Goal: Register for event/course: Register for event/course

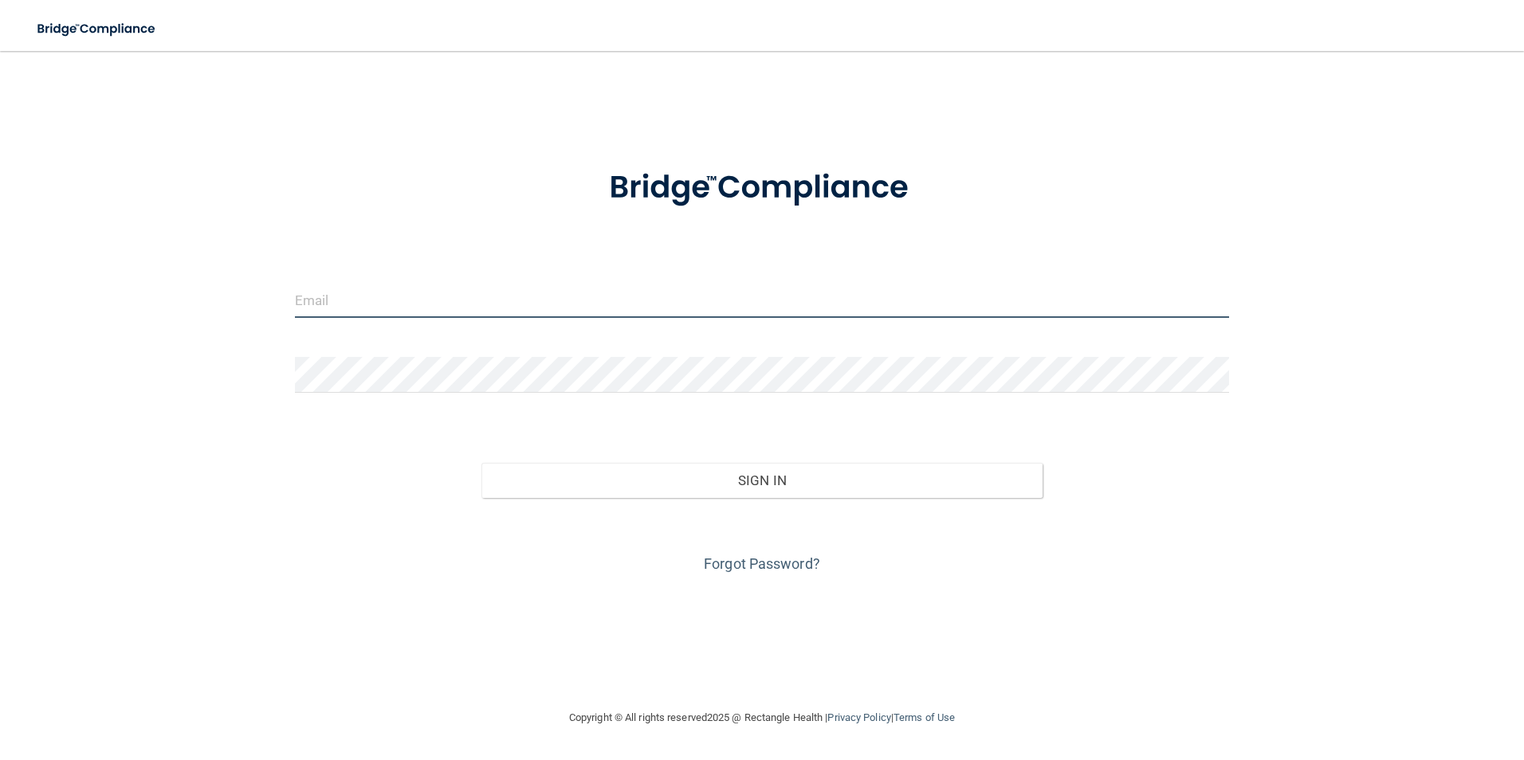
click at [466, 309] on input "email" at bounding box center [762, 300] width 935 height 36
type input "[EMAIL_ADDRESS][PERSON_NAME][DOMAIN_NAME]"
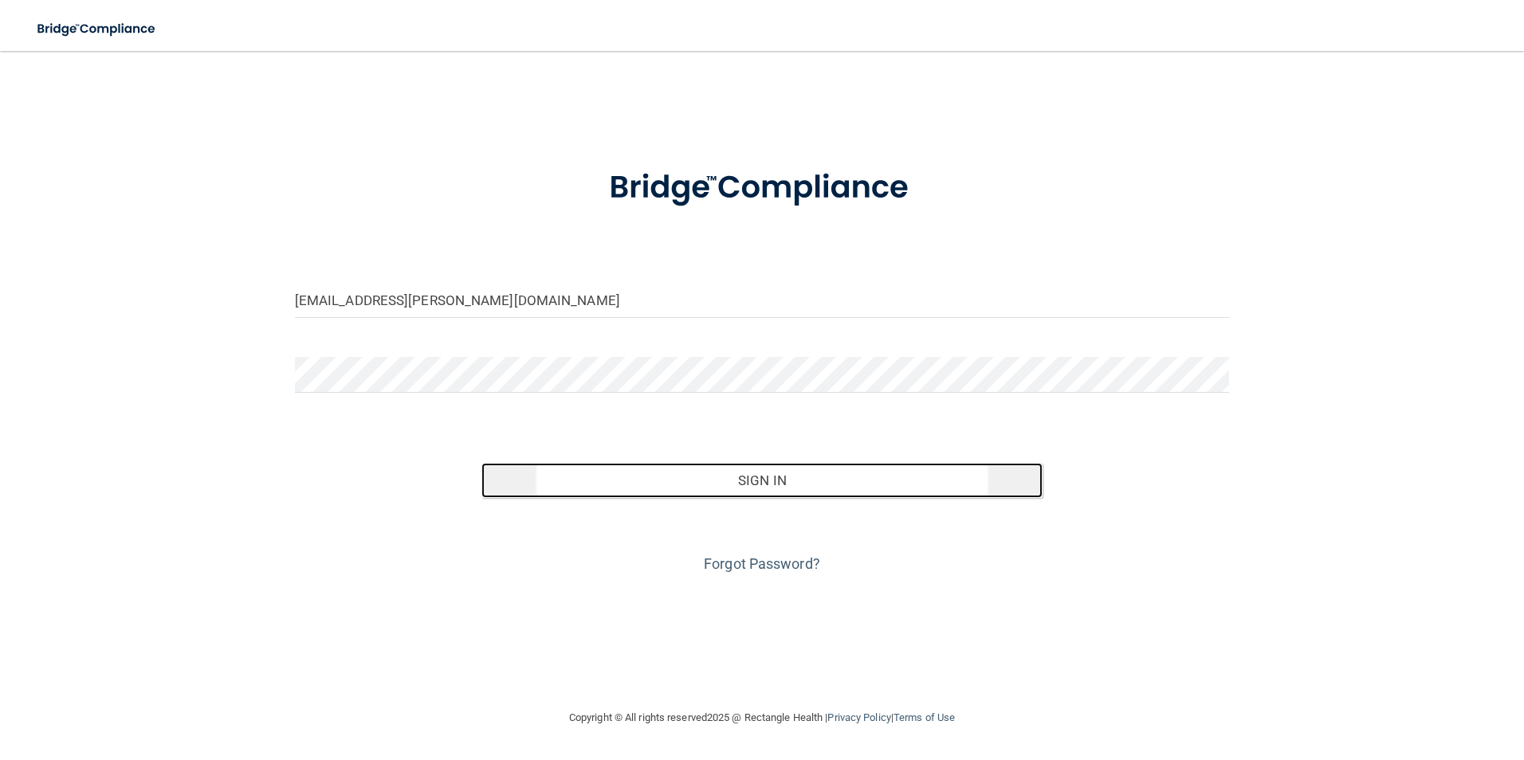
click at [569, 475] on button "Sign In" at bounding box center [761, 480] width 561 height 35
click at [778, 486] on button "Sign In" at bounding box center [761, 480] width 561 height 35
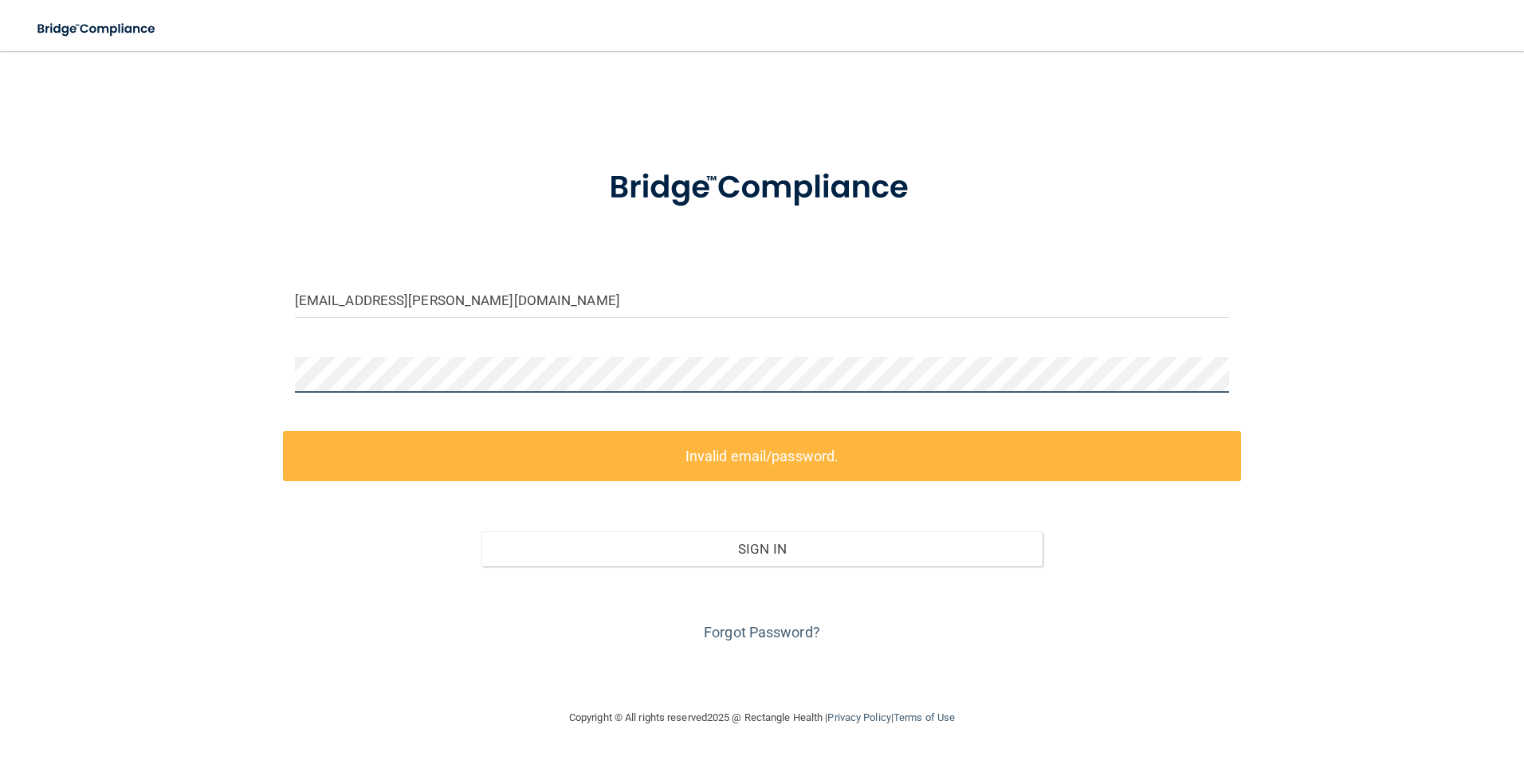
click at [0, 321] on html "Toggle navigation Manage My Enterprise Manage My Location [EMAIL_ADDRESS][PERSO…" at bounding box center [762, 380] width 1524 height 760
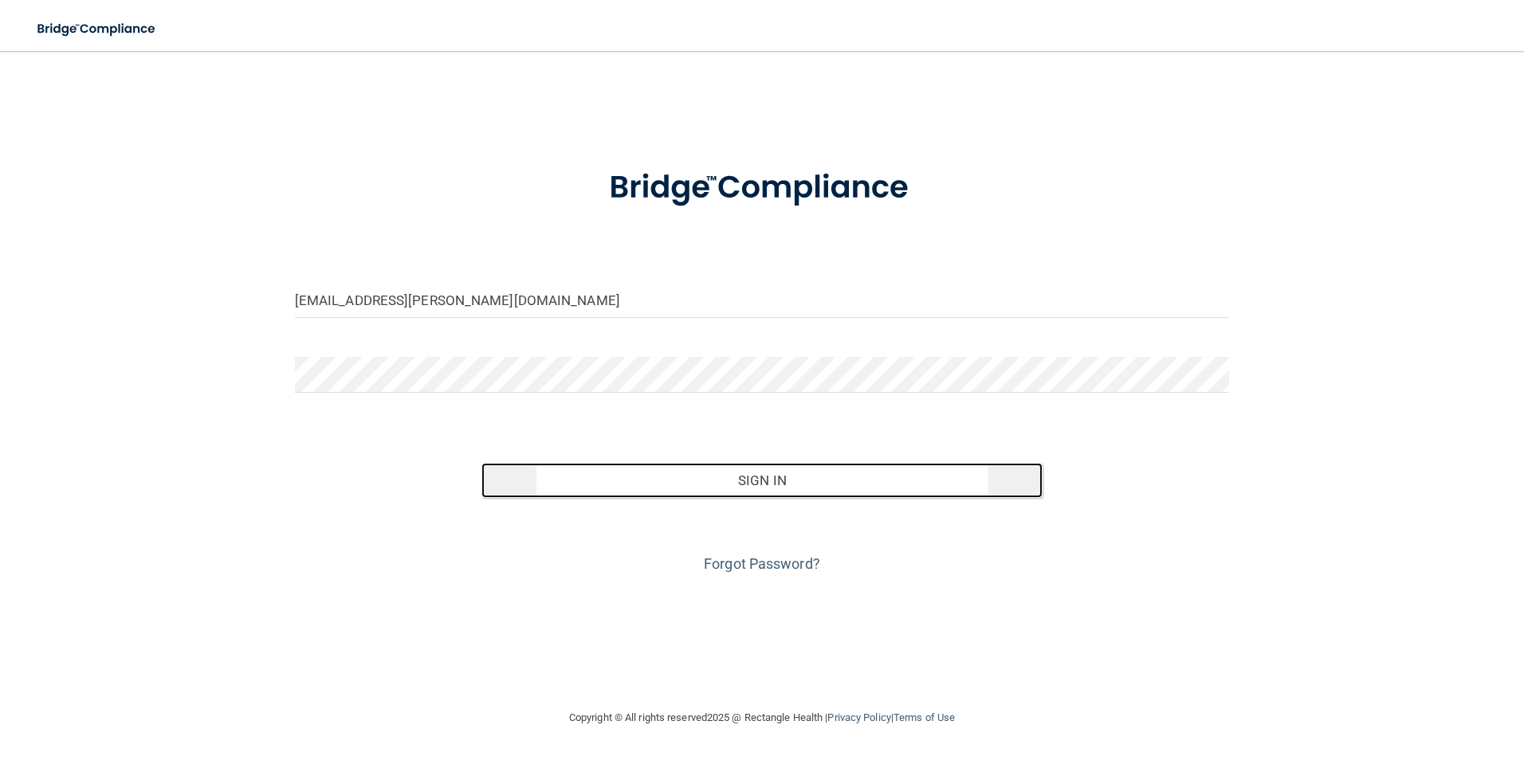
click at [752, 481] on button "Sign In" at bounding box center [761, 480] width 561 height 35
click at [666, 493] on button "Sign In" at bounding box center [761, 480] width 561 height 35
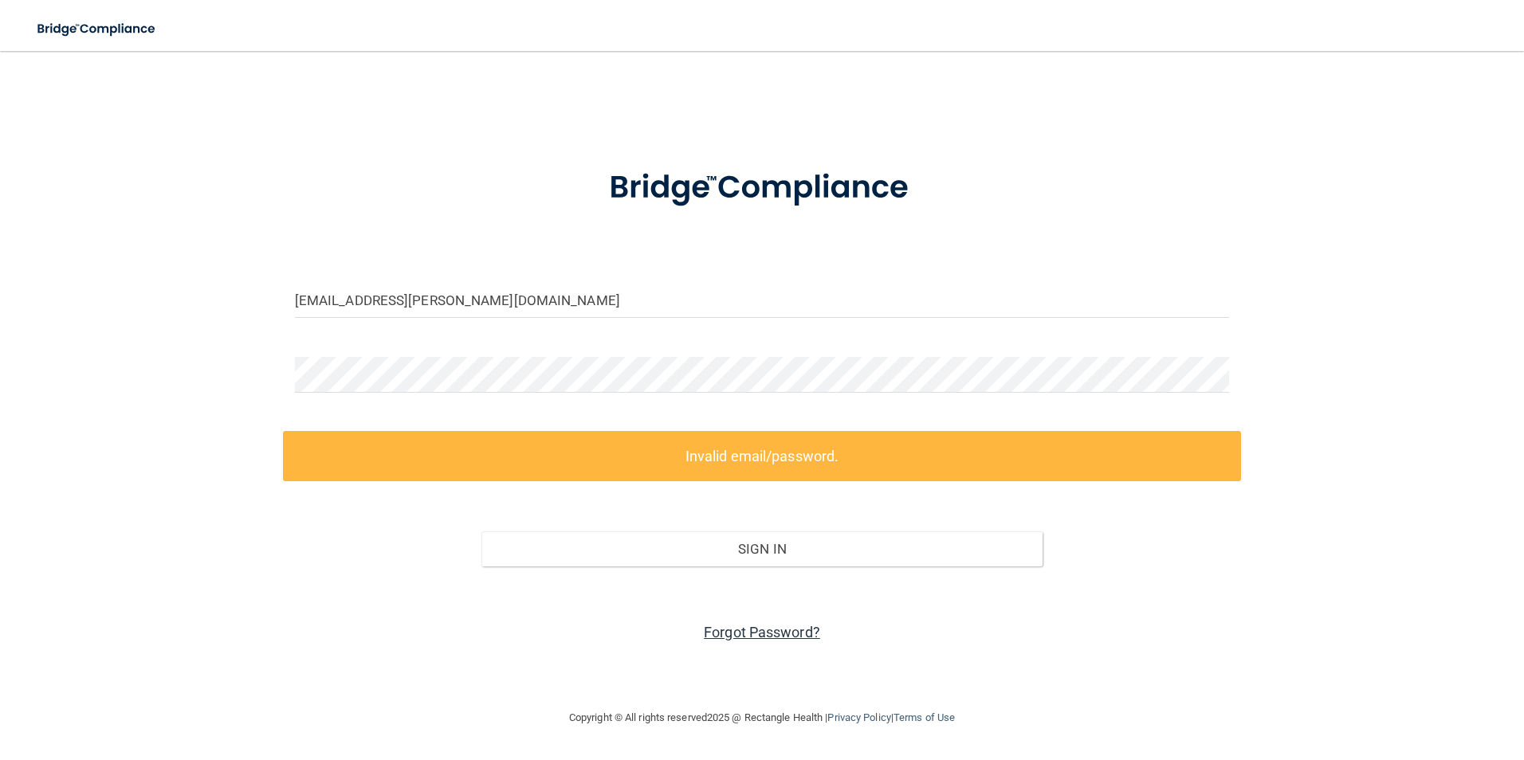
click at [762, 630] on link "Forgot Password?" at bounding box center [762, 632] width 116 height 17
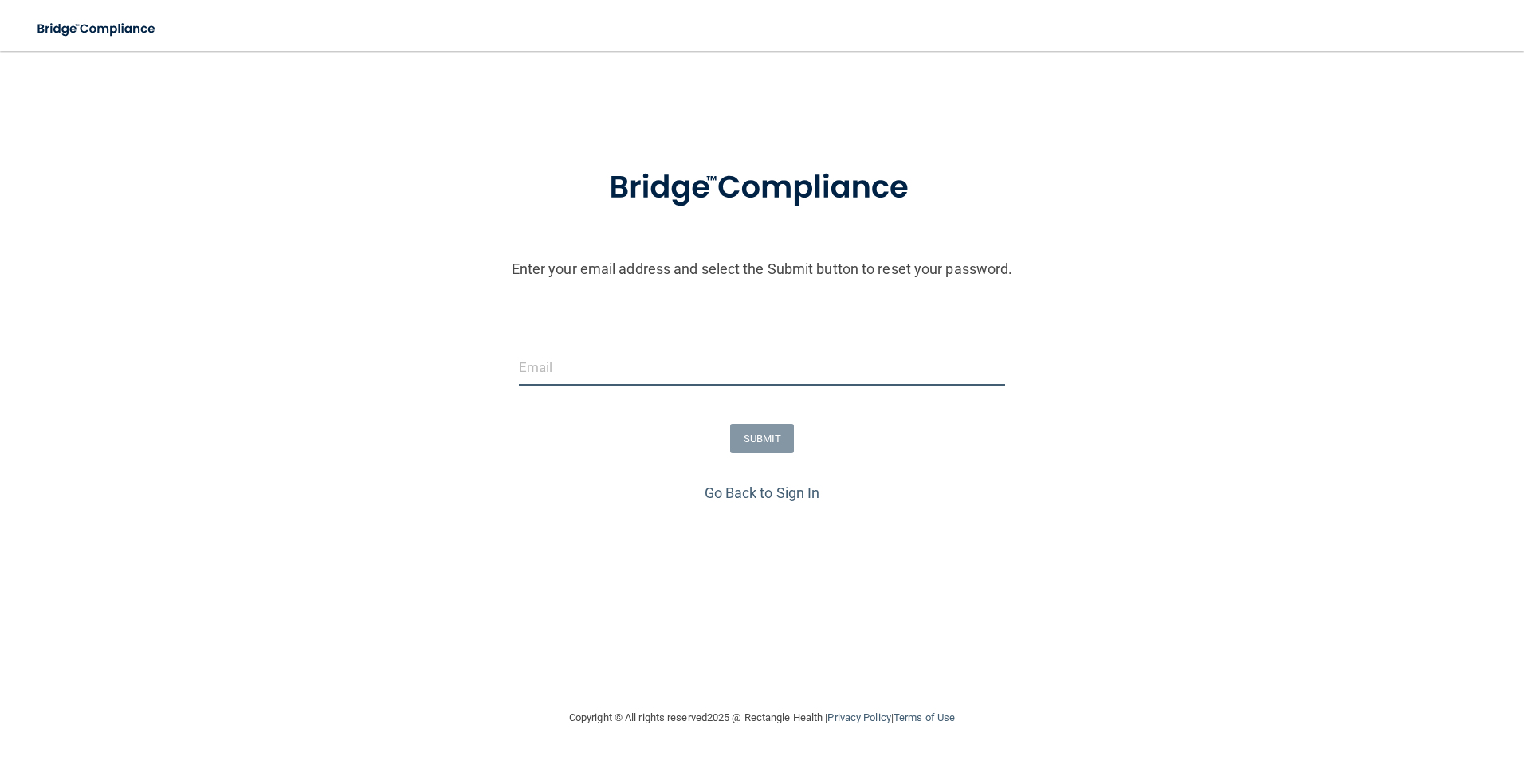
click at [632, 376] on input "email" at bounding box center [762, 368] width 487 height 36
type input "[EMAIL_ADDRESS][PERSON_NAME][DOMAIN_NAME]"
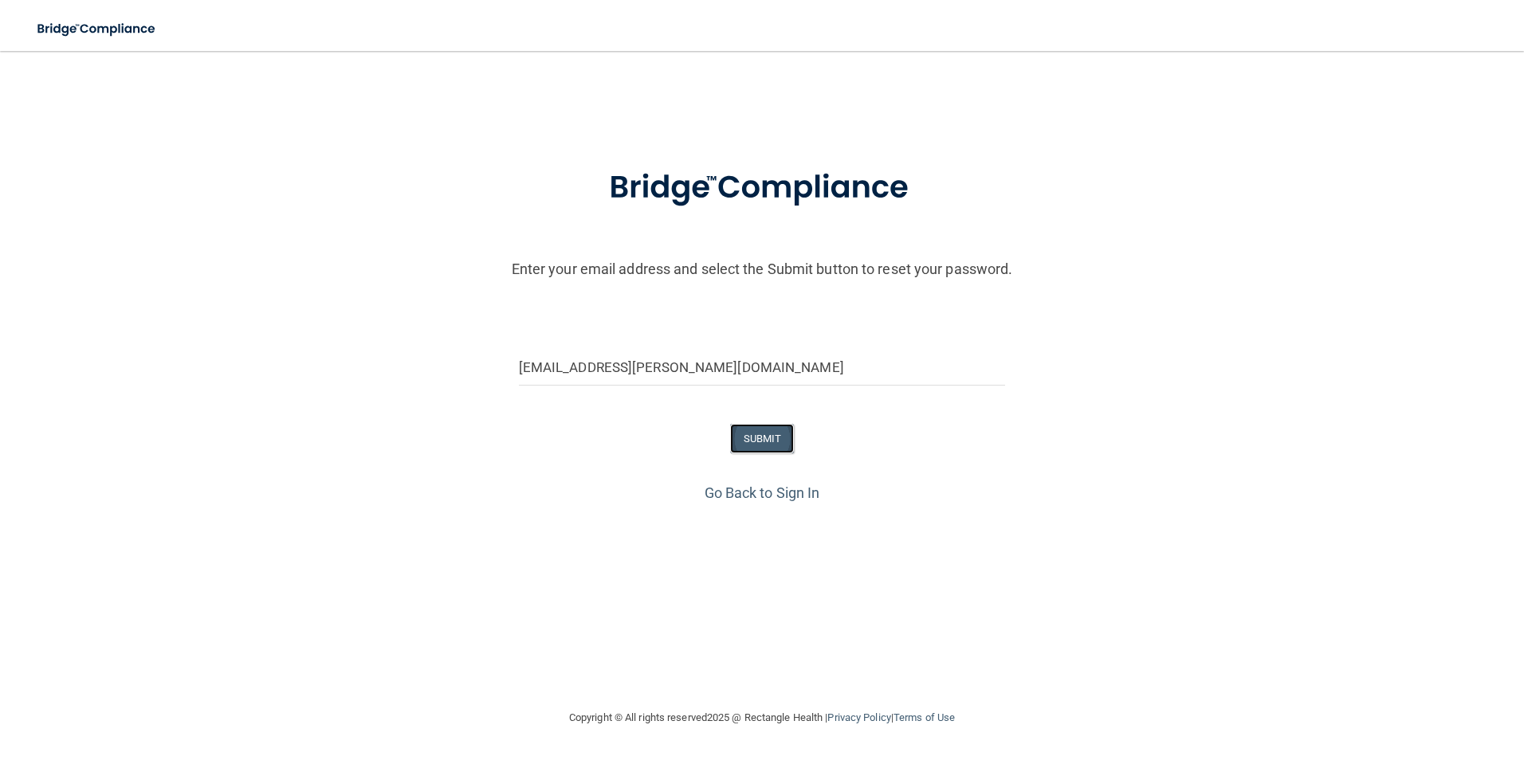
click at [778, 453] on button "SUBMIT" at bounding box center [762, 438] width 65 height 29
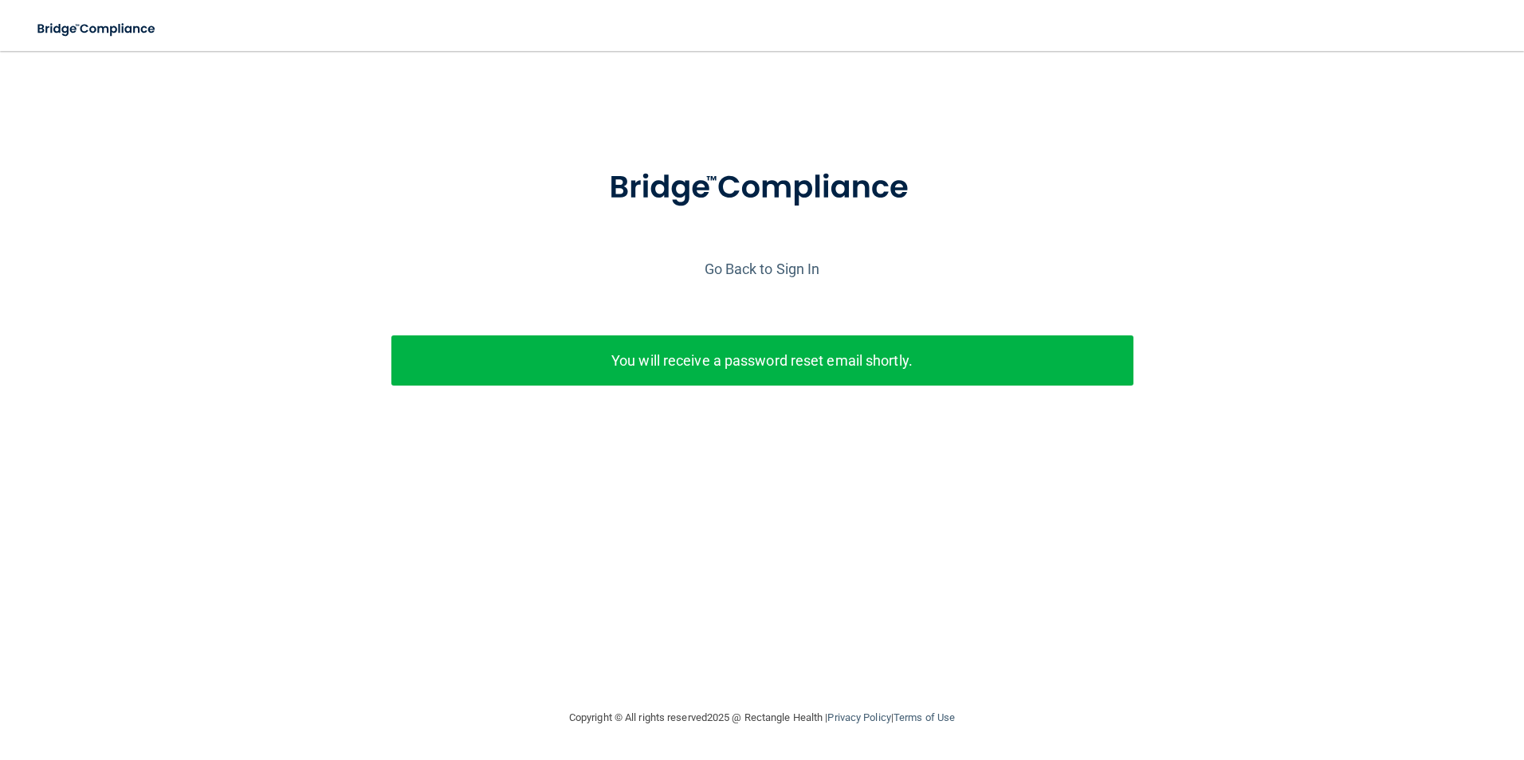
click at [798, 368] on p "You will receive a password reset email shortly." at bounding box center [762, 361] width 718 height 26
click at [758, 268] on link "Go Back to Sign In" at bounding box center [763, 269] width 116 height 17
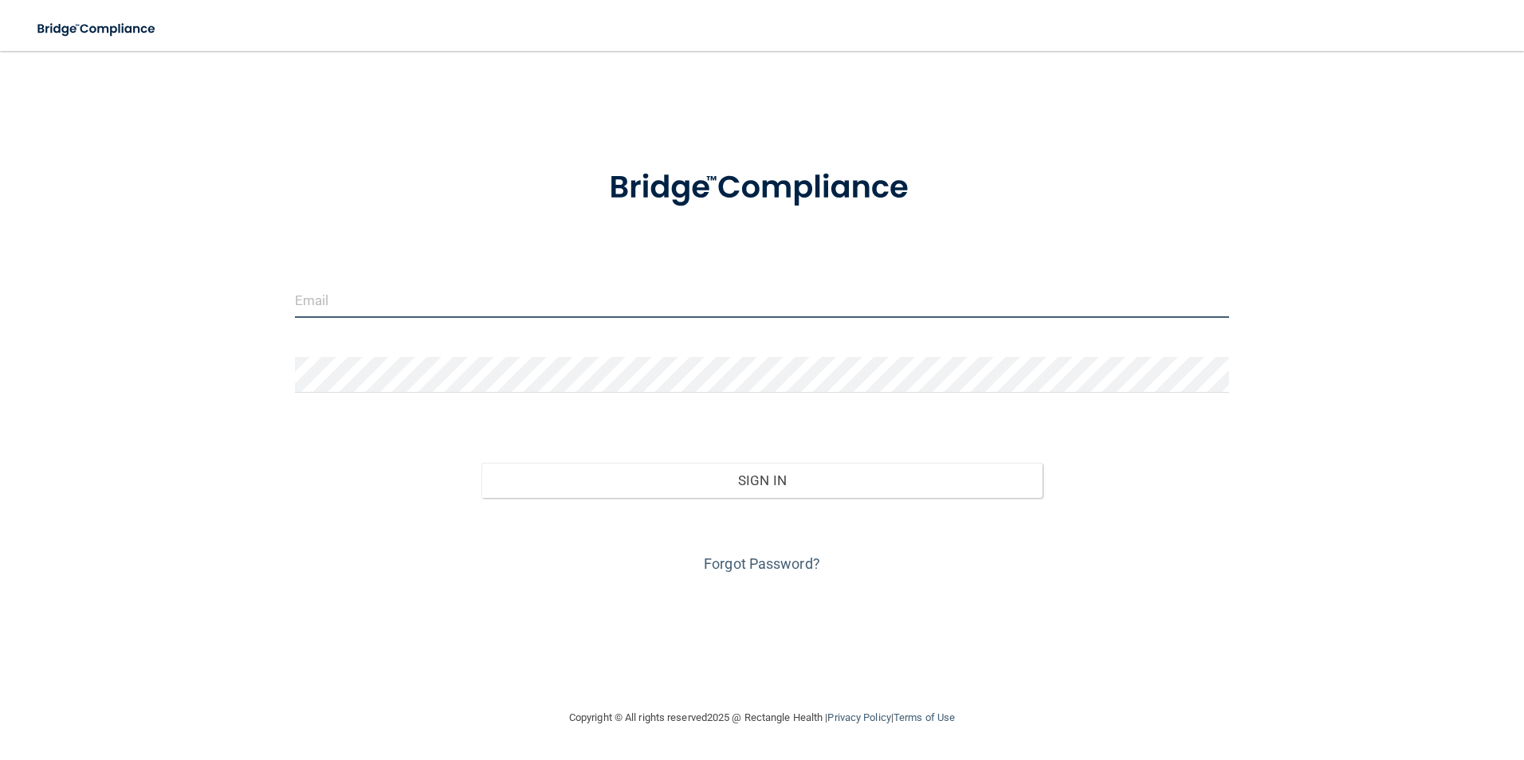
click at [402, 305] on input "email" at bounding box center [762, 300] width 935 height 36
type input "jianna.bockoven@rallisbonilla.com"
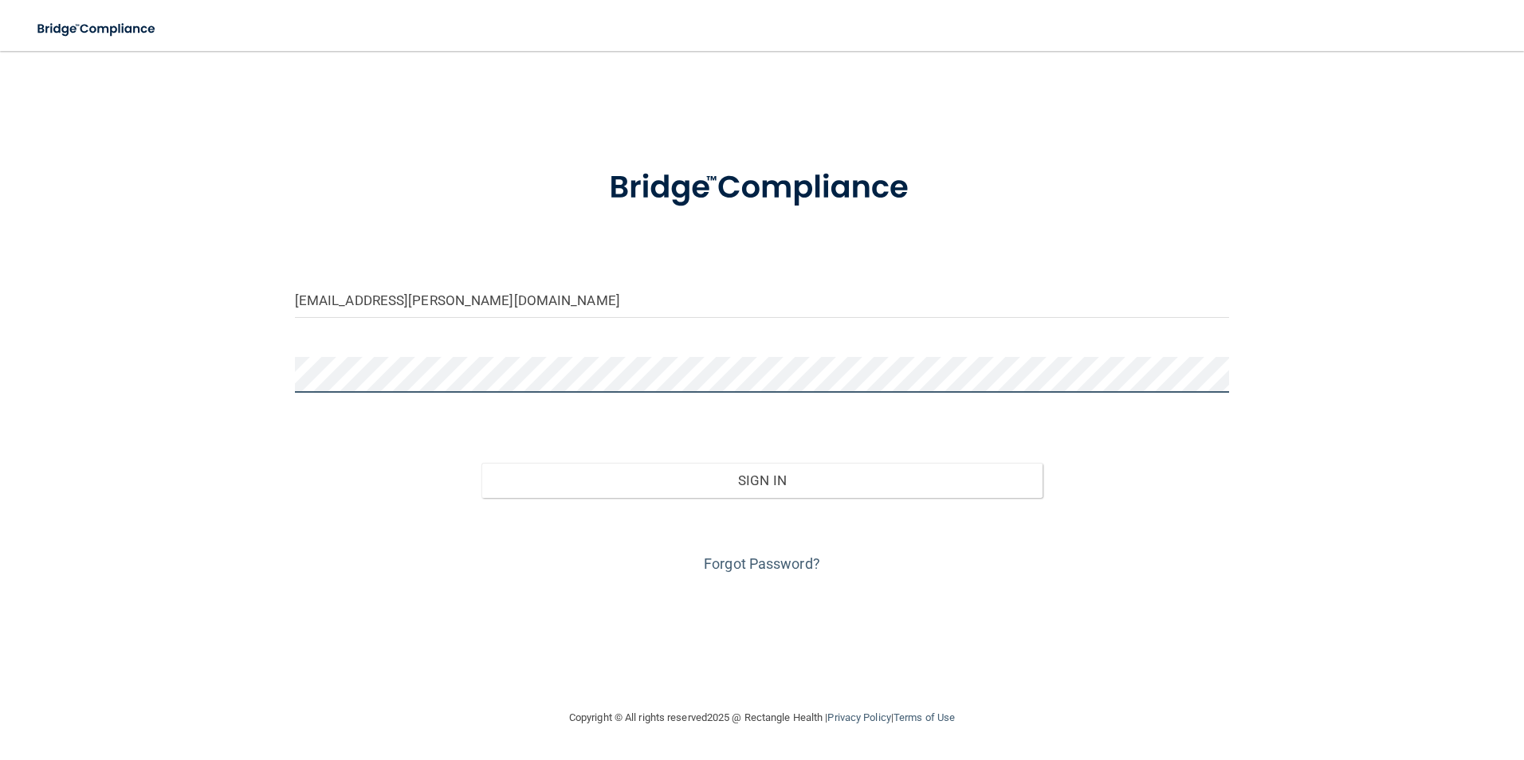
click at [481, 463] on button "Sign In" at bounding box center [761, 480] width 561 height 35
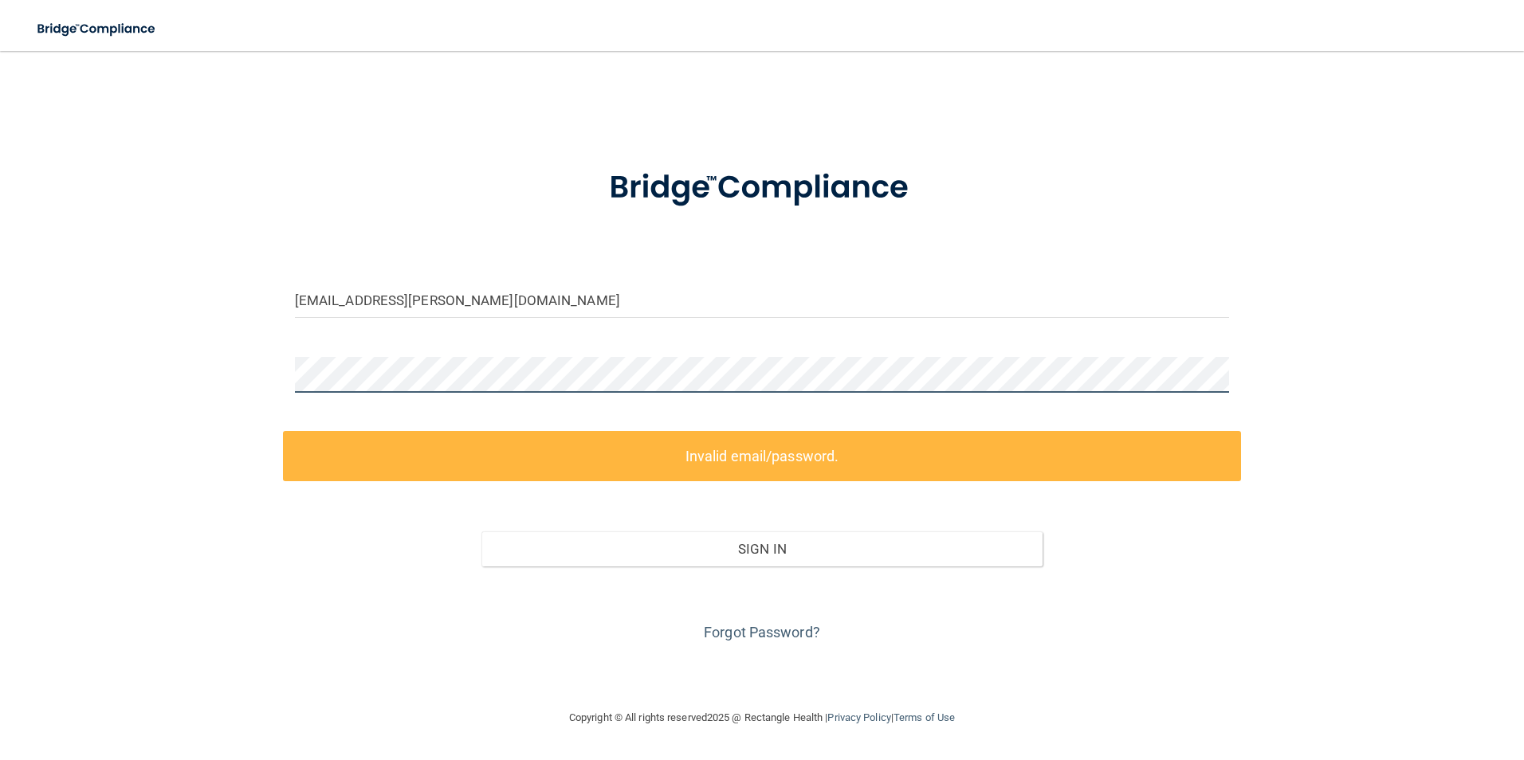
click at [0, 301] on html "Toggle navigation Manage My Enterprise Manage My Location jianna.bockoven@ralli…" at bounding box center [762, 380] width 1524 height 760
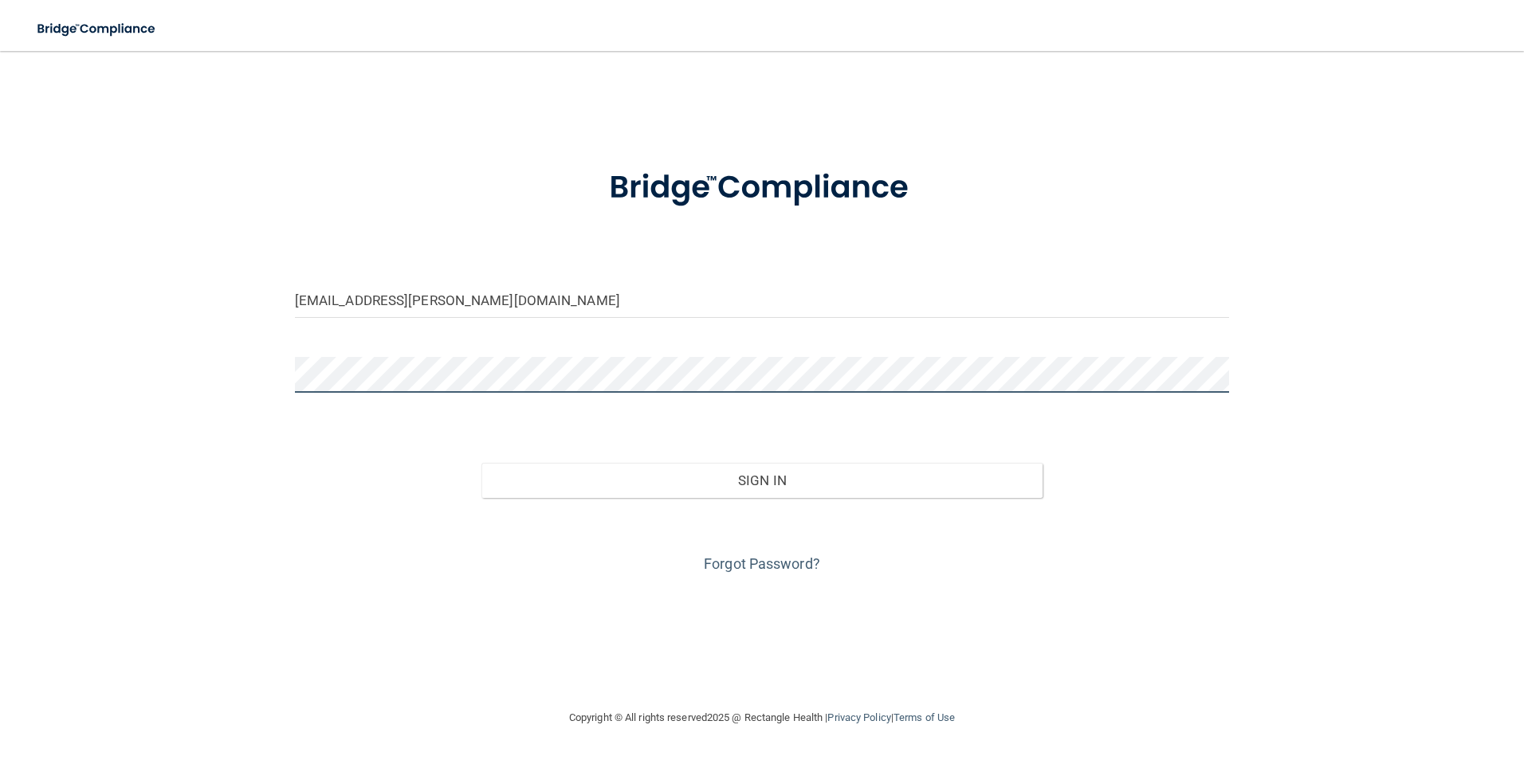
click at [481, 463] on button "Sign In" at bounding box center [761, 480] width 561 height 35
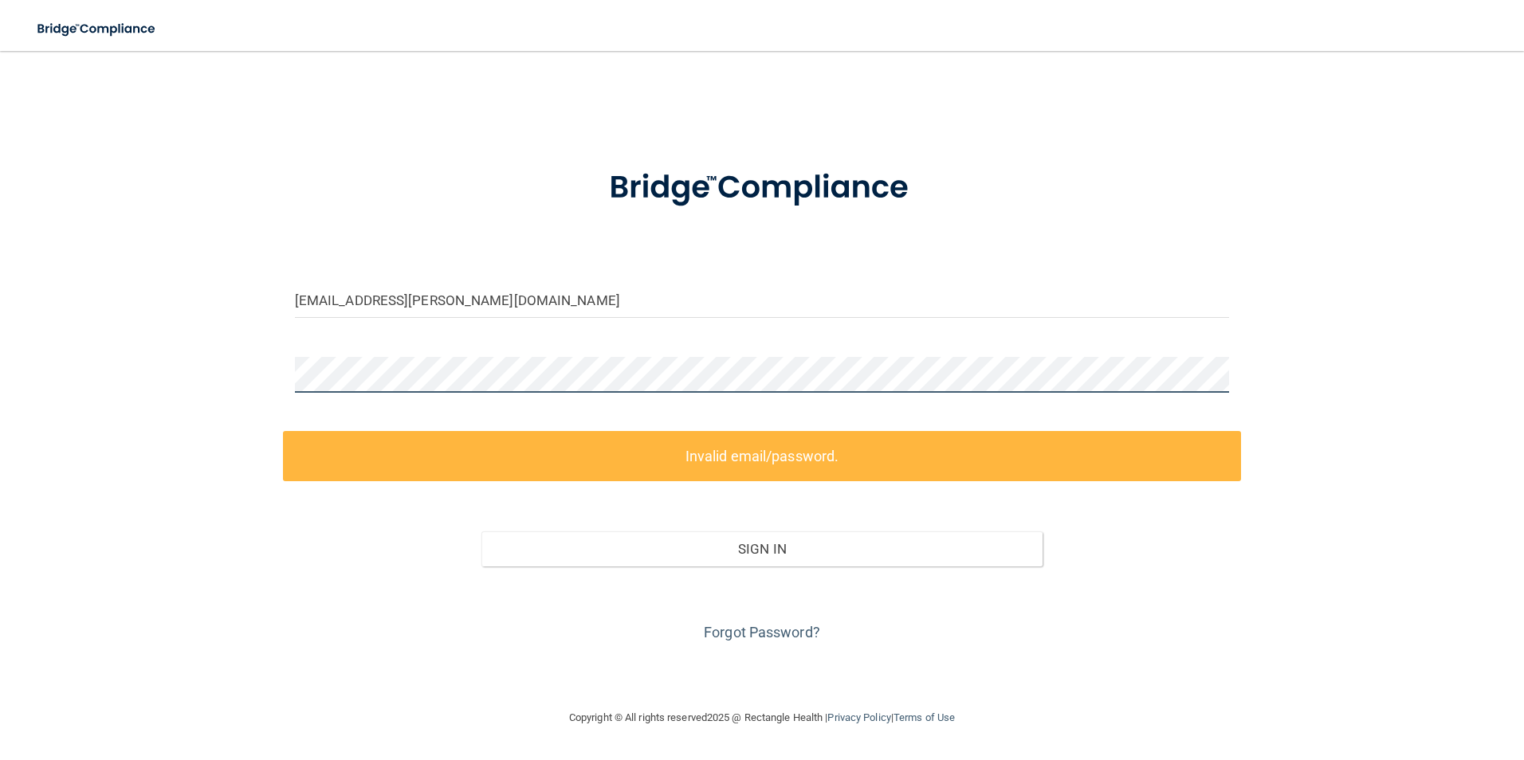
click at [0, 358] on html "Toggle navigation Manage My Enterprise Manage My Location jianna.bockoven@ralli…" at bounding box center [762, 380] width 1524 height 760
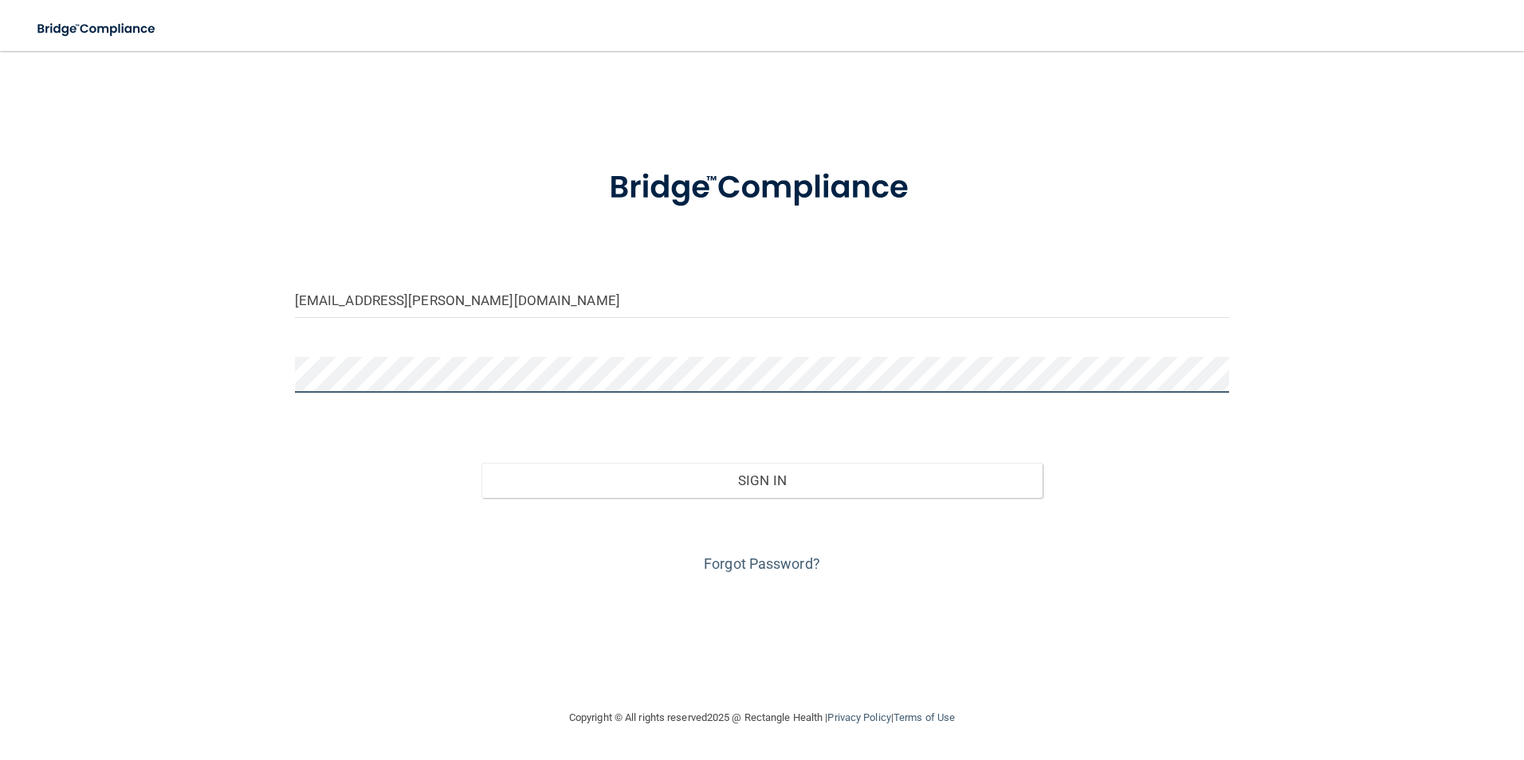
click at [481, 463] on button "Sign In" at bounding box center [761, 480] width 561 height 35
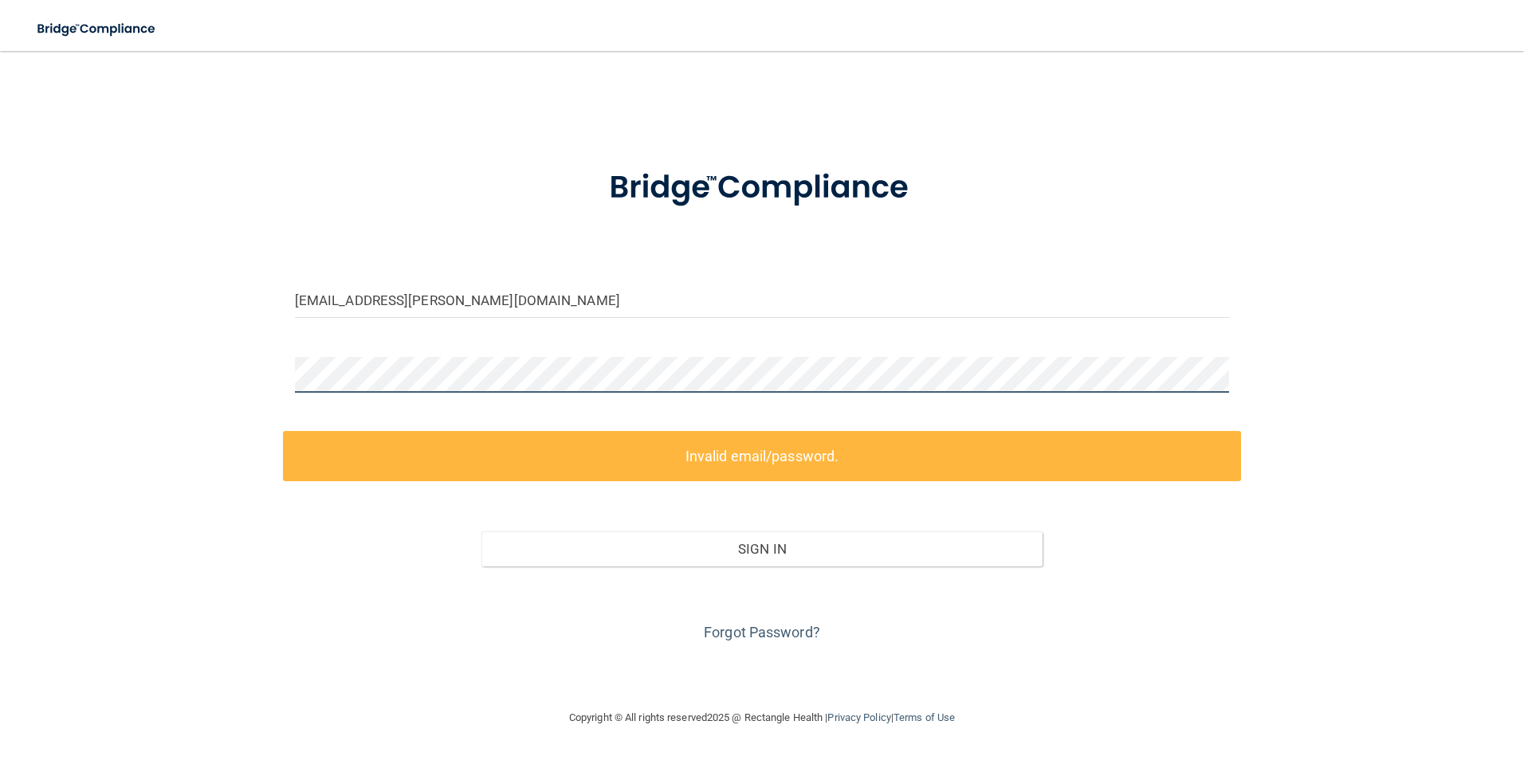
click at [0, 367] on html "Toggle navigation Manage My Enterprise Manage My Location jianna.bockoven@ralli…" at bounding box center [762, 380] width 1524 height 760
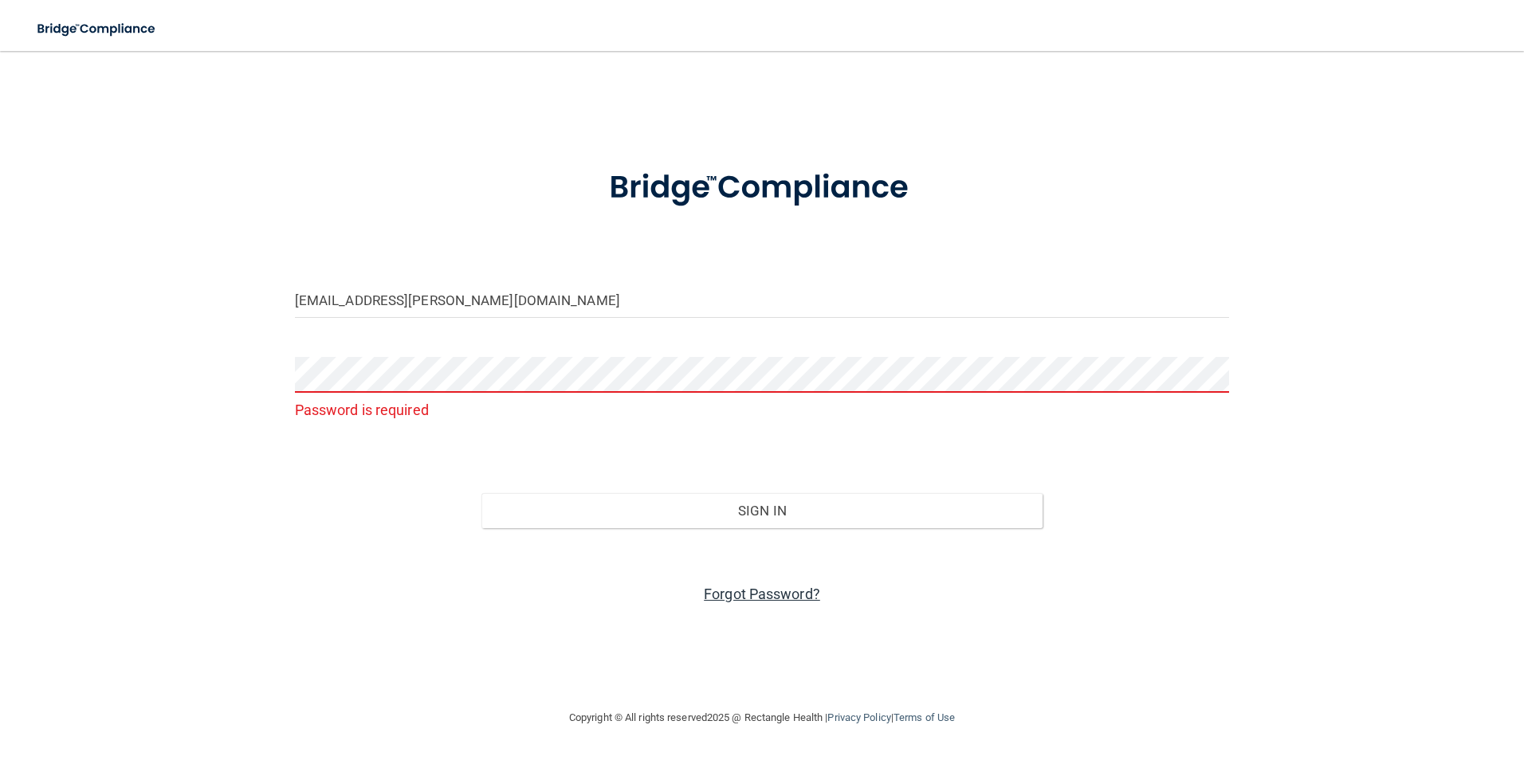
click at [768, 594] on link "Forgot Password?" at bounding box center [762, 594] width 116 height 17
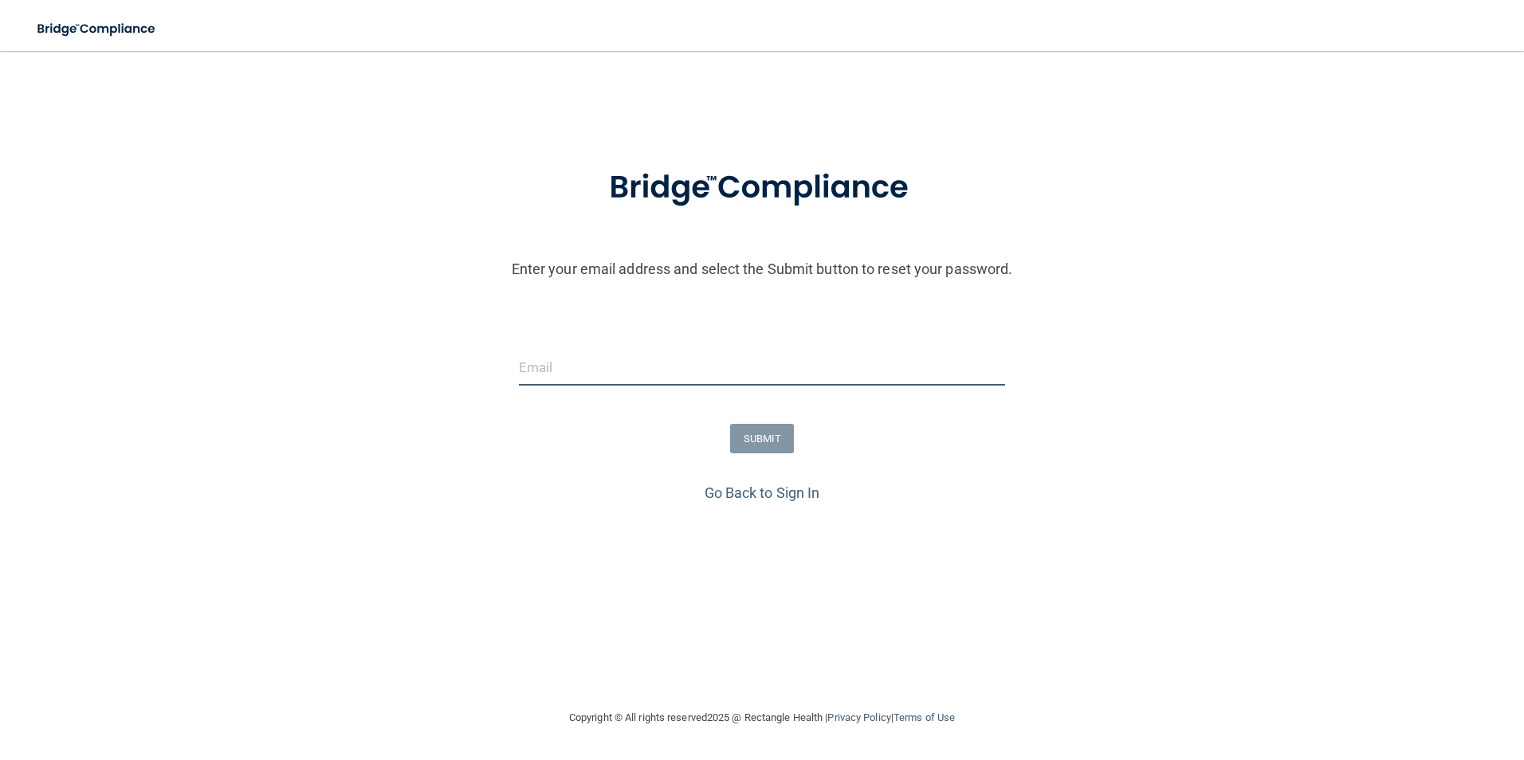
click at [694, 366] on input "email" at bounding box center [762, 368] width 487 height 36
type input "jianna.bockoven@rallisbonilla.com"
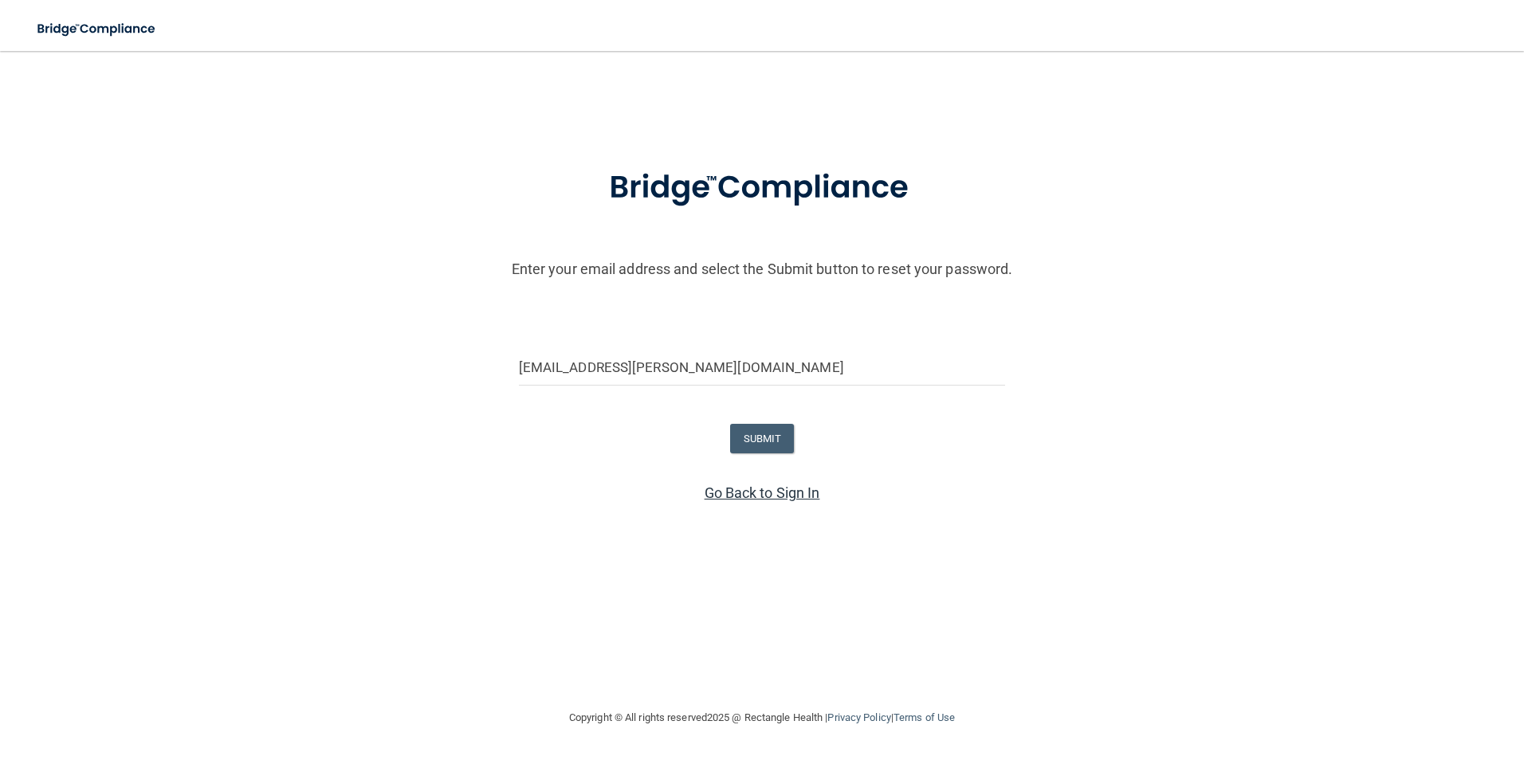
click at [748, 489] on link "Go Back to Sign In" at bounding box center [763, 493] width 116 height 17
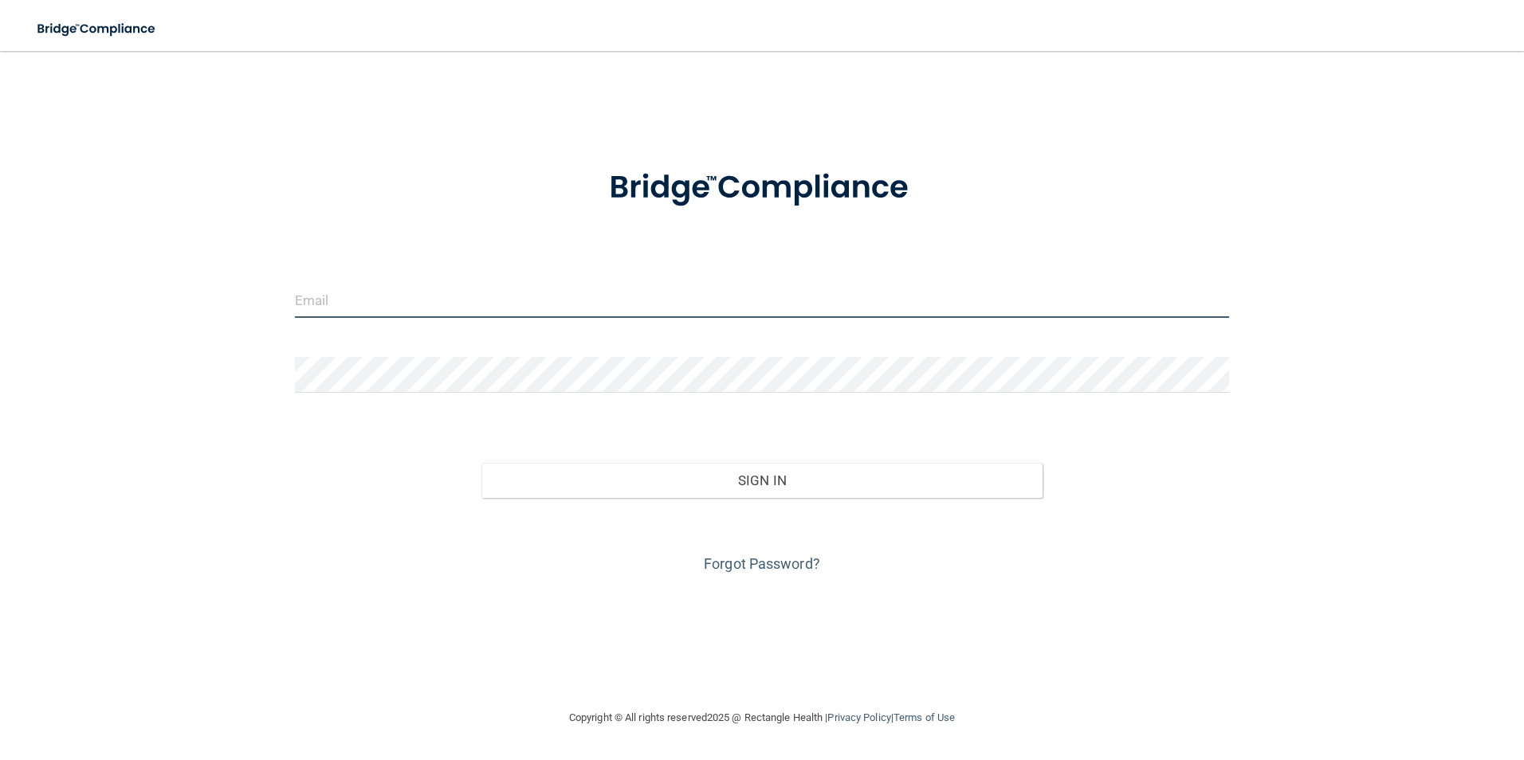
click at [526, 298] on input "email" at bounding box center [762, 300] width 935 height 36
type input "[EMAIL_ADDRESS][DOMAIN_NAME]"
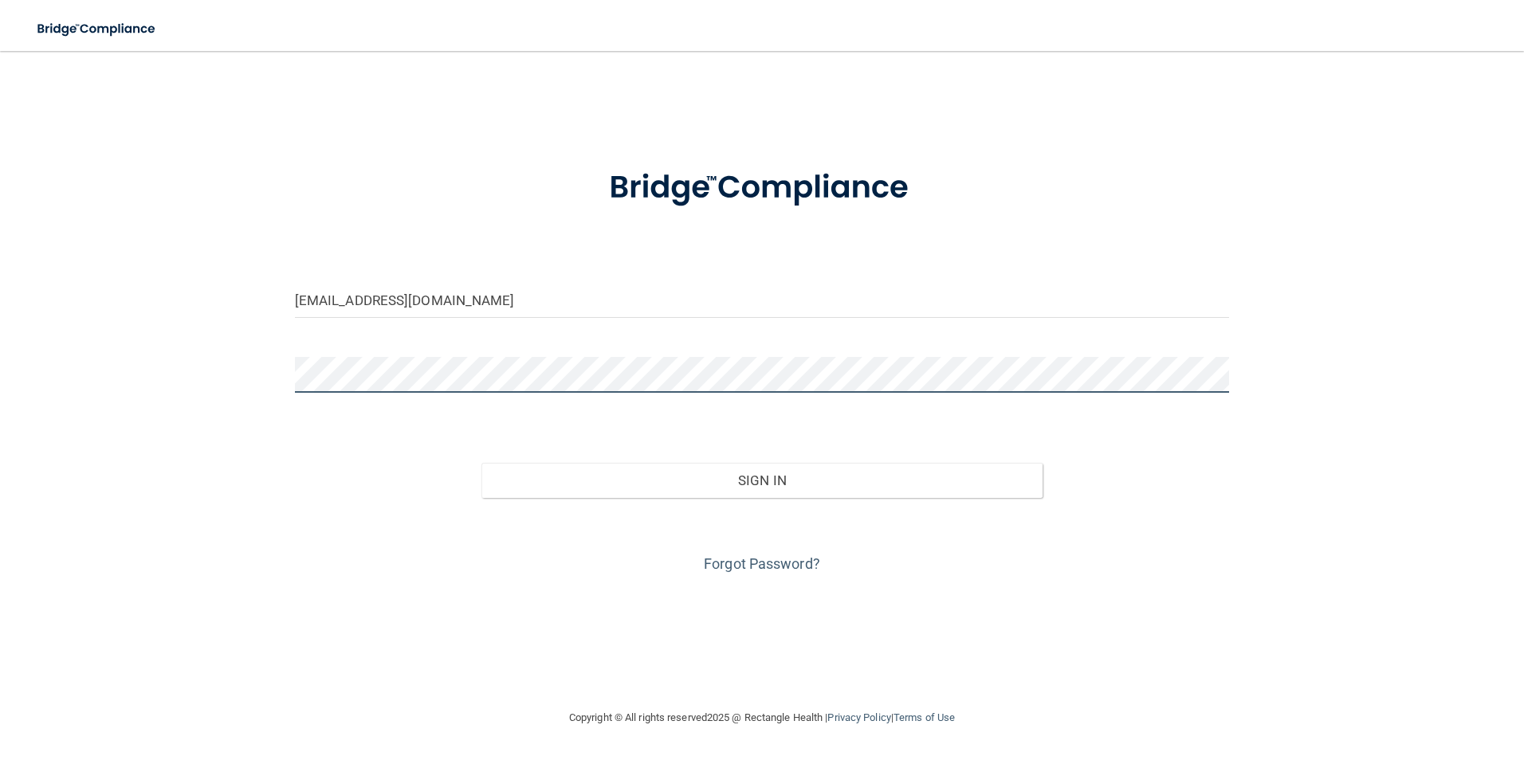
click at [481, 463] on button "Sign In" at bounding box center [761, 480] width 561 height 35
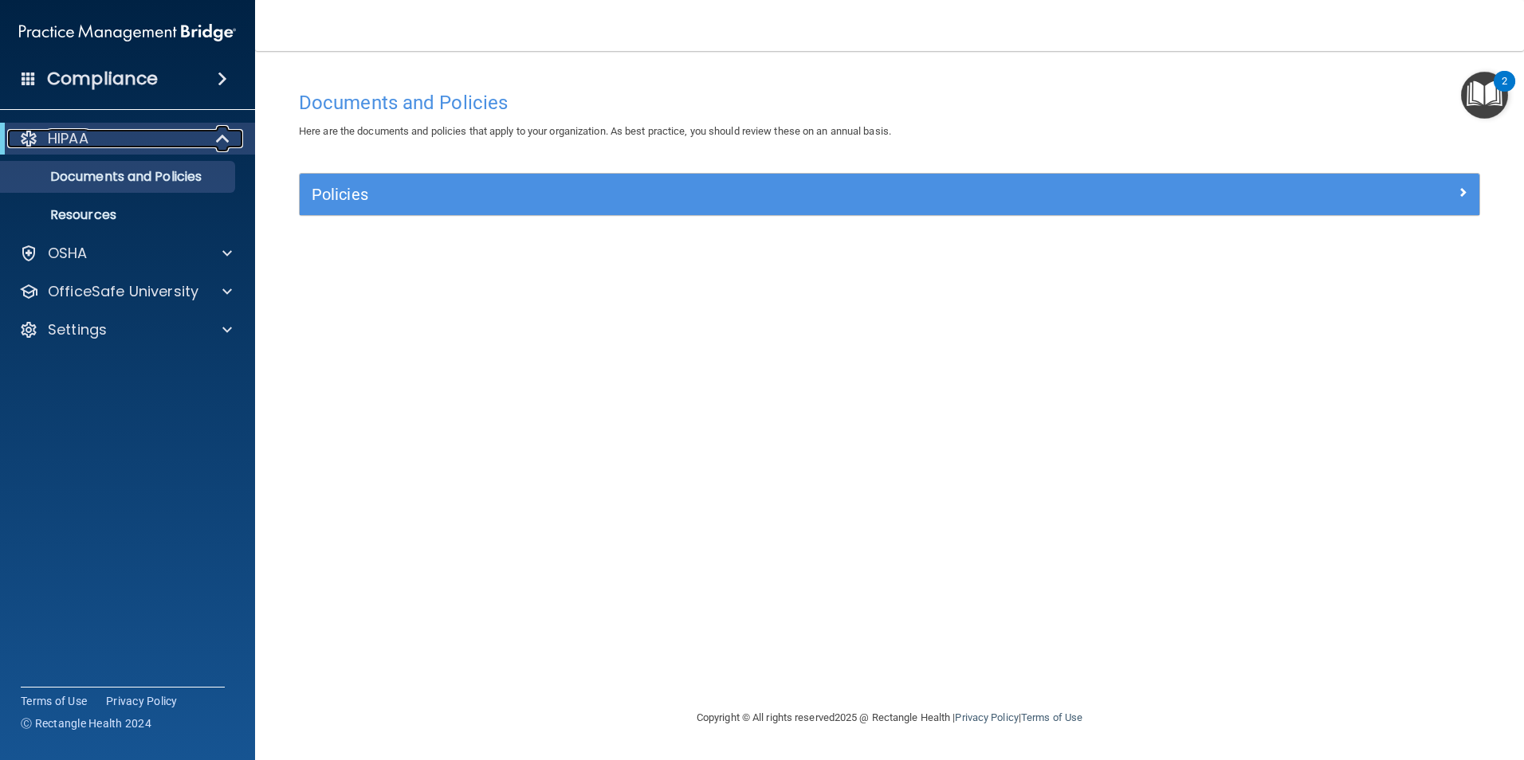
click at [101, 136] on div "HIPAA" at bounding box center [105, 138] width 197 height 19
click at [97, 179] on p "Documents and Policies" at bounding box center [119, 177] width 218 height 16
click at [598, 211] on div "Policies" at bounding box center [890, 194] width 1180 height 41
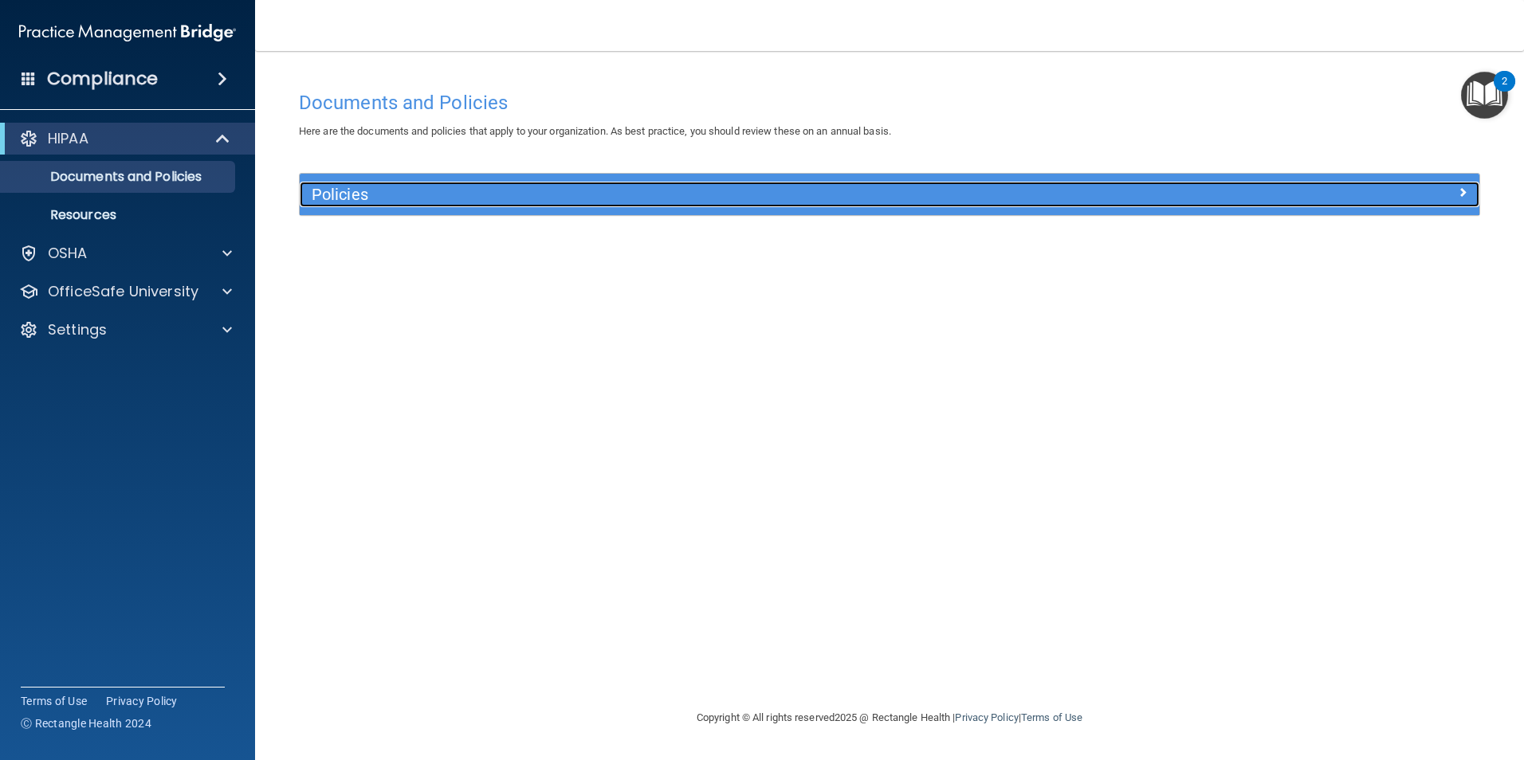
click at [1466, 186] on span at bounding box center [1463, 192] width 10 height 19
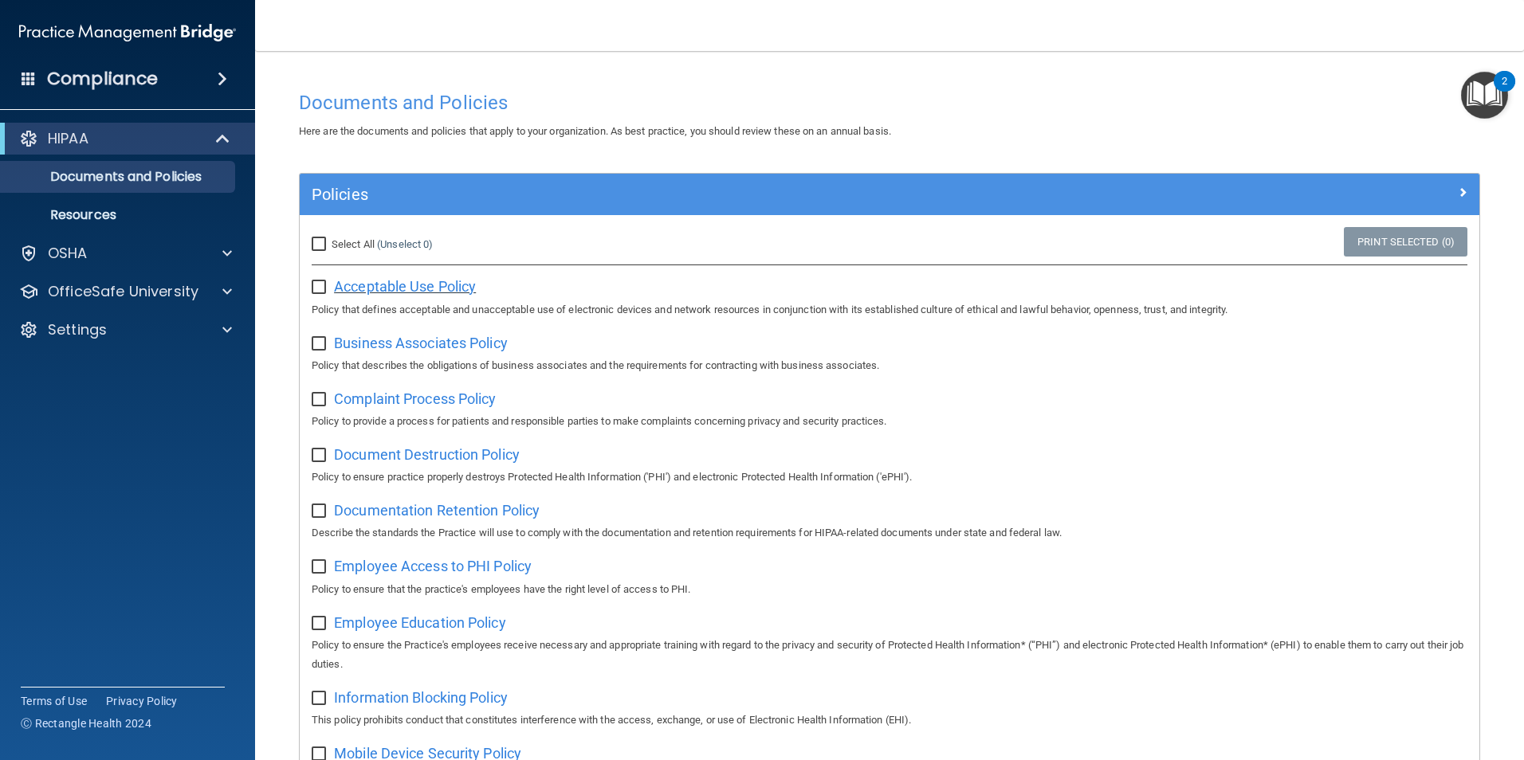
click at [384, 284] on span "Acceptable Use Policy" at bounding box center [405, 286] width 142 height 17
click at [91, 258] on div "OSHA" at bounding box center [106, 253] width 198 height 19
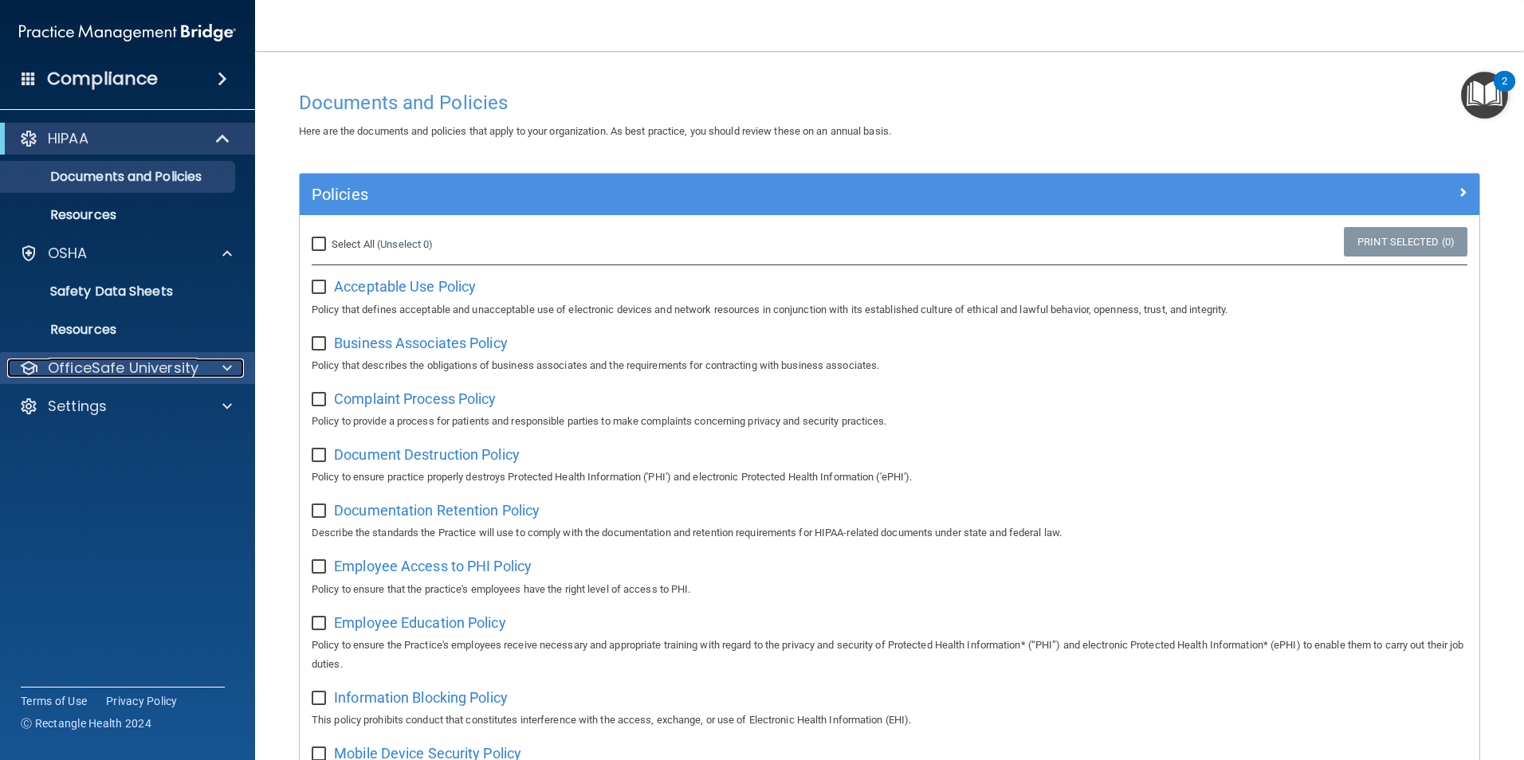
click at [153, 371] on p "OfficeSafe University" at bounding box center [123, 368] width 151 height 19
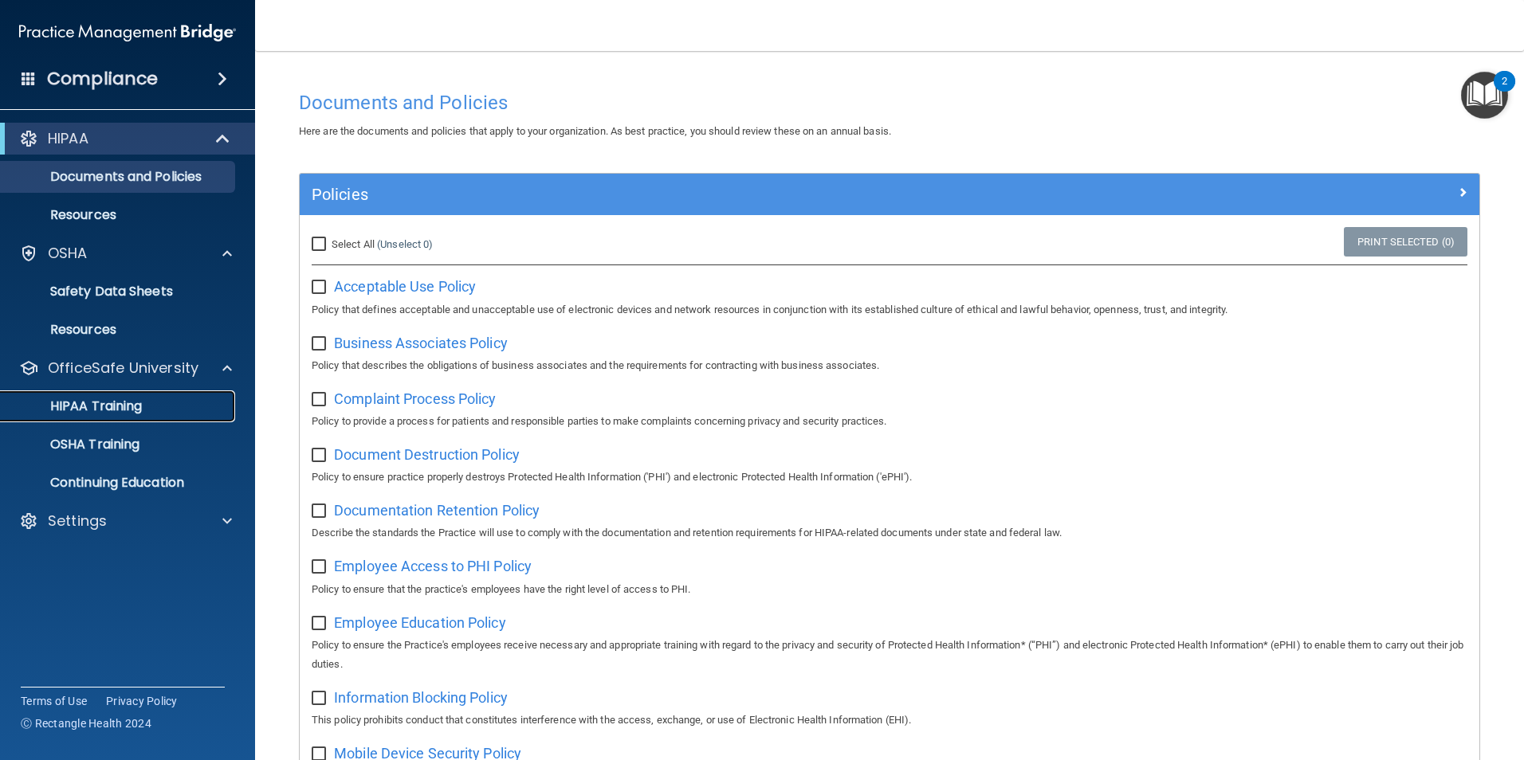
click at [138, 399] on p "HIPAA Training" at bounding box center [76, 407] width 132 height 16
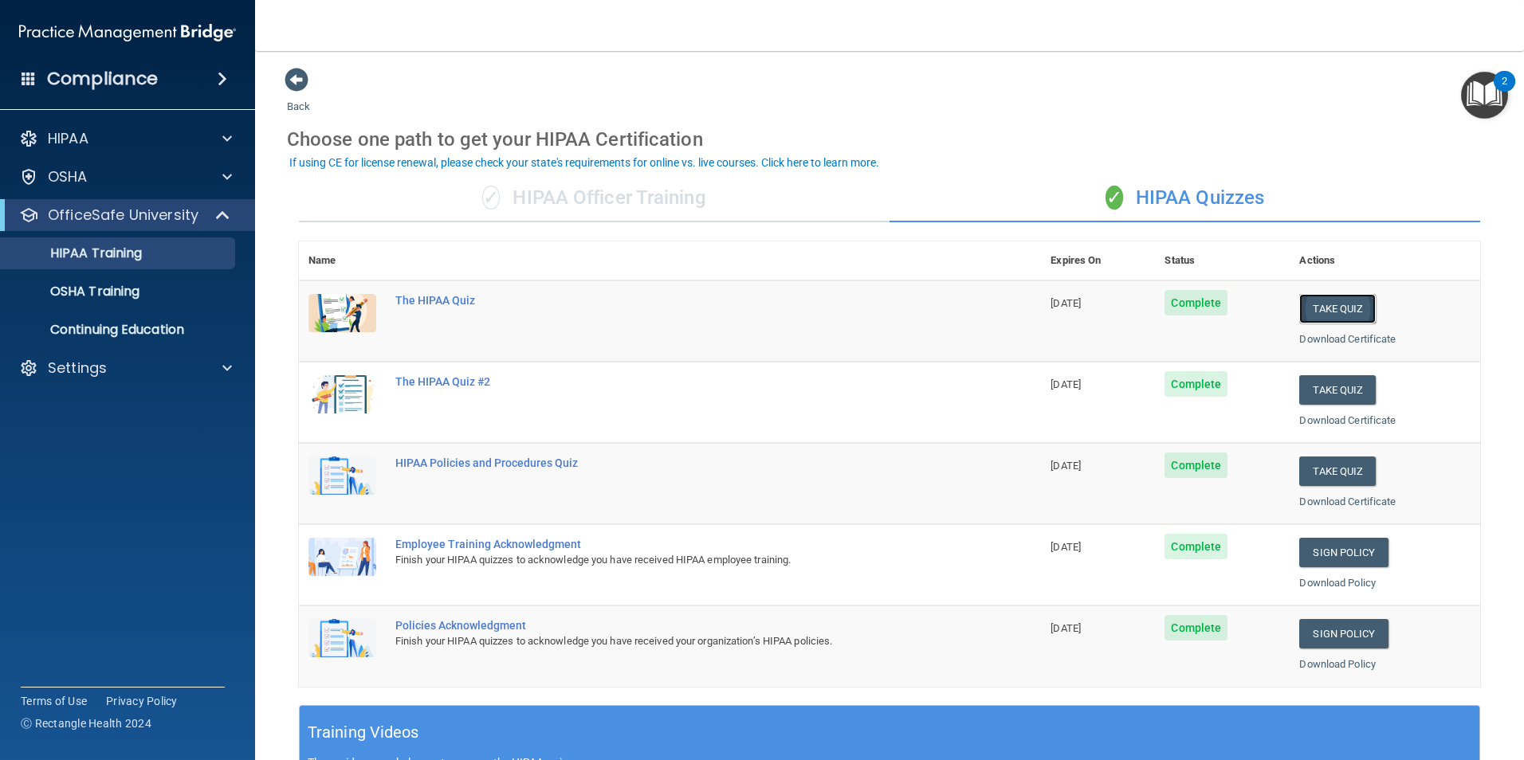
click at [1326, 303] on button "Take Quiz" at bounding box center [1337, 308] width 77 height 29
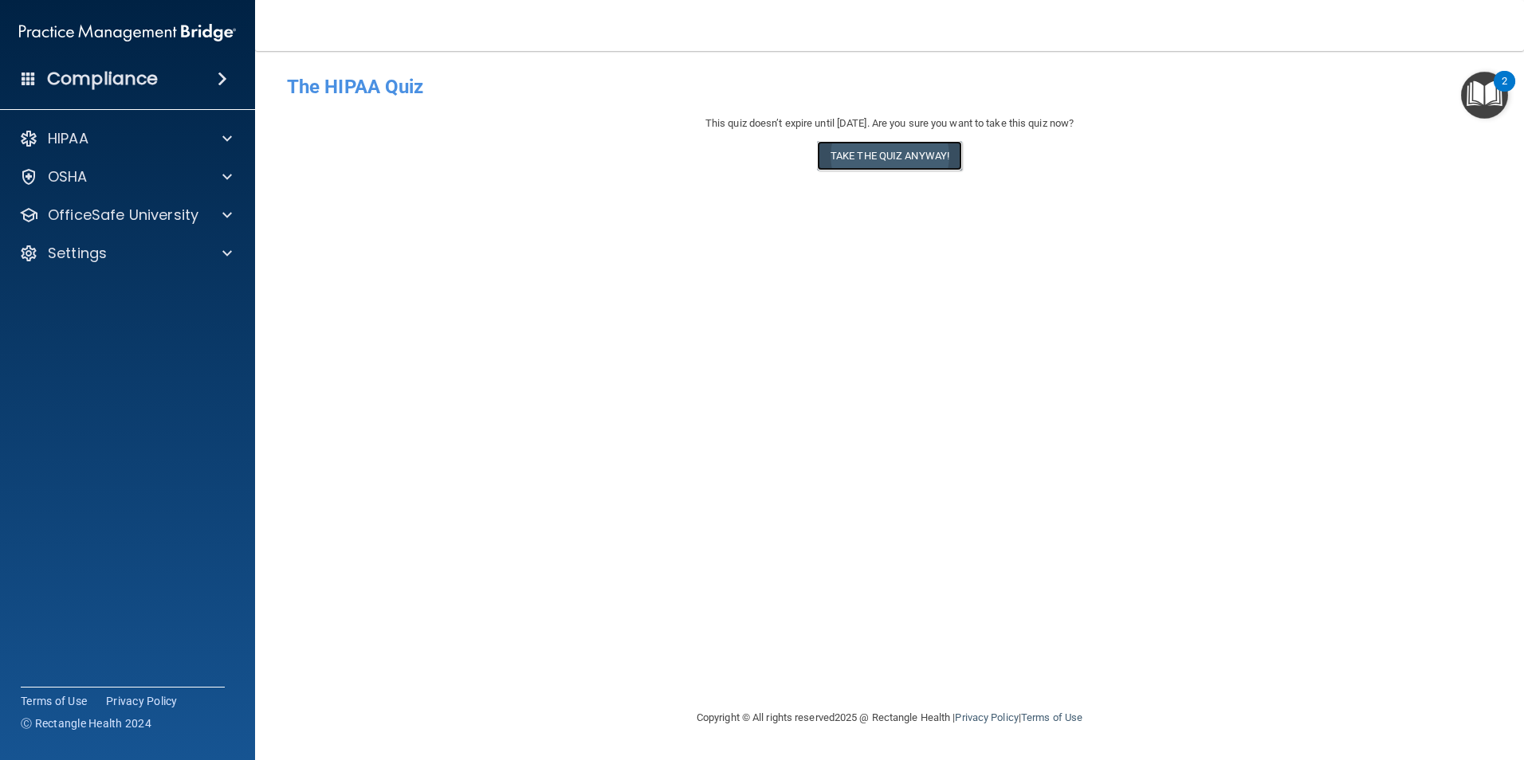
click at [886, 149] on button "Take the quiz anyway!" at bounding box center [889, 155] width 145 height 29
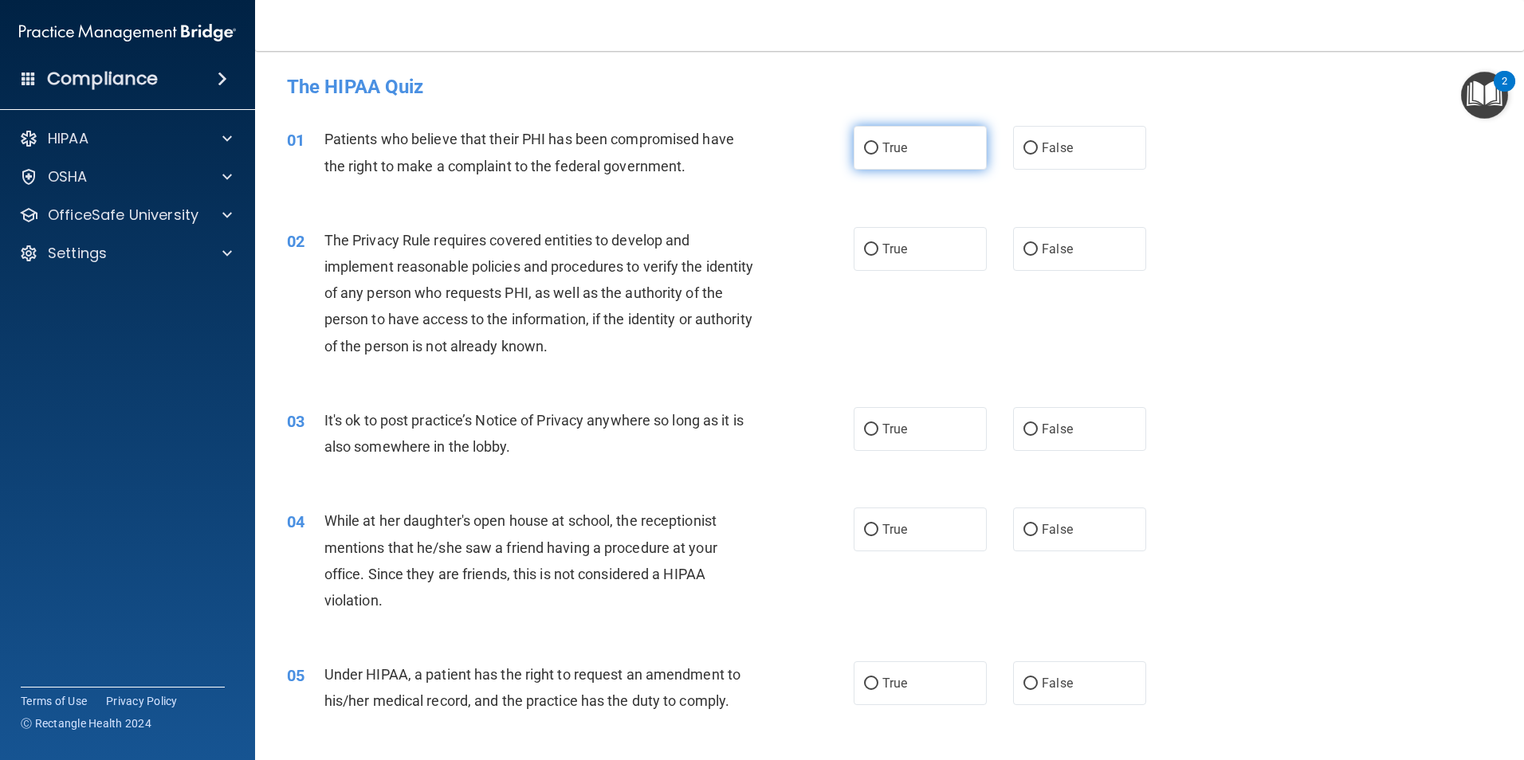
click at [856, 152] on label "True" at bounding box center [920, 148] width 133 height 44
click at [864, 152] on input "True" at bounding box center [871, 149] width 14 height 12
radio input "true"
click at [876, 260] on label "True" at bounding box center [920, 249] width 133 height 44
click at [876, 256] on input "True" at bounding box center [871, 250] width 14 height 12
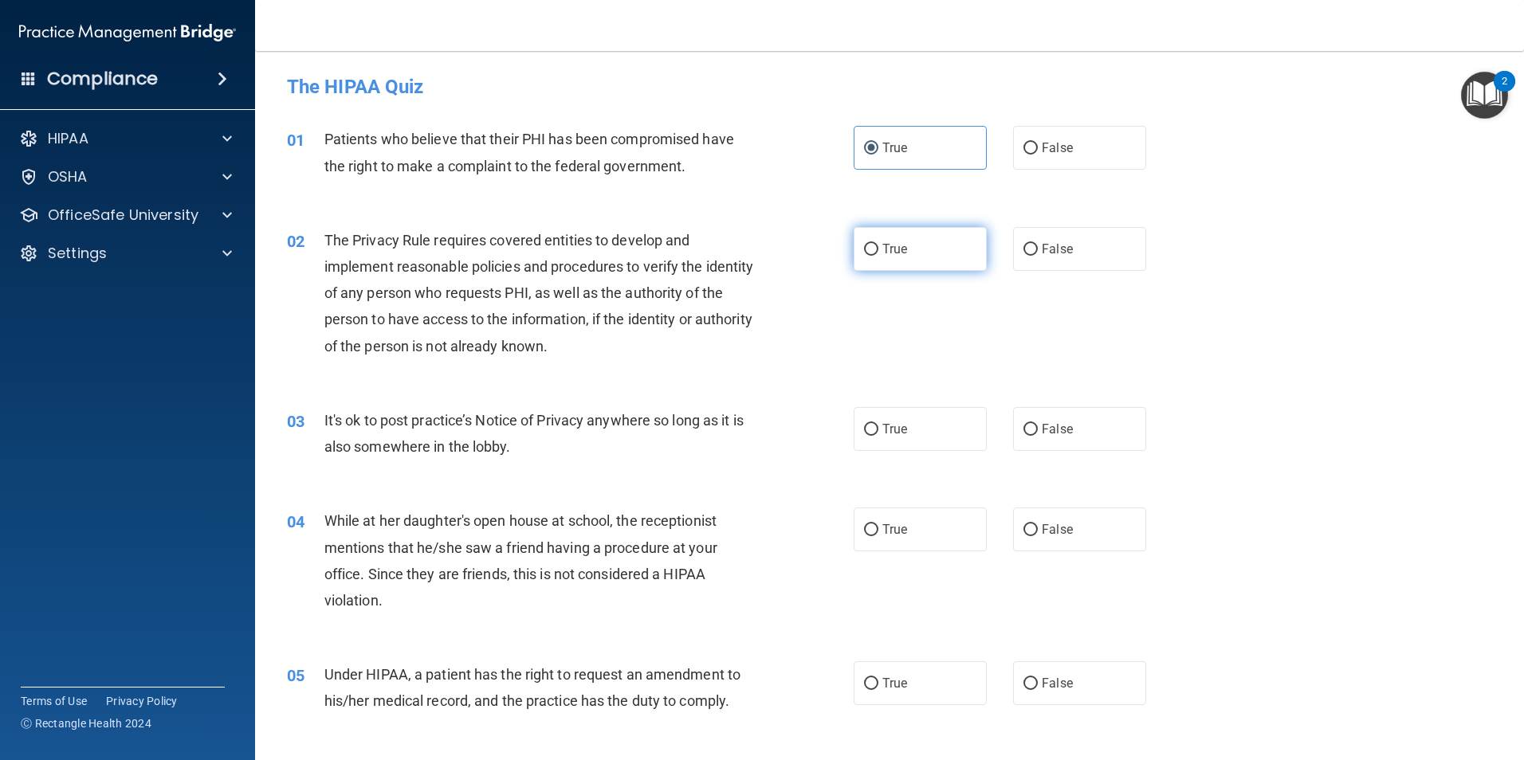
radio input "true"
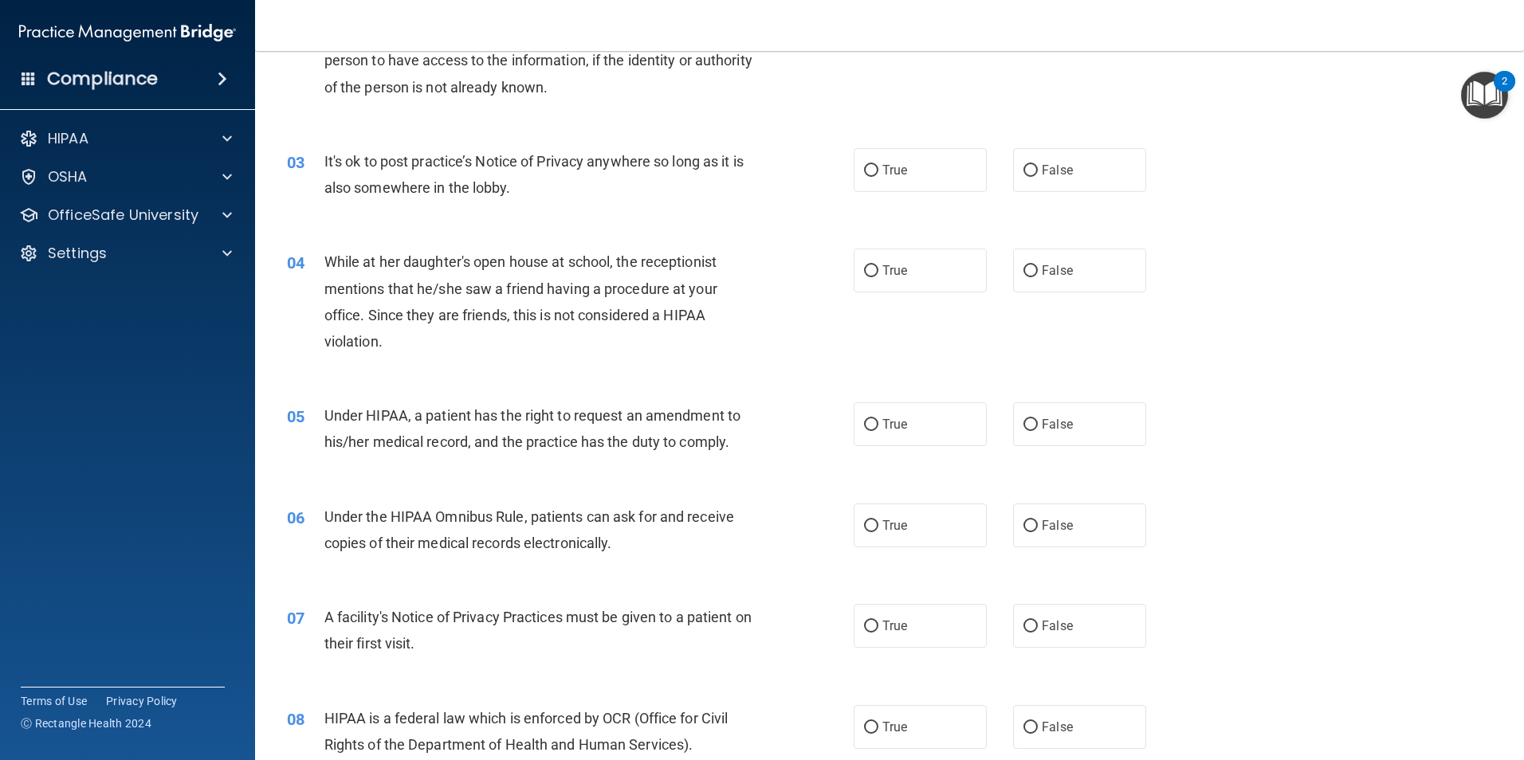
scroll to position [319, 0]
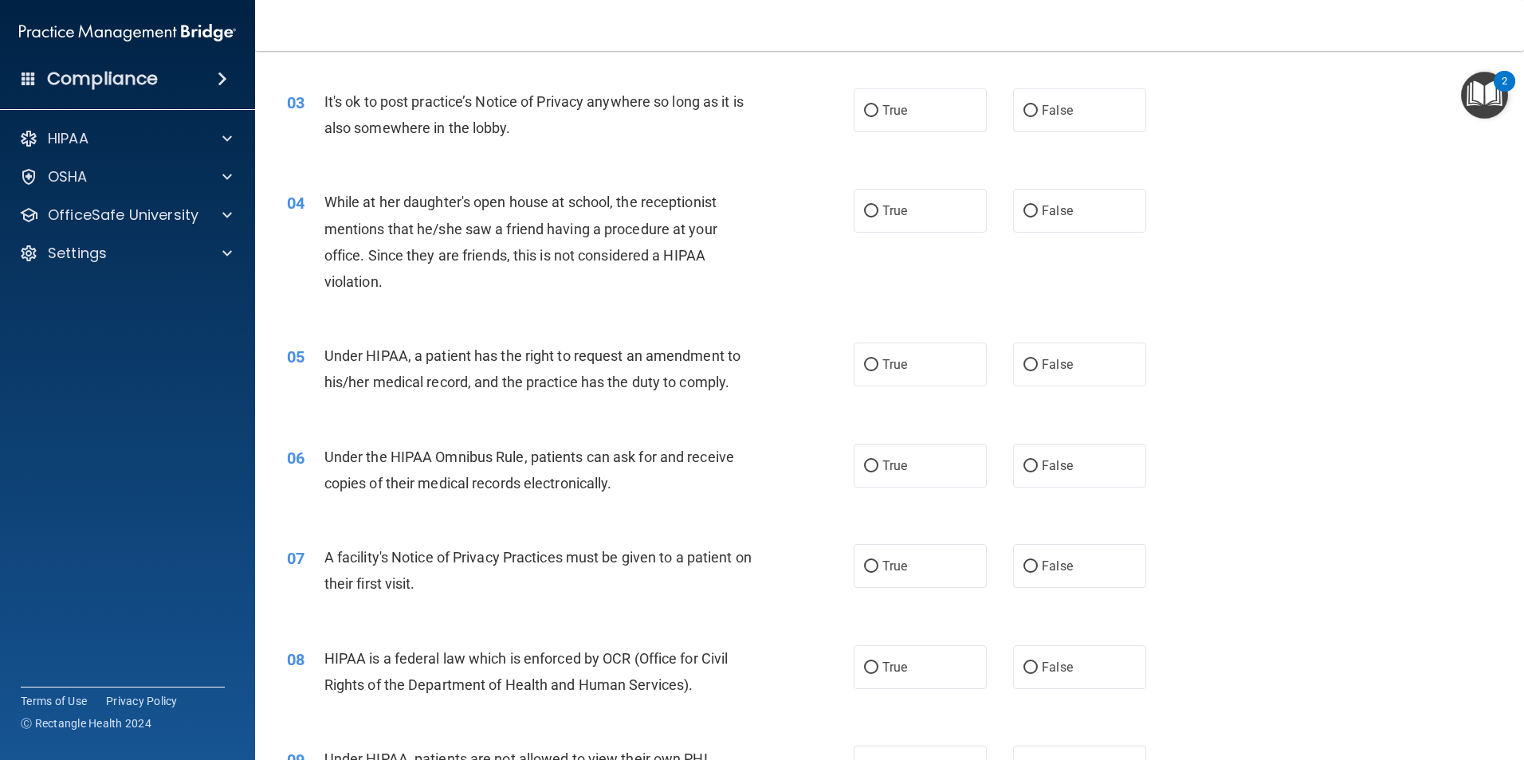
drag, startPoint x: 871, startPoint y: 105, endPoint x: 874, endPoint y: 174, distance: 68.6
click at [872, 109] on input "True" at bounding box center [871, 111] width 14 height 12
radio input "true"
drag, startPoint x: 865, startPoint y: 206, endPoint x: 889, endPoint y: 283, distance: 80.9
click at [866, 210] on input "True" at bounding box center [871, 212] width 14 height 12
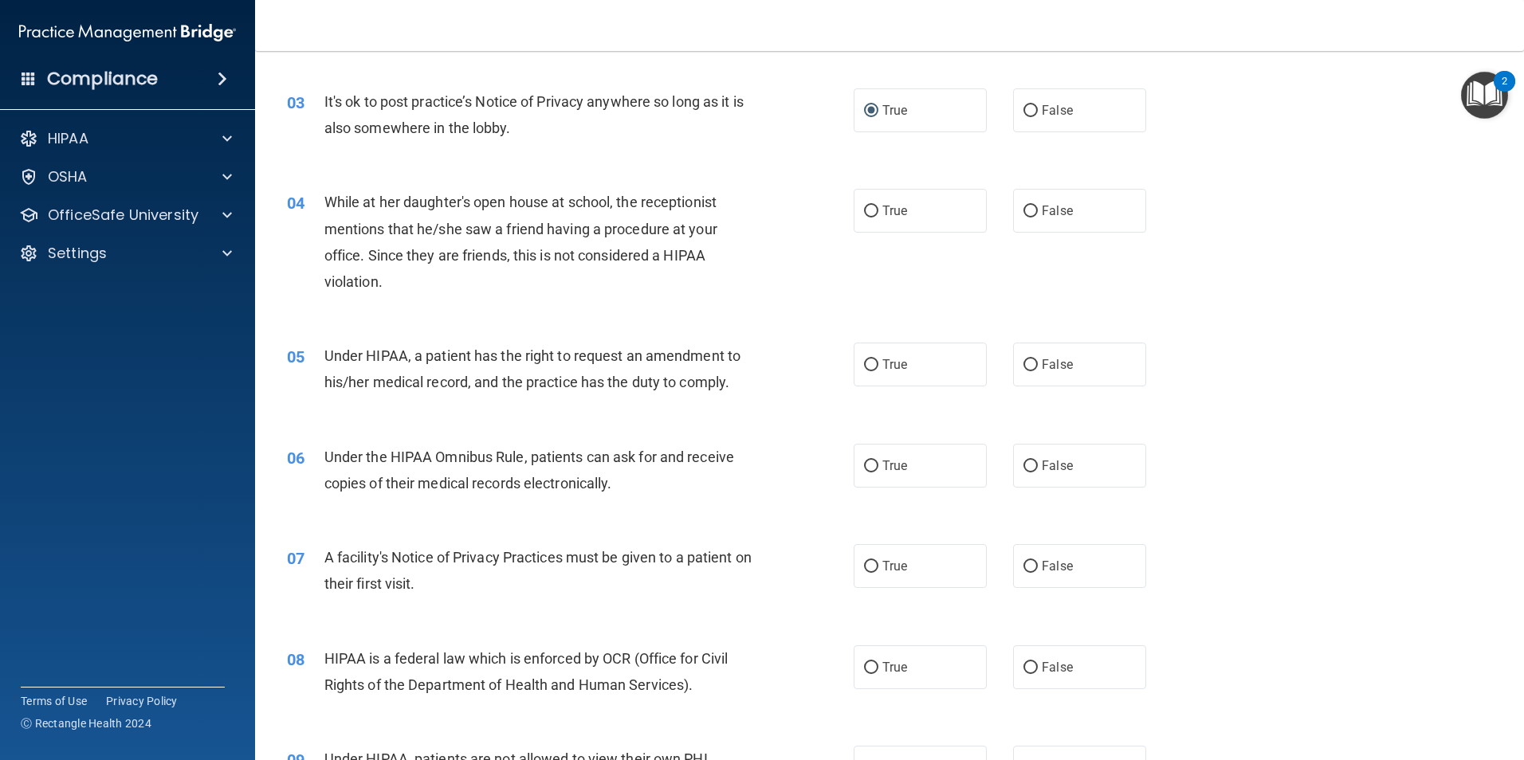
radio input "true"
click at [875, 365] on label "True" at bounding box center [920, 365] width 133 height 44
click at [875, 365] on input "True" at bounding box center [871, 366] width 14 height 12
radio input "true"
drag, startPoint x: 890, startPoint y: 470, endPoint x: 875, endPoint y: 524, distance: 55.3
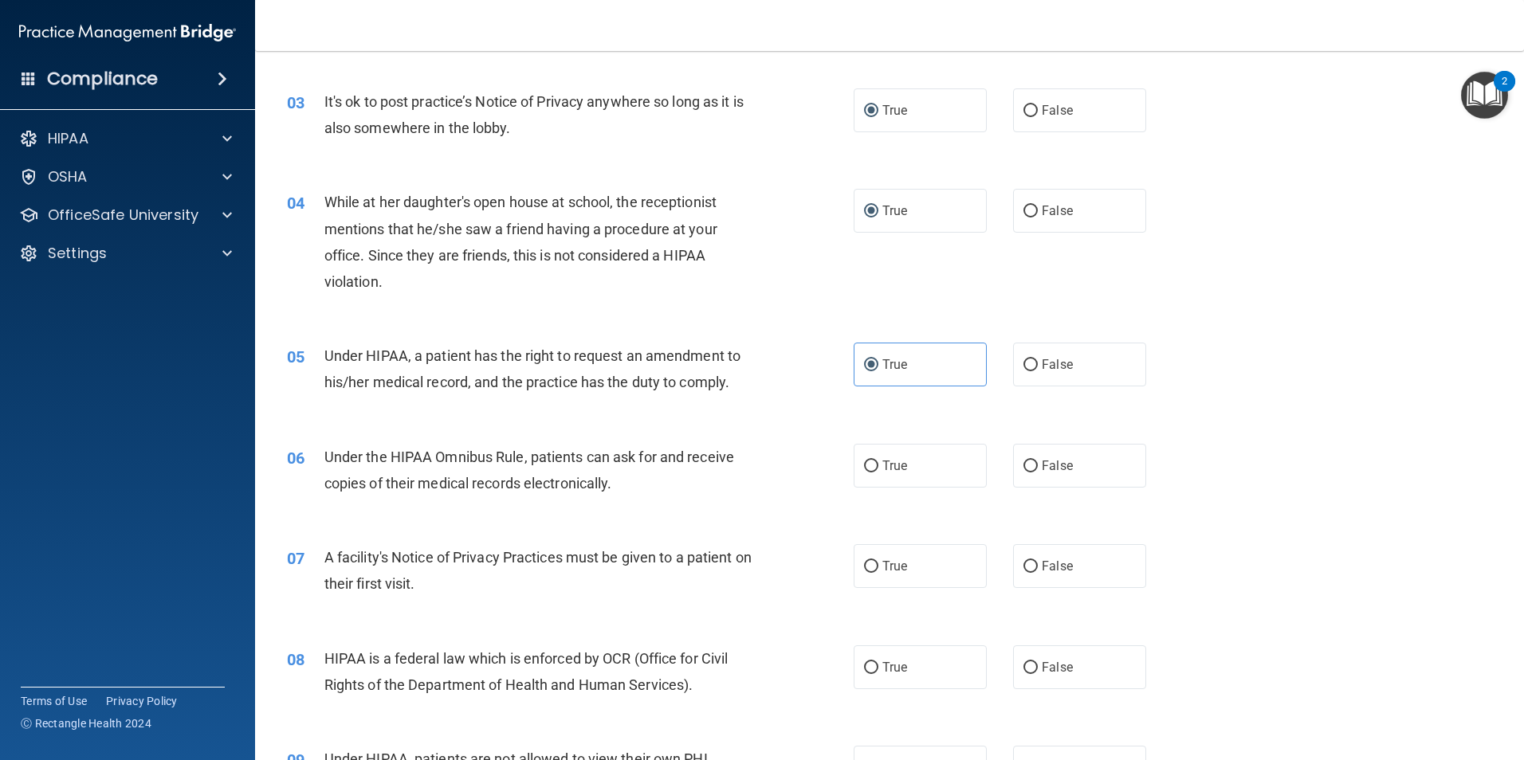
click at [890, 477] on label "True" at bounding box center [920, 466] width 133 height 44
click at [878, 473] on input "True" at bounding box center [871, 467] width 14 height 12
radio input "true"
drag, startPoint x: 876, startPoint y: 568, endPoint x: 878, endPoint y: 551, distance: 16.8
click at [876, 567] on label "True" at bounding box center [920, 566] width 133 height 44
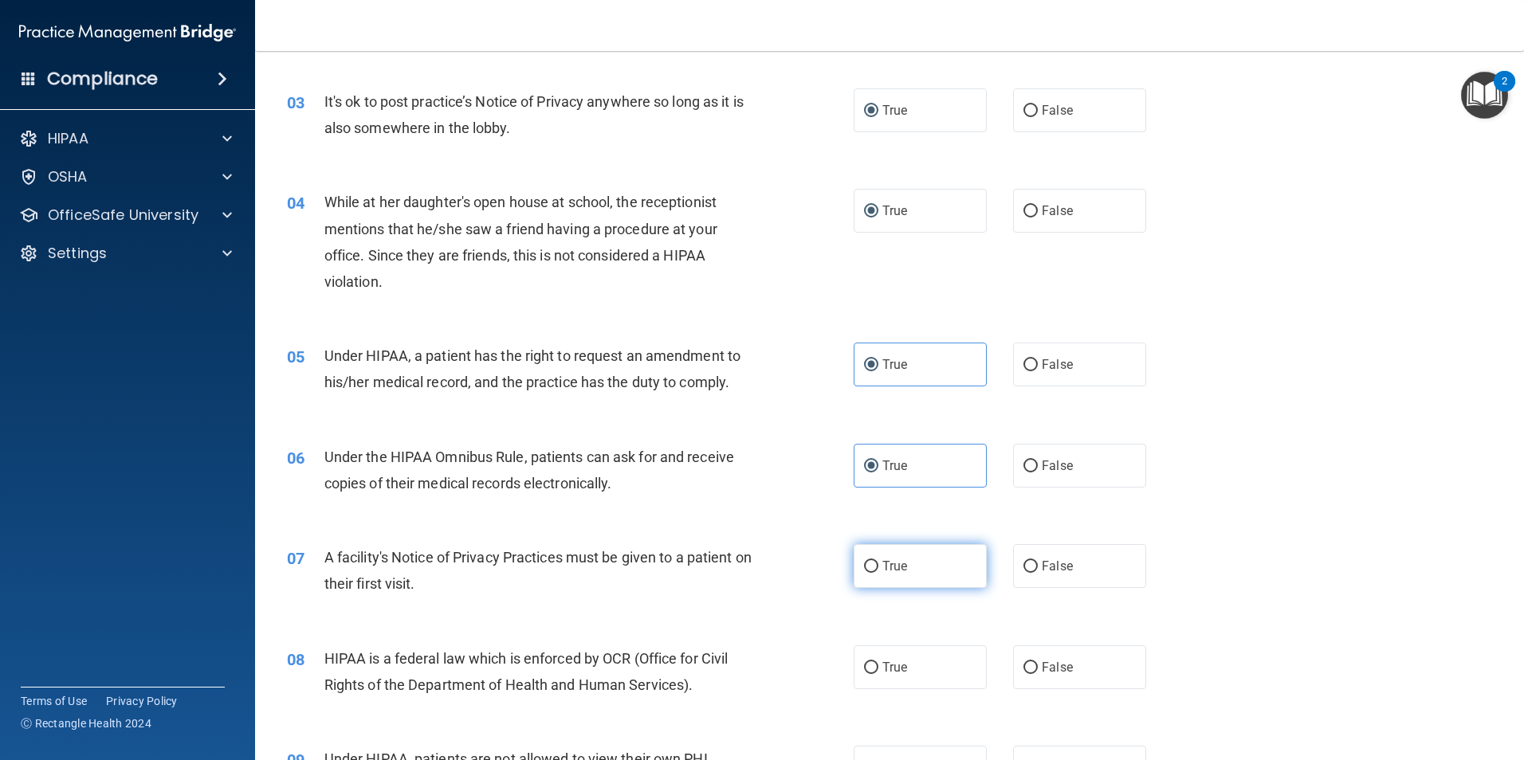
click at [876, 567] on input "True" at bounding box center [871, 567] width 14 height 12
radio input "true"
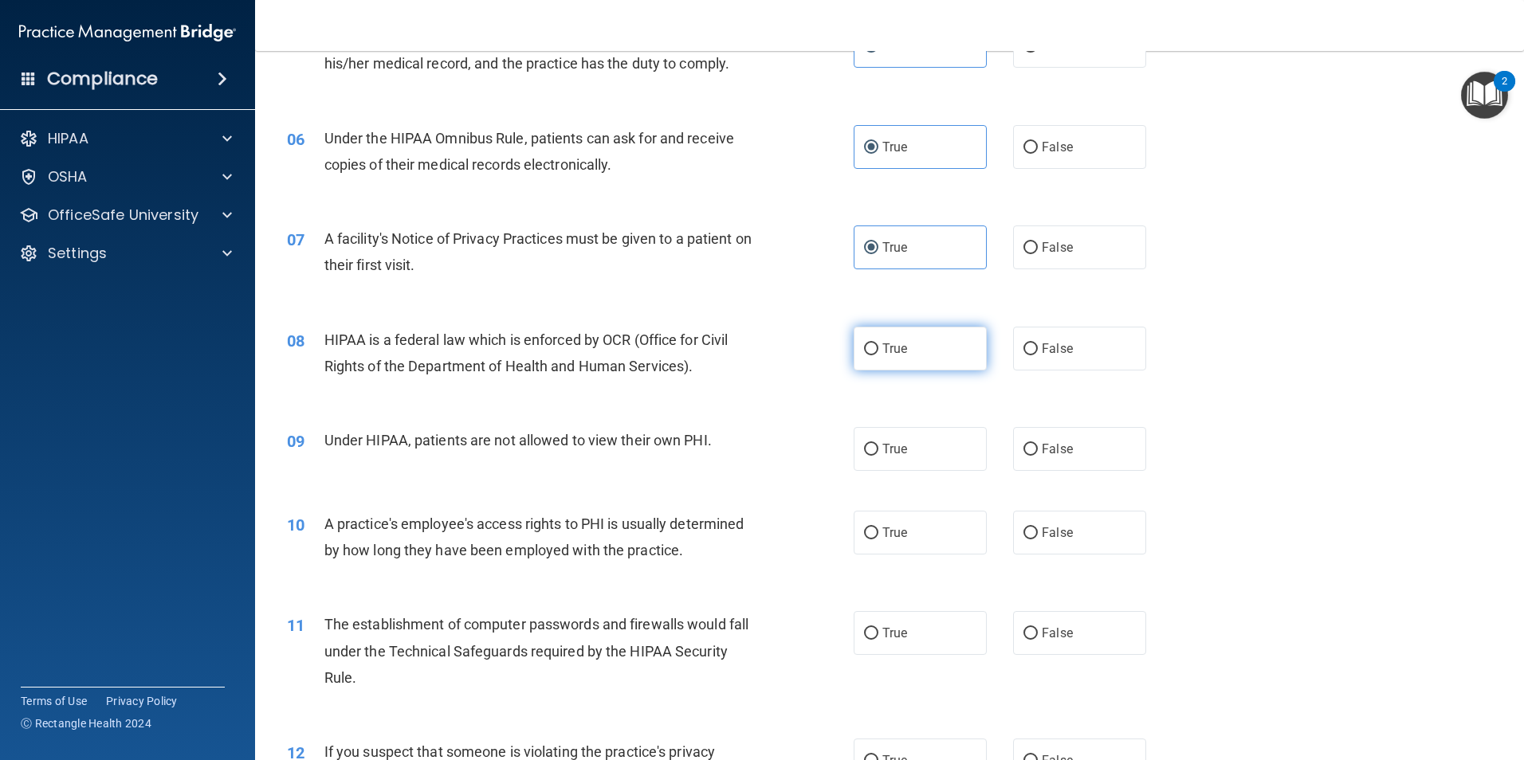
drag, startPoint x: 900, startPoint y: 333, endPoint x: 906, endPoint y: 365, distance: 32.4
click at [900, 336] on label "True" at bounding box center [920, 349] width 133 height 44
click at [878, 344] on input "True" at bounding box center [871, 350] width 14 height 12
radio input "true"
click at [876, 466] on label "True" at bounding box center [920, 449] width 133 height 44
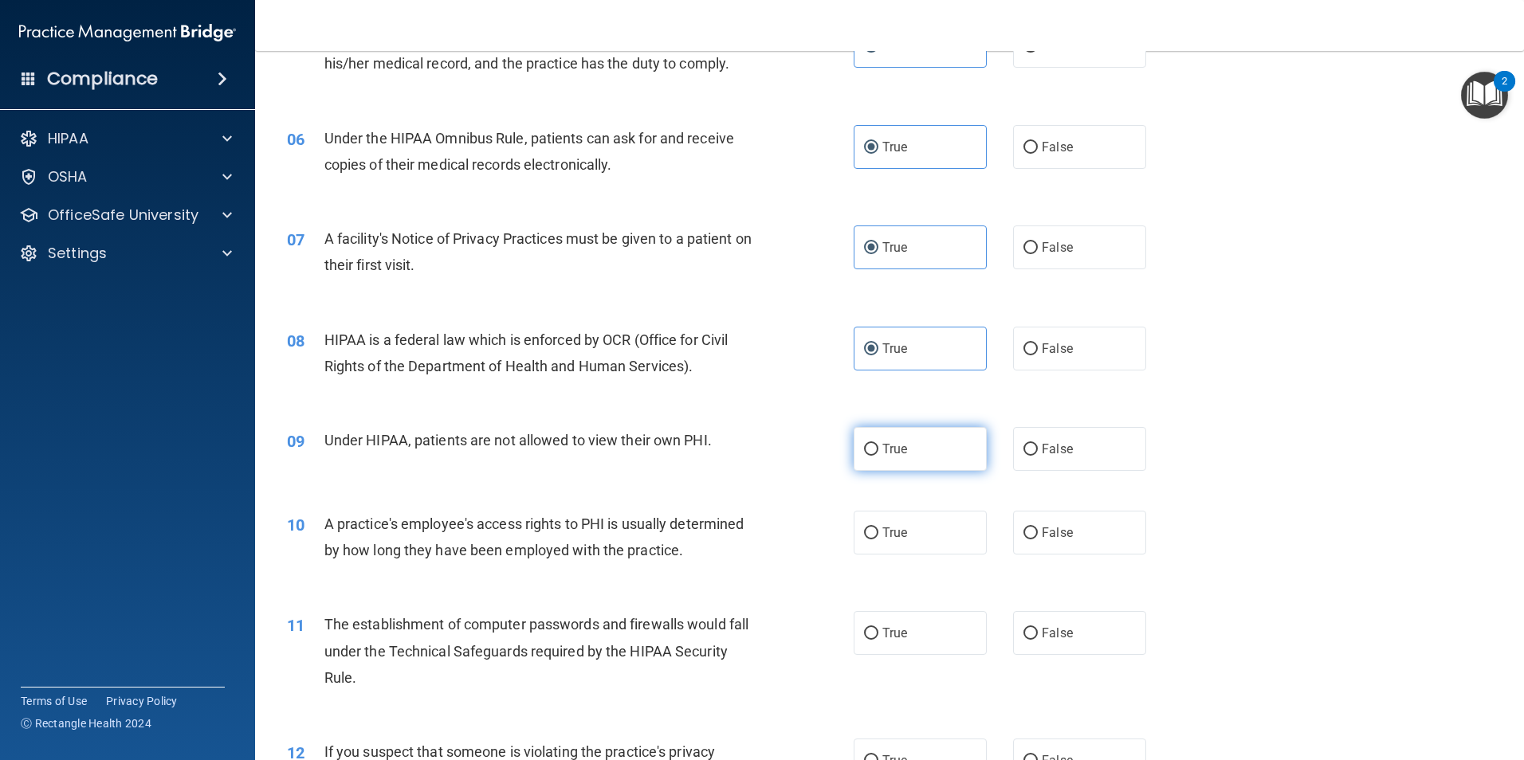
click at [876, 456] on input "True" at bounding box center [871, 450] width 14 height 12
radio input "true"
click at [885, 533] on span "True" at bounding box center [894, 532] width 25 height 15
click at [878, 533] on input "True" at bounding box center [871, 534] width 14 height 12
radio input "true"
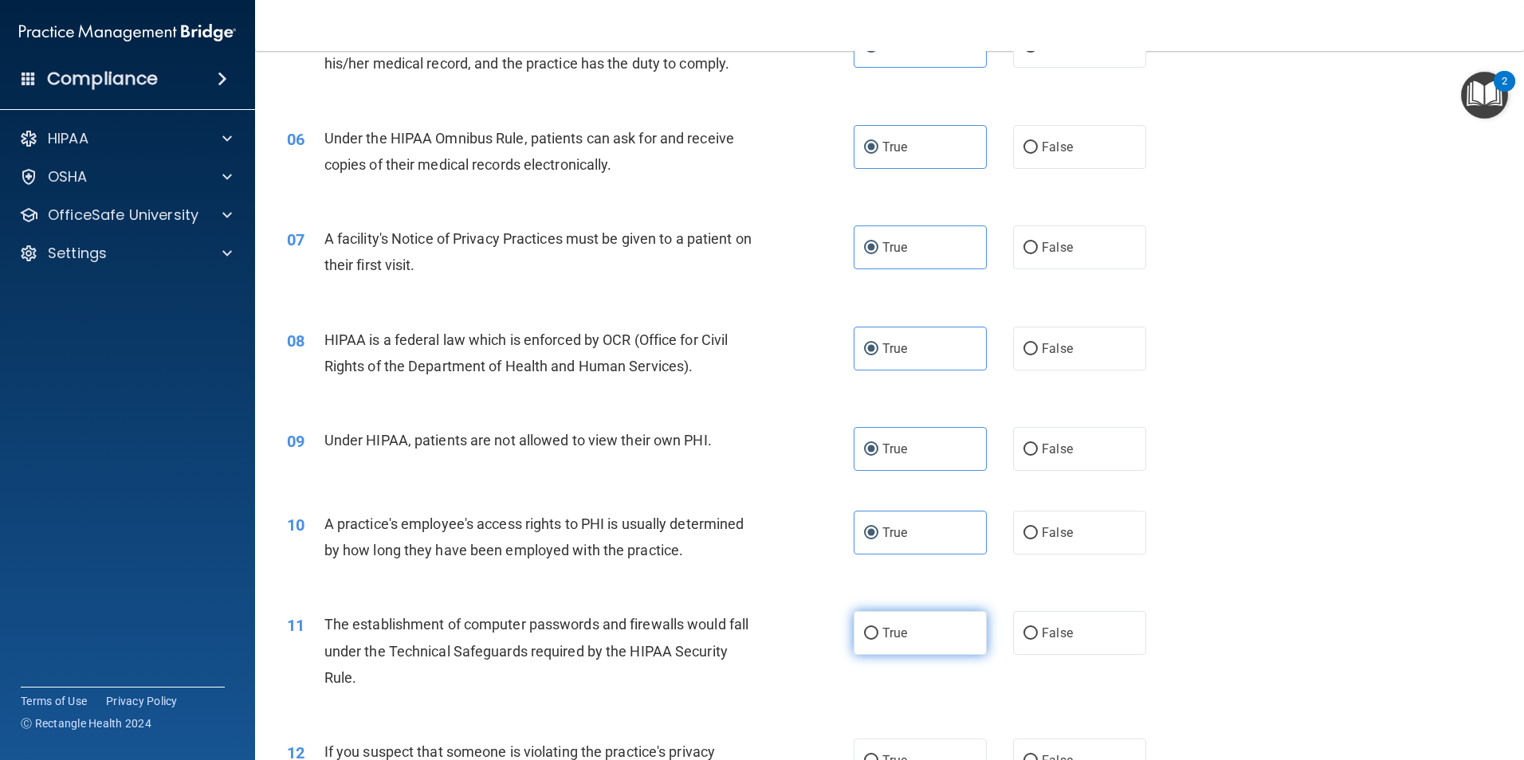
click at [882, 639] on span "True" at bounding box center [894, 633] width 25 height 15
click at [878, 639] on input "True" at bounding box center [871, 634] width 14 height 12
radio input "true"
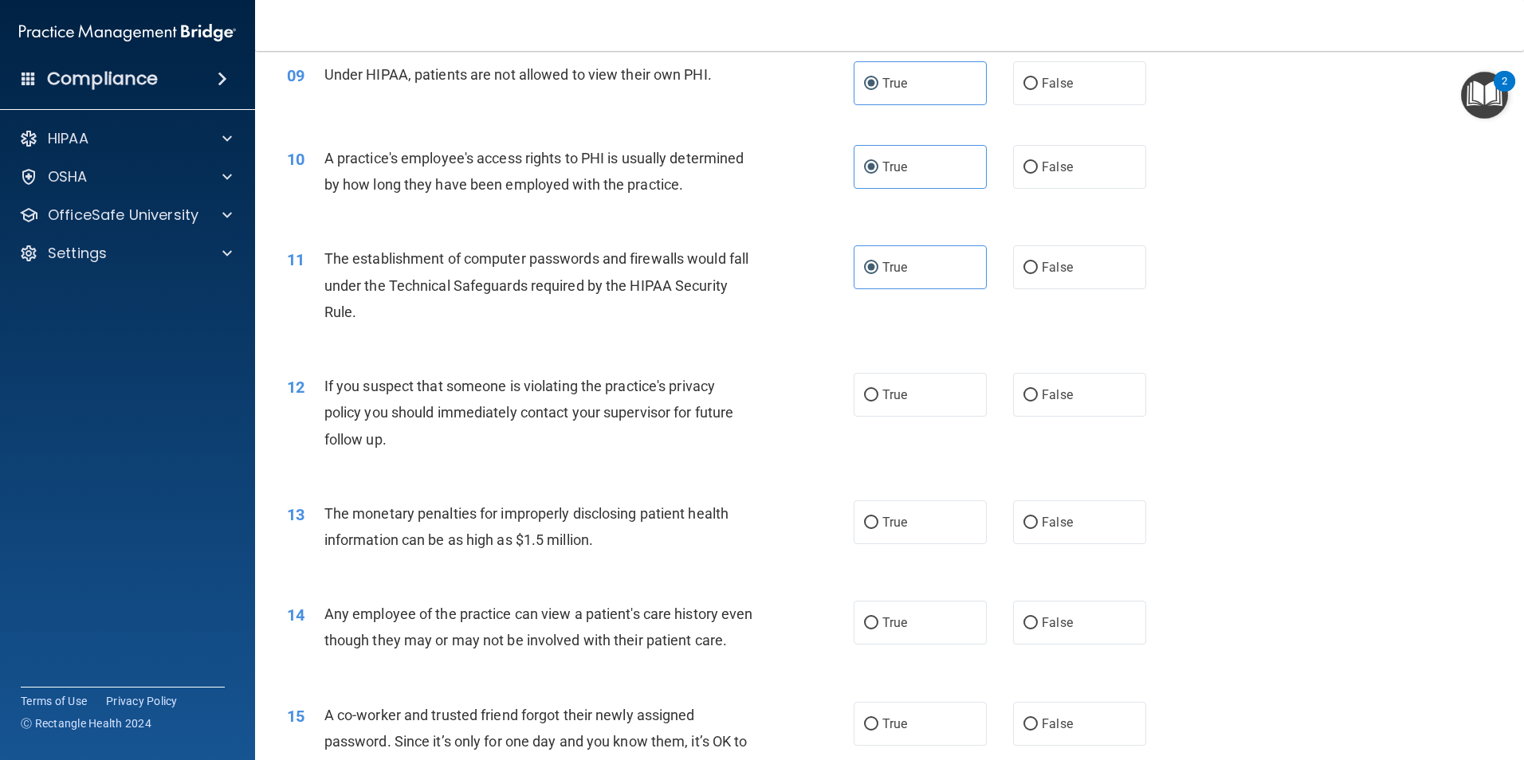
scroll to position [1036, 0]
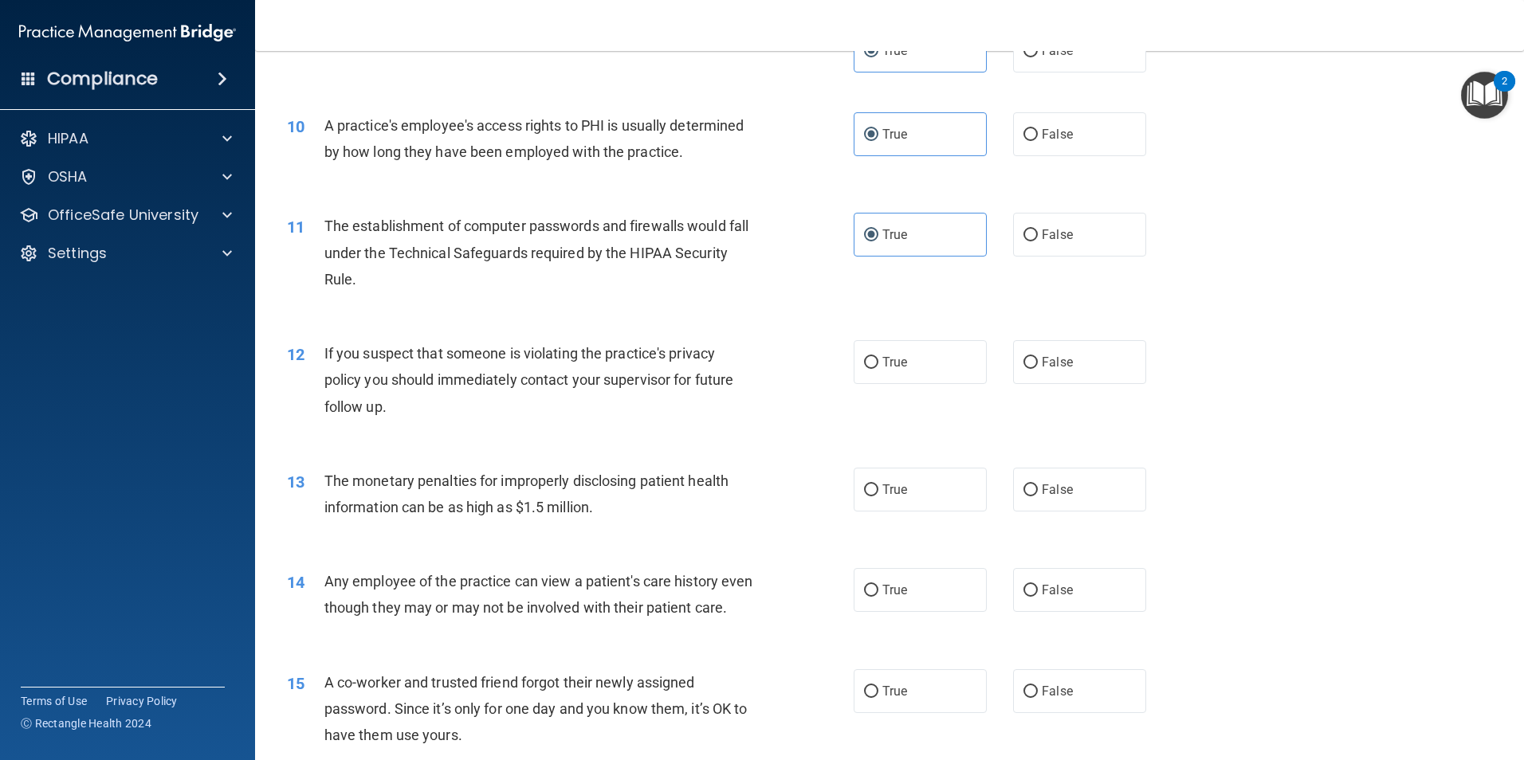
drag, startPoint x: 902, startPoint y: 351, endPoint x: 909, endPoint y: 407, distance: 57.0
click at [903, 355] on label "True" at bounding box center [920, 362] width 133 height 44
click at [878, 357] on input "True" at bounding box center [871, 363] width 14 height 12
radio input "true"
drag, startPoint x: 897, startPoint y: 475, endPoint x: 894, endPoint y: 545, distance: 70.2
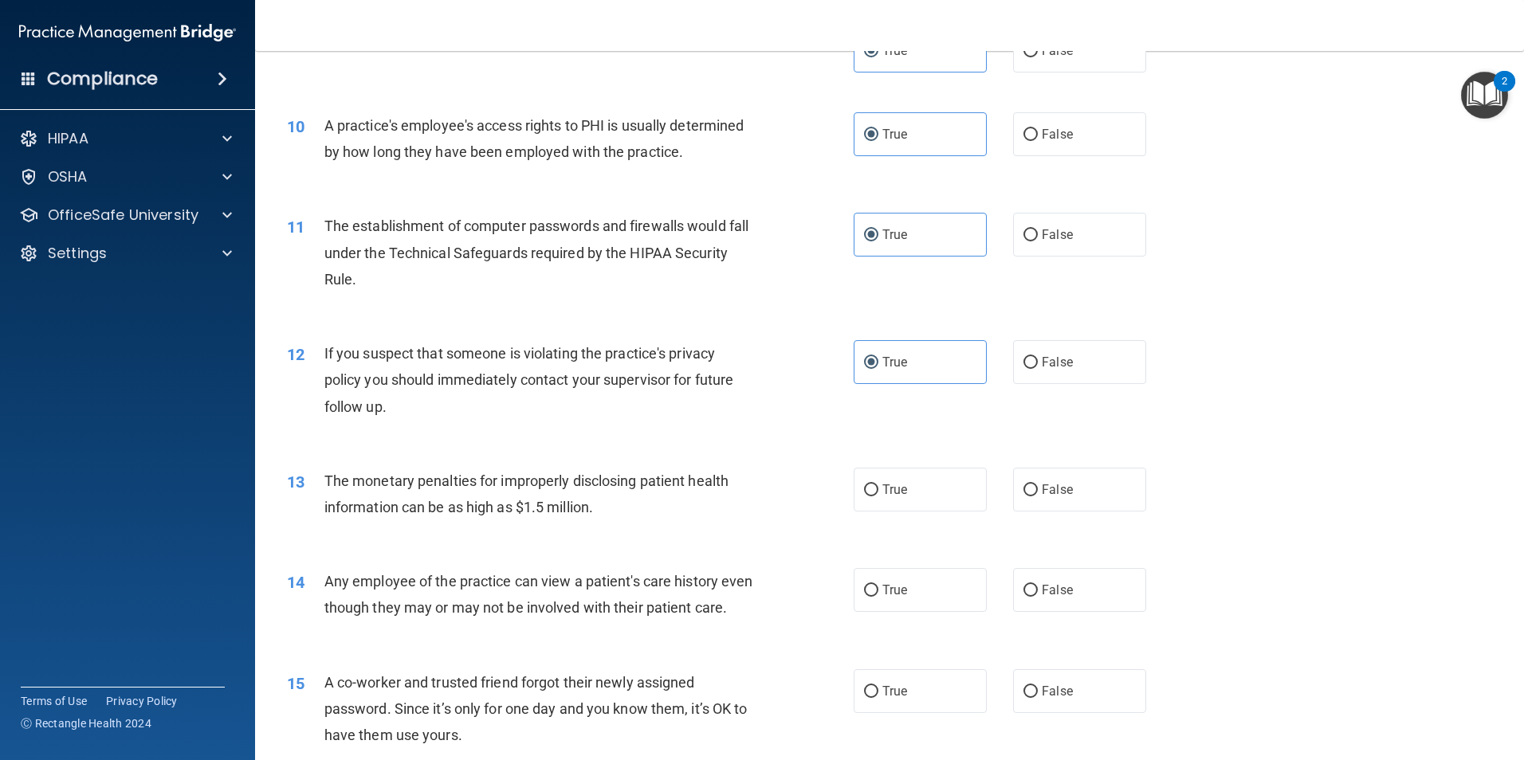
click at [897, 479] on label "True" at bounding box center [920, 490] width 133 height 44
click at [878, 485] on input "True" at bounding box center [871, 491] width 14 height 12
radio input "true"
drag, startPoint x: 870, startPoint y: 593, endPoint x: 870, endPoint y: 635, distance: 41.5
click at [870, 594] on input "True" at bounding box center [871, 591] width 14 height 12
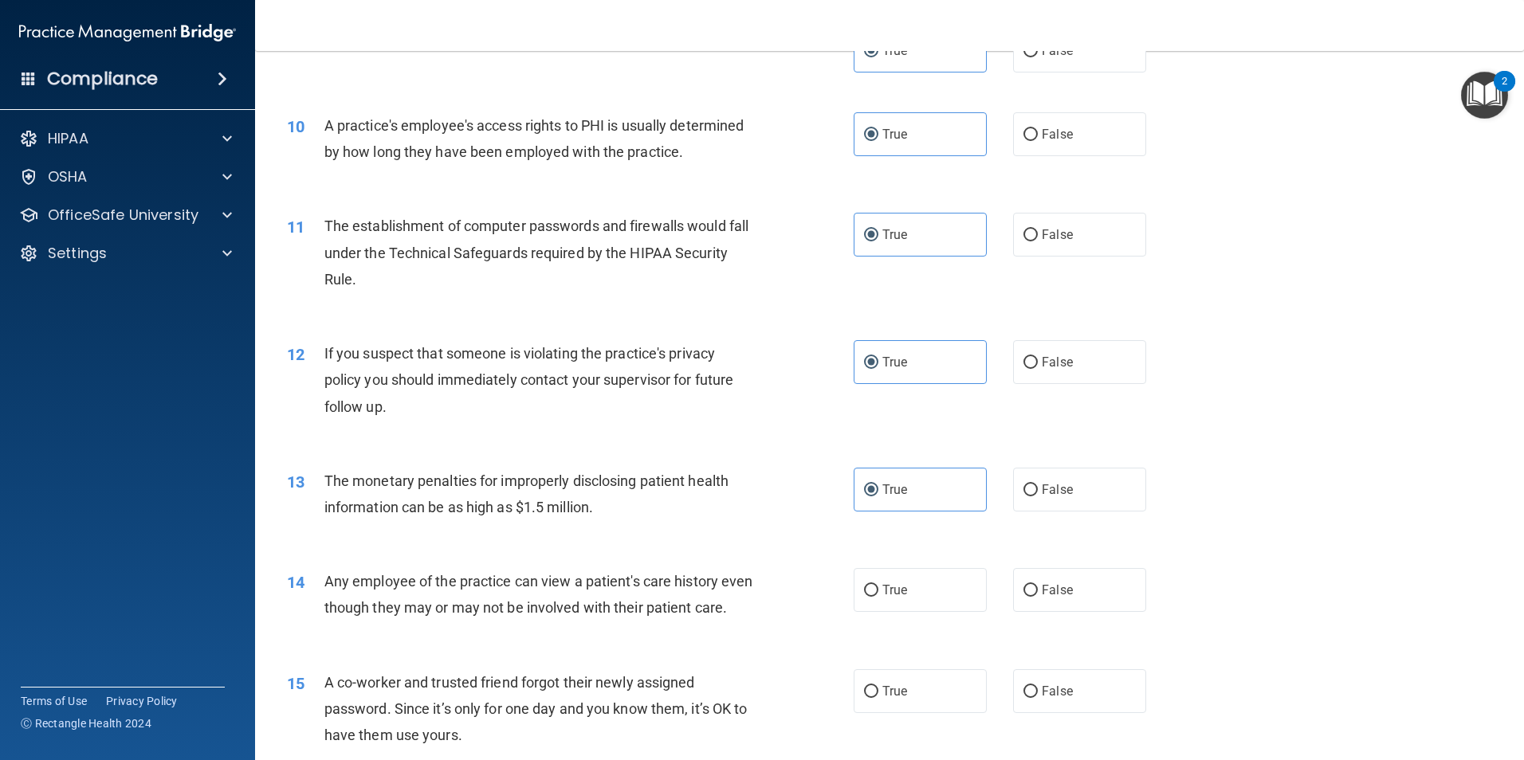
radio input "true"
drag, startPoint x: 872, startPoint y: 710, endPoint x: 865, endPoint y: 699, distance: 13.3
click at [869, 709] on label "True" at bounding box center [920, 692] width 133 height 44
click at [869, 698] on input "True" at bounding box center [871, 692] width 14 height 12
radio input "true"
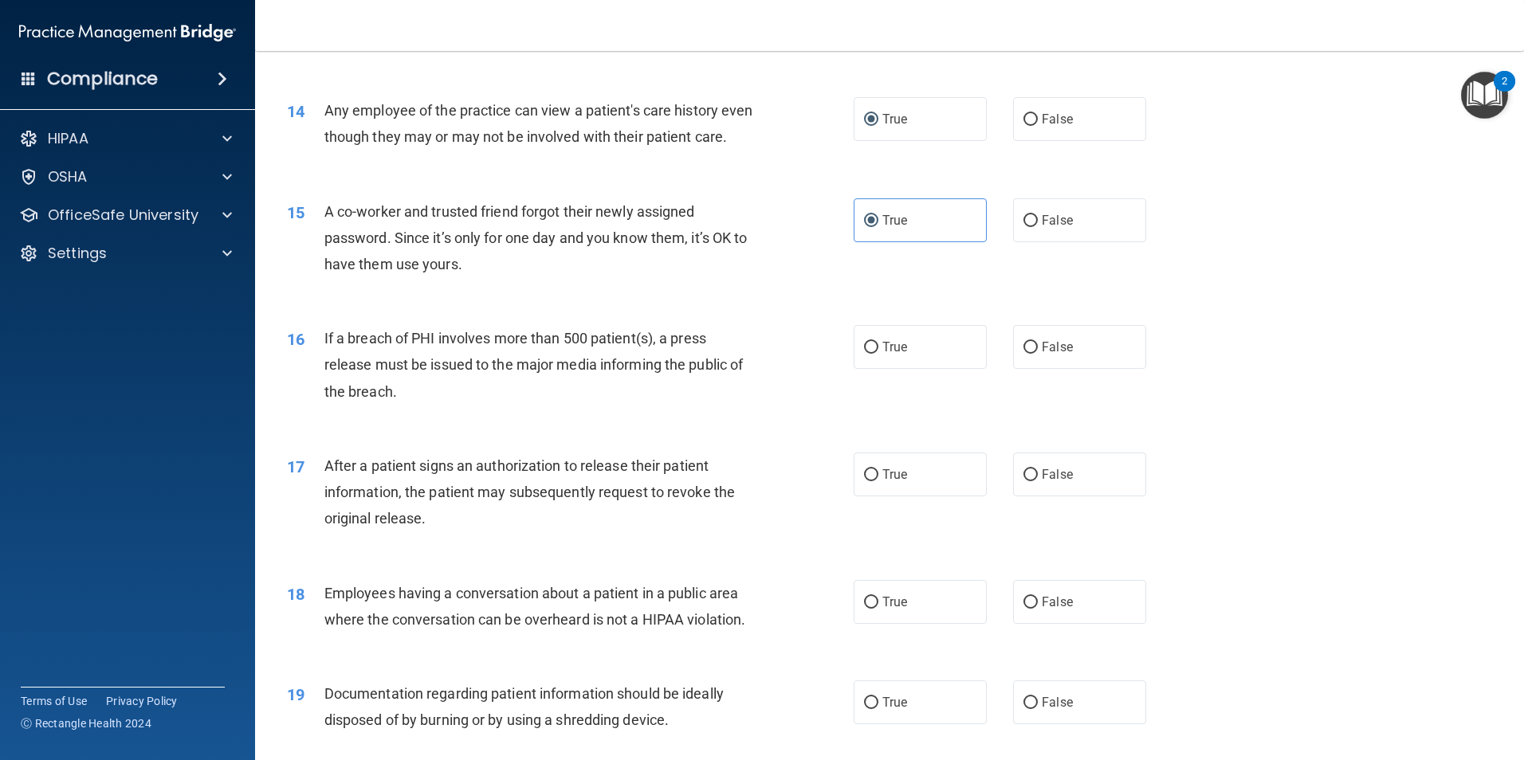
scroll to position [1515, 0]
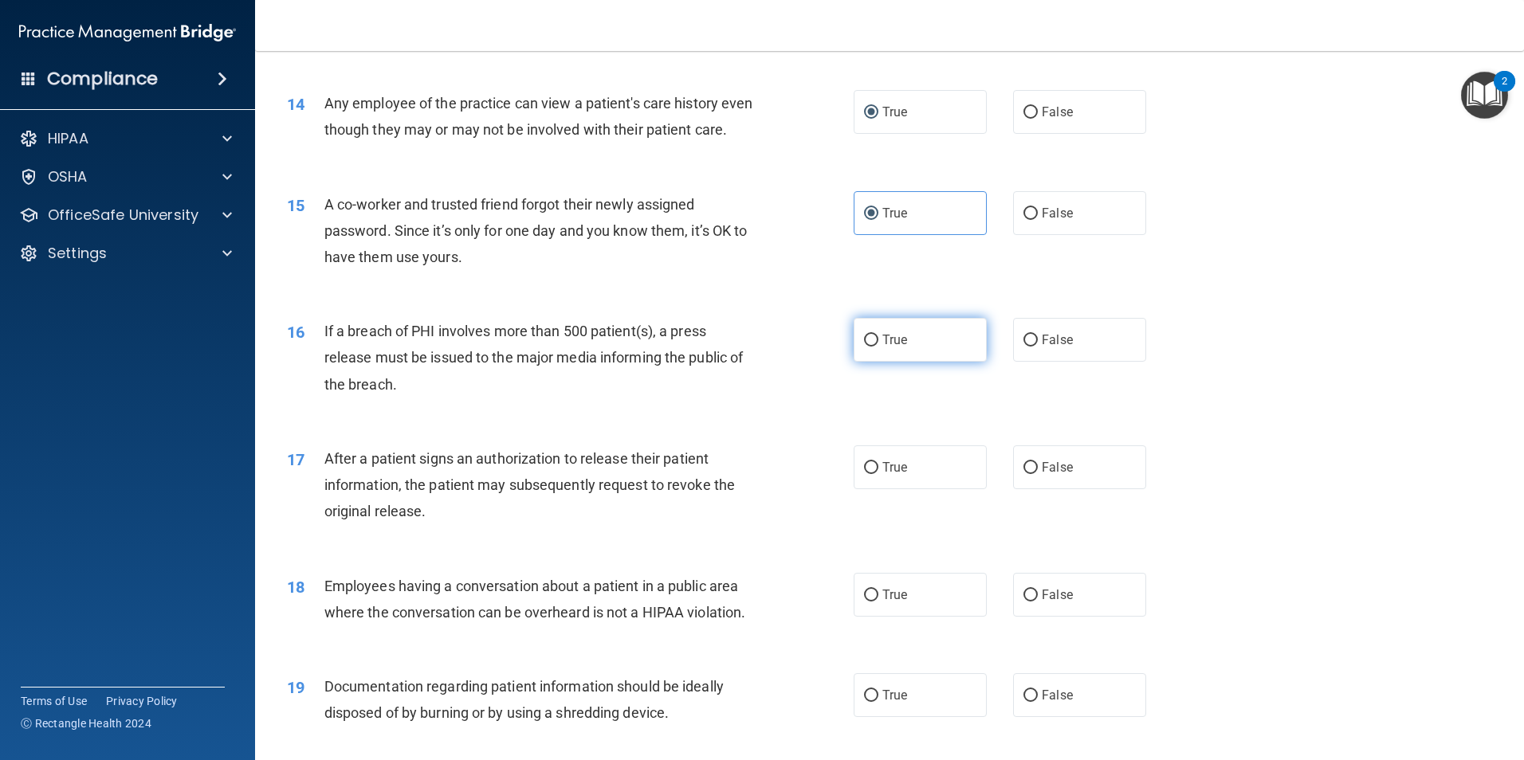
click at [898, 348] on span "True" at bounding box center [894, 339] width 25 height 15
click at [878, 347] on input "True" at bounding box center [871, 341] width 14 height 12
radio input "true"
click at [877, 489] on label "True" at bounding box center [920, 468] width 133 height 44
click at [877, 474] on input "True" at bounding box center [871, 468] width 14 height 12
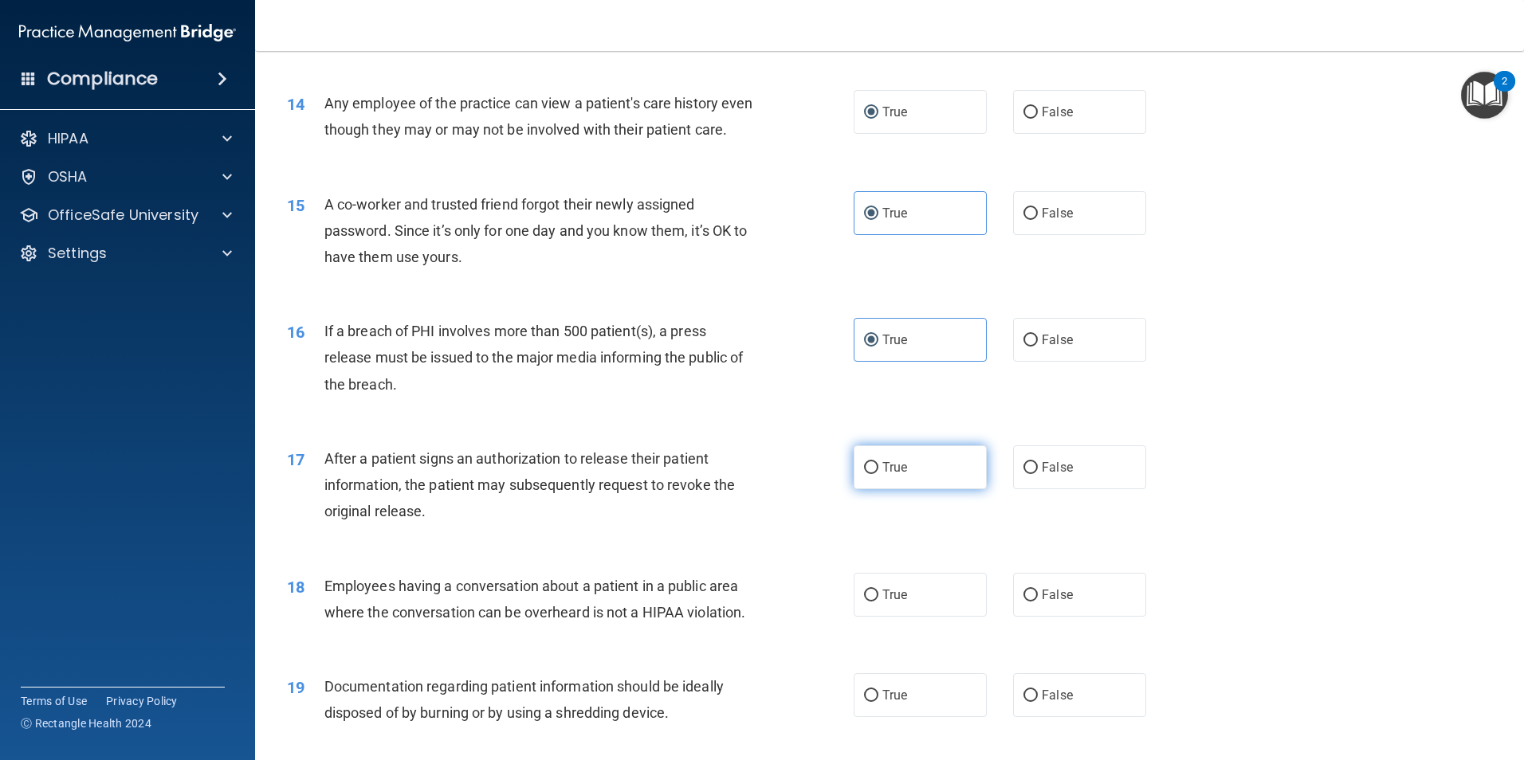
radio input "true"
click at [882, 603] on span "True" at bounding box center [894, 595] width 25 height 15
click at [878, 602] on input "True" at bounding box center [871, 596] width 14 height 12
radio input "true"
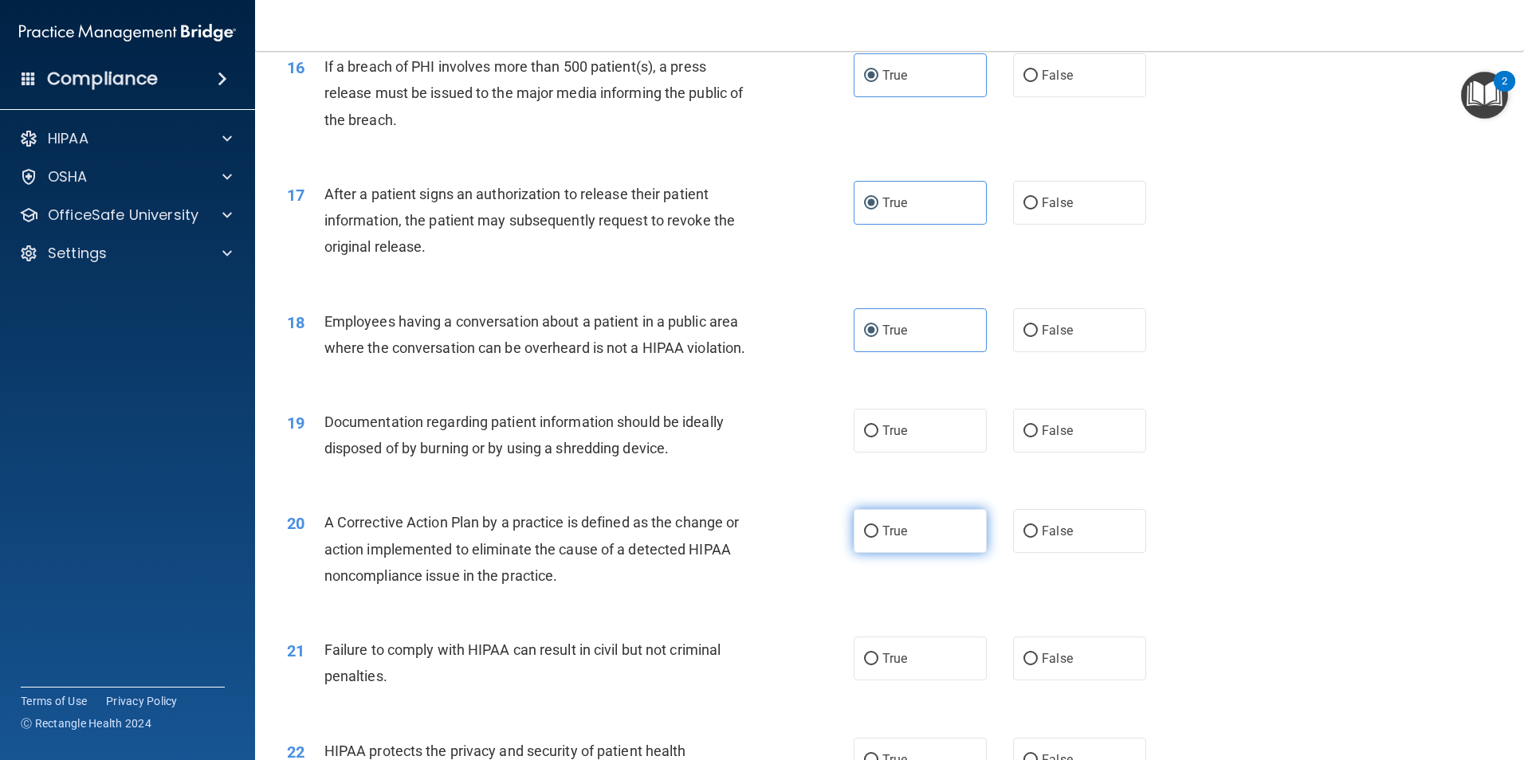
scroll to position [1913, 0]
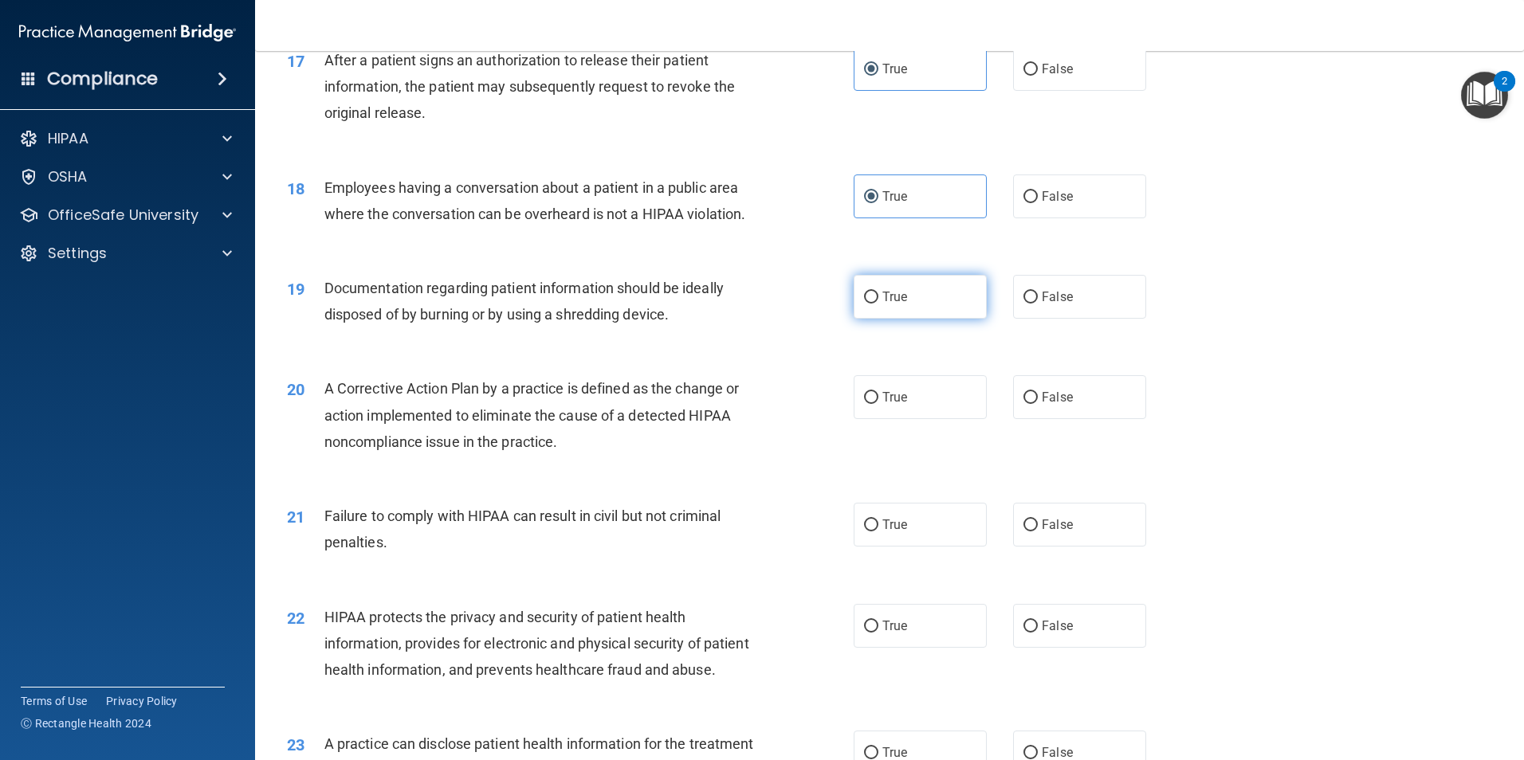
click at [892, 305] on span "True" at bounding box center [894, 296] width 25 height 15
click at [878, 304] on input "True" at bounding box center [871, 298] width 14 height 12
radio input "true"
click at [882, 418] on label "True" at bounding box center [920, 397] width 133 height 44
click at [878, 404] on input "True" at bounding box center [871, 398] width 14 height 12
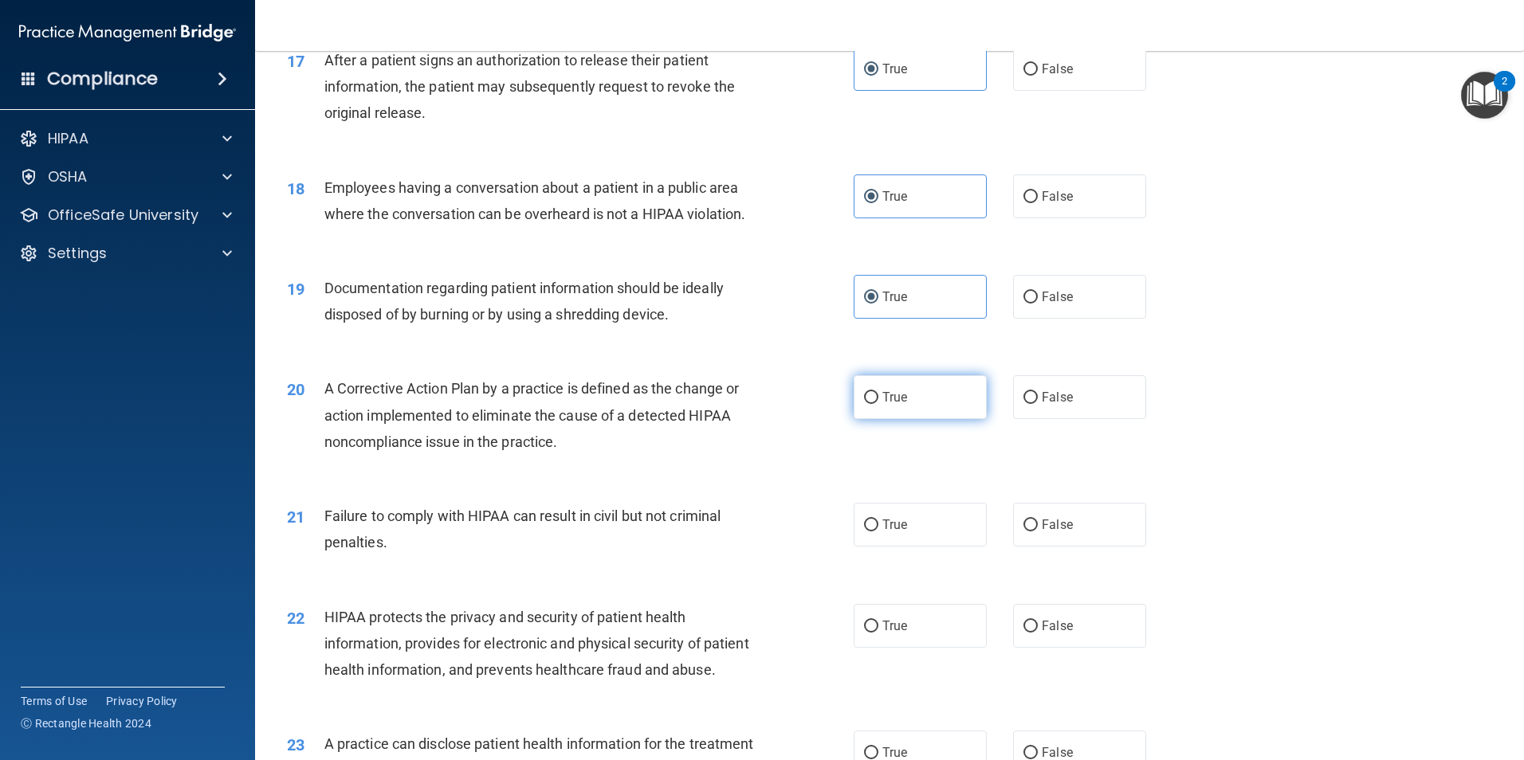
radio input "true"
drag, startPoint x: 893, startPoint y: 534, endPoint x: 894, endPoint y: 566, distance: 31.9
click at [893, 536] on label "True" at bounding box center [920, 525] width 133 height 44
click at [878, 532] on input "True" at bounding box center [871, 526] width 14 height 12
radio input "true"
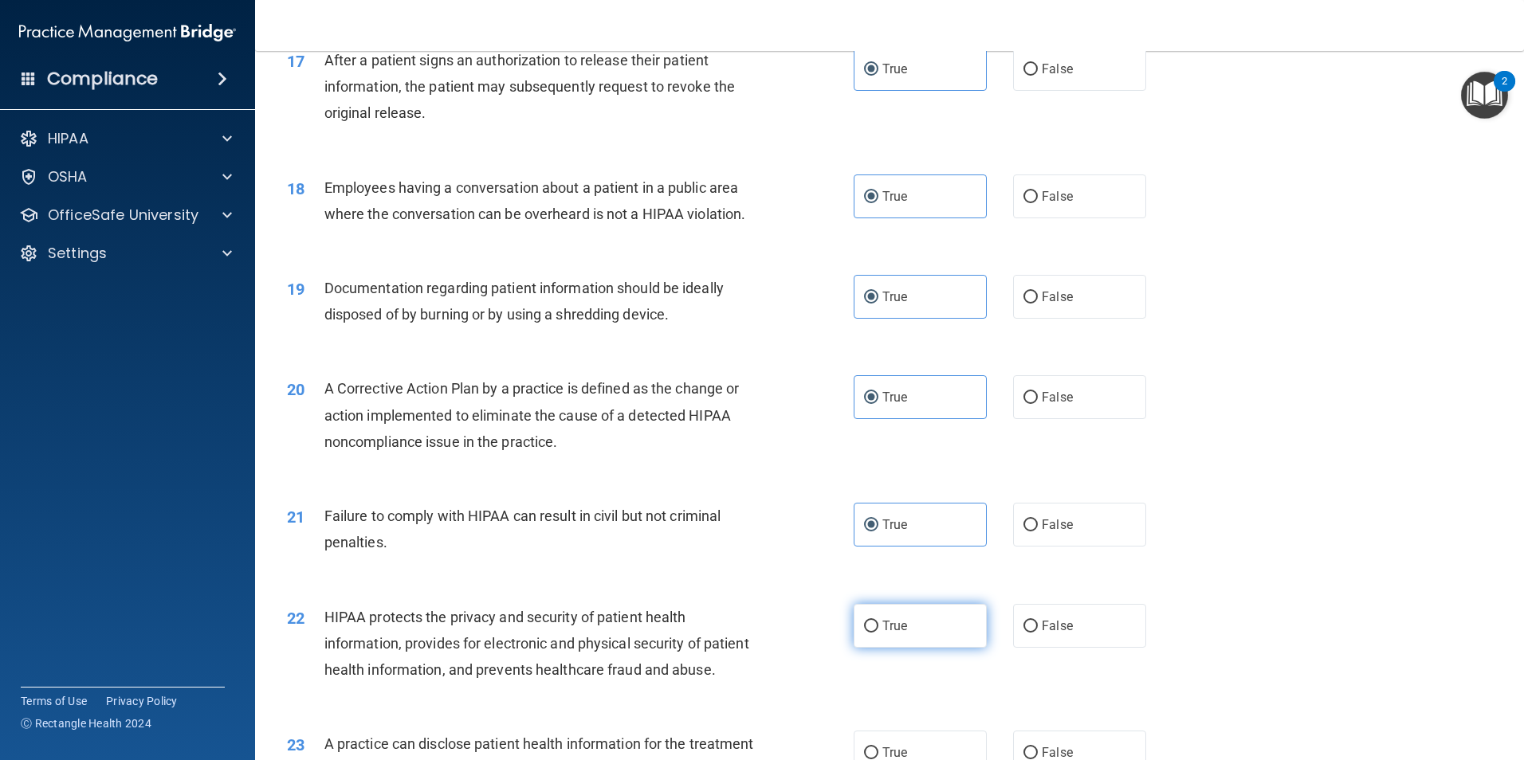
drag, startPoint x: 882, startPoint y: 623, endPoint x: 881, endPoint y: 631, distance: 8.8
click at [881, 631] on div "22 HIPAA protects the privacy and security of patient health information, provi…" at bounding box center [889, 648] width 1229 height 128
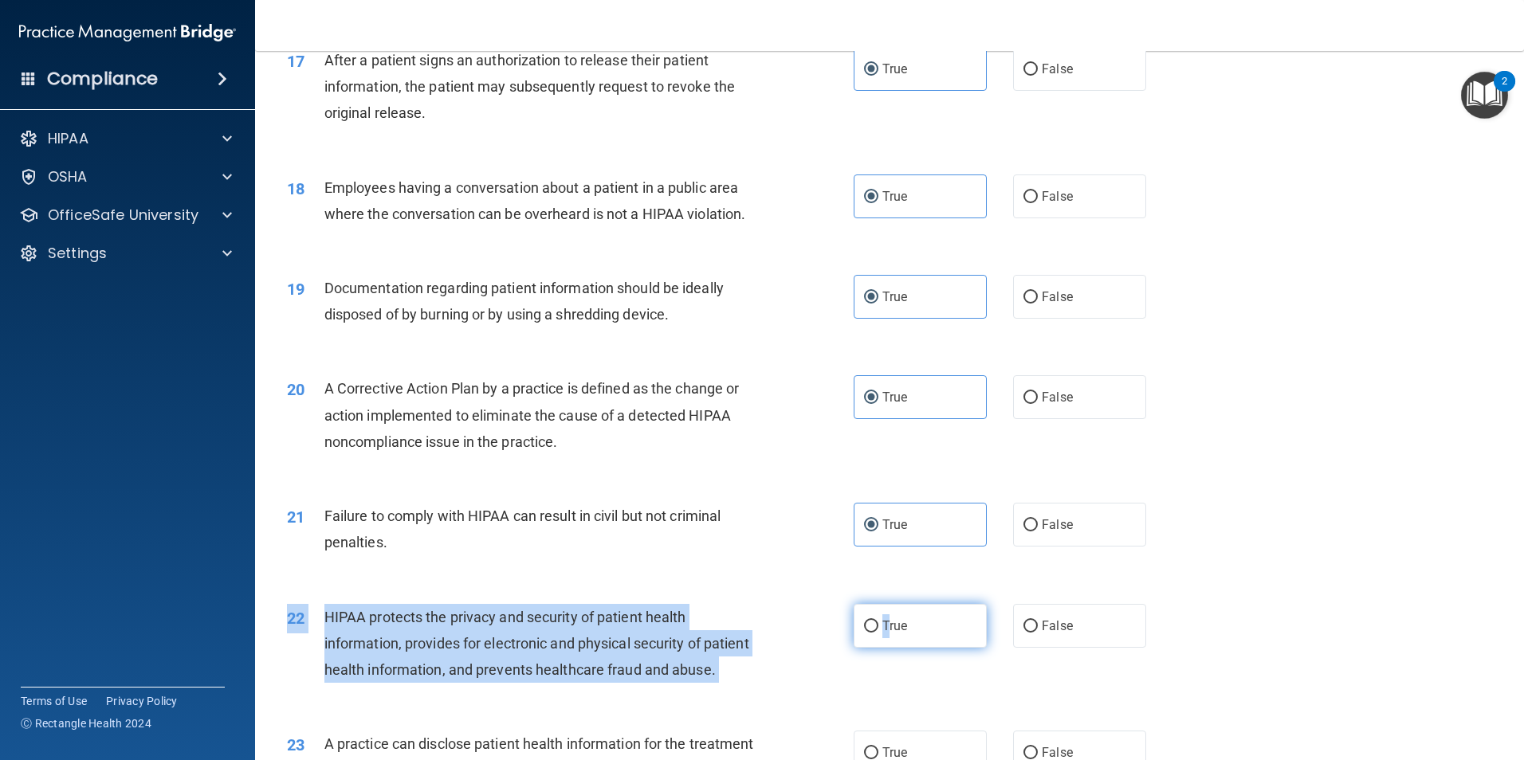
drag, startPoint x: 881, startPoint y: 631, endPoint x: 884, endPoint y: 648, distance: 17.0
click at [884, 634] on span "True" at bounding box center [894, 626] width 25 height 15
click at [878, 633] on input "True" at bounding box center [871, 627] width 14 height 12
radio input "true"
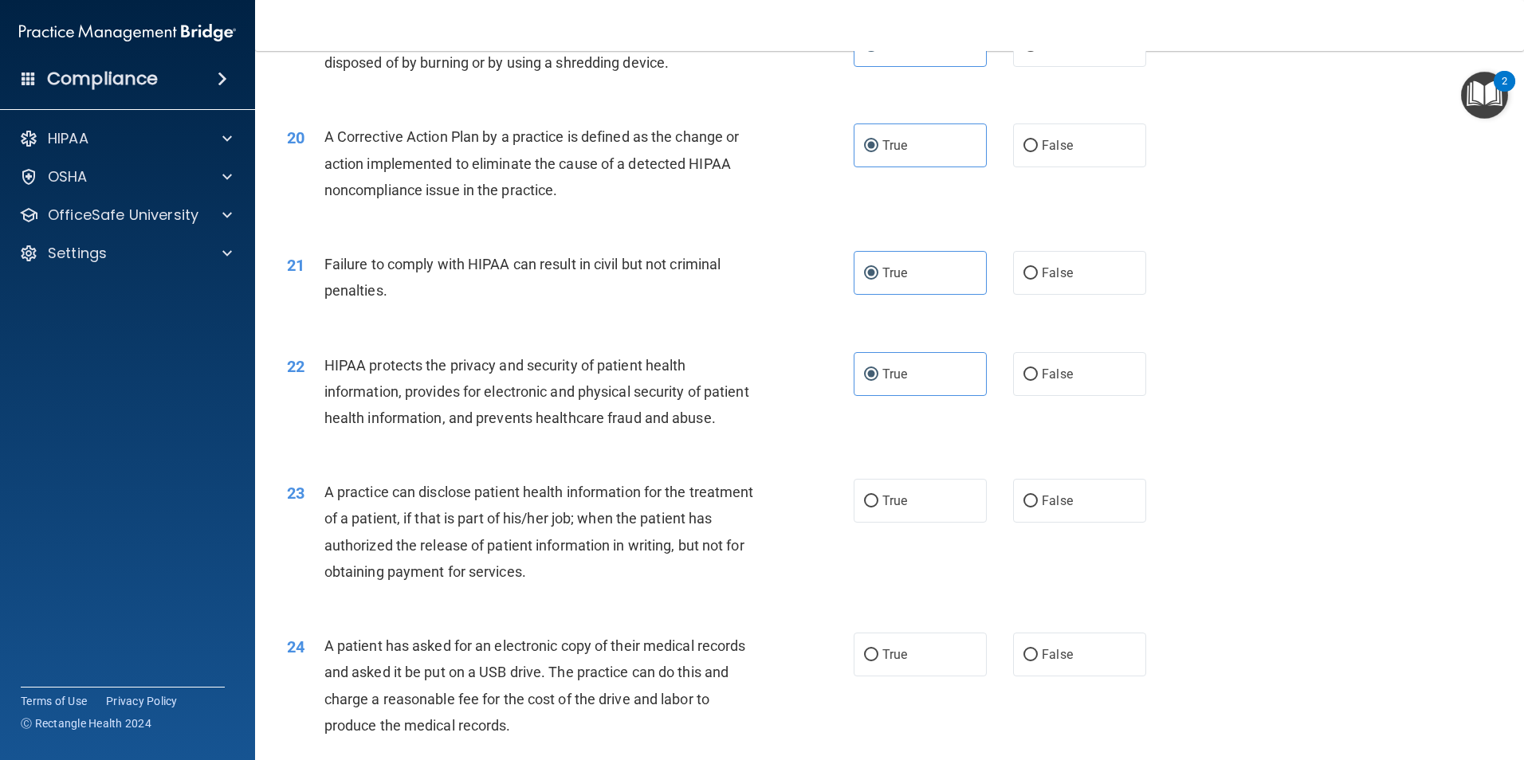
scroll to position [2471, 0]
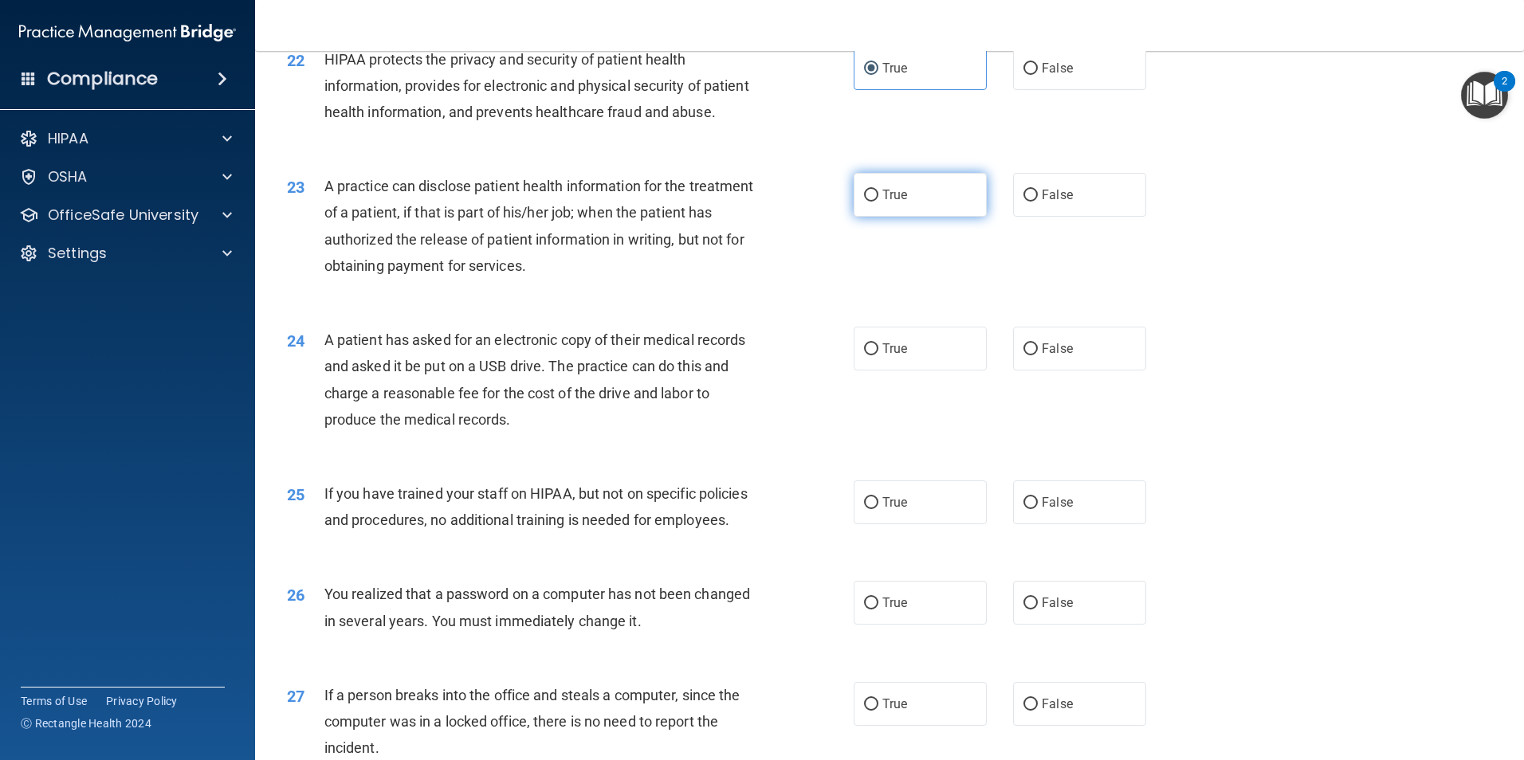
click at [896, 217] on label "True" at bounding box center [920, 195] width 133 height 44
click at [878, 202] on input "True" at bounding box center [871, 196] width 14 height 12
radio input "true"
drag, startPoint x: 907, startPoint y: 384, endPoint x: 910, endPoint y: 441, distance: 56.6
click at [907, 371] on label "True" at bounding box center [920, 349] width 133 height 44
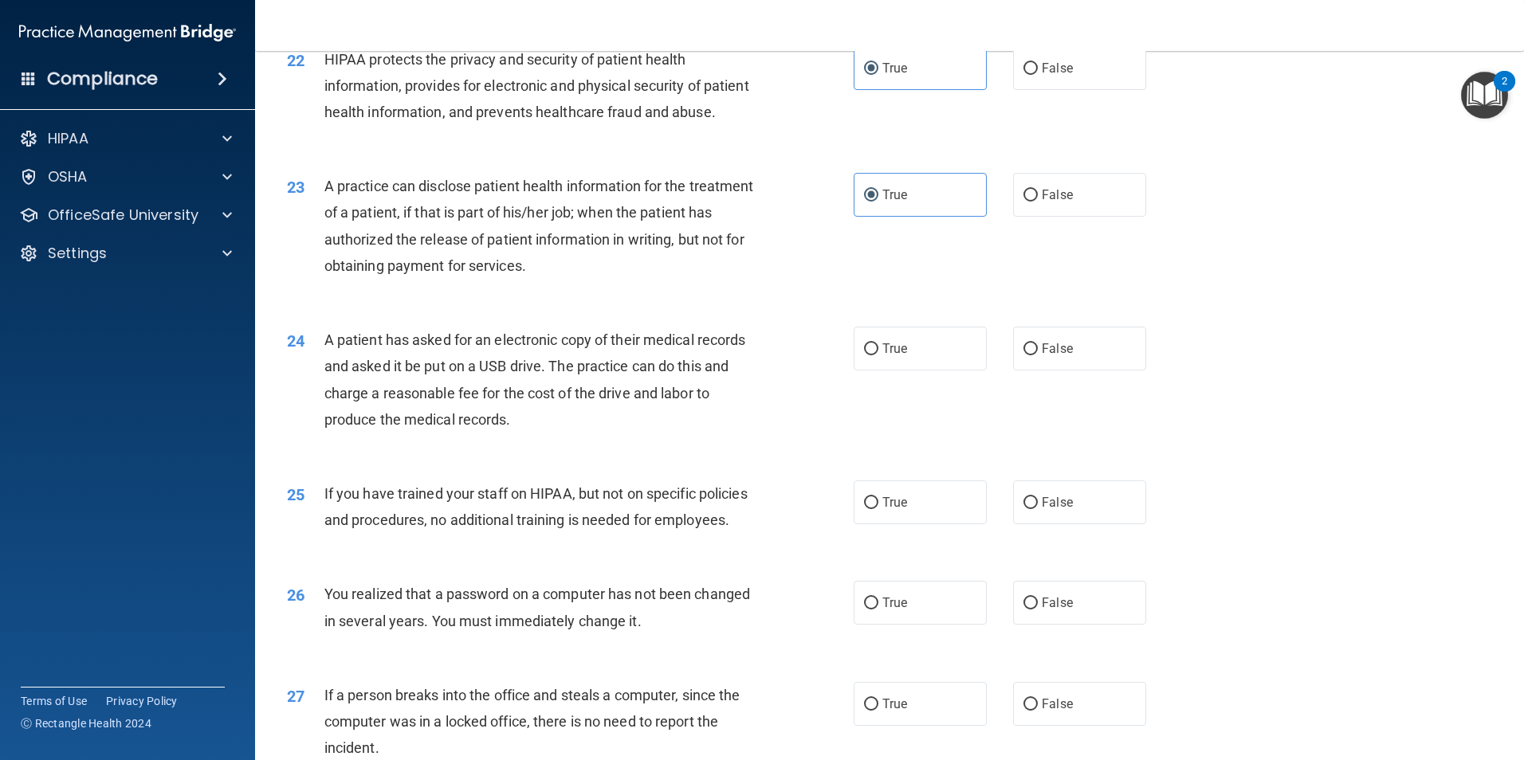
click at [878, 356] on input "True" at bounding box center [871, 350] width 14 height 12
radio input "true"
drag, startPoint x: 863, startPoint y: 591, endPoint x: 863, endPoint y: 576, distance: 15.2
click at [863, 541] on div "25 If you have trained your staff on HIPAA, but not on specific policies and pr…" at bounding box center [570, 511] width 615 height 61
click at [1173, 481] on ng-form "25 If you have trained your staff on HIPAA, but not on specific policies and pr…" at bounding box center [1173, 481] width 0 height 0
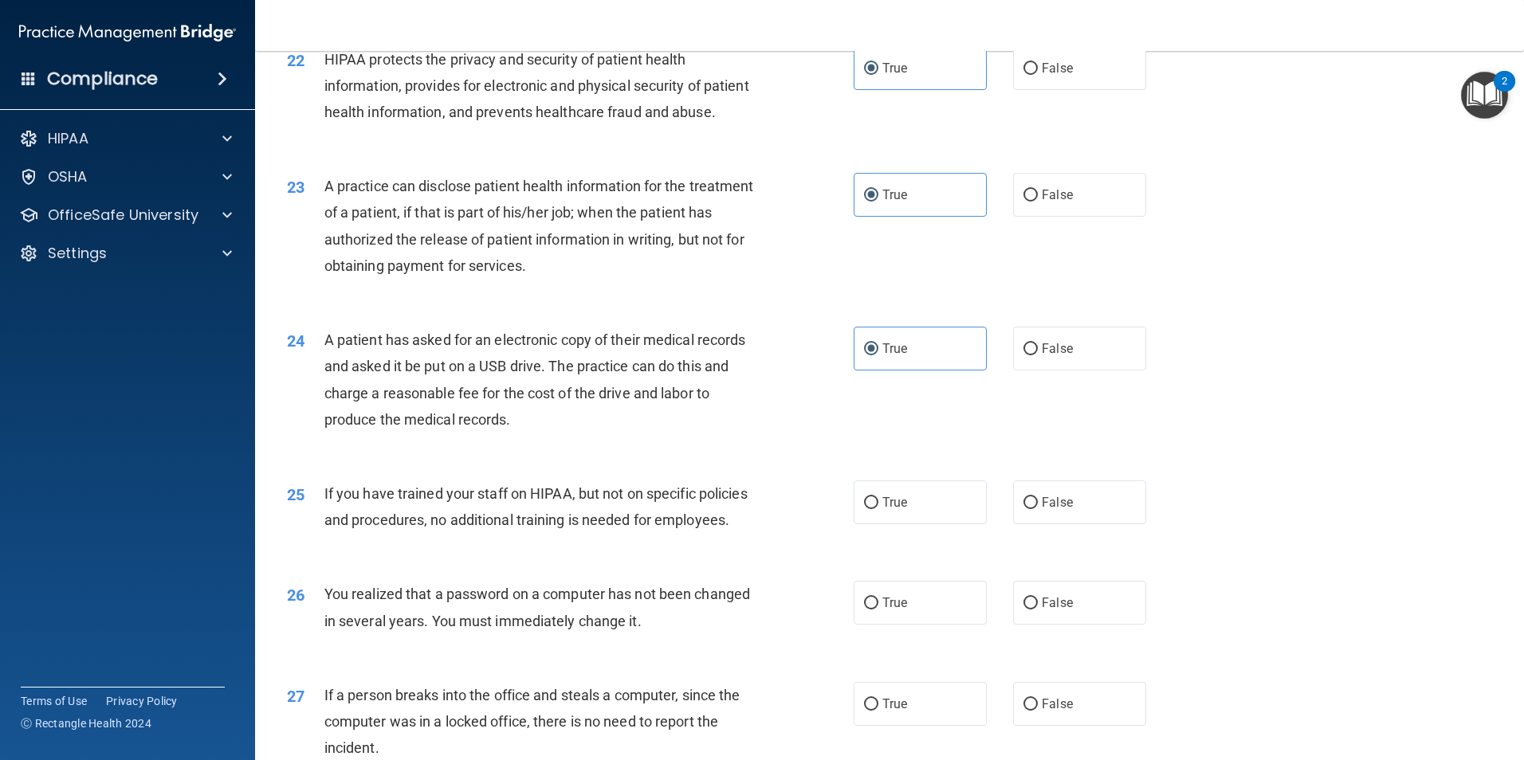
drag, startPoint x: 864, startPoint y: 579, endPoint x: 870, endPoint y: 660, distance: 81.5
click at [868, 659] on div "26 You realized that a password on a computer has not been changed in several y…" at bounding box center [889, 611] width 1229 height 100
click at [898, 510] on span "True" at bounding box center [894, 502] width 25 height 15
click at [878, 509] on input "True" at bounding box center [871, 503] width 14 height 12
radio input "true"
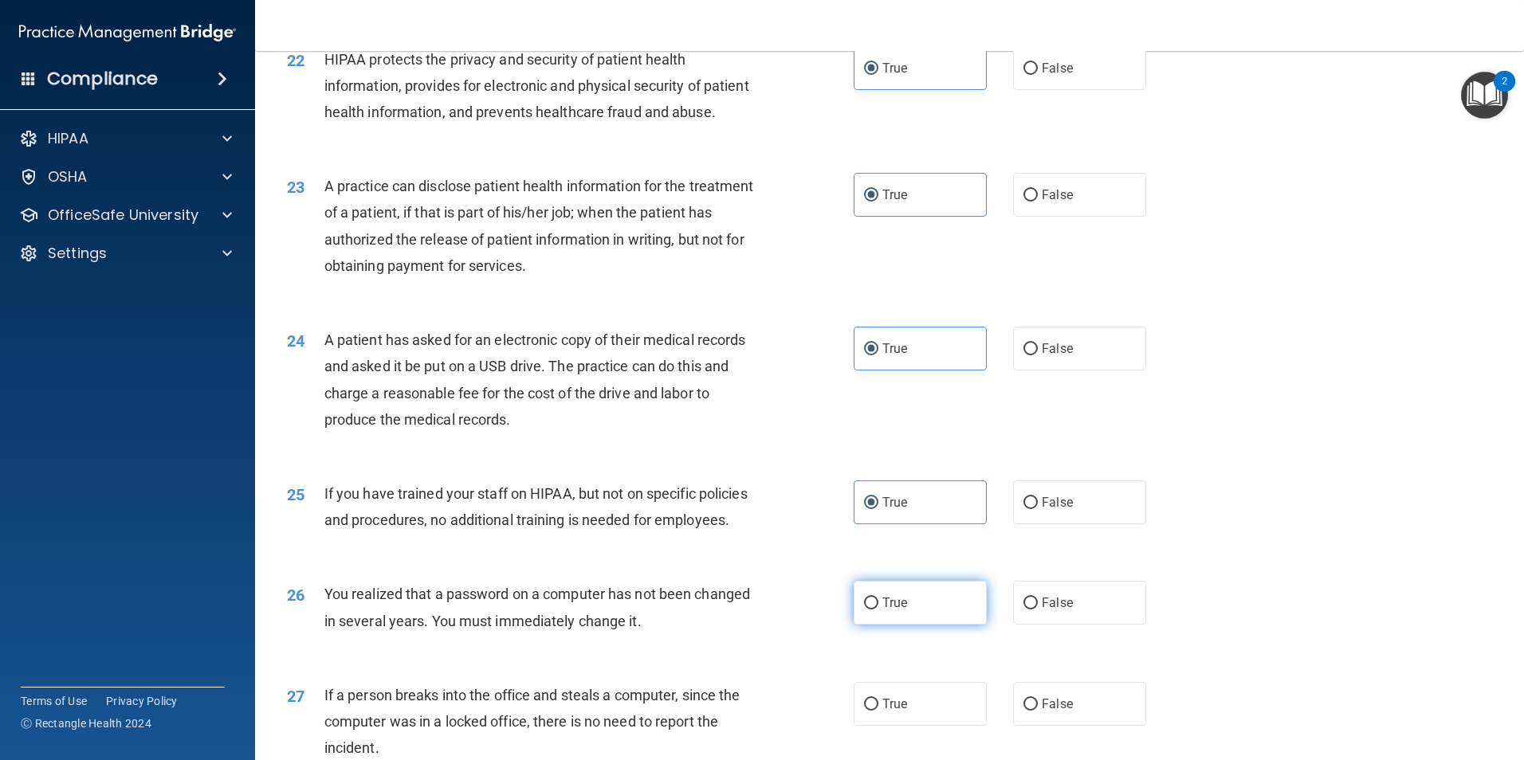
click at [882, 611] on span "True" at bounding box center [894, 602] width 25 height 15
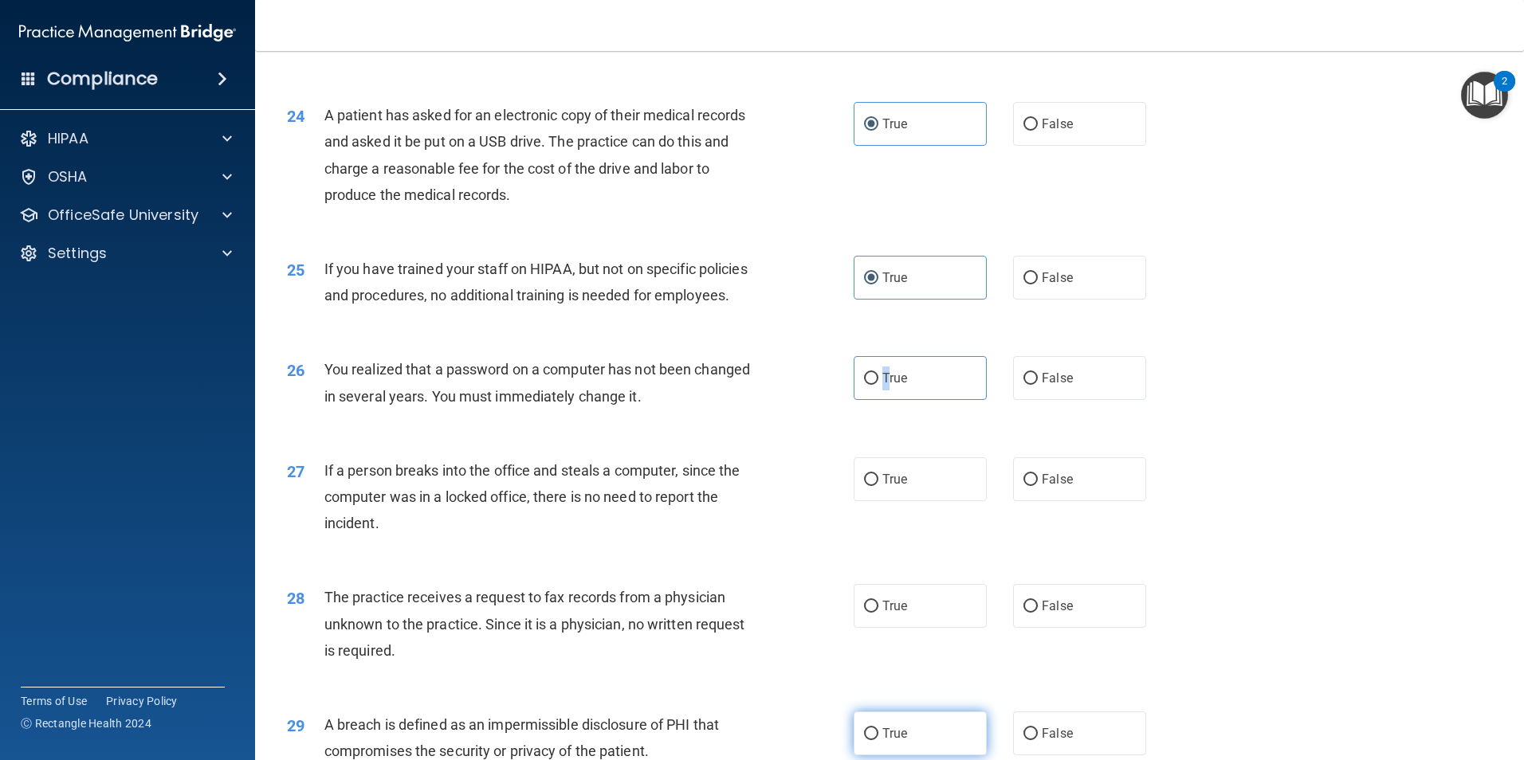
scroll to position [2950, 0]
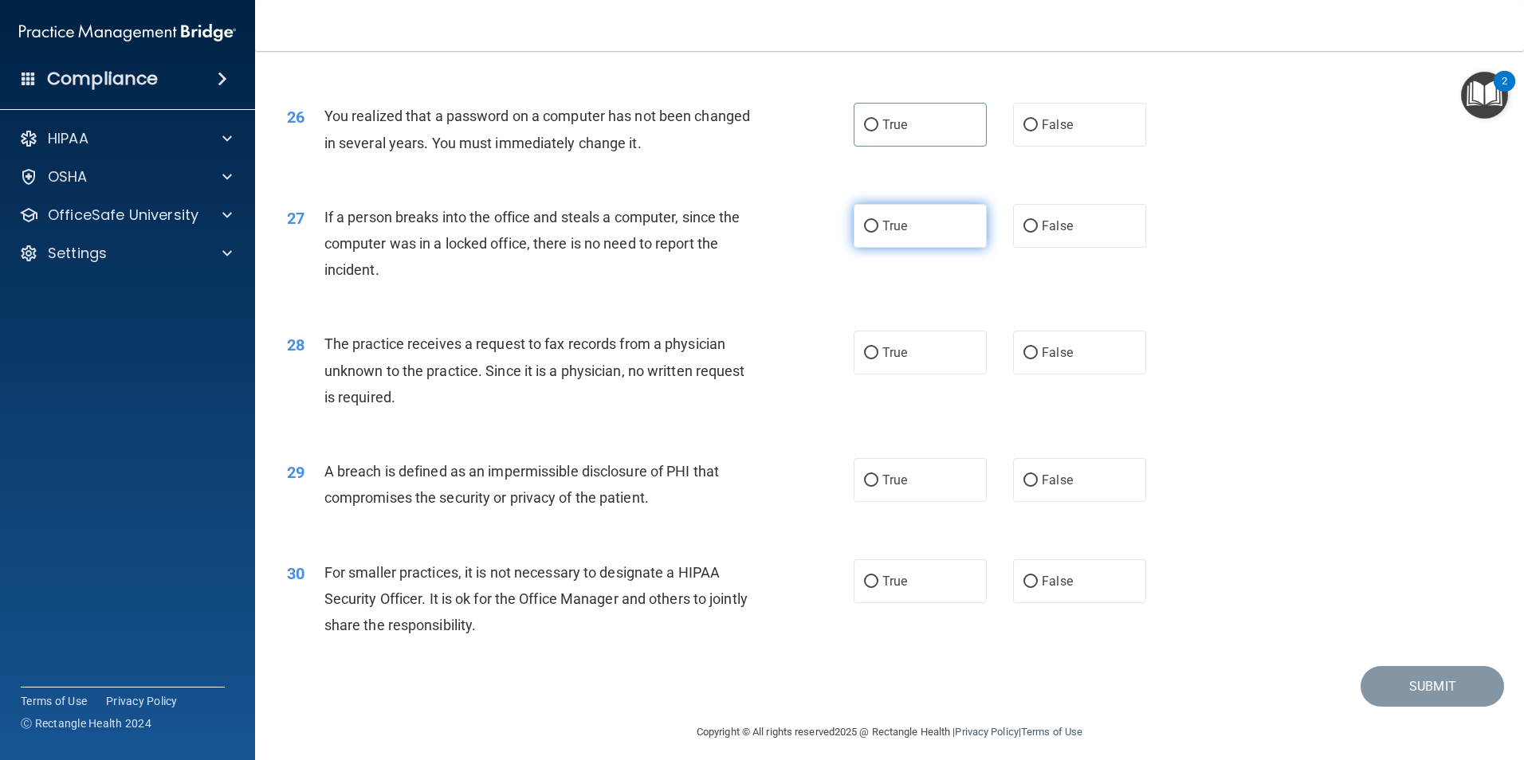
click at [882, 234] on span "True" at bounding box center [894, 225] width 25 height 15
click at [878, 233] on input "True" at bounding box center [871, 227] width 14 height 12
radio input "true"
click at [896, 132] on span "True" at bounding box center [894, 124] width 25 height 15
click at [878, 132] on input "True" at bounding box center [871, 126] width 14 height 12
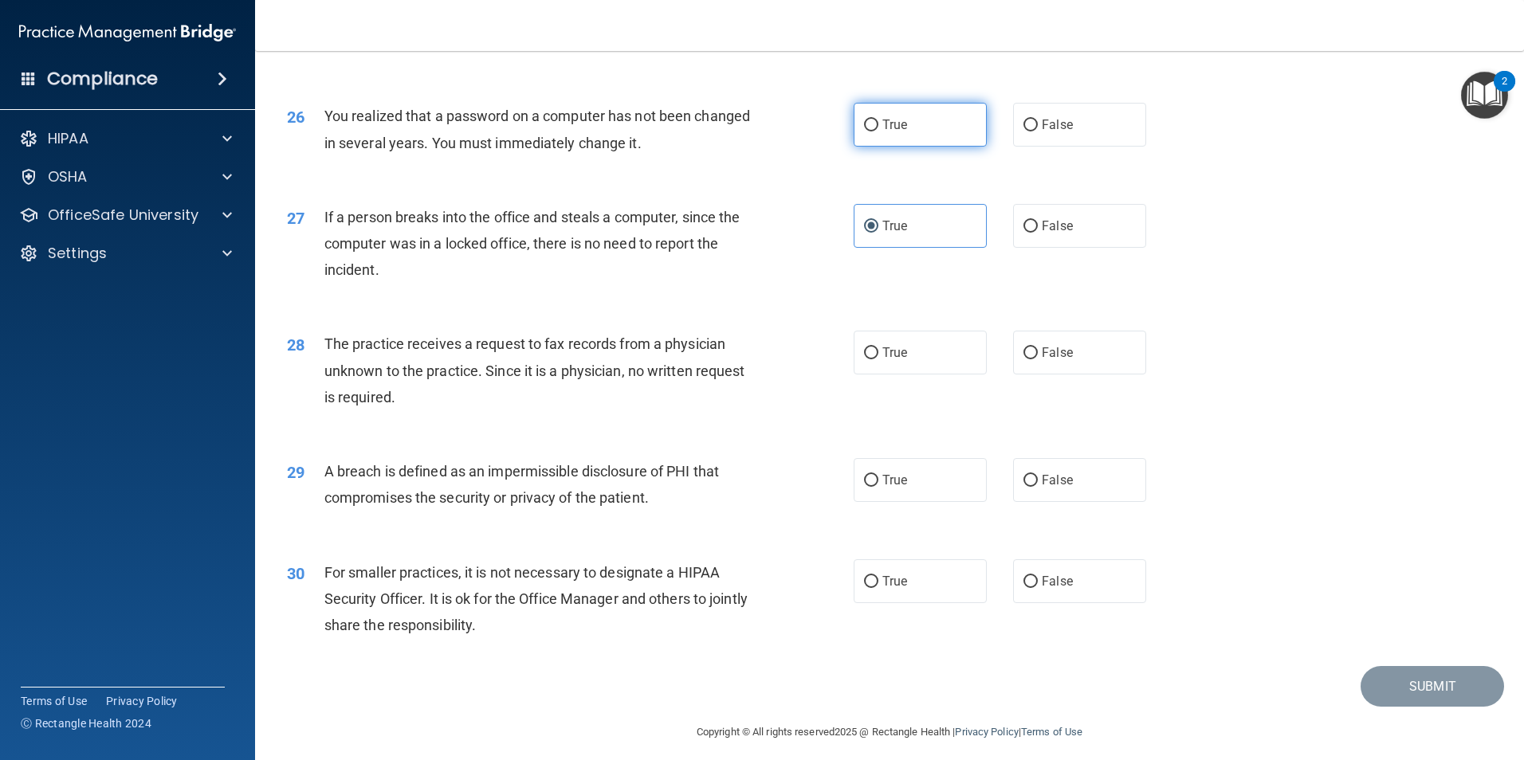
radio input "true"
click at [906, 375] on label "True" at bounding box center [920, 353] width 133 height 44
click at [878, 360] on input "True" at bounding box center [871, 354] width 14 height 12
radio input "true"
click at [883, 502] on label "True" at bounding box center [920, 480] width 133 height 44
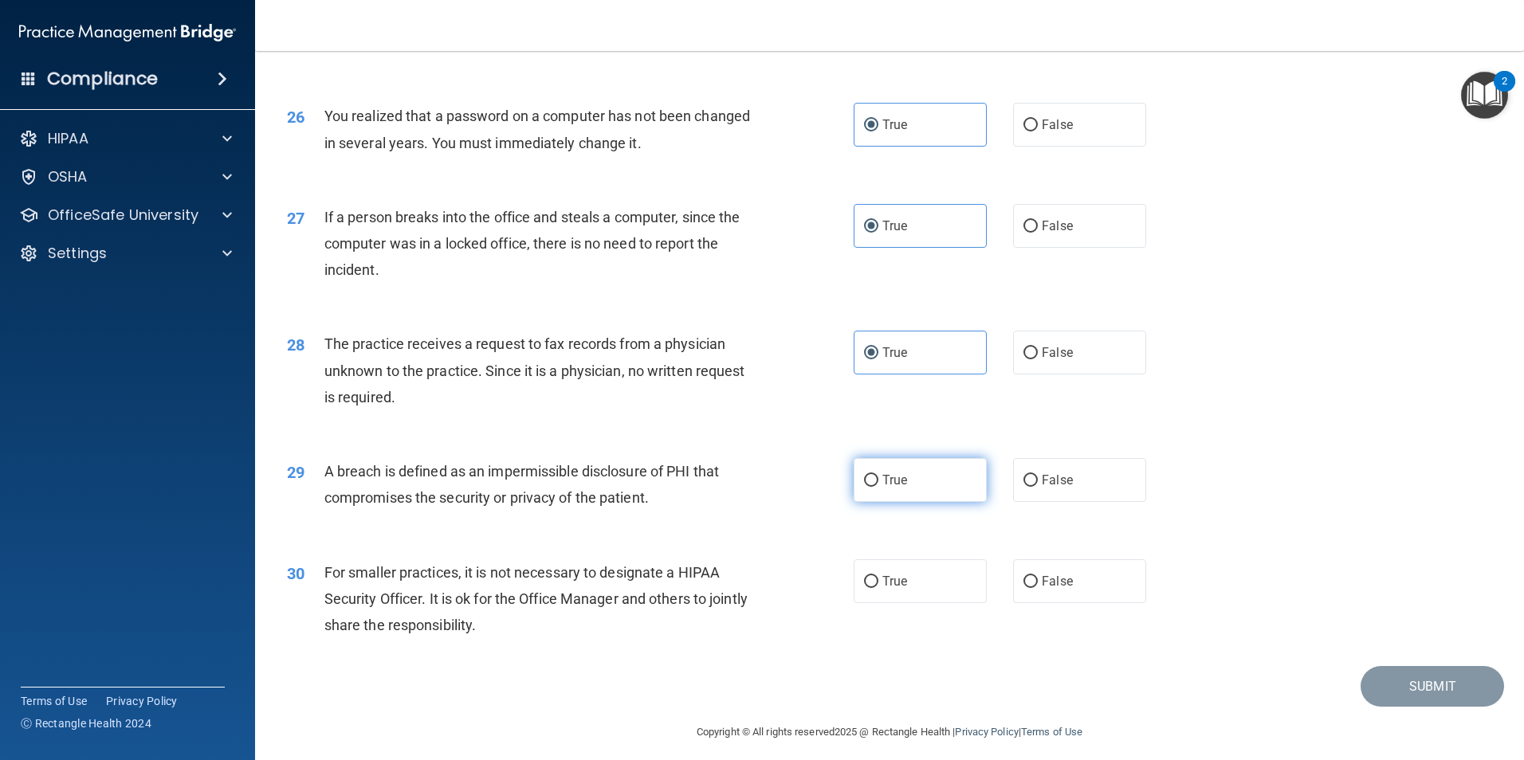
click at [878, 487] on input "True" at bounding box center [871, 481] width 14 height 12
radio input "true"
click at [894, 589] on span "True" at bounding box center [894, 581] width 25 height 15
click at [878, 588] on input "True" at bounding box center [871, 582] width 14 height 12
radio input "true"
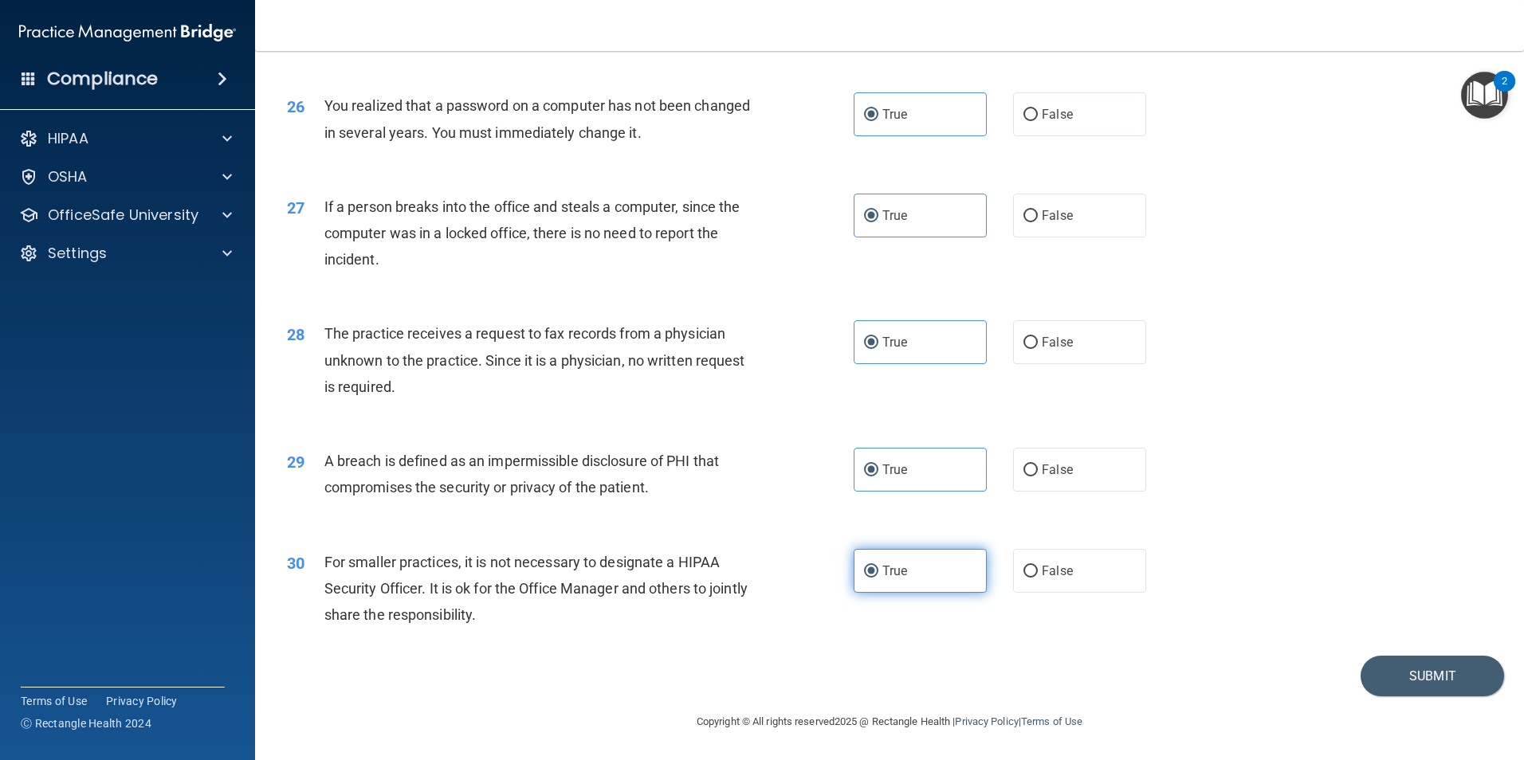
scroll to position [3039, 0]
click at [1405, 679] on button "Submit" at bounding box center [1432, 676] width 143 height 41
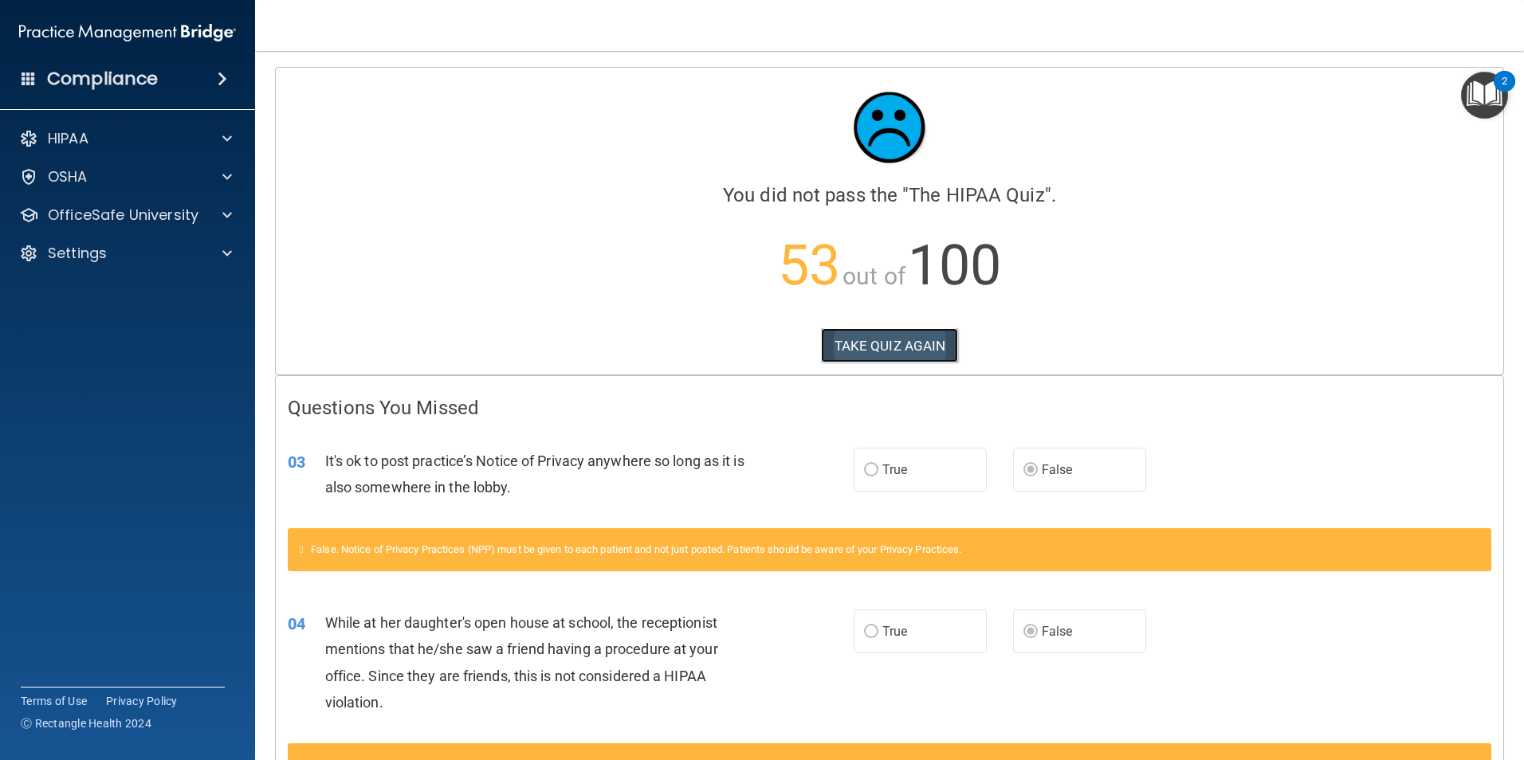
click at [879, 343] on button "TAKE QUIZ AGAIN" at bounding box center [890, 345] width 138 height 35
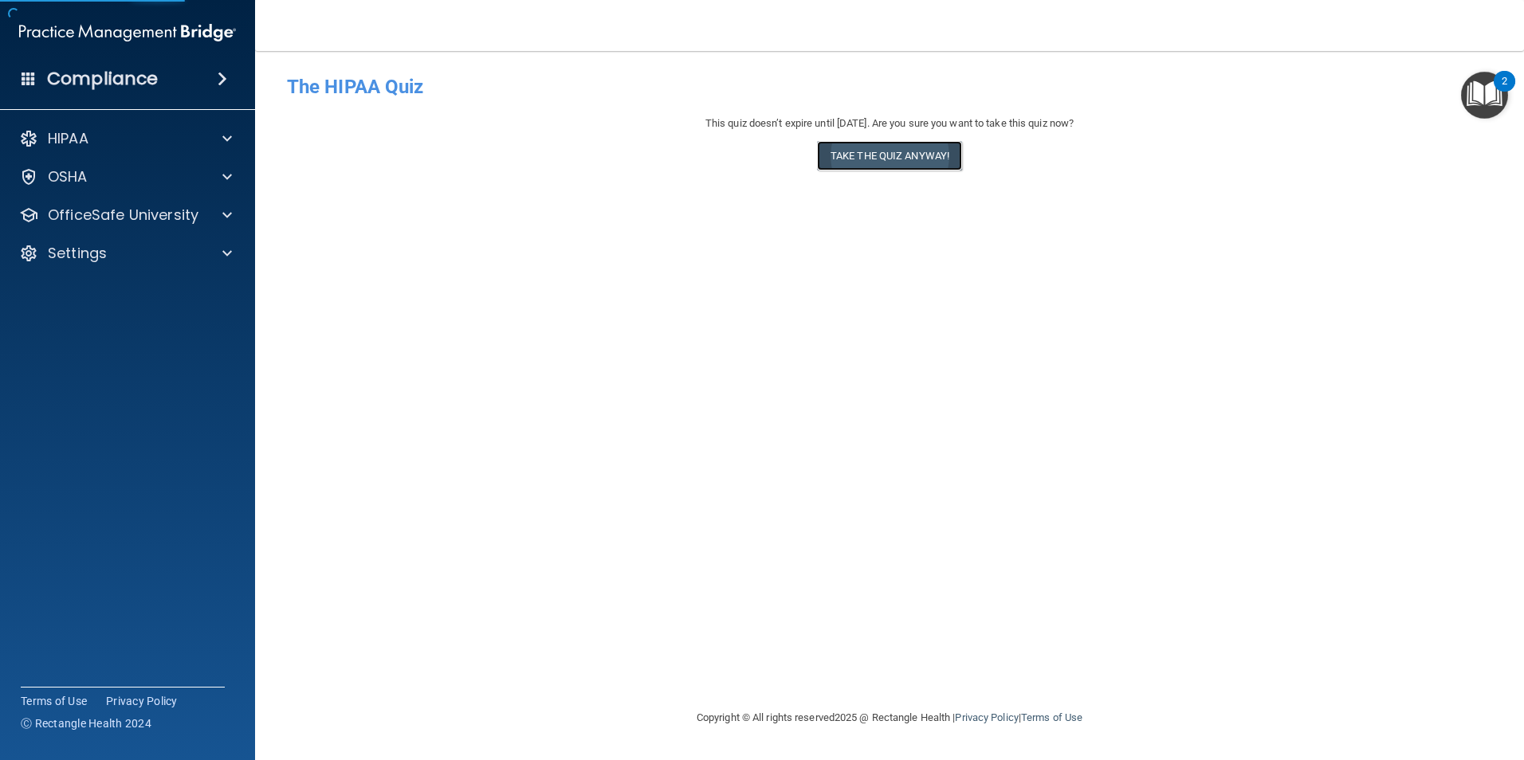
click at [923, 155] on button "Take the quiz anyway!" at bounding box center [889, 155] width 145 height 29
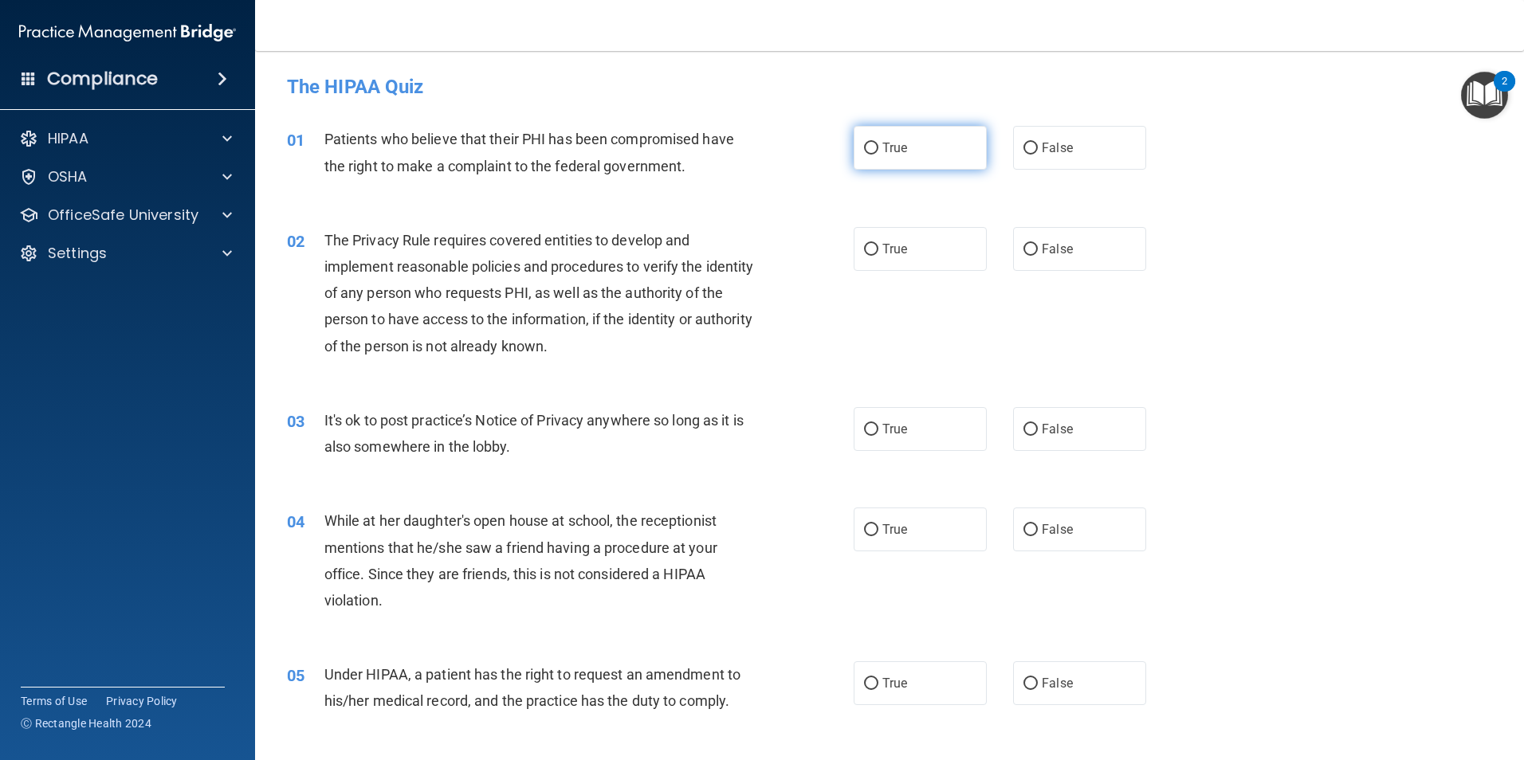
click at [870, 145] on input "True" at bounding box center [871, 149] width 14 height 12
radio input "true"
drag, startPoint x: 857, startPoint y: 242, endPoint x: 993, endPoint y: 310, distance: 152.6
click at [858, 242] on label "True" at bounding box center [920, 249] width 133 height 44
click at [864, 244] on input "True" at bounding box center [871, 250] width 14 height 12
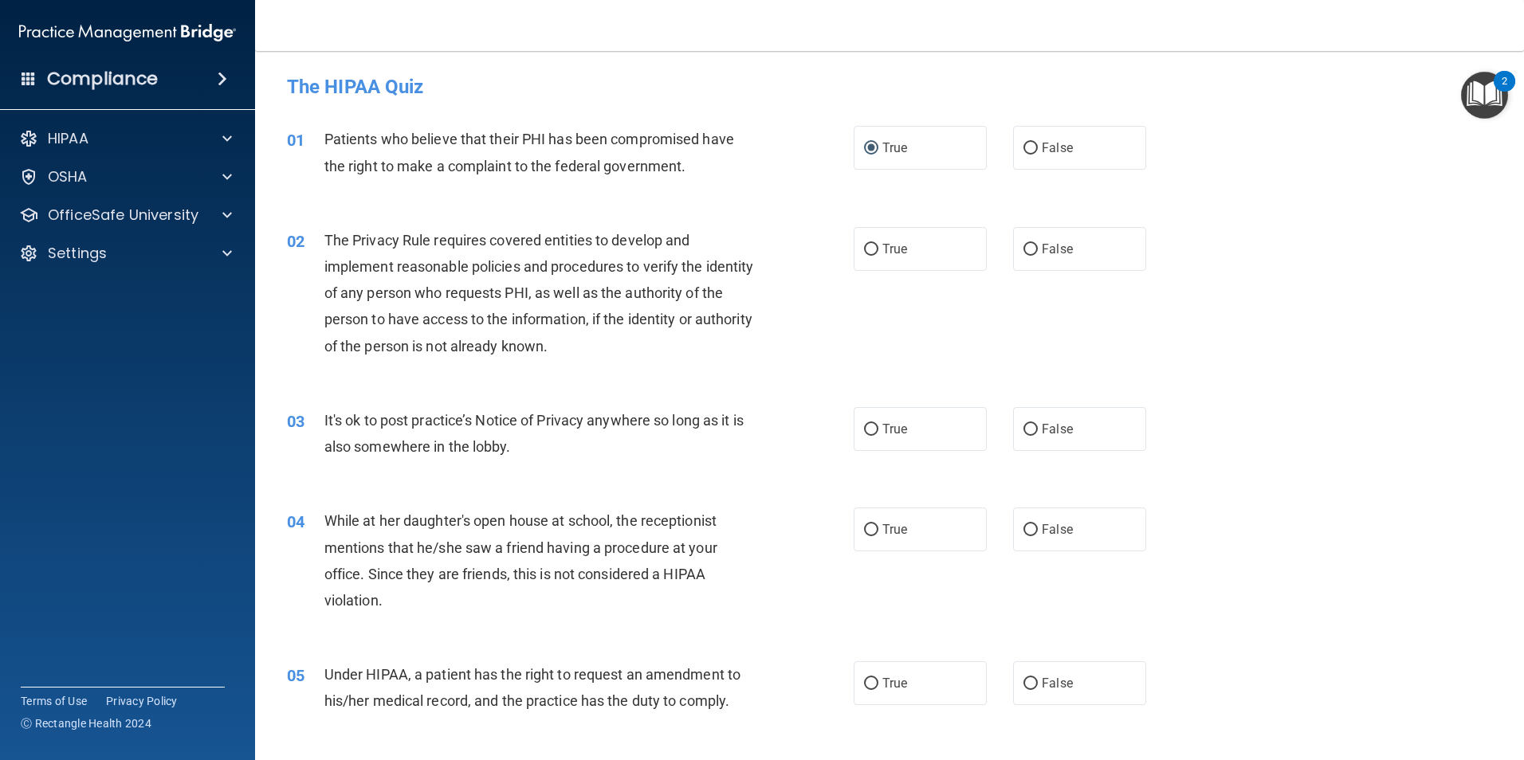
radio input "true"
click at [1059, 440] on label "False" at bounding box center [1079, 429] width 133 height 44
click at [1038, 436] on input "False" at bounding box center [1031, 430] width 14 height 12
radio input "true"
click at [1042, 523] on span "False" at bounding box center [1057, 529] width 31 height 15
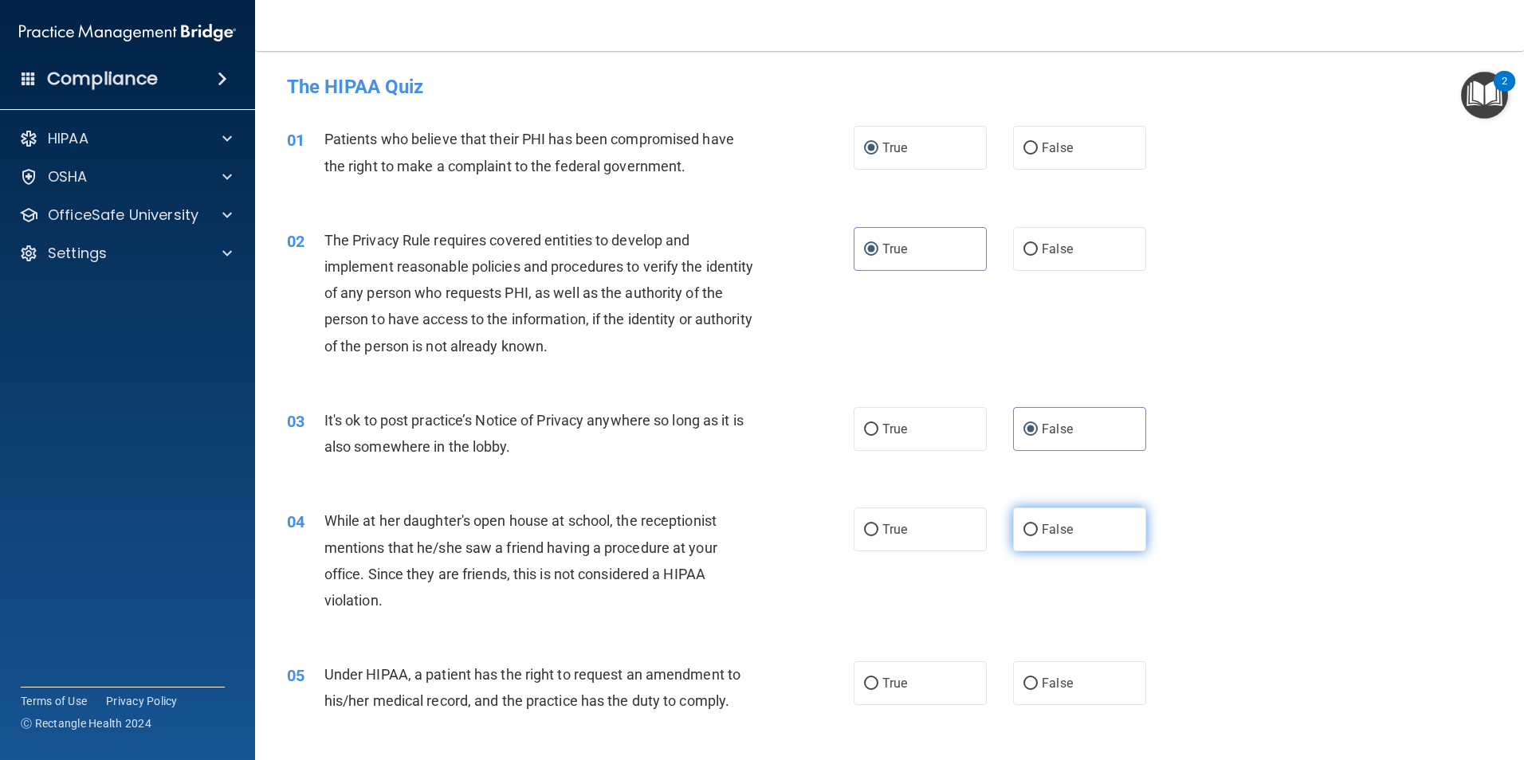
click at [1036, 525] on input "False" at bounding box center [1031, 531] width 14 height 12
radio input "true"
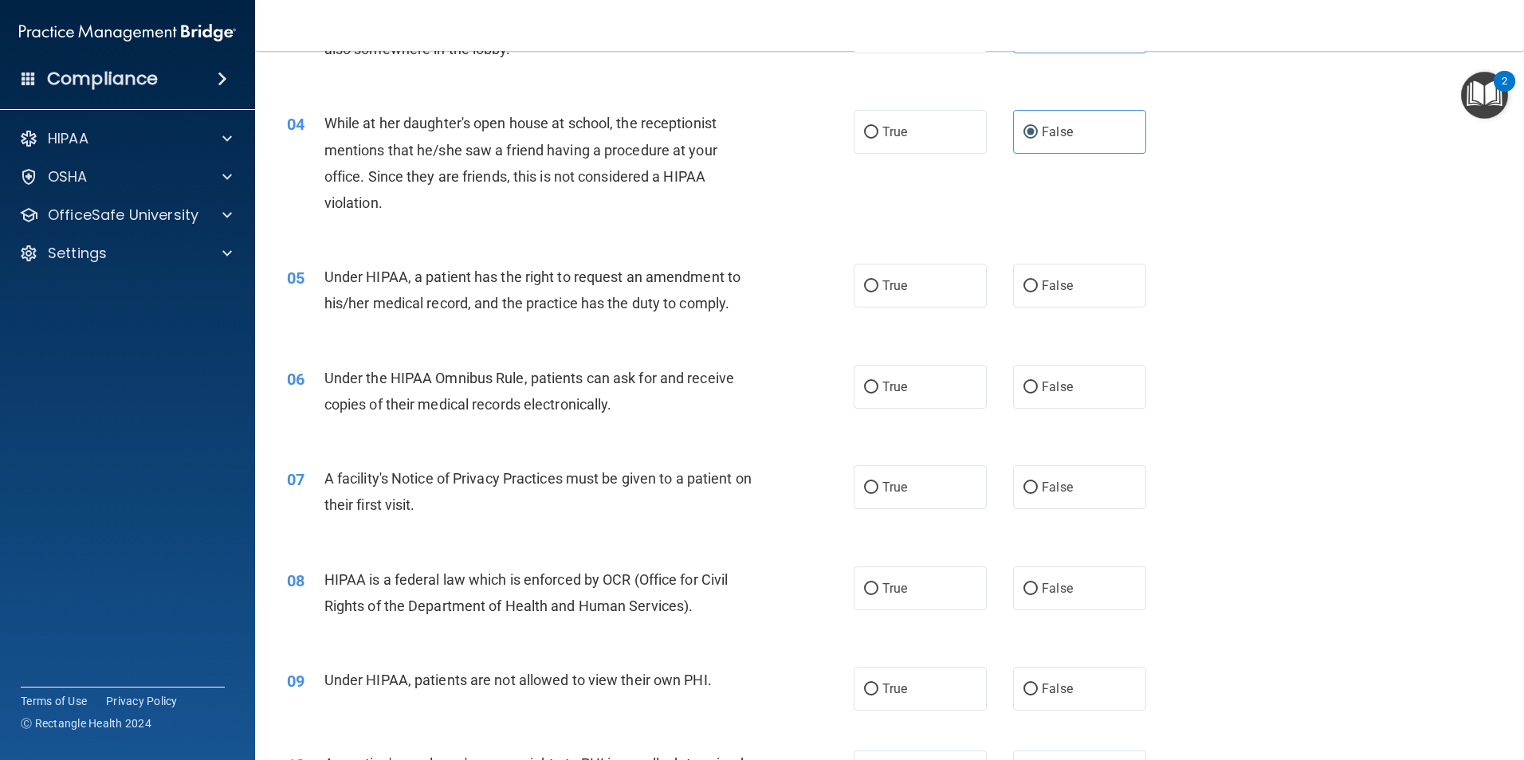
scroll to position [399, 0]
click at [1044, 275] on label "False" at bounding box center [1079, 285] width 133 height 44
click at [1038, 280] on input "False" at bounding box center [1031, 286] width 14 height 12
radio input "true"
click at [861, 396] on label "True" at bounding box center [920, 386] width 133 height 44
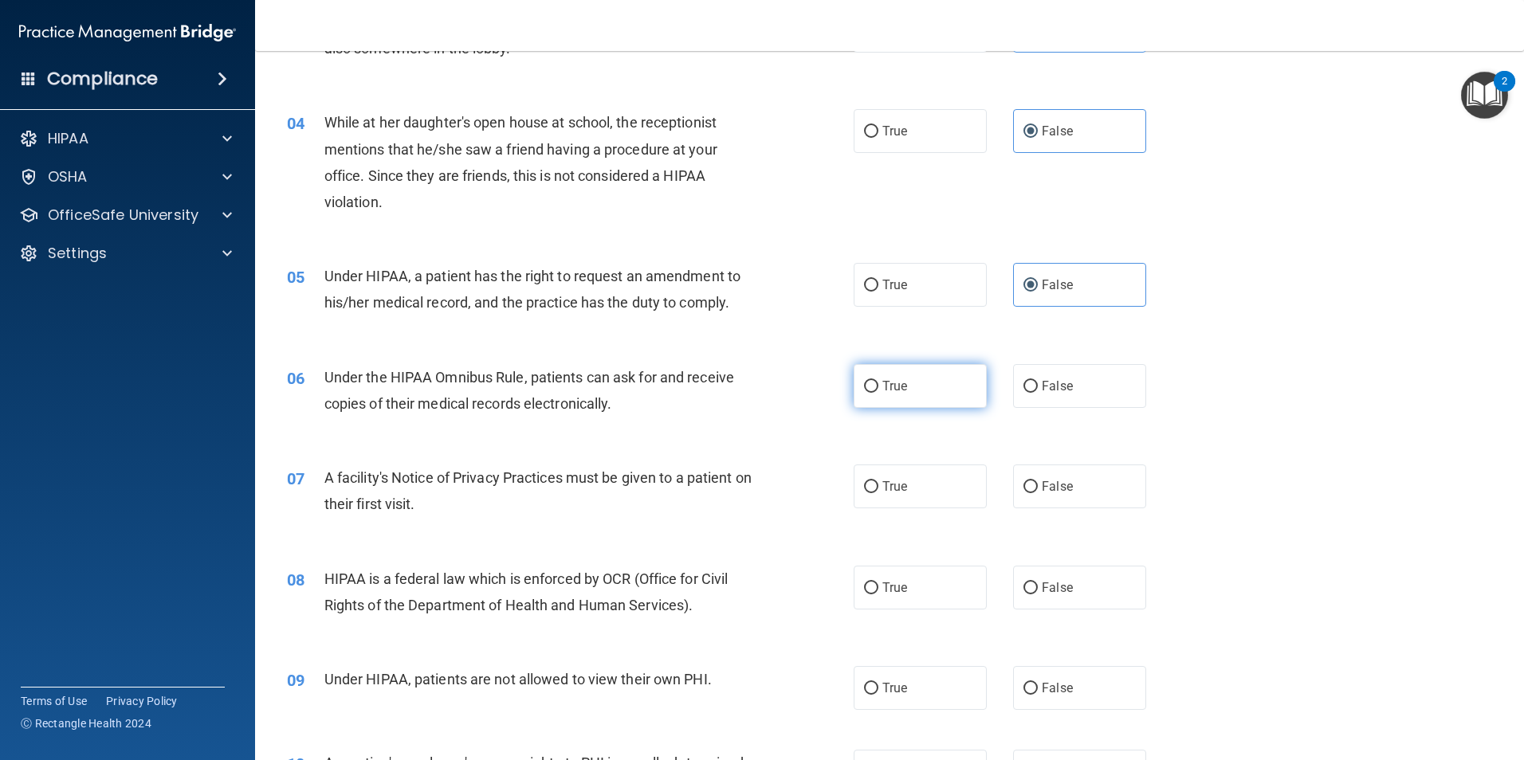
click at [864, 393] on input "True" at bounding box center [871, 387] width 14 height 12
radio input "true"
drag, startPoint x: 863, startPoint y: 474, endPoint x: 867, endPoint y: 531, distance: 56.7
click at [863, 476] on label "True" at bounding box center [920, 487] width 133 height 44
click at [864, 481] on input "True" at bounding box center [871, 487] width 14 height 12
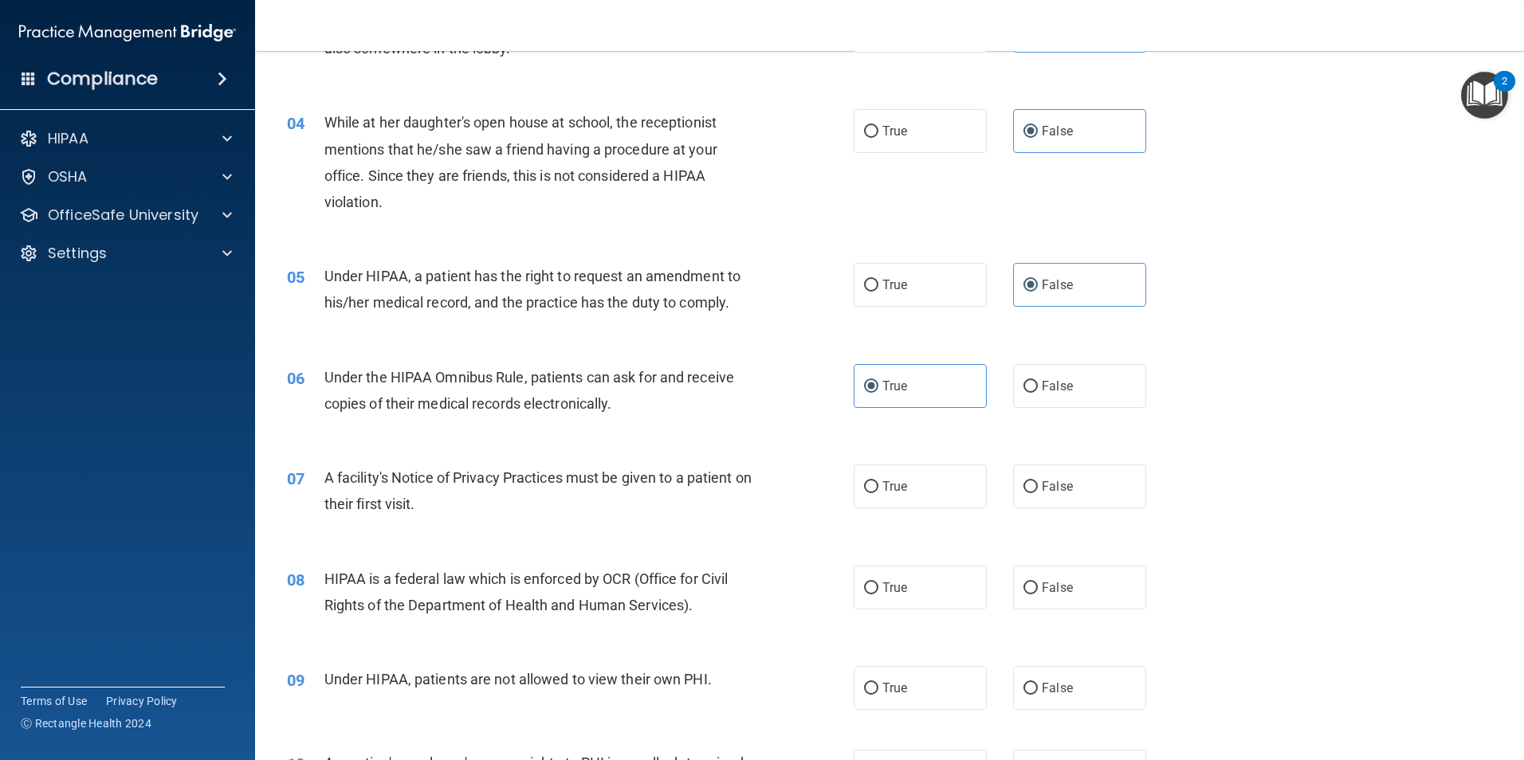
radio input "true"
drag, startPoint x: 870, startPoint y: 587, endPoint x: 972, endPoint y: 606, distance: 103.8
click at [874, 588] on label "True" at bounding box center [920, 588] width 133 height 44
click at [874, 588] on input "True" at bounding box center [871, 589] width 14 height 12
radio input "true"
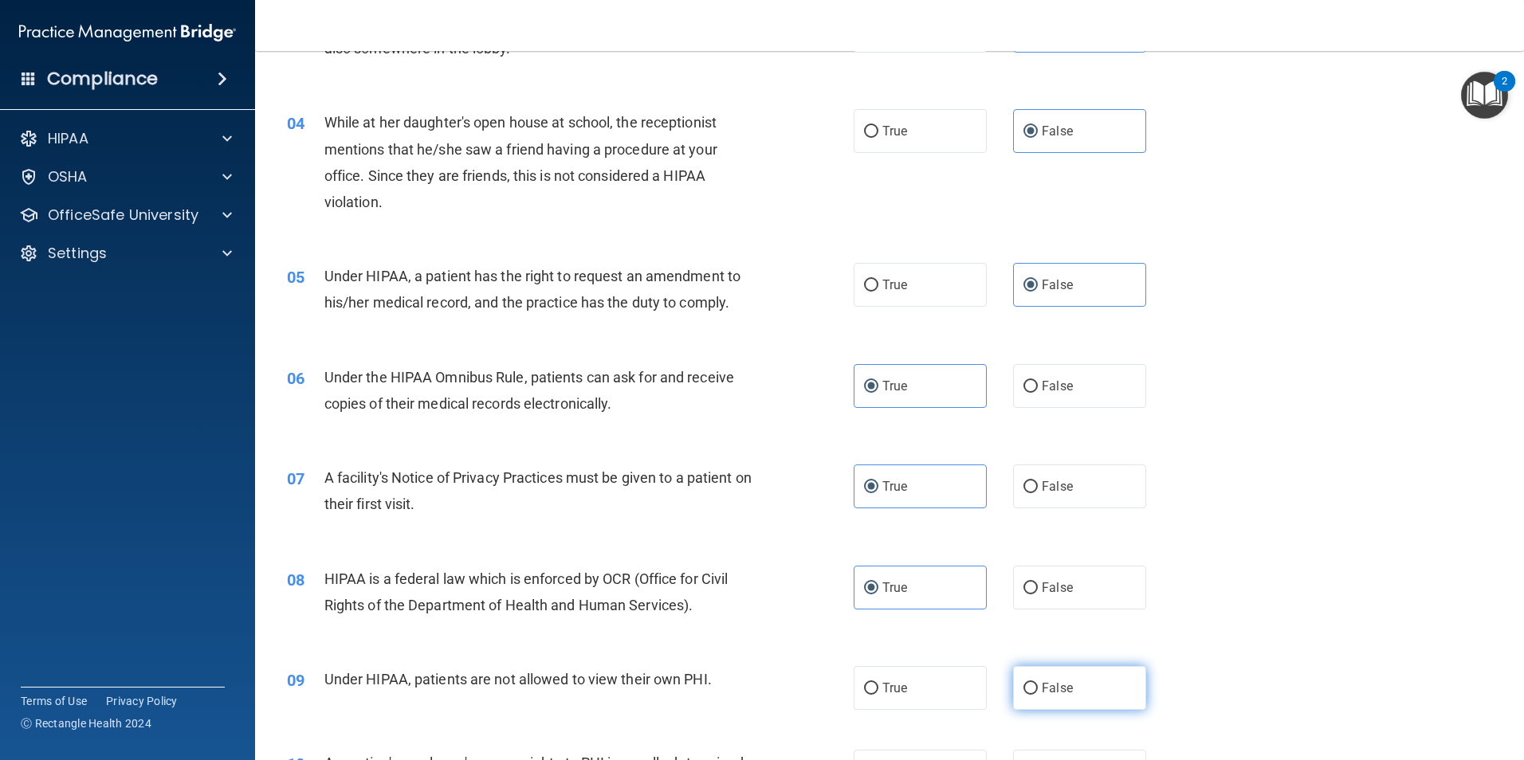
drag, startPoint x: 1043, startPoint y: 670, endPoint x: 1045, endPoint y: 644, distance: 25.6
click at [1043, 669] on label "False" at bounding box center [1079, 688] width 133 height 44
click at [1038, 683] on input "False" at bounding box center [1031, 689] width 14 height 12
radio input "true"
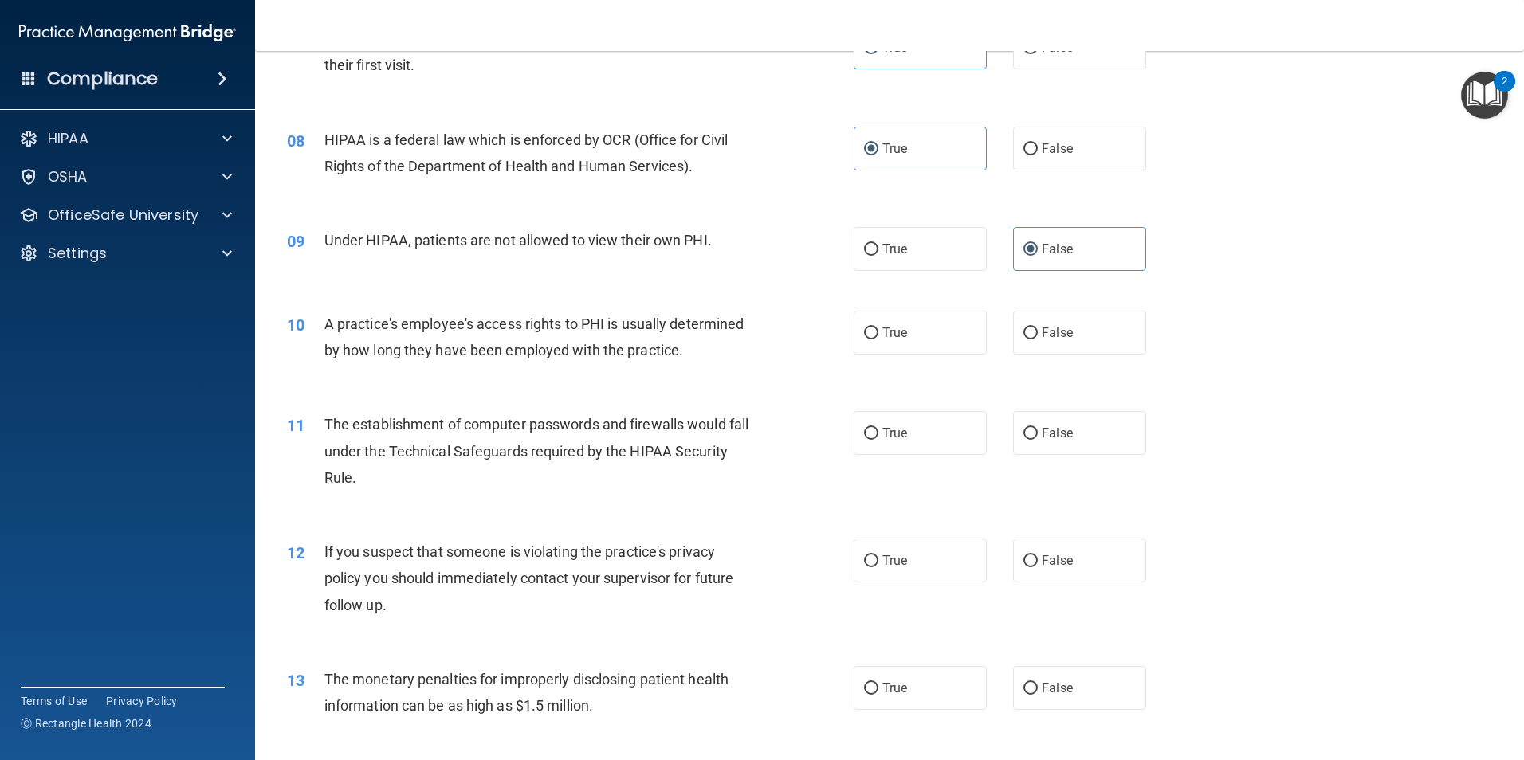
scroll to position [877, 0]
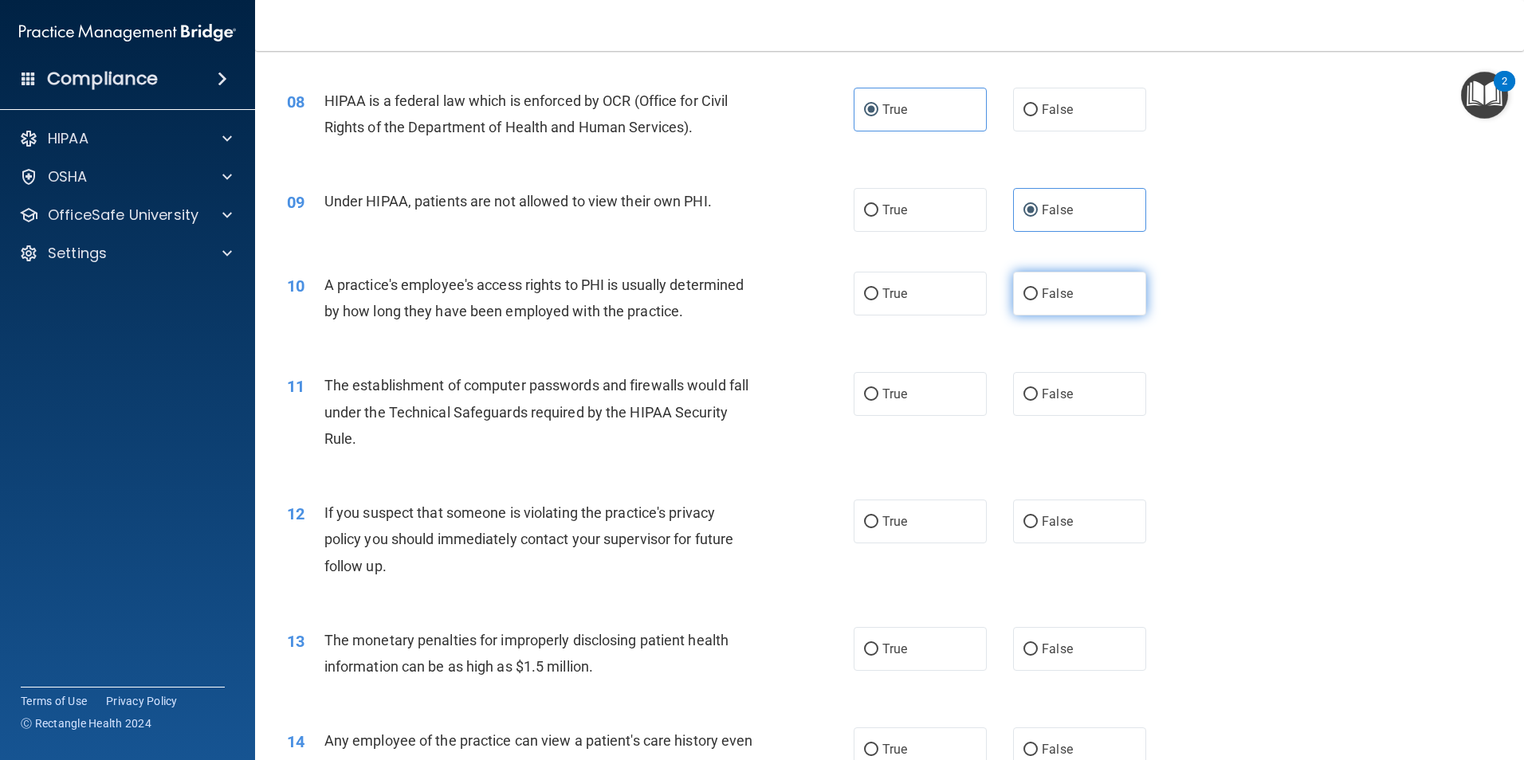
click at [1030, 298] on input "False" at bounding box center [1031, 295] width 14 height 12
radio input "true"
click at [903, 403] on label "True" at bounding box center [920, 394] width 133 height 44
click at [878, 401] on input "True" at bounding box center [871, 395] width 14 height 12
radio input "true"
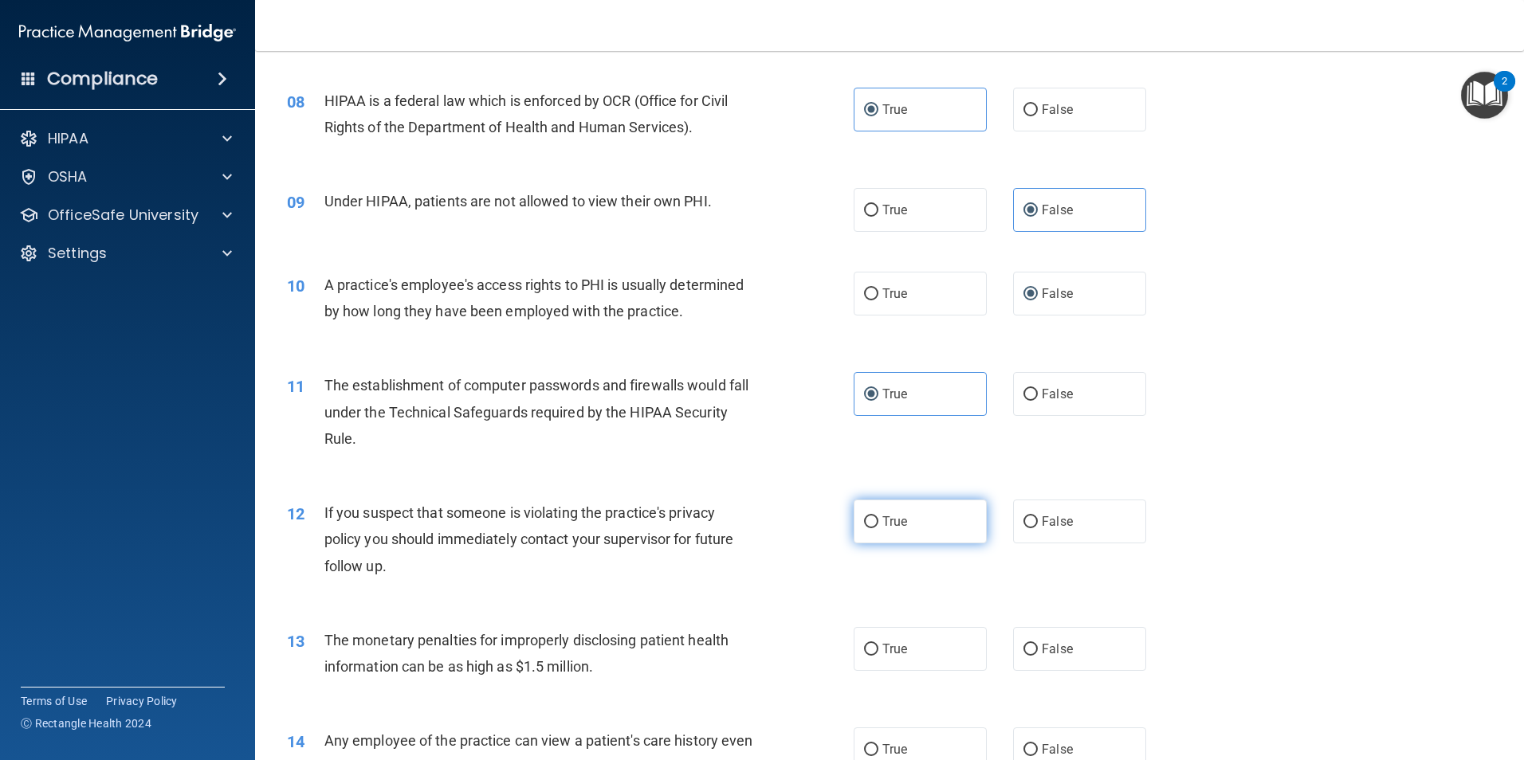
drag, startPoint x: 883, startPoint y: 521, endPoint x: 888, endPoint y: 528, distance: 8.6
click at [886, 525] on span "True" at bounding box center [894, 521] width 25 height 15
click at [878, 525] on input "True" at bounding box center [871, 523] width 14 height 12
radio input "true"
click at [919, 631] on label "True" at bounding box center [920, 649] width 133 height 44
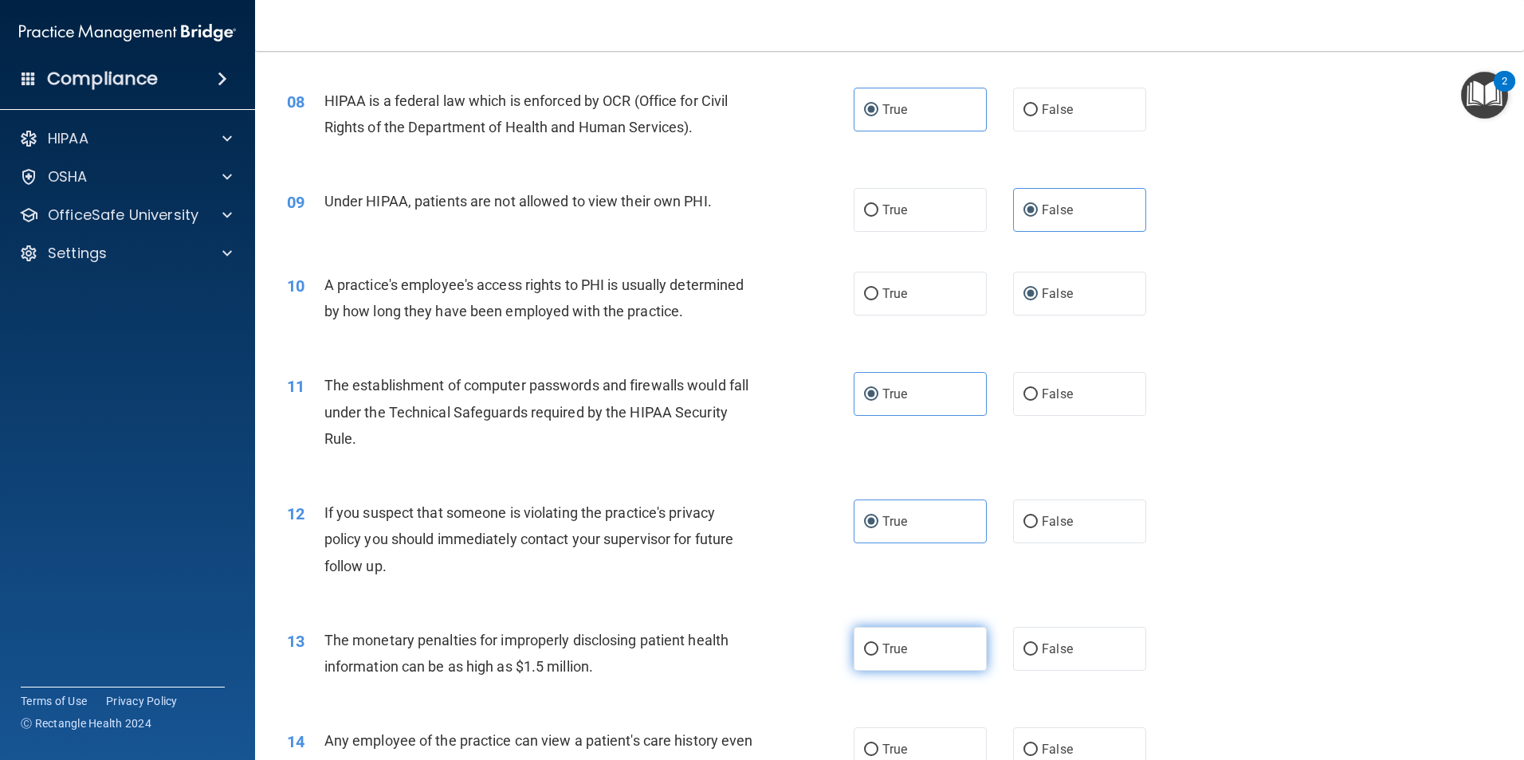
click at [878, 644] on input "True" at bounding box center [871, 650] width 14 height 12
radio input "true"
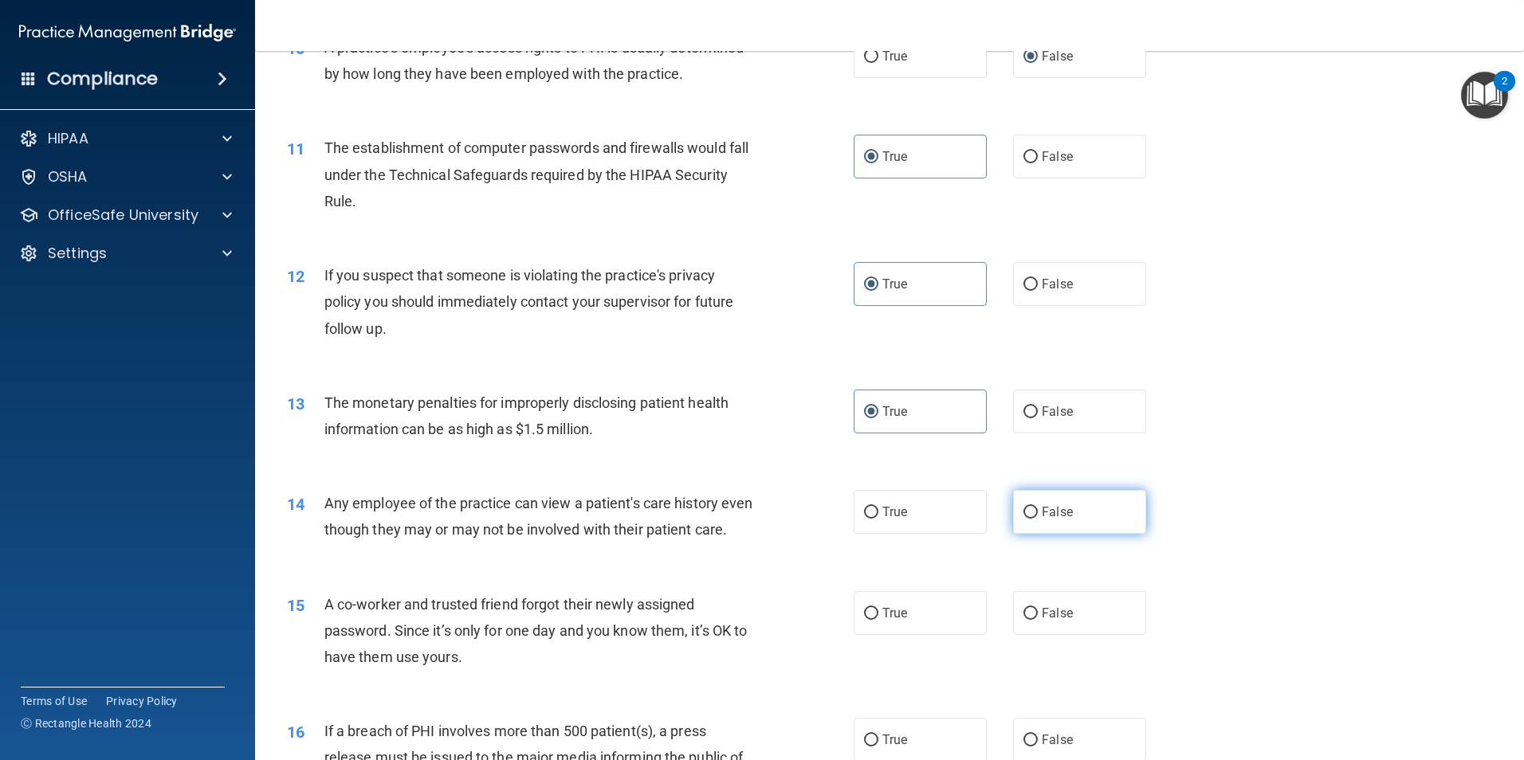
scroll to position [1116, 0]
click at [1079, 509] on label "False" at bounding box center [1079, 511] width 133 height 44
click at [1038, 509] on input "False" at bounding box center [1031, 511] width 14 height 12
radio input "true"
click at [1090, 634] on label "False" at bounding box center [1079, 612] width 133 height 44
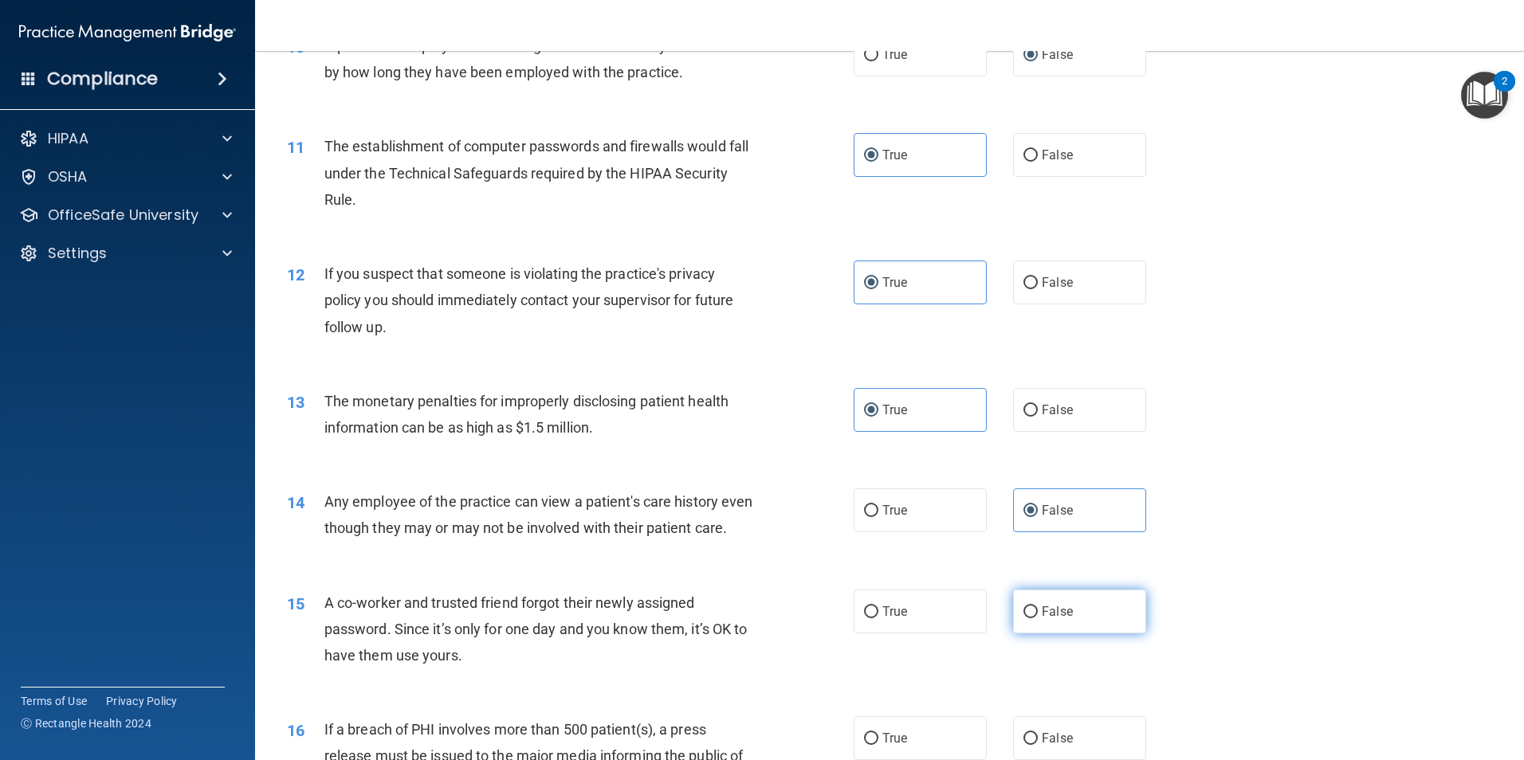
click at [1038, 619] on input "False" at bounding box center [1031, 613] width 14 height 12
radio input "true"
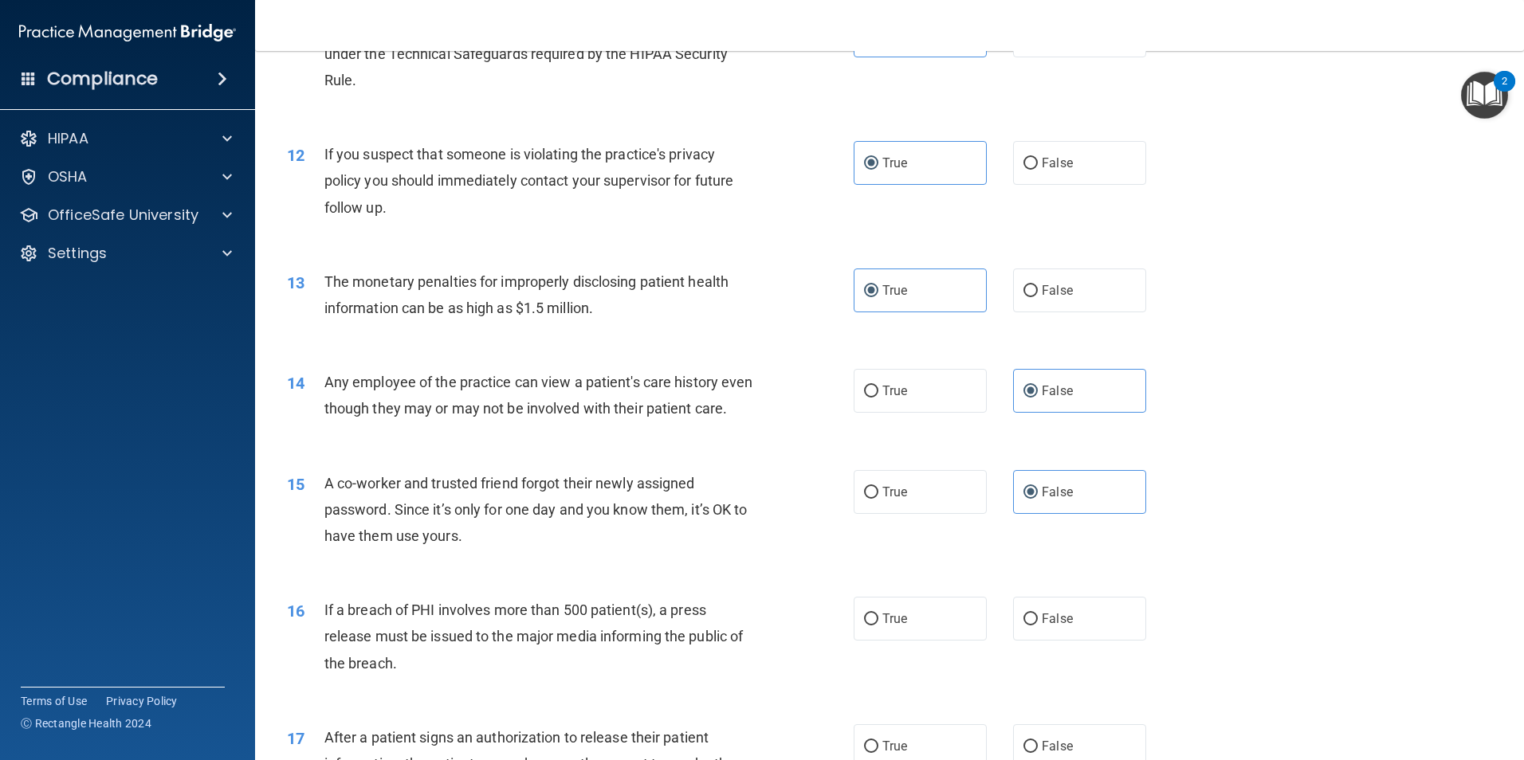
scroll to position [1275, 0]
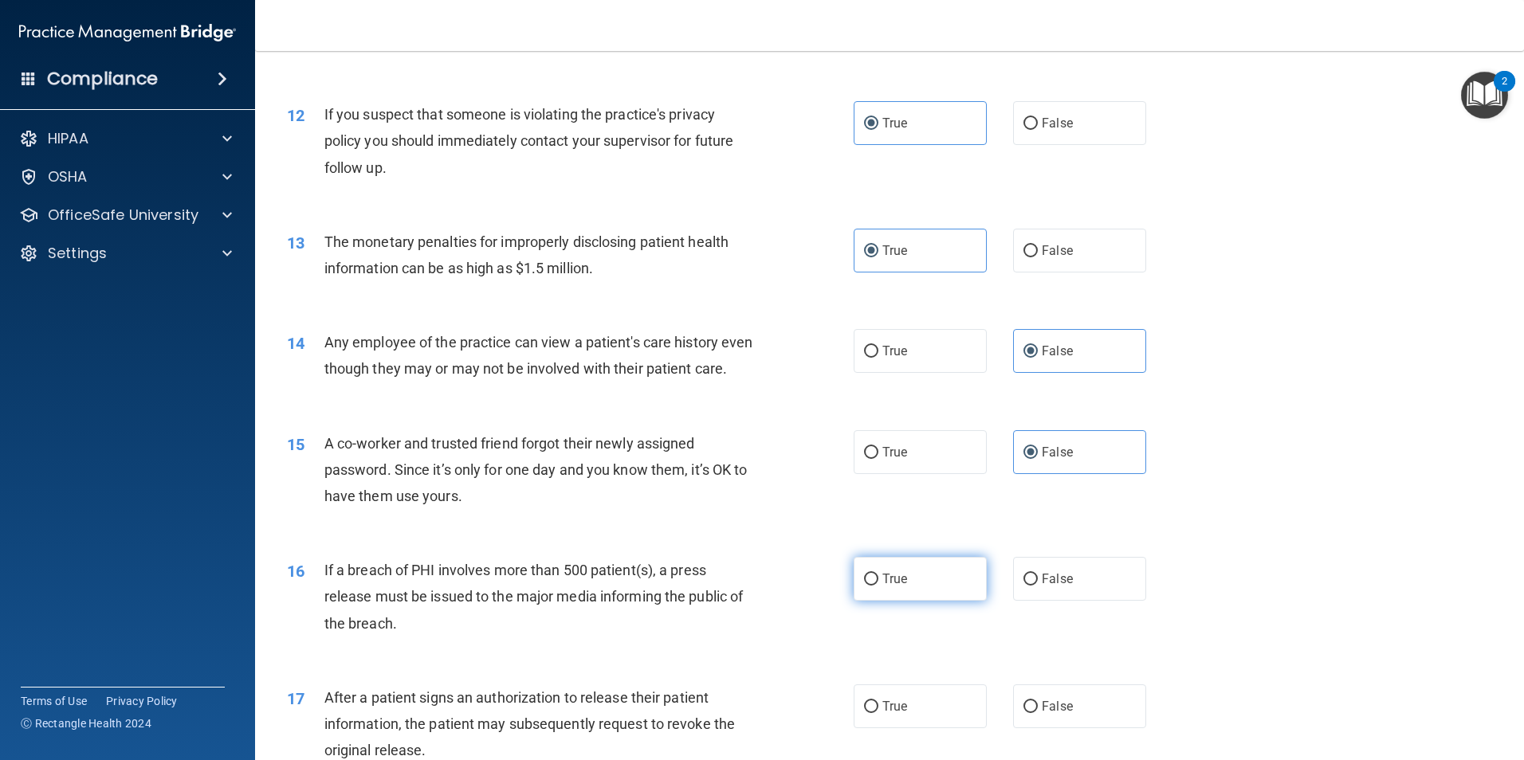
click at [900, 587] on span "True" at bounding box center [894, 579] width 25 height 15
click at [878, 586] on input "True" at bounding box center [871, 580] width 14 height 12
radio input "true"
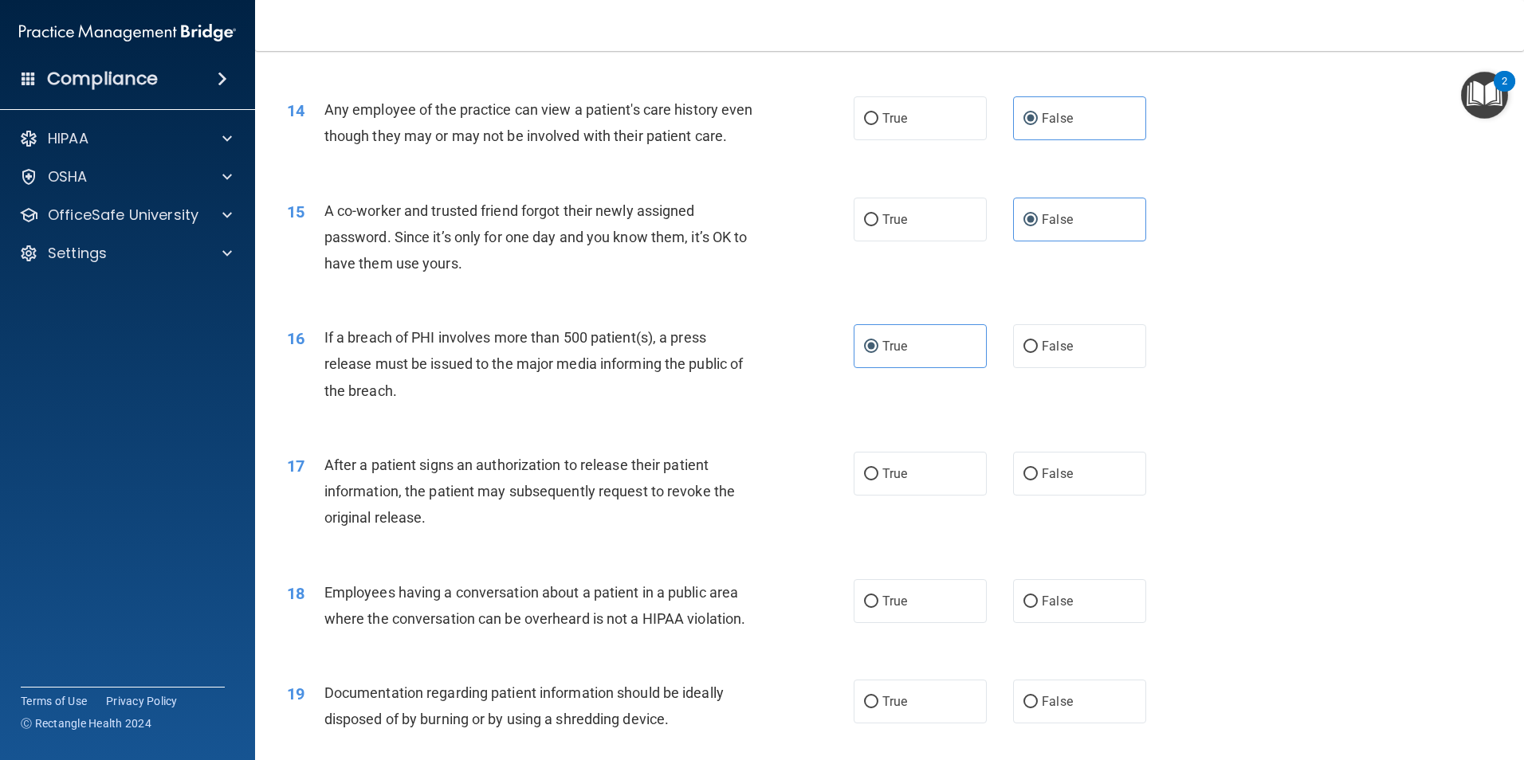
scroll to position [1515, 0]
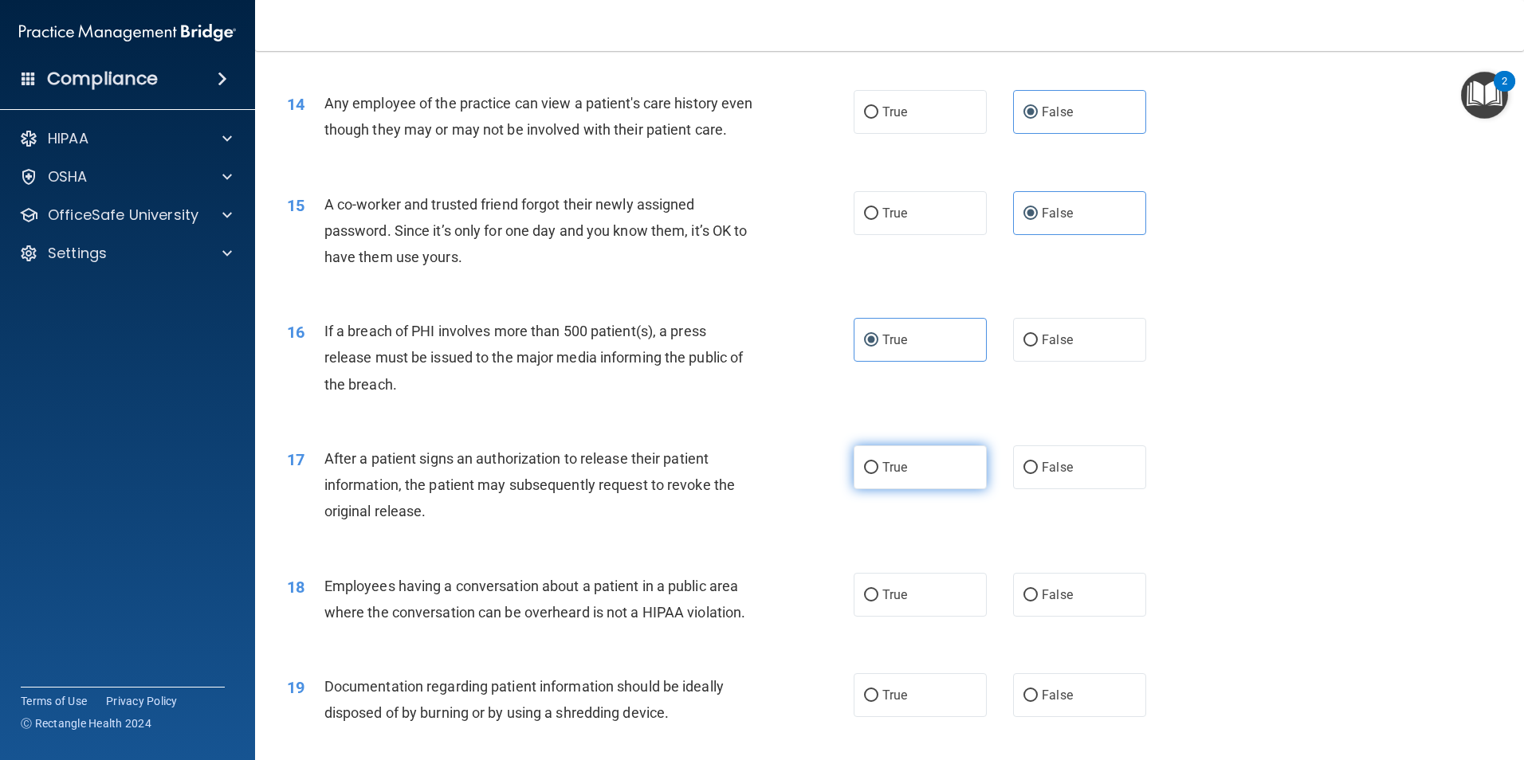
click at [893, 489] on label "True" at bounding box center [920, 468] width 133 height 44
click at [878, 474] on input "True" at bounding box center [871, 468] width 14 height 12
radio input "true"
click at [1063, 603] on span "False" at bounding box center [1057, 595] width 31 height 15
click at [1038, 602] on input "False" at bounding box center [1031, 596] width 14 height 12
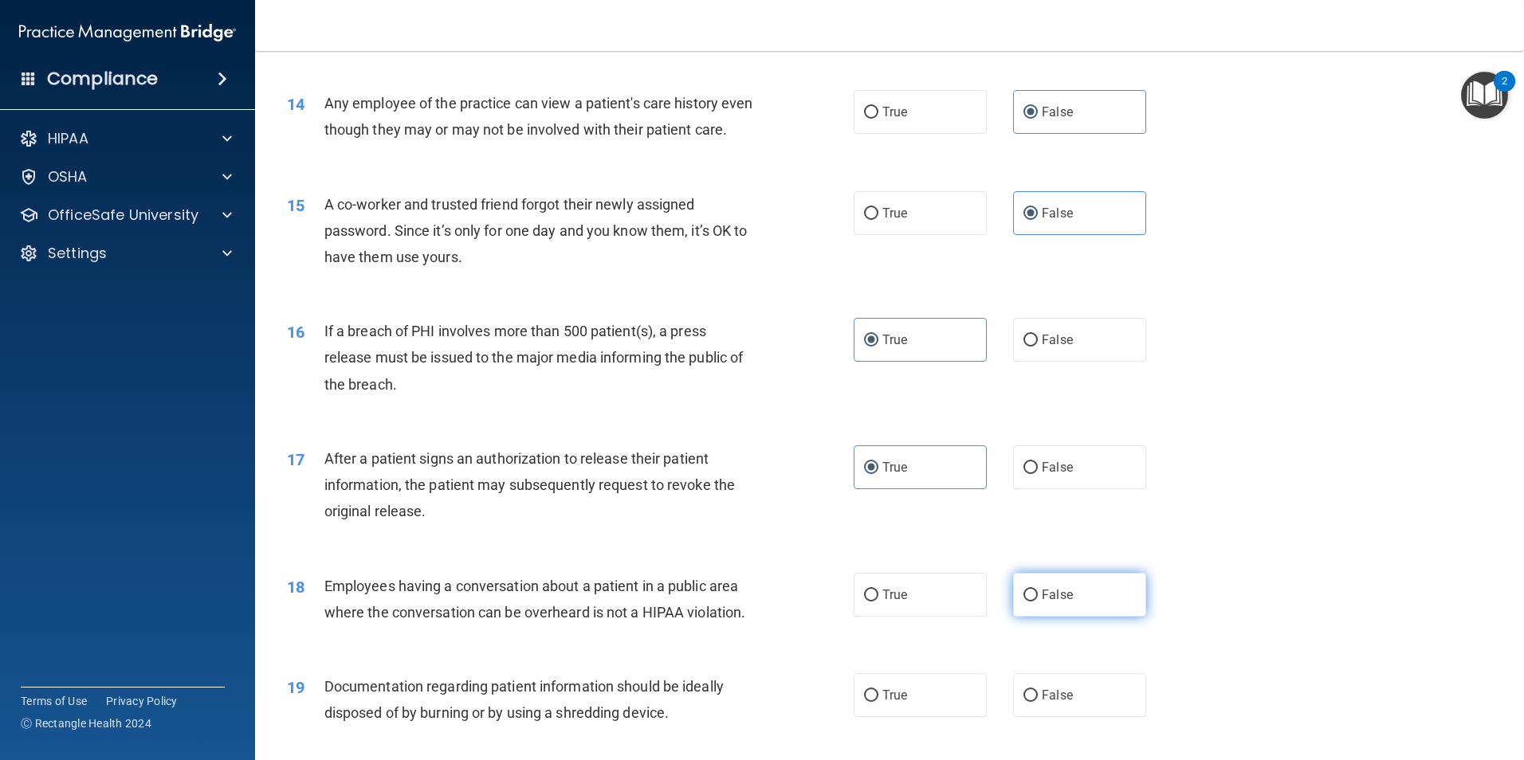
radio input "true"
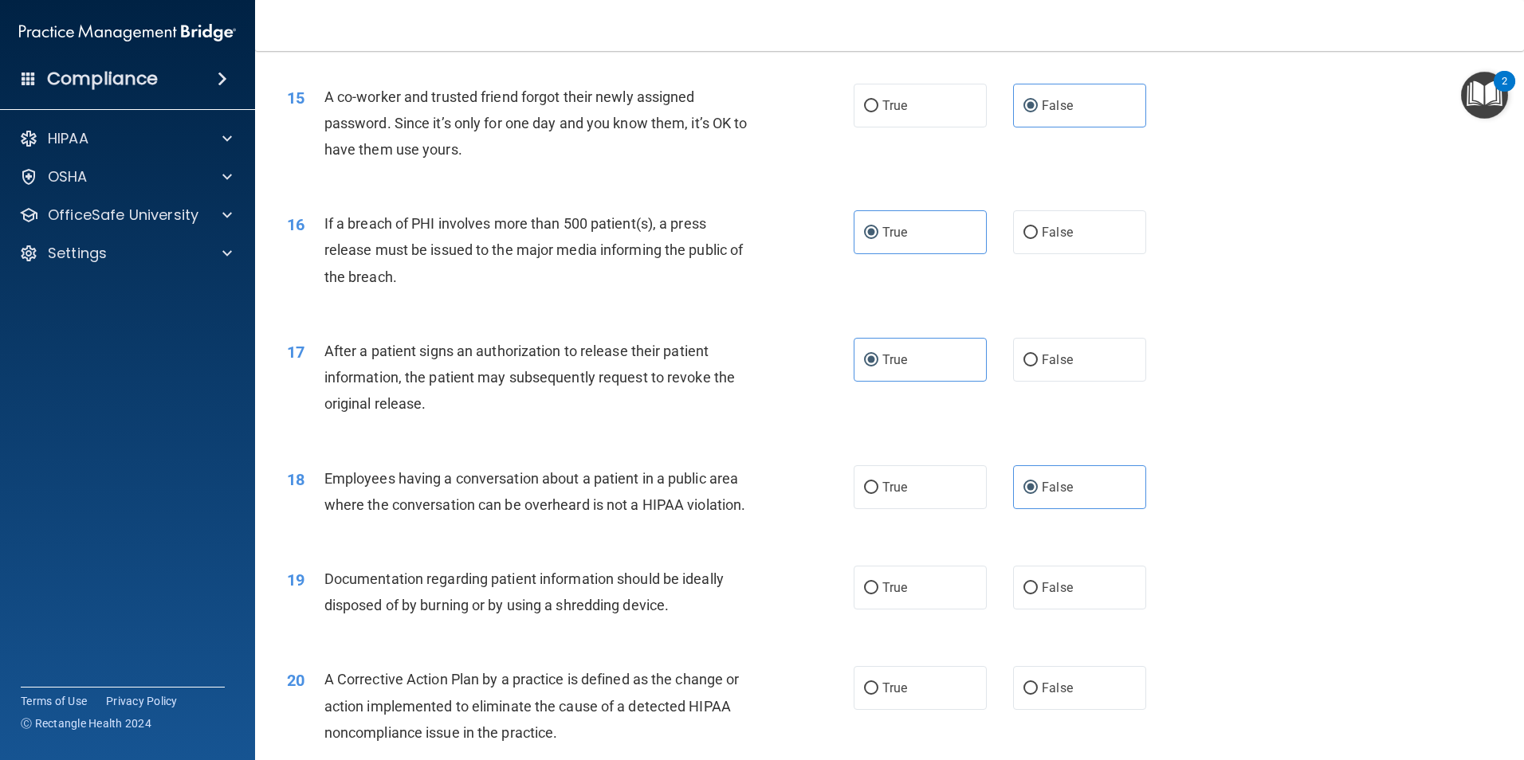
scroll to position [1674, 0]
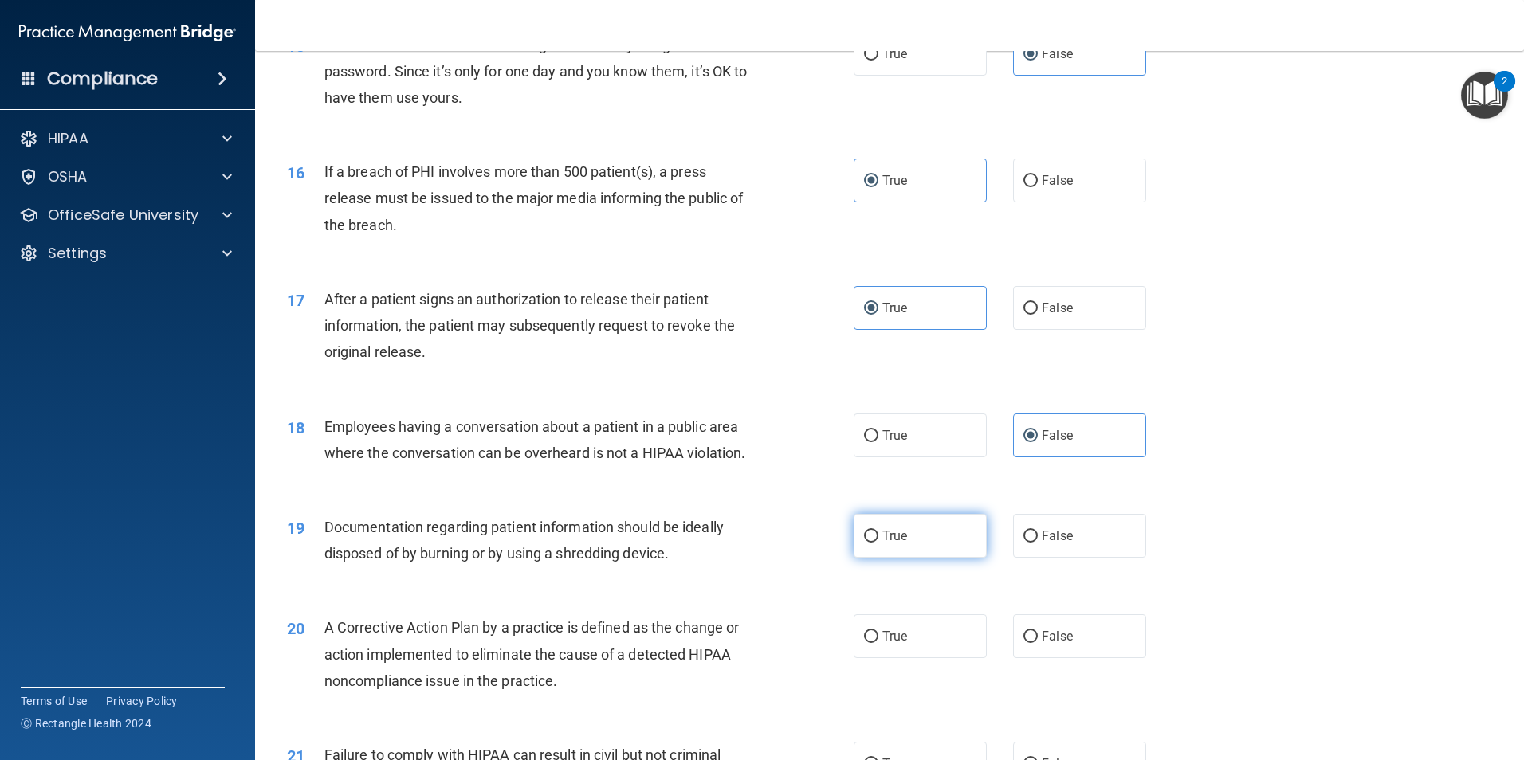
click at [903, 558] on label "True" at bounding box center [920, 536] width 133 height 44
click at [878, 543] on input "True" at bounding box center [871, 537] width 14 height 12
radio input "true"
click at [886, 644] on span "True" at bounding box center [894, 636] width 25 height 15
click at [878, 643] on input "True" at bounding box center [871, 637] width 14 height 12
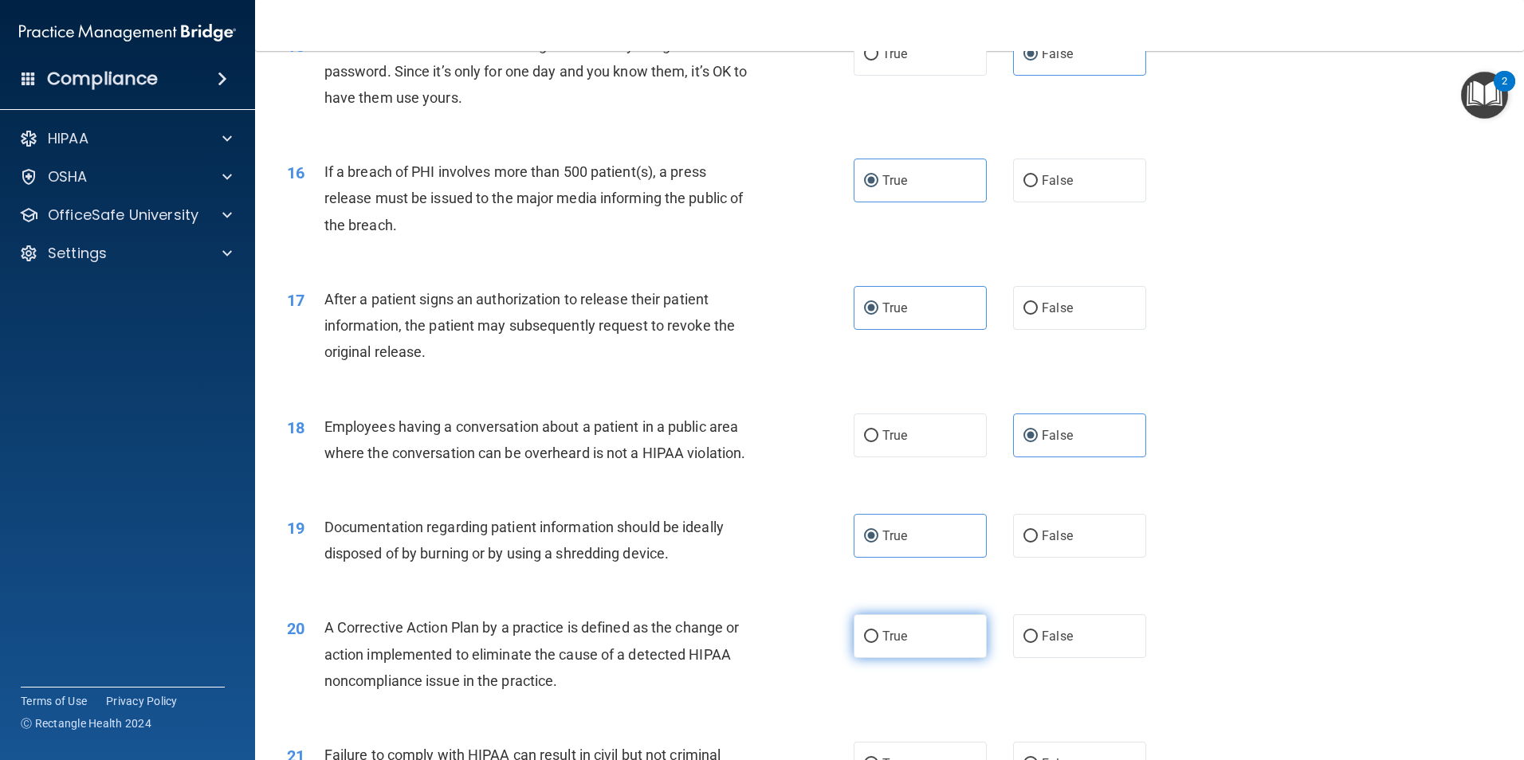
radio input "true"
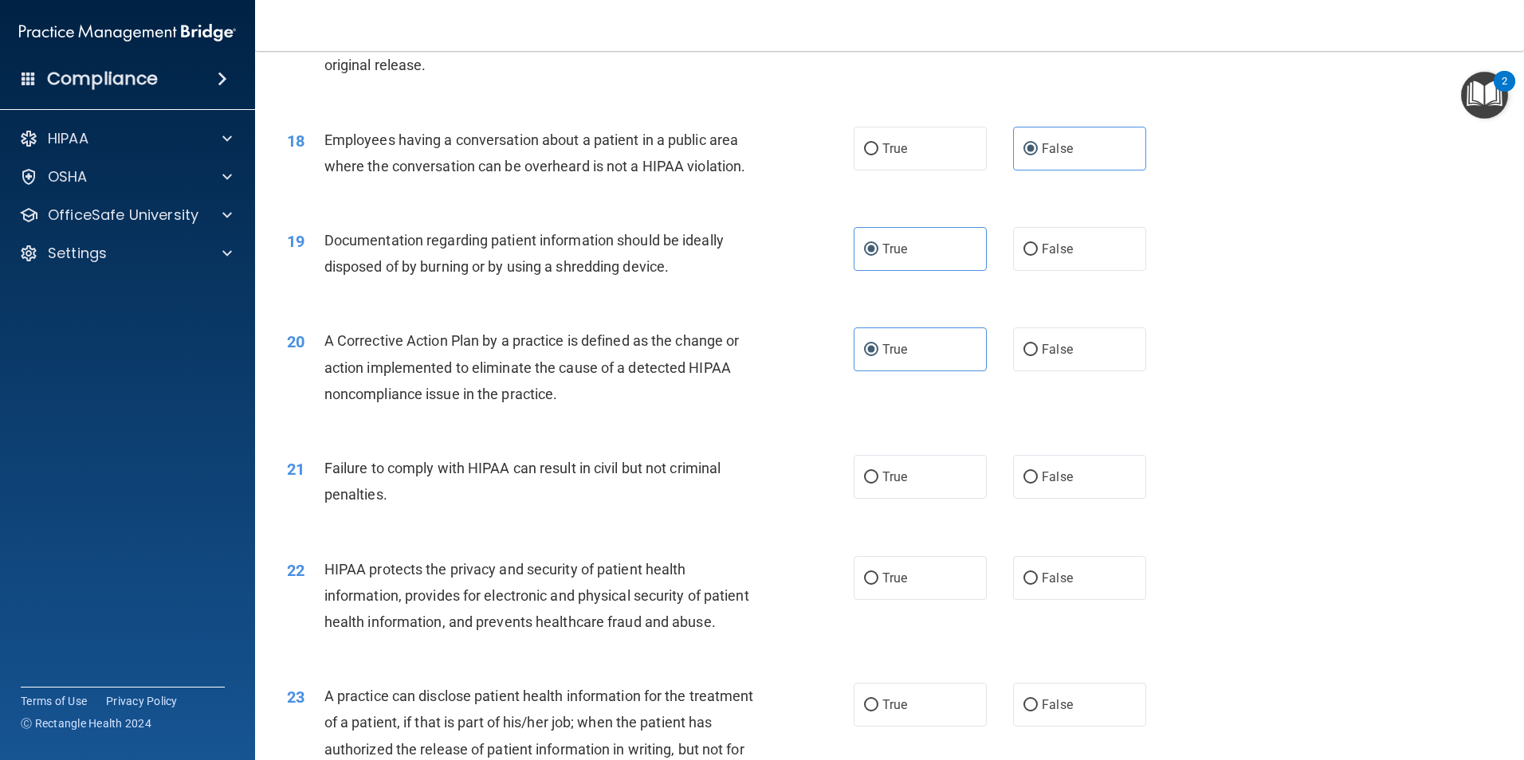
scroll to position [1993, 0]
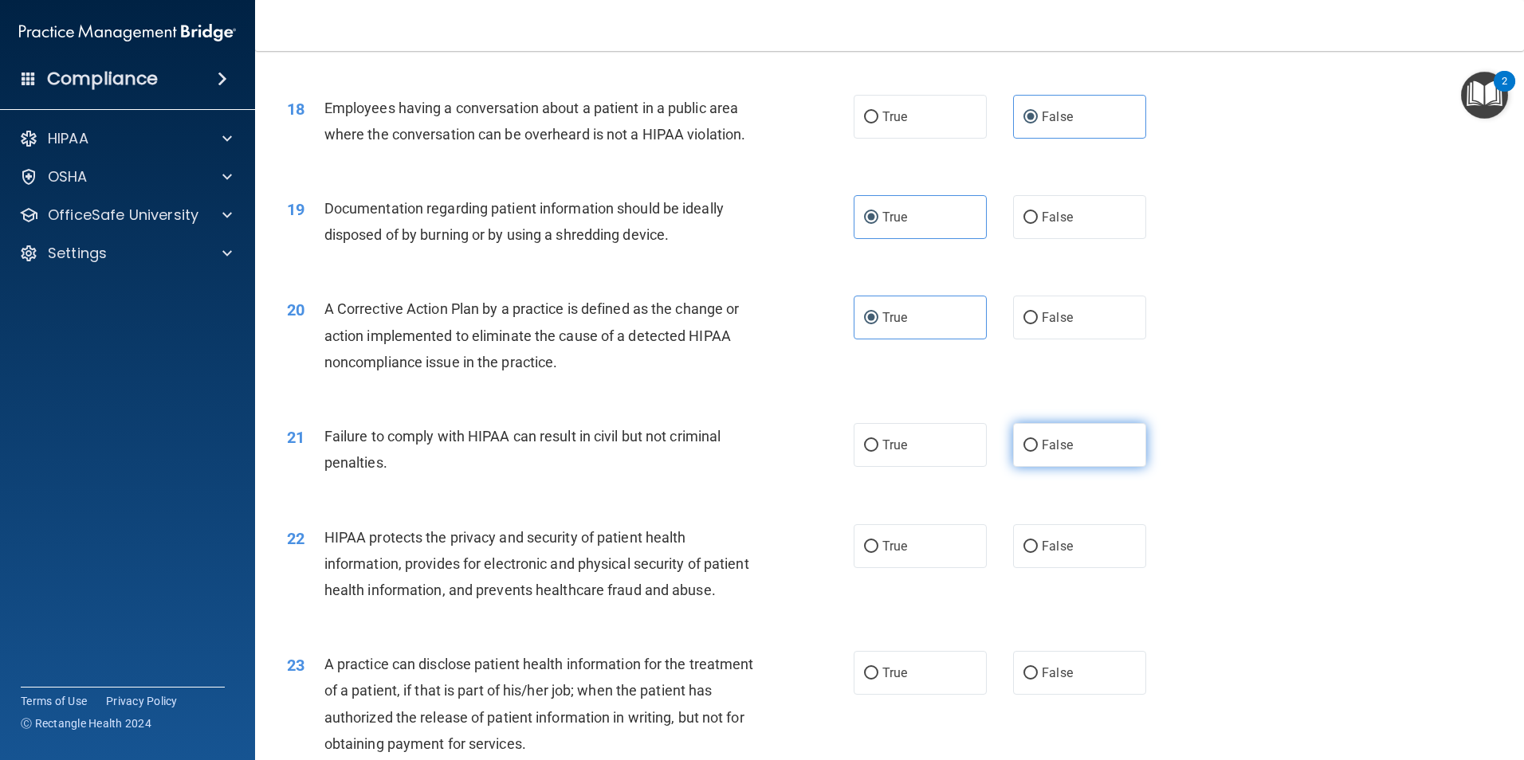
click at [1066, 467] on label "False" at bounding box center [1079, 445] width 133 height 44
click at [1038, 452] on input "False" at bounding box center [1031, 446] width 14 height 12
radio input "true"
click at [902, 568] on label "True" at bounding box center [920, 547] width 133 height 44
click at [878, 553] on input "True" at bounding box center [871, 547] width 14 height 12
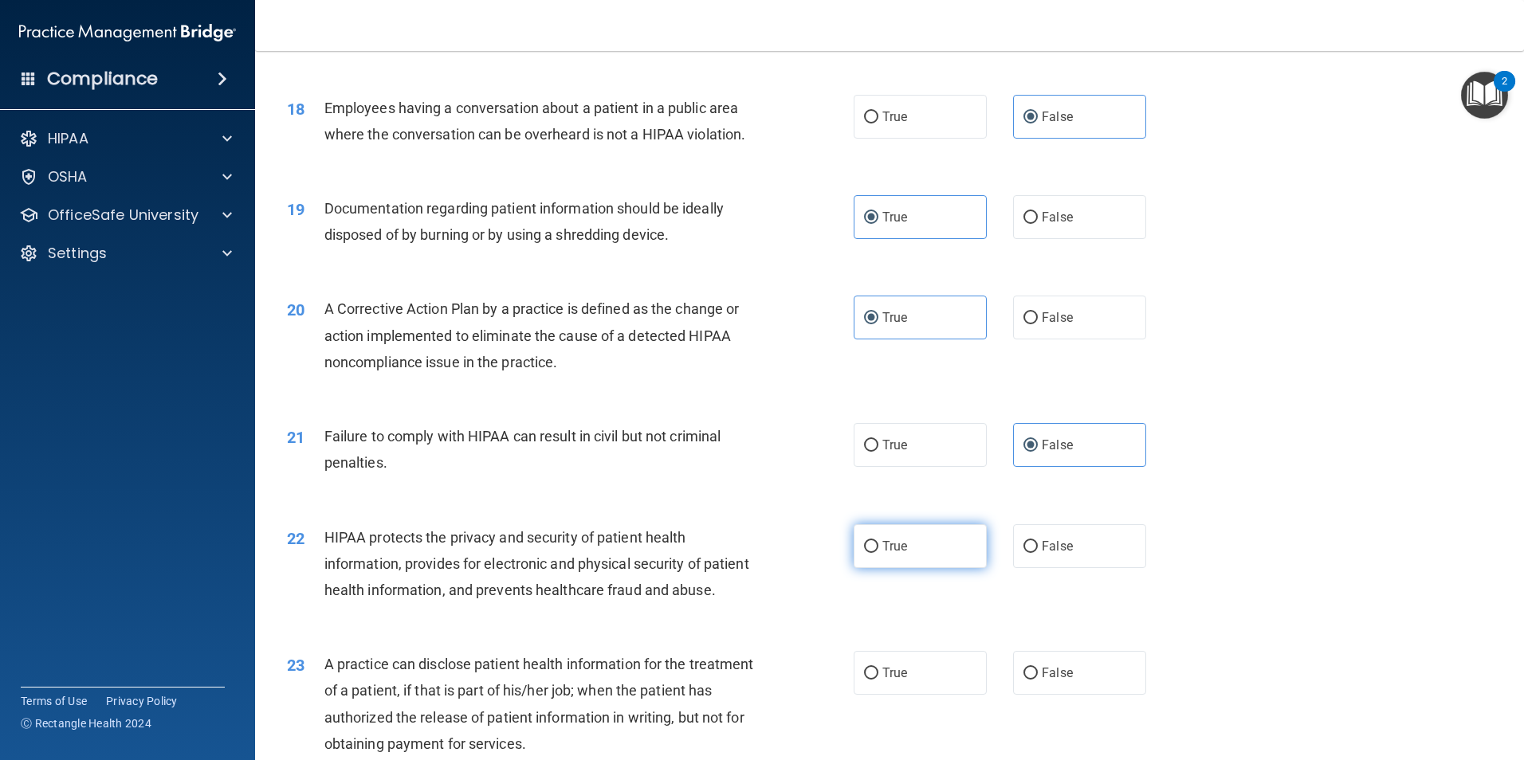
radio input "true"
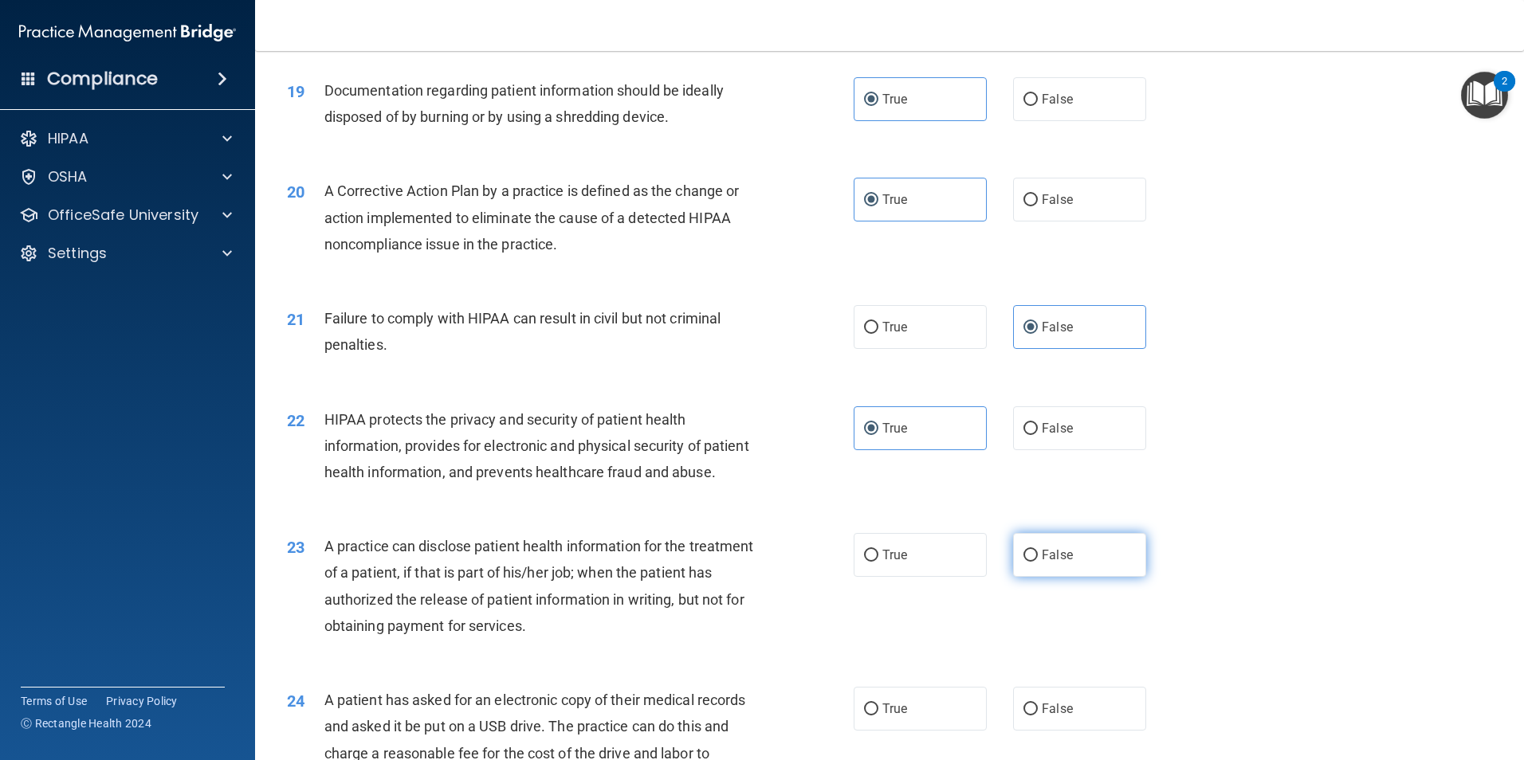
scroll to position [2152, 0]
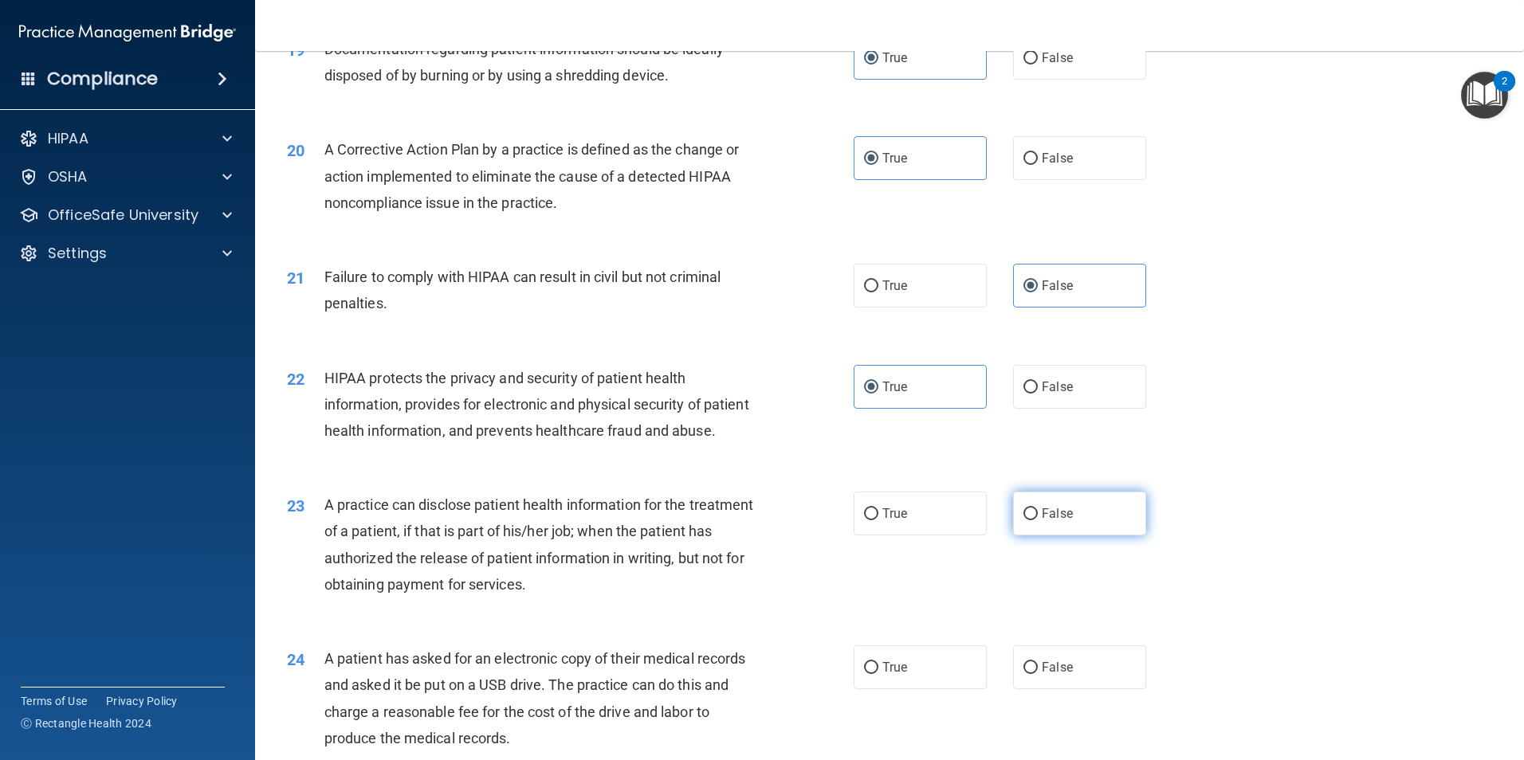
click at [1042, 521] on span "False" at bounding box center [1057, 513] width 31 height 15
click at [1036, 521] on input "False" at bounding box center [1031, 515] width 14 height 12
radio input "true"
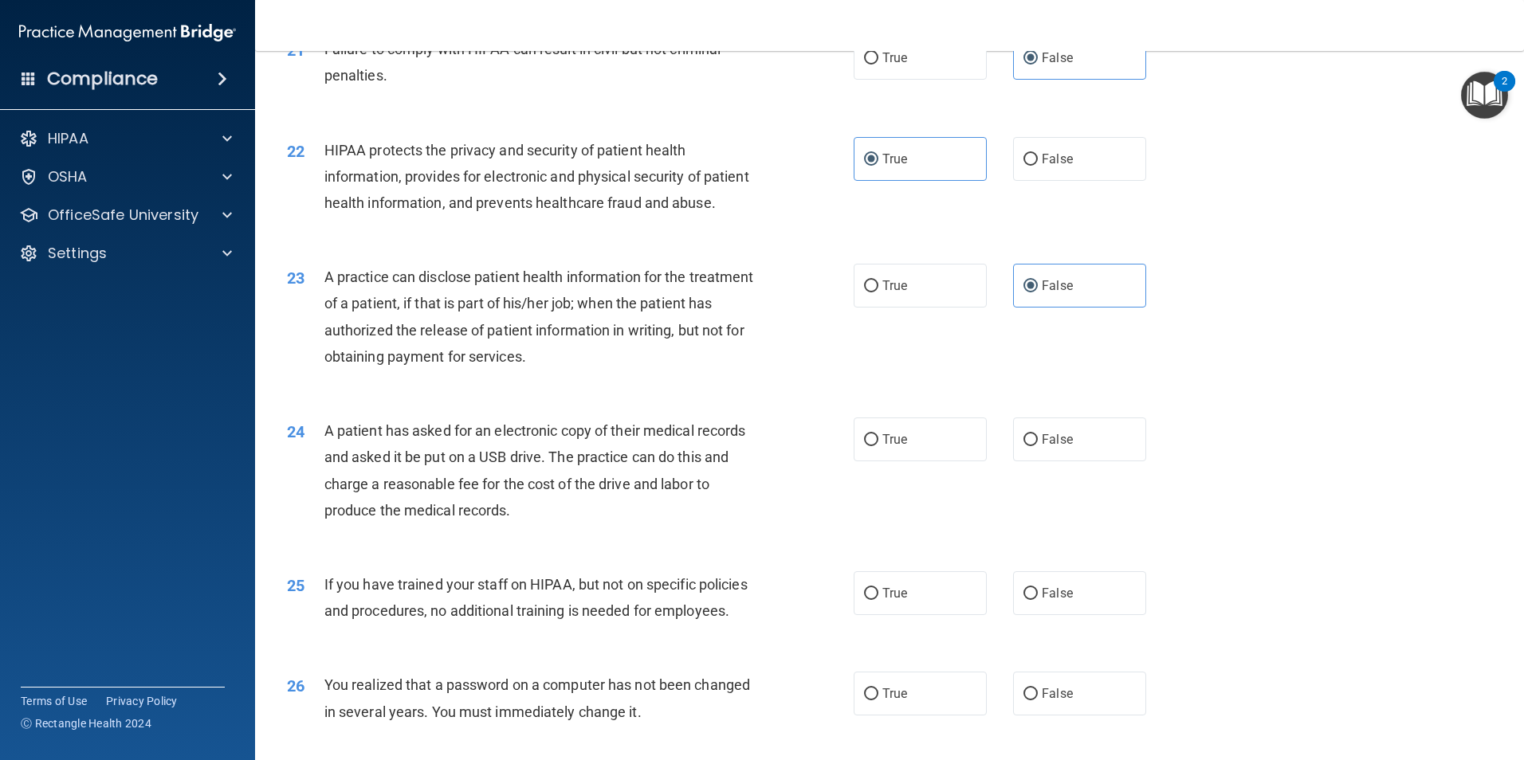
scroll to position [2391, 0]
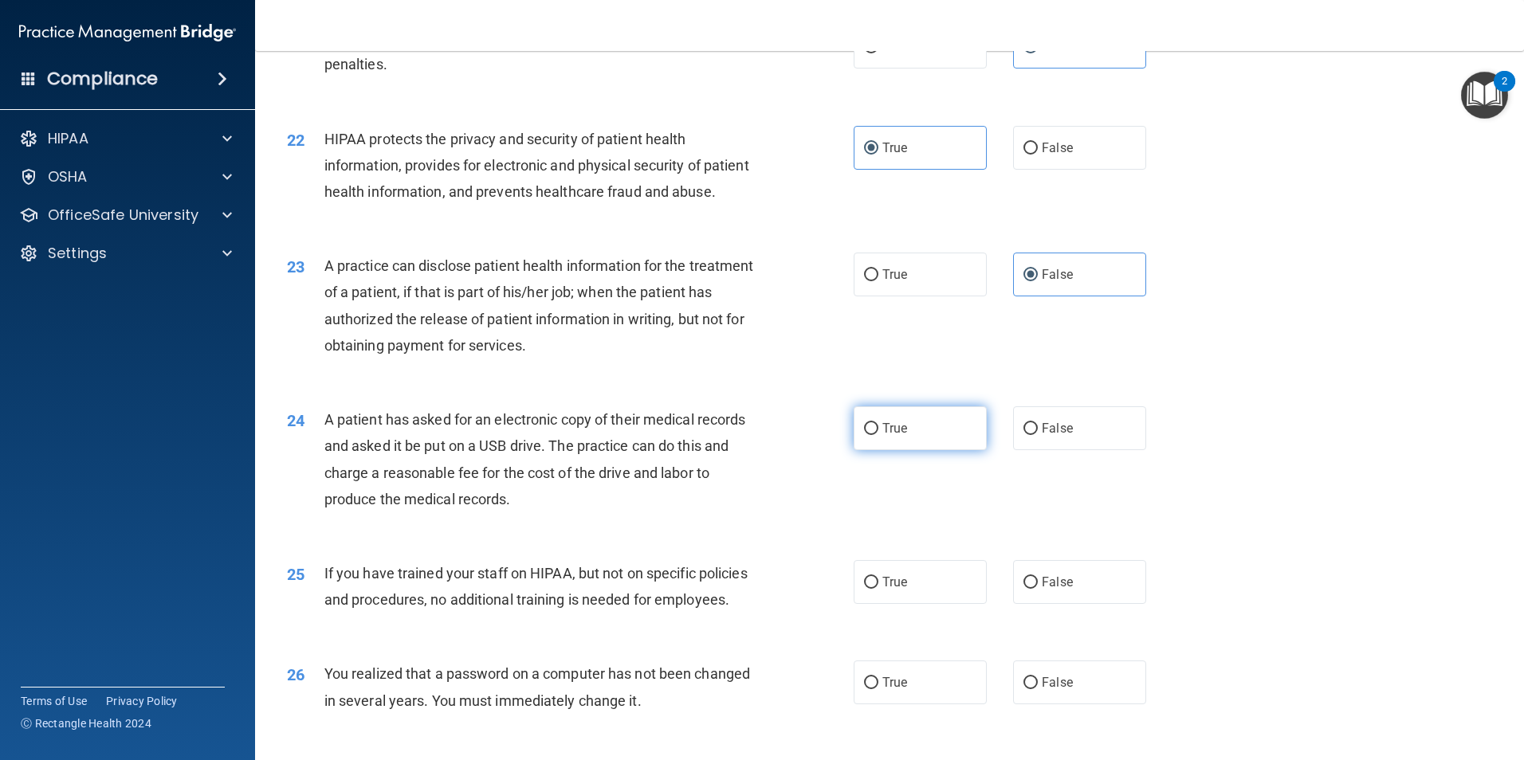
click at [921, 450] on label "True" at bounding box center [920, 429] width 133 height 44
click at [878, 435] on input "True" at bounding box center [871, 429] width 14 height 12
radio input "true"
click at [907, 604] on label "True" at bounding box center [920, 582] width 133 height 44
click at [878, 589] on input "True" at bounding box center [871, 583] width 14 height 12
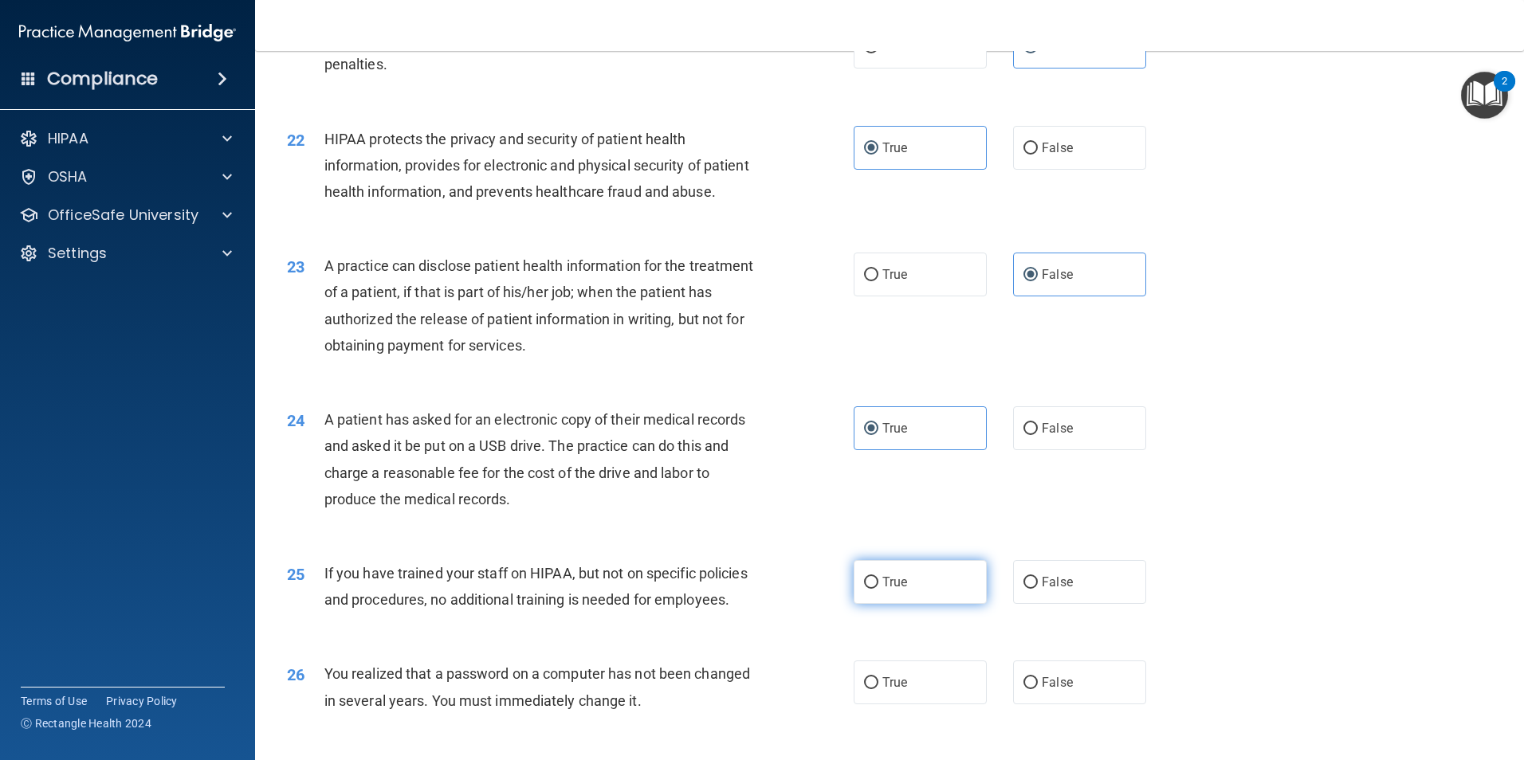
radio input "true"
click at [913, 604] on label "True" at bounding box center [920, 582] width 133 height 44
click at [878, 589] on input "True" at bounding box center [871, 583] width 14 height 12
click at [1087, 604] on label "False" at bounding box center [1079, 582] width 133 height 44
click at [1038, 589] on input "False" at bounding box center [1031, 583] width 14 height 12
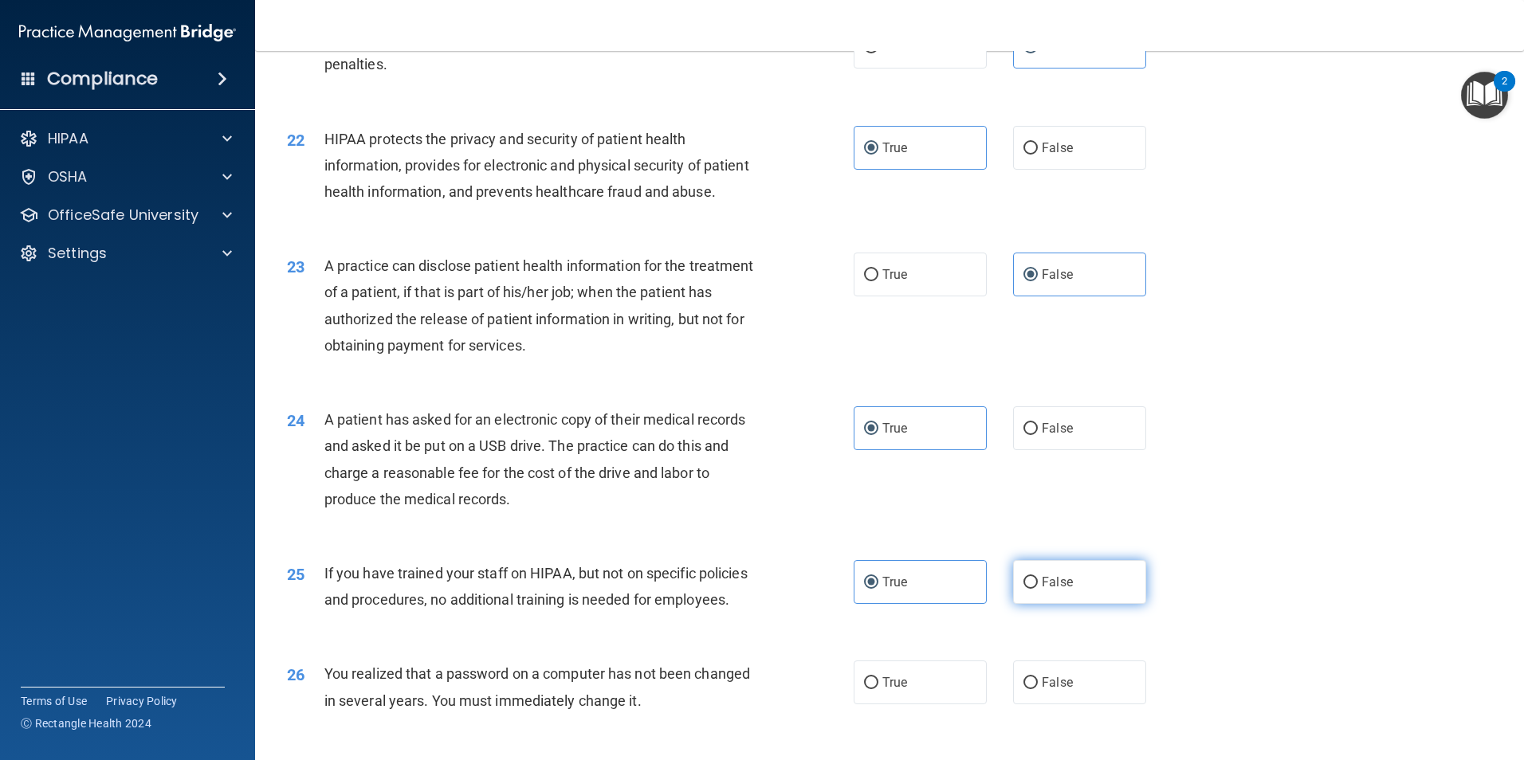
radio input "true"
radio input "false"
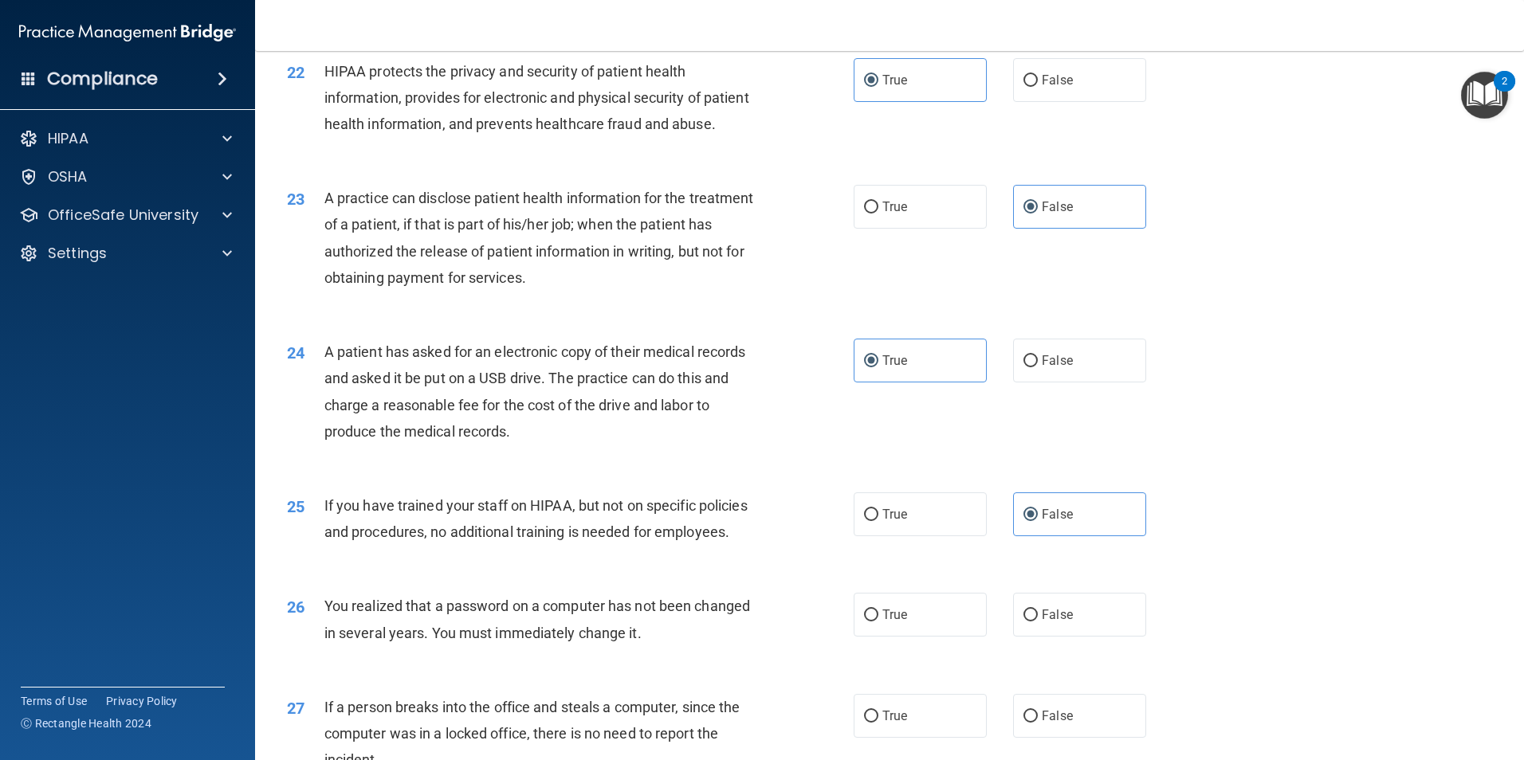
scroll to position [2710, 0]
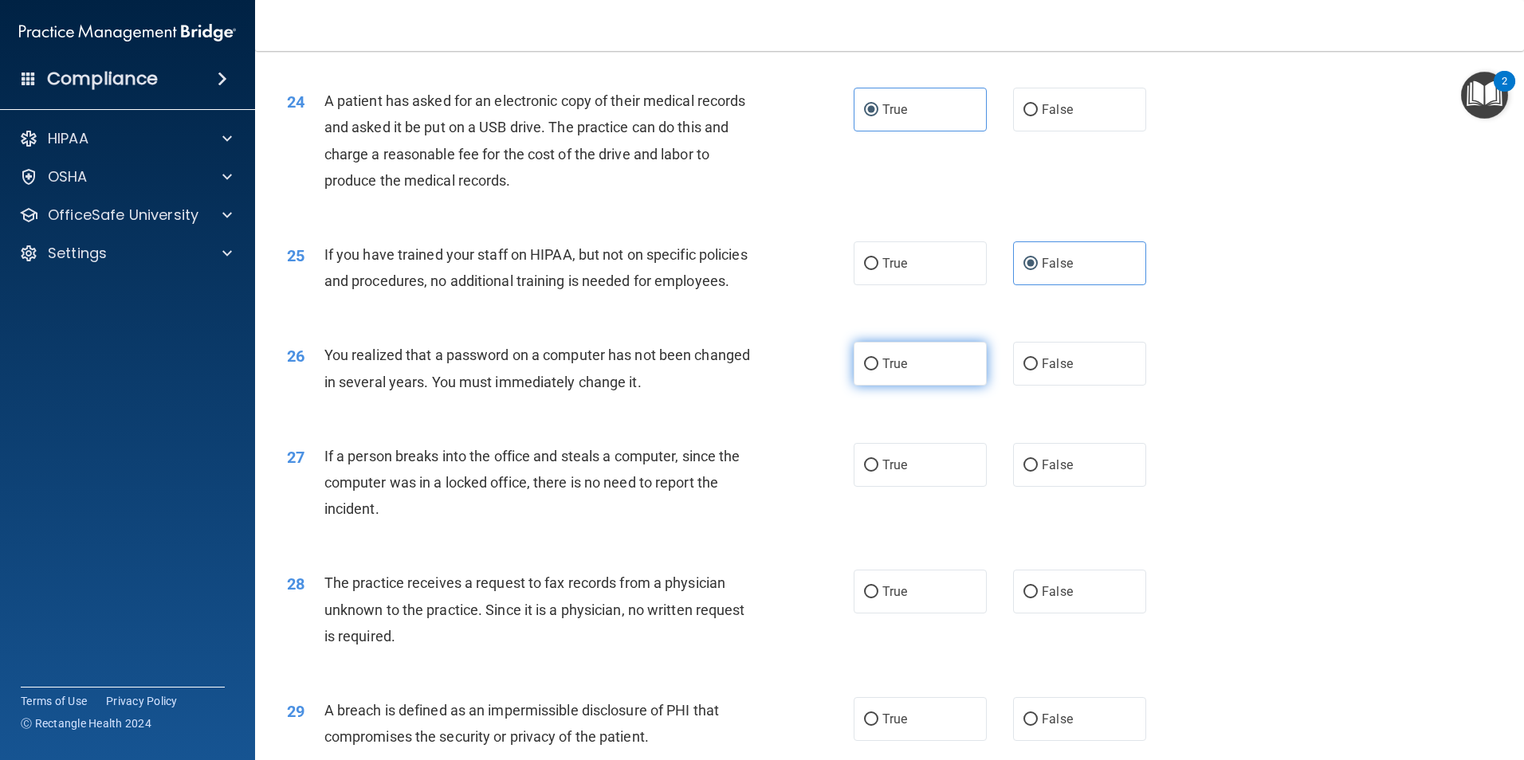
click at [919, 386] on label "True" at bounding box center [920, 364] width 133 height 44
click at [878, 371] on input "True" at bounding box center [871, 365] width 14 height 12
radio input "true"
click at [1050, 487] on label "False" at bounding box center [1079, 465] width 133 height 44
click at [1038, 472] on input "False" at bounding box center [1031, 466] width 14 height 12
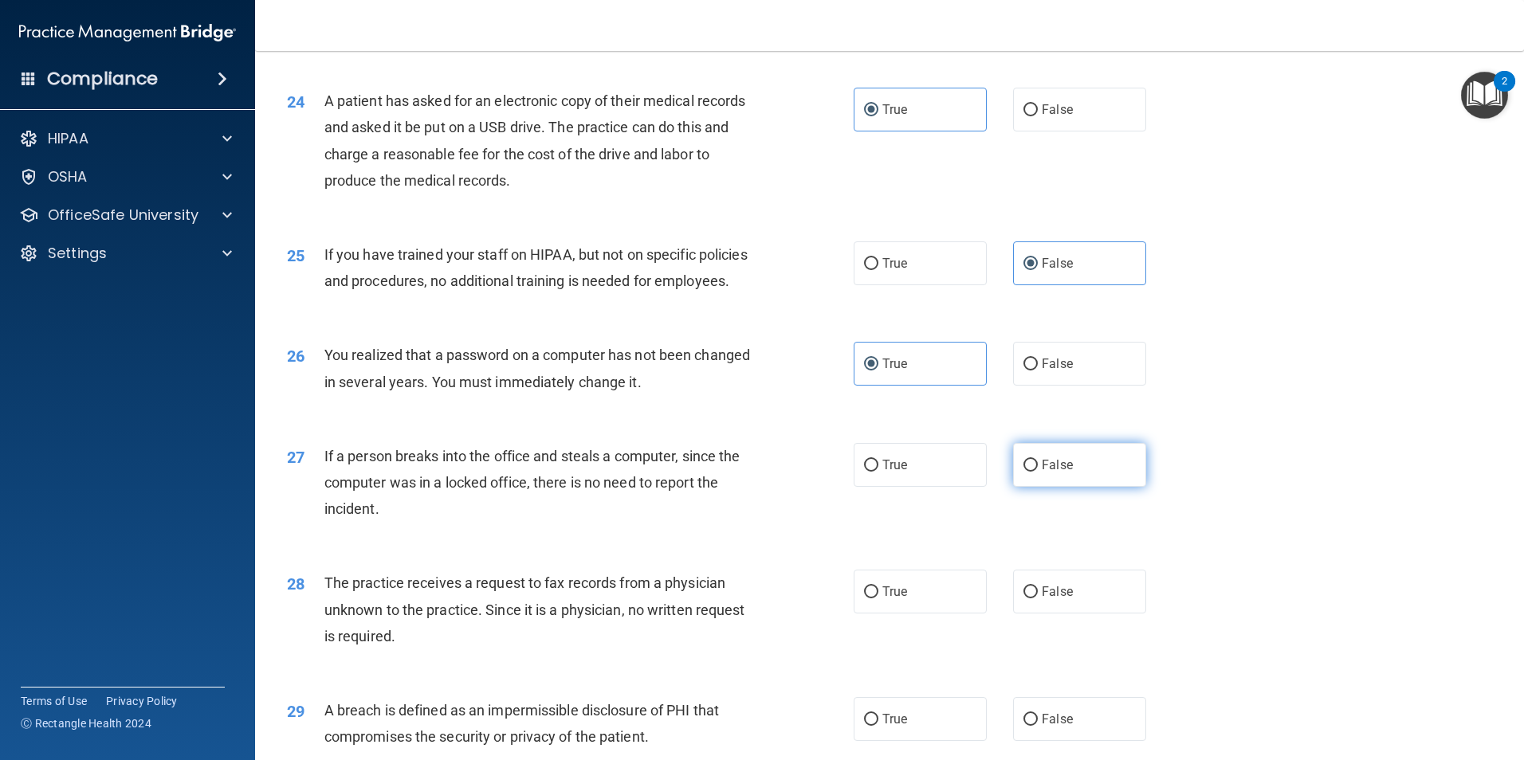
radio input "true"
click at [886, 614] on label "True" at bounding box center [920, 592] width 133 height 44
click at [878, 599] on input "True" at bounding box center [871, 593] width 14 height 12
radio input "true"
click at [914, 614] on label "True" at bounding box center [920, 592] width 133 height 44
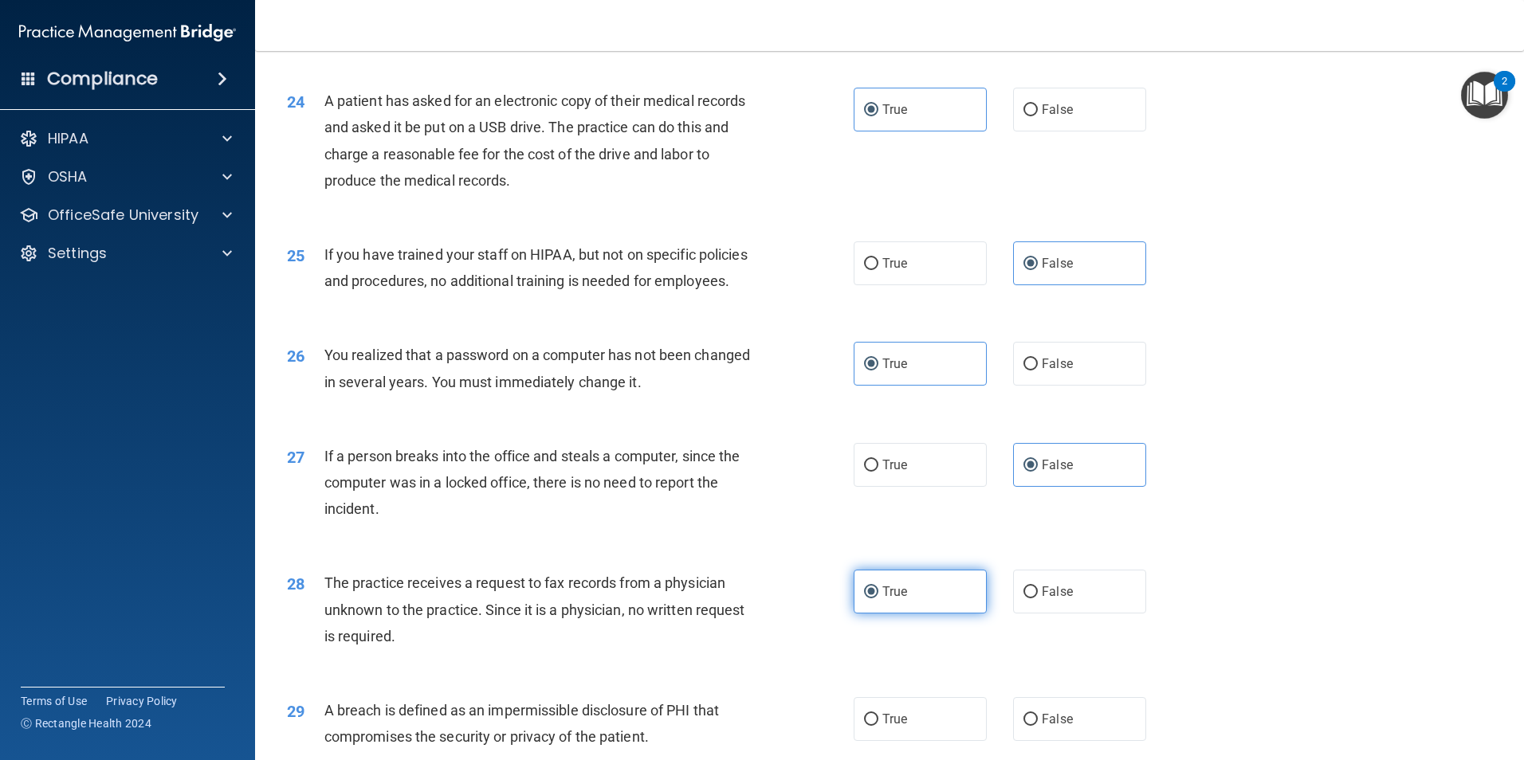
click at [878, 599] on input "True" at bounding box center [871, 593] width 14 height 12
click at [1071, 614] on label "False" at bounding box center [1079, 592] width 133 height 44
click at [1038, 599] on input "False" at bounding box center [1031, 593] width 14 height 12
radio input "true"
radio input "false"
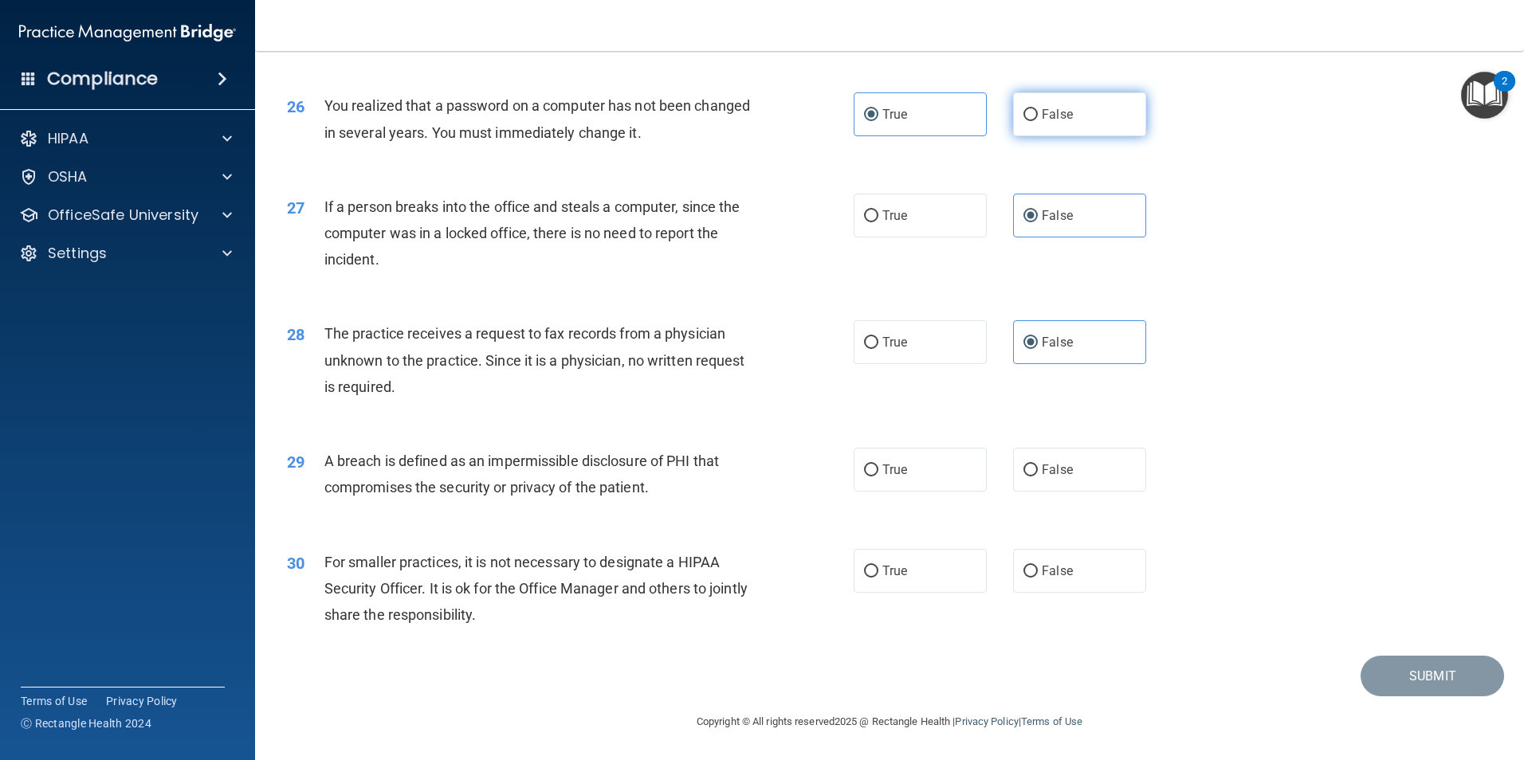
scroll to position [3039, 0]
drag, startPoint x: 889, startPoint y: 474, endPoint x: 901, endPoint y: 474, distance: 12.0
click at [890, 474] on span "True" at bounding box center [894, 469] width 25 height 15
click at [878, 474] on input "True" at bounding box center [871, 471] width 14 height 12
radio input "true"
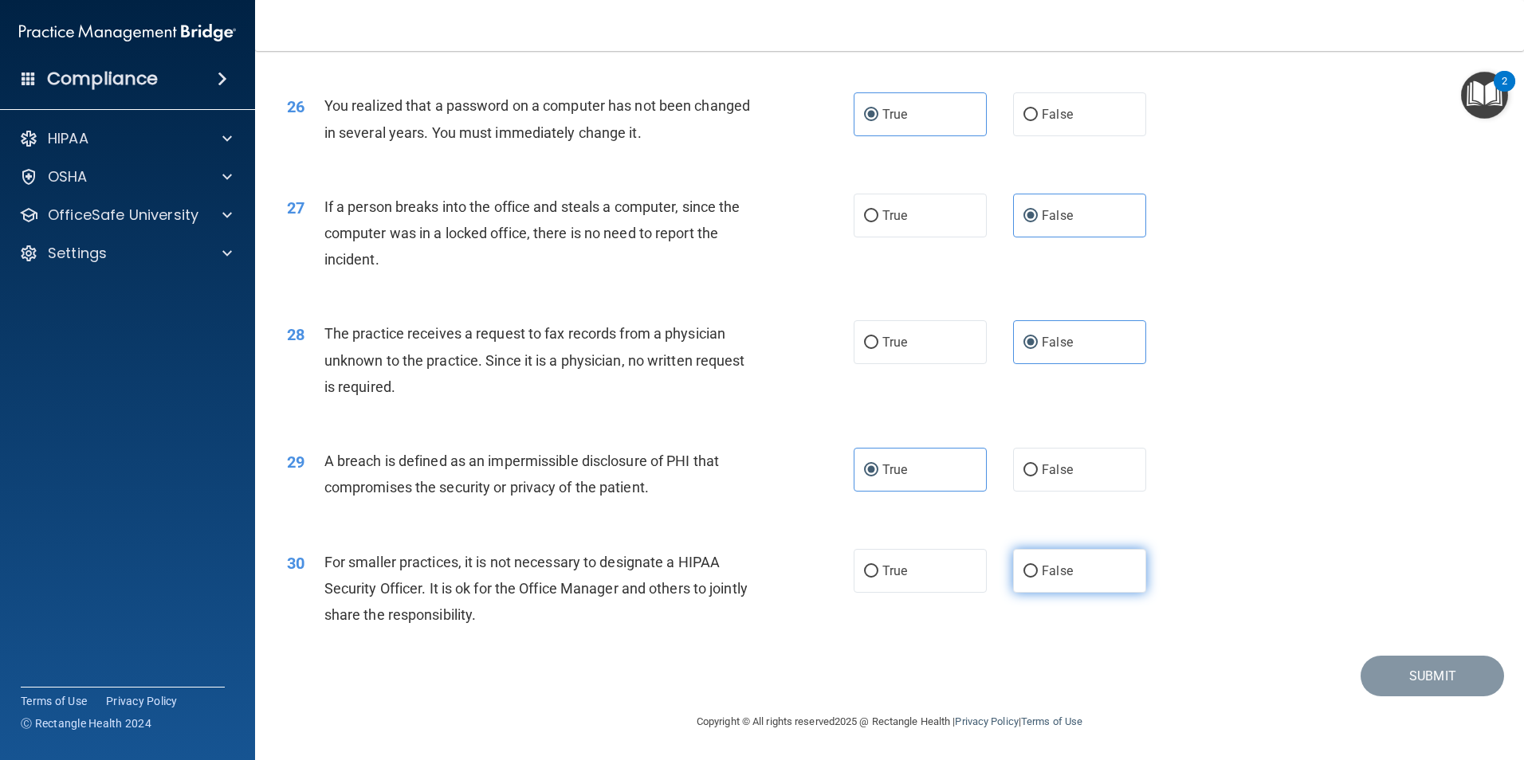
drag, startPoint x: 1070, startPoint y: 565, endPoint x: 1089, endPoint y: 573, distance: 20.7
click at [1070, 566] on label "False" at bounding box center [1079, 571] width 133 height 44
click at [1038, 566] on input "False" at bounding box center [1031, 572] width 14 height 12
radio input "true"
click at [1439, 681] on button "Submit" at bounding box center [1432, 676] width 143 height 41
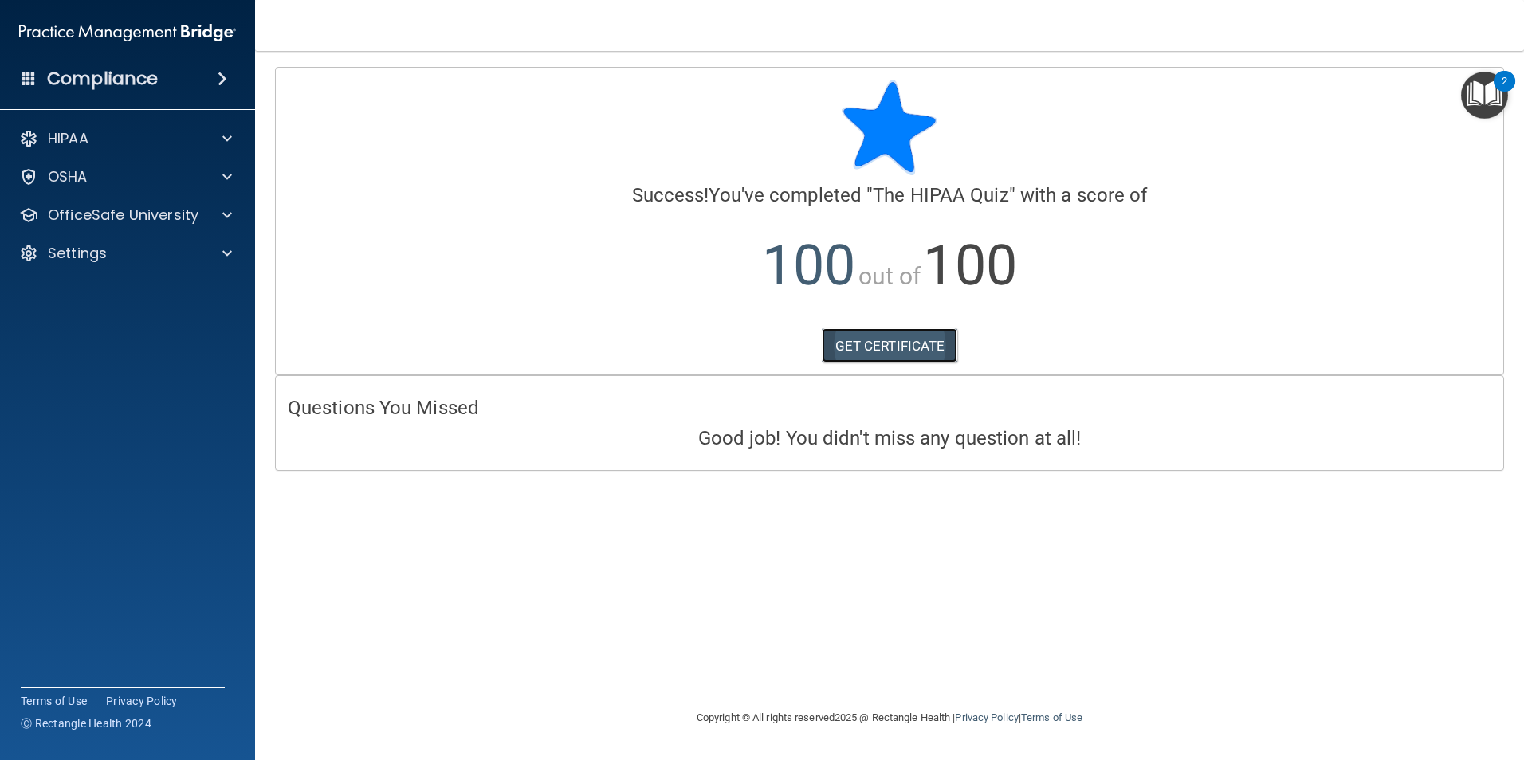
click at [914, 349] on link "GET CERTIFICATE" at bounding box center [890, 345] width 136 height 35
click at [151, 214] on p "OfficeSafe University" at bounding box center [123, 215] width 151 height 19
click at [147, 252] on div "HIPAA Training" at bounding box center [119, 254] width 218 height 16
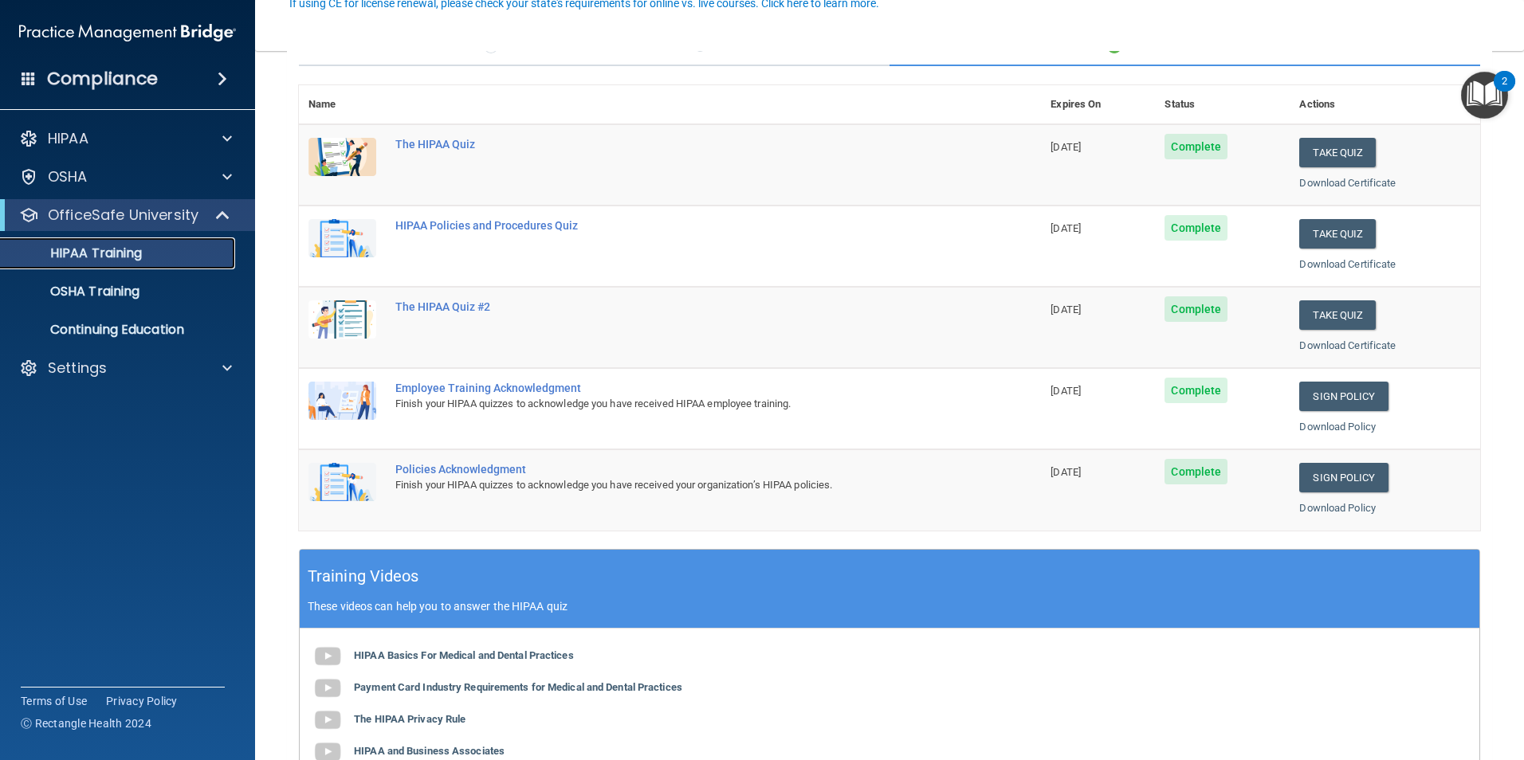
scroll to position [159, 0]
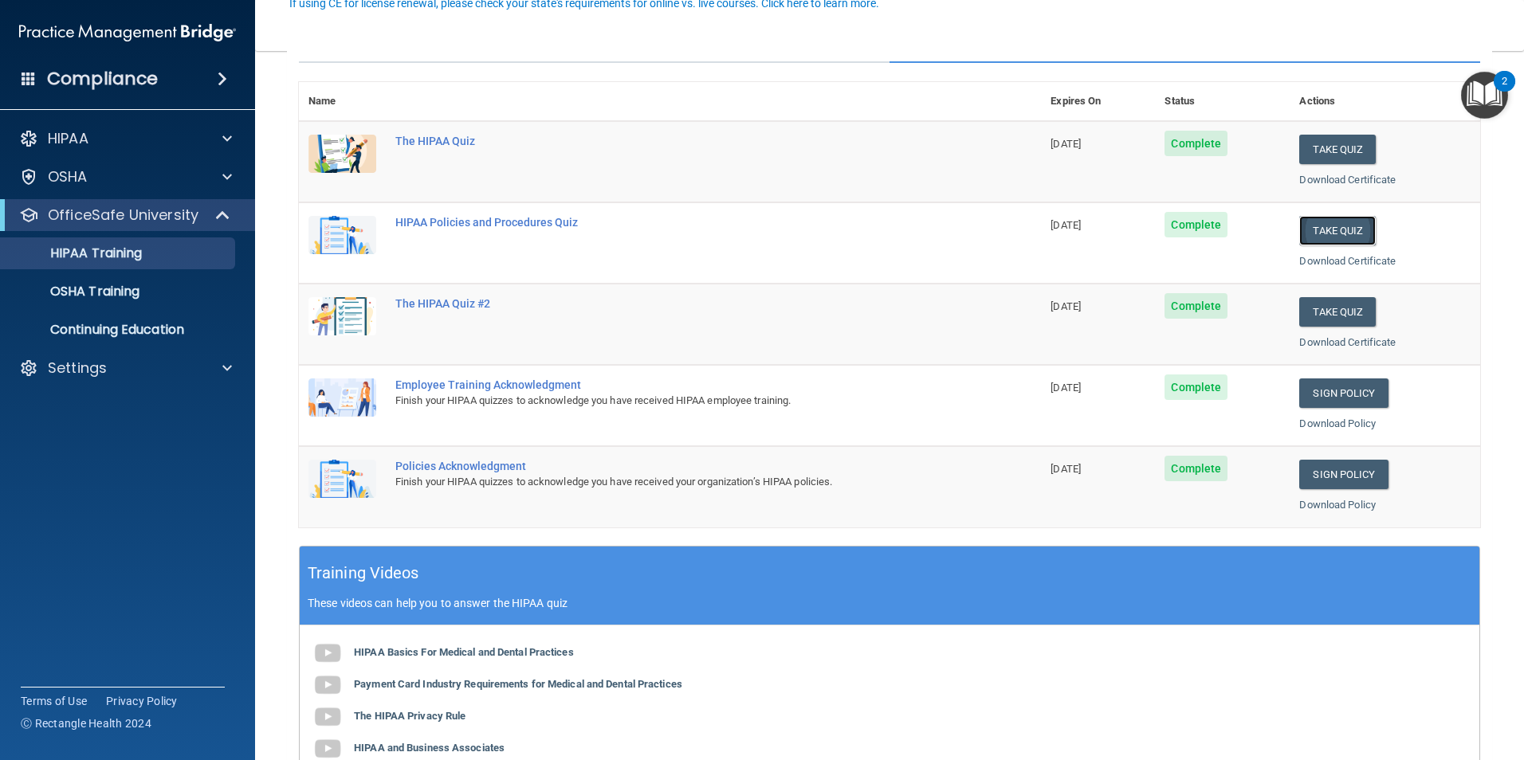
click at [1312, 223] on button "Take Quiz" at bounding box center [1337, 230] width 77 height 29
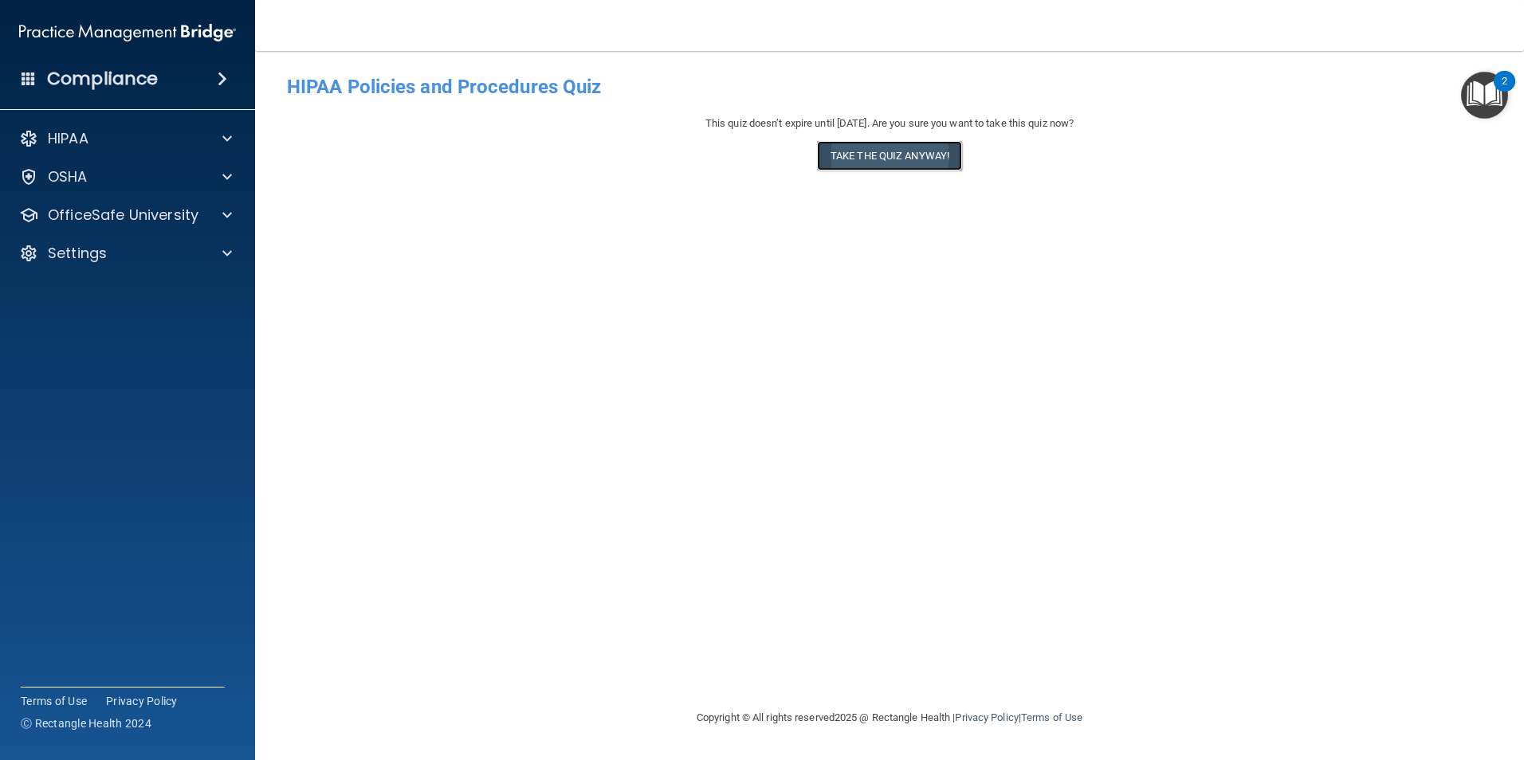
click at [907, 163] on button "Take the quiz anyway!" at bounding box center [889, 155] width 145 height 29
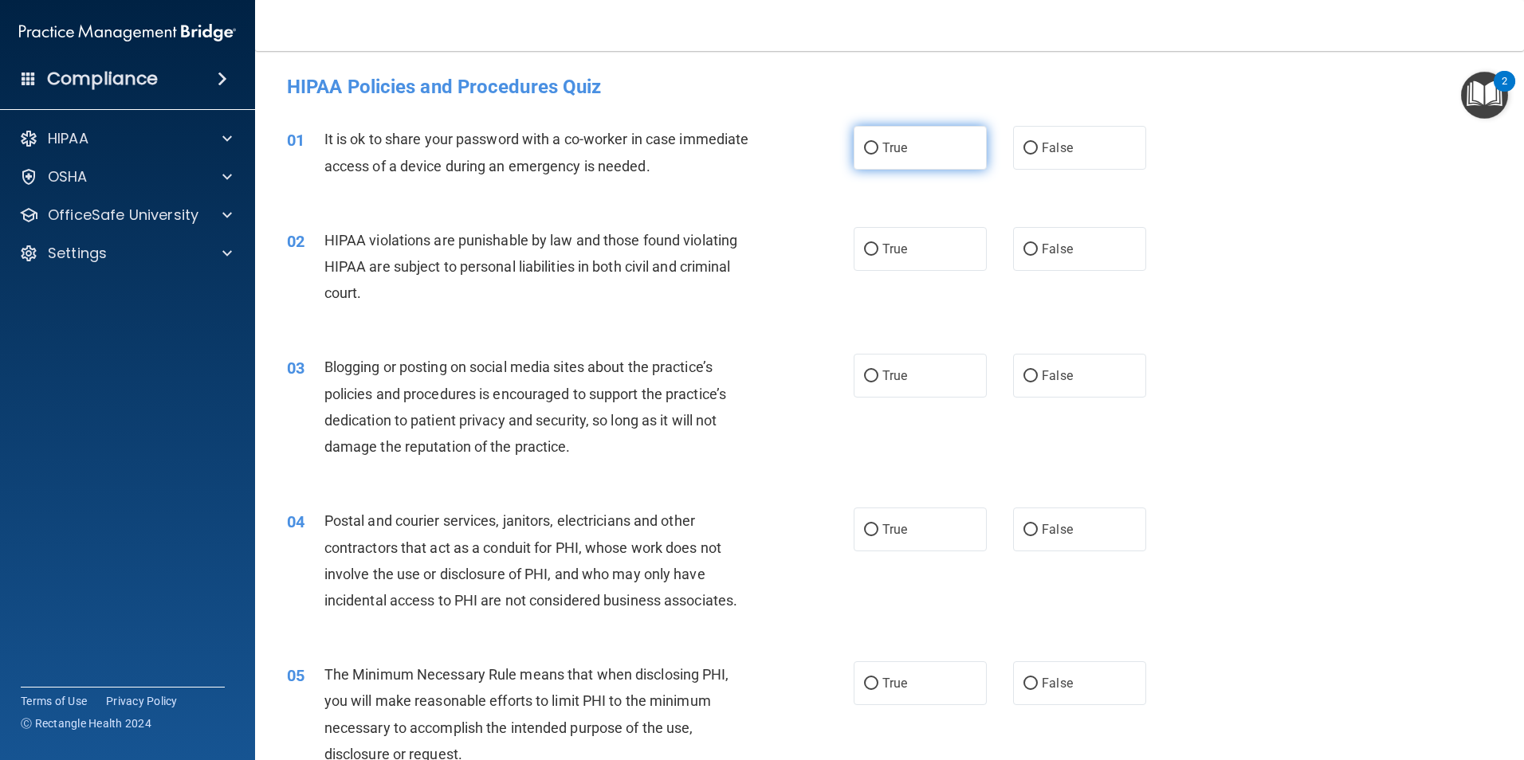
click at [882, 147] on span "True" at bounding box center [894, 147] width 25 height 15
click at [878, 147] on input "True" at bounding box center [871, 149] width 14 height 12
radio input "true"
click at [905, 246] on label "True" at bounding box center [920, 249] width 133 height 44
click at [878, 246] on input "True" at bounding box center [871, 250] width 14 height 12
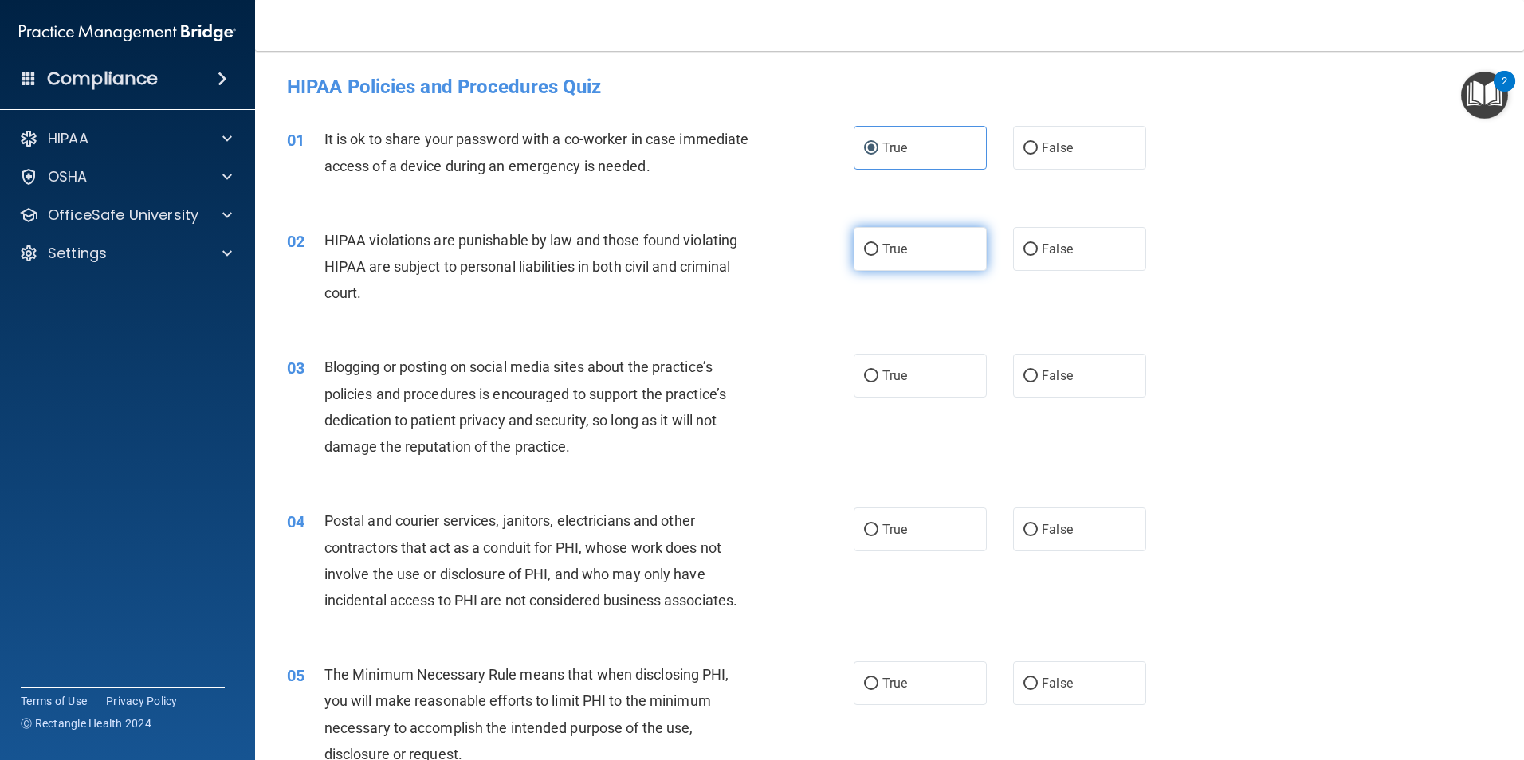
radio input "true"
click at [881, 395] on label "True" at bounding box center [920, 376] width 133 height 44
click at [878, 383] on input "True" at bounding box center [871, 377] width 14 height 12
radio input "true"
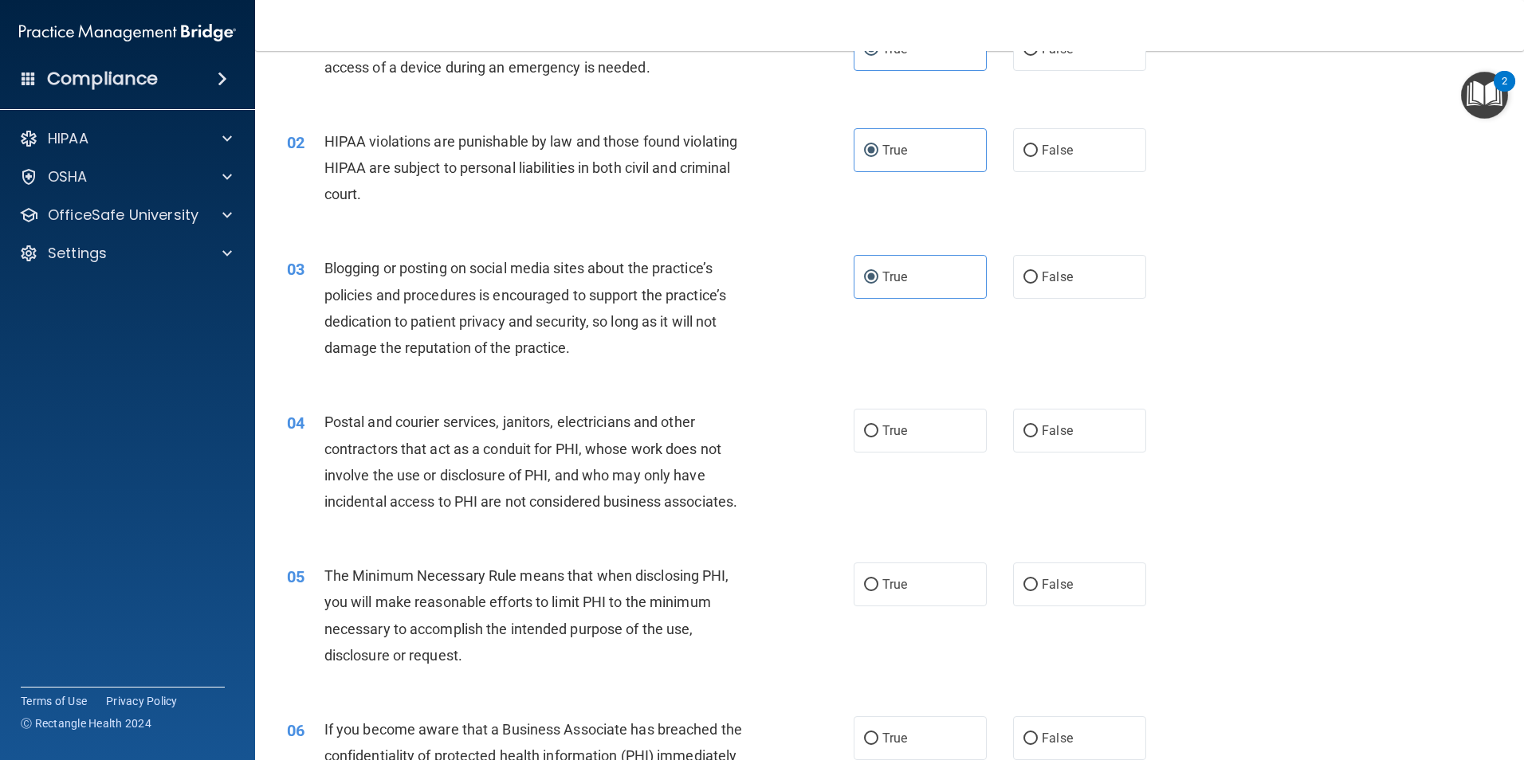
scroll to position [239, 0]
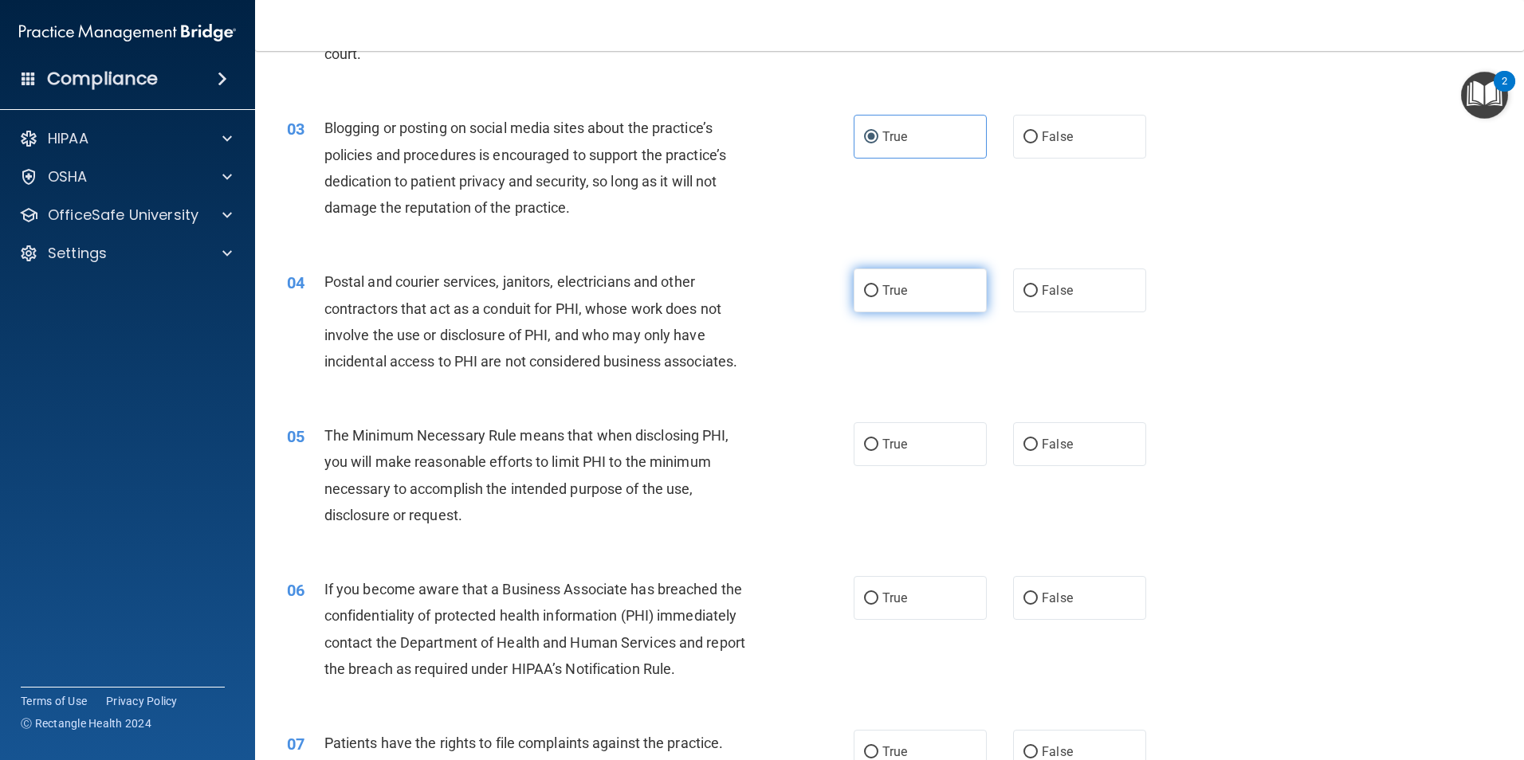
click at [892, 290] on span "True" at bounding box center [894, 290] width 25 height 15
click at [878, 290] on input "True" at bounding box center [871, 291] width 14 height 12
radio input "true"
click at [905, 447] on label "True" at bounding box center [920, 444] width 133 height 44
click at [878, 447] on input "True" at bounding box center [871, 445] width 14 height 12
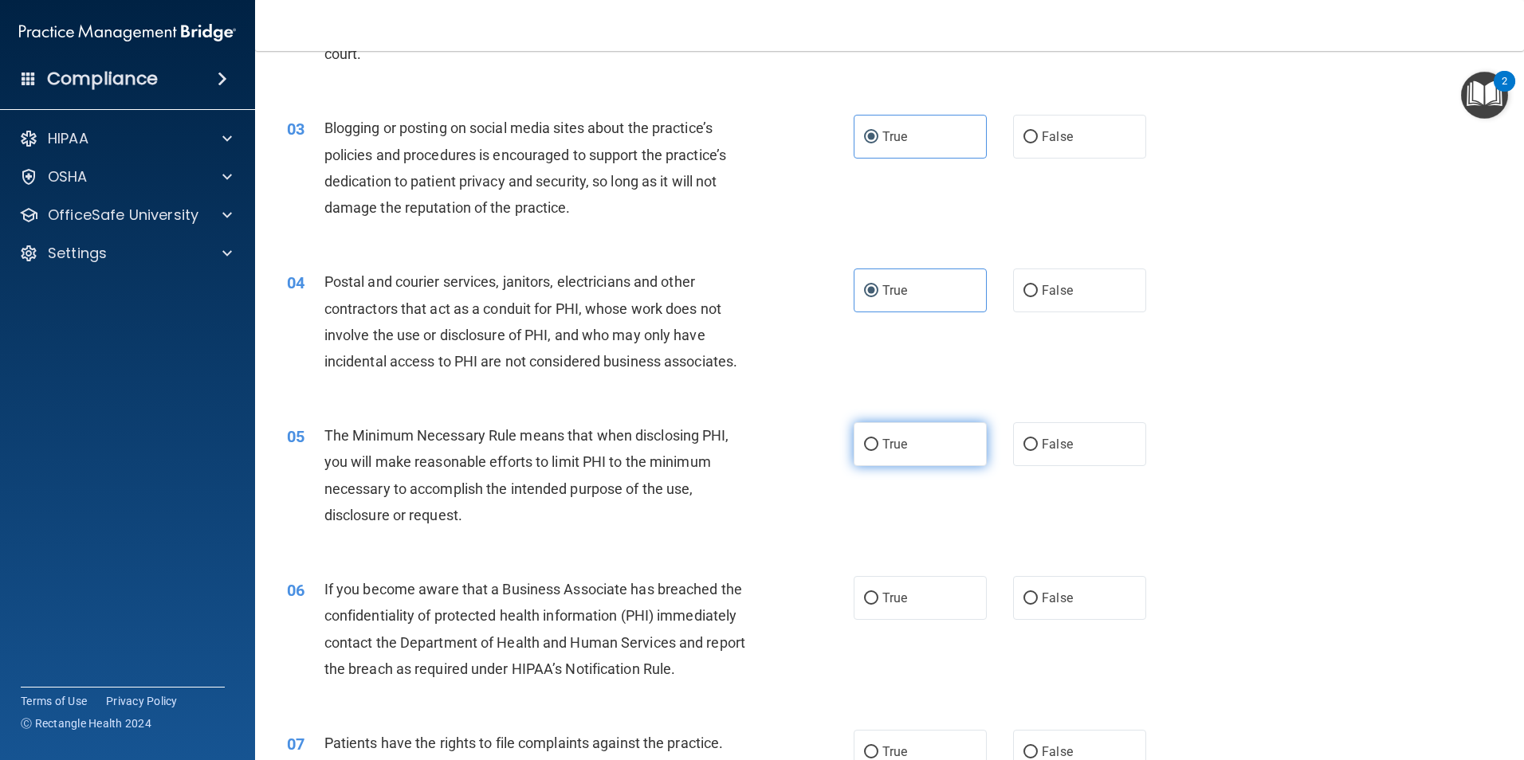
radio input "true"
click at [897, 599] on span "True" at bounding box center [894, 598] width 25 height 15
click at [878, 599] on input "True" at bounding box center [871, 599] width 14 height 12
radio input "true"
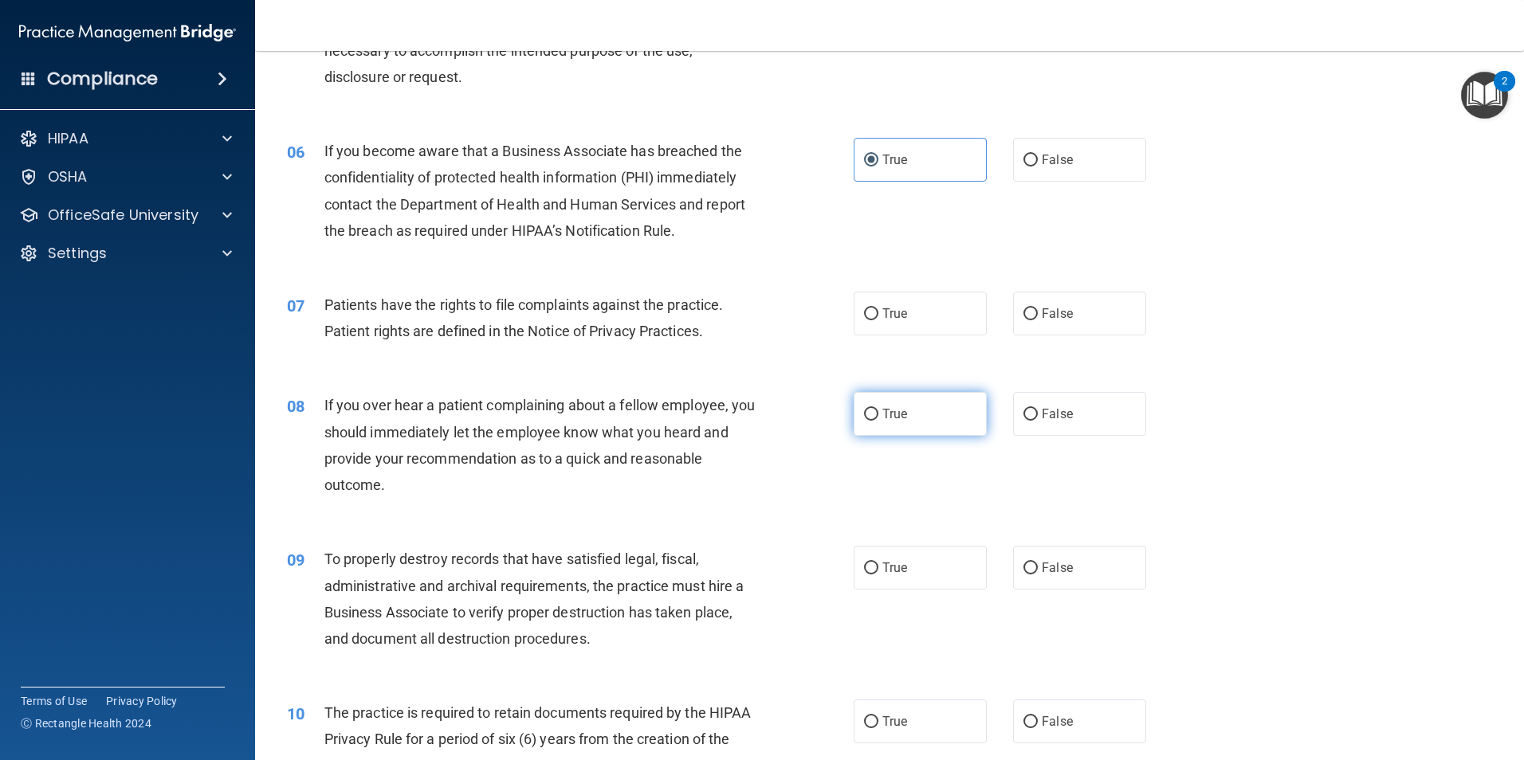
scroll to position [717, 0]
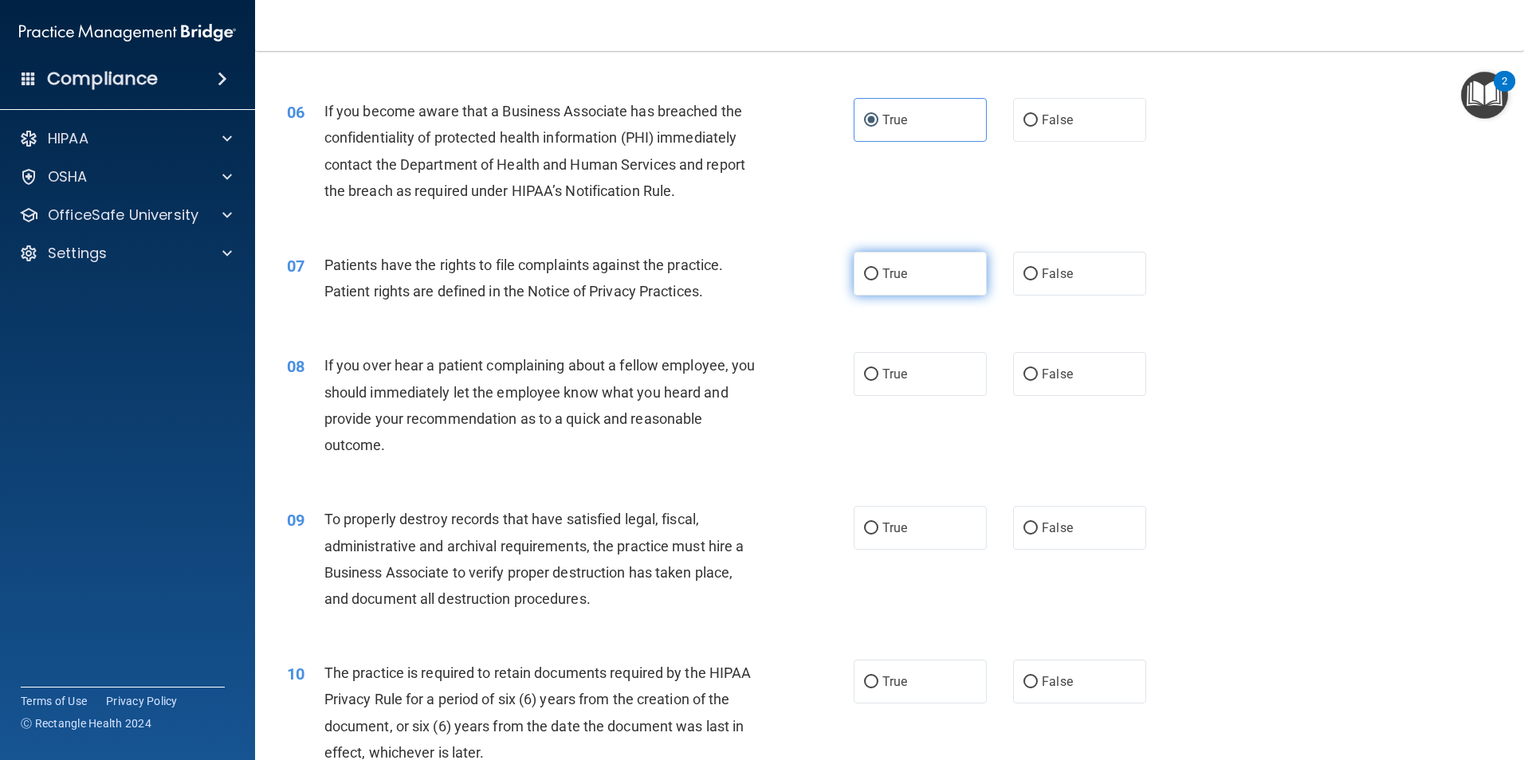
click at [918, 293] on label "True" at bounding box center [920, 274] width 133 height 44
click at [878, 281] on input "True" at bounding box center [871, 275] width 14 height 12
radio input "true"
drag, startPoint x: 903, startPoint y: 384, endPoint x: 910, endPoint y: 465, distance: 80.8
click at [903, 390] on label "True" at bounding box center [920, 374] width 133 height 44
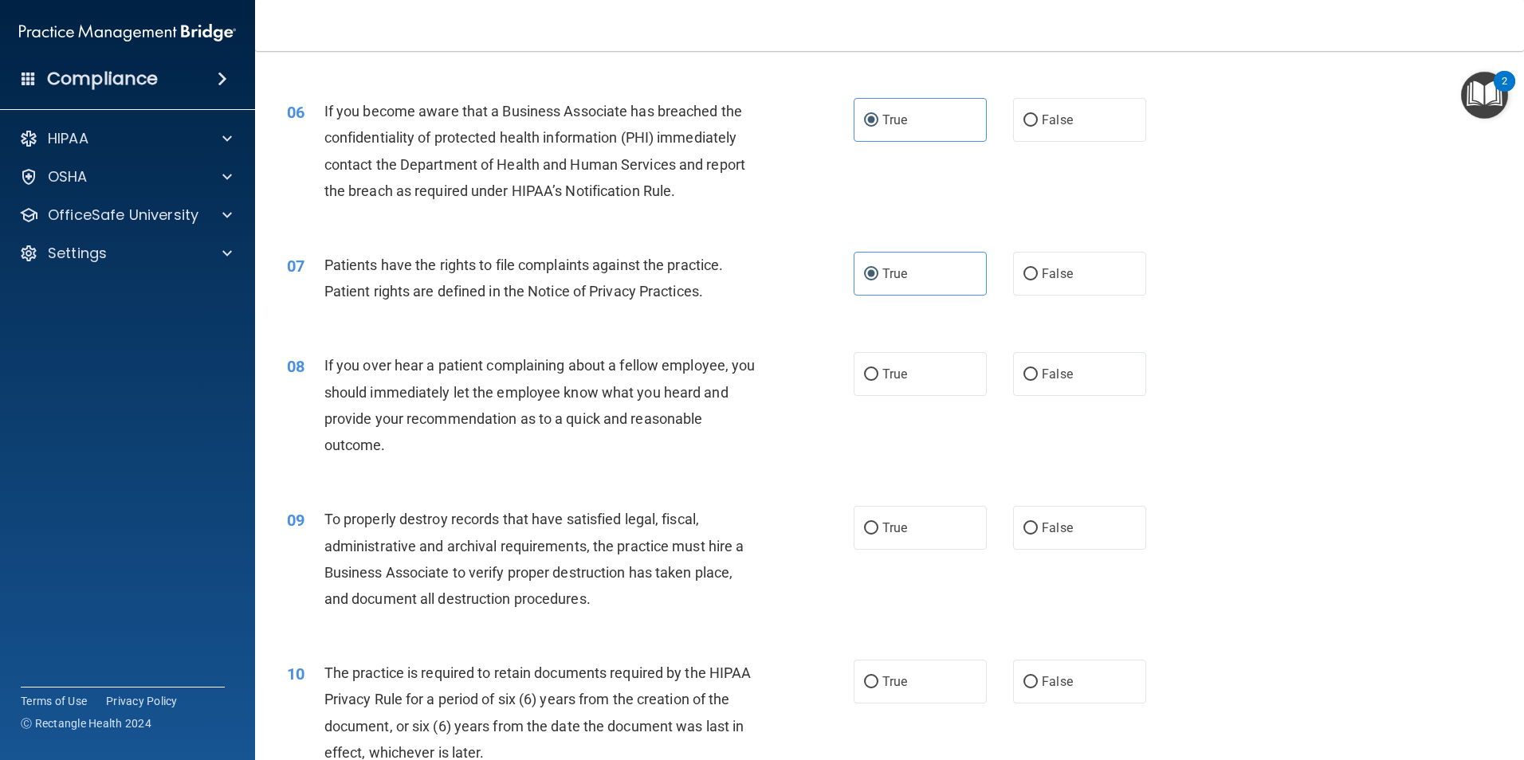
click at [878, 381] on input "True" at bounding box center [871, 375] width 14 height 12
radio input "true"
drag, startPoint x: 884, startPoint y: 544, endPoint x: 863, endPoint y: 578, distance: 40.5
click at [883, 547] on label "True" at bounding box center [920, 528] width 133 height 44
click at [878, 535] on input "True" at bounding box center [871, 529] width 14 height 12
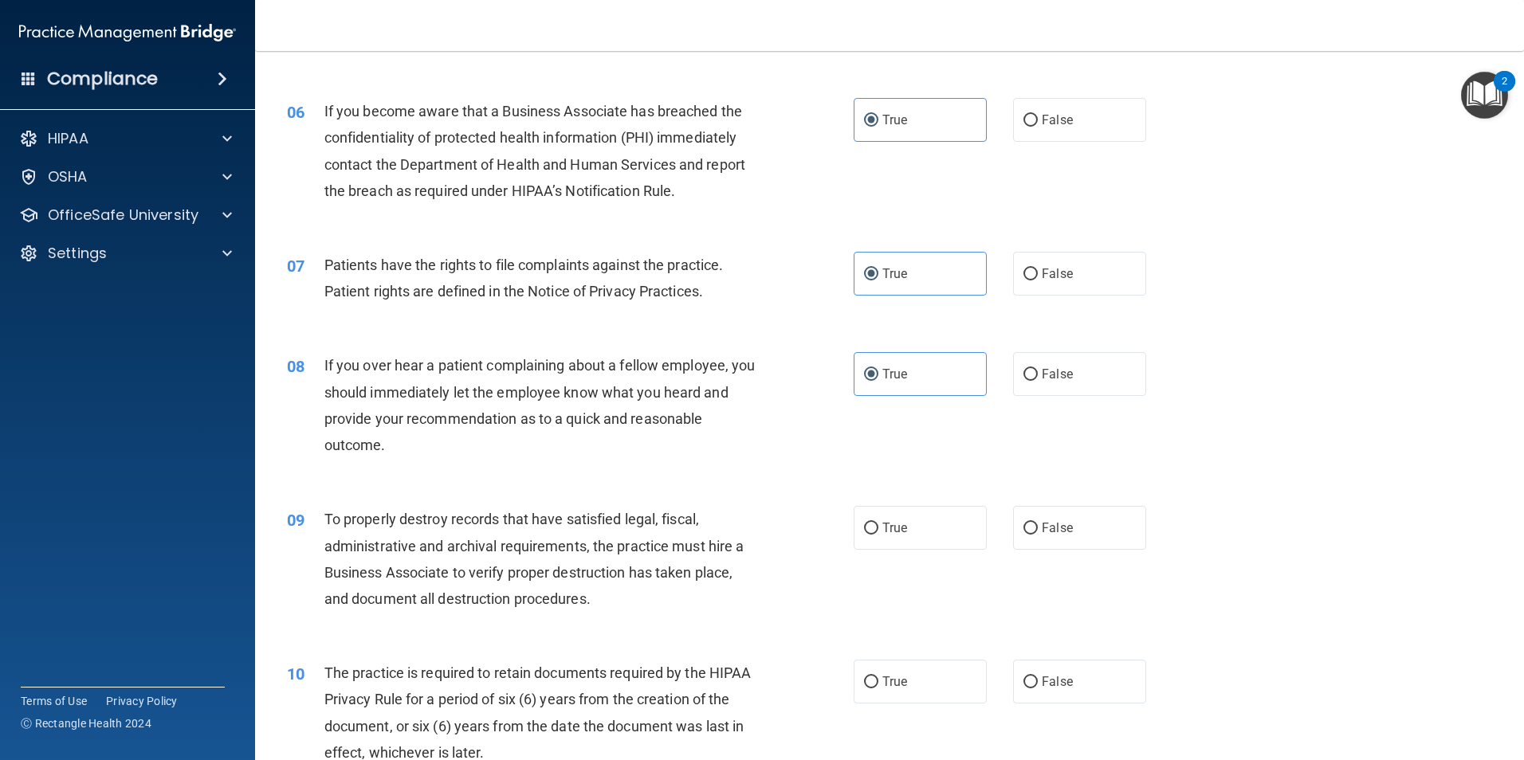
radio input "true"
click at [869, 681] on input "True" at bounding box center [871, 683] width 14 height 12
radio input "true"
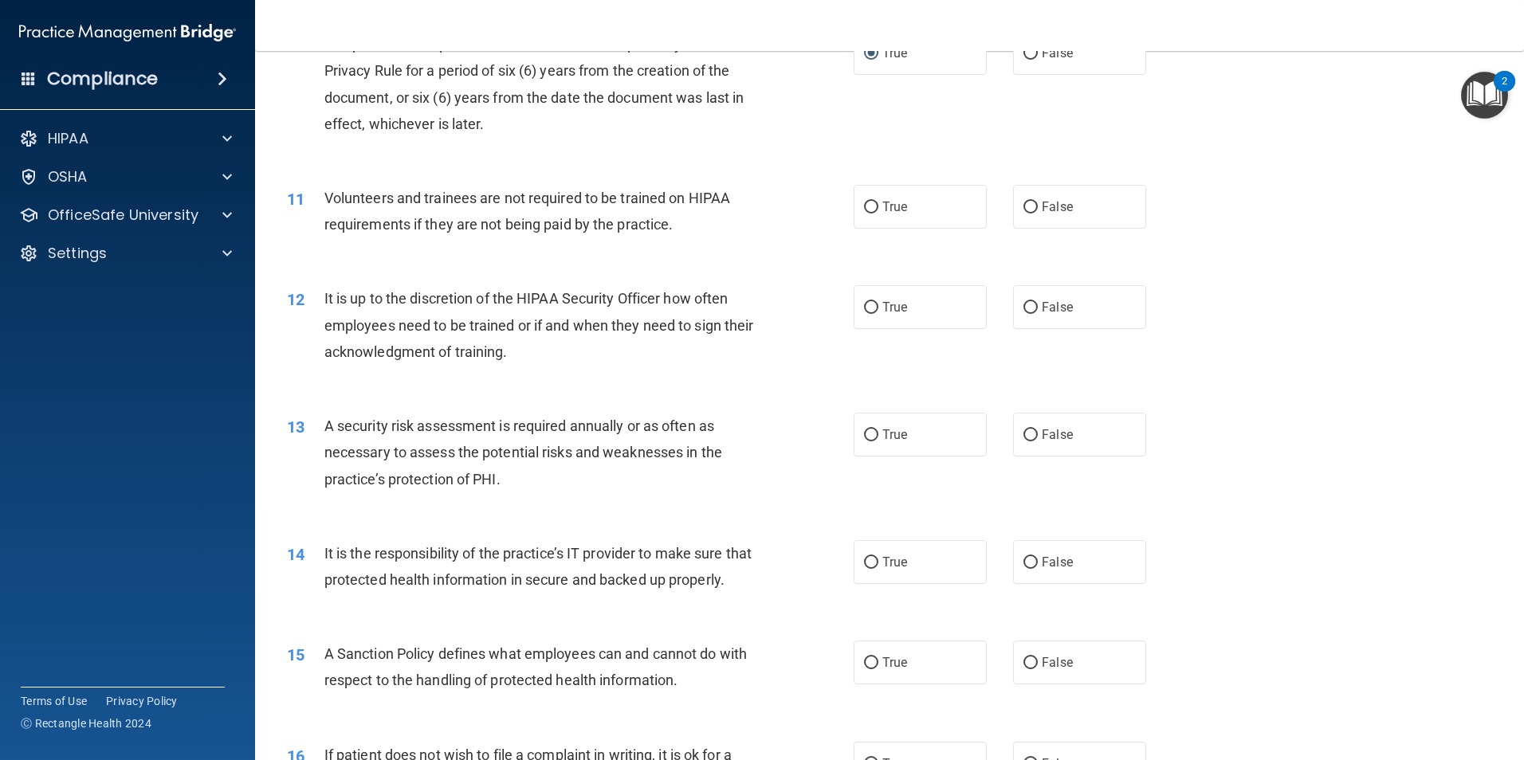
scroll to position [1355, 0]
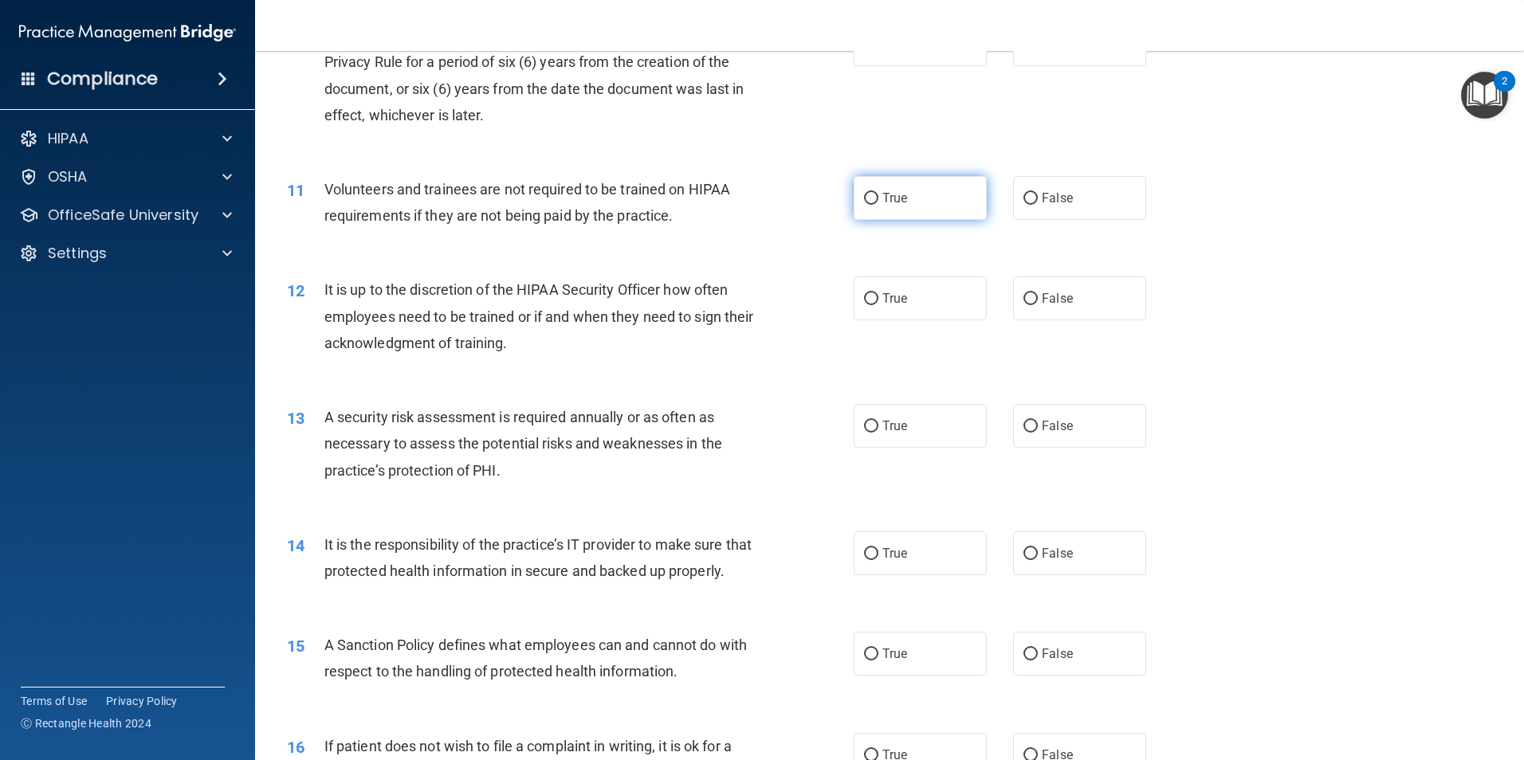
click at [914, 200] on label "True" at bounding box center [920, 198] width 133 height 44
click at [878, 200] on input "True" at bounding box center [871, 199] width 14 height 12
radio input "true"
drag, startPoint x: 904, startPoint y: 302, endPoint x: 905, endPoint y: 333, distance: 31.1
click at [903, 302] on label "True" at bounding box center [920, 299] width 133 height 44
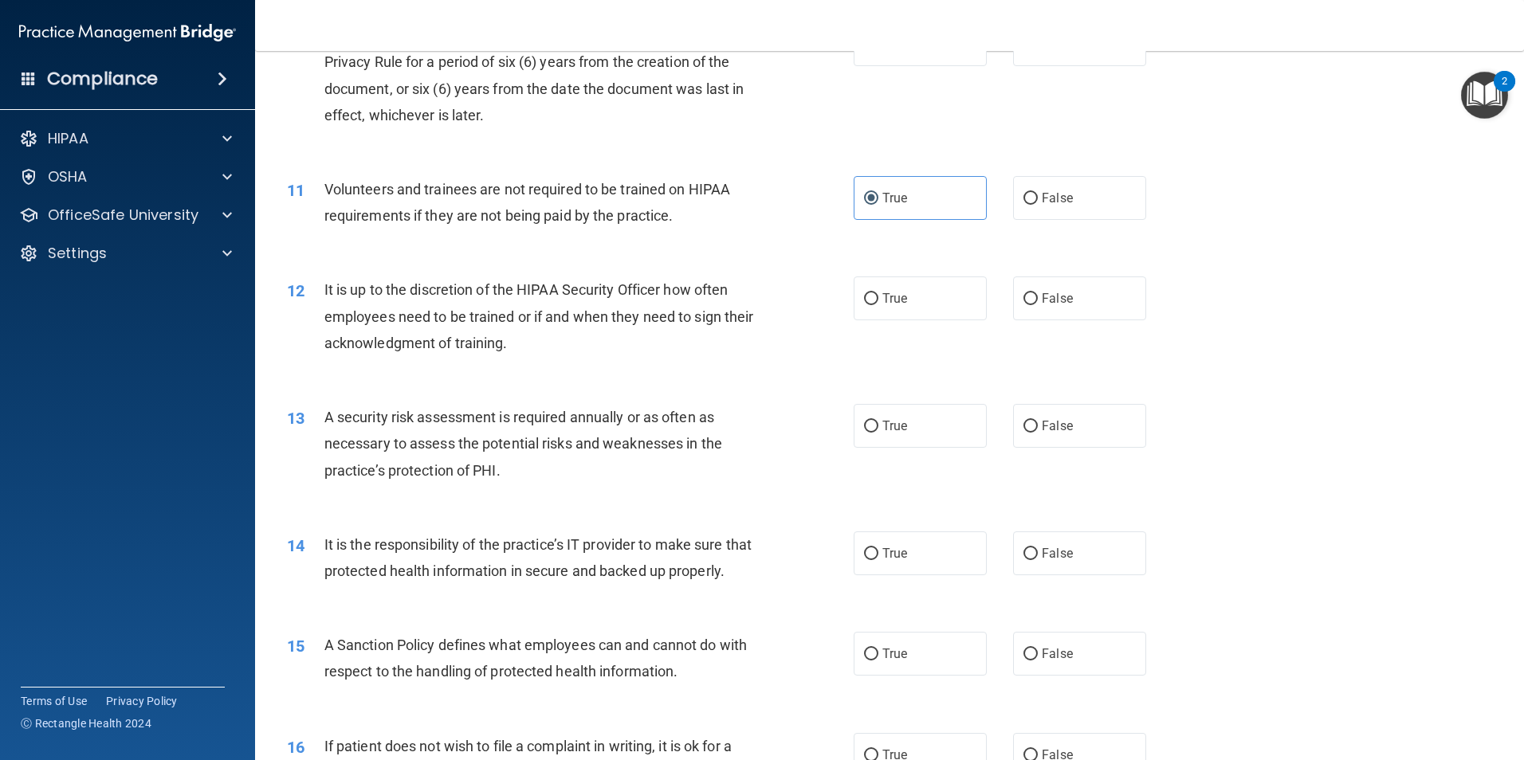
click at [878, 302] on input "True" at bounding box center [871, 299] width 14 height 12
radio input "true"
click at [899, 435] on label "True" at bounding box center [920, 426] width 133 height 44
drag, startPoint x: 899, startPoint y: 436, endPoint x: 883, endPoint y: 561, distance: 126.2
click at [883, 561] on label "True" at bounding box center [920, 554] width 133 height 44
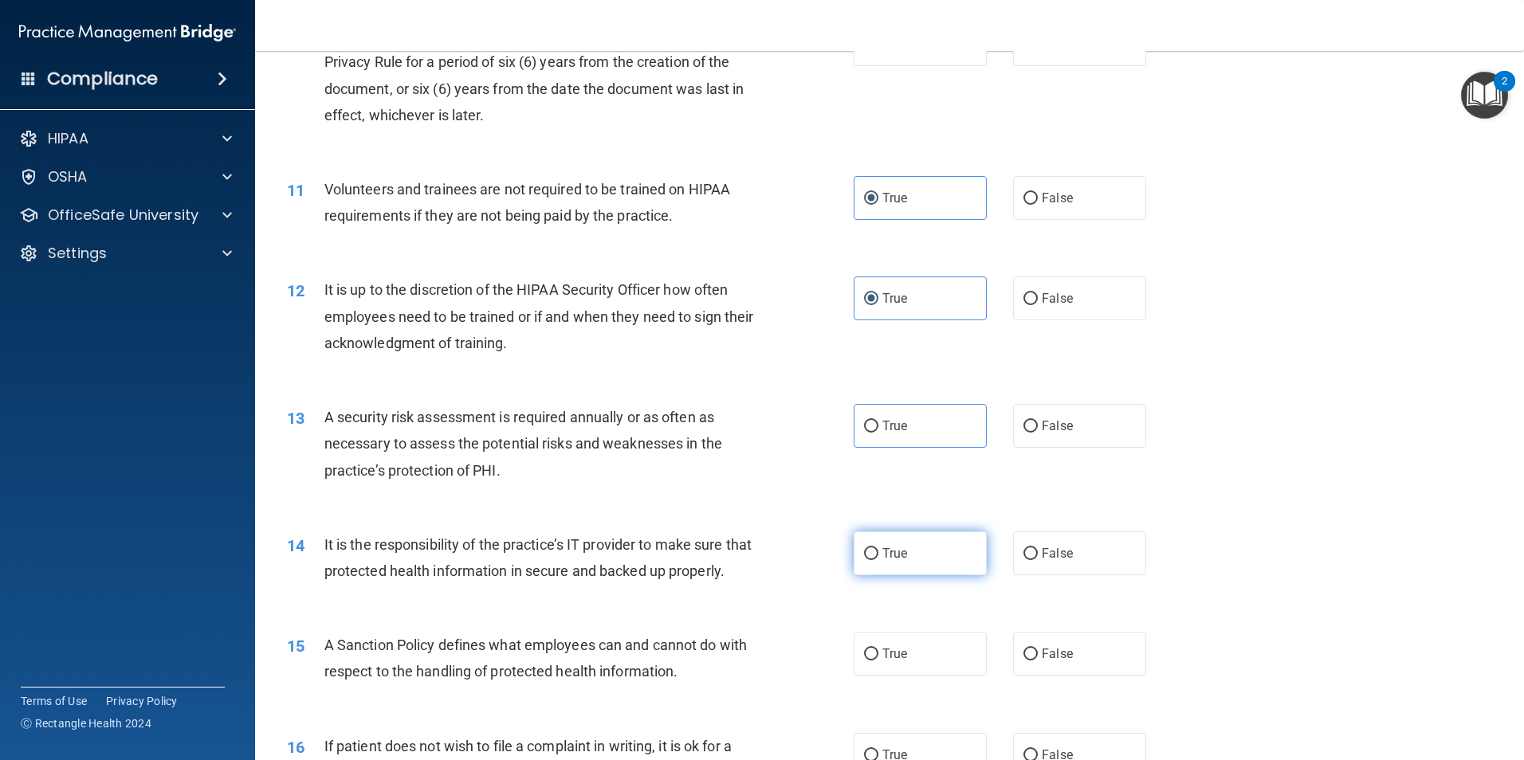
click at [878, 560] on input "True" at bounding box center [871, 554] width 14 height 12
radio input "true"
click at [904, 419] on label "True" at bounding box center [920, 426] width 133 height 44
click at [878, 421] on input "True" at bounding box center [871, 427] width 14 height 12
radio input "true"
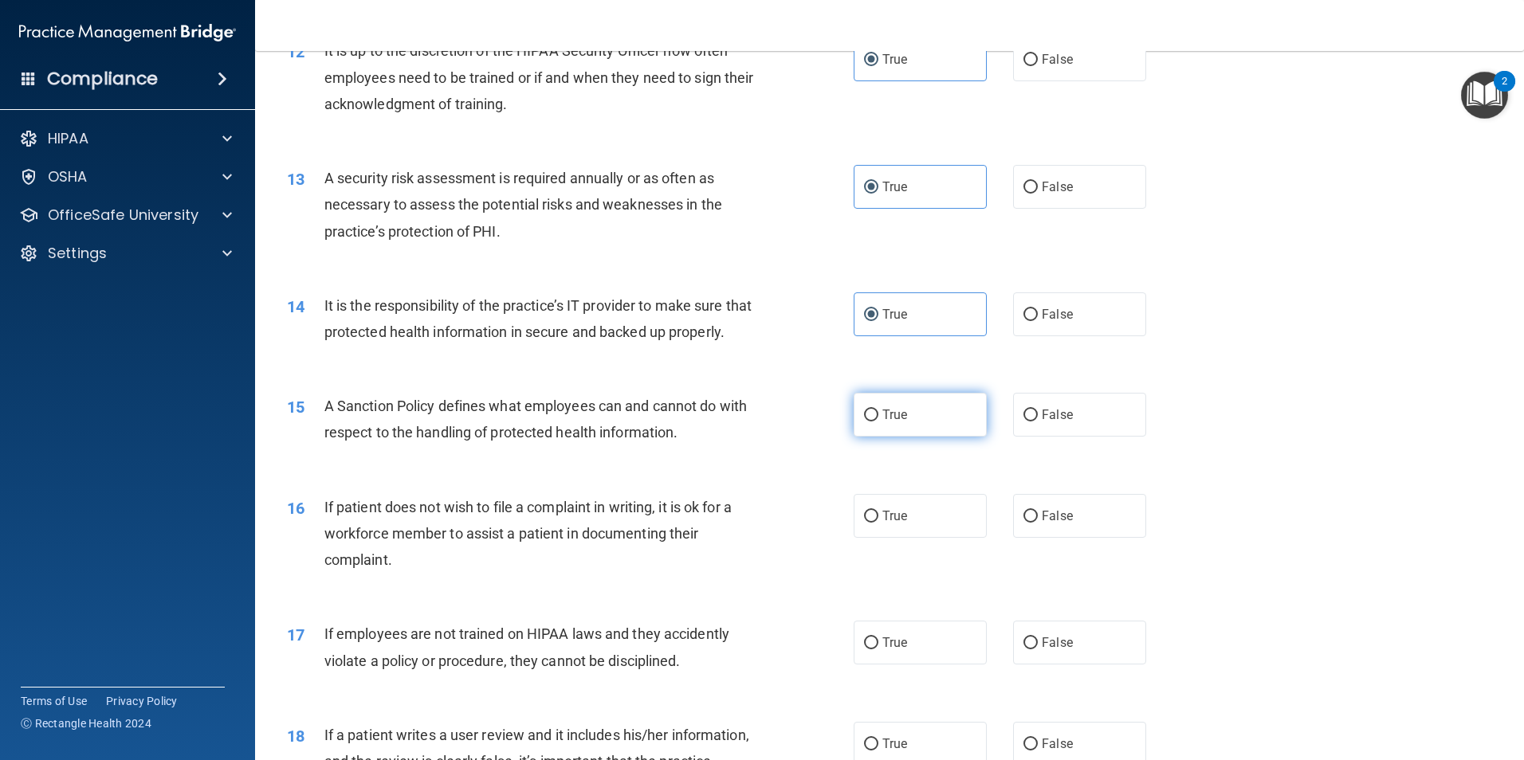
click at [902, 437] on label "True" at bounding box center [920, 415] width 133 height 44
click at [878, 422] on input "True" at bounding box center [871, 416] width 14 height 12
radio input "true"
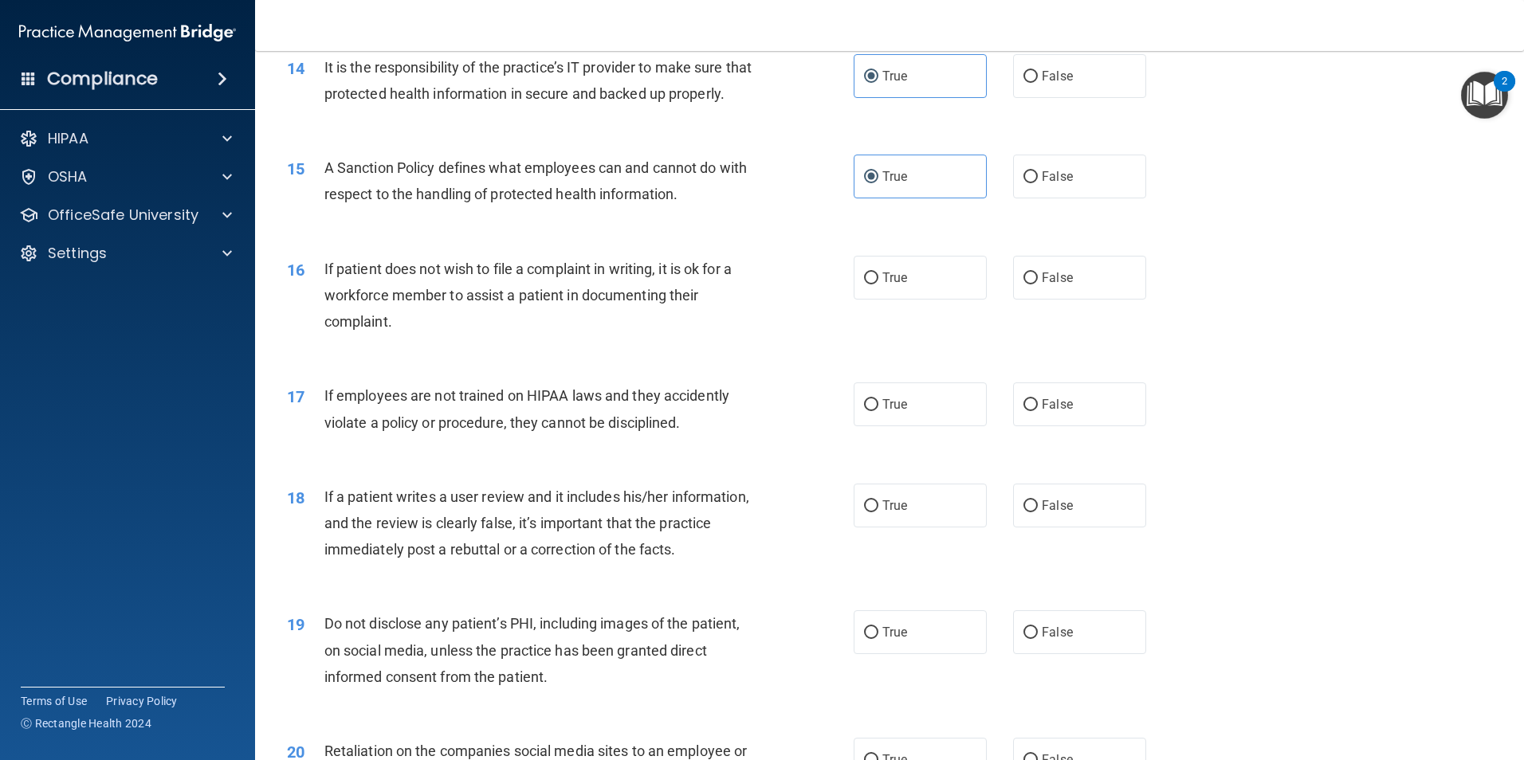
scroll to position [1833, 0]
click at [922, 299] on label "True" at bounding box center [920, 277] width 133 height 44
click at [878, 284] on input "True" at bounding box center [871, 278] width 14 height 12
radio input "true"
click at [918, 457] on div "17 If employees are not trained on HIPAA laws and they accidently violate a pol…" at bounding box center [889, 412] width 1229 height 100
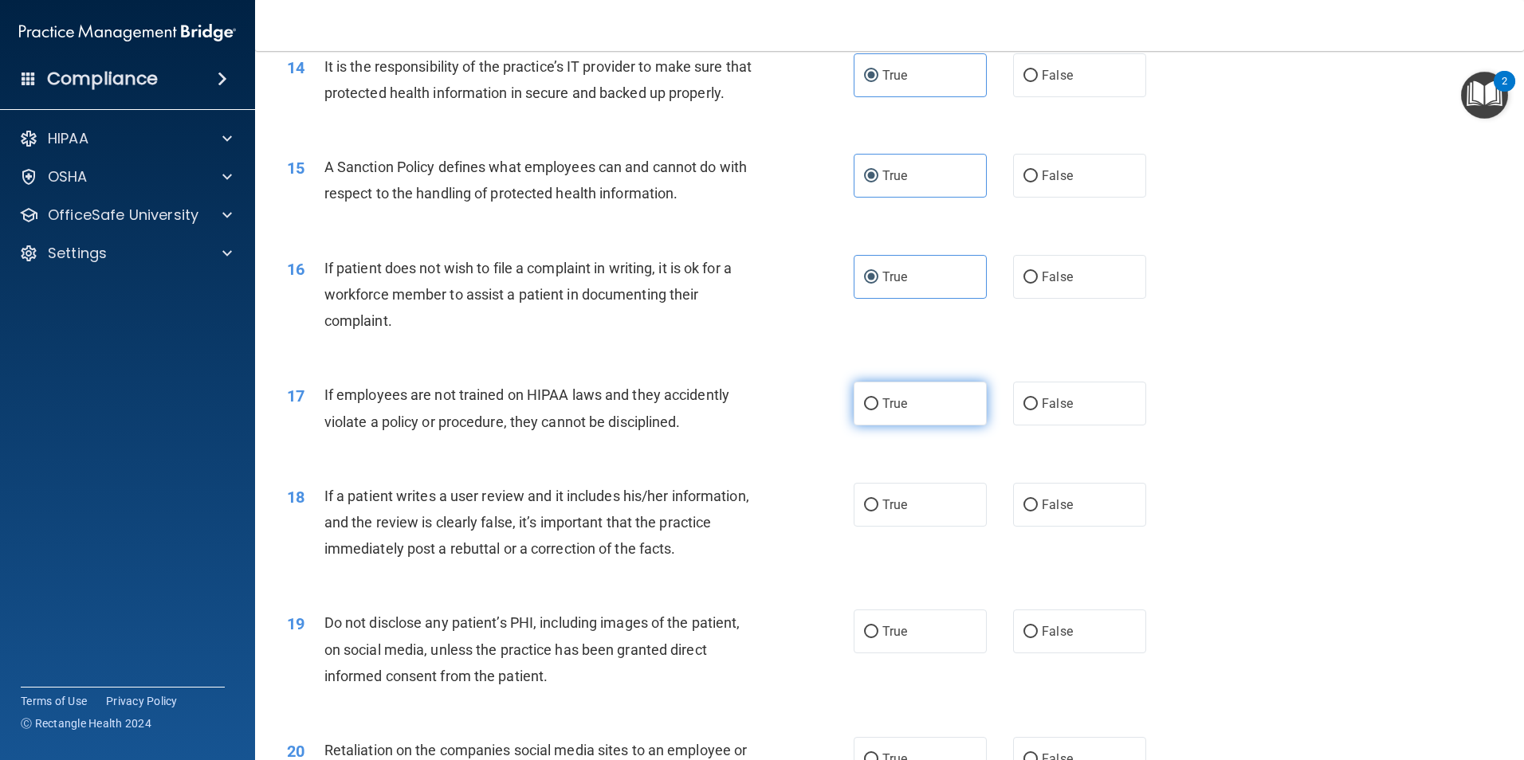
click at [921, 426] on label "True" at bounding box center [920, 404] width 133 height 44
click at [878, 411] on input "True" at bounding box center [871, 405] width 14 height 12
radio input "true"
click at [899, 514] on label "True" at bounding box center [920, 505] width 133 height 44
click at [878, 512] on input "True" at bounding box center [871, 506] width 14 height 12
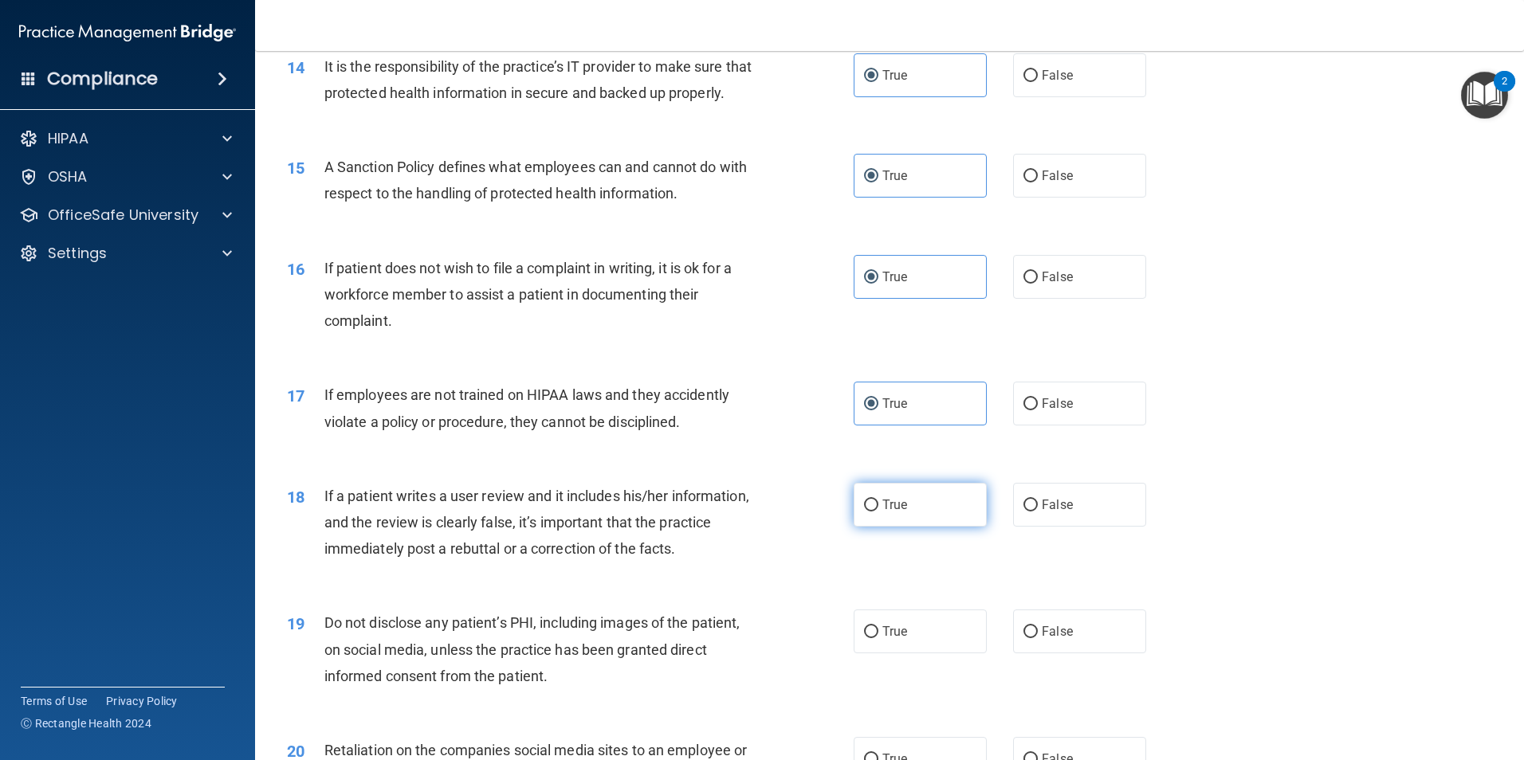
radio input "true"
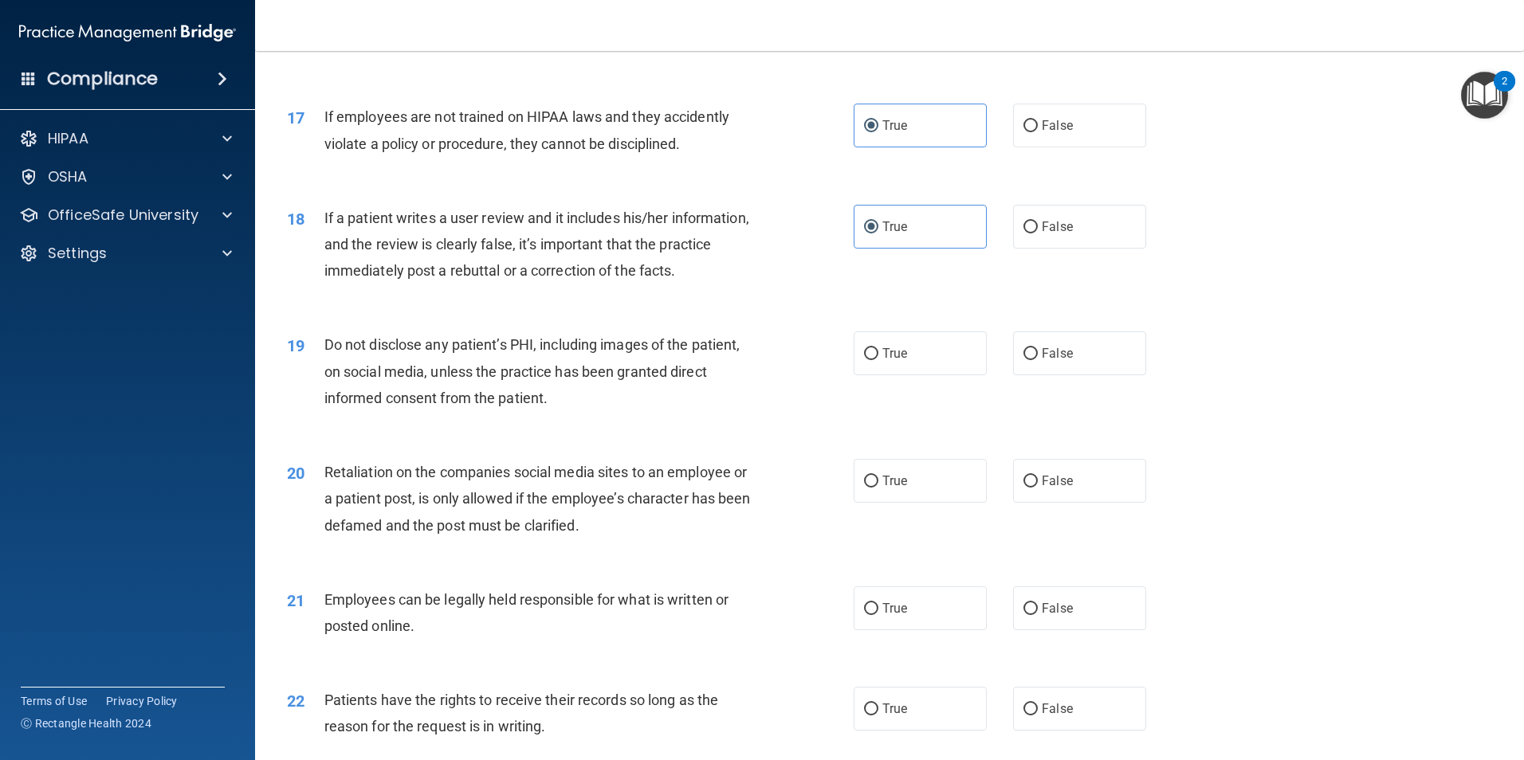
scroll to position [2152, 0]
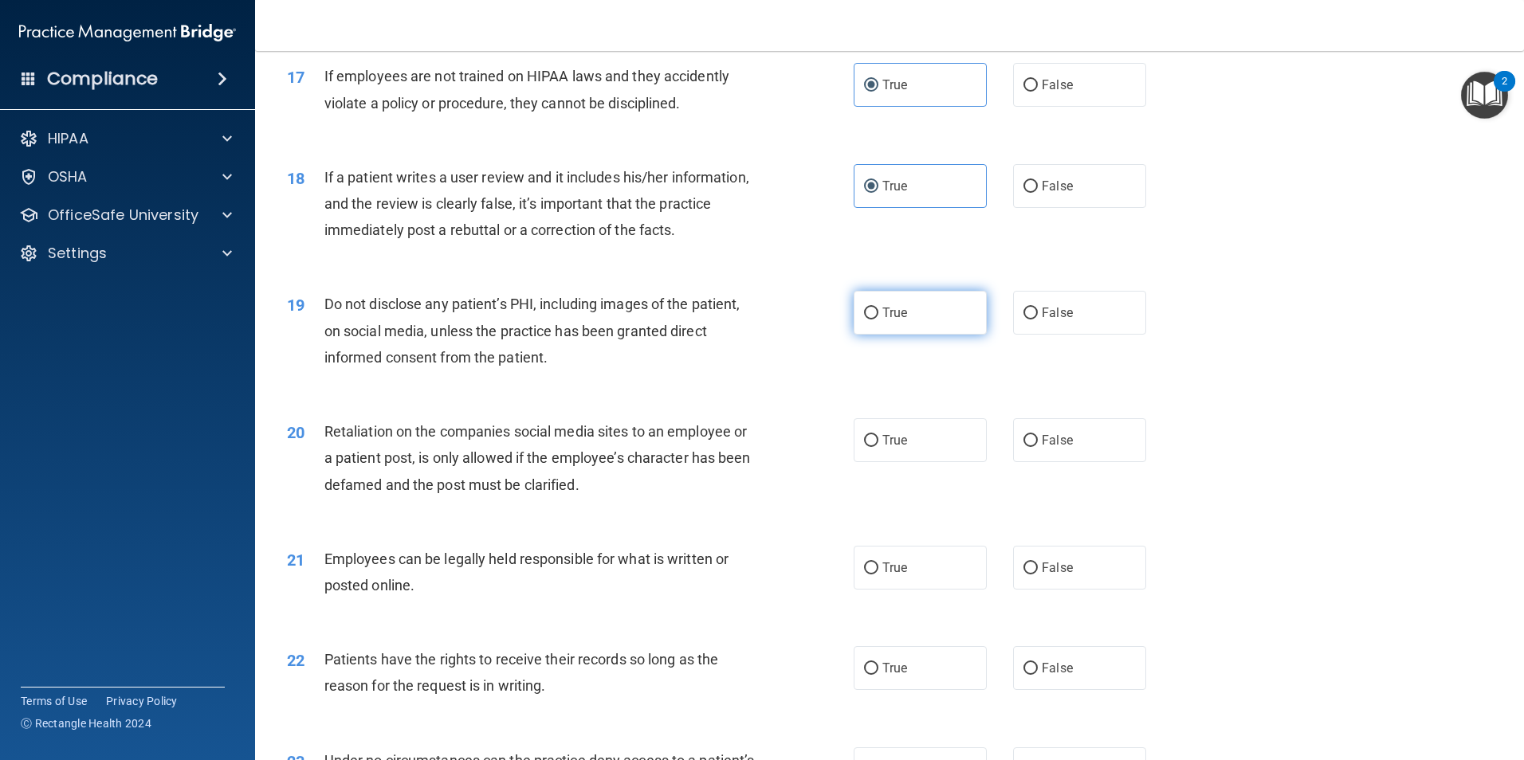
click at [904, 335] on label "True" at bounding box center [920, 313] width 133 height 44
click at [878, 320] on input "True" at bounding box center [871, 314] width 14 height 12
radio input "true"
click at [912, 462] on label "True" at bounding box center [920, 441] width 133 height 44
click at [878, 447] on input "True" at bounding box center [871, 441] width 14 height 12
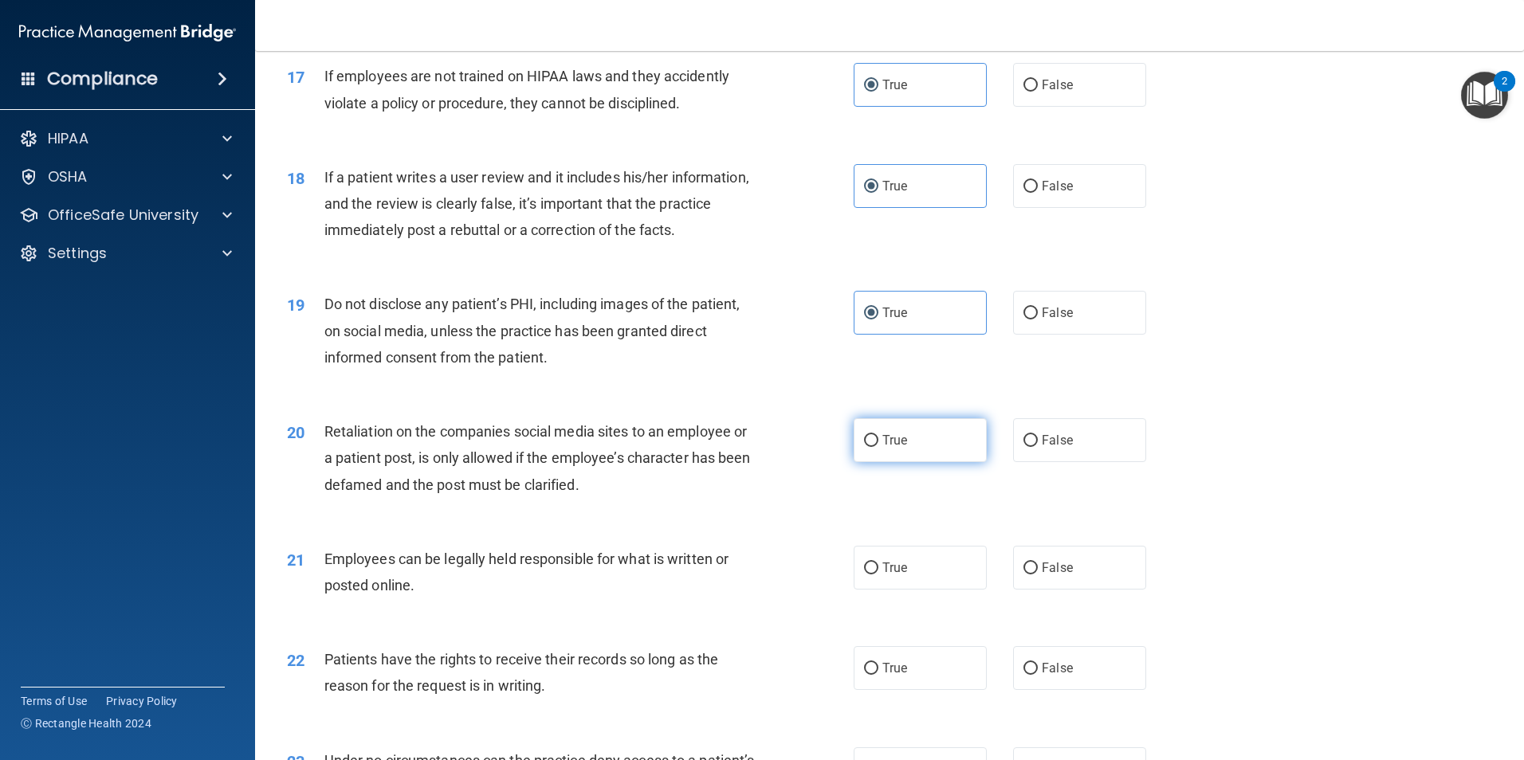
radio input "true"
click at [906, 590] on label "True" at bounding box center [920, 568] width 133 height 44
click at [878, 575] on input "True" at bounding box center [871, 569] width 14 height 12
radio input "true"
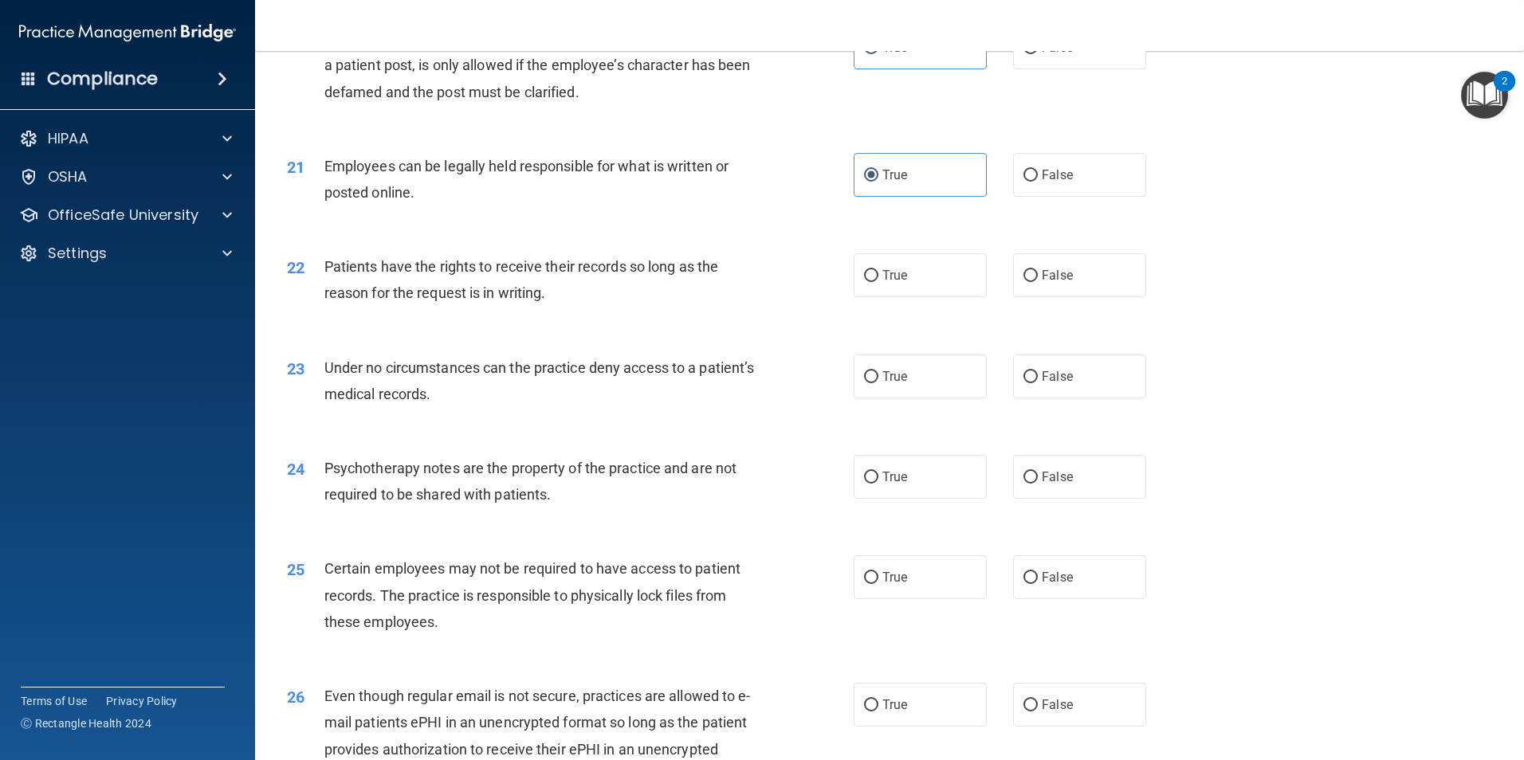
scroll to position [2551, 0]
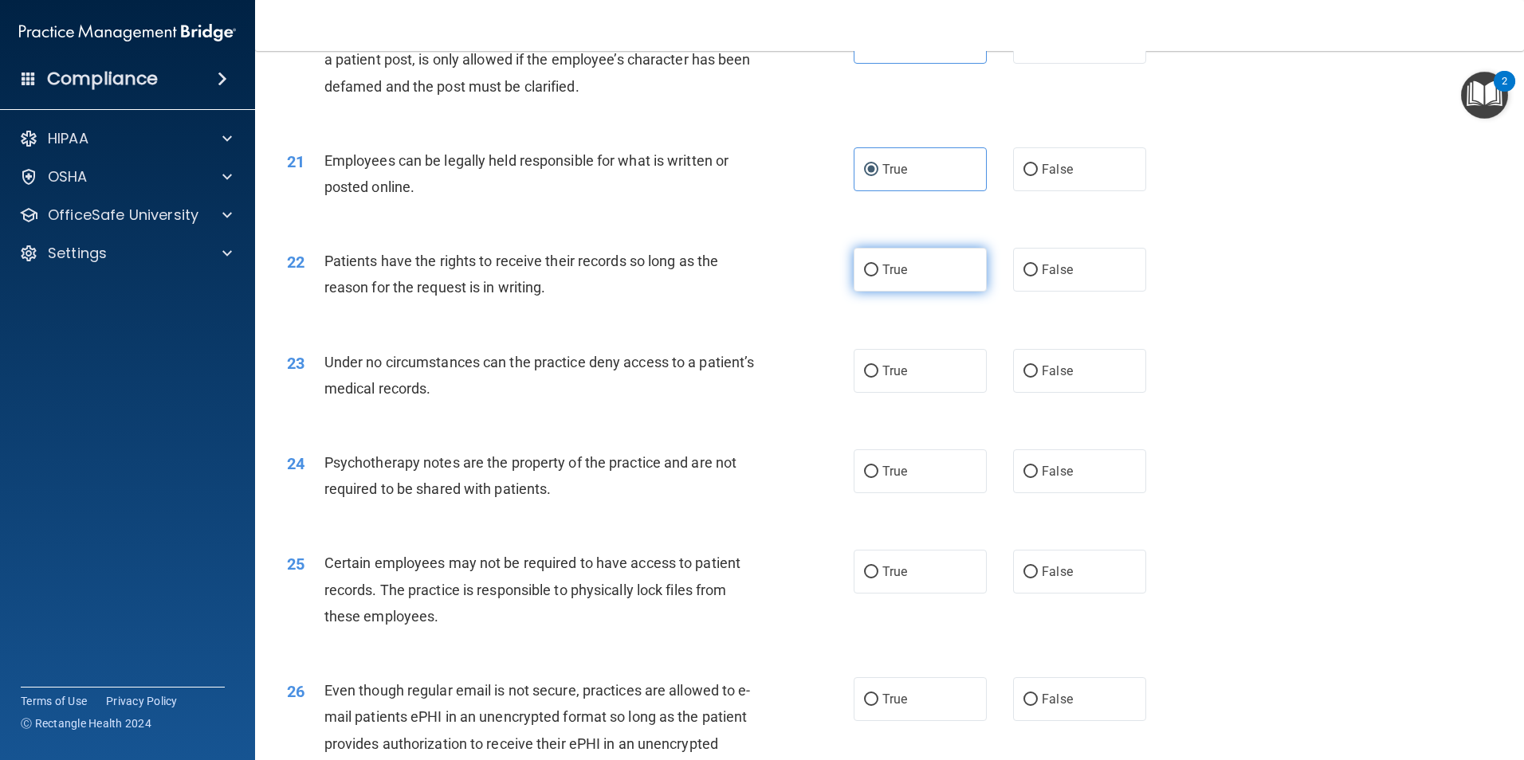
click at [931, 292] on label "True" at bounding box center [920, 270] width 133 height 44
click at [878, 277] on input "True" at bounding box center [871, 271] width 14 height 12
radio input "true"
click at [933, 393] on label "True" at bounding box center [920, 371] width 133 height 44
click at [878, 378] on input "True" at bounding box center [871, 372] width 14 height 12
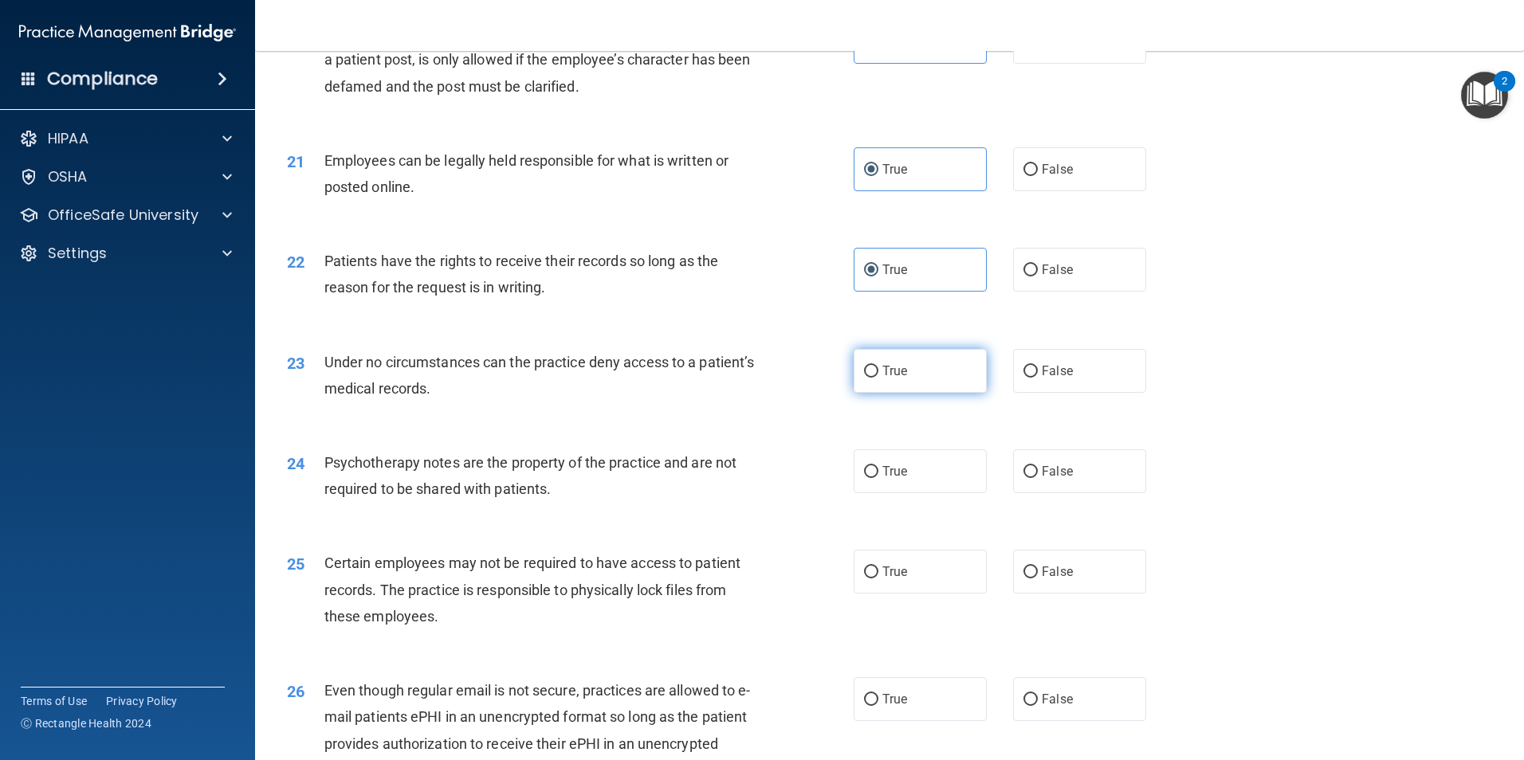
radio input "true"
click at [902, 493] on label "True" at bounding box center [920, 472] width 133 height 44
click at [878, 478] on input "True" at bounding box center [871, 472] width 14 height 12
radio input "true"
click at [898, 594] on label "True" at bounding box center [920, 572] width 133 height 44
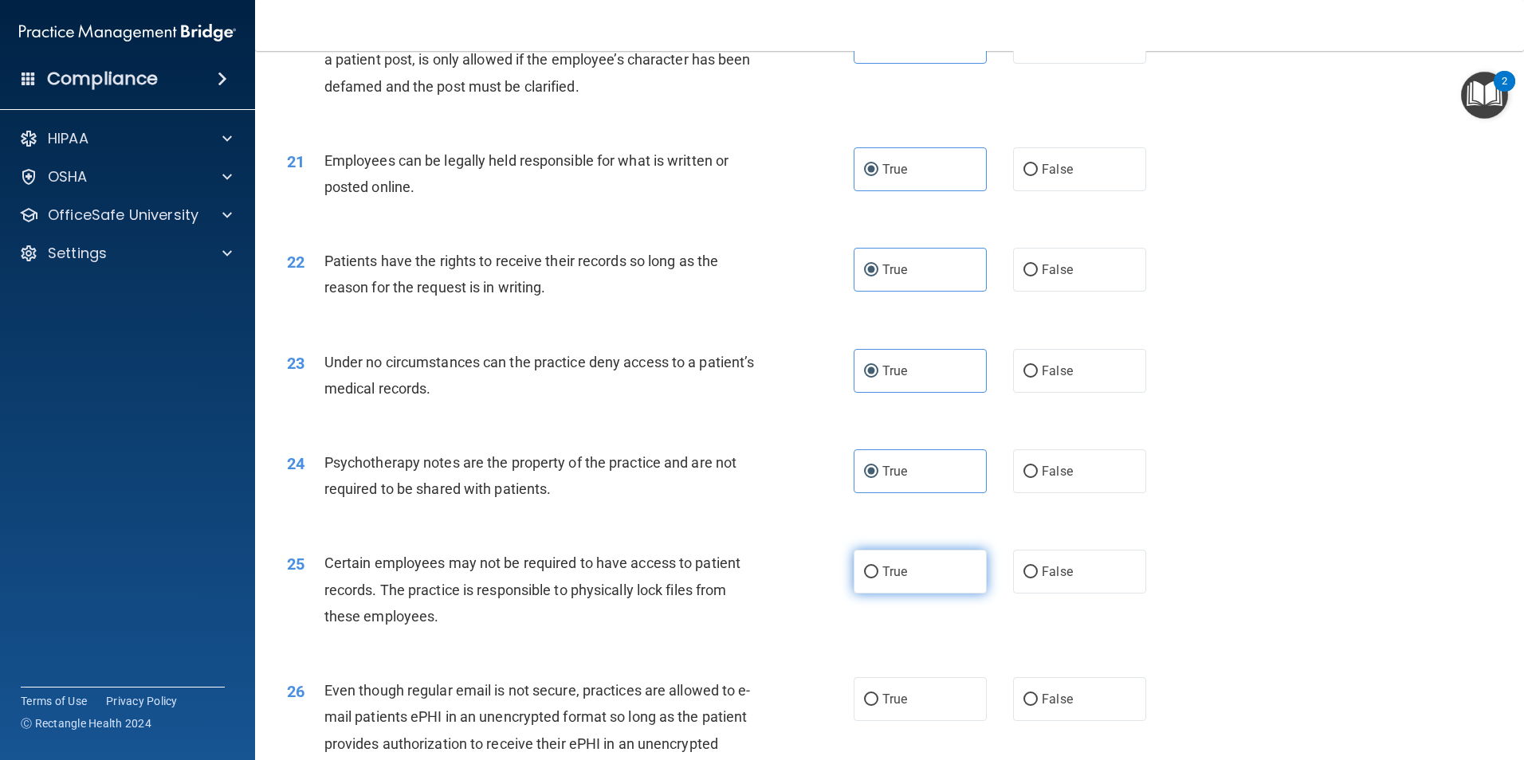
click at [878, 579] on input "True" at bounding box center [871, 573] width 14 height 12
radio input "true"
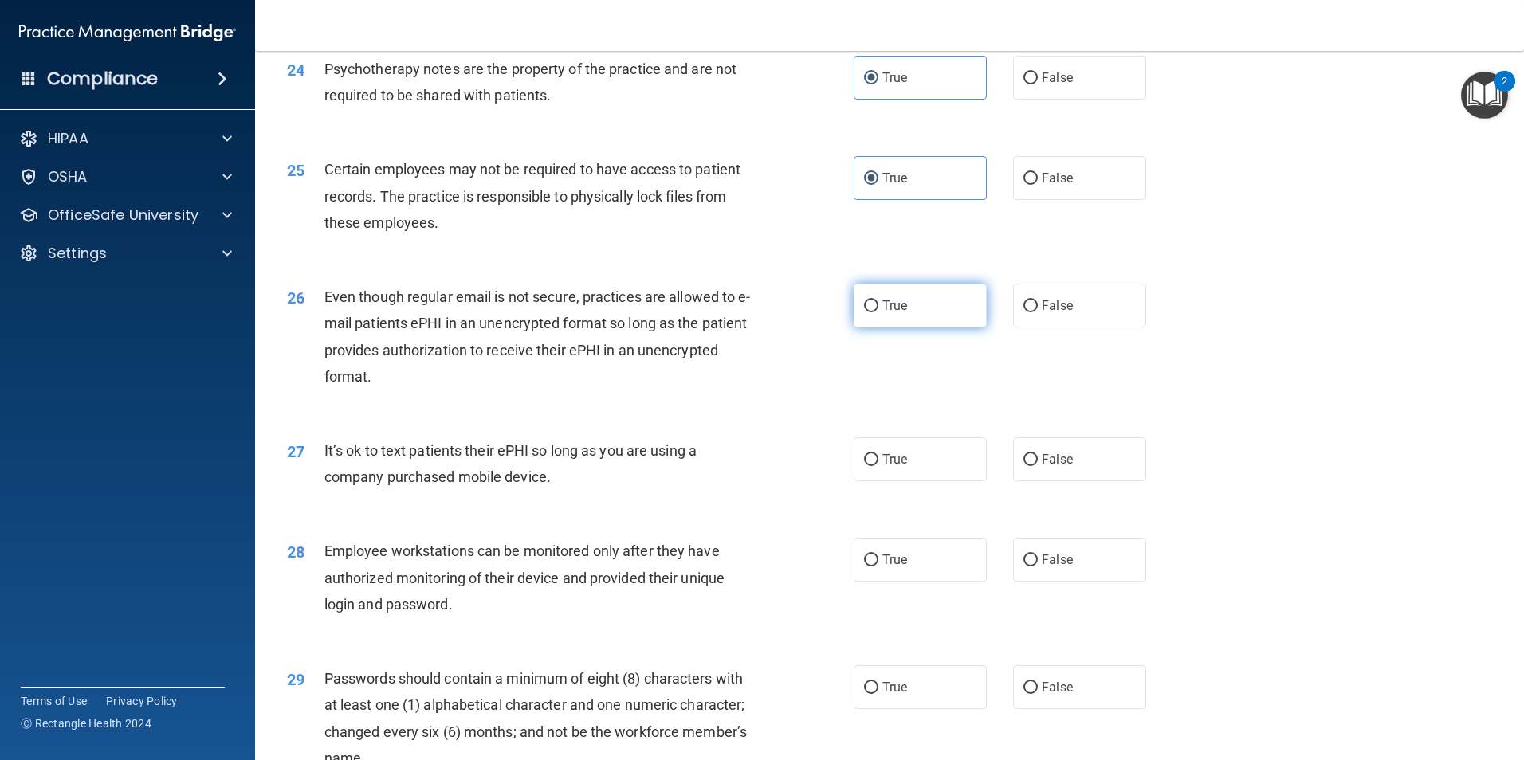
scroll to position [2950, 0]
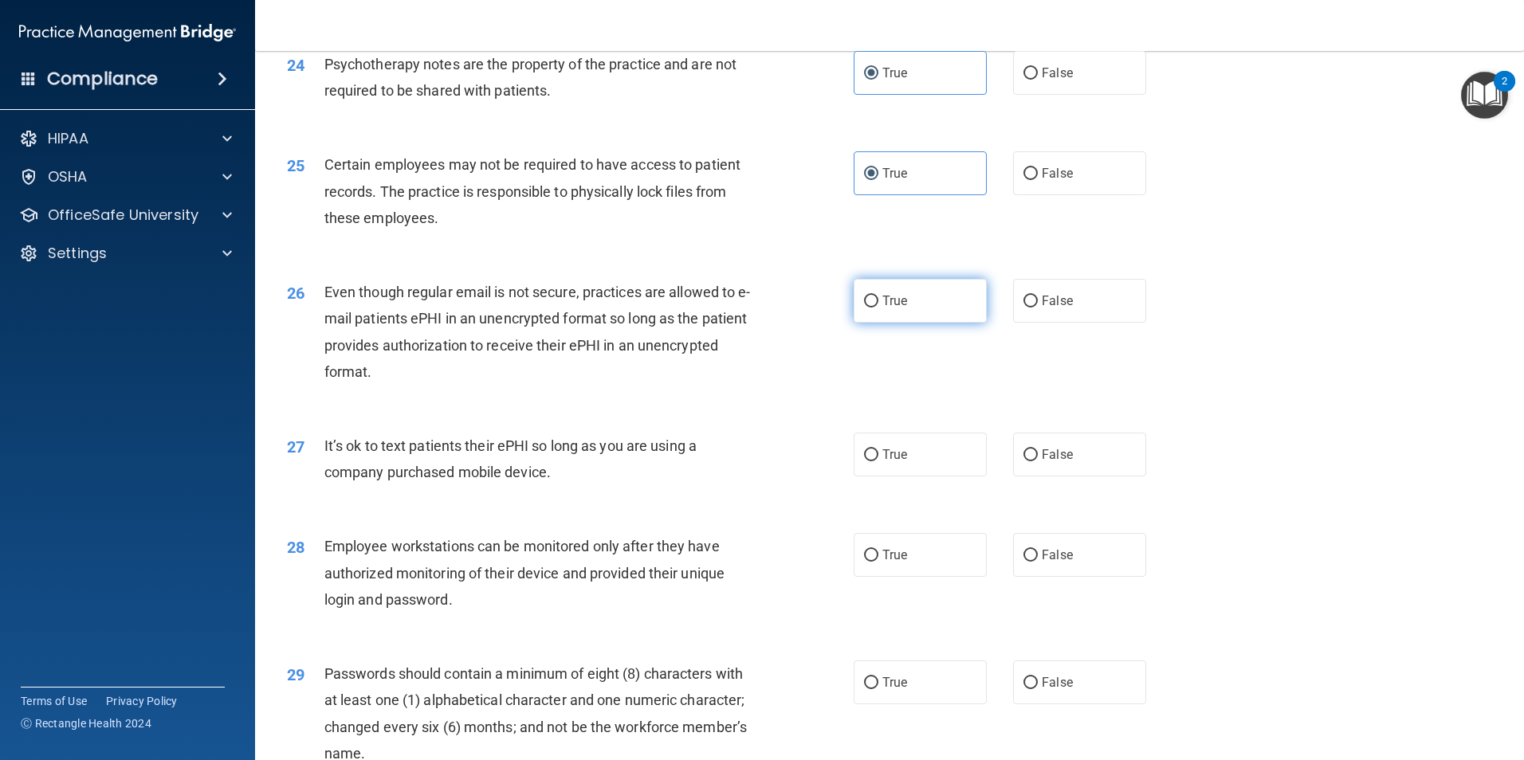
click at [901, 309] on span "True" at bounding box center [894, 300] width 25 height 15
click at [878, 308] on input "True" at bounding box center [871, 302] width 14 height 12
radio input "true"
click at [889, 462] on span "True" at bounding box center [894, 454] width 25 height 15
click at [878, 462] on input "True" at bounding box center [871, 456] width 14 height 12
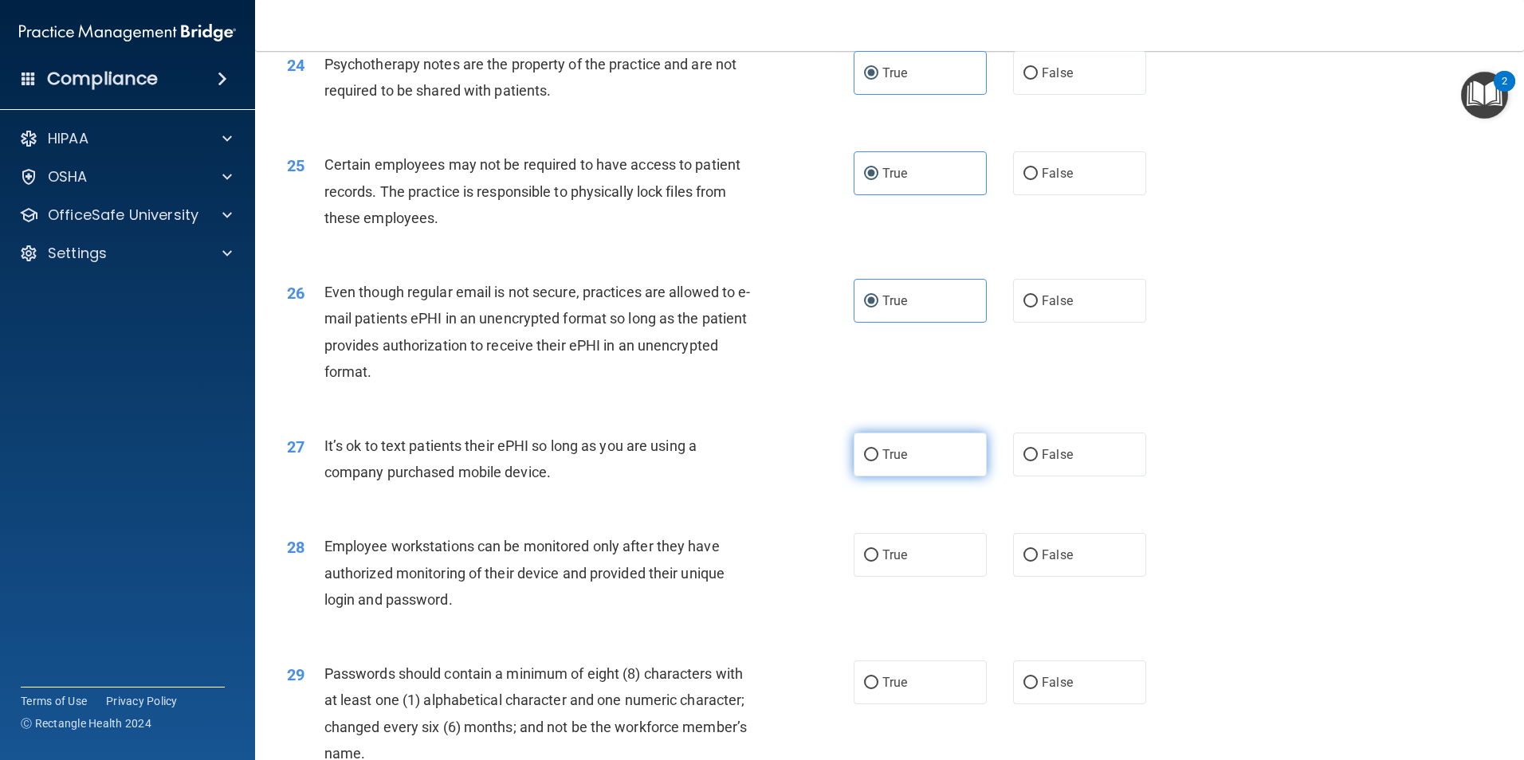
radio input "true"
click at [889, 563] on span "True" at bounding box center [894, 555] width 25 height 15
click at [878, 562] on input "True" at bounding box center [871, 556] width 14 height 12
radio input "true"
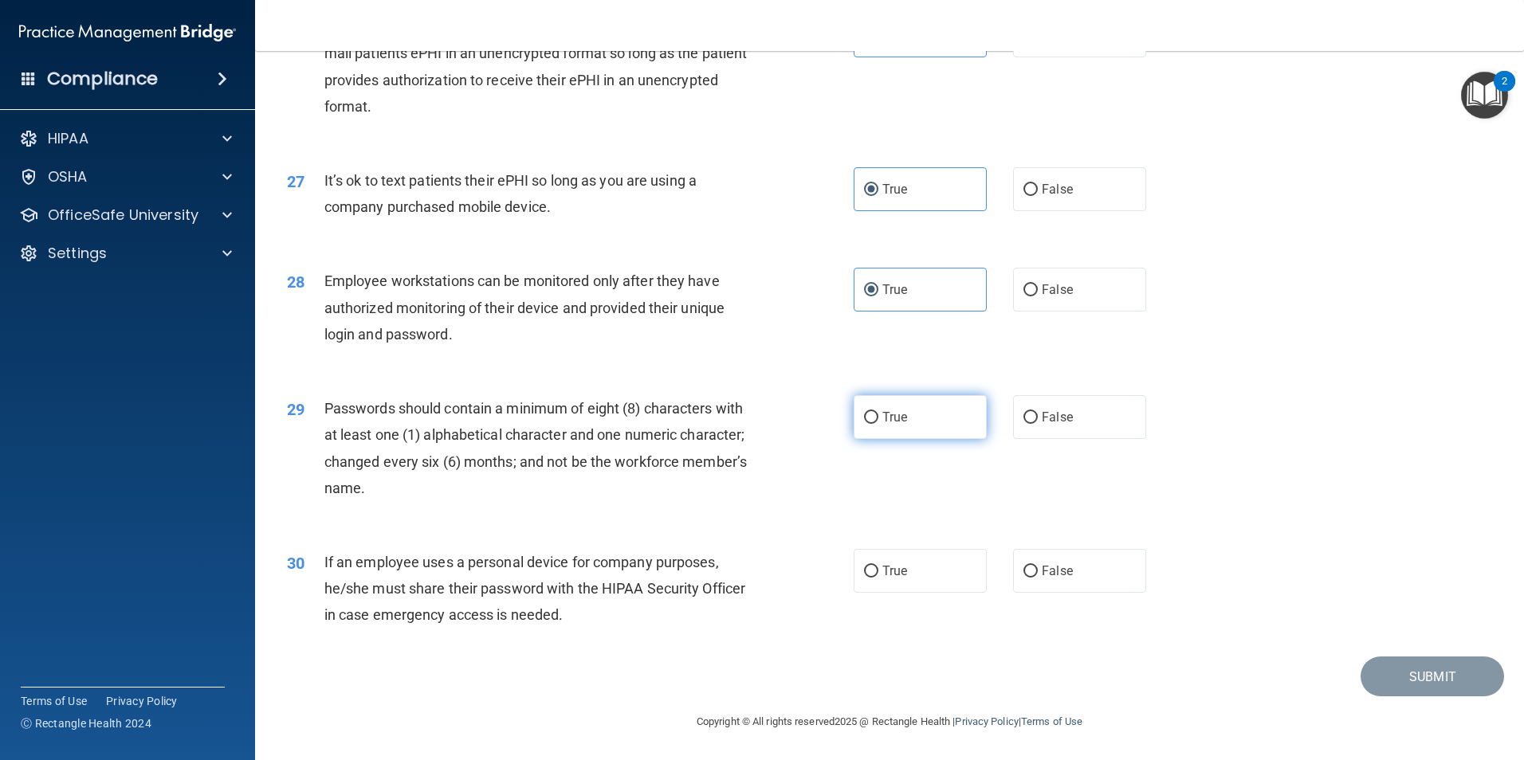
scroll to position [3241, 0]
click at [919, 429] on label "True" at bounding box center [920, 417] width 133 height 44
click at [878, 424] on input "True" at bounding box center [871, 418] width 14 height 12
radio input "true"
drag, startPoint x: 908, startPoint y: 562, endPoint x: 1110, endPoint y: 609, distance: 207.9
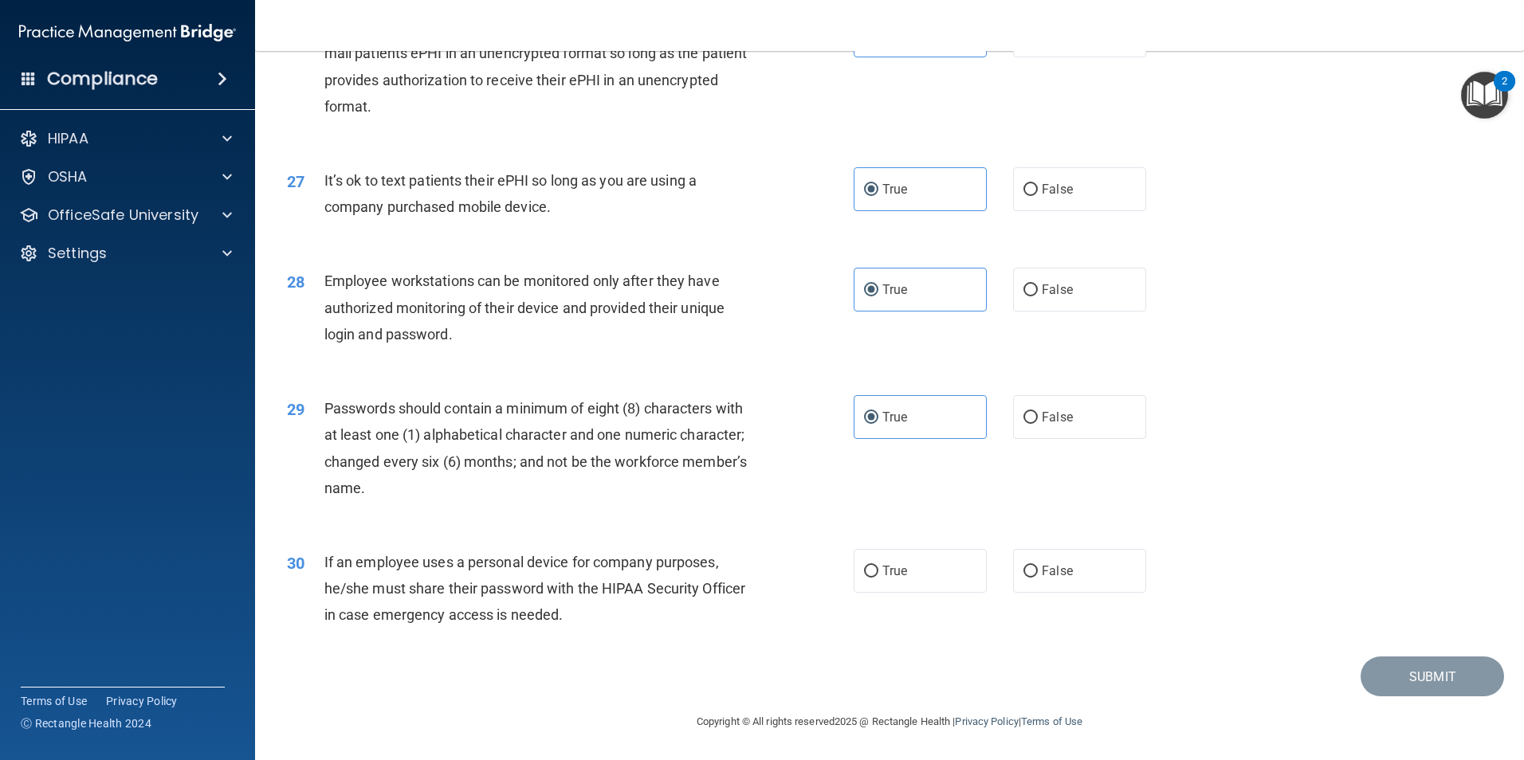
click at [910, 564] on label "True" at bounding box center [920, 571] width 133 height 44
click at [878, 566] on input "True" at bounding box center [871, 572] width 14 height 12
radio input "true"
click at [1403, 671] on button "Submit" at bounding box center [1432, 677] width 143 height 41
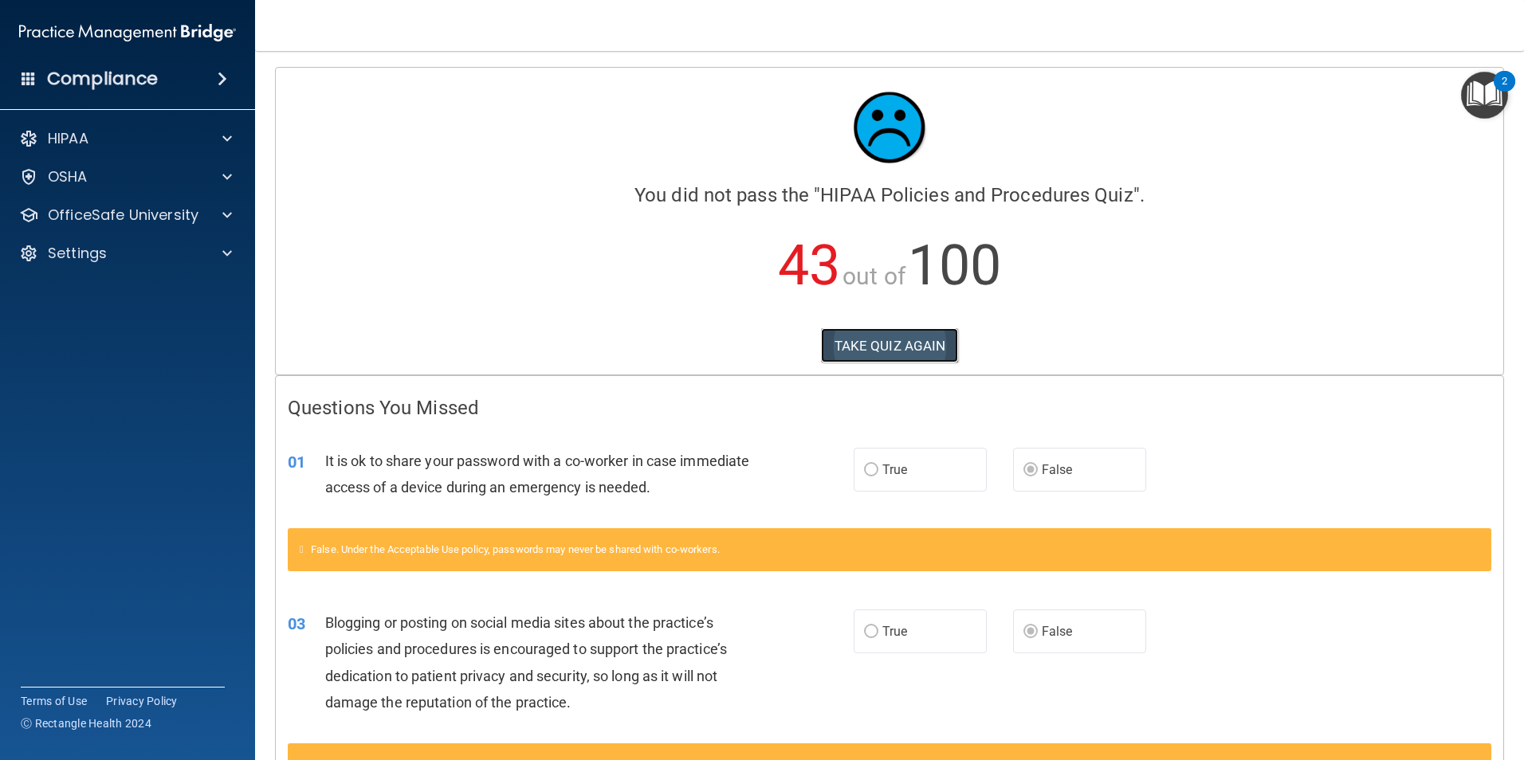
click at [858, 333] on button "TAKE QUIZ AGAIN" at bounding box center [890, 345] width 138 height 35
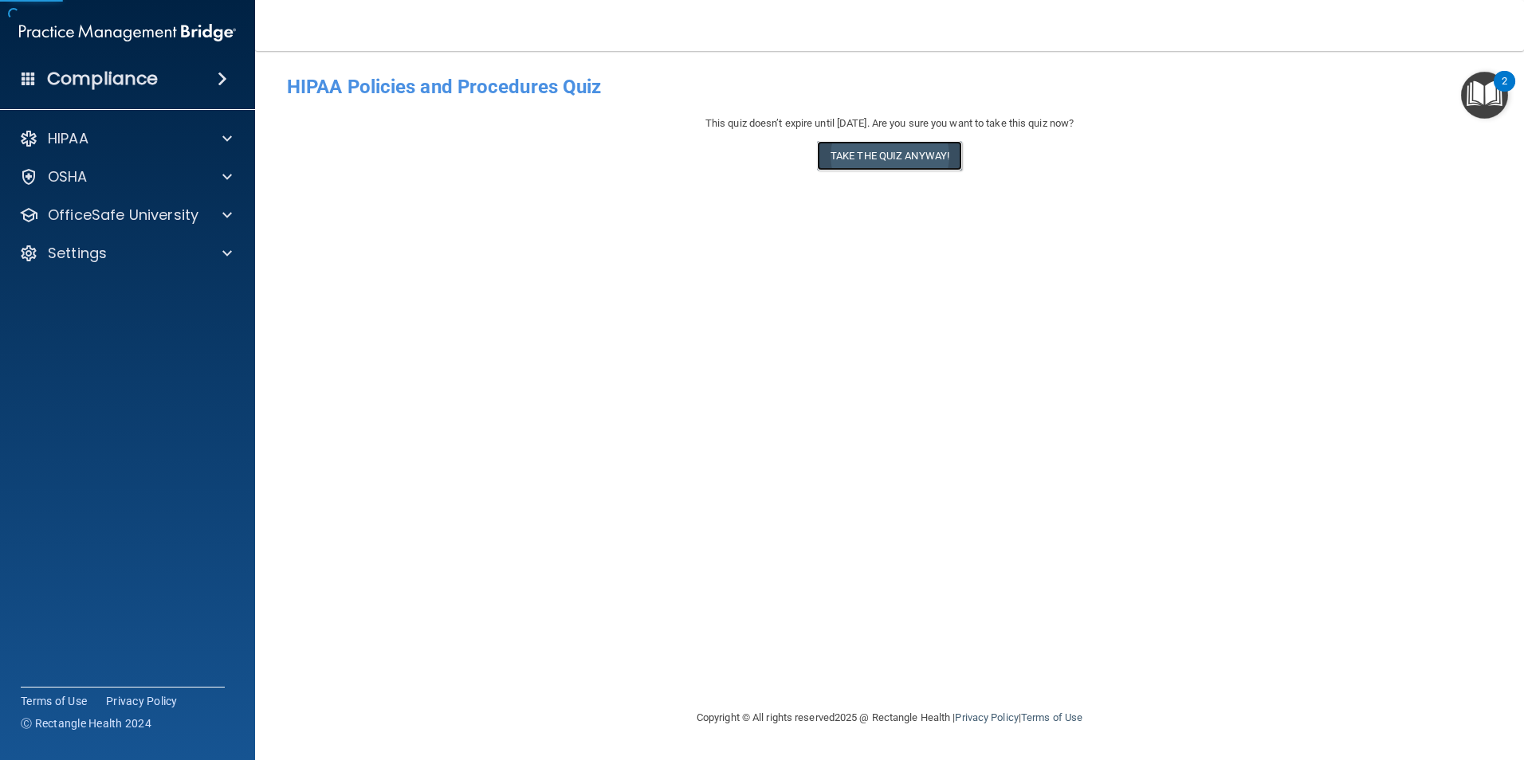
click at [845, 160] on button "Take the quiz anyway!" at bounding box center [889, 155] width 145 height 29
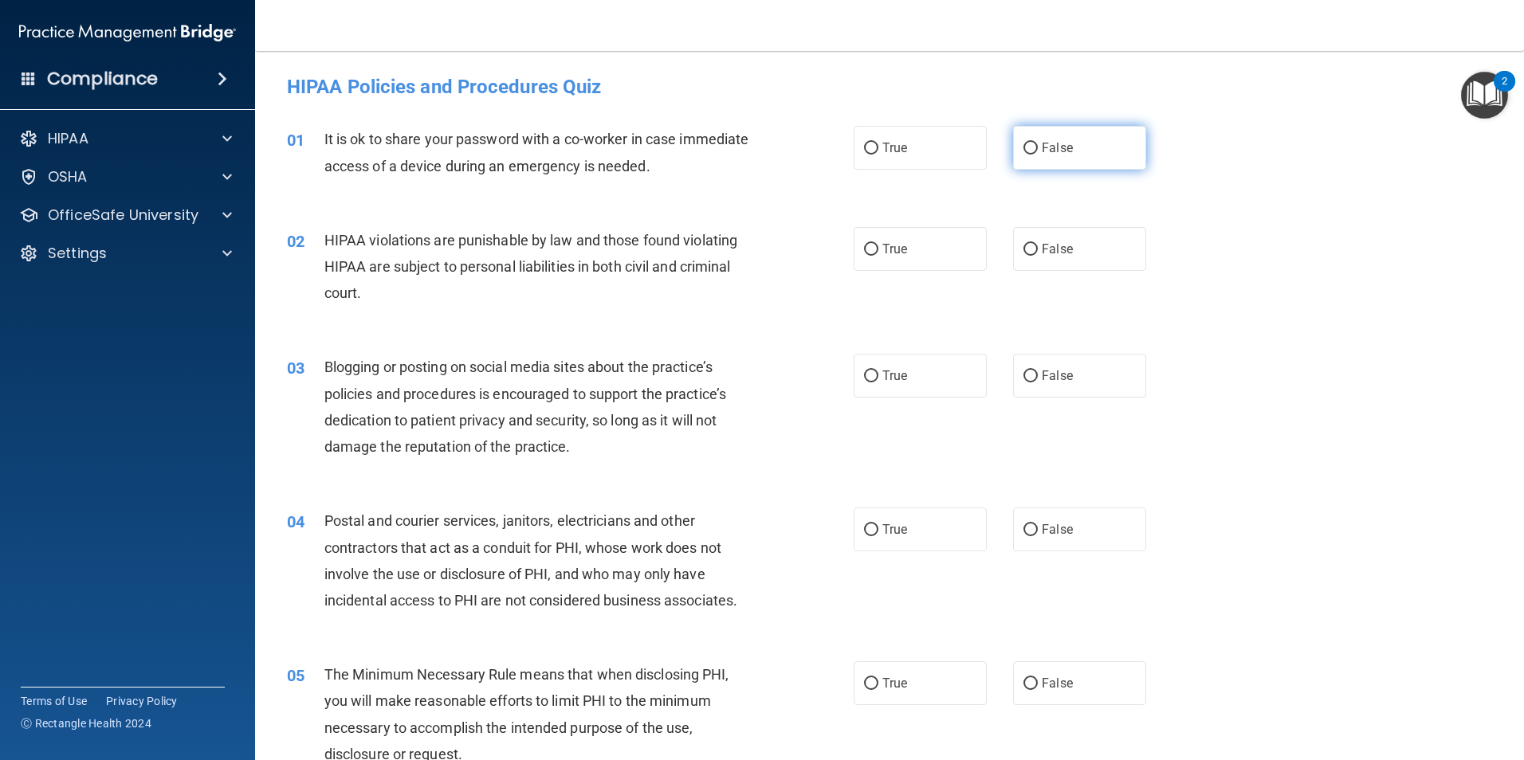
click at [1058, 159] on label "False" at bounding box center [1079, 148] width 133 height 44
click at [1038, 155] on input "False" at bounding box center [1031, 149] width 14 height 12
radio input "true"
click at [914, 264] on label "True" at bounding box center [920, 249] width 133 height 44
click at [878, 256] on input "True" at bounding box center [871, 250] width 14 height 12
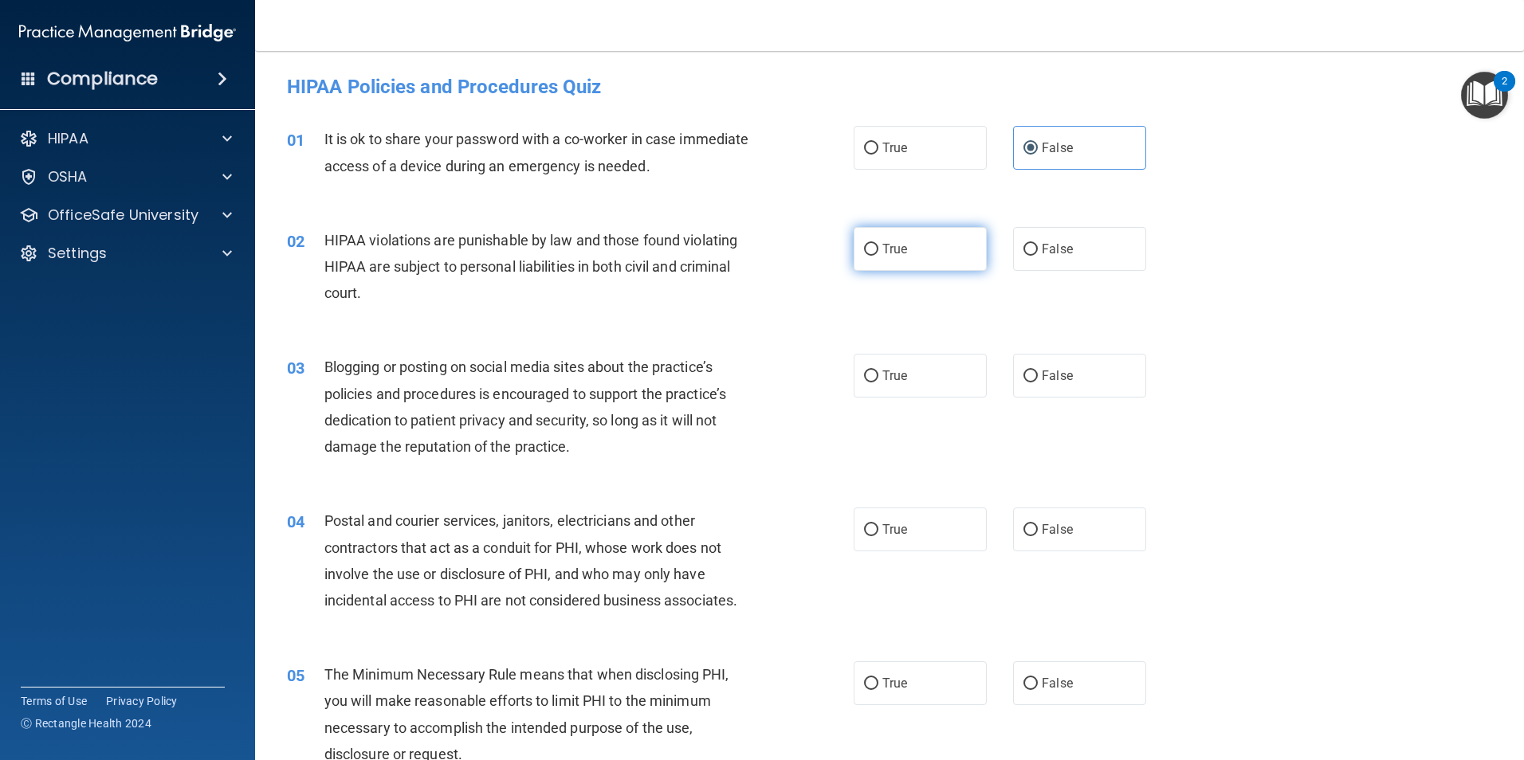
radio input "true"
click at [1060, 392] on label "False" at bounding box center [1079, 376] width 133 height 44
click at [1038, 383] on input "False" at bounding box center [1031, 377] width 14 height 12
radio input "true"
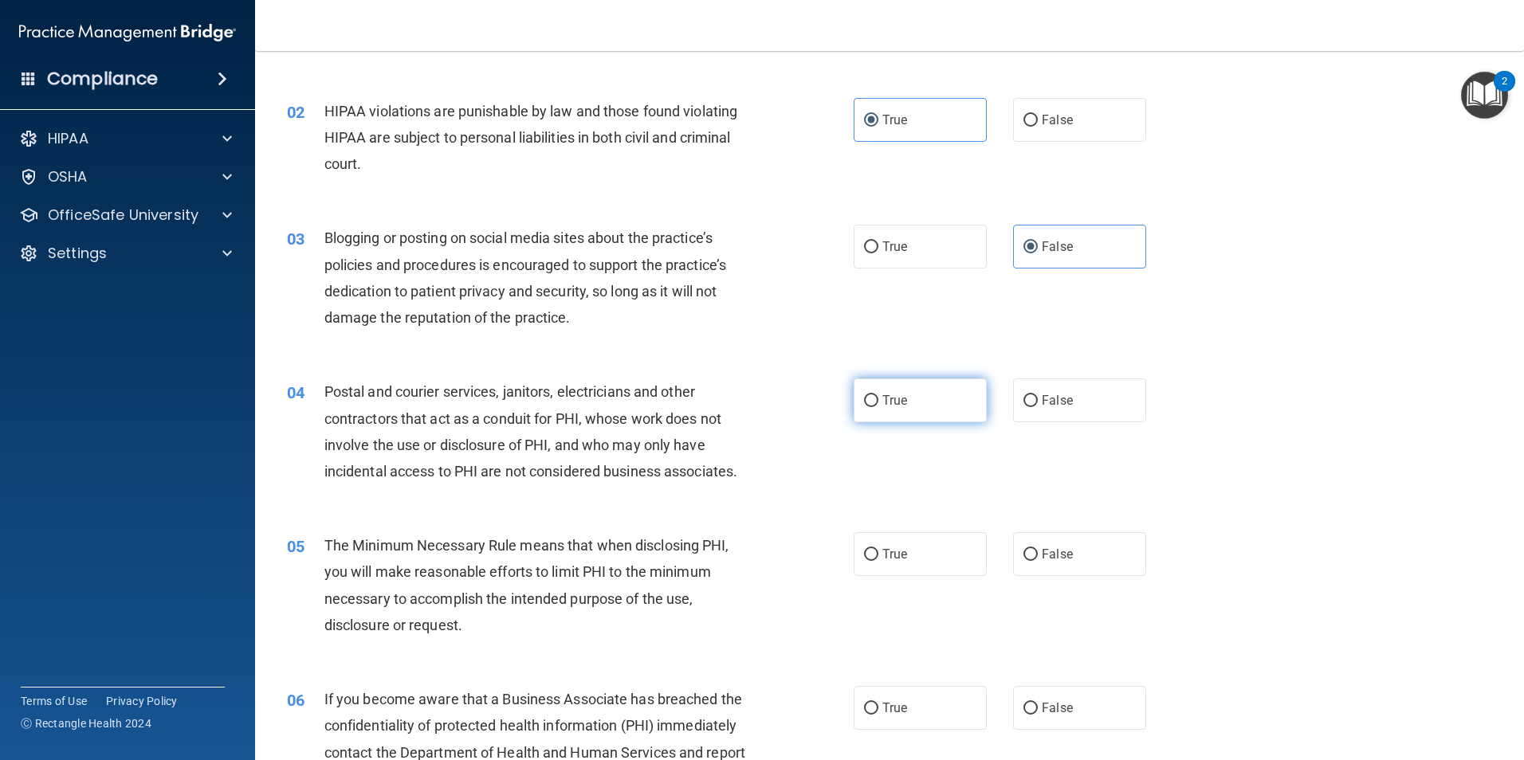
scroll to position [159, 0]
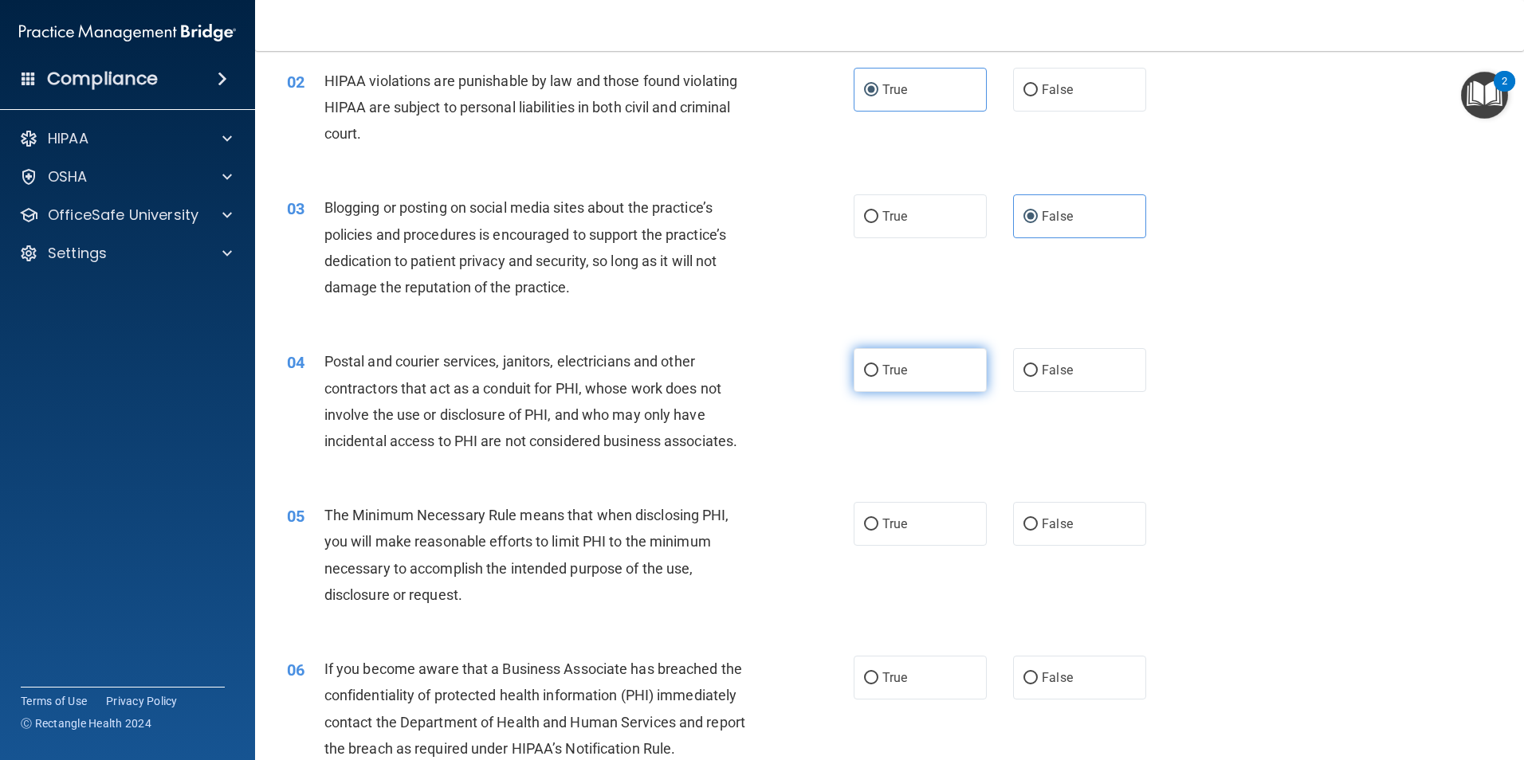
click at [938, 371] on label "True" at bounding box center [920, 370] width 133 height 44
click at [878, 371] on input "True" at bounding box center [871, 371] width 14 height 12
radio input "true"
click at [900, 500] on div "05 The Minimum Necessary Rule means that when disclosing PHI, you will make rea…" at bounding box center [889, 559] width 1229 height 154
click at [911, 530] on label "True" at bounding box center [920, 524] width 133 height 44
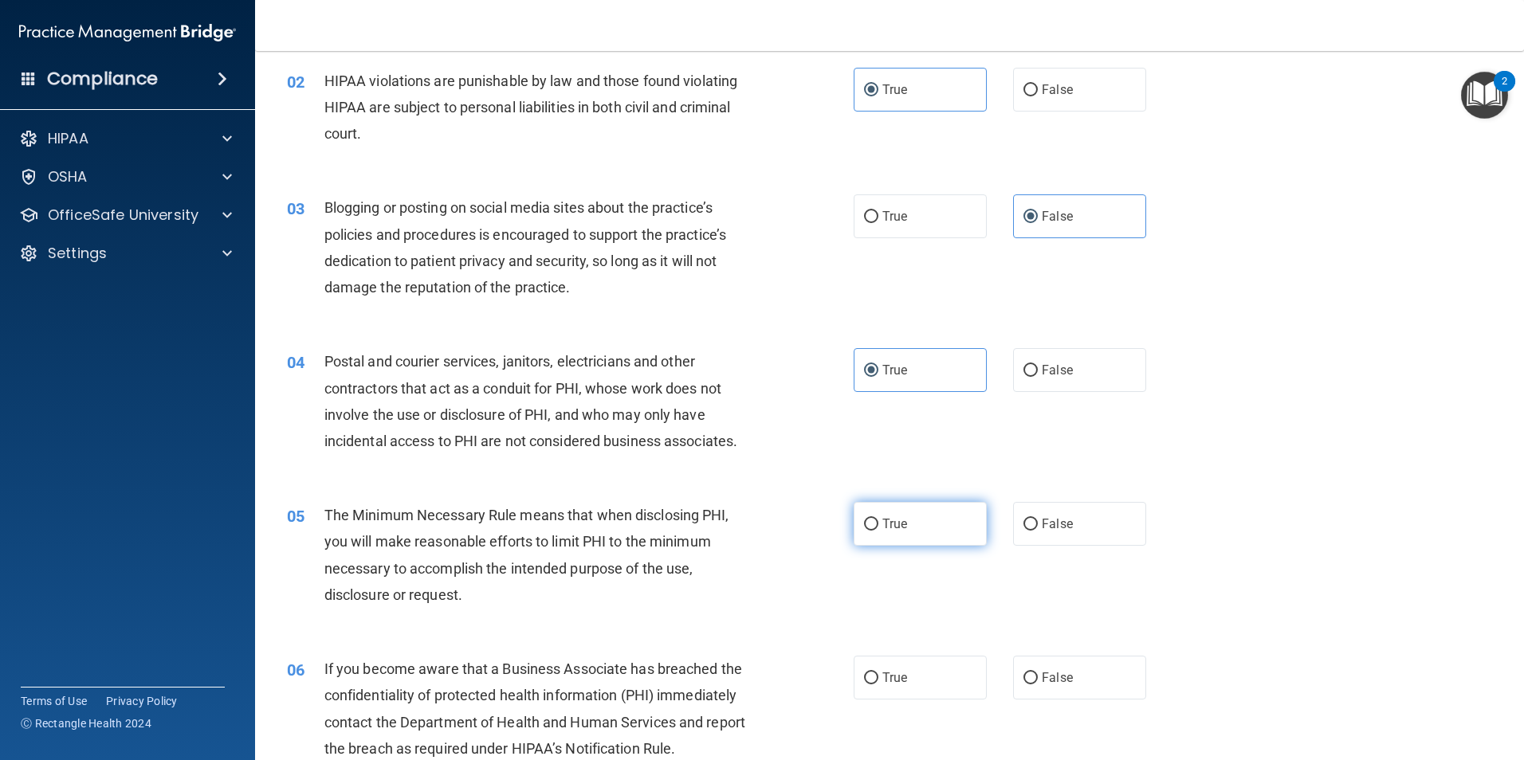
click at [878, 530] on input "True" at bounding box center [871, 525] width 14 height 12
radio input "true"
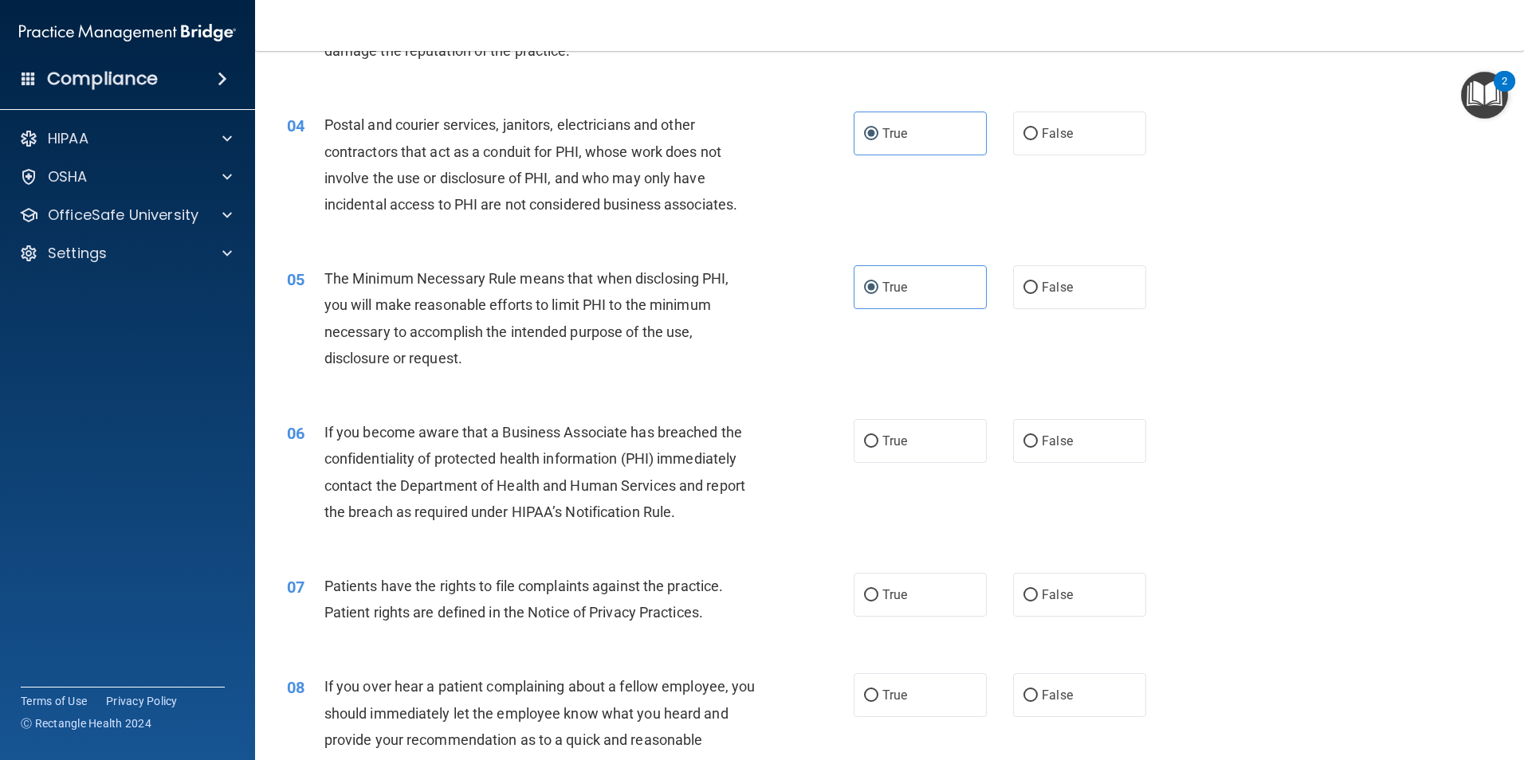
scroll to position [399, 0]
click at [1081, 447] on label "False" at bounding box center [1079, 439] width 133 height 44
click at [1038, 446] on input "False" at bounding box center [1031, 440] width 14 height 12
radio input "true"
click at [960, 608] on label "True" at bounding box center [920, 593] width 133 height 44
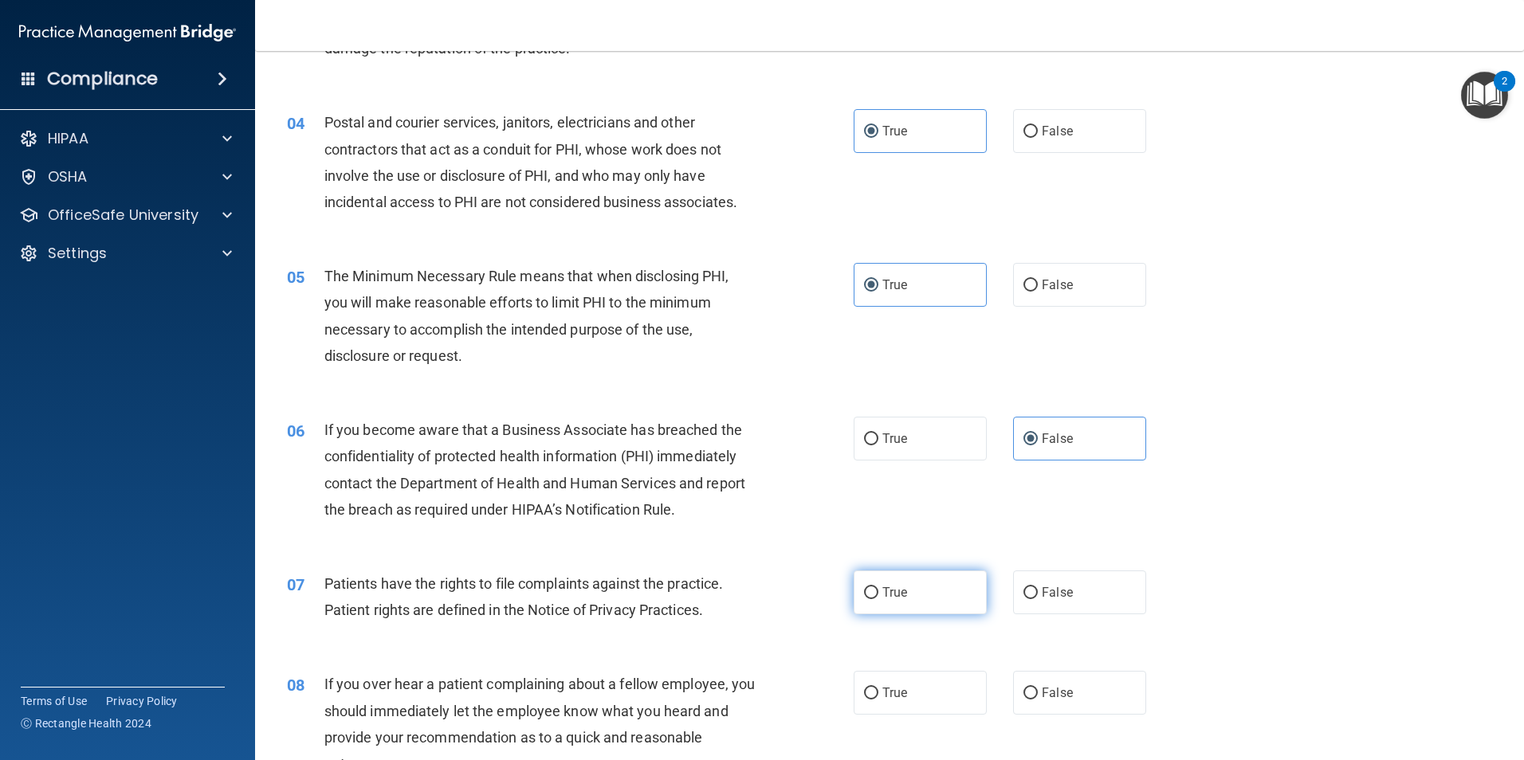
click at [878, 599] on input "True" at bounding box center [871, 594] width 14 height 12
radio input "true"
drag, startPoint x: 1048, startPoint y: 667, endPoint x: 1055, endPoint y: 674, distance: 9.0
click at [1049, 668] on div "08 If you over hear a patient complaining about a fellow employee, you should i…" at bounding box center [889, 728] width 1229 height 154
click at [1059, 691] on span "False" at bounding box center [1057, 693] width 31 height 15
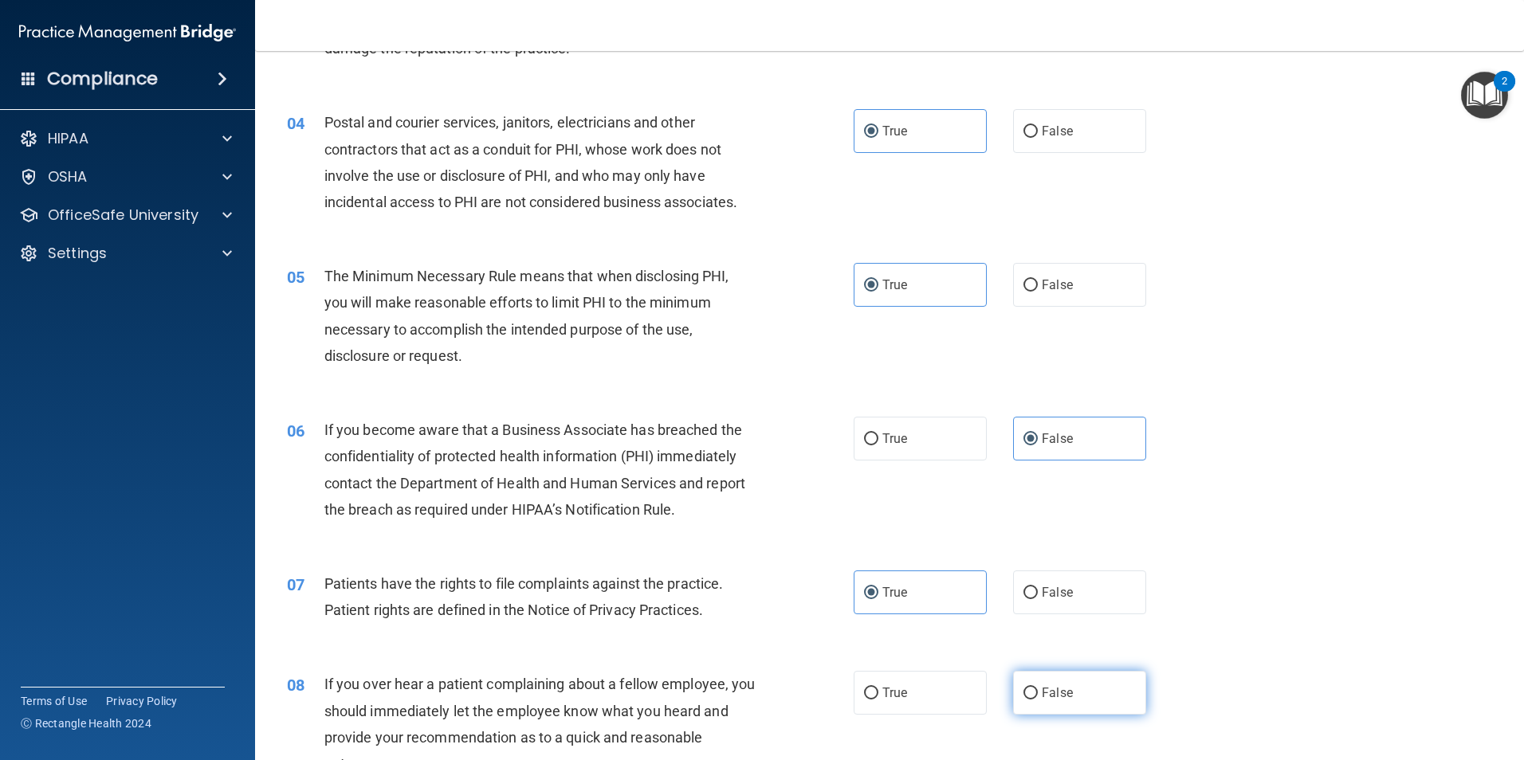
click at [1038, 691] on input "False" at bounding box center [1031, 694] width 14 height 12
radio input "true"
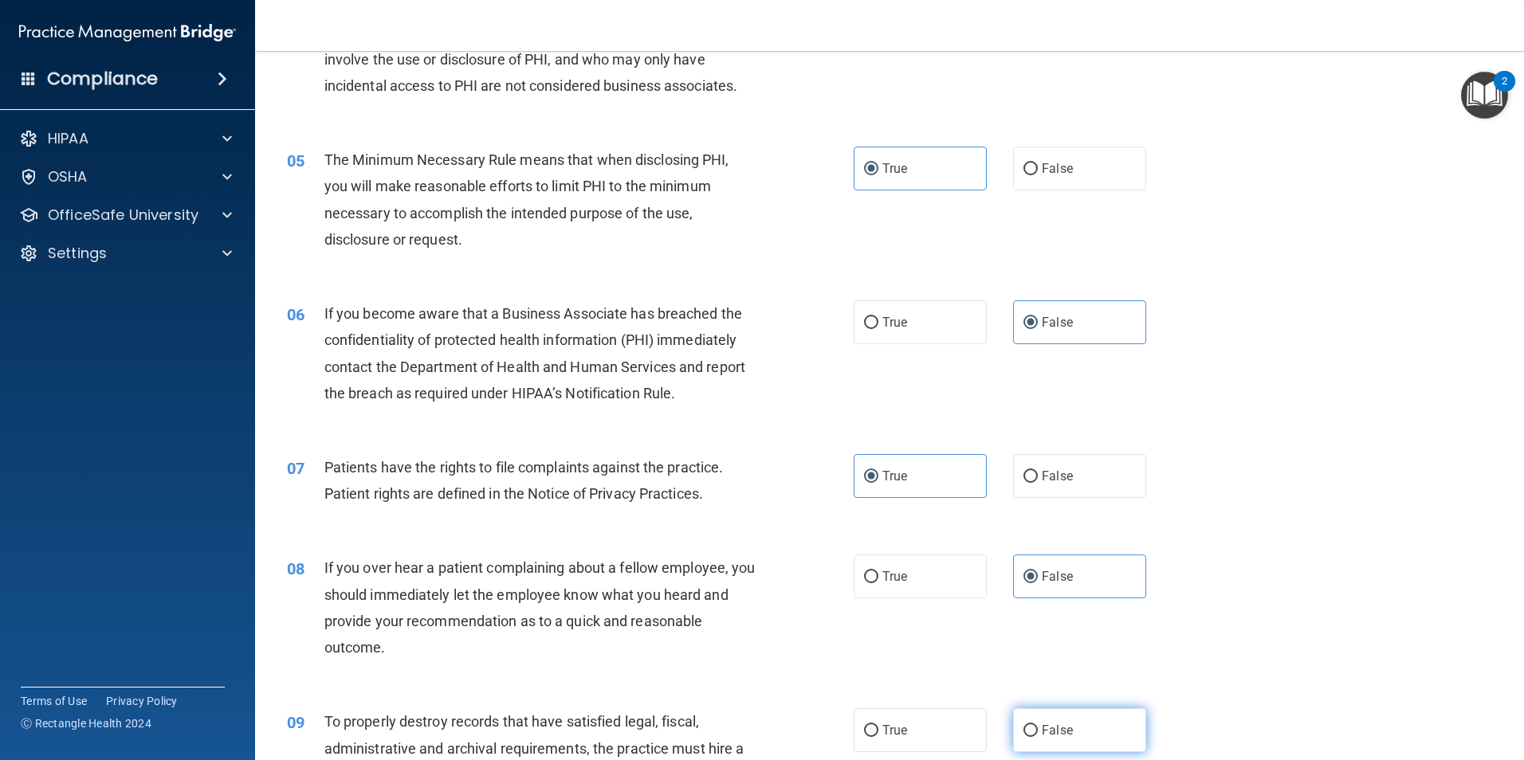
scroll to position [717, 0]
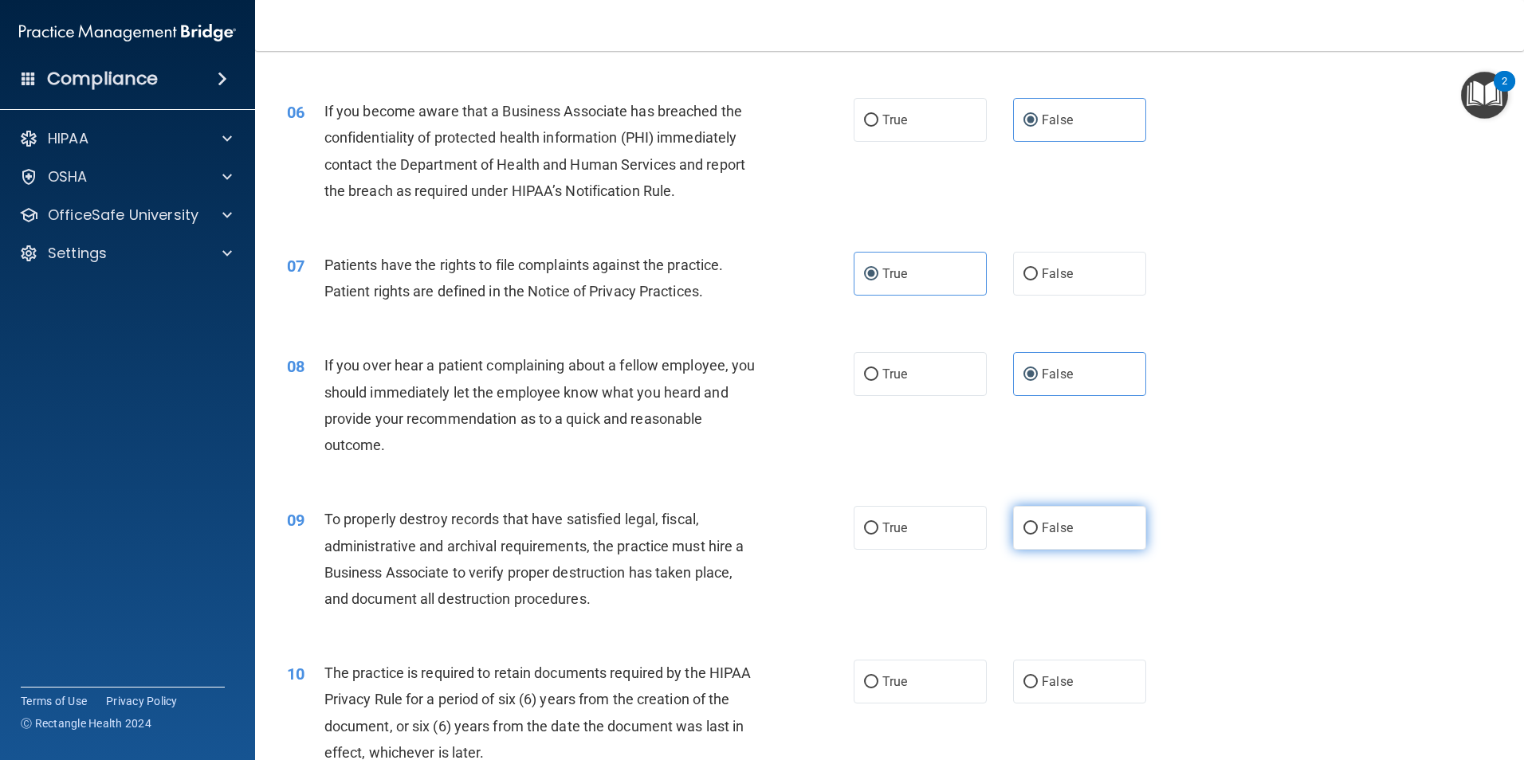
click at [1082, 511] on label "False" at bounding box center [1079, 528] width 133 height 44
click at [1038, 523] on input "False" at bounding box center [1031, 529] width 14 height 12
radio input "true"
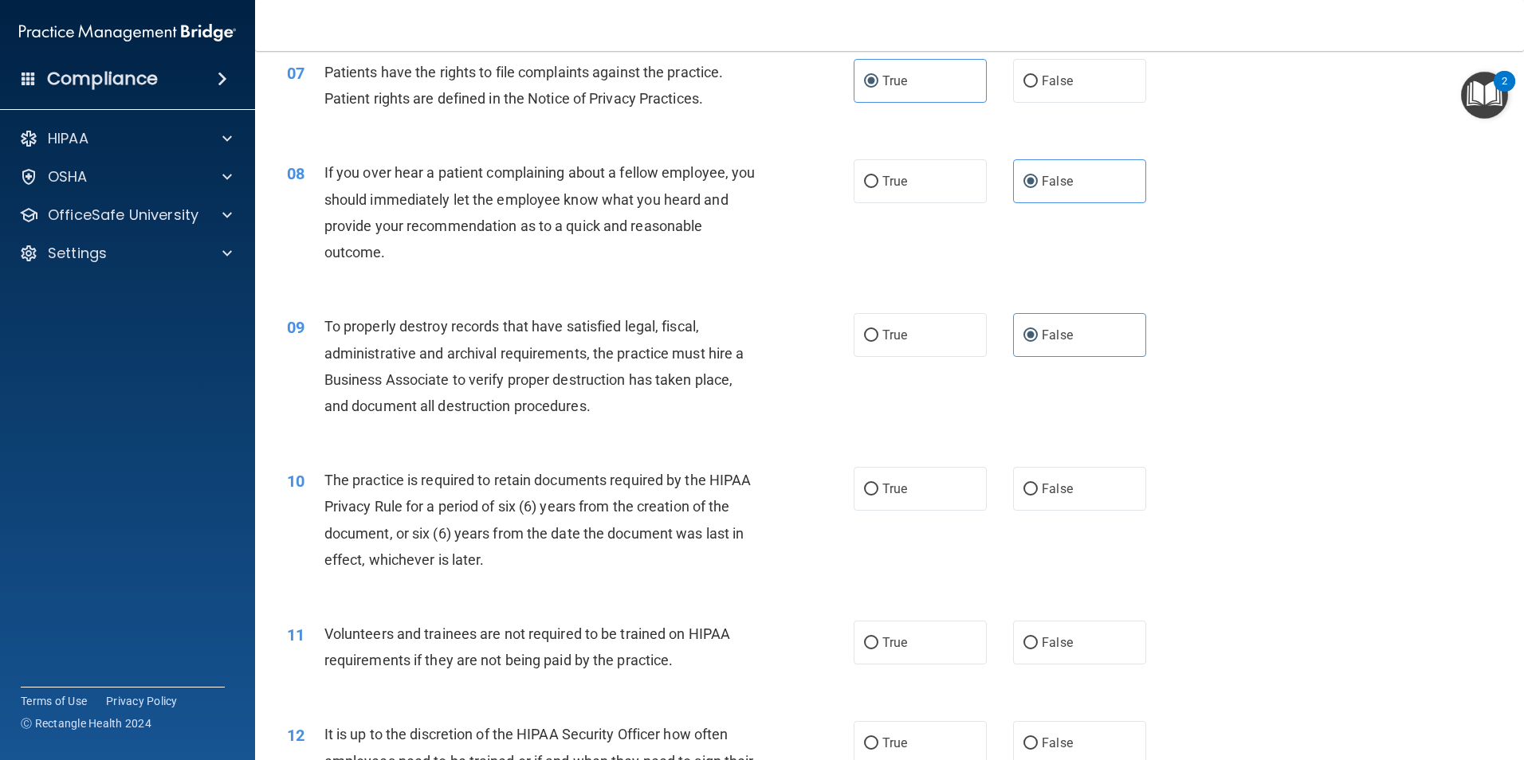
scroll to position [957, 0]
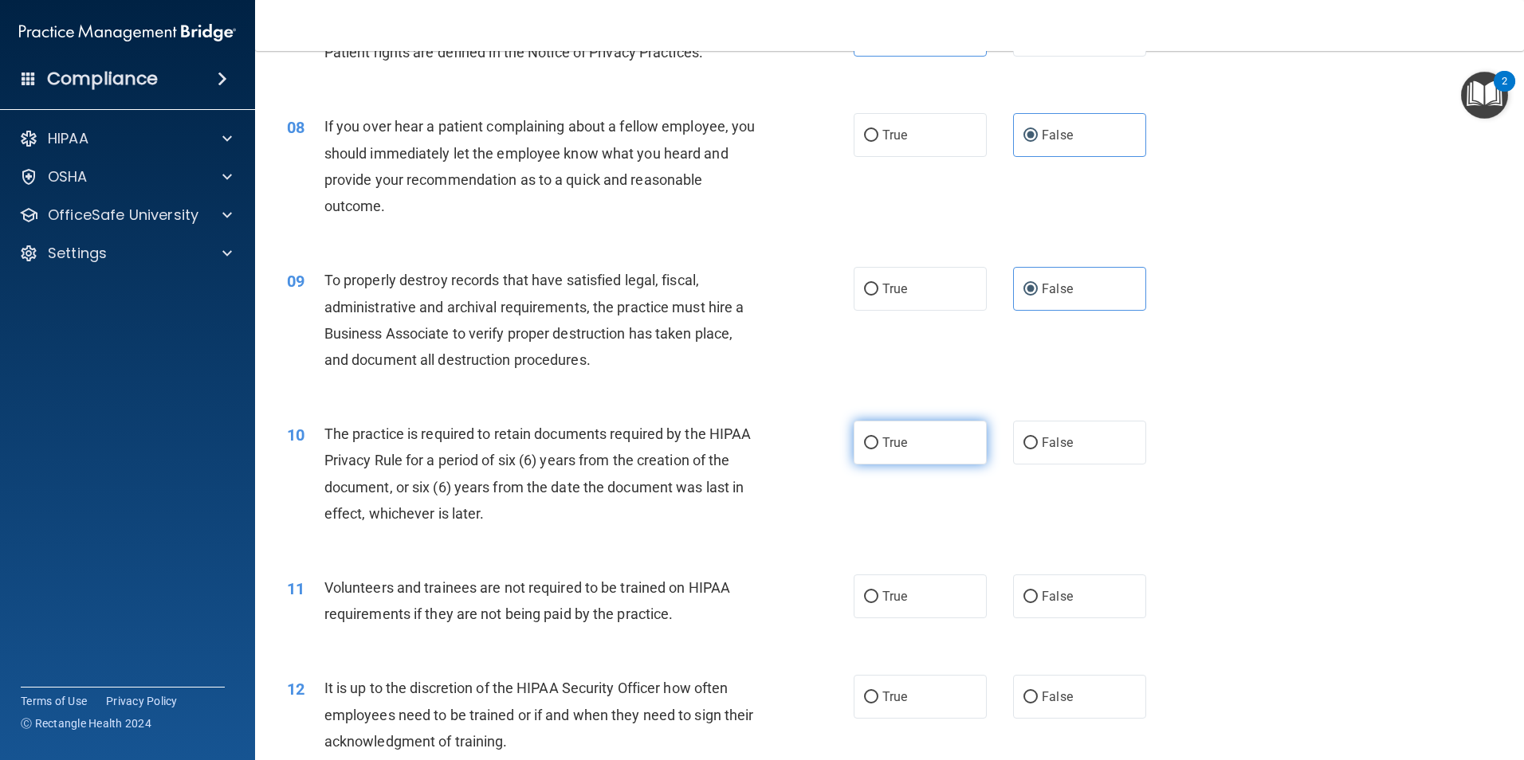
click at [939, 460] on label "True" at bounding box center [920, 443] width 133 height 44
click at [878, 450] on input "True" at bounding box center [871, 444] width 14 height 12
radio input "true"
click at [1115, 600] on label "False" at bounding box center [1079, 597] width 133 height 44
click at [1038, 600] on input "False" at bounding box center [1031, 597] width 14 height 12
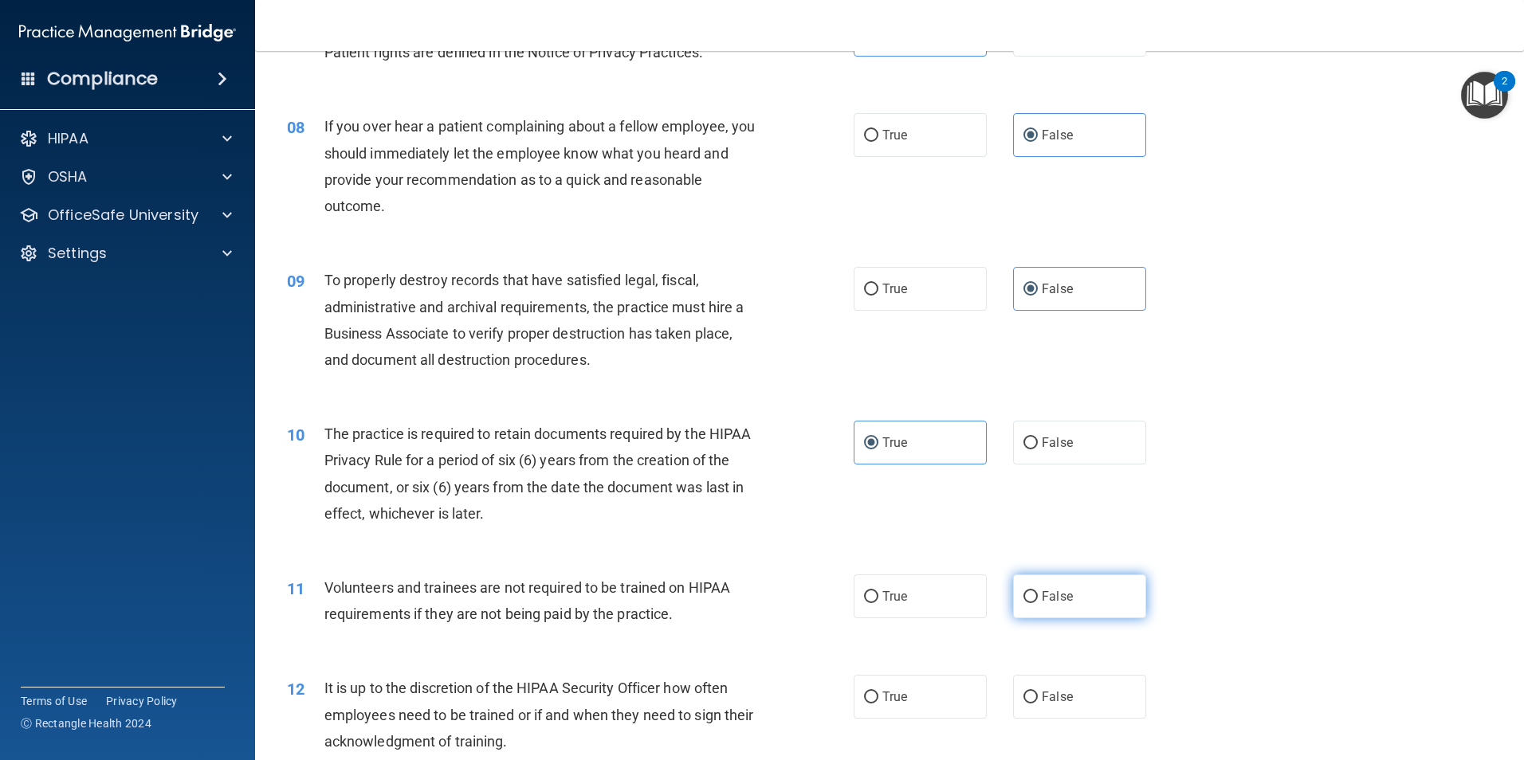
radio input "true"
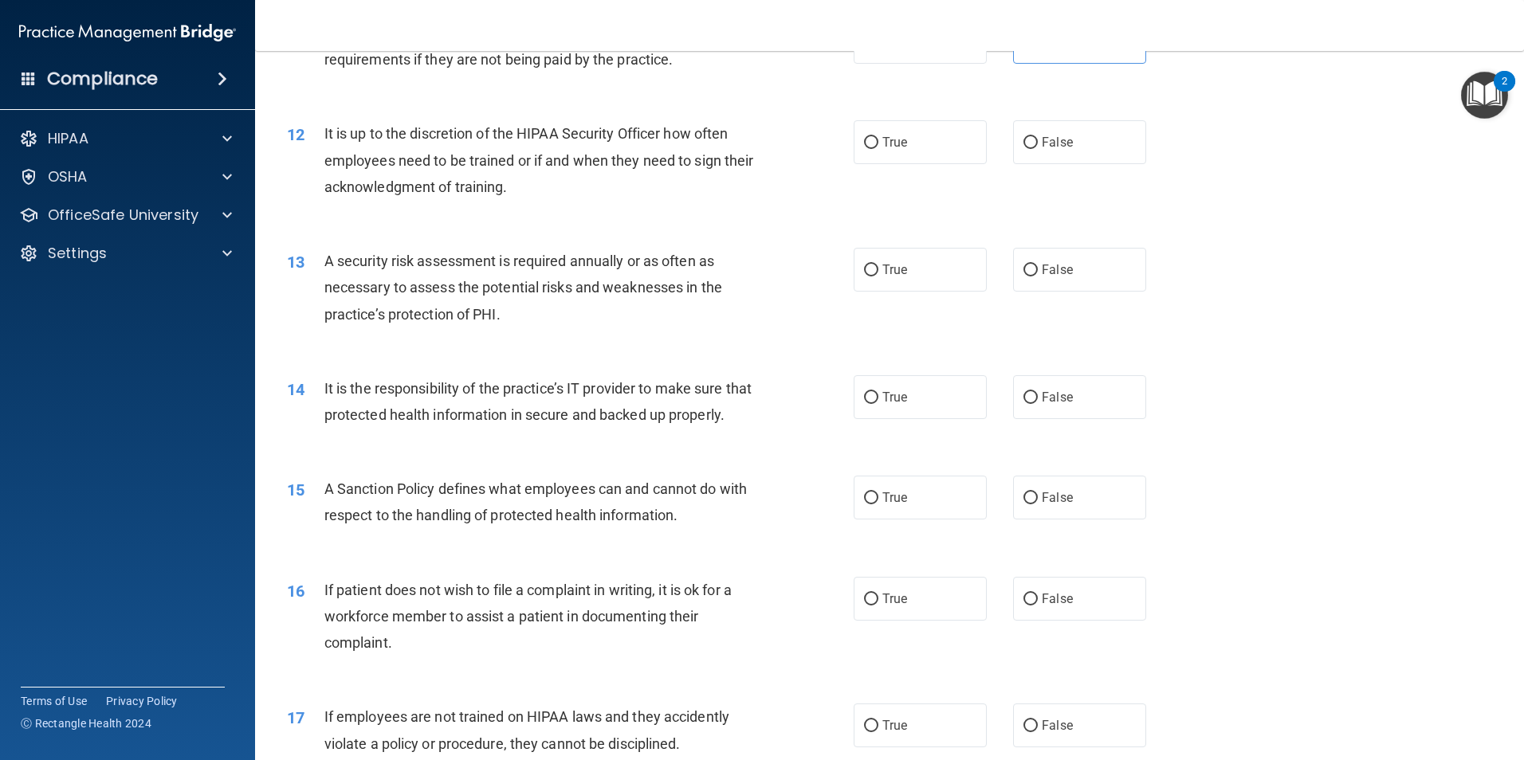
scroll to position [1515, 0]
drag, startPoint x: 1040, startPoint y: 141, endPoint x: 965, endPoint y: 216, distance: 105.4
click at [1042, 141] on span "False" at bounding box center [1057, 139] width 31 height 15
click at [1038, 141] on input "False" at bounding box center [1031, 140] width 14 height 12
radio input "true"
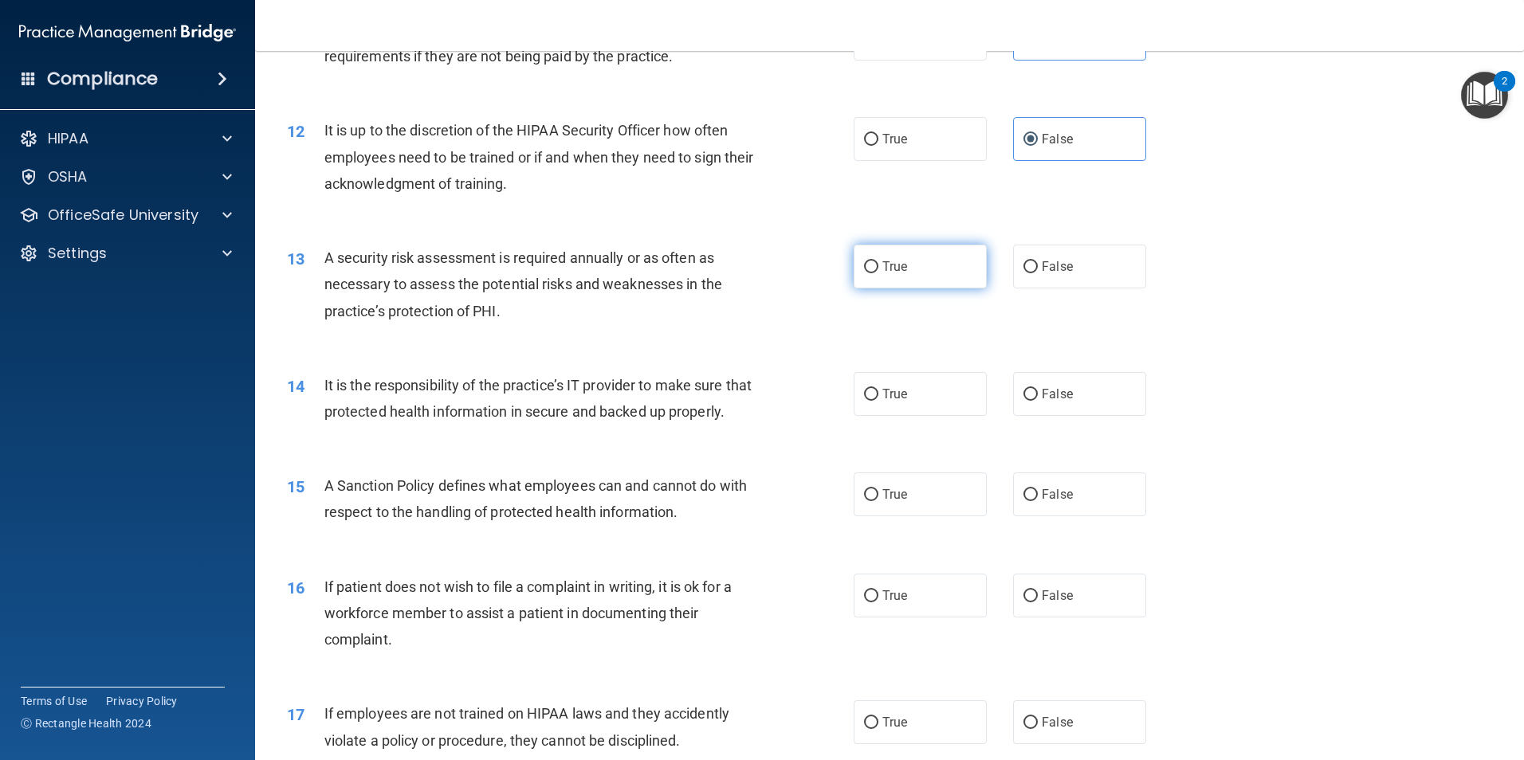
click at [926, 265] on label "True" at bounding box center [920, 267] width 133 height 44
click at [878, 265] on input "True" at bounding box center [871, 267] width 14 height 12
radio input "true"
click at [1047, 384] on label "False" at bounding box center [1079, 394] width 133 height 44
click at [1038, 389] on input "False" at bounding box center [1031, 395] width 14 height 12
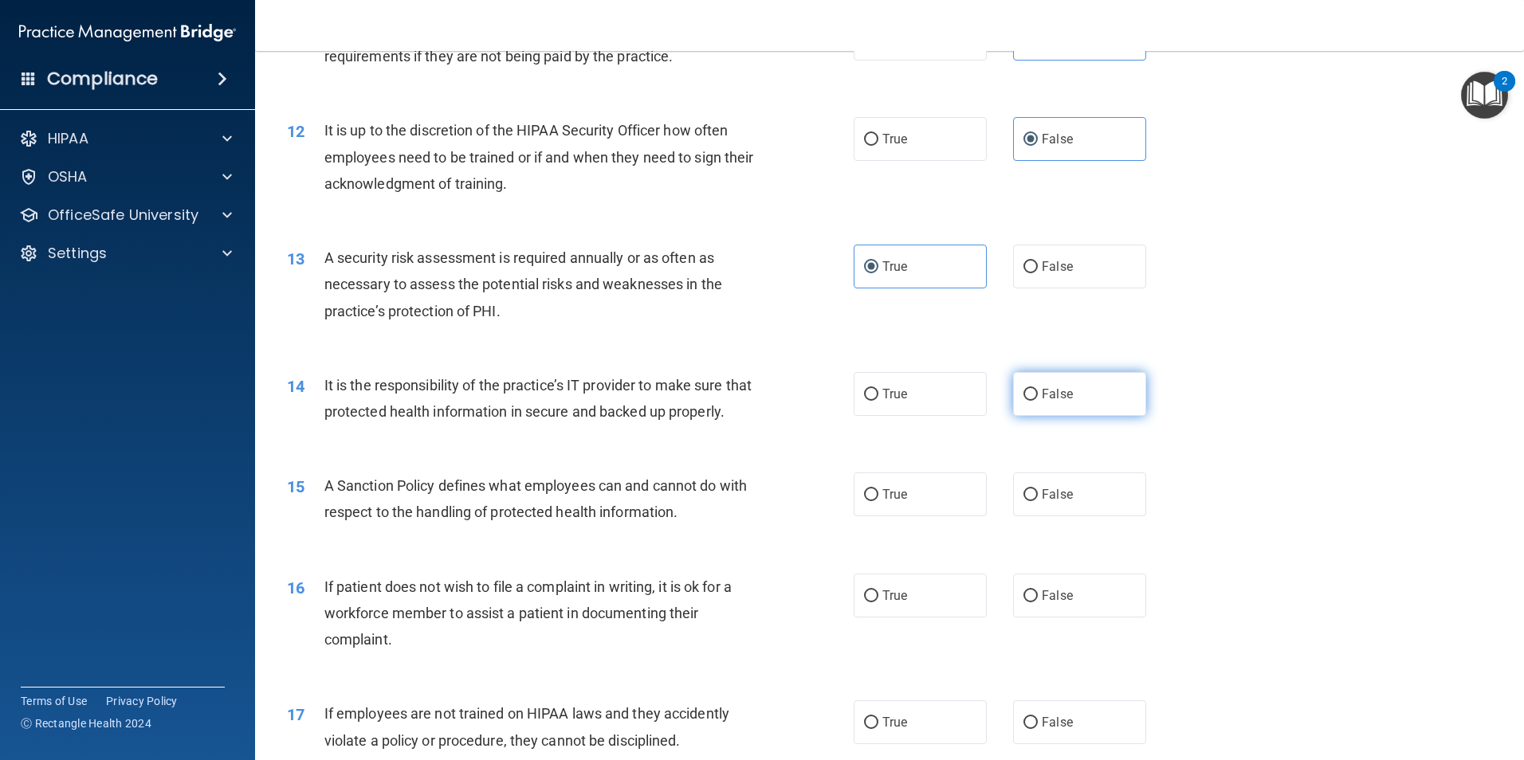
radio input "true"
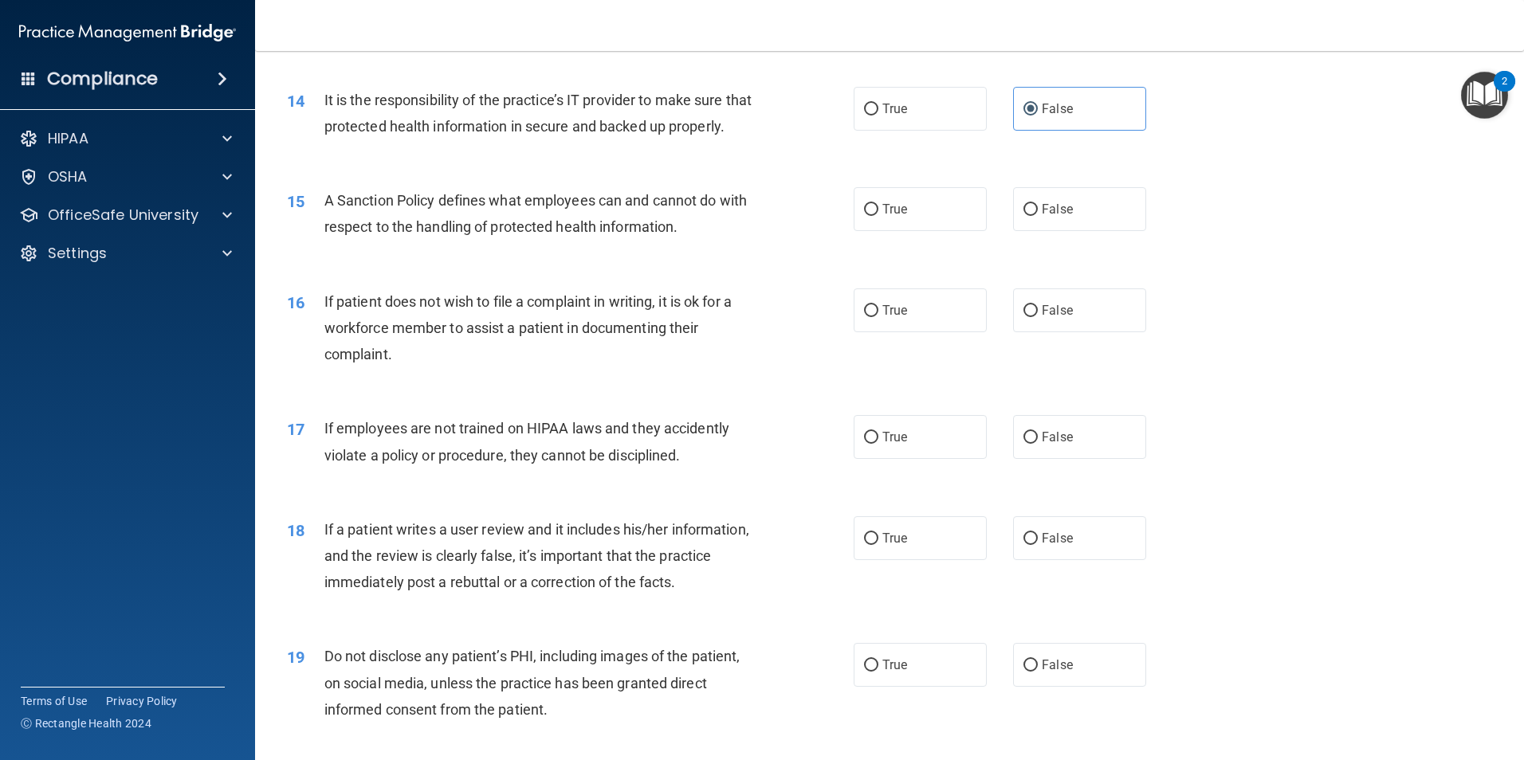
scroll to position [1913, 0]
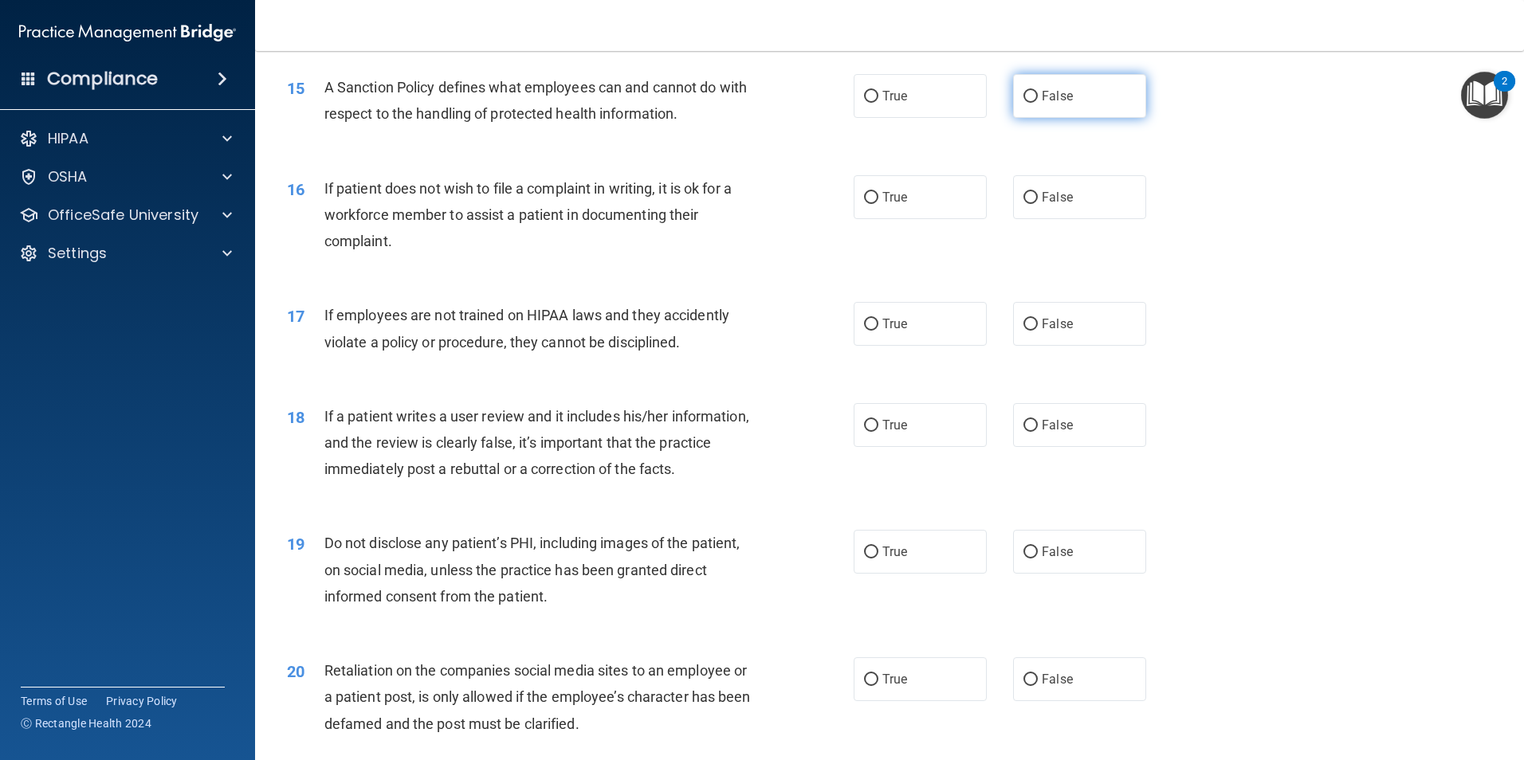
click at [1071, 118] on label "False" at bounding box center [1079, 96] width 133 height 44
click at [1038, 103] on input "False" at bounding box center [1031, 97] width 14 height 12
radio input "true"
click at [882, 205] on span "True" at bounding box center [894, 197] width 25 height 15
click at [877, 204] on input "True" at bounding box center [871, 198] width 14 height 12
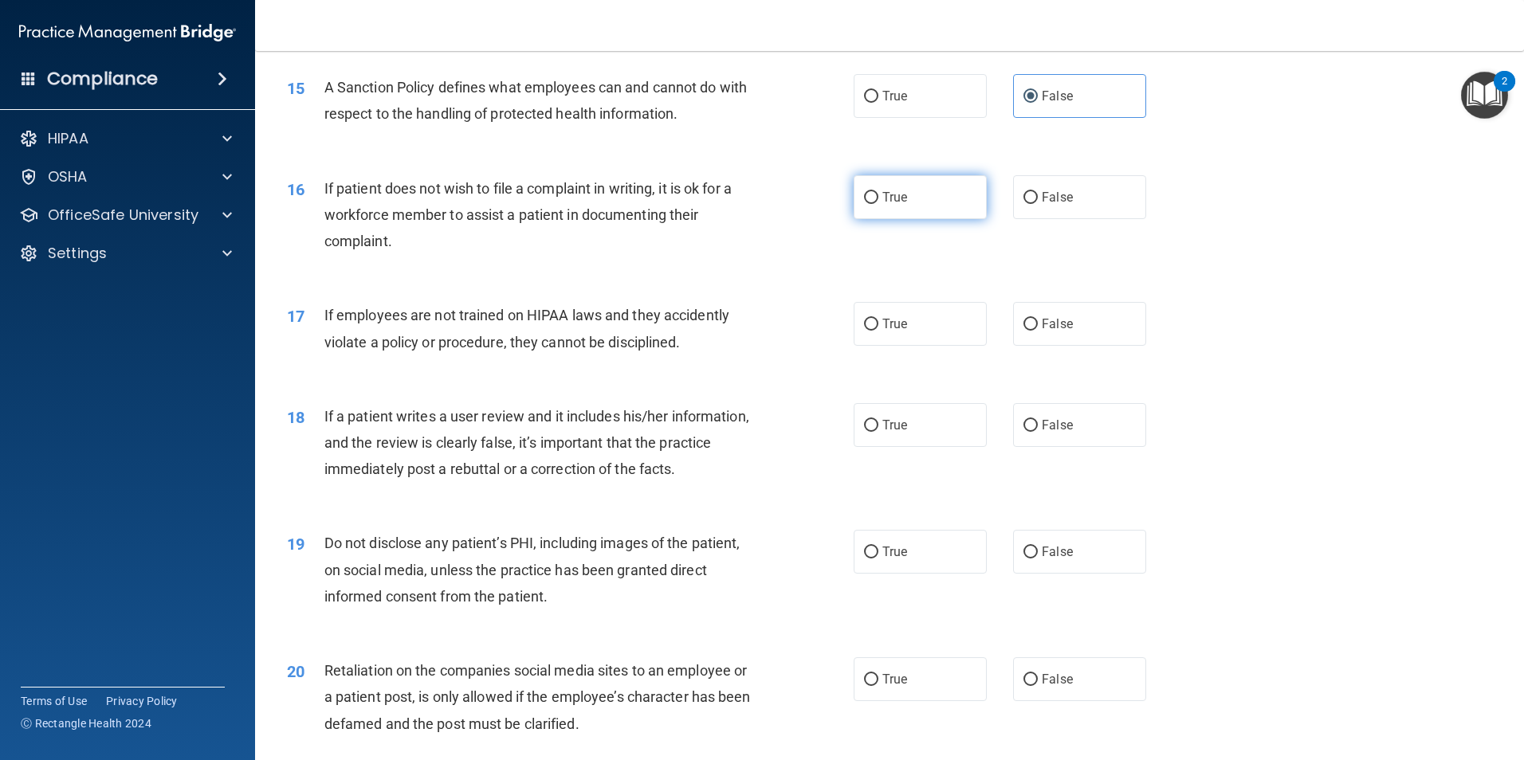
radio input "true"
click at [1049, 332] on span "False" at bounding box center [1057, 323] width 31 height 15
click at [1038, 331] on input "False" at bounding box center [1031, 325] width 14 height 12
radio input "true"
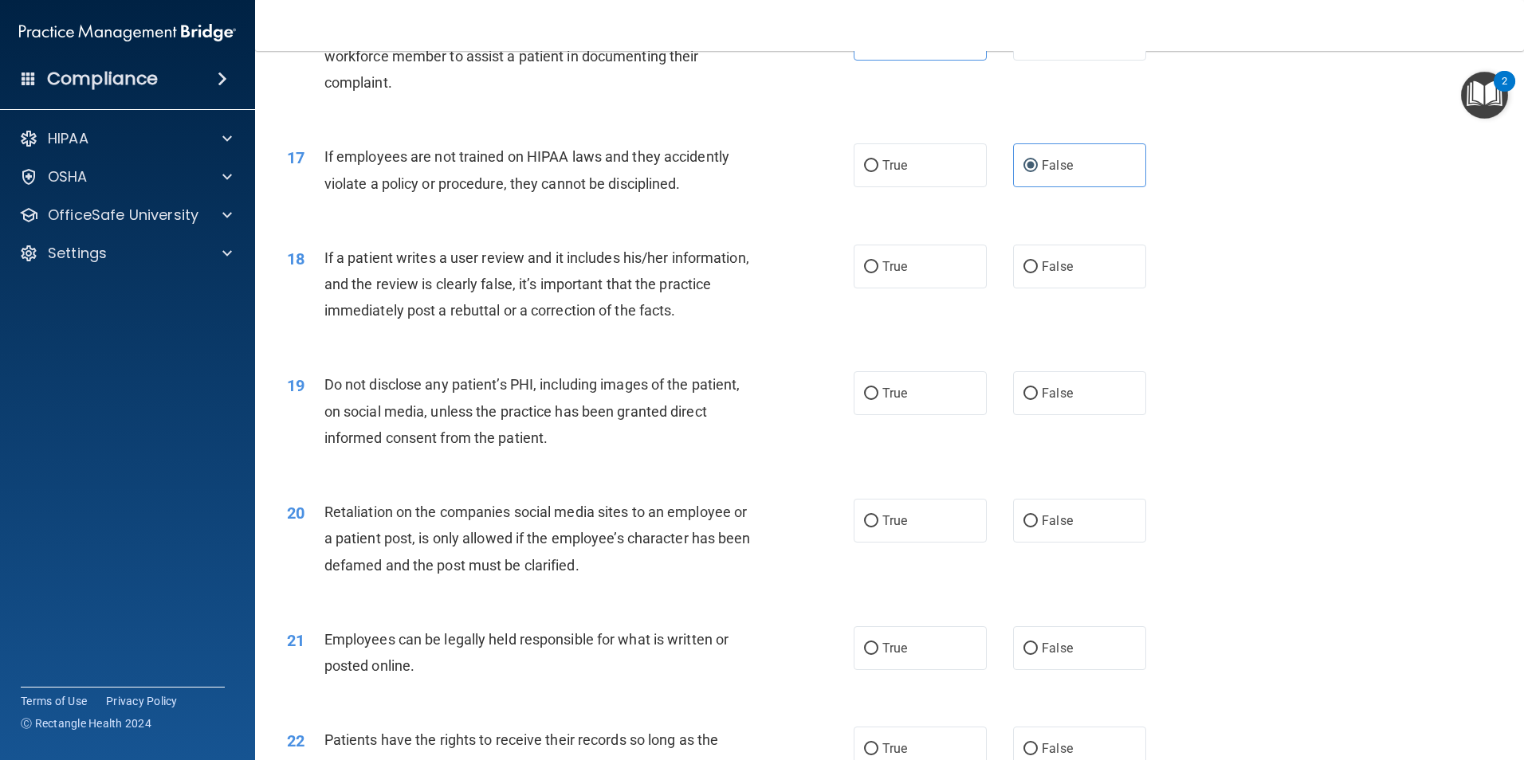
scroll to position [2073, 0]
click at [1070, 339] on div "18 If a patient writes a user review and it includes his/her information, and t…" at bounding box center [889, 288] width 1229 height 128
click at [1067, 286] on label "False" at bounding box center [1079, 266] width 133 height 44
click at [1038, 273] on input "False" at bounding box center [1031, 267] width 14 height 12
radio input "true"
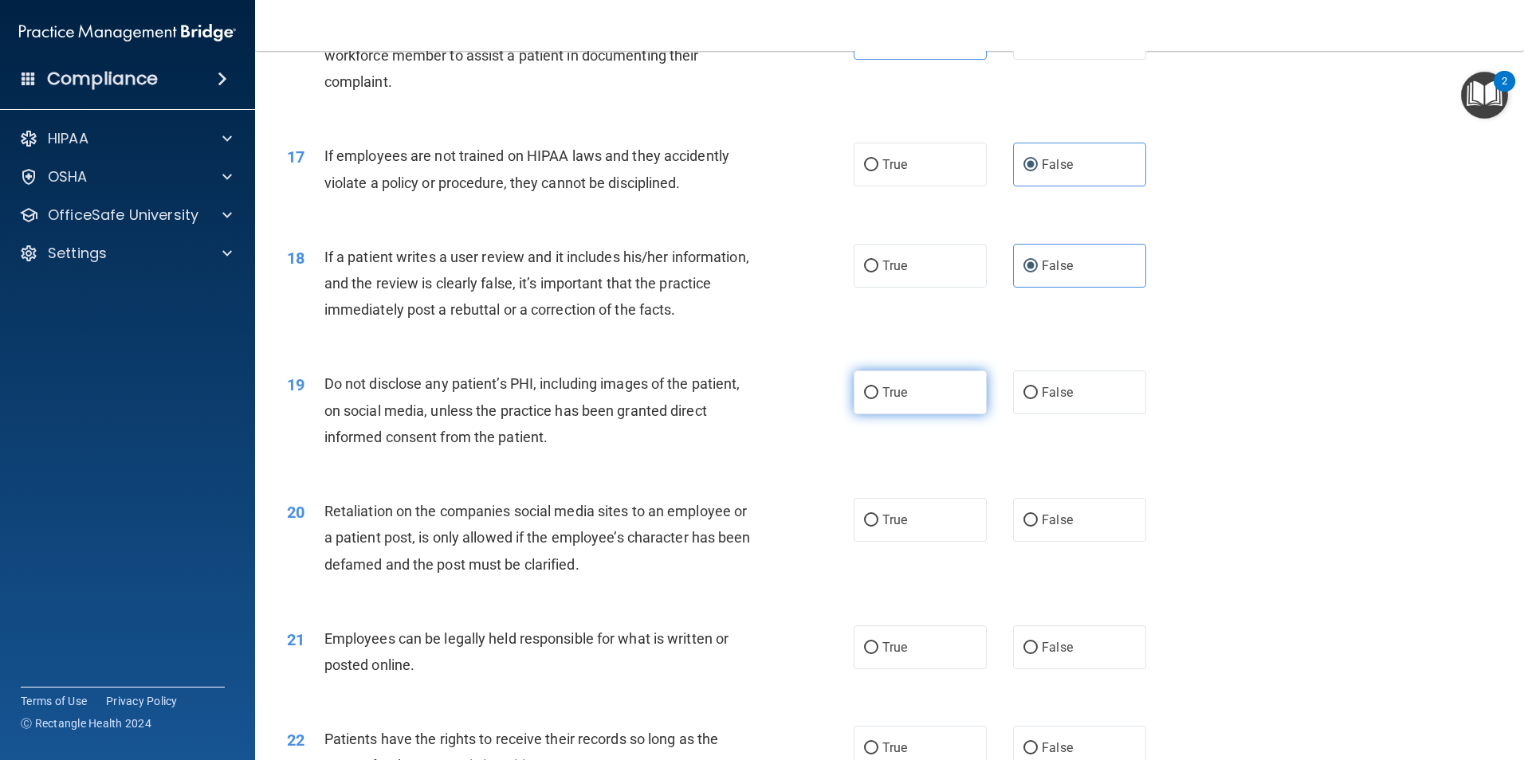
click at [914, 401] on label "True" at bounding box center [920, 393] width 133 height 44
click at [878, 399] on input "True" at bounding box center [871, 393] width 14 height 12
radio input "true"
click at [1053, 528] on span "False" at bounding box center [1057, 520] width 31 height 15
click at [1038, 527] on input "False" at bounding box center [1031, 521] width 14 height 12
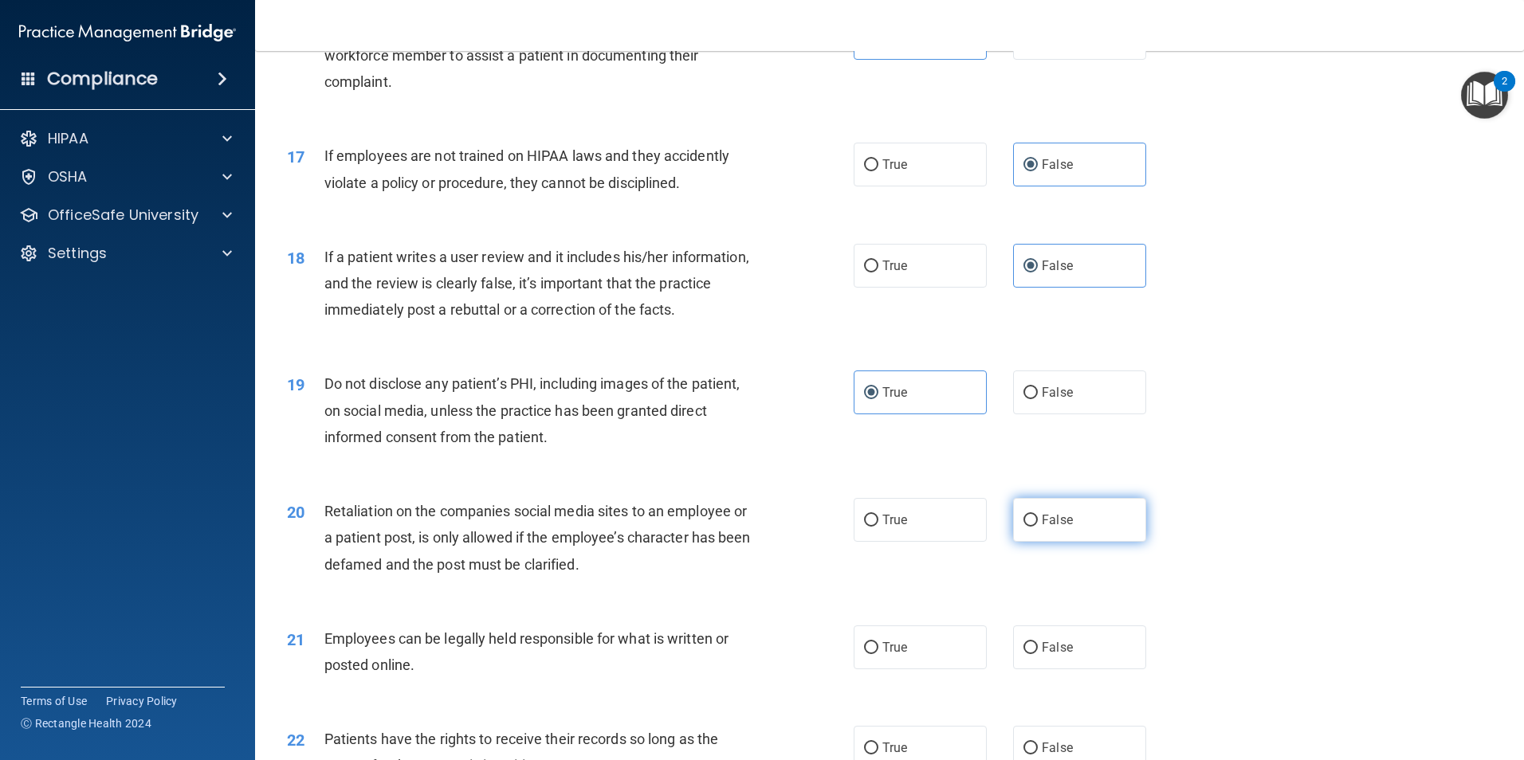
radio input "true"
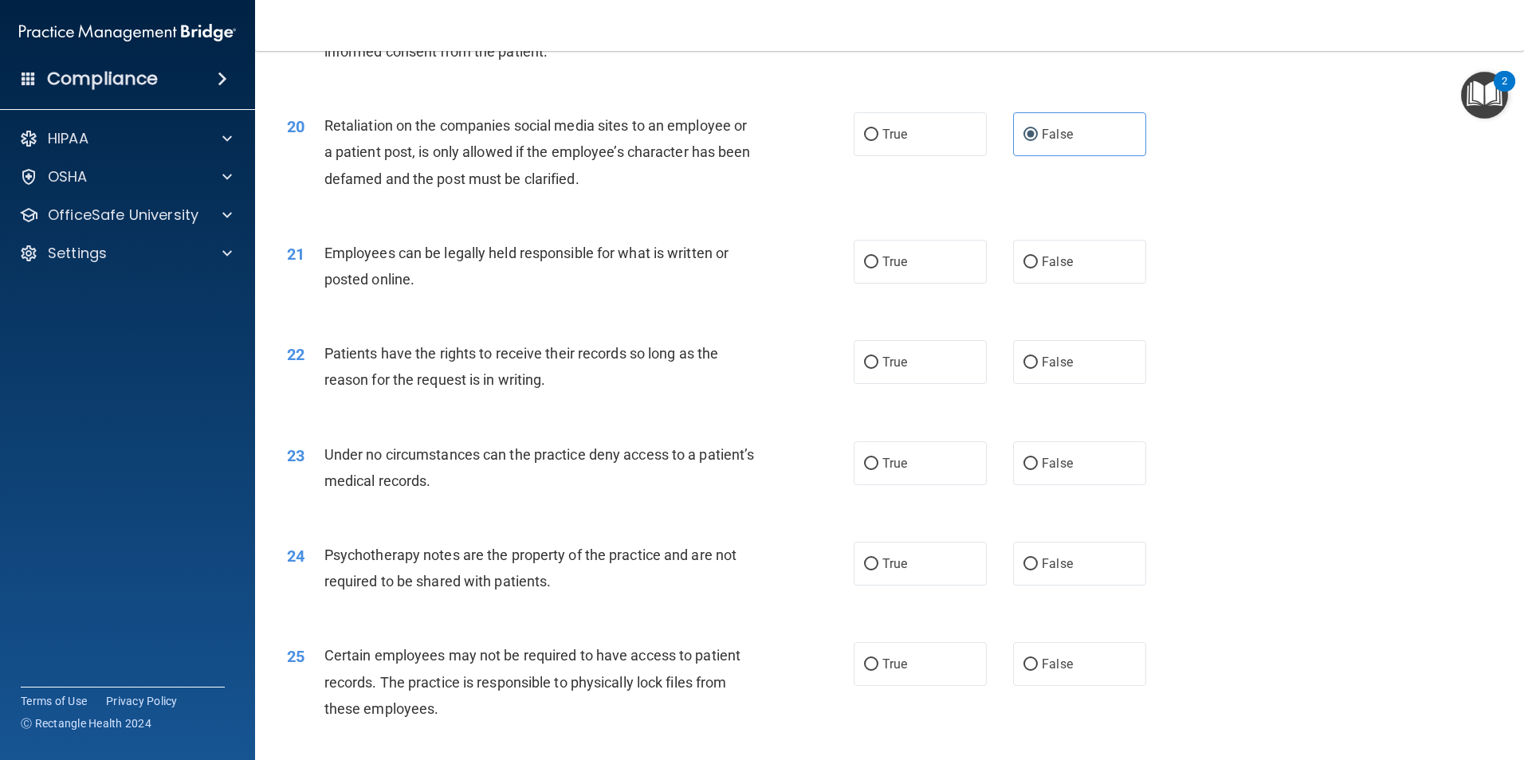
scroll to position [2471, 0]
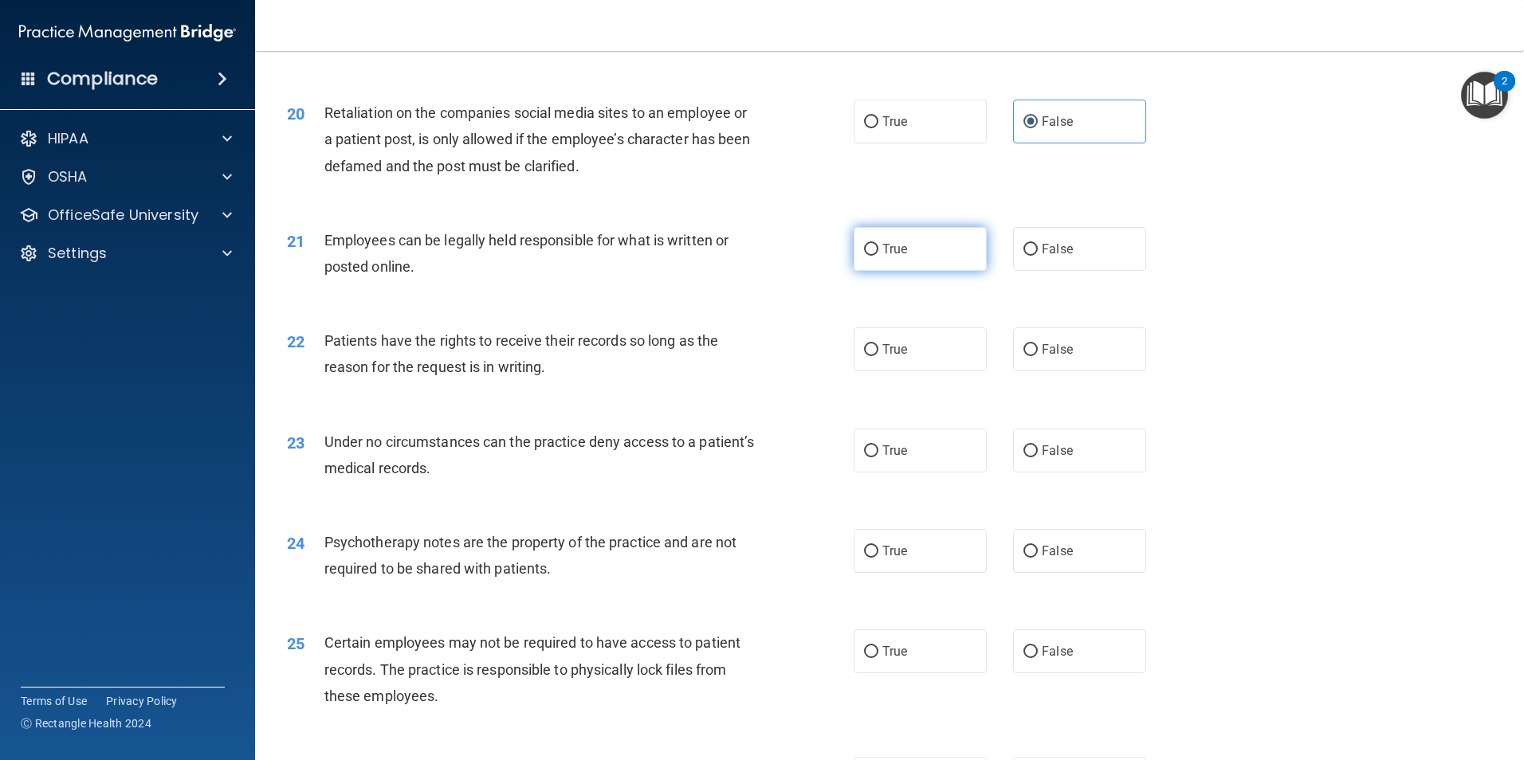
click at [930, 271] on label "True" at bounding box center [920, 249] width 133 height 44
click at [878, 256] on input "True" at bounding box center [871, 250] width 14 height 12
radio input "true"
click at [1058, 357] on span "False" at bounding box center [1057, 349] width 31 height 15
click at [1038, 356] on input "False" at bounding box center [1031, 350] width 14 height 12
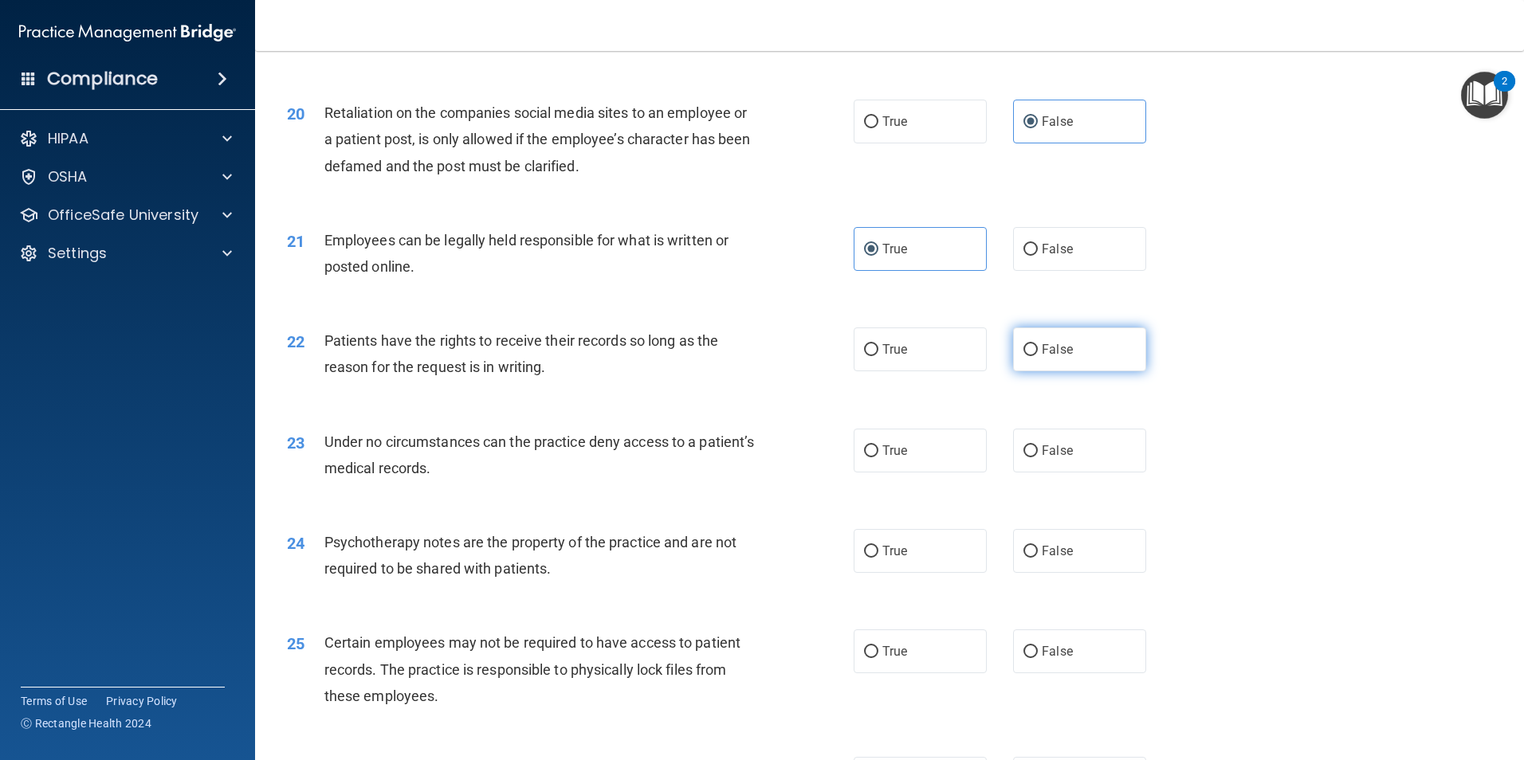
radio input "true"
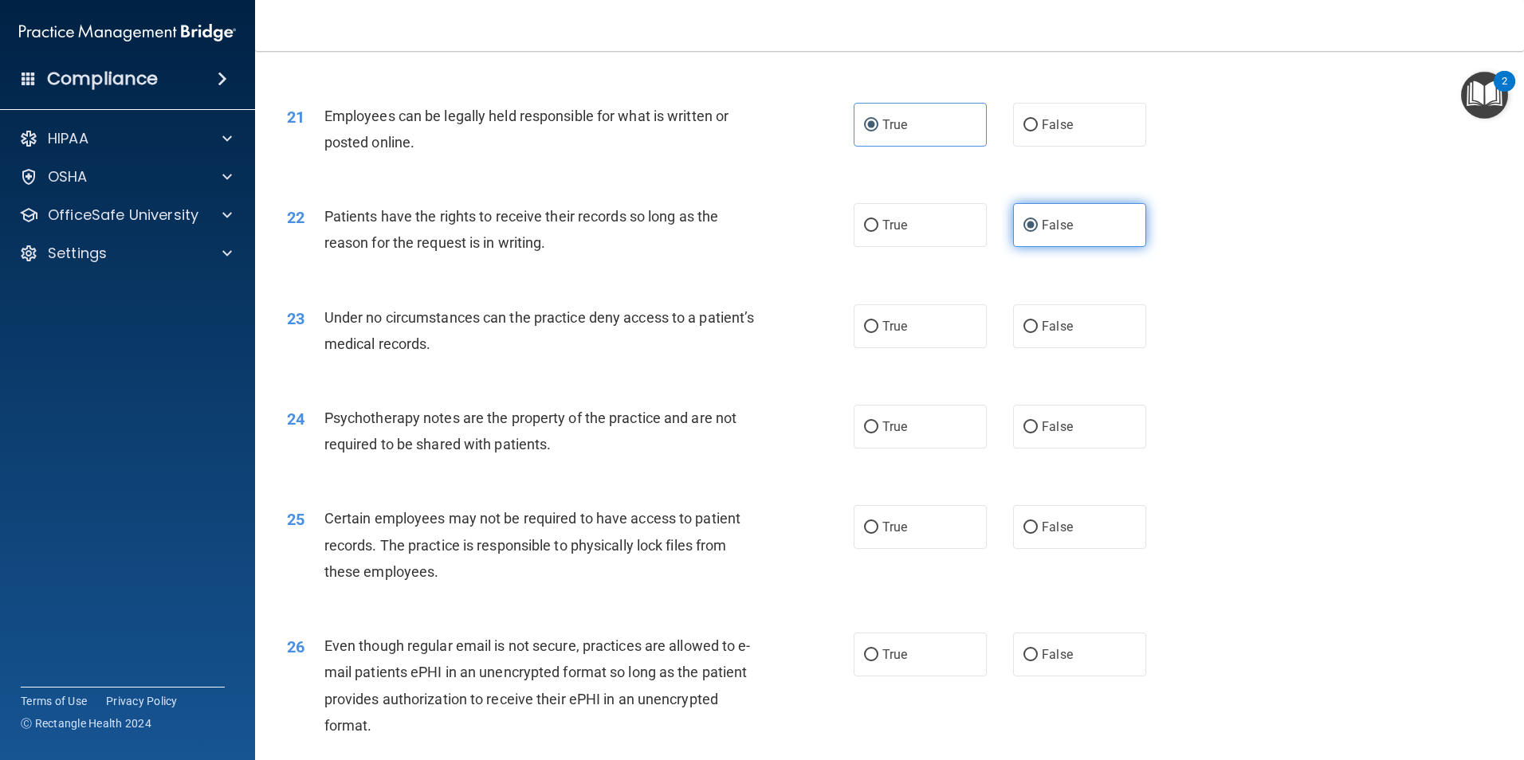
scroll to position [2631, 0]
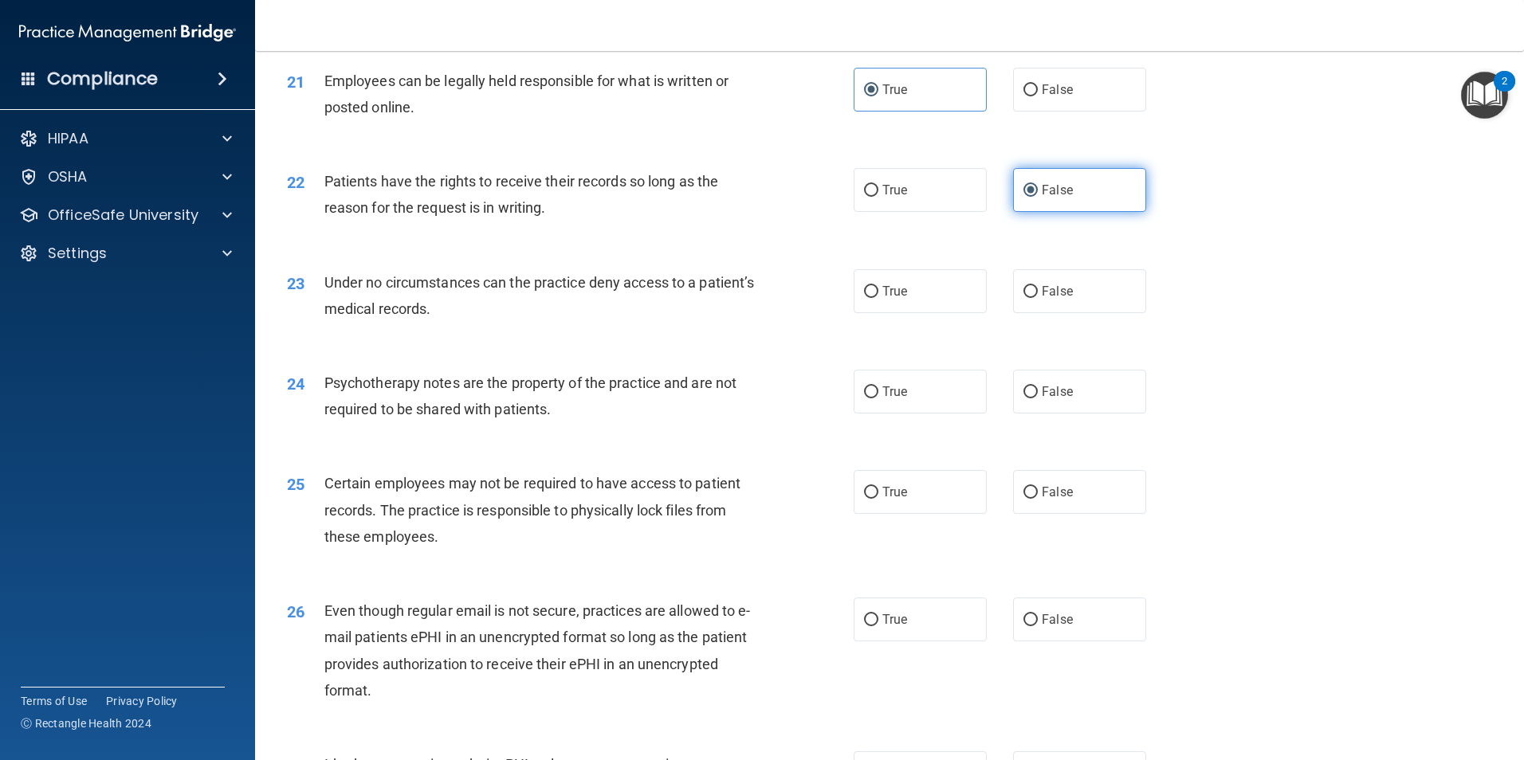
click at [1058, 350] on div "23 Under no circumstances can the practice deny access to a patient’s medical r…" at bounding box center [889, 300] width 1229 height 100
click at [1063, 299] on span "False" at bounding box center [1057, 291] width 31 height 15
click at [1038, 298] on input "False" at bounding box center [1031, 292] width 14 height 12
radio input "true"
click at [943, 408] on label "True" at bounding box center [920, 392] width 133 height 44
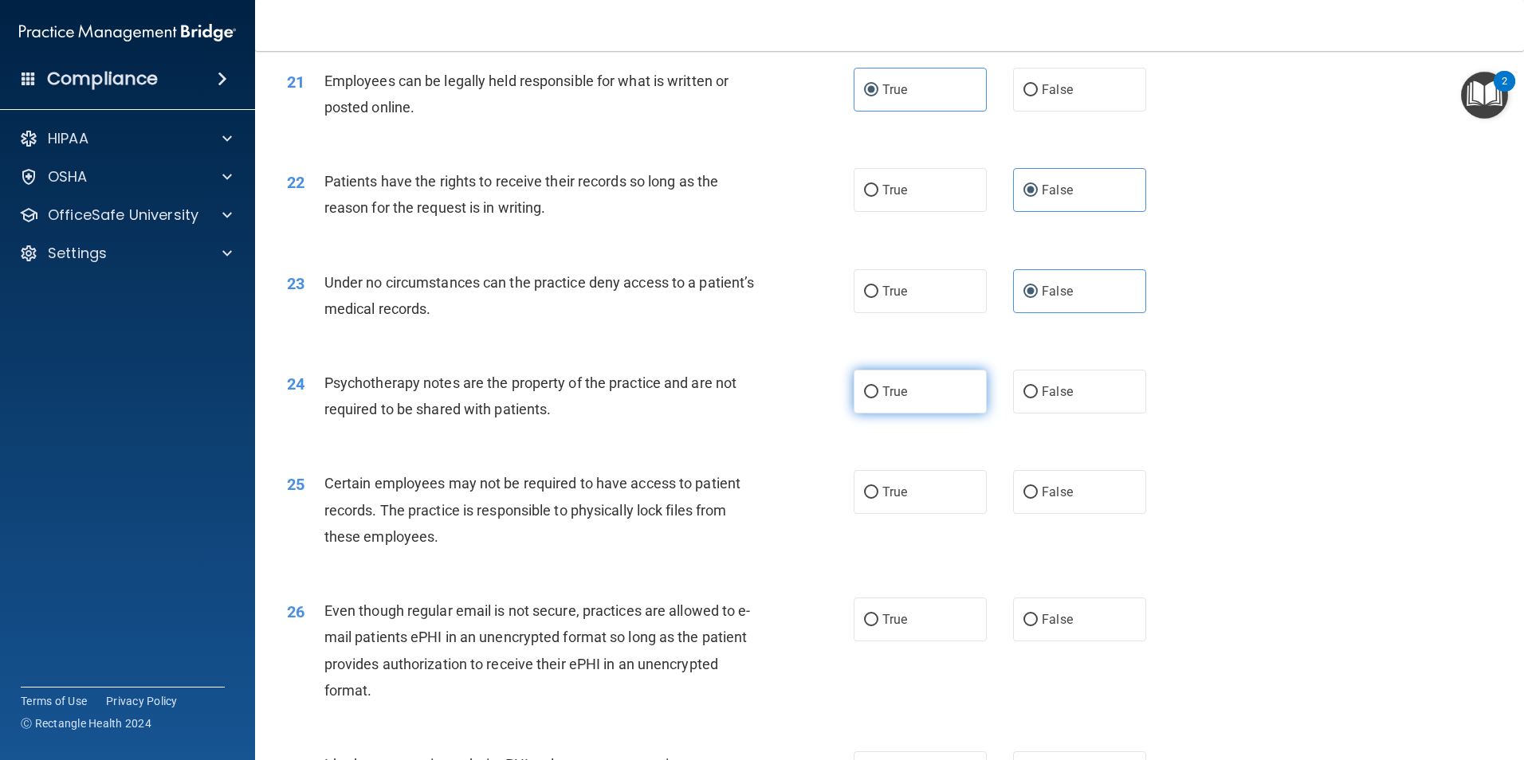
click at [878, 399] on input "True" at bounding box center [871, 393] width 14 height 12
radio input "true"
click at [921, 500] on label "True" at bounding box center [920, 492] width 133 height 44
click at [878, 499] on input "True" at bounding box center [871, 493] width 14 height 12
radio input "true"
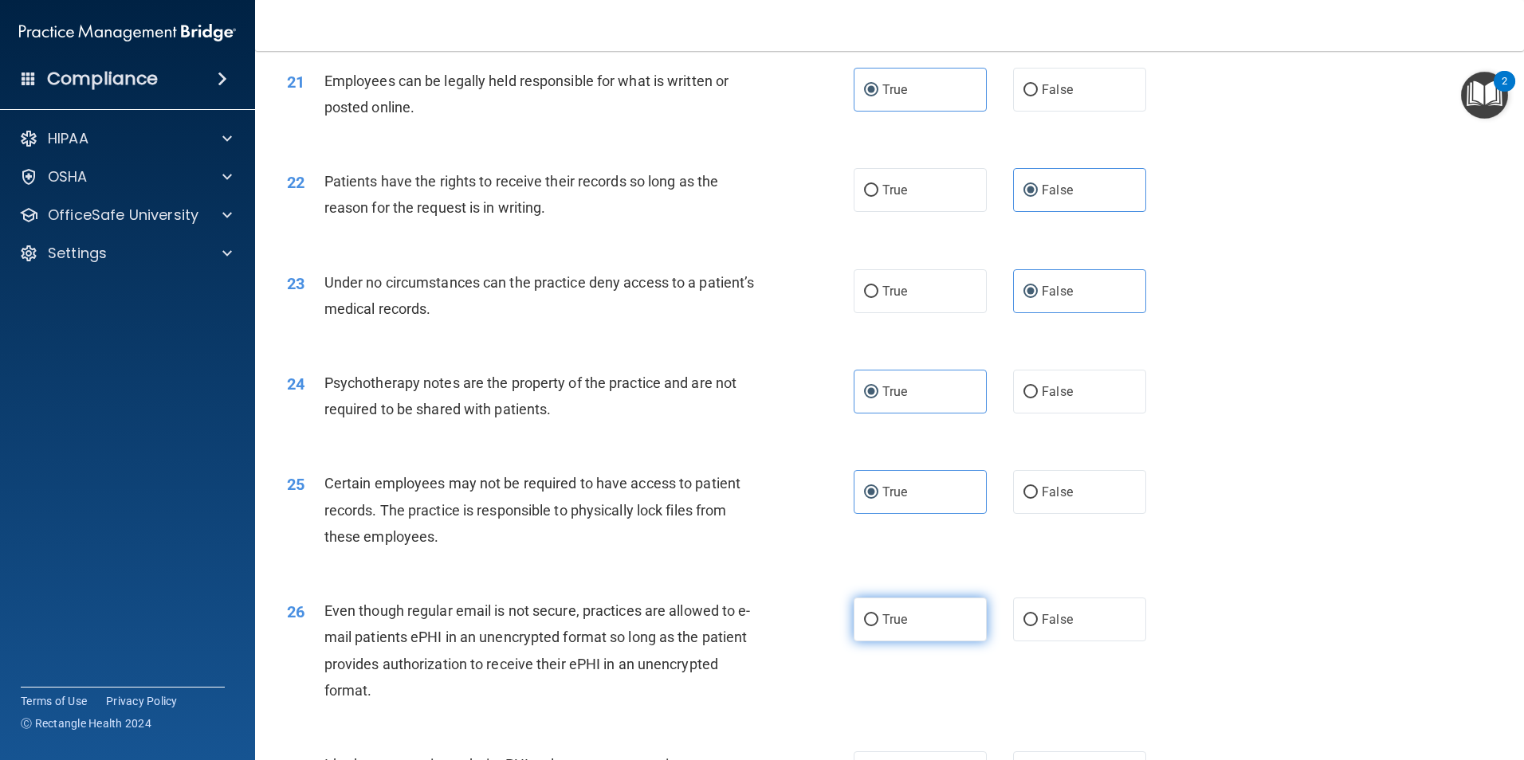
click at [913, 642] on label "True" at bounding box center [920, 620] width 133 height 44
click at [878, 627] on input "True" at bounding box center [871, 621] width 14 height 12
radio input "true"
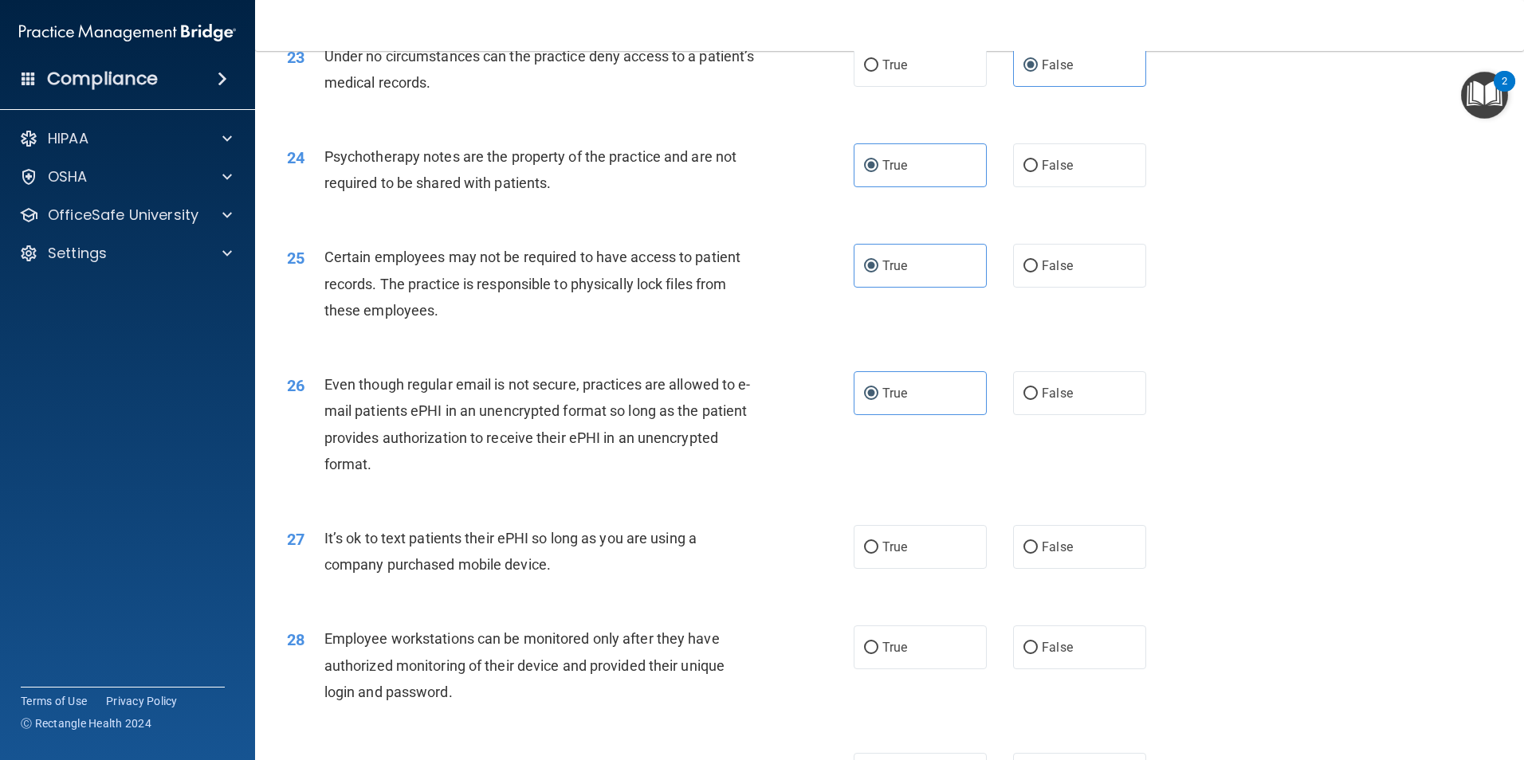
scroll to position [2950, 0]
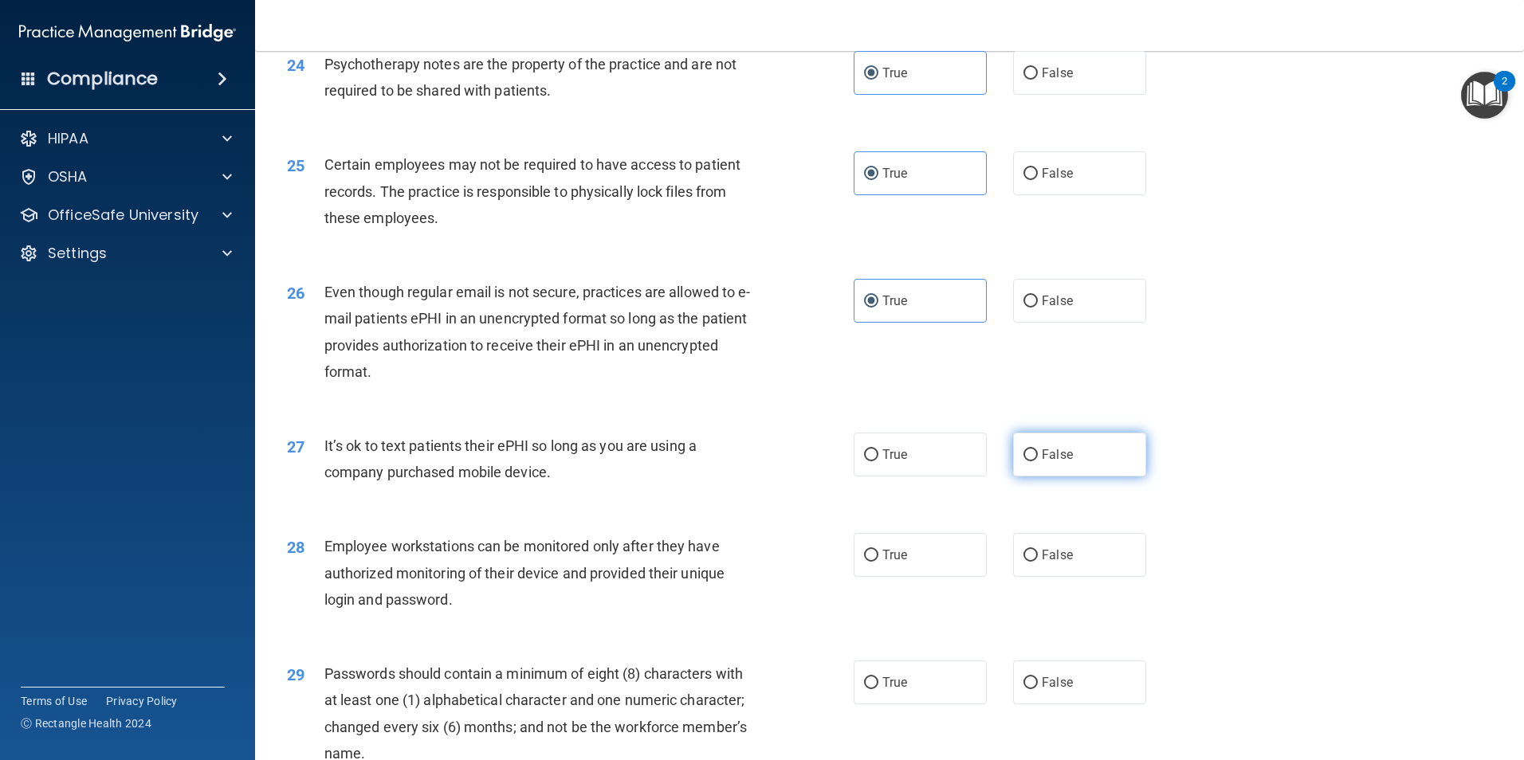
click at [1059, 462] on span "False" at bounding box center [1057, 454] width 31 height 15
click at [1038, 462] on input "False" at bounding box center [1031, 456] width 14 height 12
radio input "true"
click at [1052, 563] on span "False" at bounding box center [1057, 555] width 31 height 15
click at [1038, 562] on input "False" at bounding box center [1031, 556] width 14 height 12
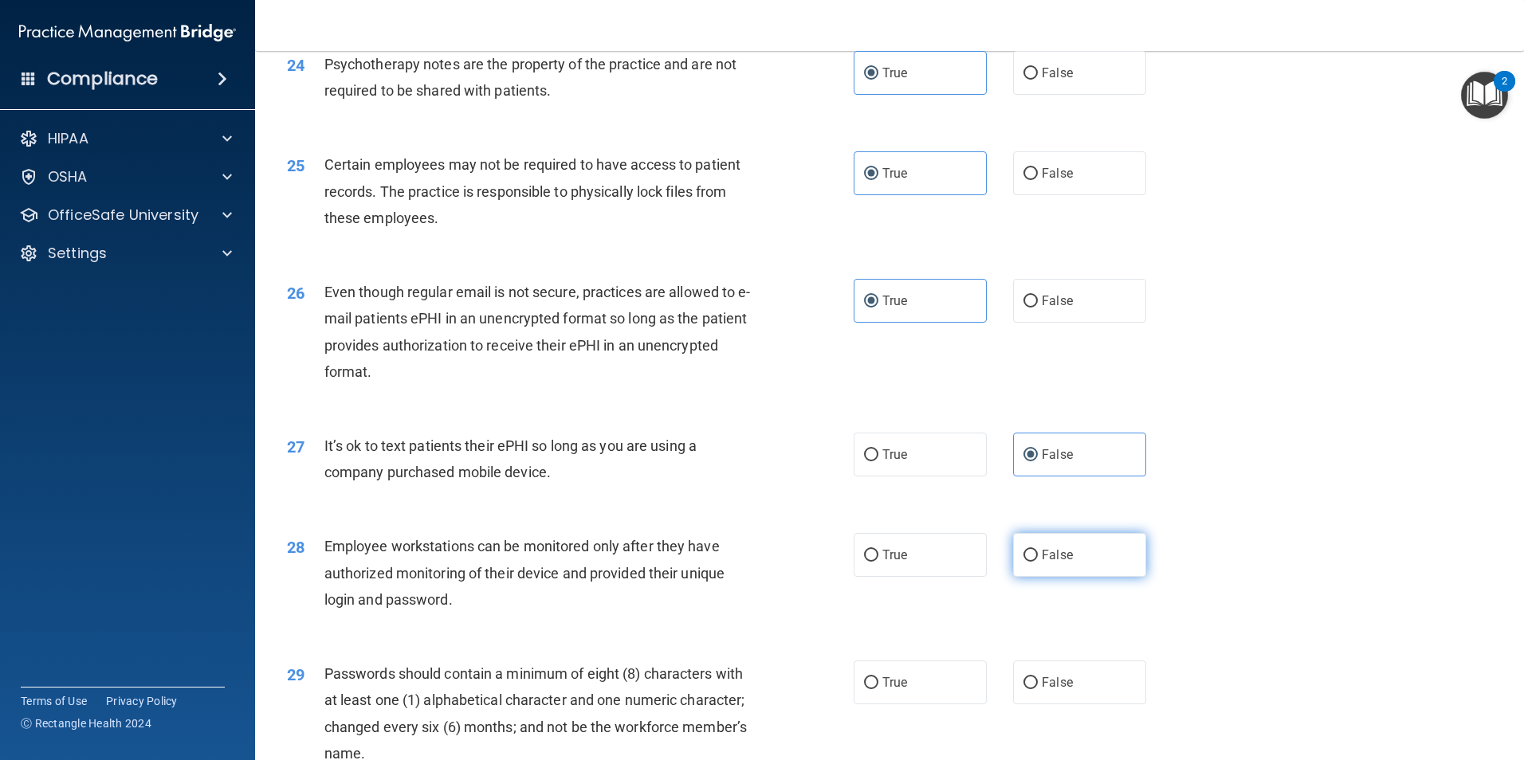
radio input "true"
click at [882, 690] on span "True" at bounding box center [894, 682] width 25 height 15
click at [878, 690] on input "True" at bounding box center [871, 684] width 14 height 12
radio input "true"
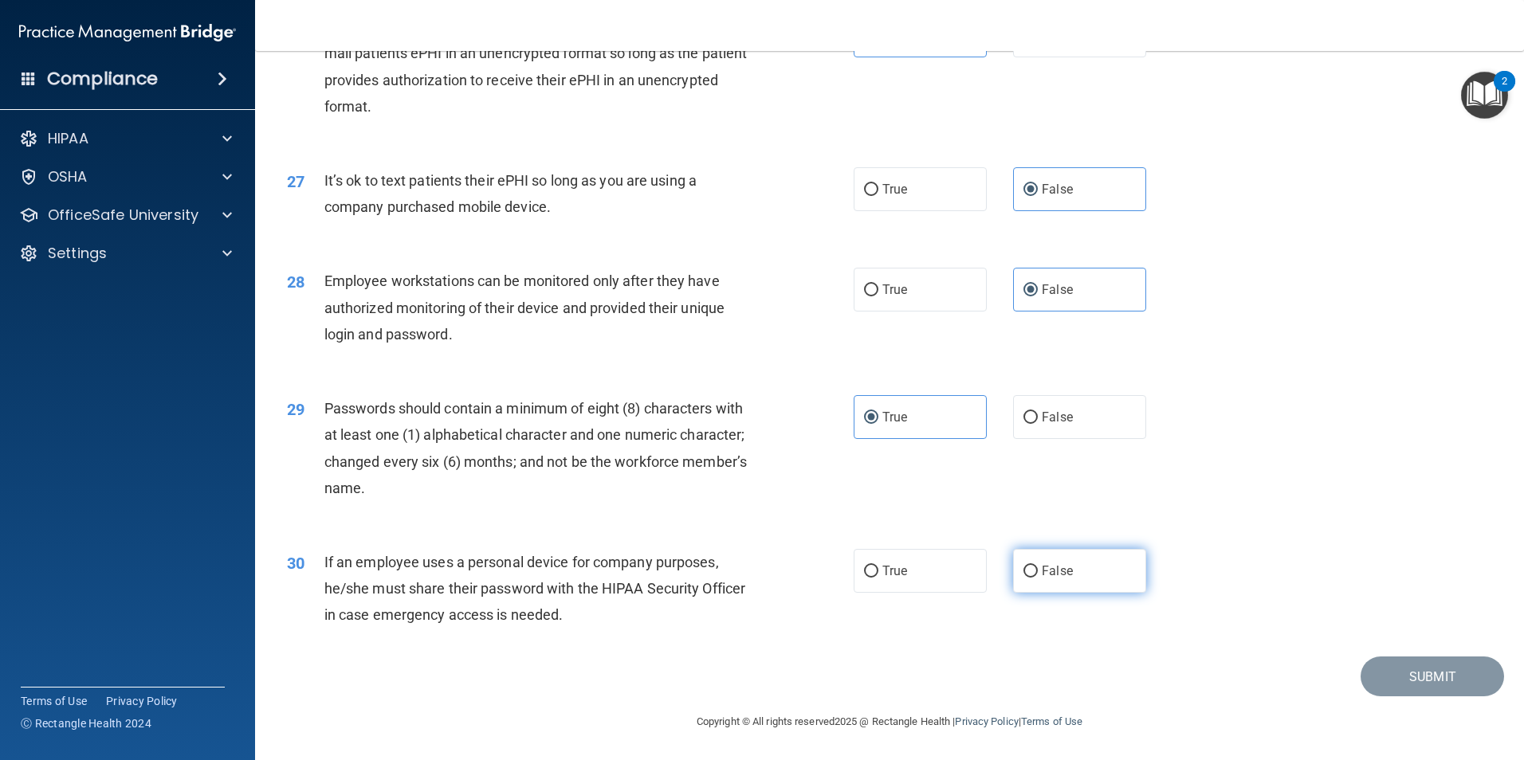
click at [1072, 569] on label "False" at bounding box center [1079, 571] width 133 height 44
click at [1038, 569] on input "False" at bounding box center [1031, 572] width 14 height 12
radio input "true"
click at [1422, 684] on button "Submit" at bounding box center [1432, 677] width 143 height 41
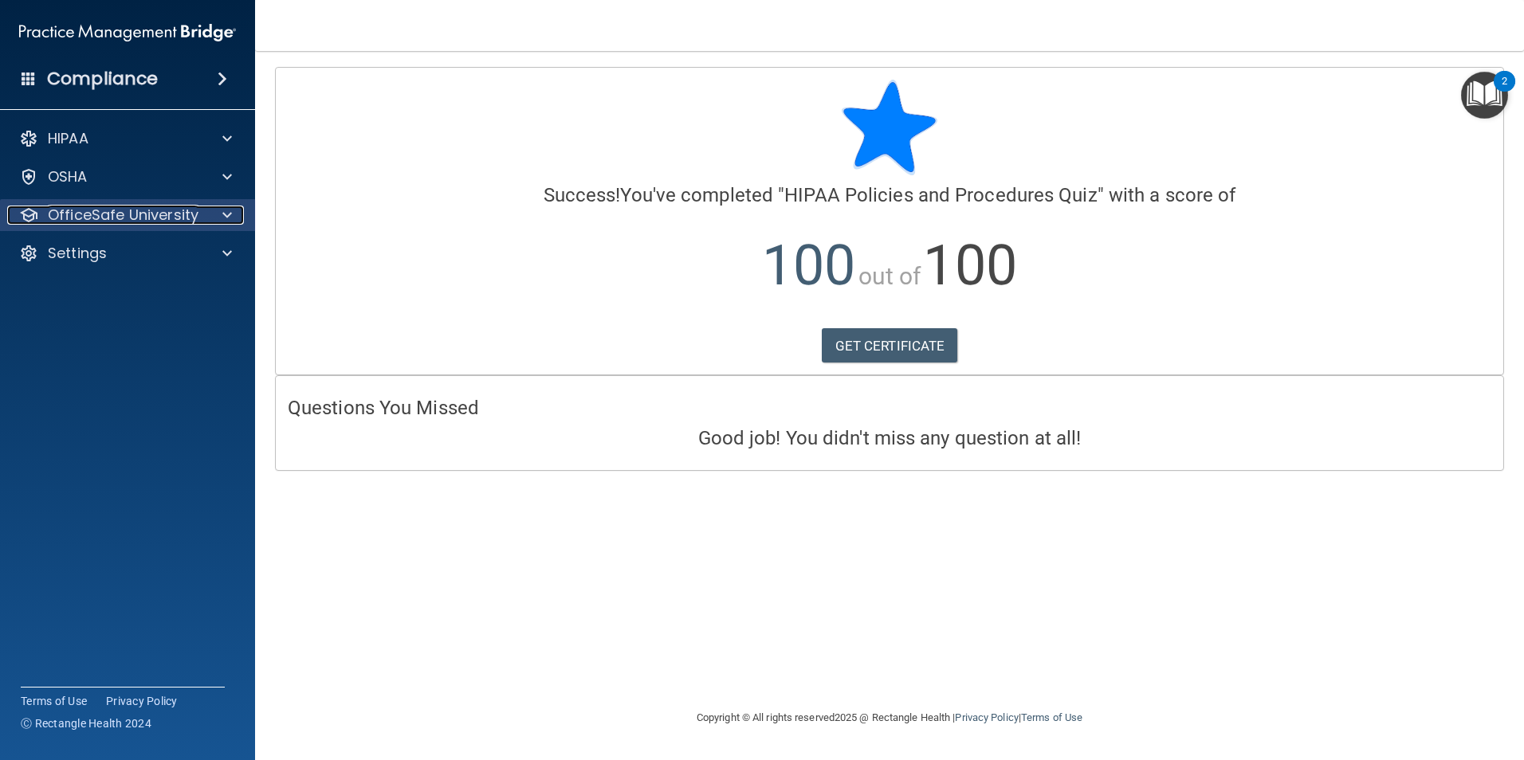
click at [118, 222] on p "OfficeSafe University" at bounding box center [123, 215] width 151 height 19
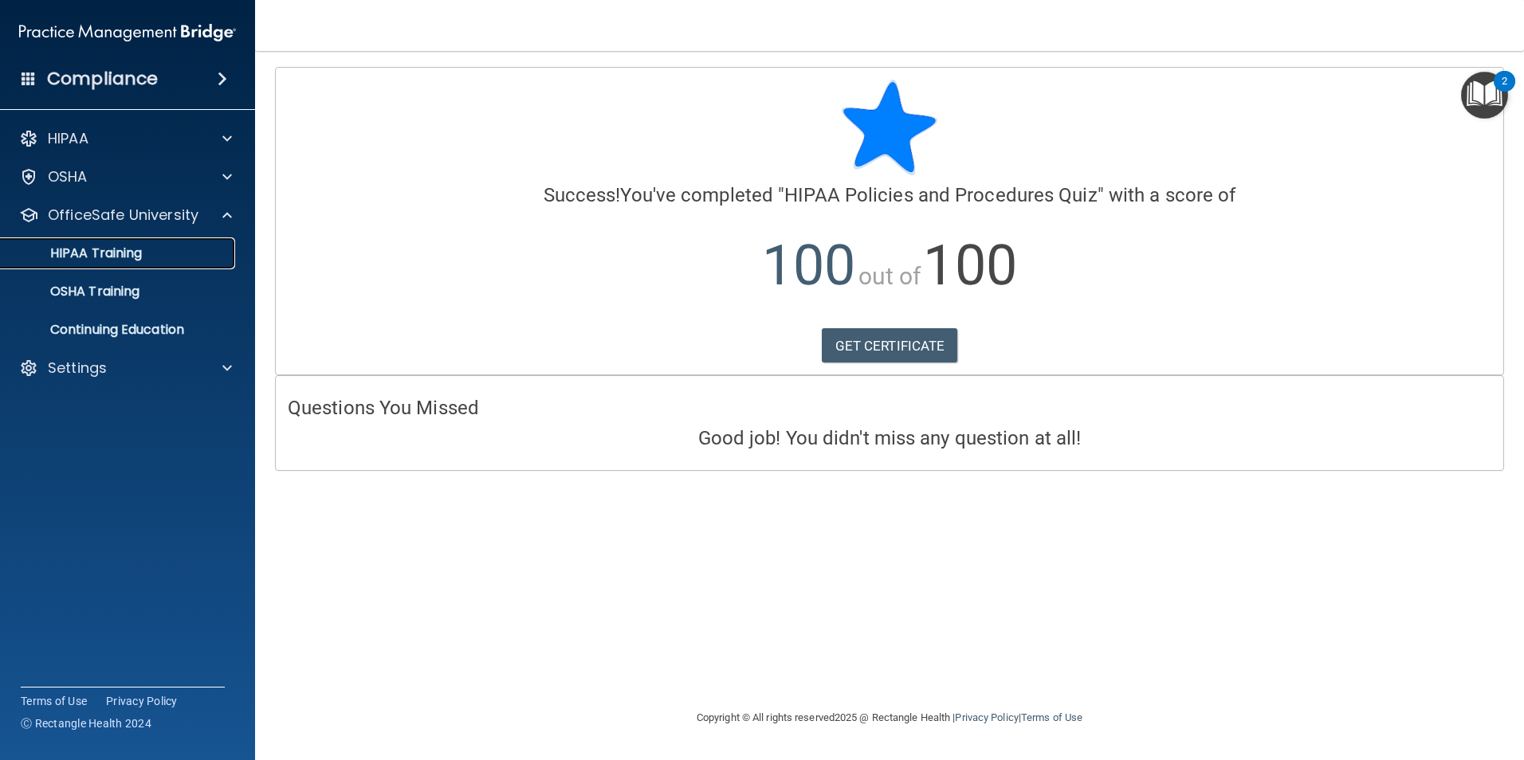
click at [139, 258] on p "HIPAA Training" at bounding box center [76, 254] width 132 height 16
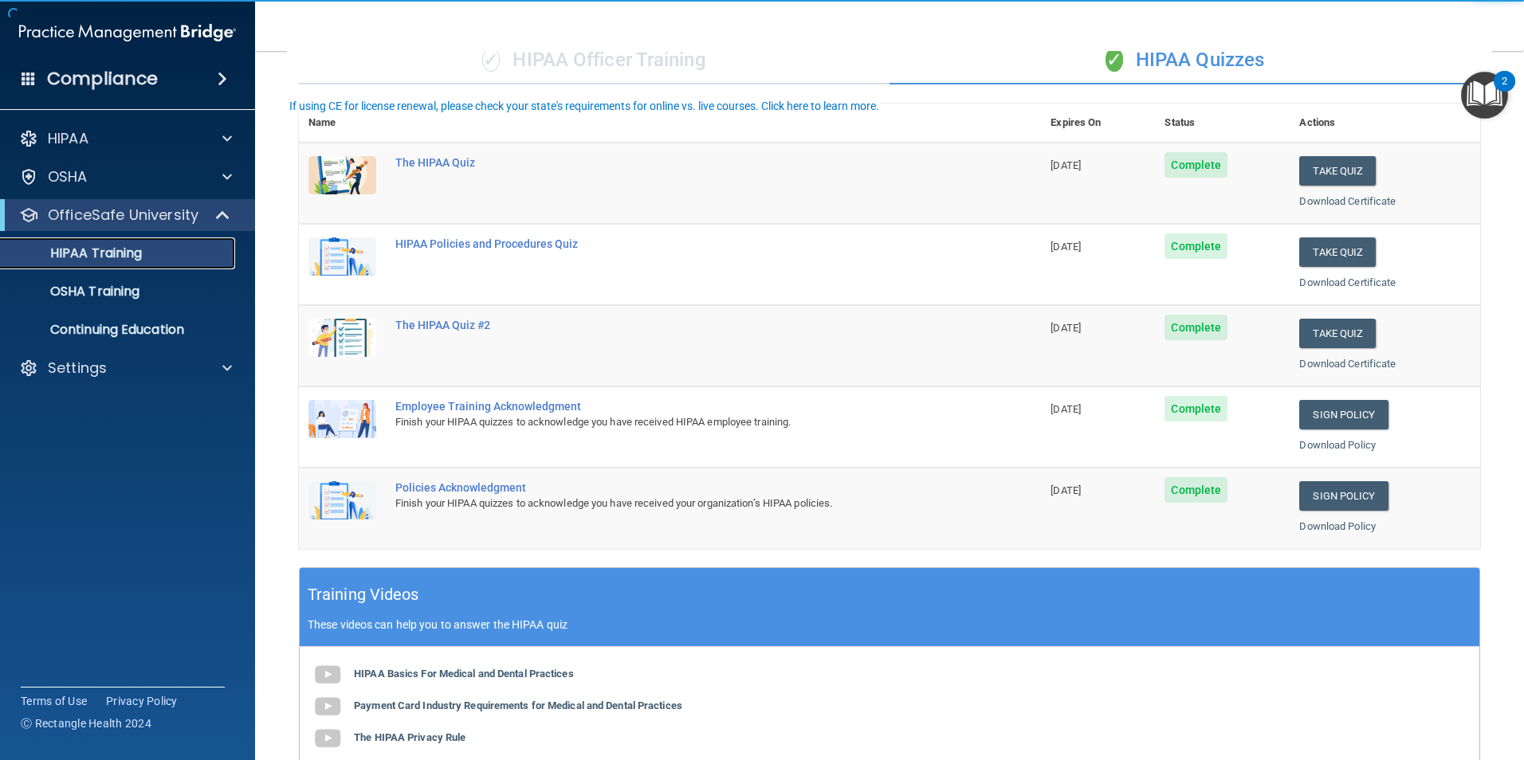
scroll to position [159, 0]
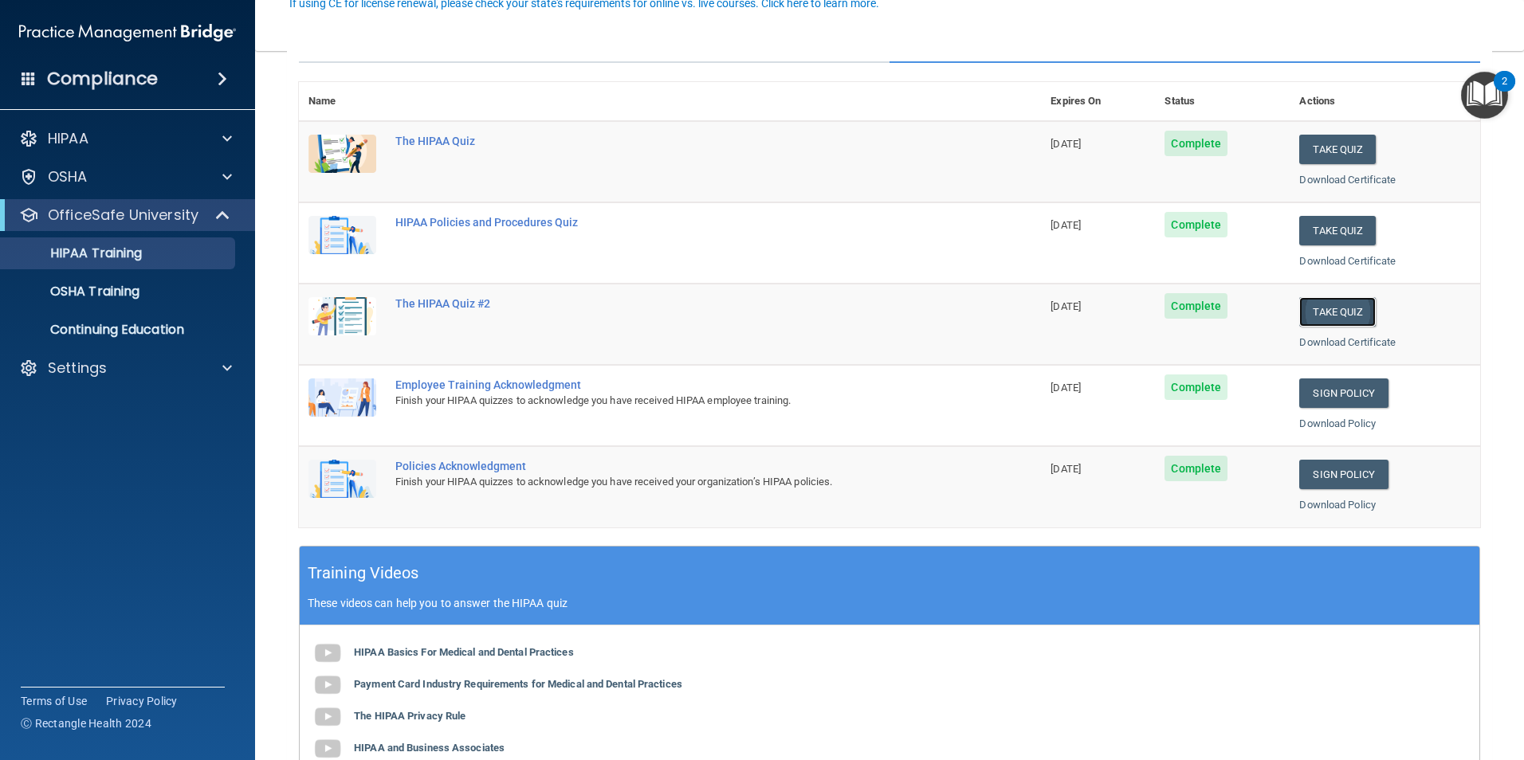
click at [1331, 302] on button "Take Quiz" at bounding box center [1337, 311] width 77 height 29
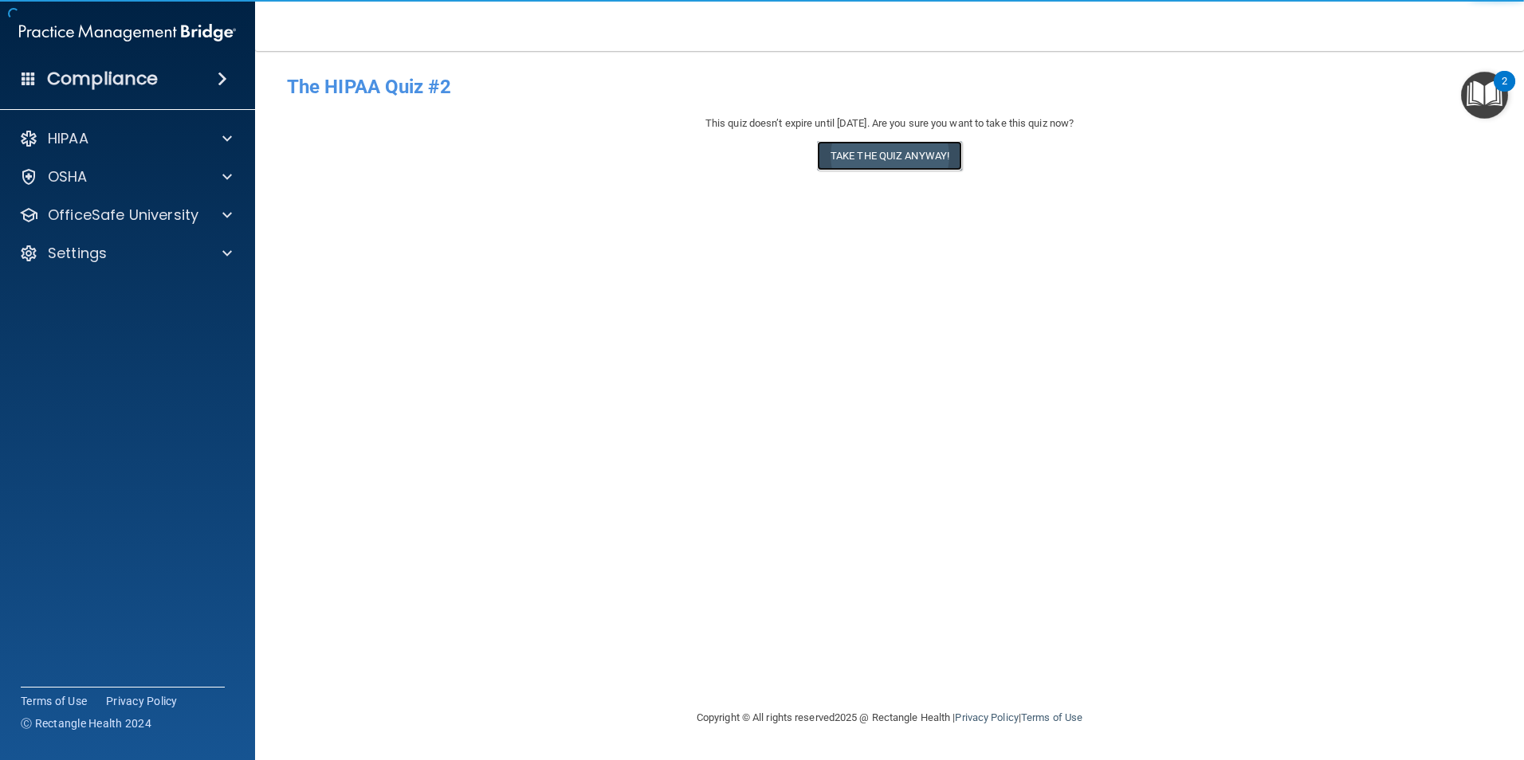
click at [905, 163] on button "Take the quiz anyway!" at bounding box center [889, 155] width 145 height 29
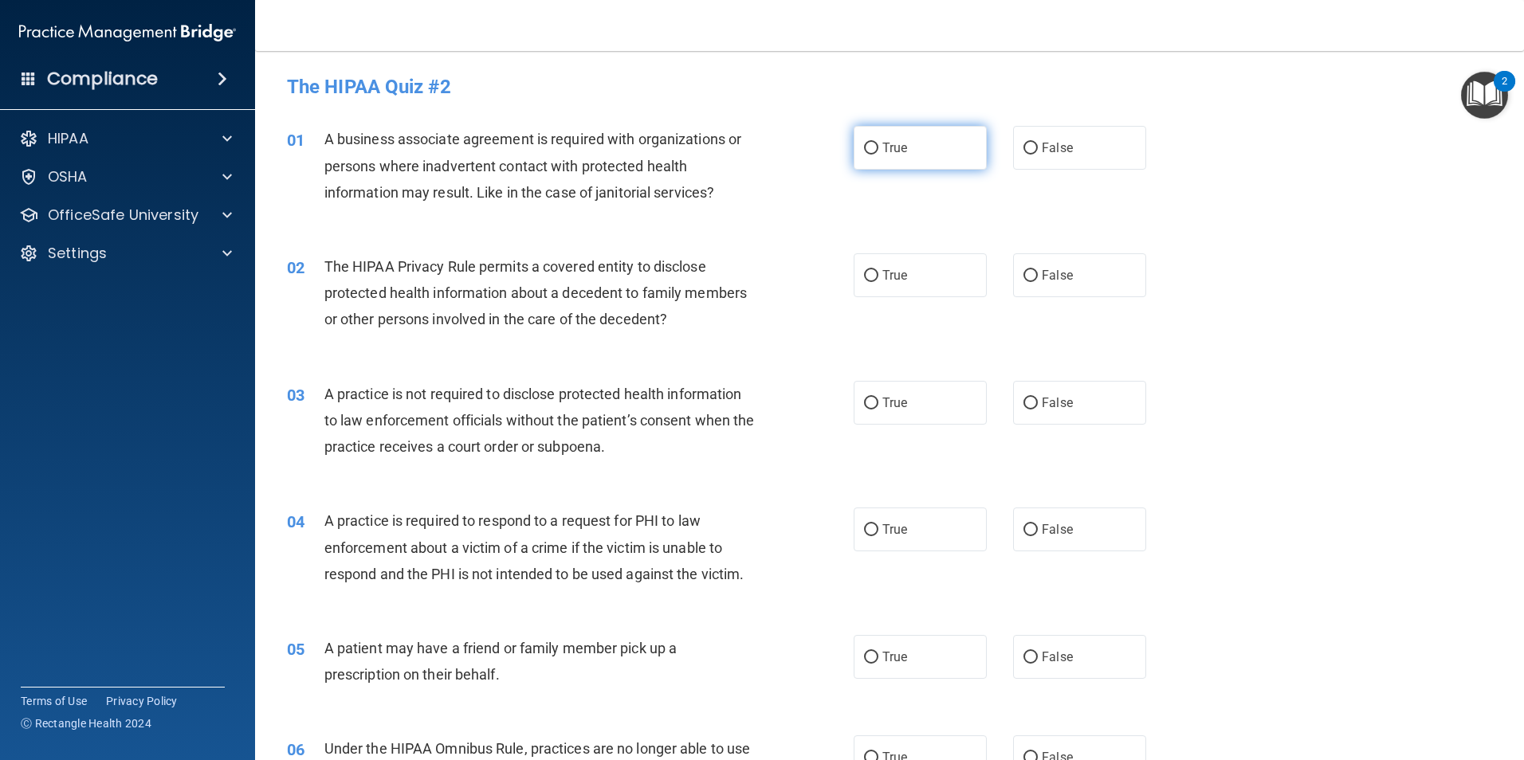
click at [901, 135] on label "True" at bounding box center [920, 148] width 133 height 44
click at [878, 143] on input "True" at bounding box center [871, 149] width 14 height 12
radio input "true"
click at [914, 270] on label "True" at bounding box center [920, 275] width 133 height 44
click at [878, 270] on input "True" at bounding box center [871, 276] width 14 height 12
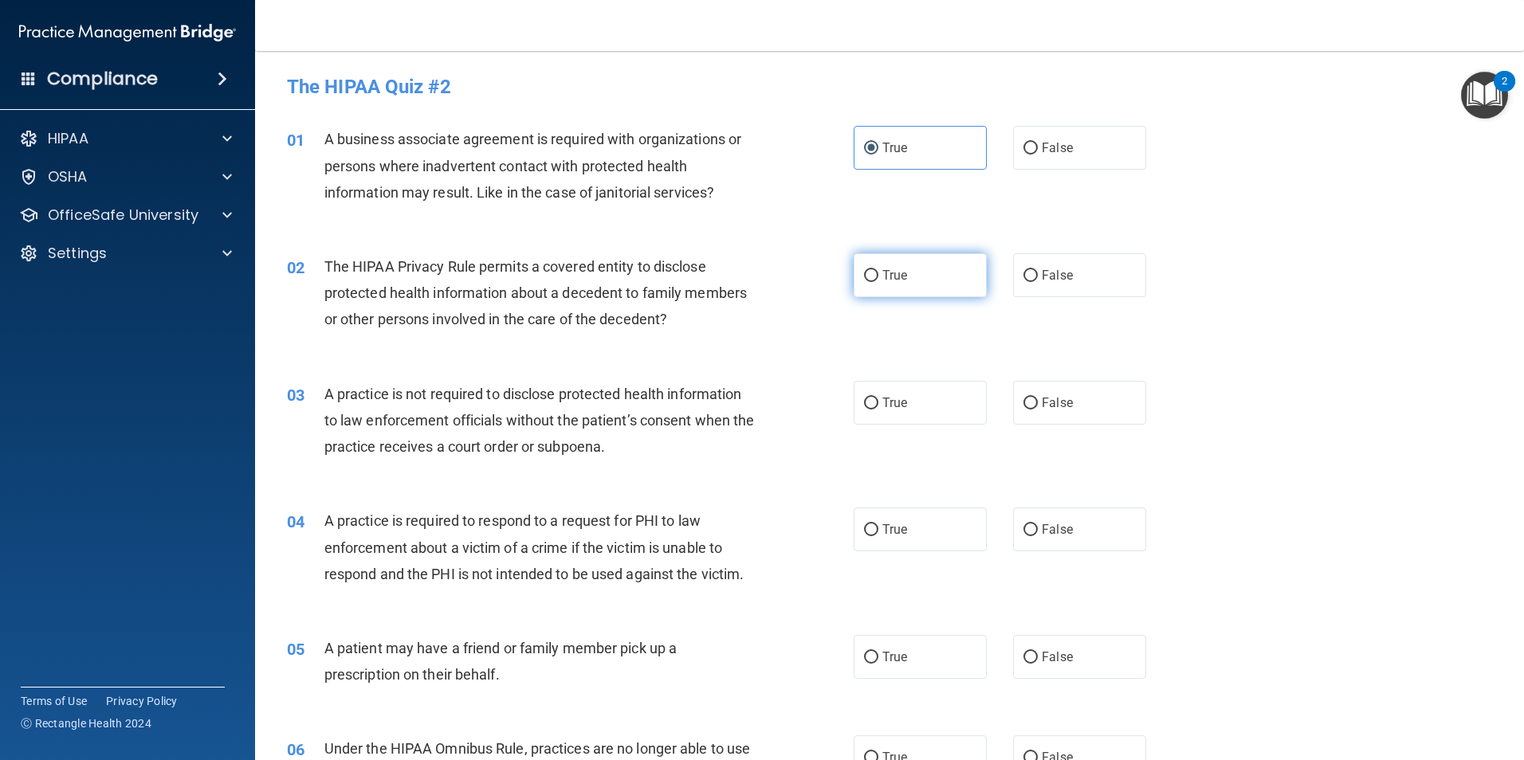
radio input "true"
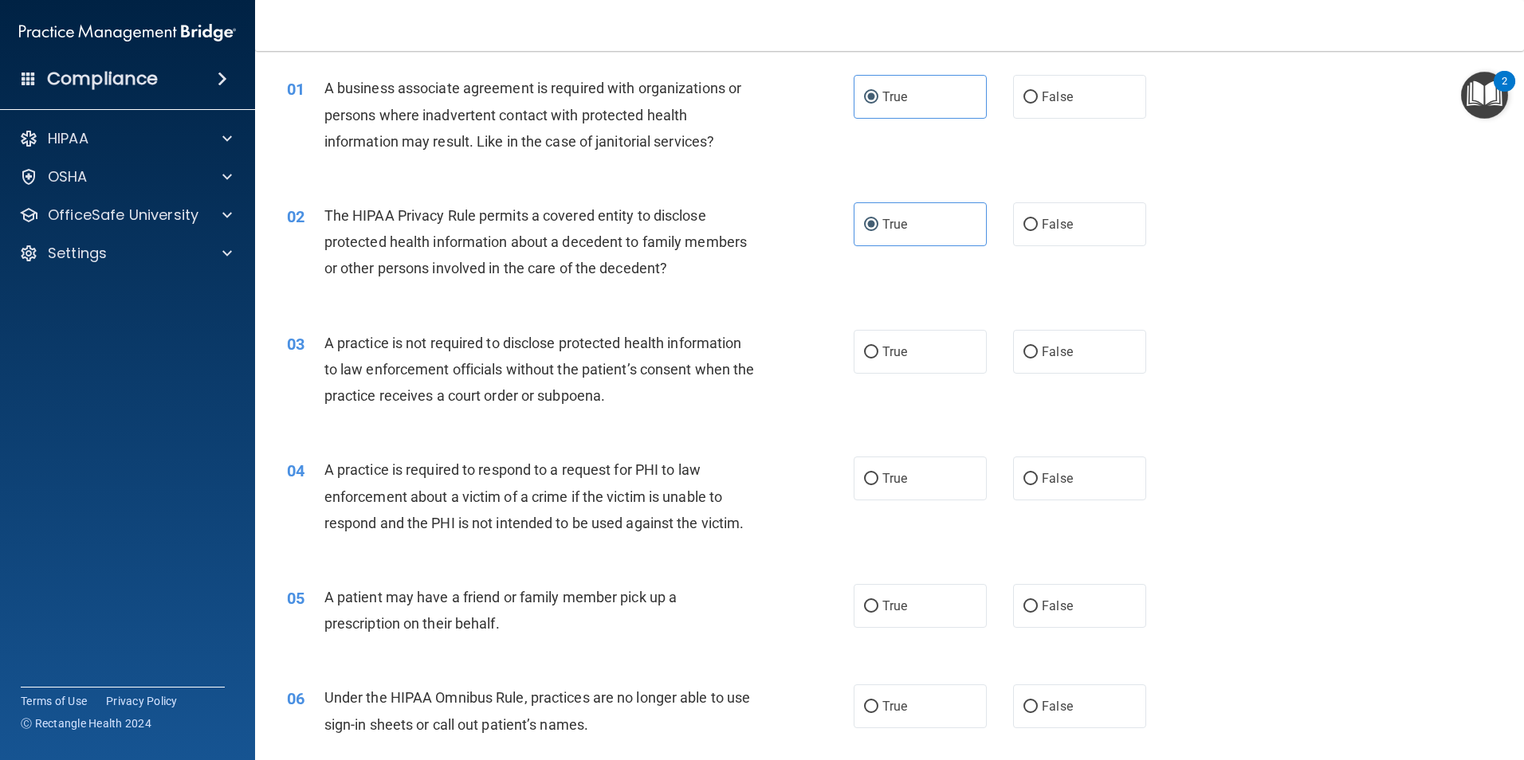
scroll to position [80, 0]
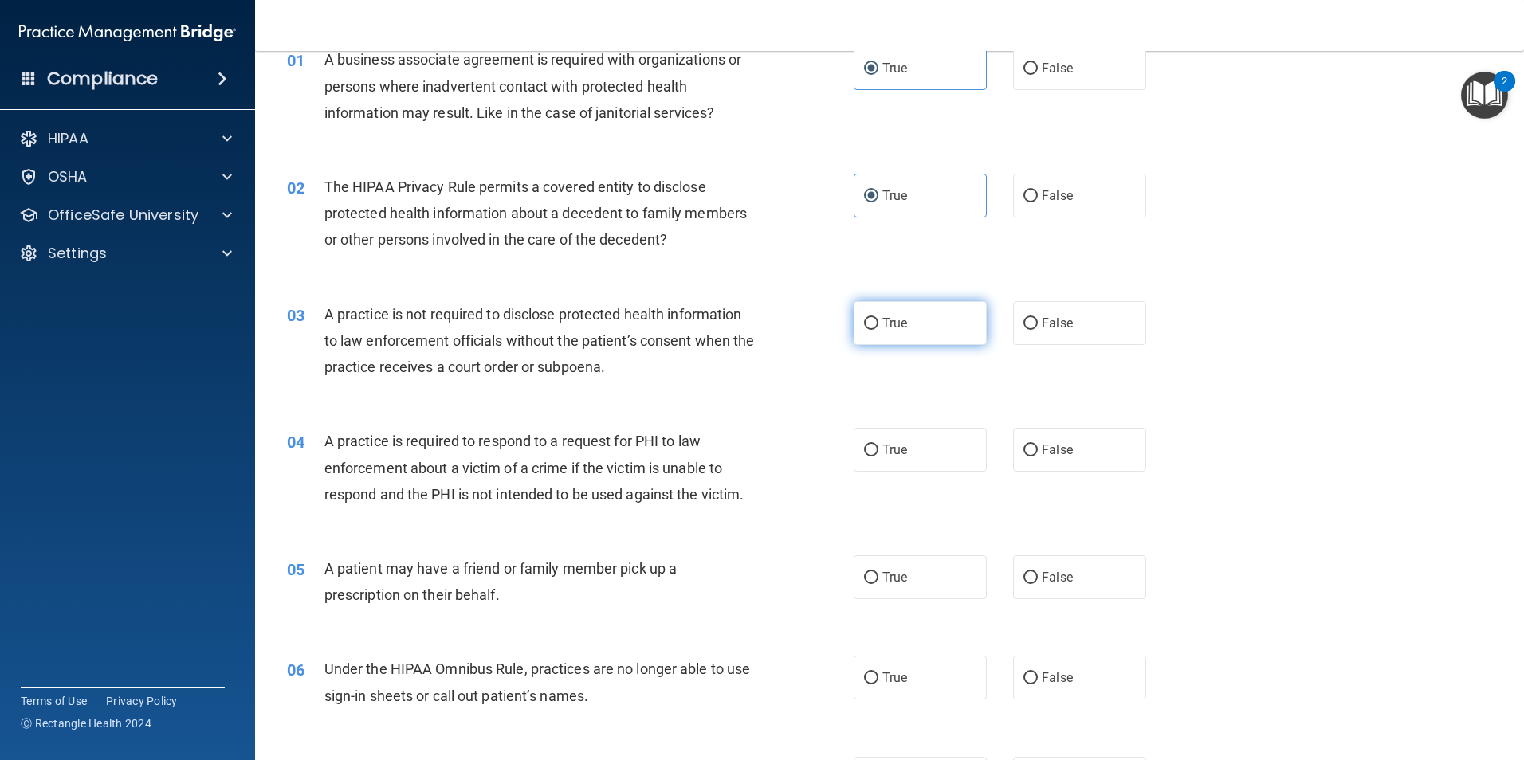
click at [927, 320] on label "True" at bounding box center [920, 323] width 133 height 44
click at [878, 320] on input "True" at bounding box center [871, 324] width 14 height 12
radio input "true"
click at [909, 443] on label "True" at bounding box center [920, 450] width 133 height 44
click at [878, 445] on input "True" at bounding box center [871, 451] width 14 height 12
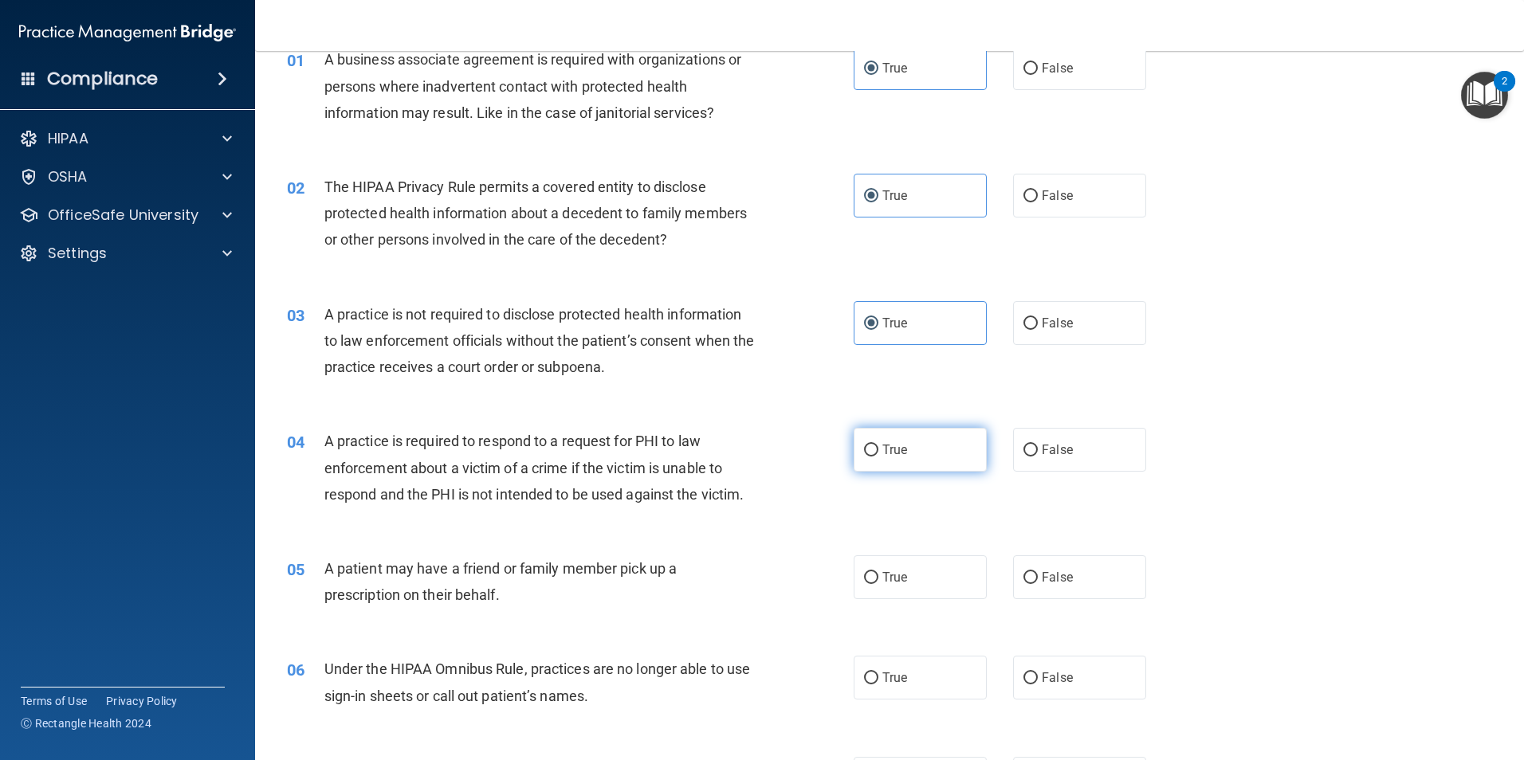
radio input "true"
click at [906, 572] on label "True" at bounding box center [920, 578] width 133 height 44
click at [878, 572] on input "True" at bounding box center [871, 578] width 14 height 12
radio input "true"
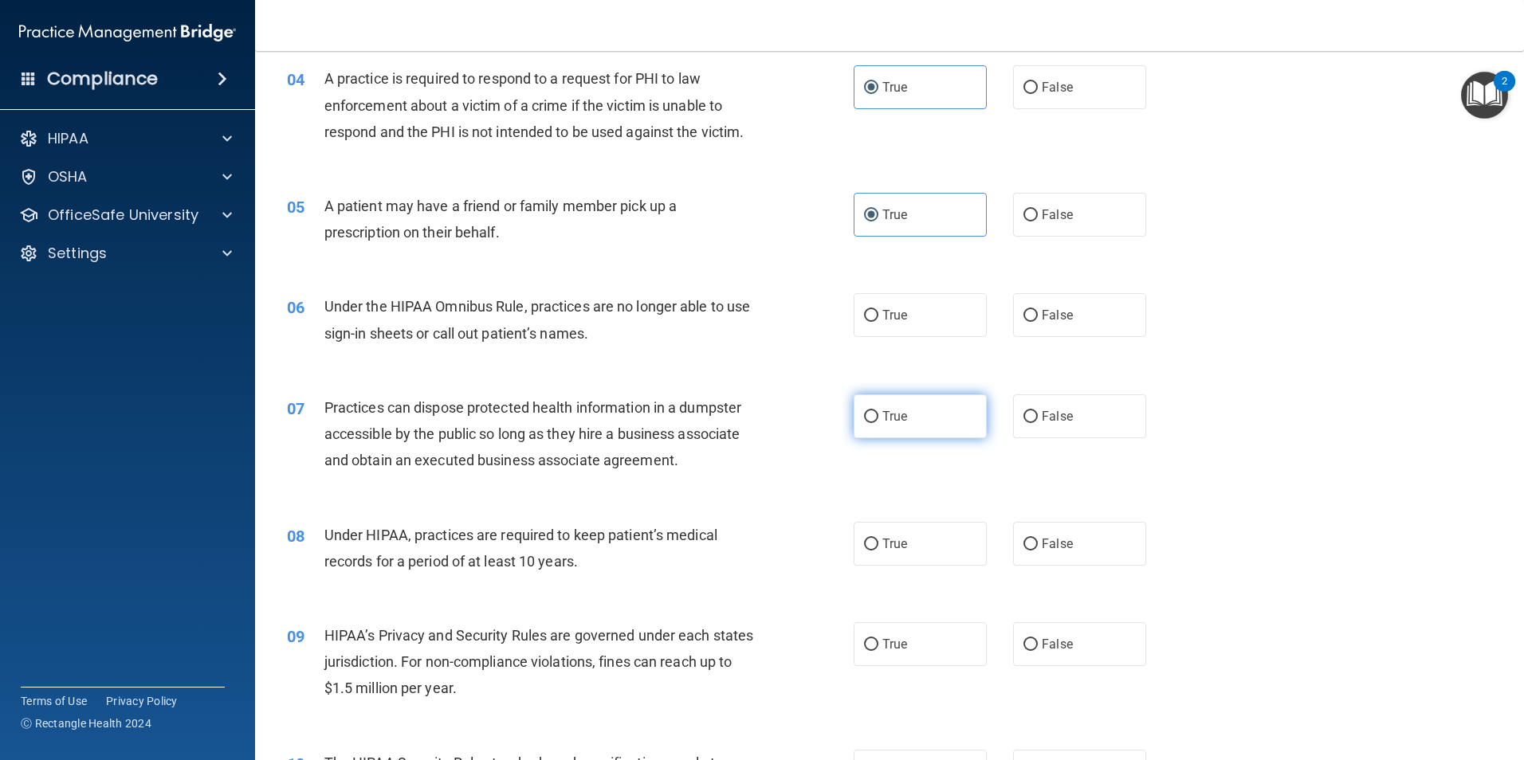
scroll to position [478, 0]
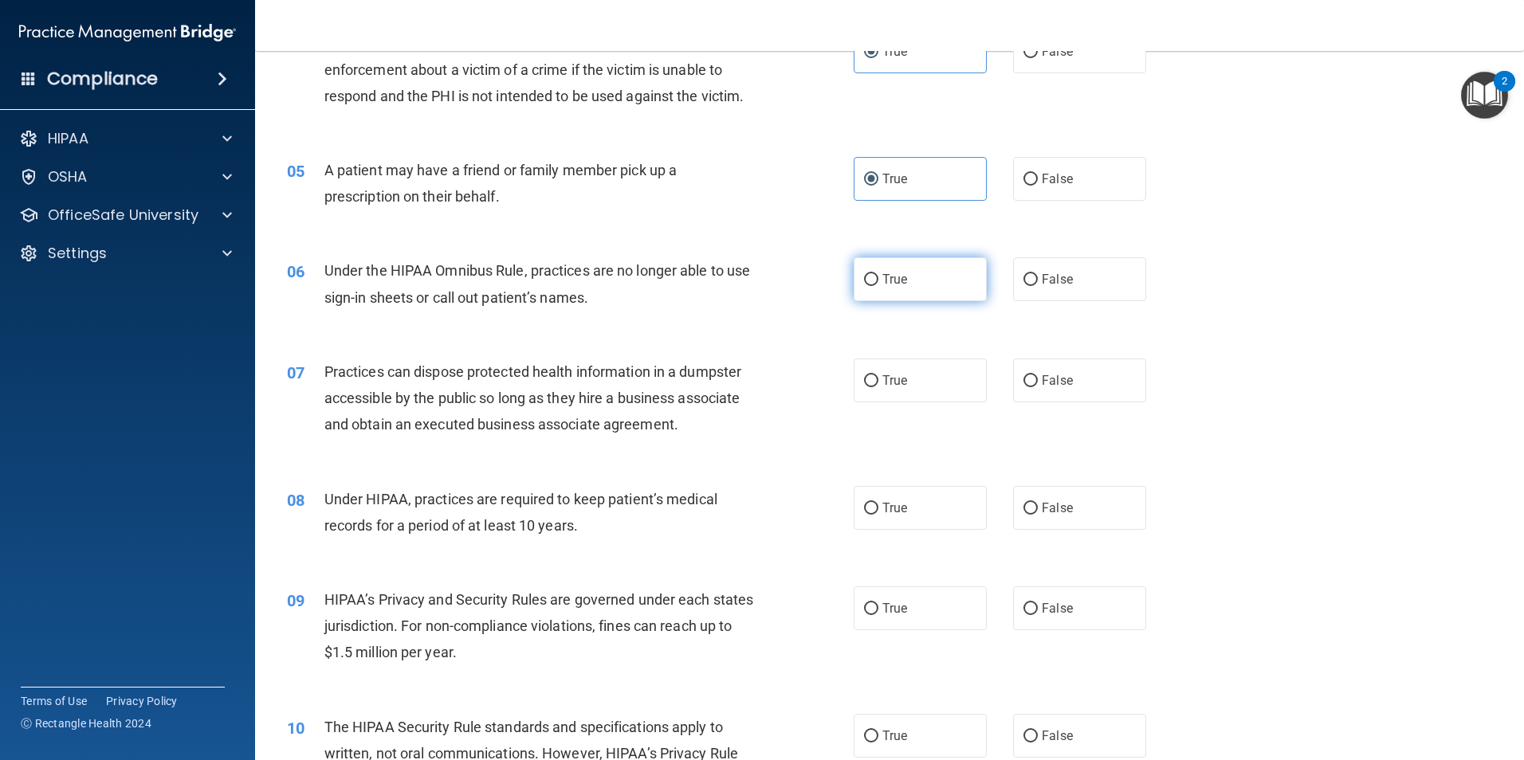
click at [914, 265] on label "True" at bounding box center [920, 279] width 133 height 44
click at [878, 274] on input "True" at bounding box center [871, 280] width 14 height 12
radio input "true"
drag, startPoint x: 916, startPoint y: 383, endPoint x: 915, endPoint y: 480, distance: 96.5
click at [916, 385] on label "True" at bounding box center [920, 381] width 133 height 44
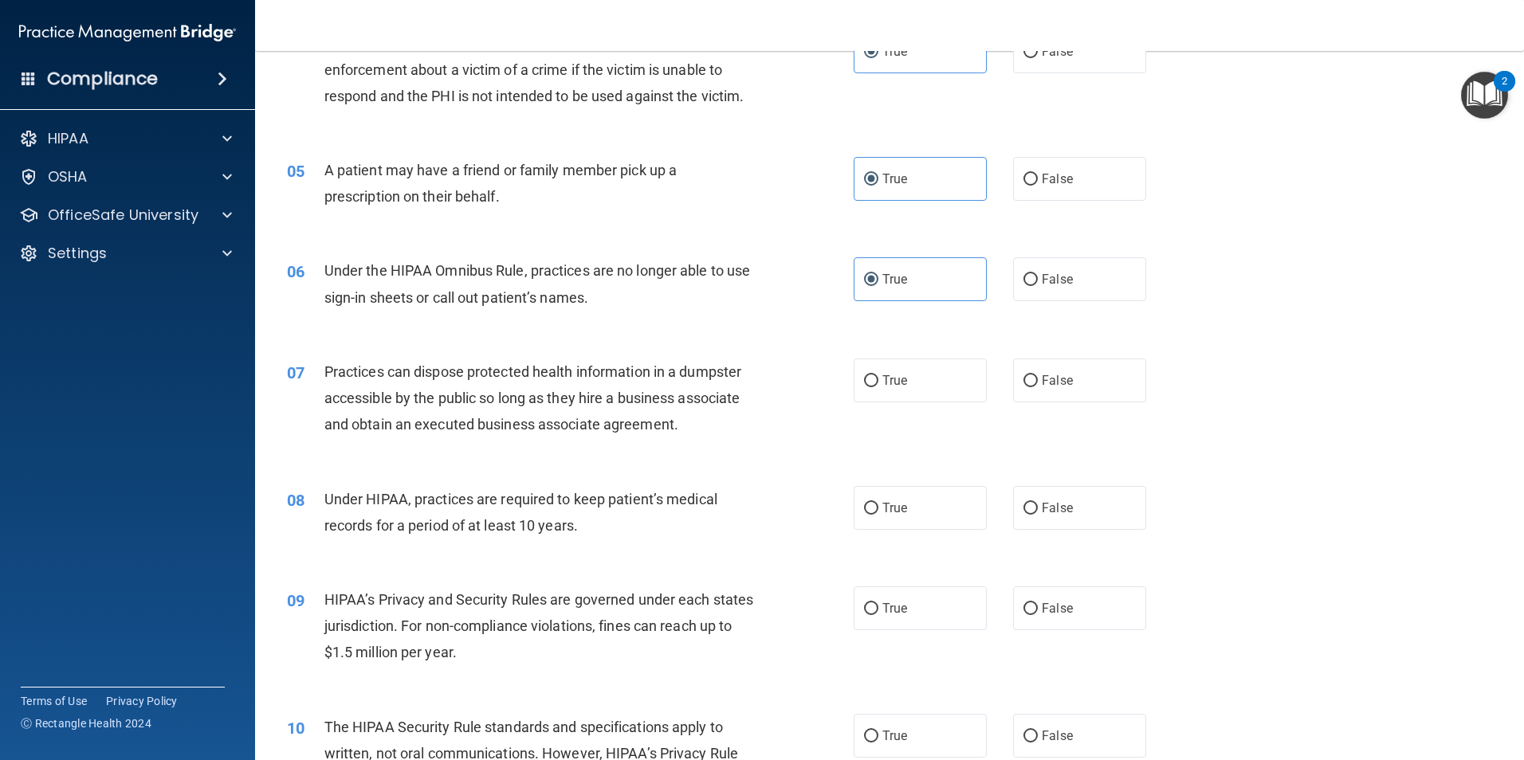
click at [878, 385] on input "True" at bounding box center [871, 381] width 14 height 12
radio input "true"
drag, startPoint x: 901, startPoint y: 524, endPoint x: 898, endPoint y: 559, distance: 35.2
click at [901, 527] on label "True" at bounding box center [920, 508] width 133 height 44
click at [878, 515] on input "True" at bounding box center [871, 509] width 14 height 12
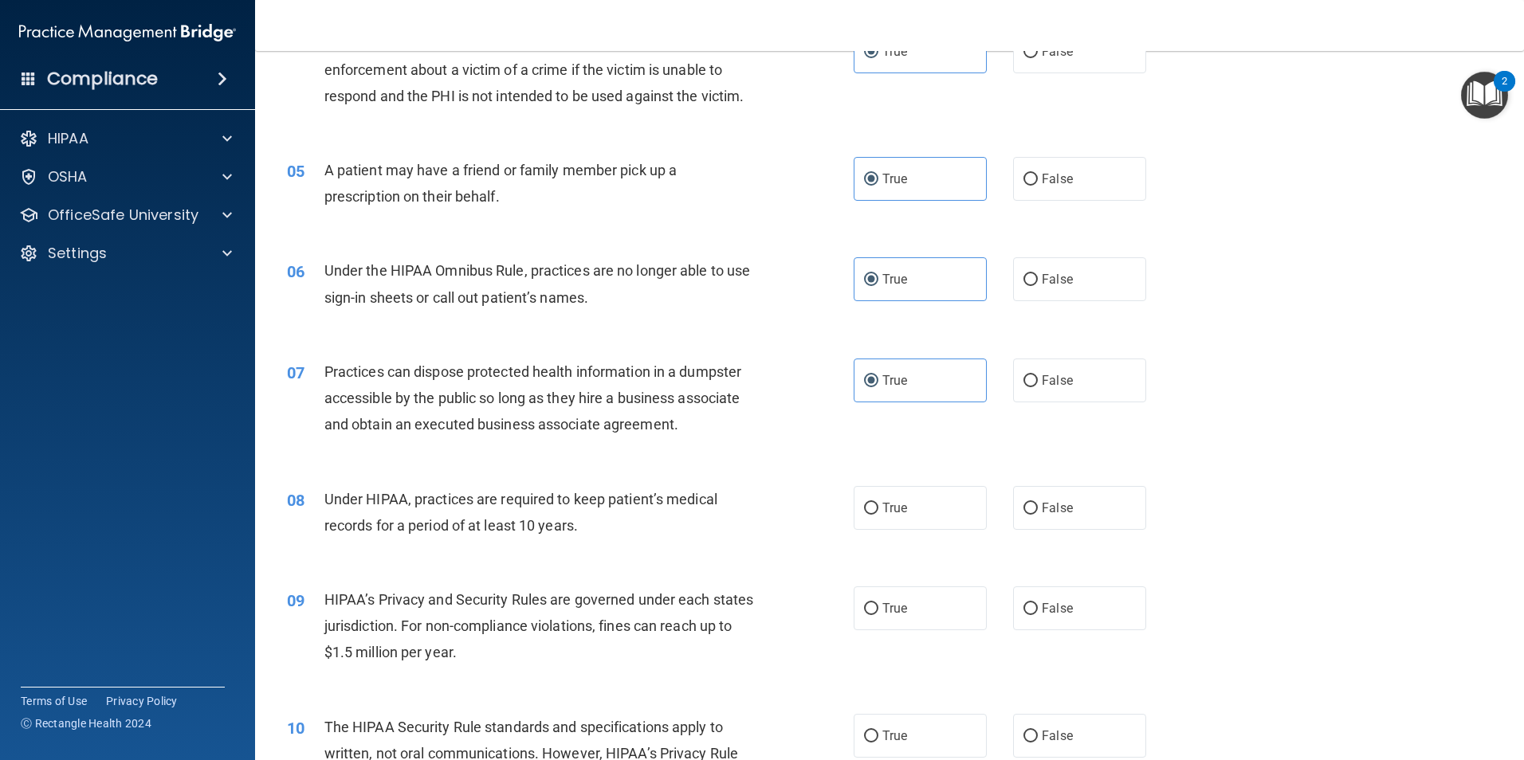
radio input "true"
drag, startPoint x: 895, startPoint y: 607, endPoint x: 913, endPoint y: 571, distance: 39.9
click at [896, 605] on span "True" at bounding box center [894, 608] width 25 height 15
click at [878, 605] on input "True" at bounding box center [871, 609] width 14 height 12
radio input "true"
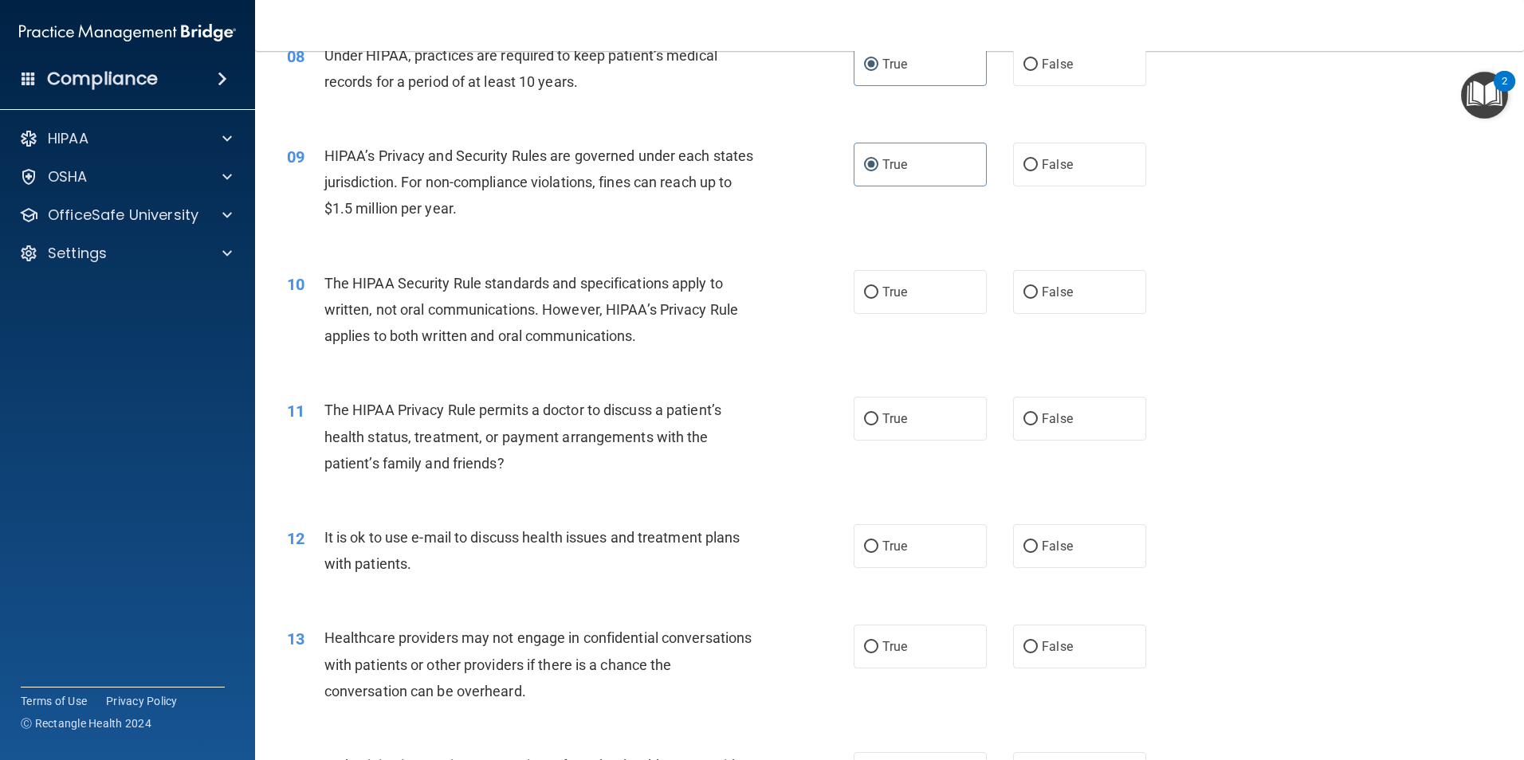
scroll to position [957, 0]
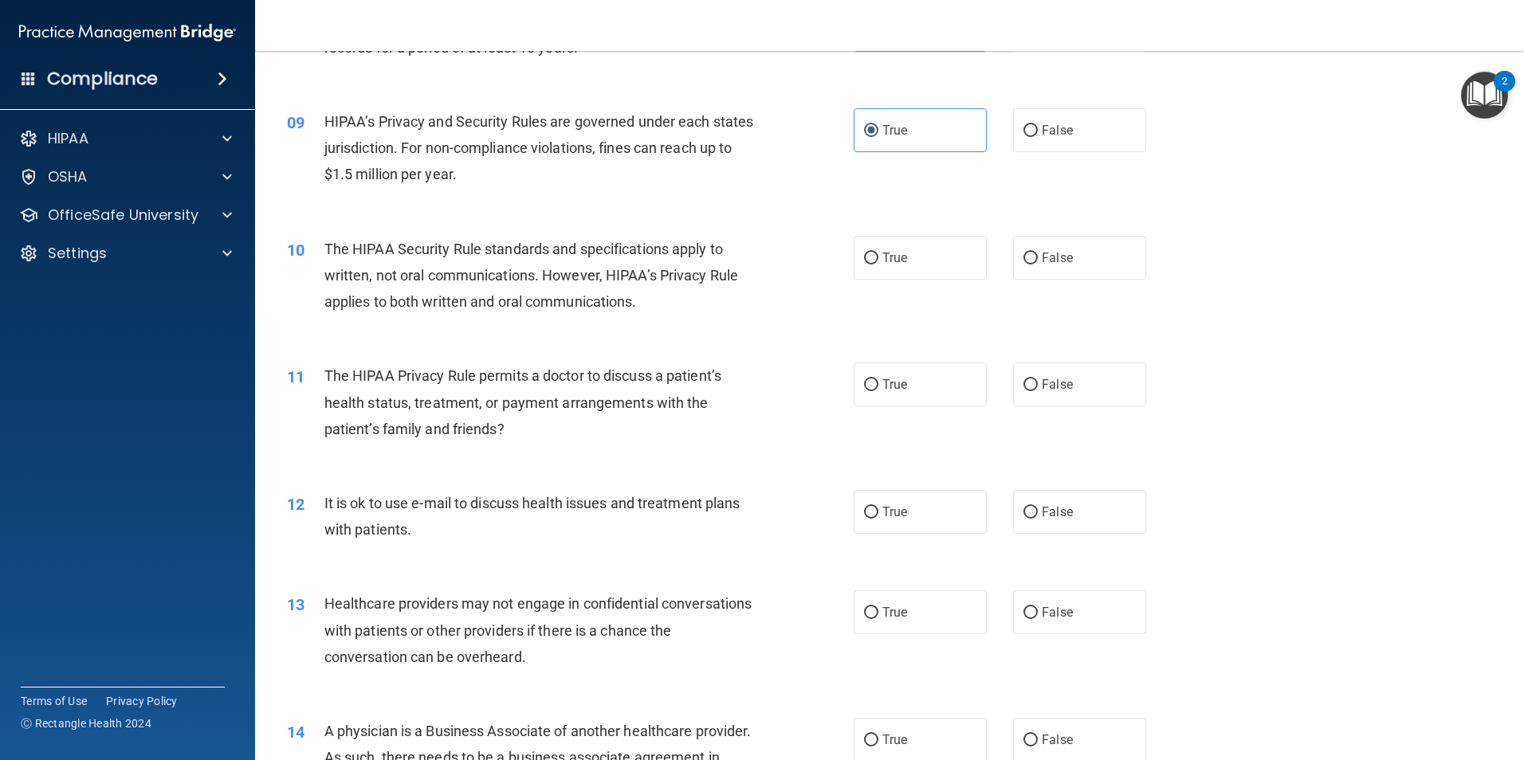
drag, startPoint x: 915, startPoint y: 251, endPoint x: 910, endPoint y: 341, distance: 90.2
click at [915, 254] on label "True" at bounding box center [920, 258] width 133 height 44
click at [878, 254] on input "True" at bounding box center [871, 259] width 14 height 12
radio input "true"
drag, startPoint x: 917, startPoint y: 387, endPoint x: 914, endPoint y: 508, distance: 120.4
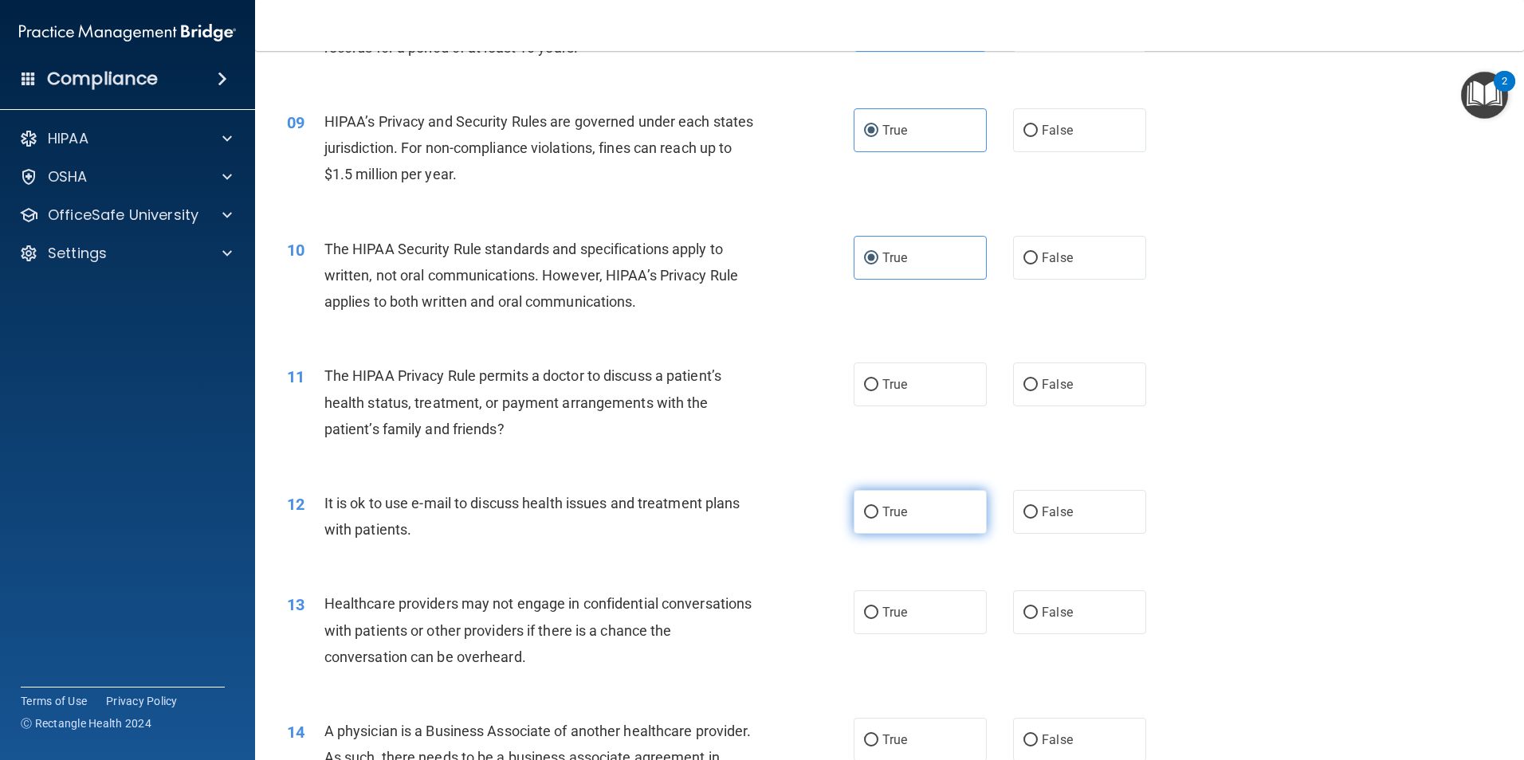
click at [917, 394] on label "True" at bounding box center [920, 385] width 133 height 44
click at [878, 391] on input "True" at bounding box center [871, 385] width 14 height 12
radio input "true"
click at [894, 533] on label "True" at bounding box center [920, 512] width 133 height 44
click at [878, 519] on input "True" at bounding box center [871, 513] width 14 height 12
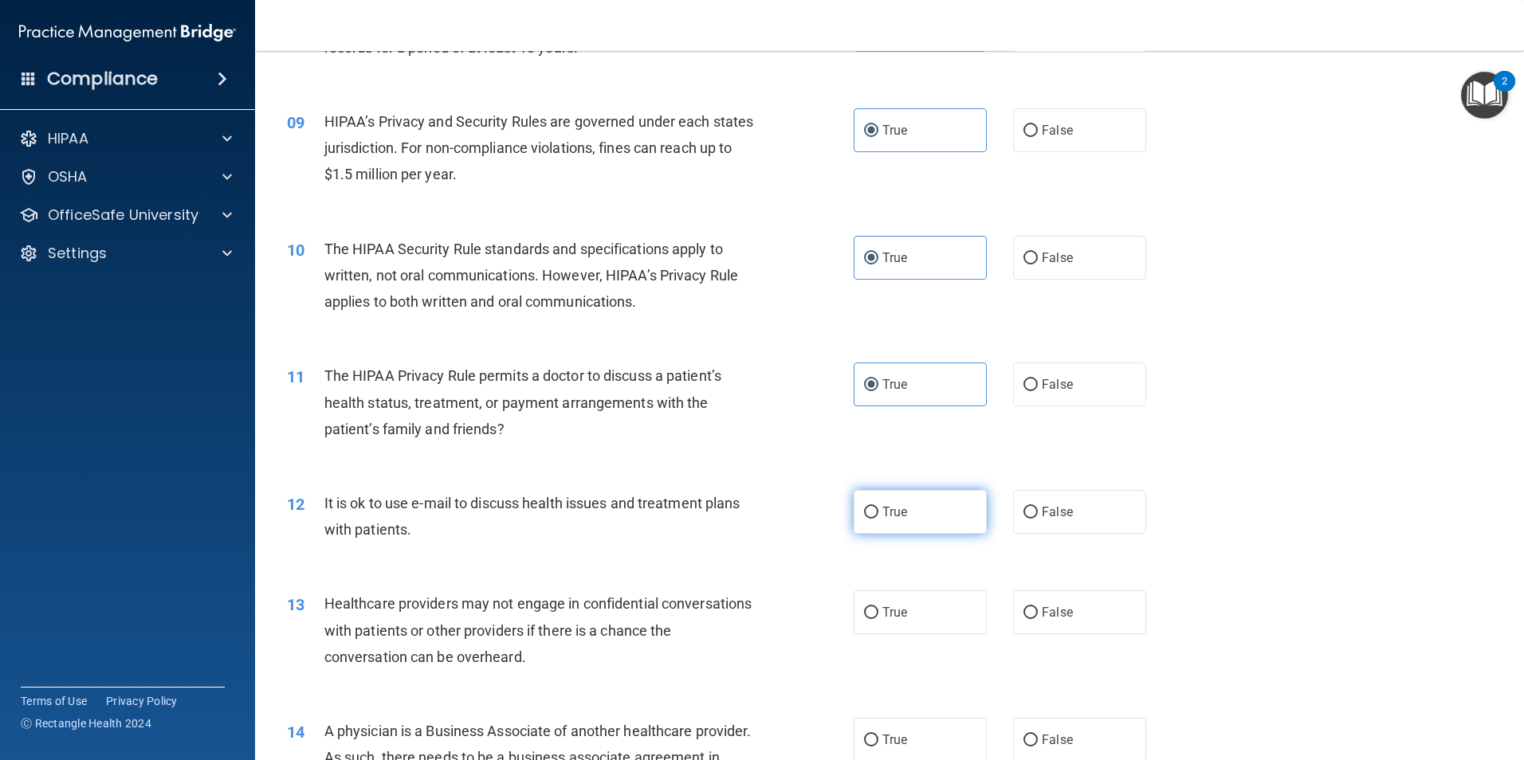
radio input "true"
click at [910, 607] on label "True" at bounding box center [920, 613] width 133 height 44
click at [878, 607] on input "True" at bounding box center [871, 613] width 14 height 12
radio input "true"
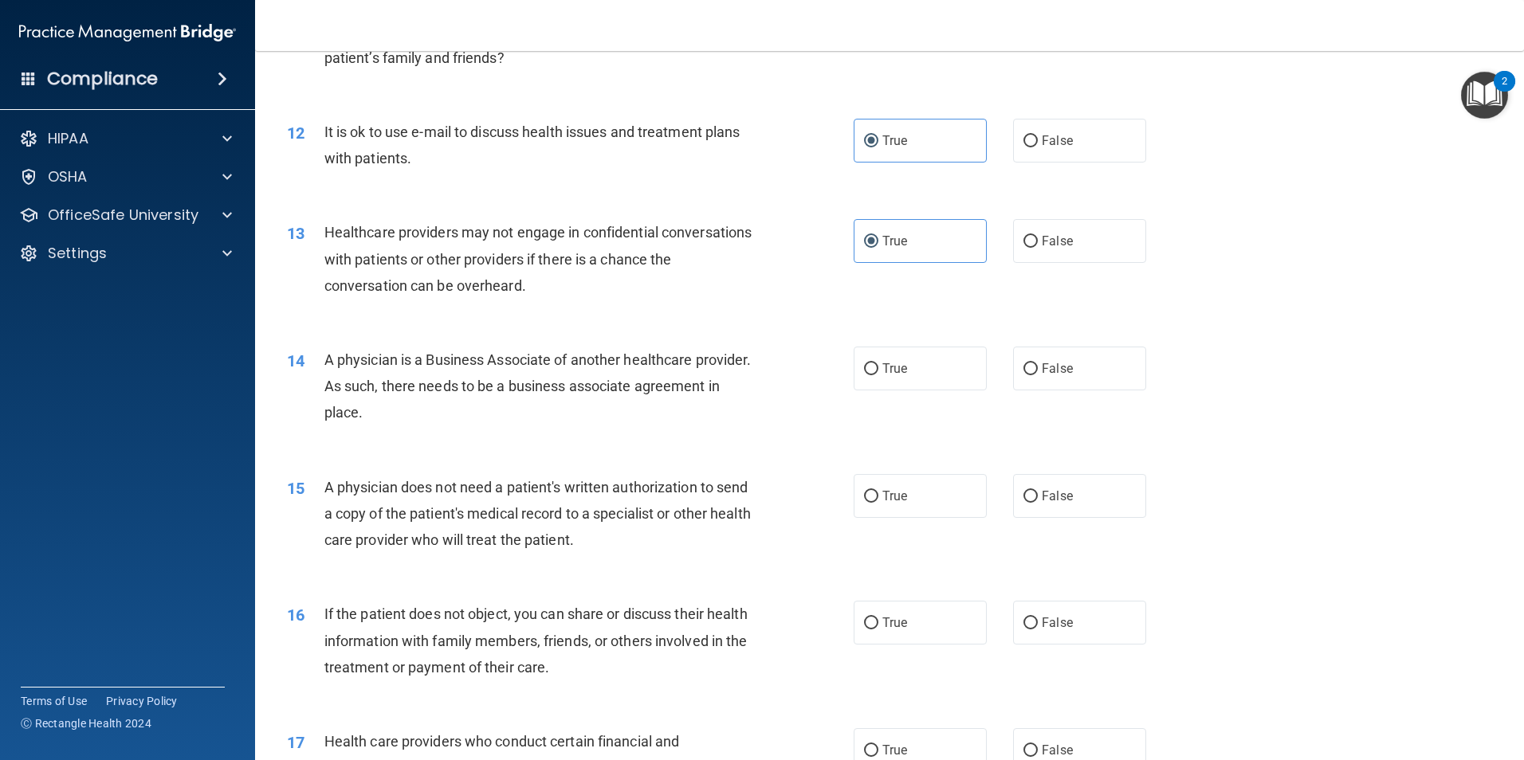
scroll to position [1355, 0]
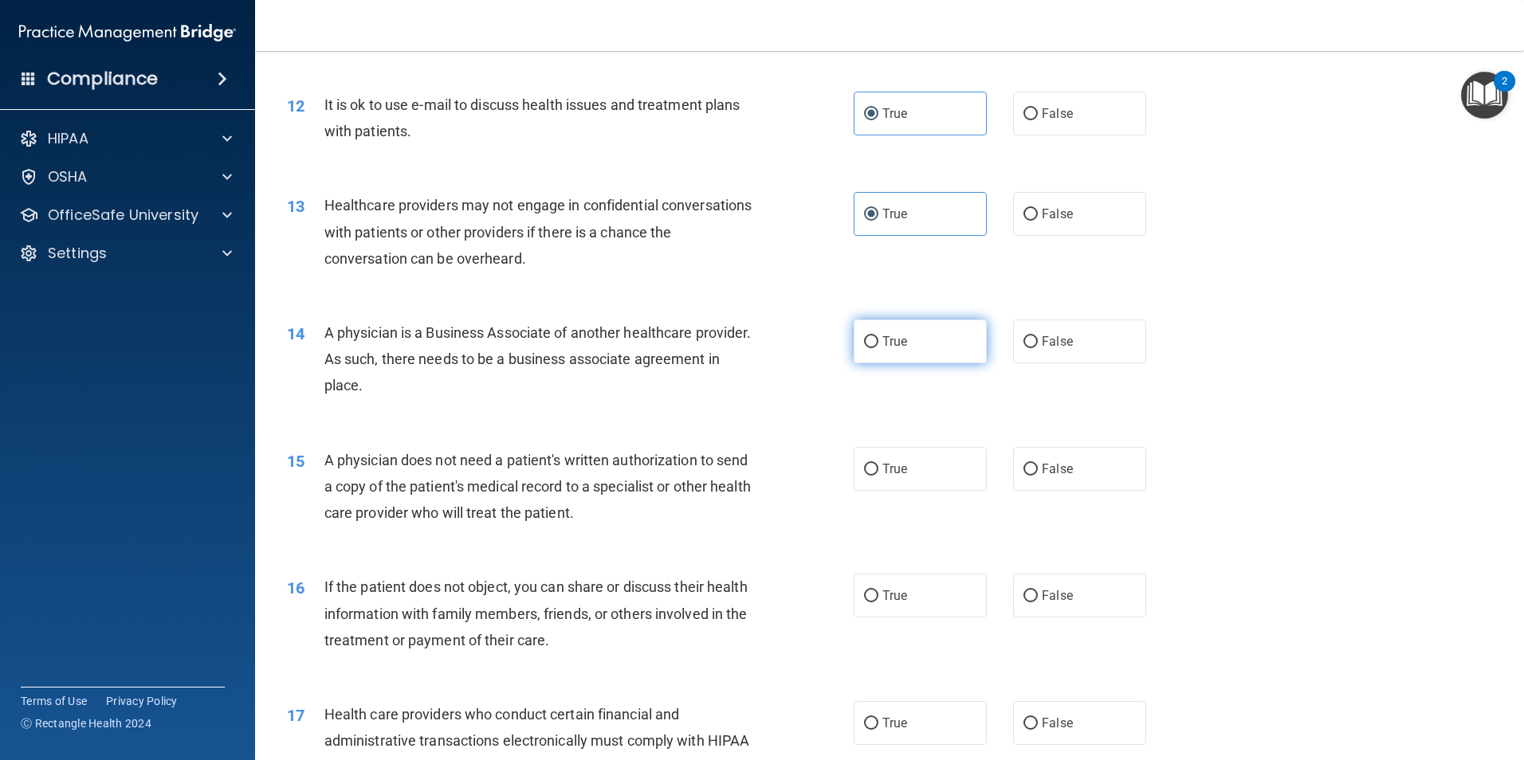
drag, startPoint x: 906, startPoint y: 347, endPoint x: 920, endPoint y: 470, distance: 123.5
click at [906, 348] on label "True" at bounding box center [920, 342] width 133 height 44
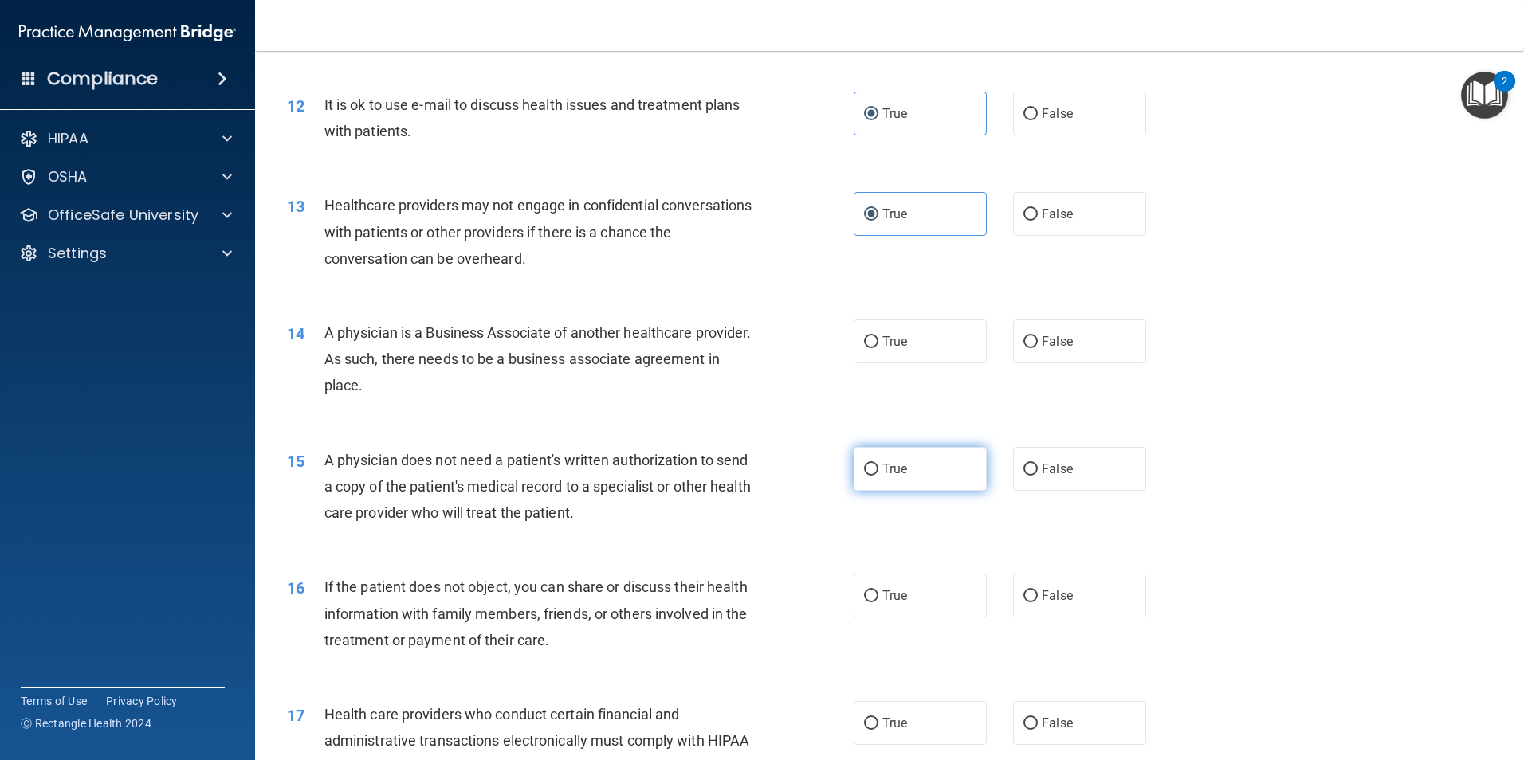
click at [878, 348] on input "True" at bounding box center [871, 342] width 14 height 12
radio input "true"
click at [920, 497] on div "15 A physician does not need a patient's written authorization to send a copy o…" at bounding box center [889, 491] width 1229 height 128
click at [919, 483] on label "True" at bounding box center [920, 469] width 133 height 44
click at [878, 476] on input "True" at bounding box center [871, 470] width 14 height 12
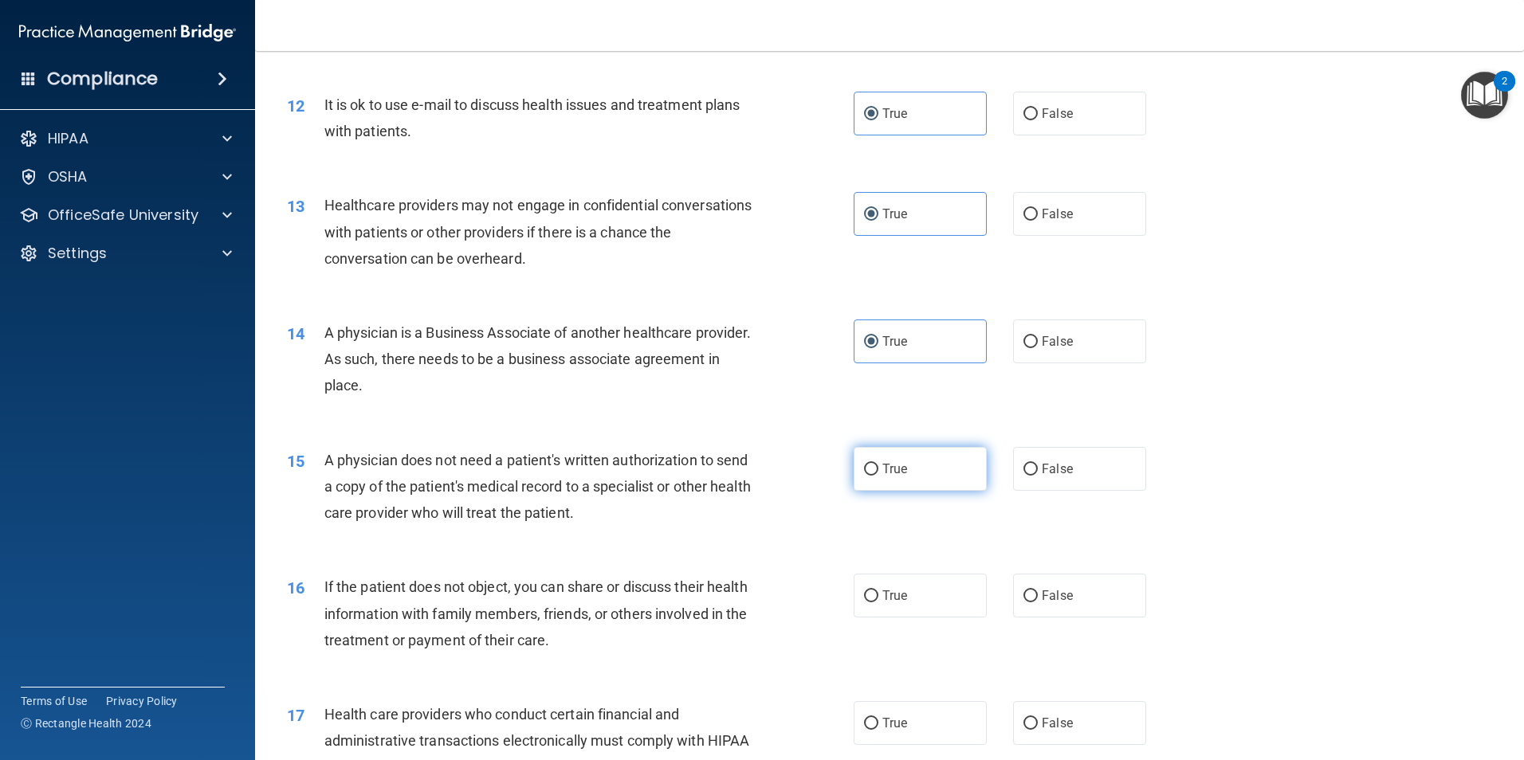
radio input "true"
click at [922, 599] on label "True" at bounding box center [920, 596] width 133 height 44
click at [878, 599] on input "True" at bounding box center [871, 597] width 14 height 12
radio input "true"
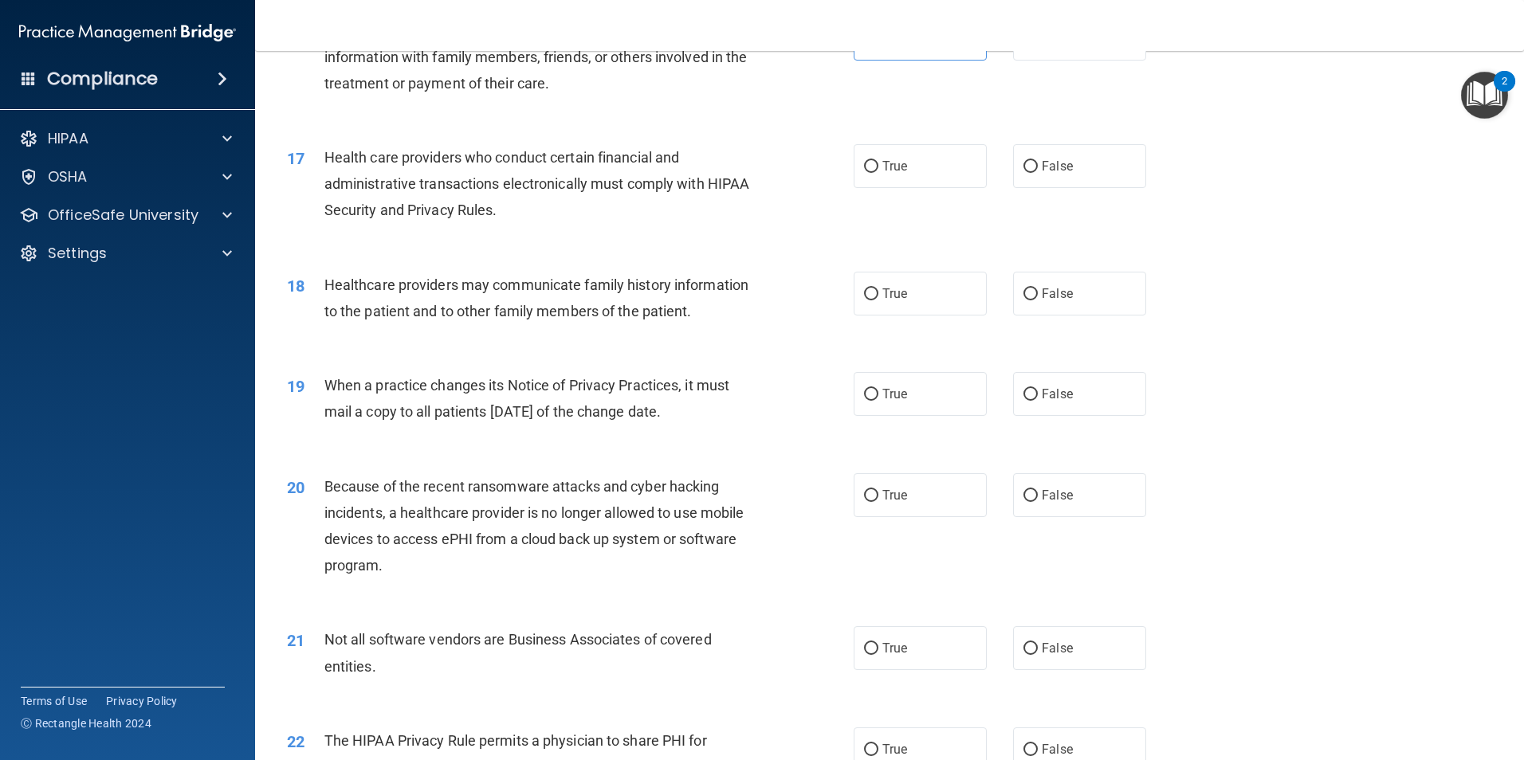
scroll to position [1913, 0]
click at [906, 160] on label "True" at bounding box center [920, 165] width 133 height 44
click at [878, 160] on input "True" at bounding box center [871, 166] width 14 height 12
radio input "true"
drag, startPoint x: 942, startPoint y: 295, endPoint x: 923, endPoint y: 360, distance: 68.1
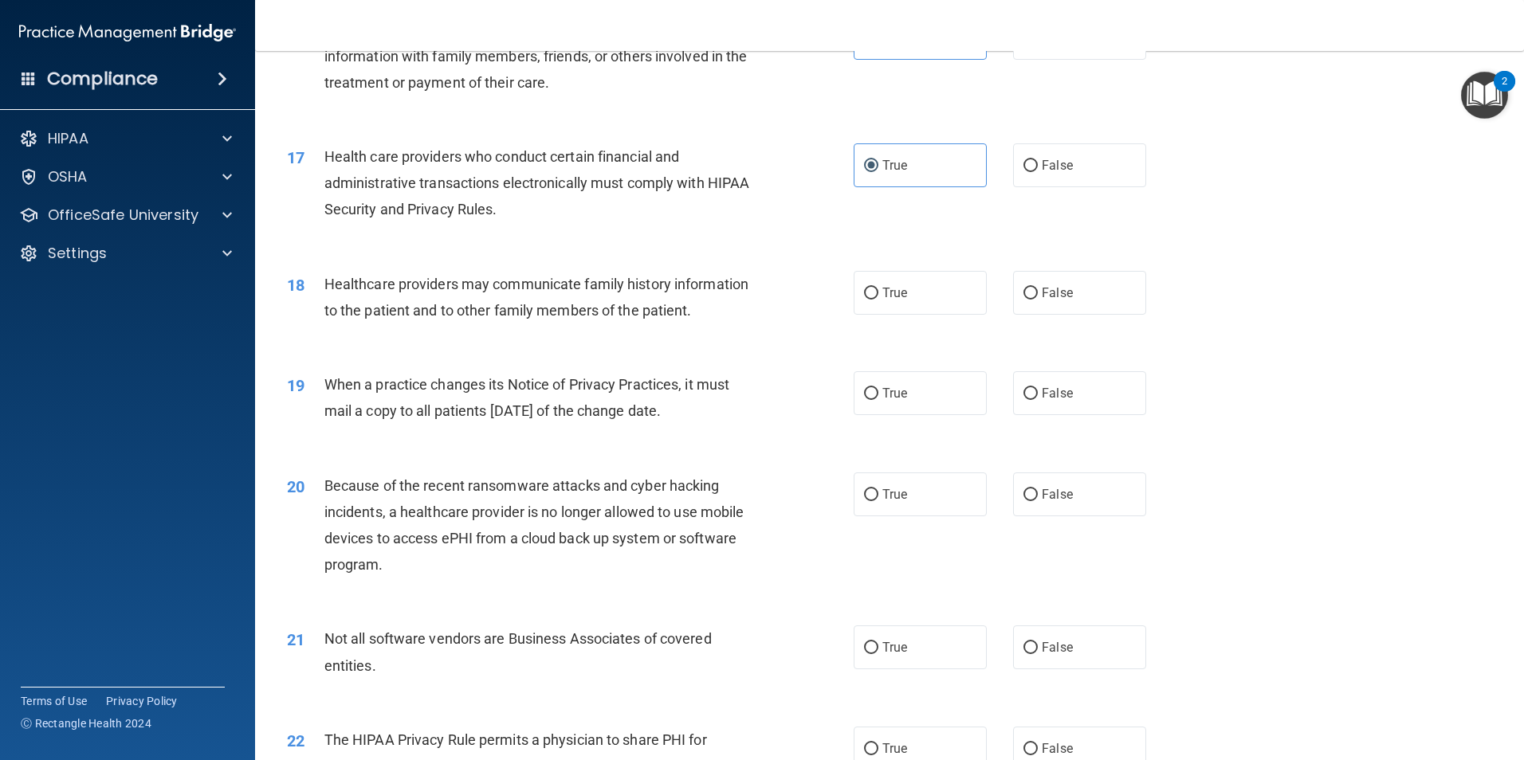
click at [941, 296] on label "True" at bounding box center [920, 293] width 133 height 44
click at [878, 296] on input "True" at bounding box center [871, 294] width 14 height 12
radio input "true"
click at [919, 400] on label "True" at bounding box center [920, 393] width 133 height 44
click at [878, 400] on input "True" at bounding box center [871, 394] width 14 height 12
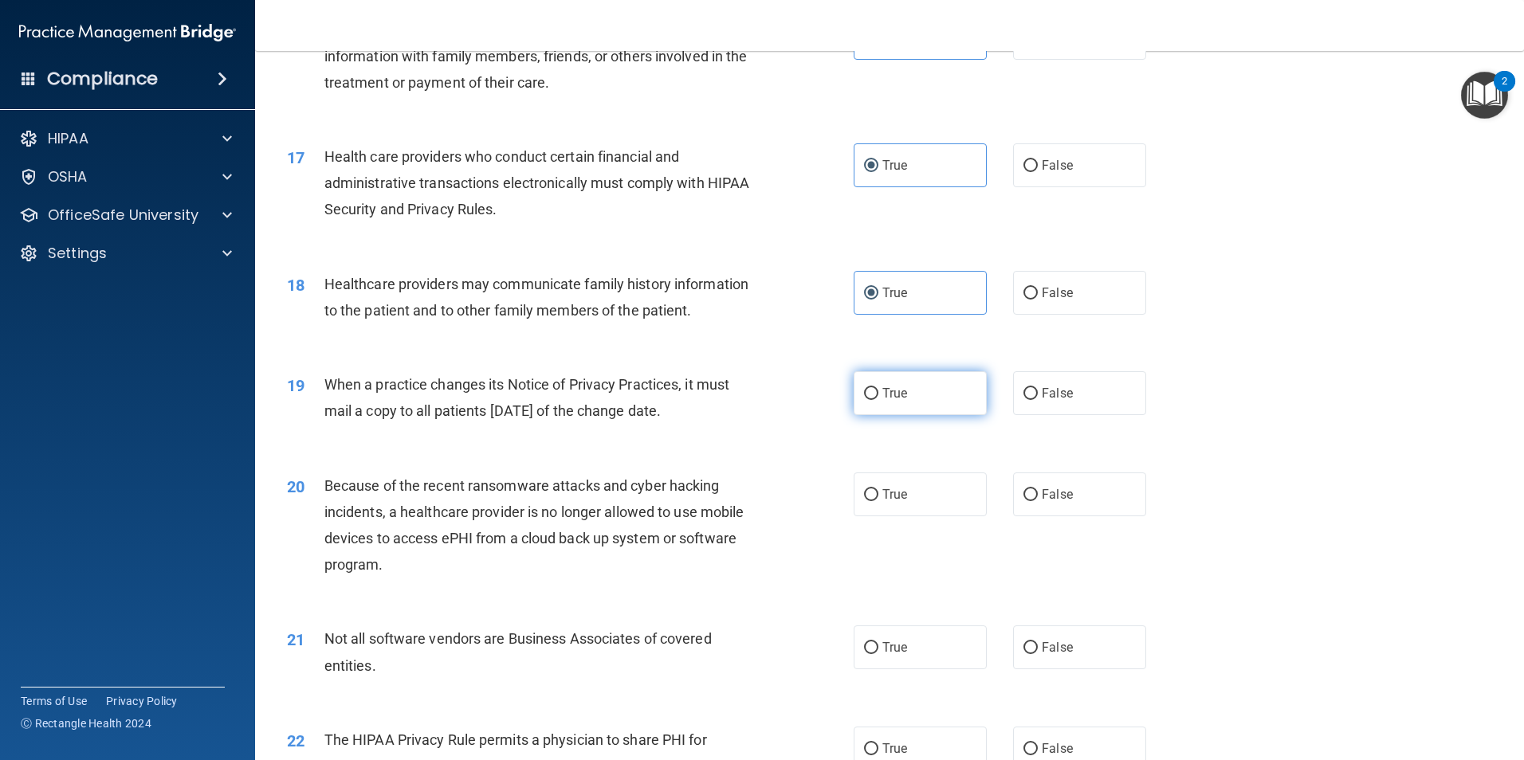
radio input "true"
drag, startPoint x: 910, startPoint y: 497, endPoint x: 893, endPoint y: 580, distance: 84.0
click at [910, 500] on label "True" at bounding box center [920, 495] width 133 height 44
click at [878, 500] on input "True" at bounding box center [871, 495] width 14 height 12
radio input "true"
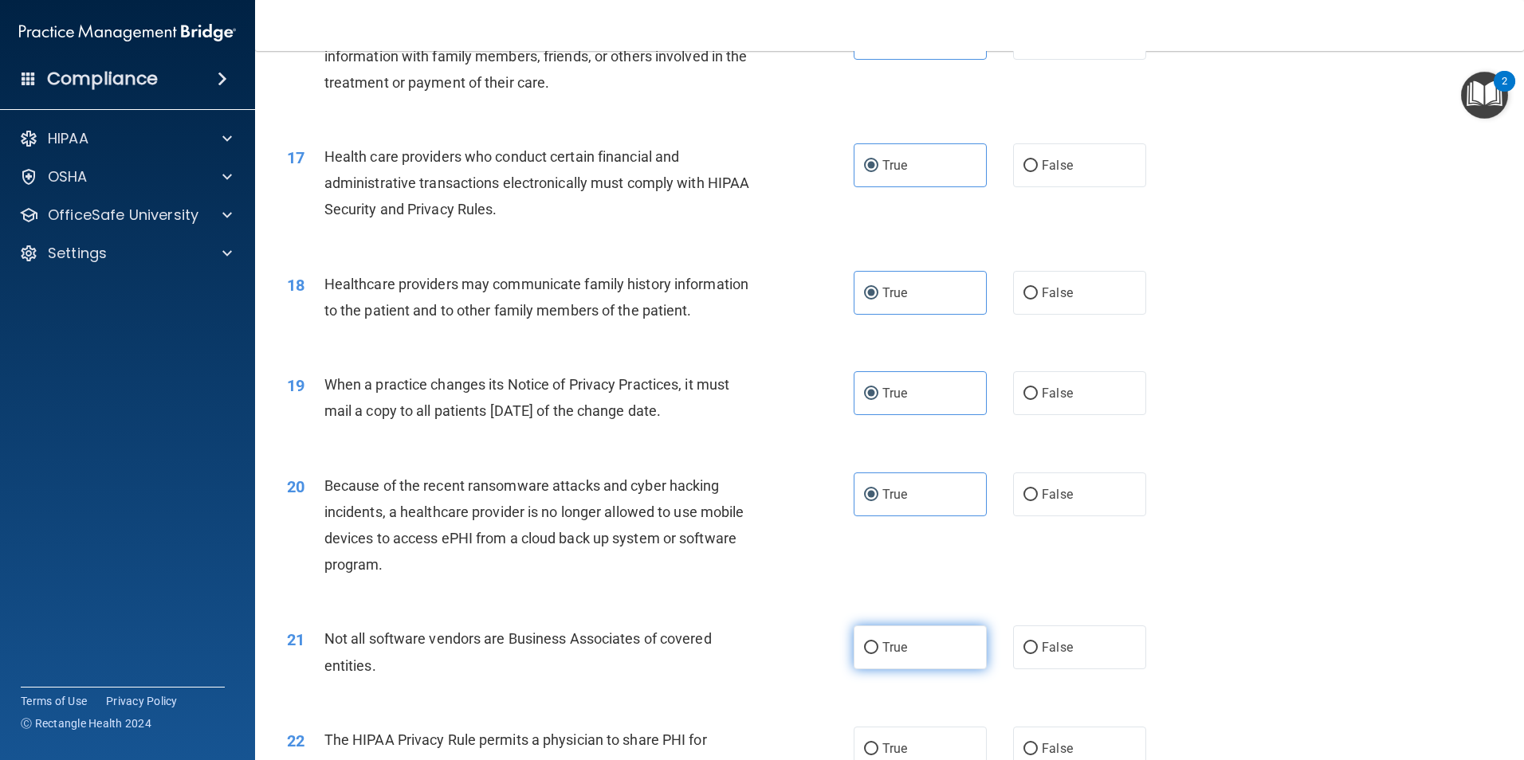
drag, startPoint x: 909, startPoint y: 644, endPoint x: 908, endPoint y: 636, distance: 8.0
click at [909, 643] on label "True" at bounding box center [920, 648] width 133 height 44
click at [878, 643] on input "True" at bounding box center [871, 649] width 14 height 12
radio input "true"
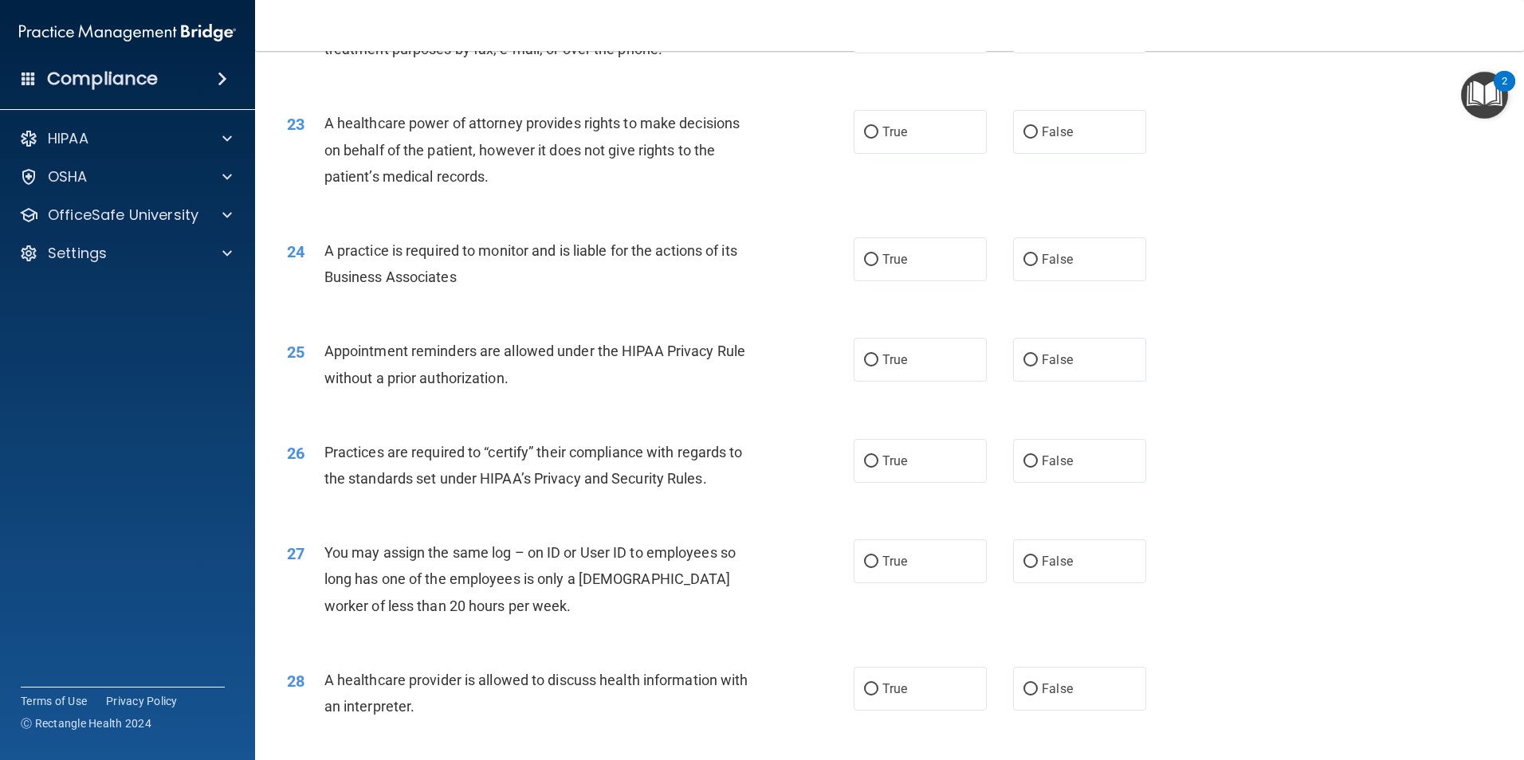
scroll to position [2551, 0]
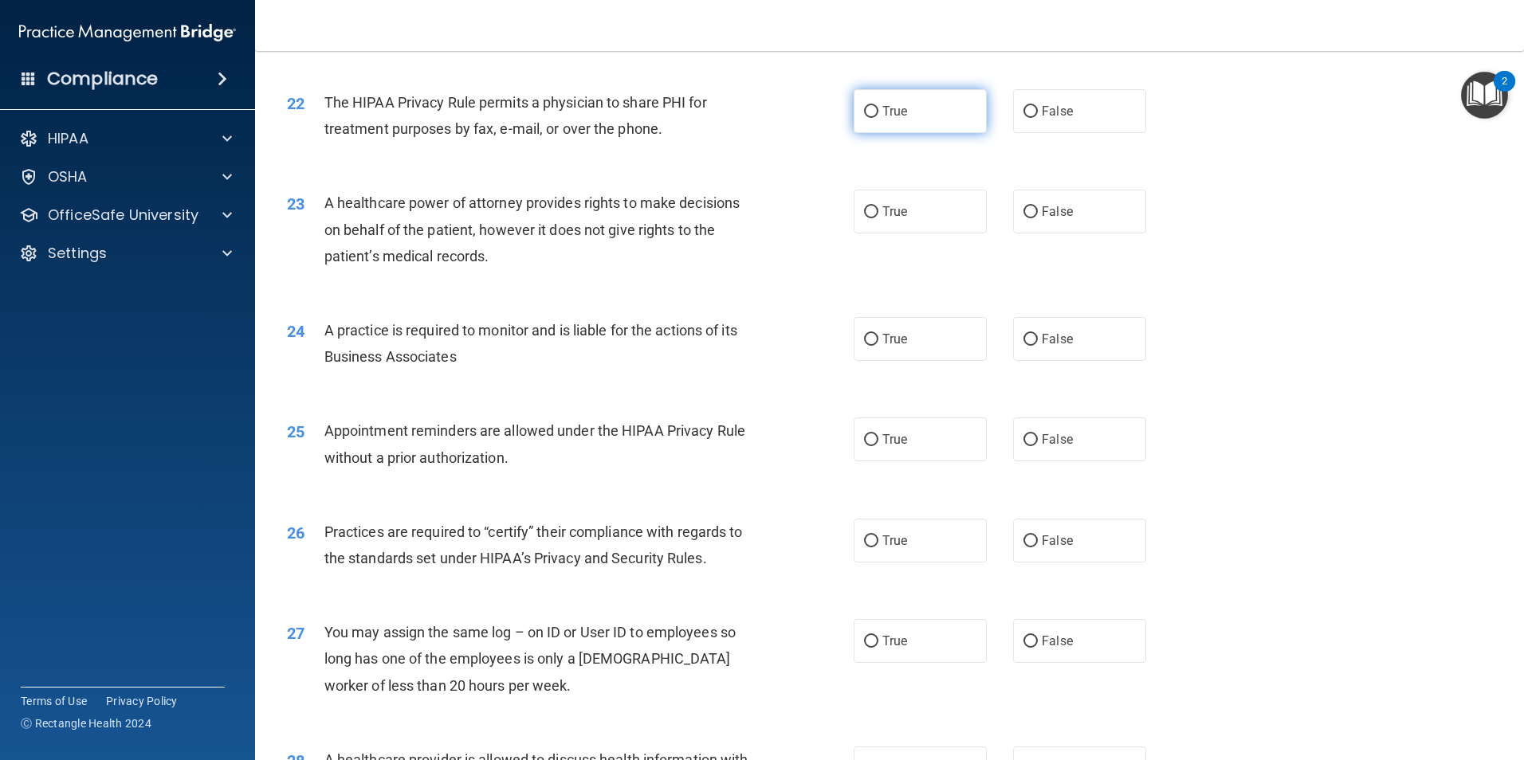
click at [895, 105] on span "True" at bounding box center [894, 111] width 25 height 15
click at [878, 106] on input "True" at bounding box center [871, 112] width 14 height 12
radio input "true"
click at [898, 207] on span "True" at bounding box center [894, 211] width 25 height 15
click at [878, 207] on input "True" at bounding box center [871, 212] width 14 height 12
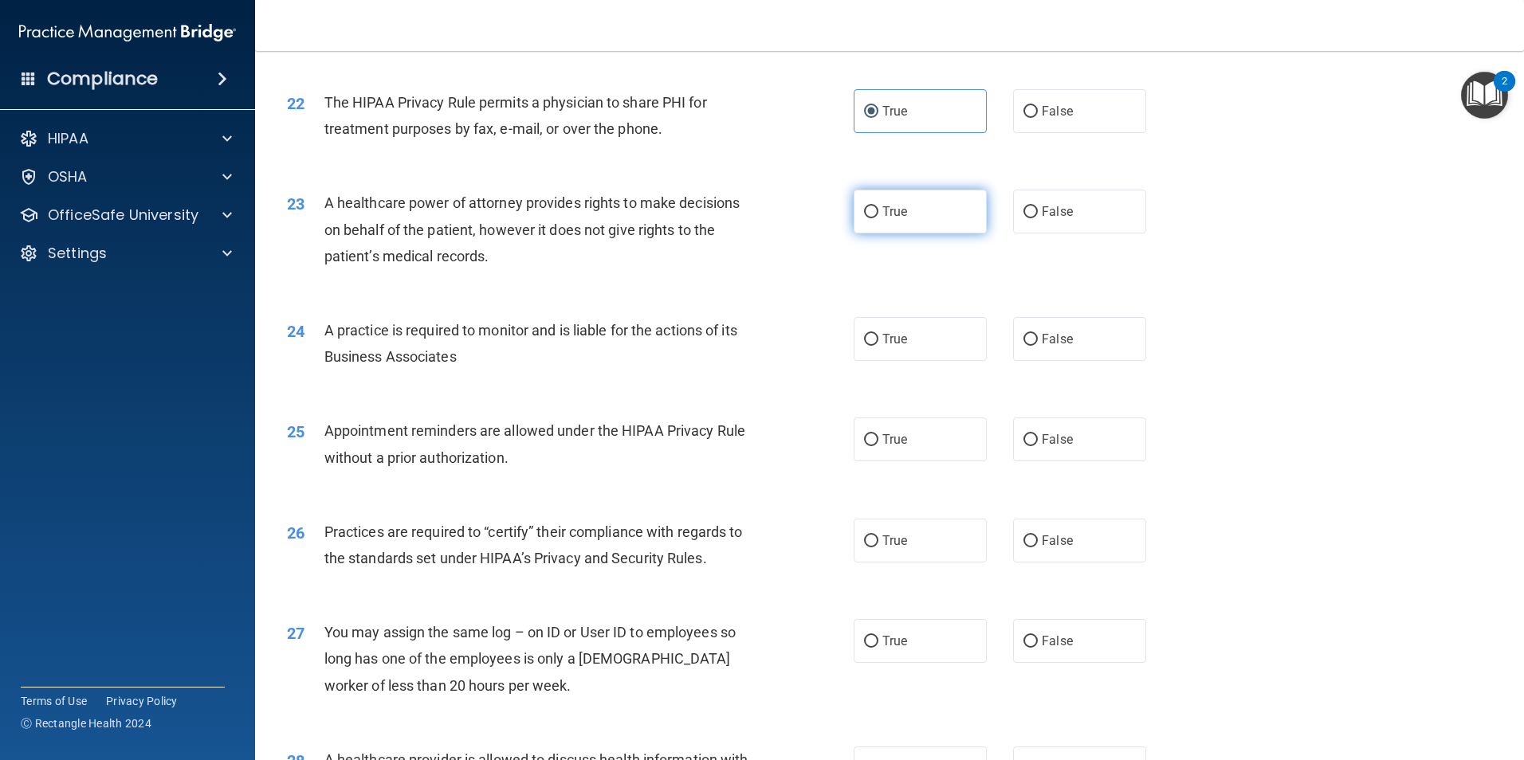
radio input "true"
drag, startPoint x: 900, startPoint y: 340, endPoint x: 901, endPoint y: 407, distance: 66.2
click at [900, 344] on span "True" at bounding box center [894, 339] width 25 height 15
click at [878, 344] on input "True" at bounding box center [871, 340] width 14 height 12
radio input "true"
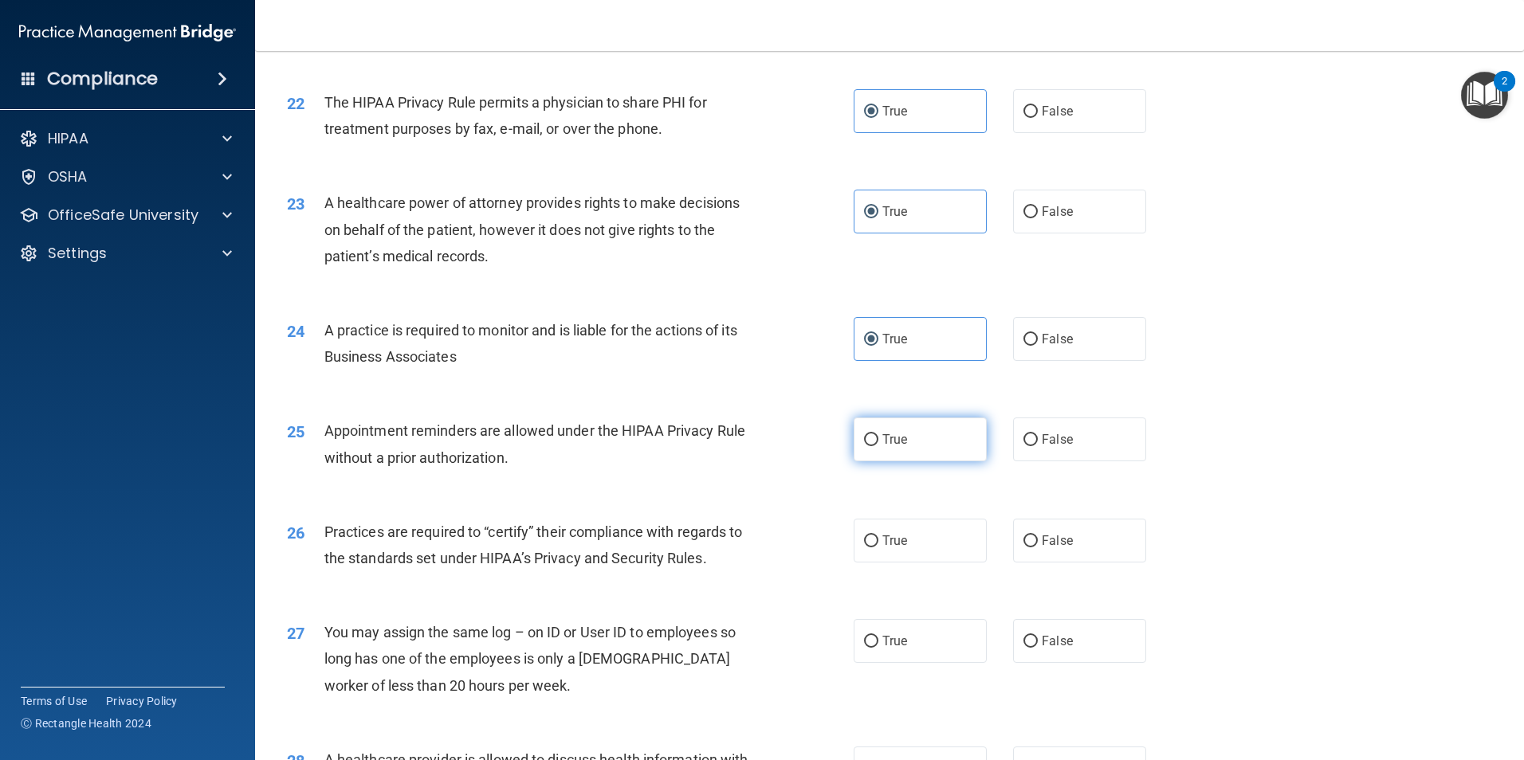
click at [898, 453] on label "True" at bounding box center [920, 440] width 133 height 44
click at [878, 446] on input "True" at bounding box center [871, 440] width 14 height 12
radio input "true"
click at [899, 549] on label "True" at bounding box center [920, 541] width 133 height 44
click at [878, 548] on input "True" at bounding box center [871, 542] width 14 height 12
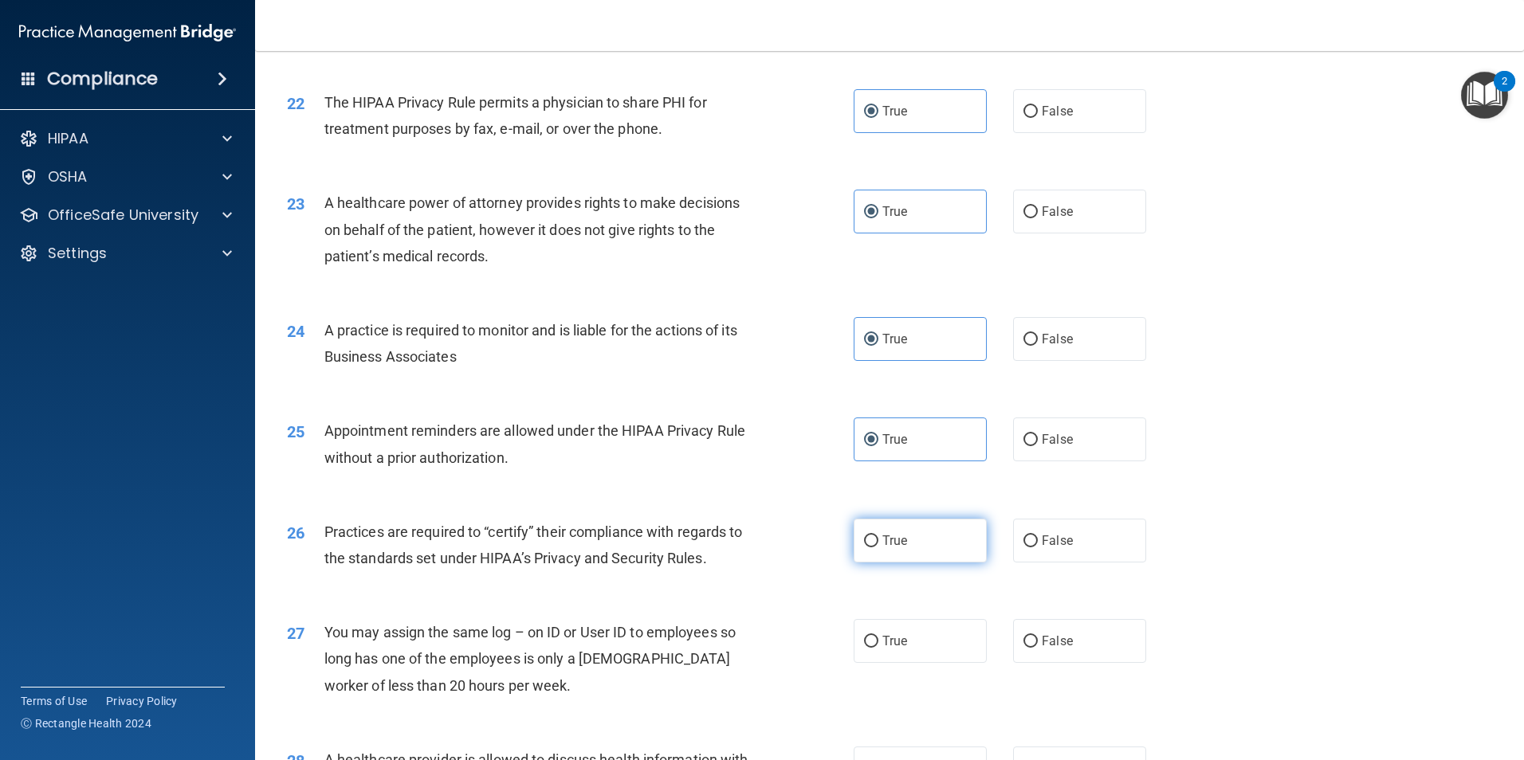
radio input "true"
click at [885, 645] on span "True" at bounding box center [894, 641] width 25 height 15
click at [878, 645] on input "True" at bounding box center [871, 642] width 14 height 12
radio input "true"
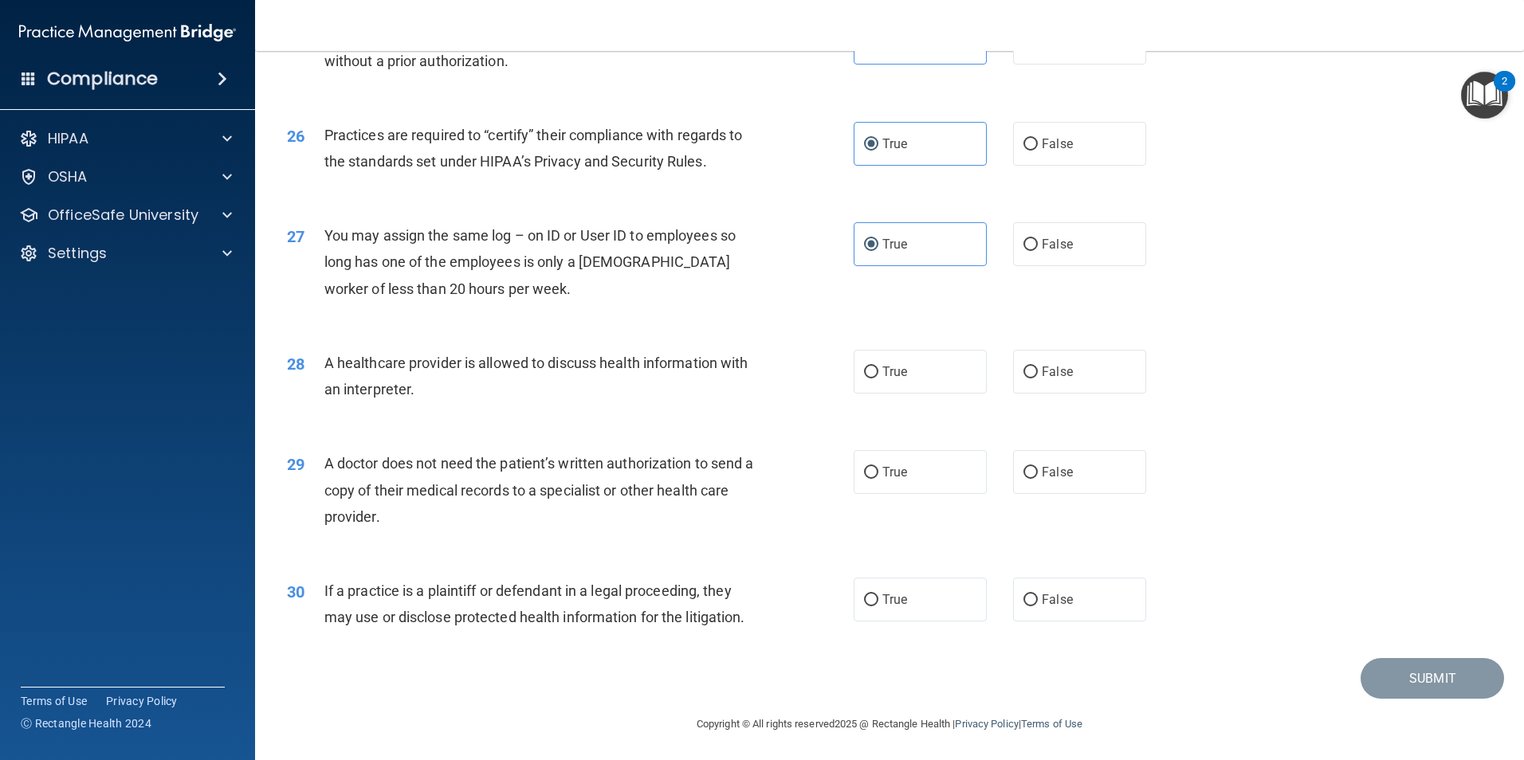
scroll to position [2950, 0]
drag, startPoint x: 891, startPoint y: 354, endPoint x: 891, endPoint y: 363, distance: 8.8
click at [891, 356] on label "True" at bounding box center [920, 370] width 133 height 44
click at [878, 364] on input "True" at bounding box center [871, 370] width 14 height 12
radio input "true"
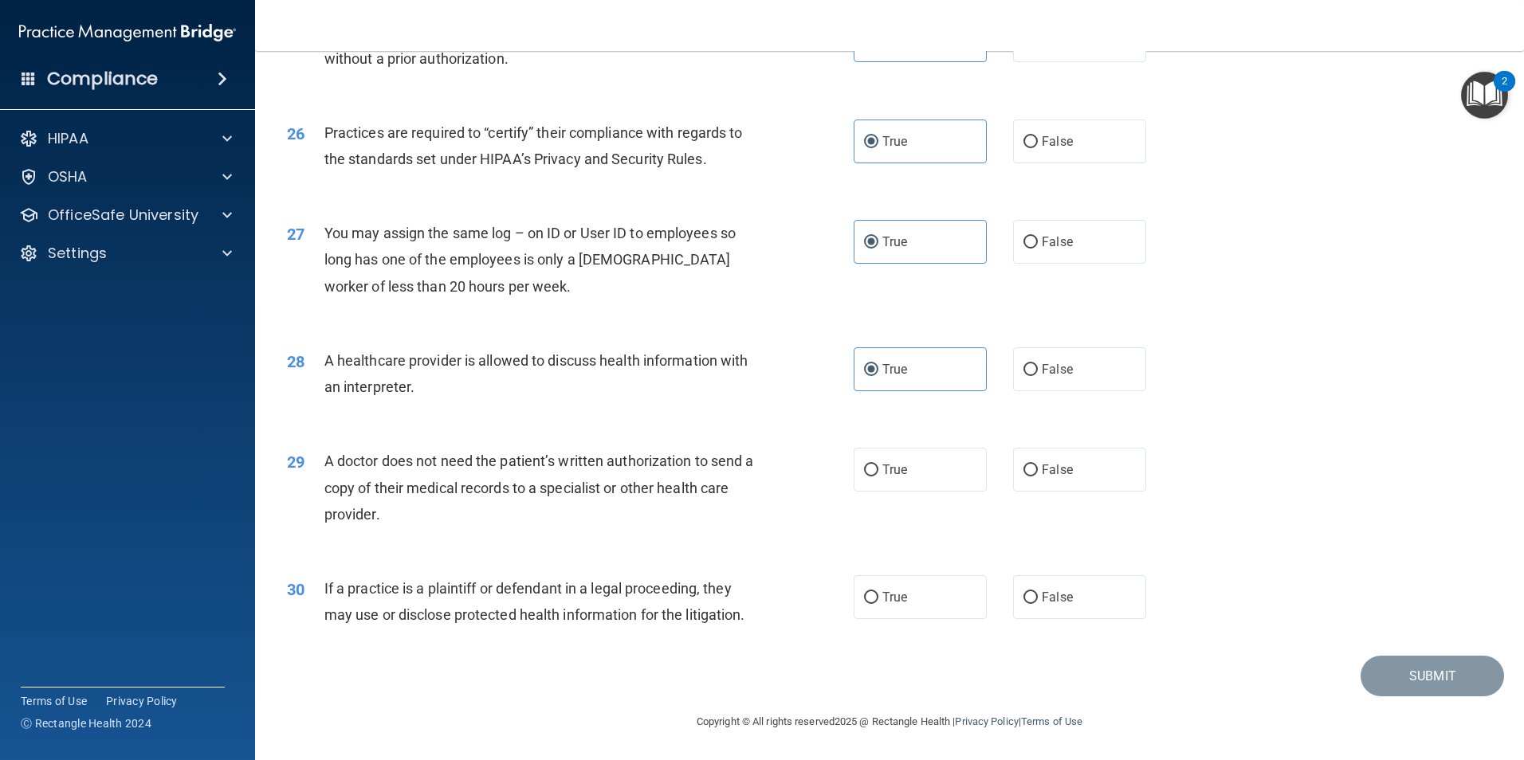
drag, startPoint x: 910, startPoint y: 464, endPoint x: 905, endPoint y: 516, distance: 52.1
click at [909, 466] on label "True" at bounding box center [920, 470] width 133 height 44
click at [878, 466] on input "True" at bounding box center [871, 471] width 14 height 12
radio input "true"
drag, startPoint x: 922, startPoint y: 586, endPoint x: 917, endPoint y: 560, distance: 26.9
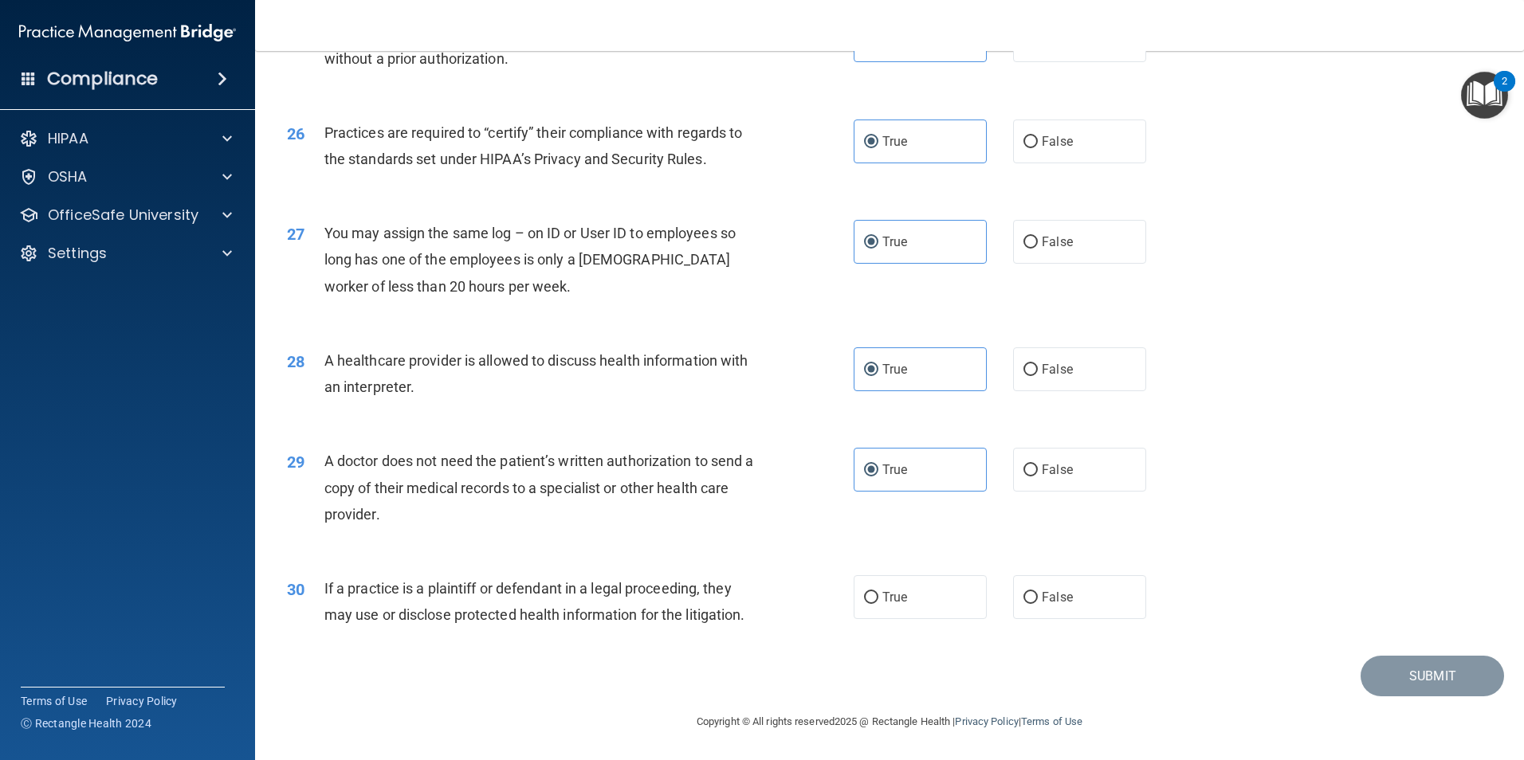
click at [926, 586] on label "True" at bounding box center [920, 598] width 133 height 44
click at [878, 592] on input "True" at bounding box center [871, 598] width 14 height 12
radio input "true"
click at [1374, 665] on button "Submit" at bounding box center [1432, 676] width 143 height 41
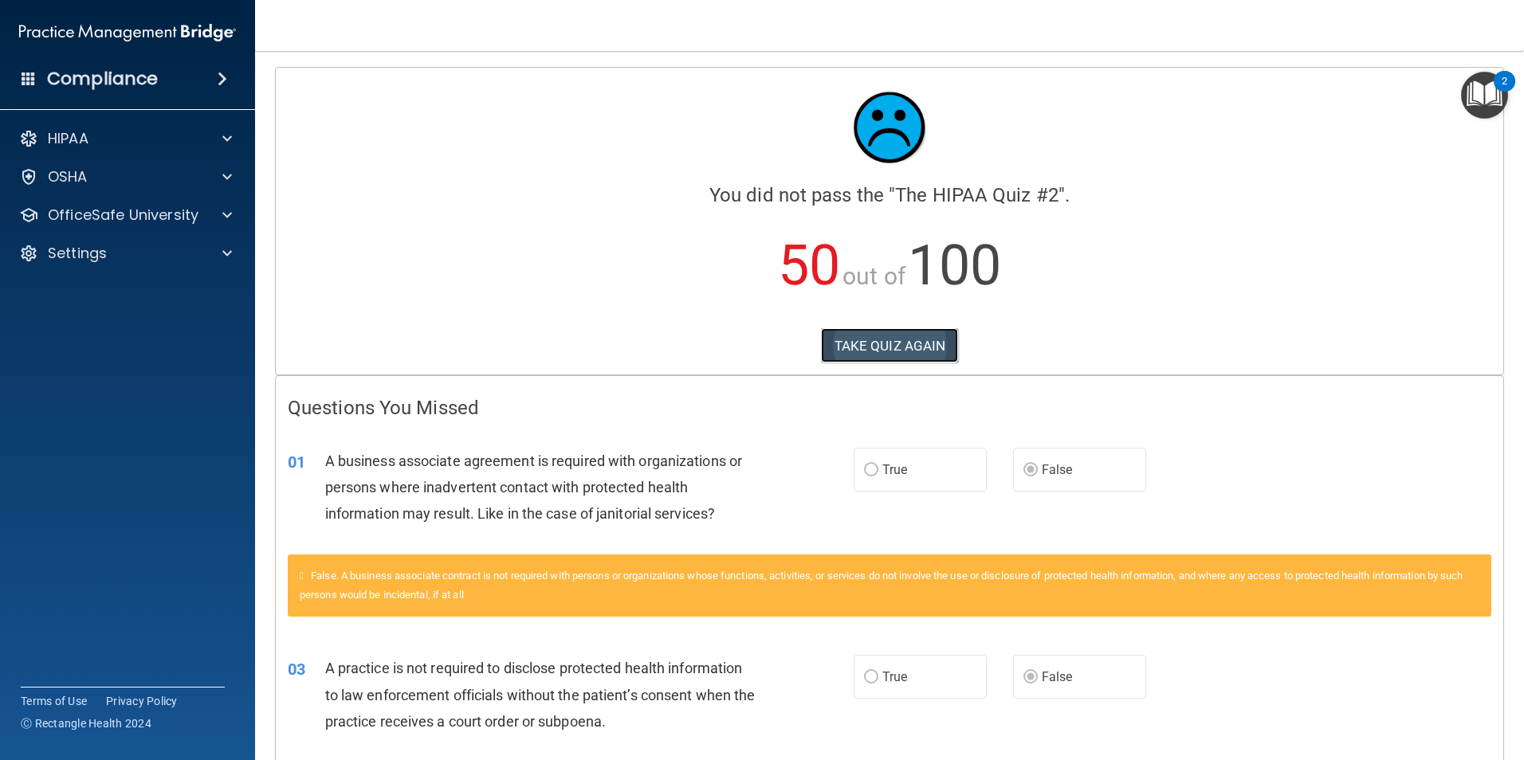
click at [869, 345] on button "TAKE QUIZ AGAIN" at bounding box center [890, 345] width 138 height 35
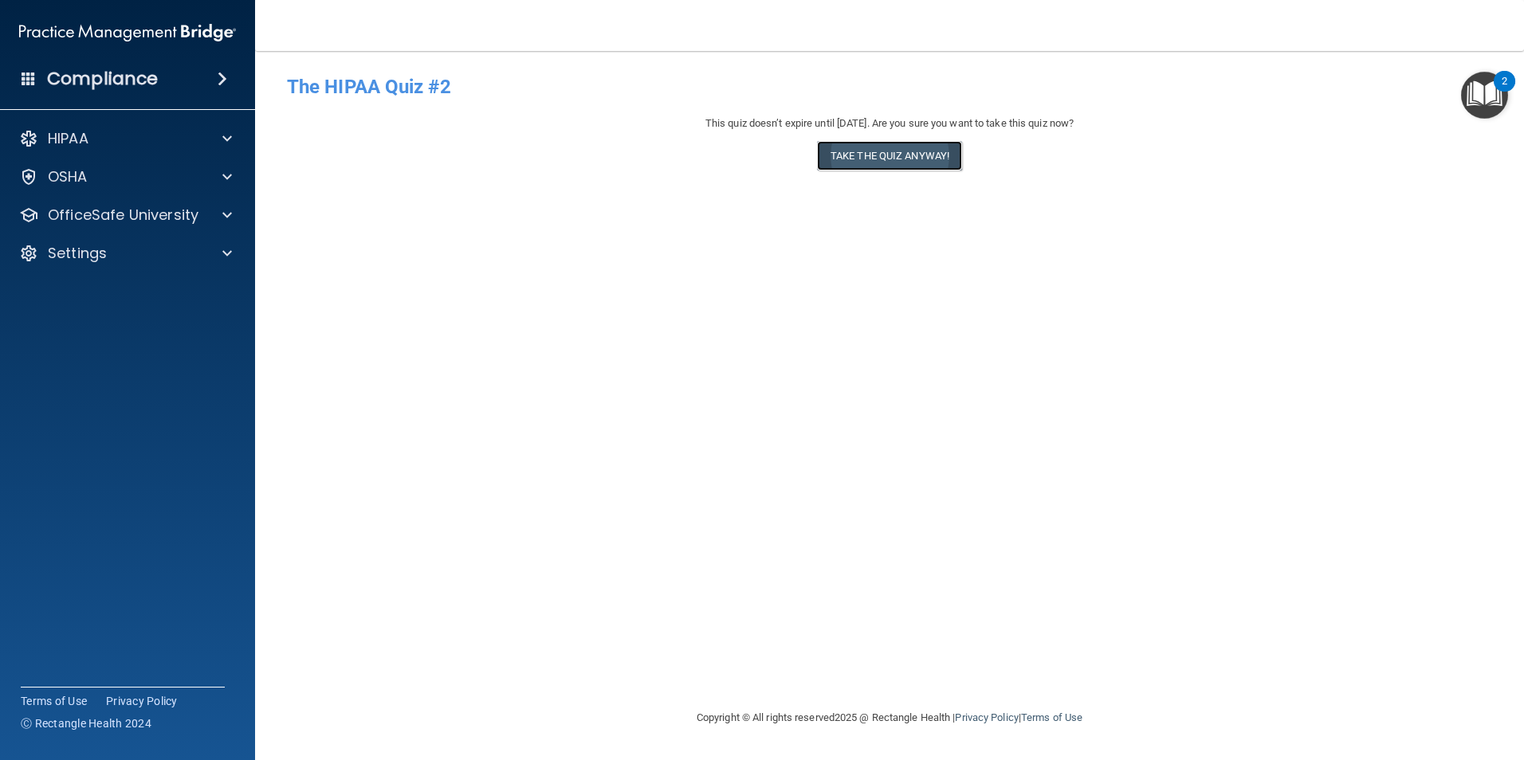
click at [885, 161] on button "Take the quiz anyway!" at bounding box center [889, 155] width 145 height 29
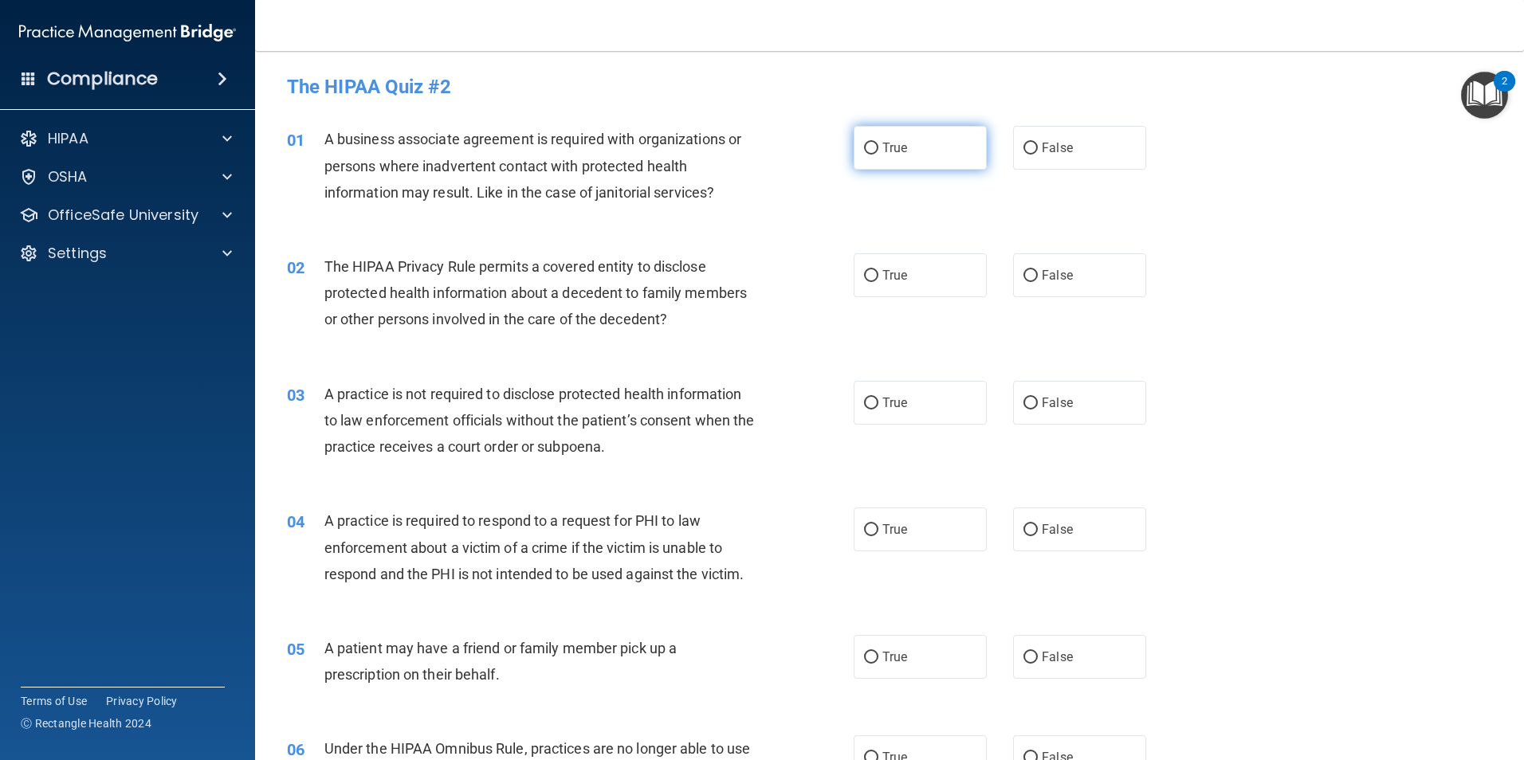
click at [907, 142] on label "True" at bounding box center [920, 148] width 133 height 44
click at [878, 143] on input "True" at bounding box center [871, 149] width 14 height 12
radio input "true"
click at [916, 236] on div "02 The HIPAA Privacy Rule permits a covered entity to disclose protected health…" at bounding box center [889, 298] width 1229 height 128
click at [911, 294] on label "True" at bounding box center [920, 275] width 133 height 44
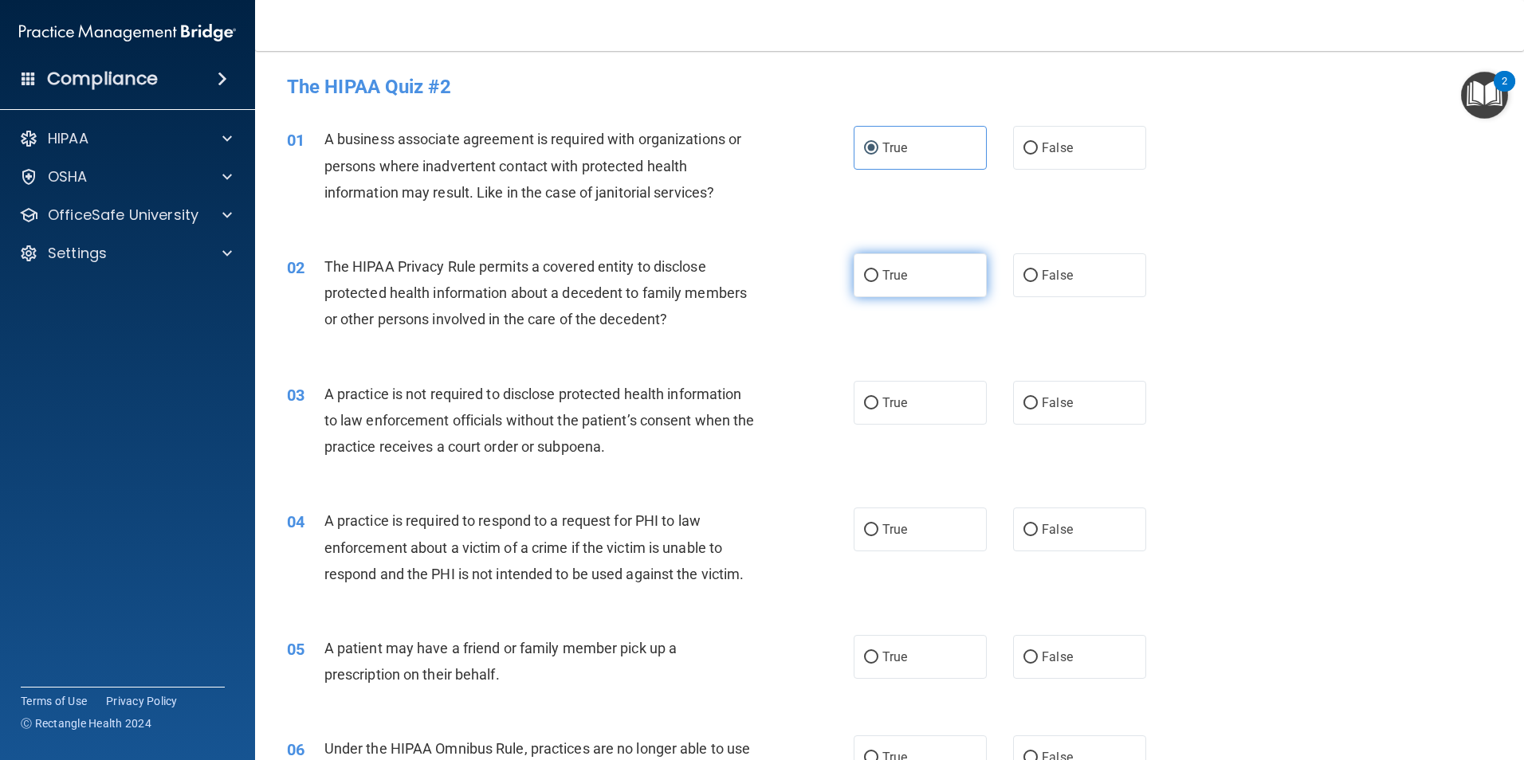
click at [878, 282] on input "True" at bounding box center [871, 276] width 14 height 12
radio input "true"
drag, startPoint x: 906, startPoint y: 398, endPoint x: 914, endPoint y: 525, distance: 127.0
click at [906, 399] on label "True" at bounding box center [920, 403] width 133 height 44
click at [878, 399] on input "True" at bounding box center [871, 404] width 14 height 12
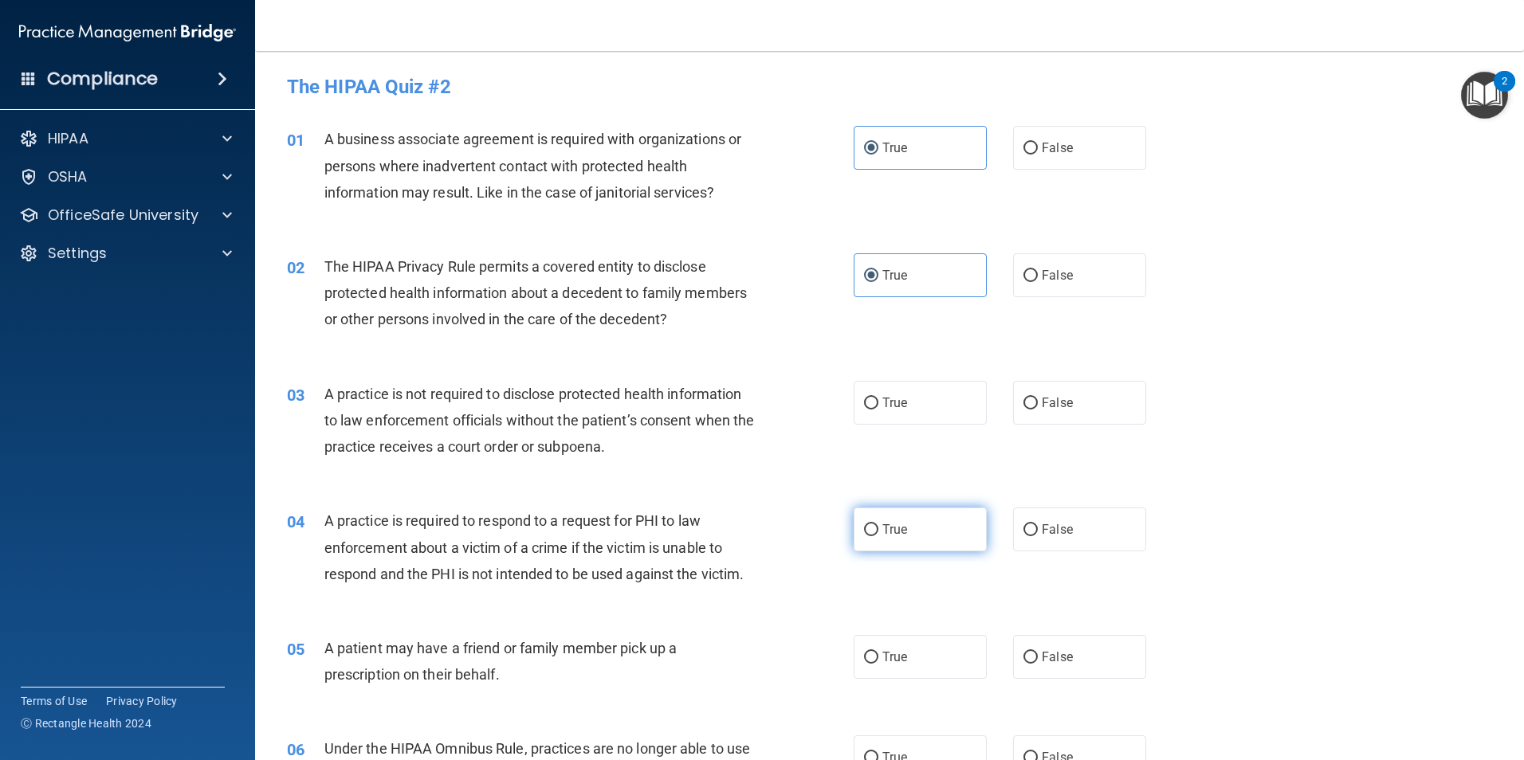
radio input "true"
click at [916, 542] on label "True" at bounding box center [920, 530] width 133 height 44
click at [878, 536] on input "True" at bounding box center [871, 531] width 14 height 12
radio input "true"
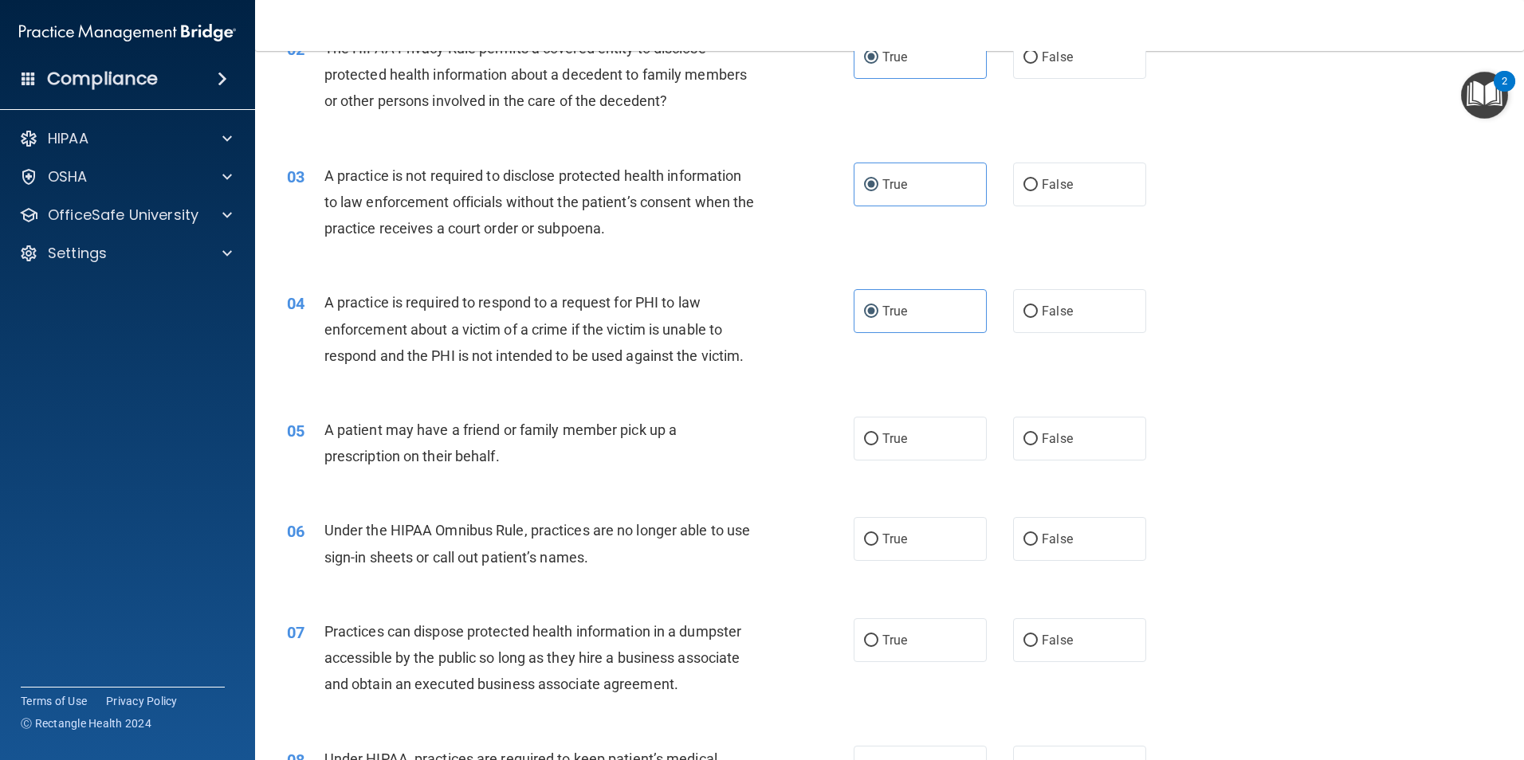
scroll to position [239, 0]
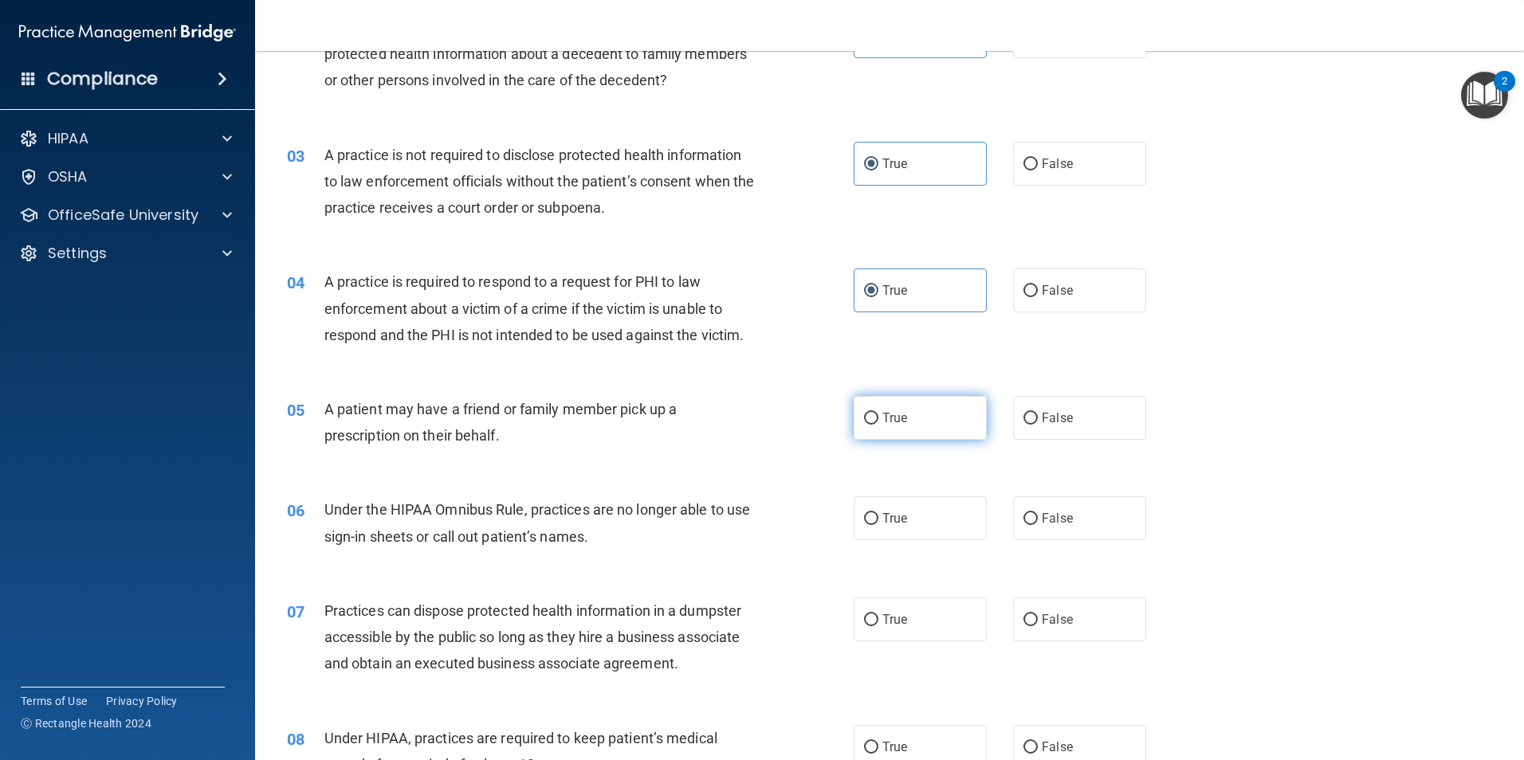
drag, startPoint x: 916, startPoint y: 416, endPoint x: 910, endPoint y: 476, distance: 60.0
click at [916, 418] on label "True" at bounding box center [920, 418] width 133 height 44
click at [878, 418] on input "True" at bounding box center [871, 419] width 14 height 12
radio input "true"
drag, startPoint x: 910, startPoint y: 501, endPoint x: 910, endPoint y: 524, distance: 22.3
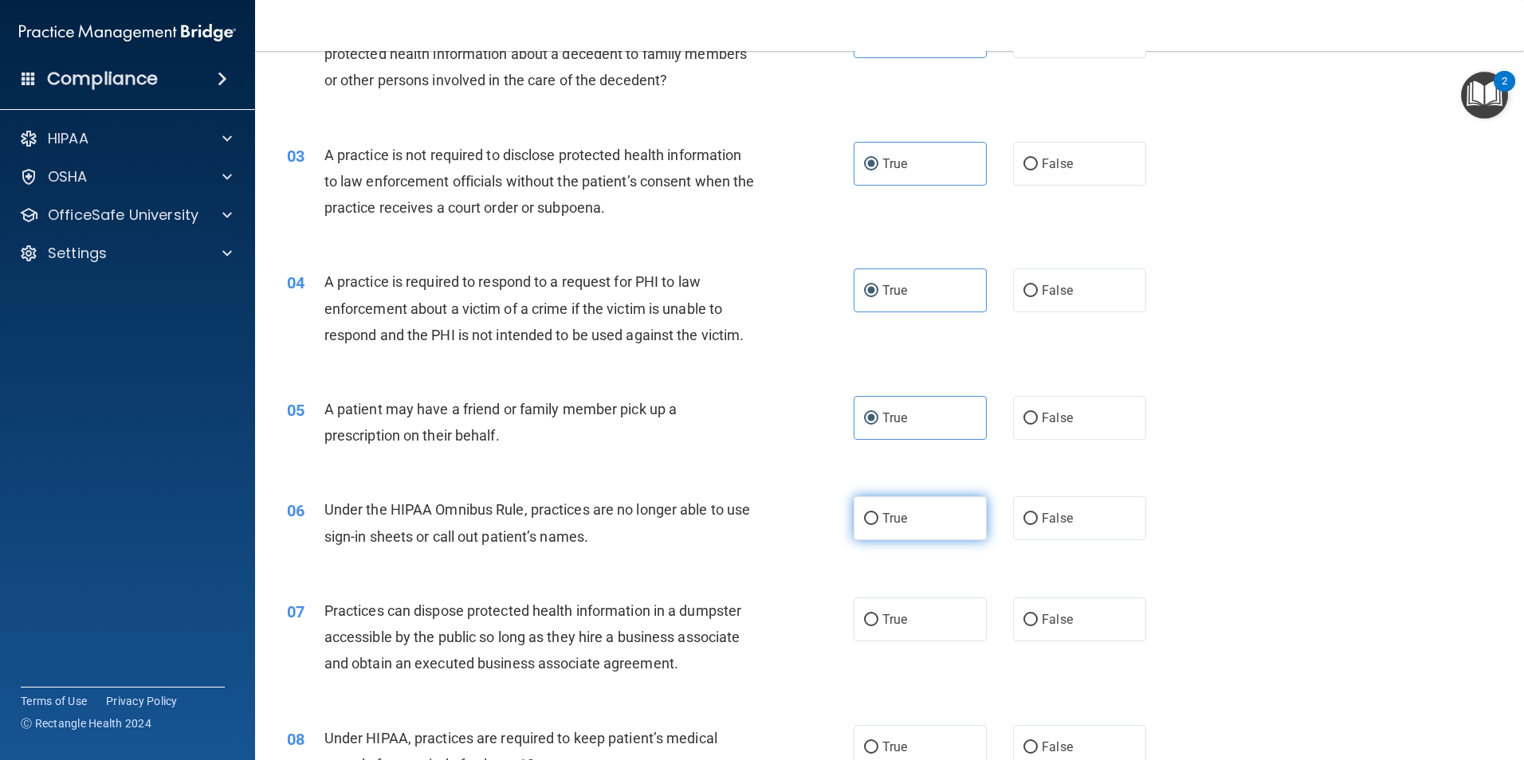
click at [910, 505] on label "True" at bounding box center [920, 519] width 133 height 44
click at [878, 513] on input "True" at bounding box center [871, 519] width 14 height 12
radio input "true"
click at [899, 608] on label "True" at bounding box center [920, 620] width 133 height 44
click at [878, 615] on input "True" at bounding box center [871, 621] width 14 height 12
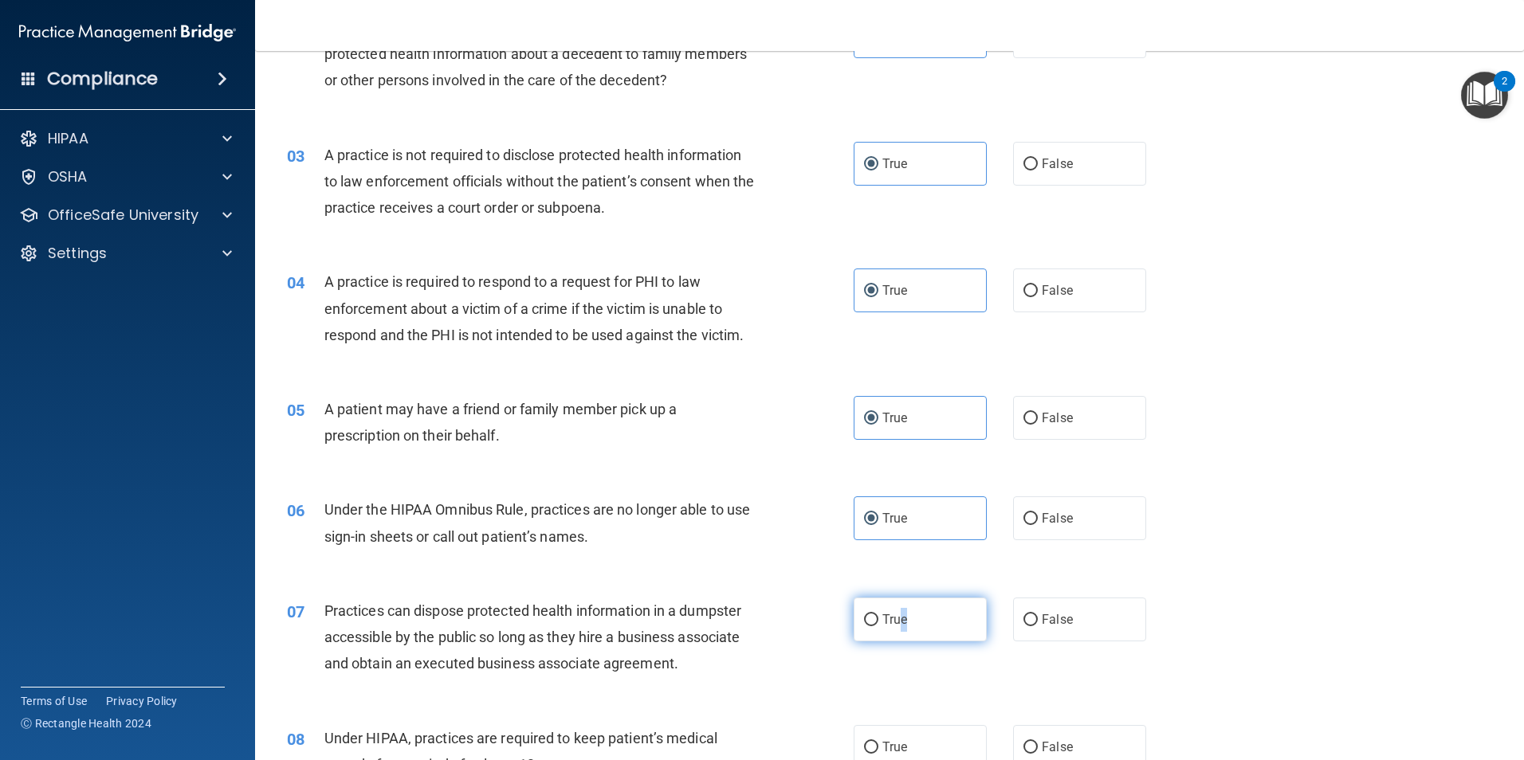
radio input "true"
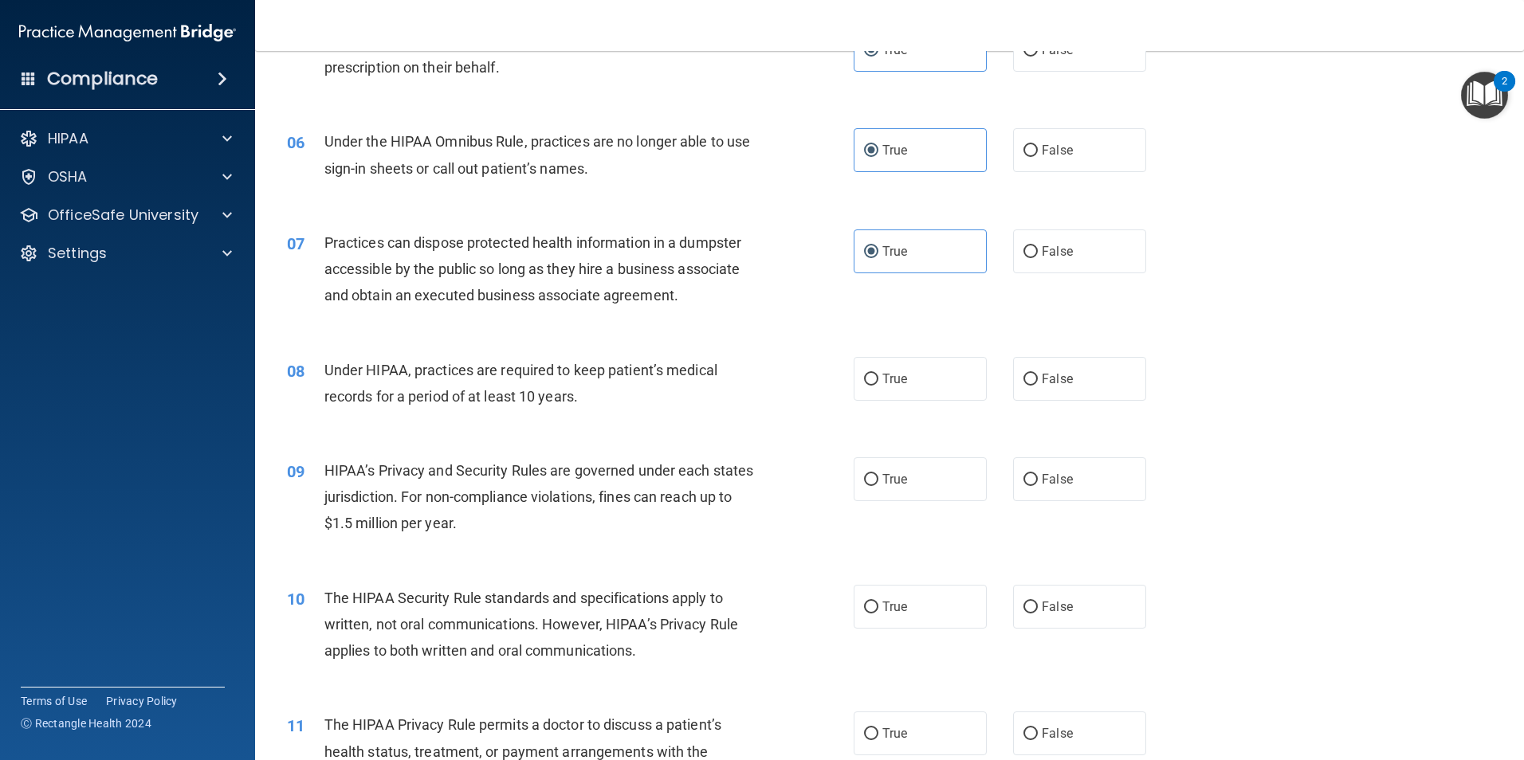
scroll to position [638, 0]
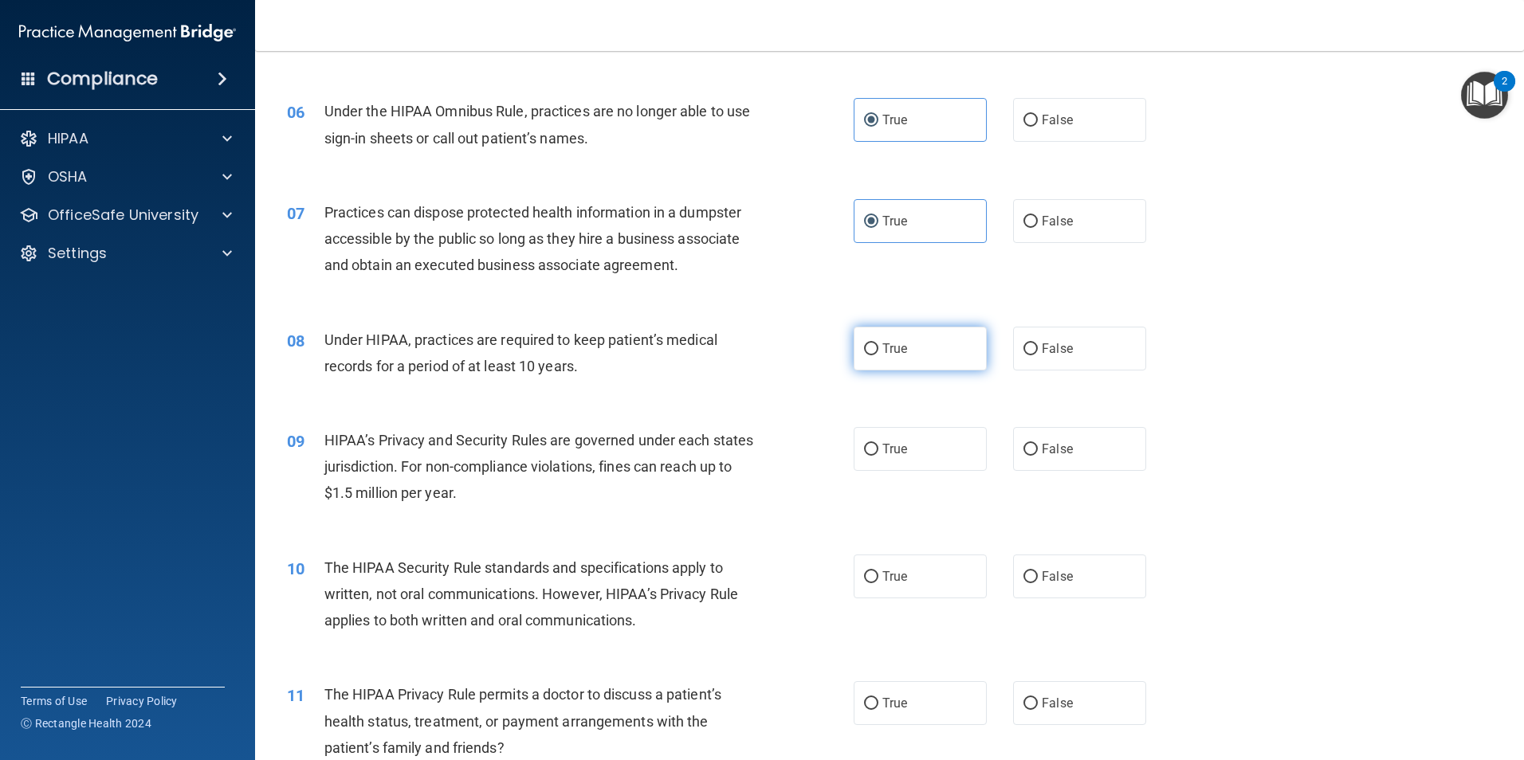
click at [900, 356] on span "True" at bounding box center [894, 348] width 25 height 15
click at [878, 356] on input "True" at bounding box center [871, 350] width 14 height 12
radio input "true"
drag, startPoint x: 892, startPoint y: 436, endPoint x: 906, endPoint y: 501, distance: 66.8
click at [892, 439] on label "True" at bounding box center [920, 449] width 133 height 44
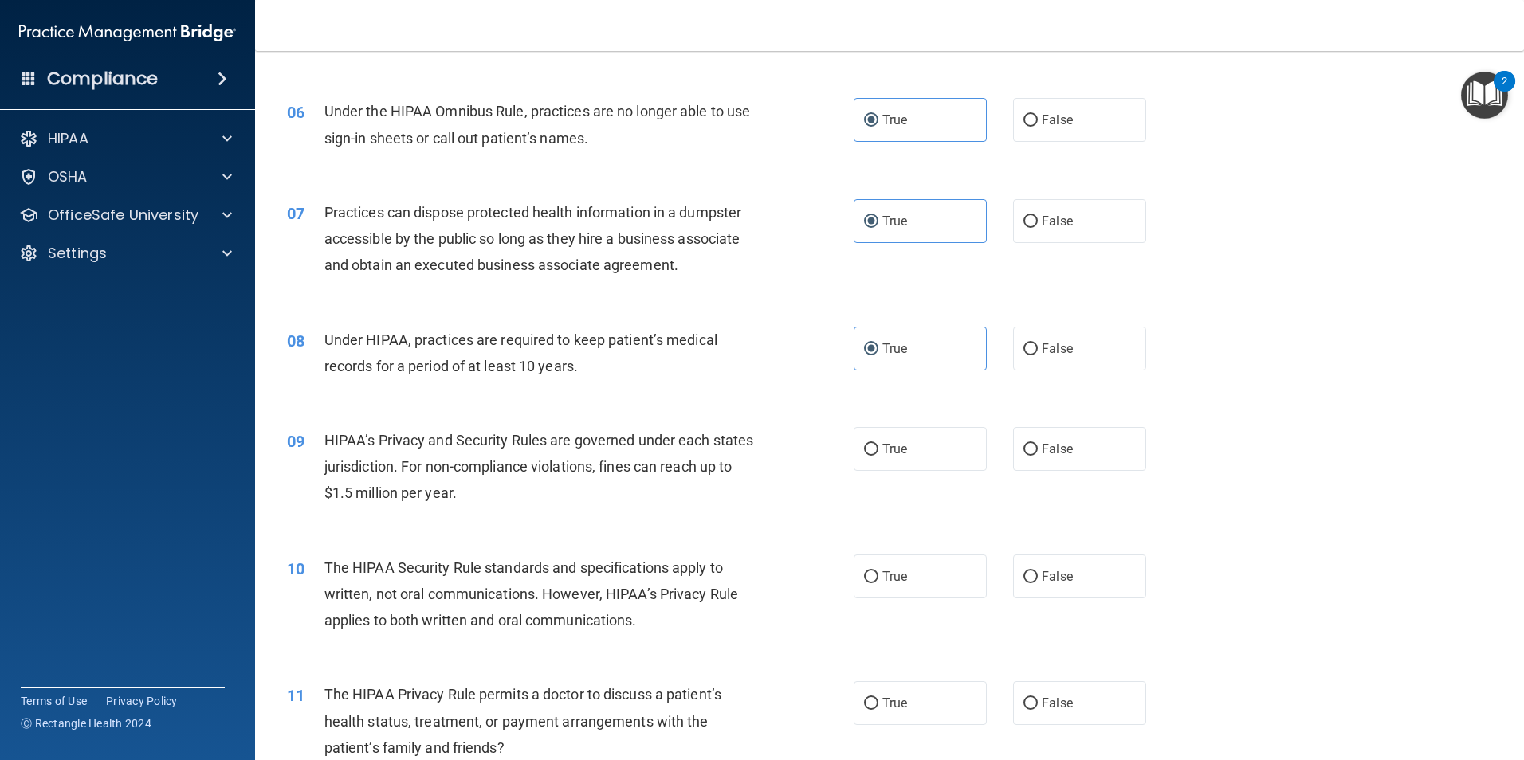
click at [878, 444] on input "True" at bounding box center [871, 450] width 14 height 12
radio input "true"
click at [910, 569] on label "True" at bounding box center [920, 577] width 133 height 44
click at [878, 572] on input "True" at bounding box center [871, 578] width 14 height 12
radio input "true"
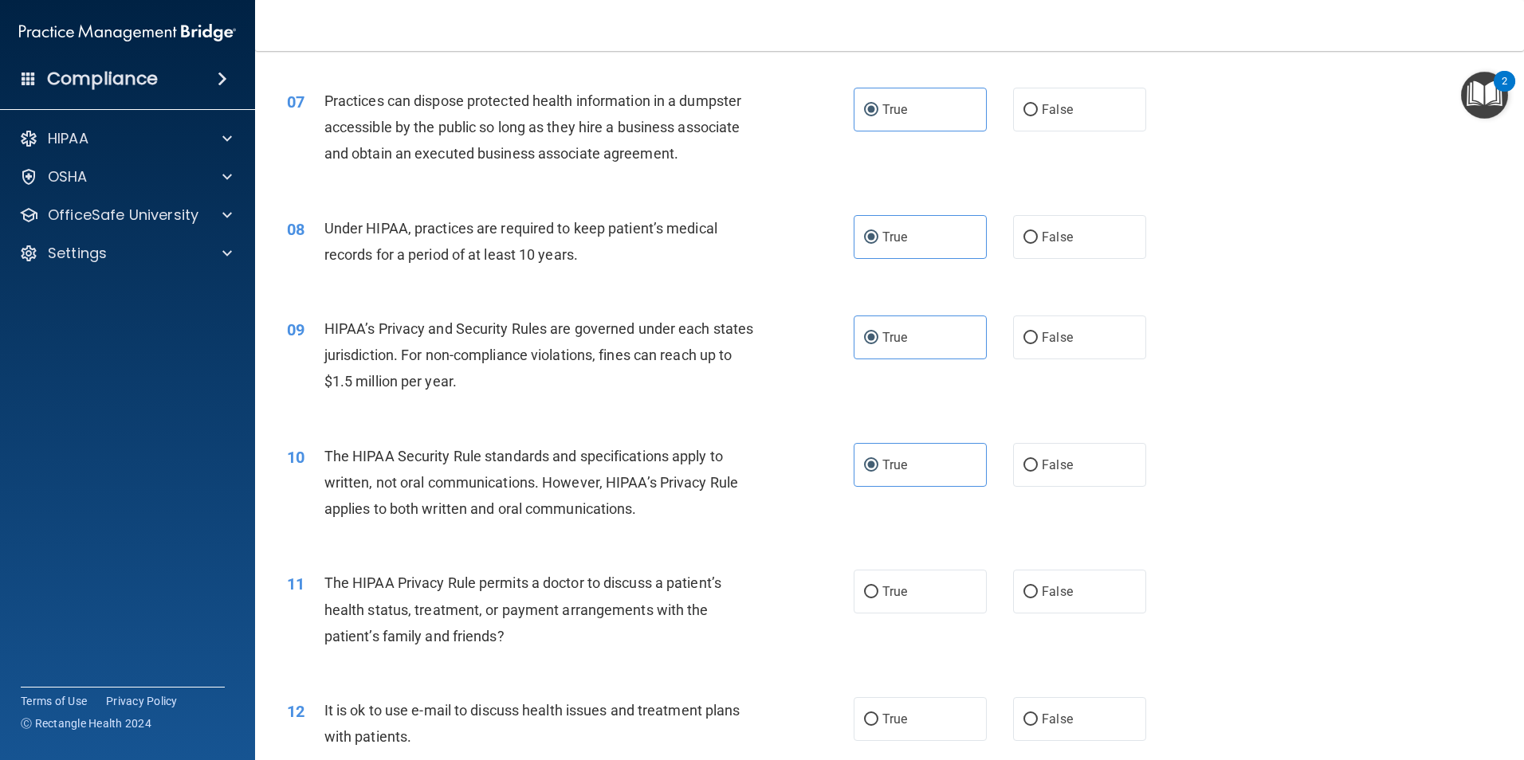
scroll to position [957, 0]
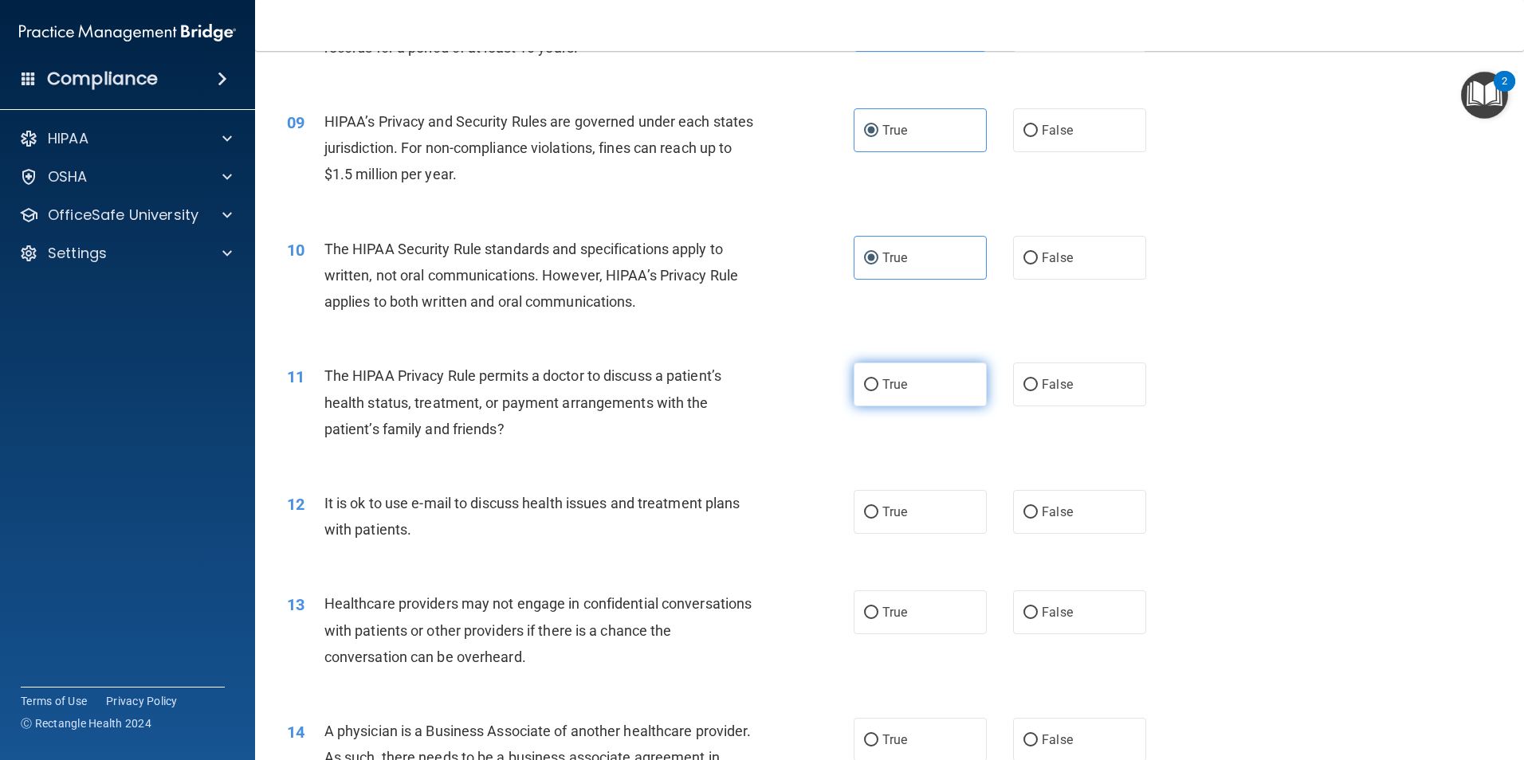
click at [904, 385] on label "True" at bounding box center [920, 385] width 133 height 44
click at [878, 385] on input "True" at bounding box center [871, 385] width 14 height 12
radio input "true"
click at [920, 505] on label "True" at bounding box center [920, 512] width 133 height 44
click at [878, 507] on input "True" at bounding box center [871, 513] width 14 height 12
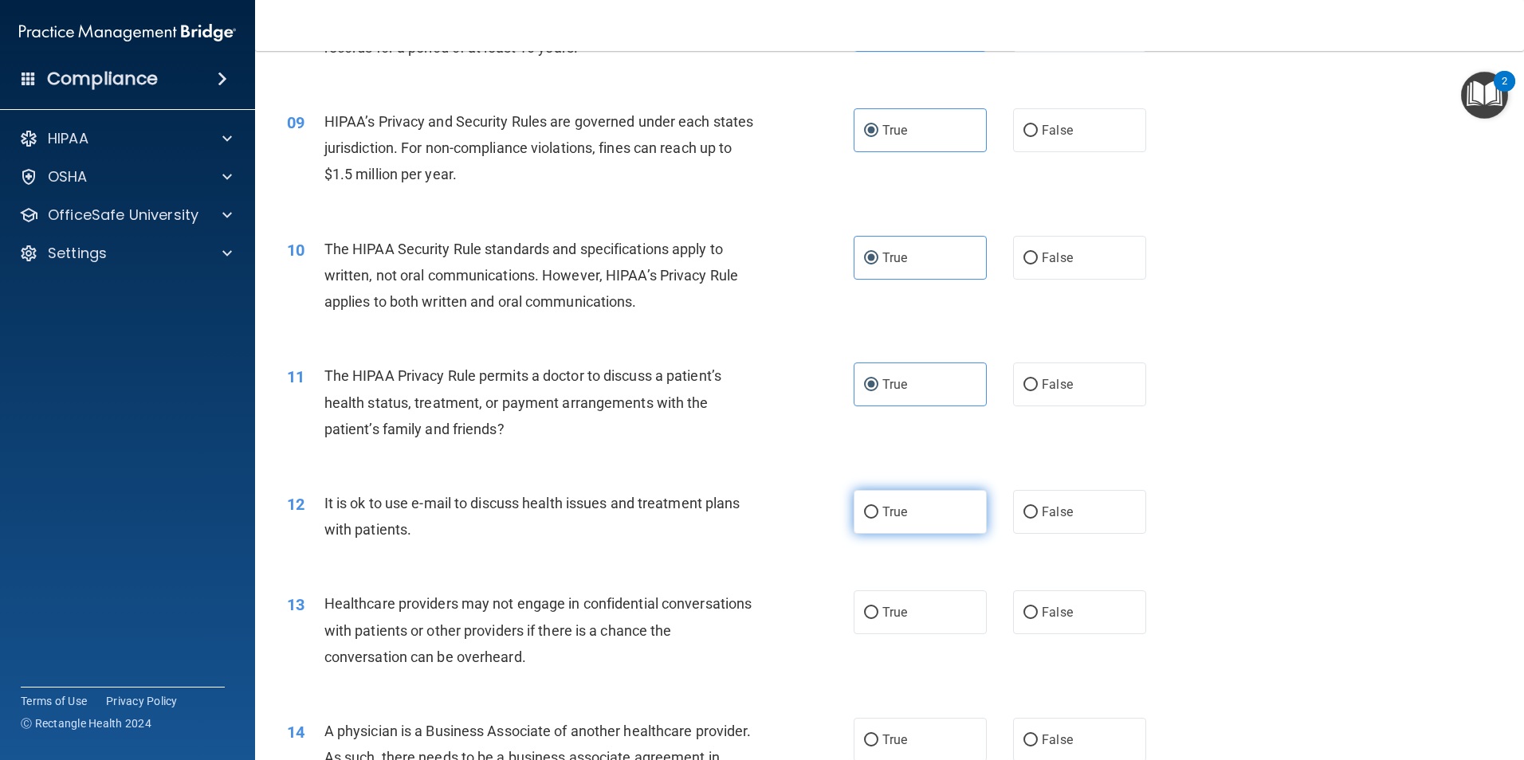
radio input "true"
drag, startPoint x: 902, startPoint y: 607, endPoint x: 908, endPoint y: 601, distance: 8.5
click at [902, 608] on label "True" at bounding box center [920, 613] width 133 height 44
click at [878, 608] on input "True" at bounding box center [871, 613] width 14 height 12
radio input "true"
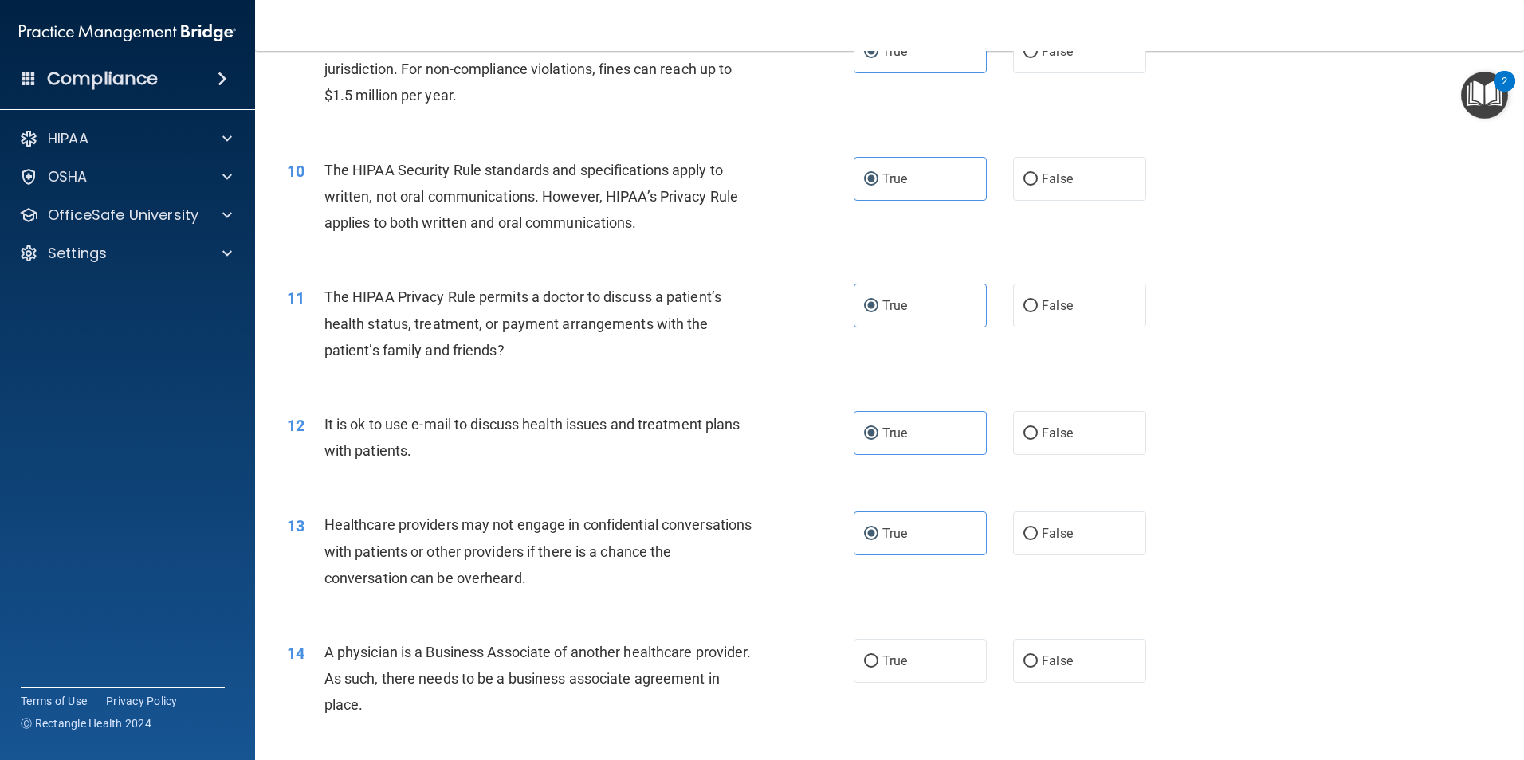
scroll to position [1275, 0]
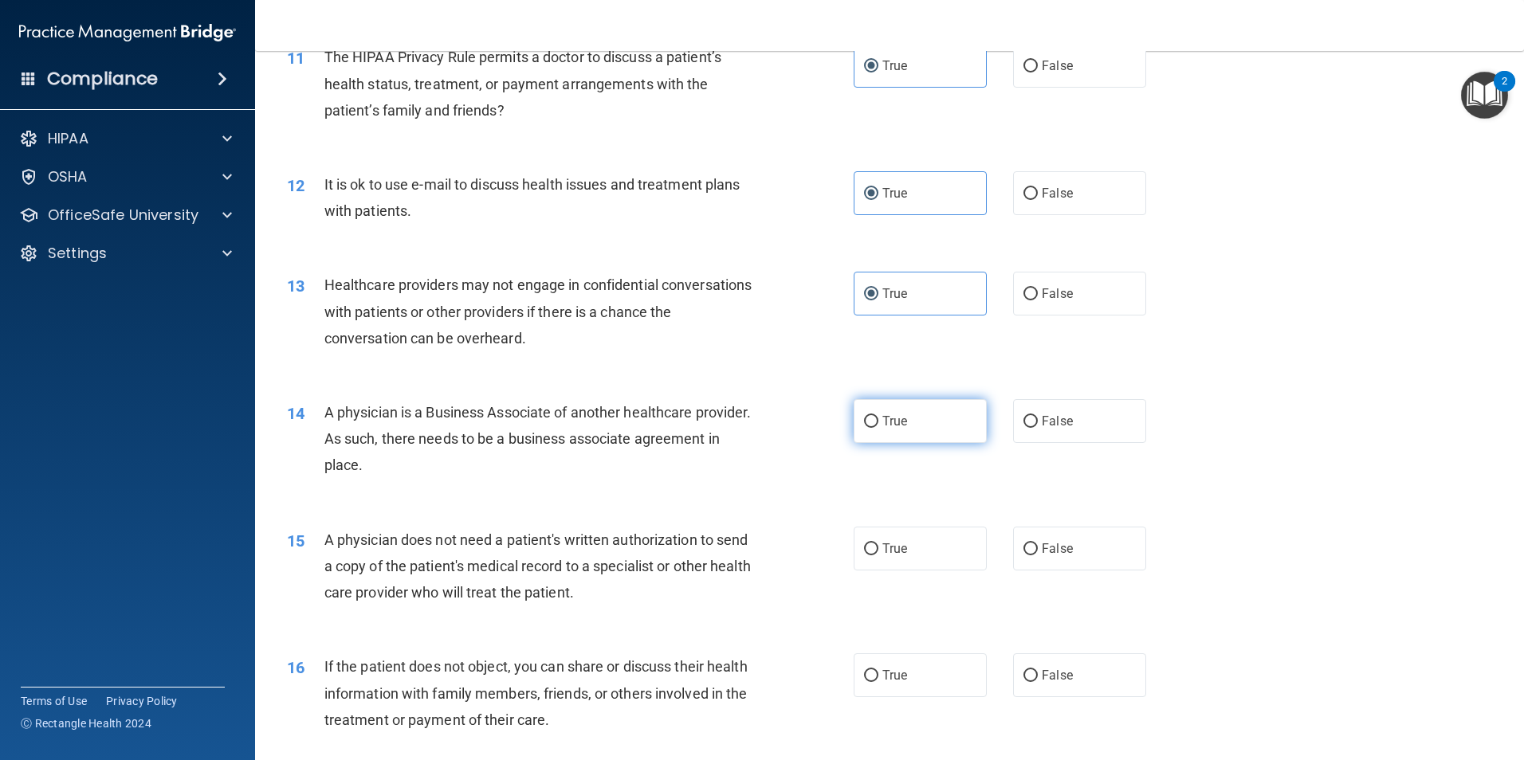
click at [894, 420] on span "True" at bounding box center [894, 421] width 25 height 15
click at [878, 420] on input "True" at bounding box center [871, 422] width 14 height 12
radio input "true"
click at [910, 556] on label "True" at bounding box center [920, 549] width 133 height 44
click at [878, 556] on input "True" at bounding box center [871, 550] width 14 height 12
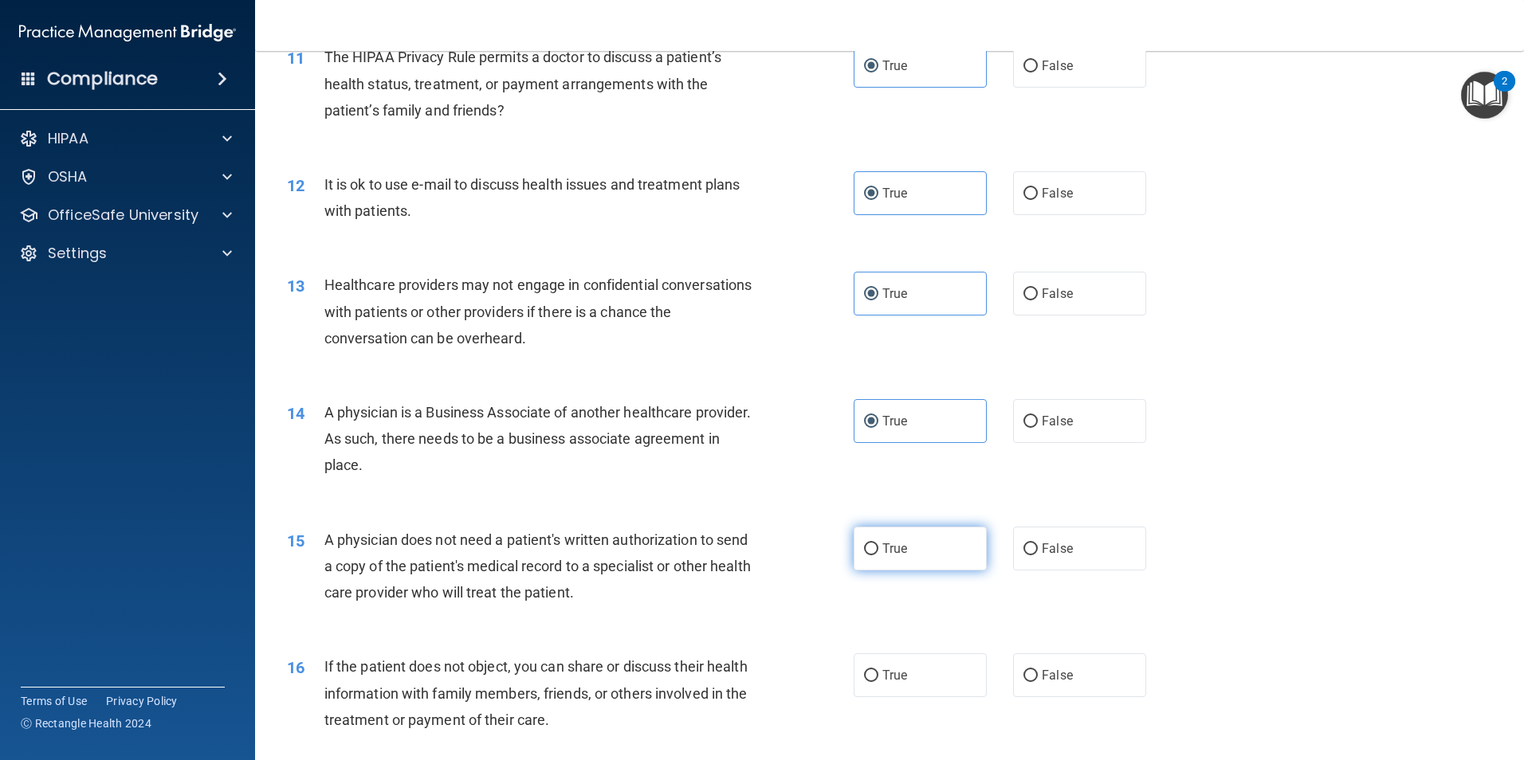
radio input "true"
click at [898, 671] on span "True" at bounding box center [894, 675] width 25 height 15
click at [878, 671] on input "True" at bounding box center [871, 676] width 14 height 12
radio input "true"
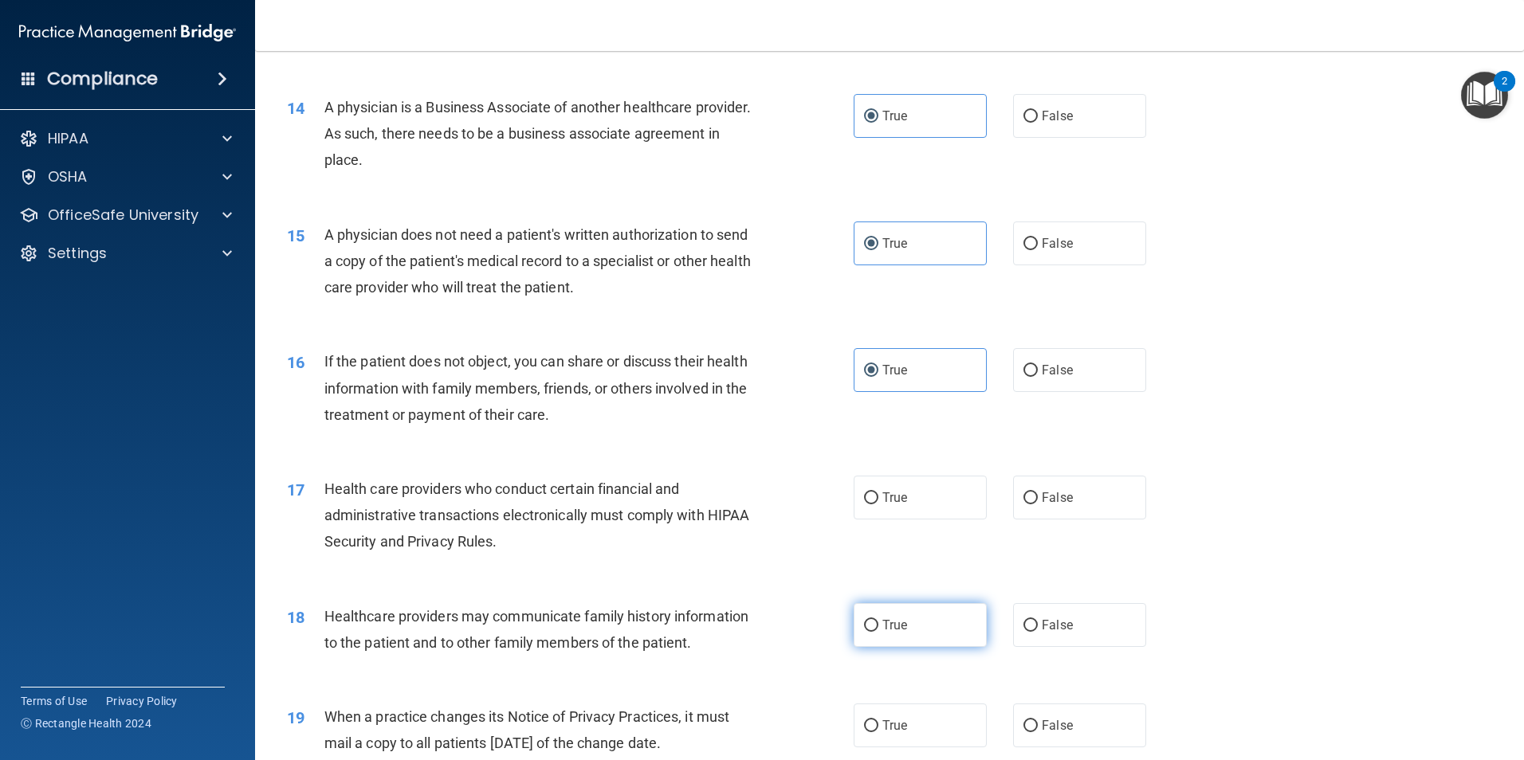
scroll to position [1674, 0]
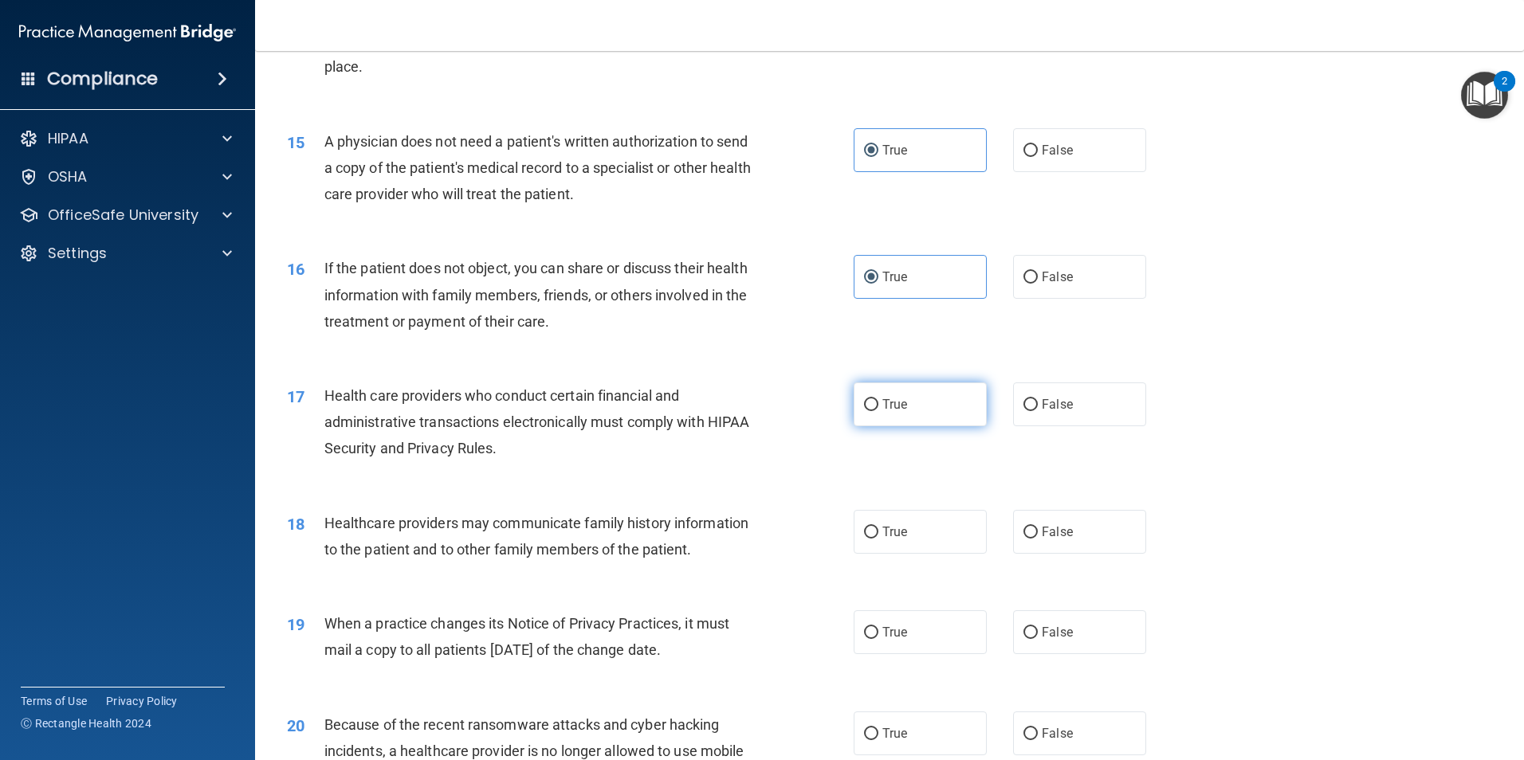
click at [905, 405] on label "True" at bounding box center [920, 405] width 133 height 44
click at [878, 405] on input "True" at bounding box center [871, 405] width 14 height 12
radio input "true"
click at [899, 536] on span "True" at bounding box center [894, 532] width 25 height 15
drag, startPoint x: 899, startPoint y: 536, endPoint x: 894, endPoint y: 629, distance: 92.6
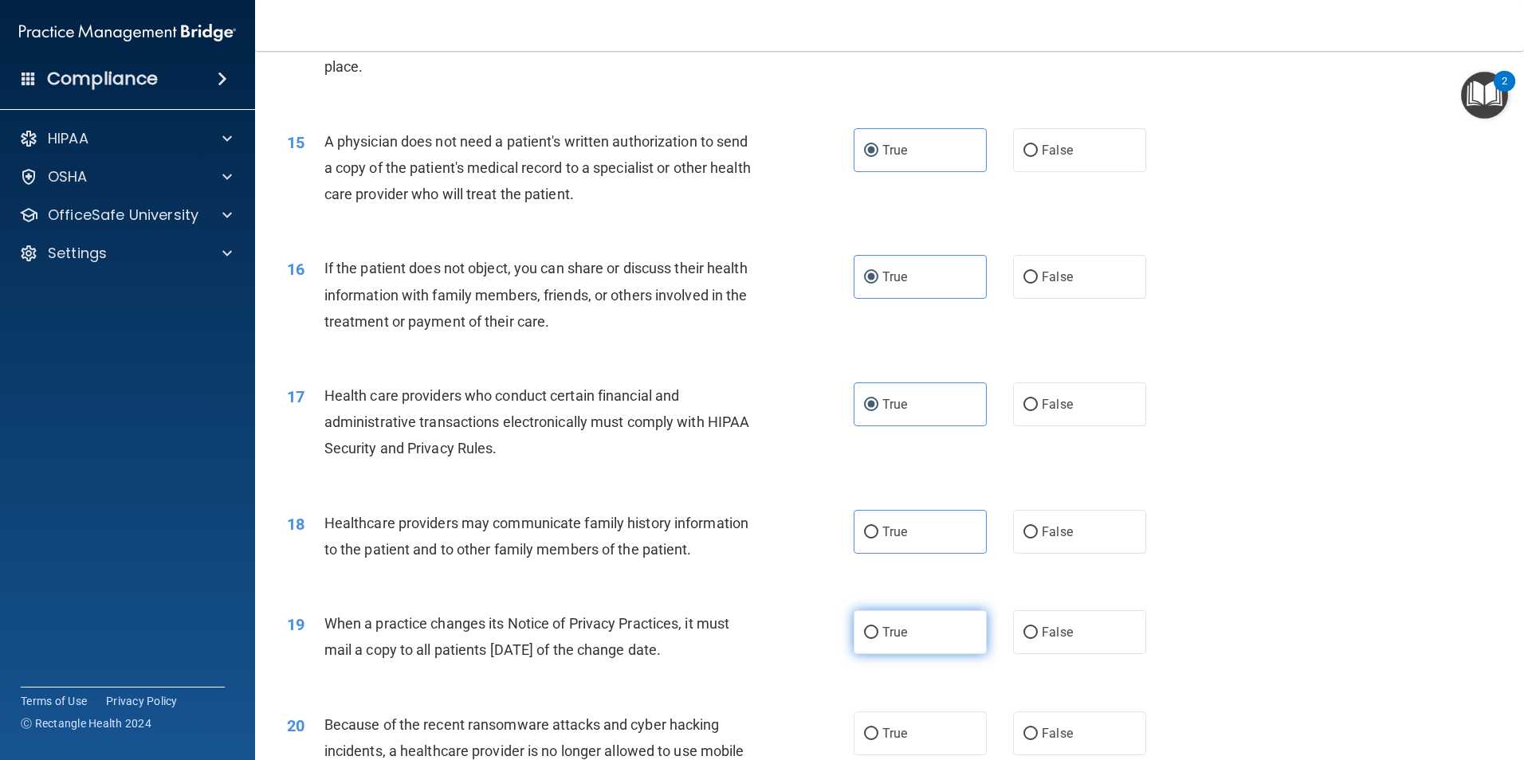
click at [894, 628] on label "True" at bounding box center [920, 633] width 133 height 44
click at [878, 628] on input "True" at bounding box center [871, 633] width 14 height 12
radio input "true"
click at [922, 541] on label "True" at bounding box center [920, 532] width 133 height 44
click at [878, 539] on input "True" at bounding box center [871, 533] width 14 height 12
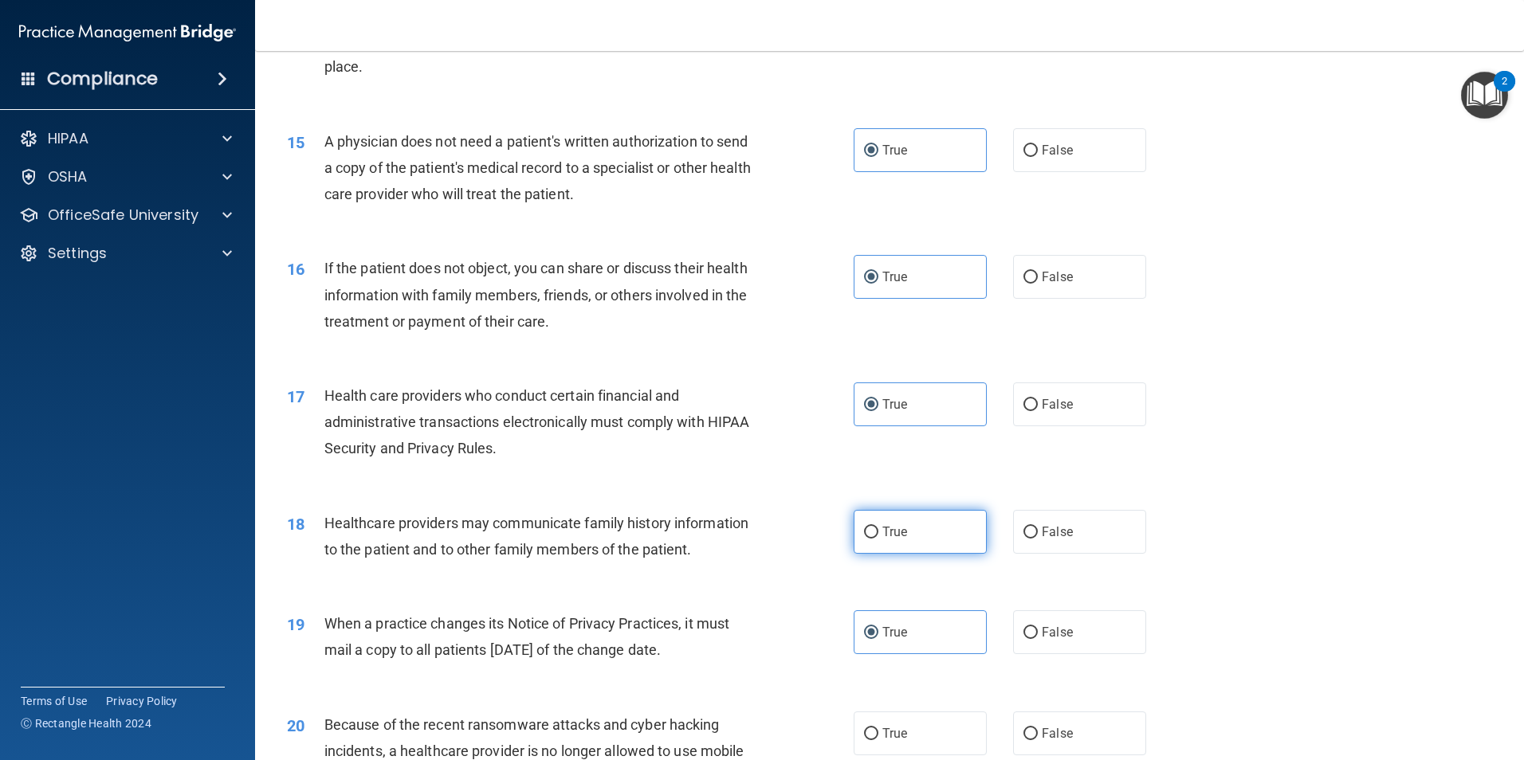
radio input "true"
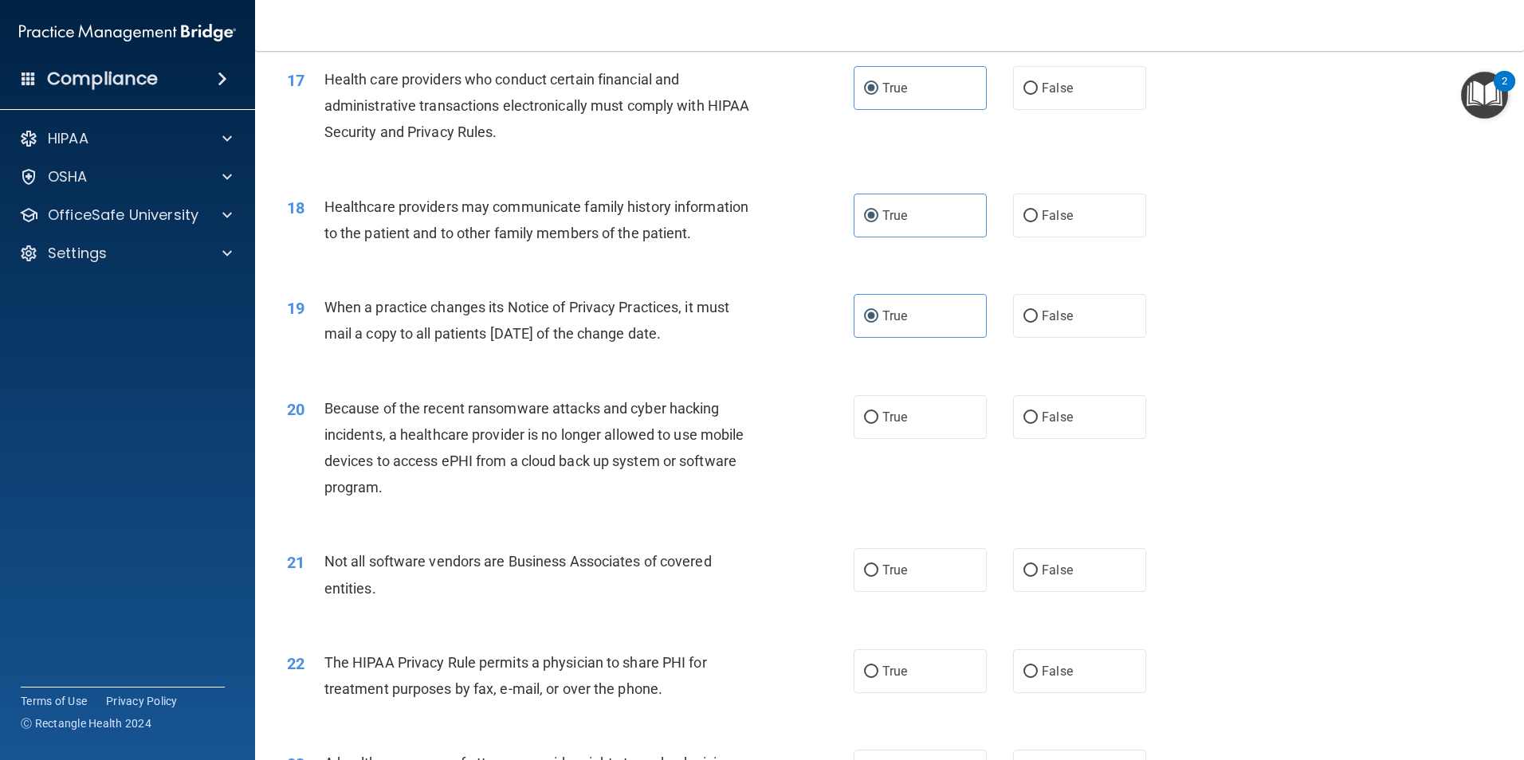
scroll to position [1993, 0]
click at [914, 423] on label "True" at bounding box center [920, 415] width 133 height 44
click at [878, 422] on input "True" at bounding box center [871, 416] width 14 height 12
radio input "true"
click at [927, 575] on label "True" at bounding box center [920, 568] width 133 height 44
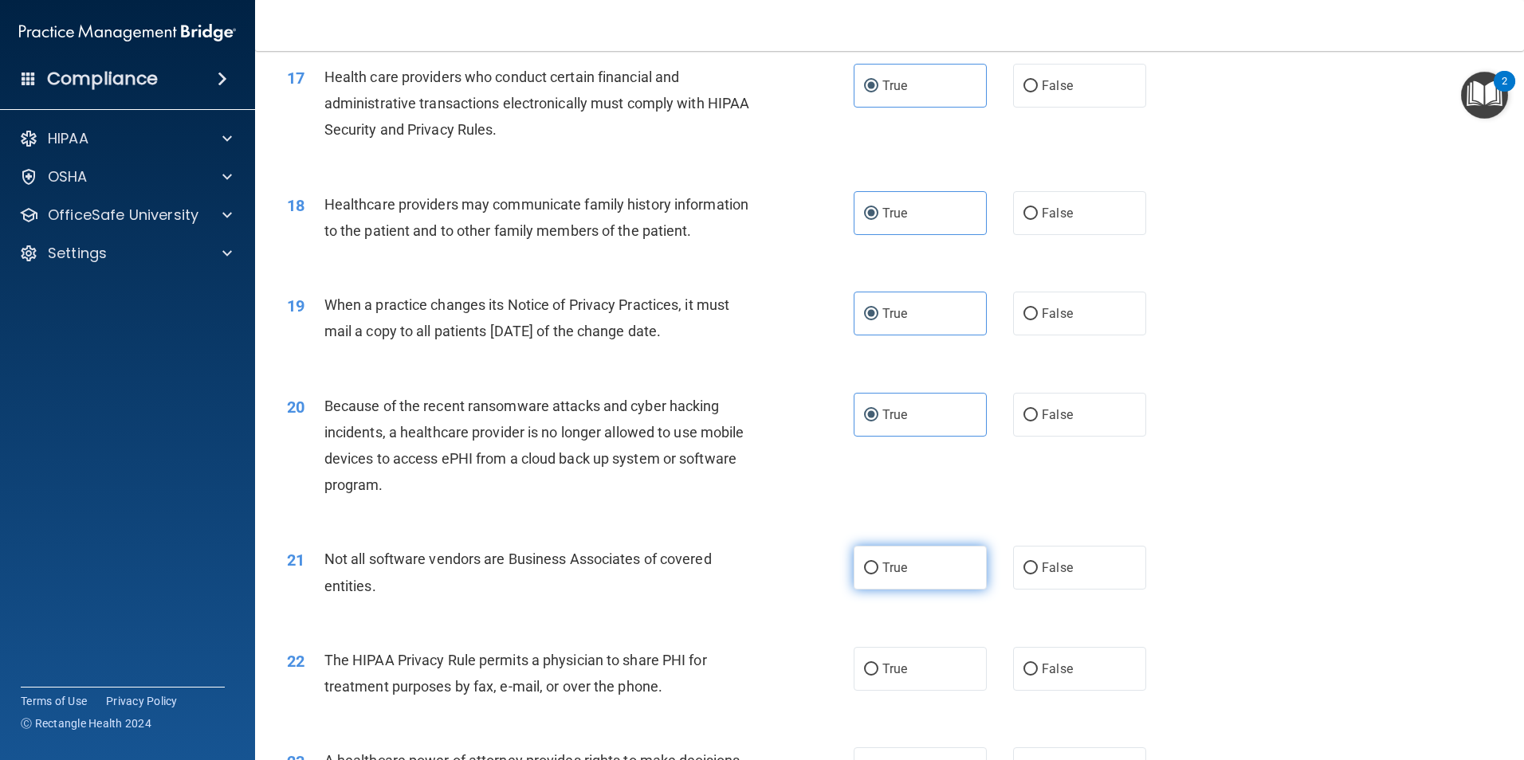
click at [878, 575] on input "True" at bounding box center [871, 569] width 14 height 12
radio input "true"
click at [908, 658] on label "True" at bounding box center [920, 669] width 133 height 44
click at [878, 664] on input "True" at bounding box center [871, 670] width 14 height 12
radio input "true"
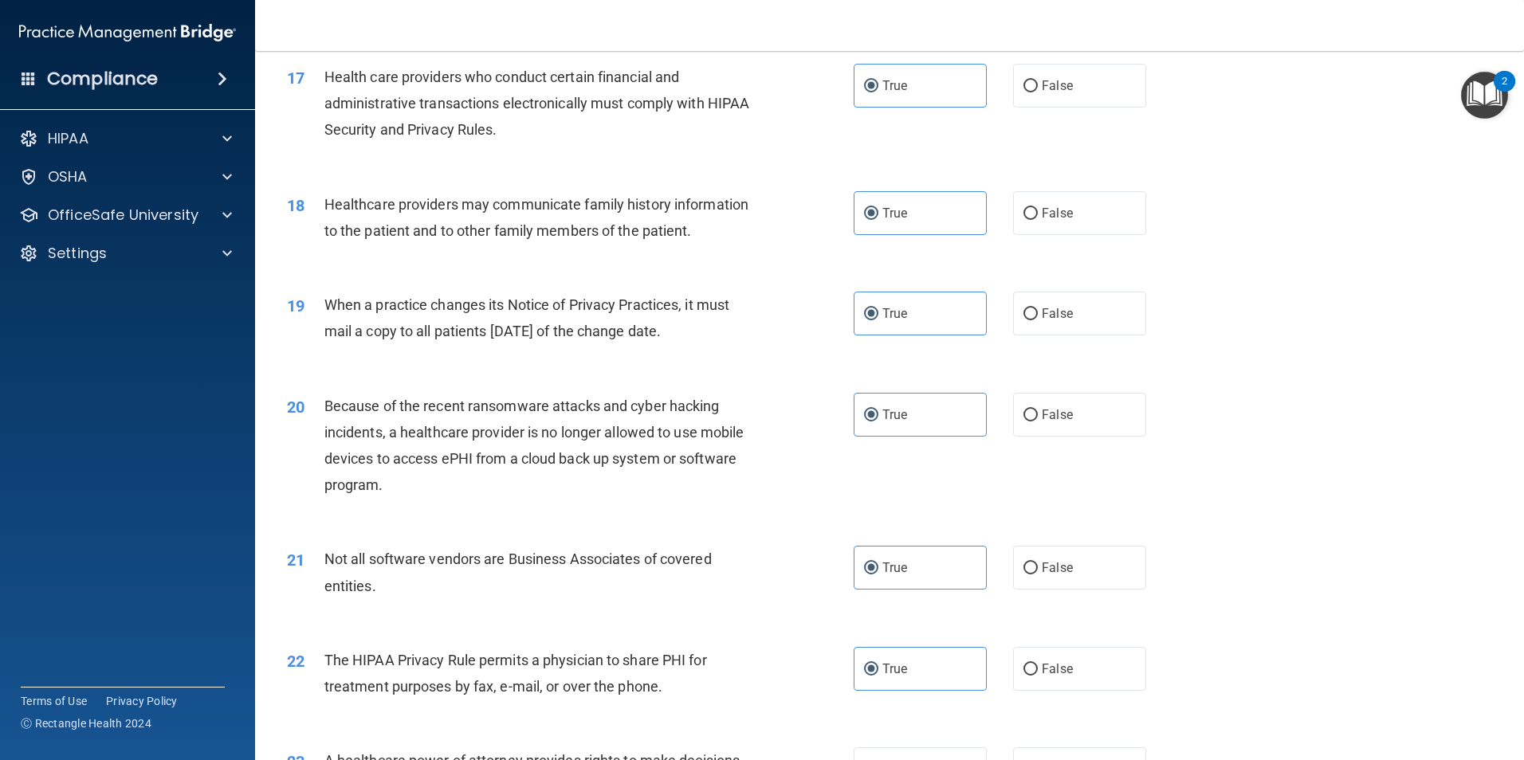
scroll to position [2391, 0]
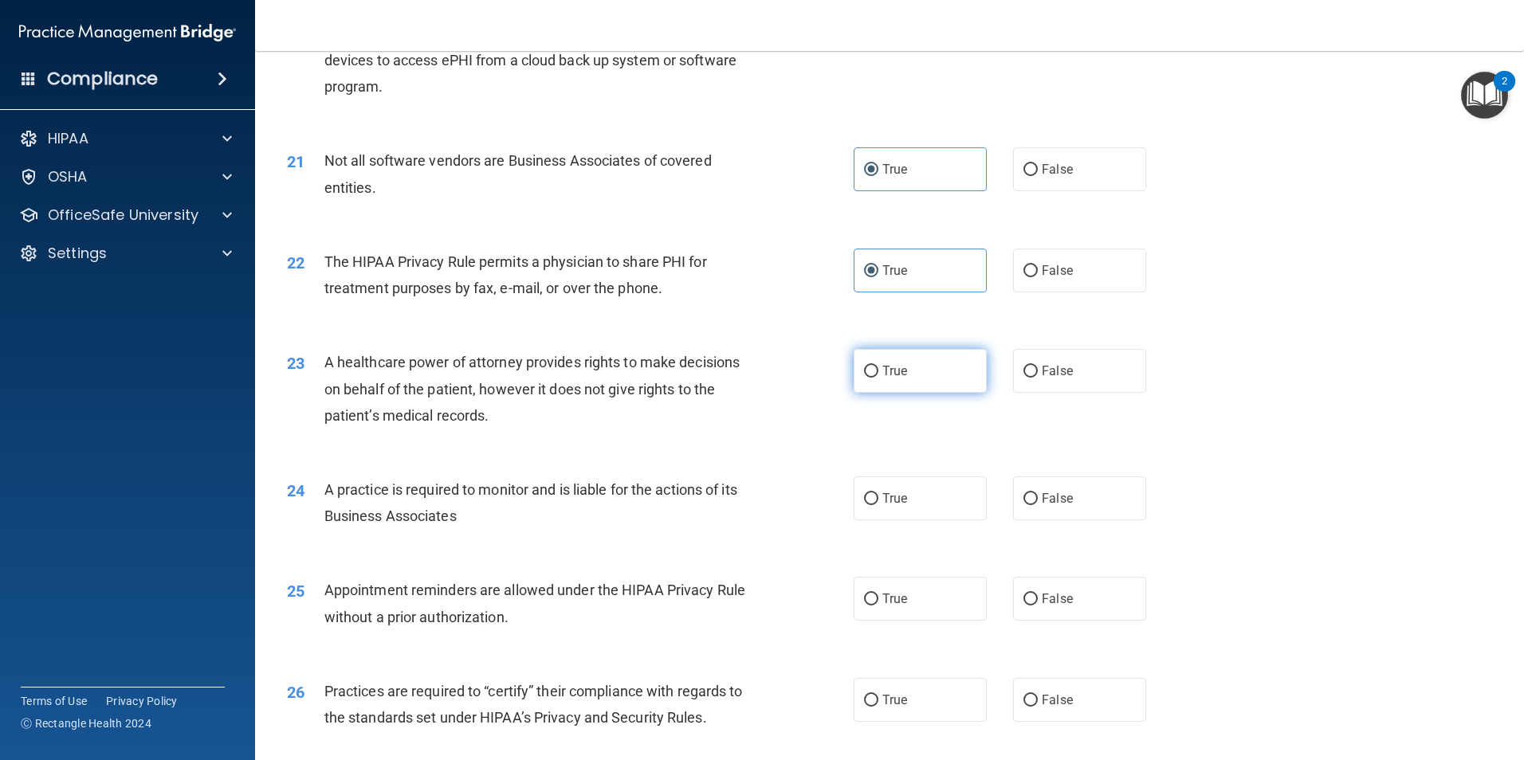
click at [922, 370] on label "True" at bounding box center [920, 371] width 133 height 44
click at [878, 370] on input "True" at bounding box center [871, 372] width 14 height 12
radio input "true"
click at [929, 497] on label "True" at bounding box center [920, 499] width 133 height 44
click at [878, 497] on input "True" at bounding box center [871, 499] width 14 height 12
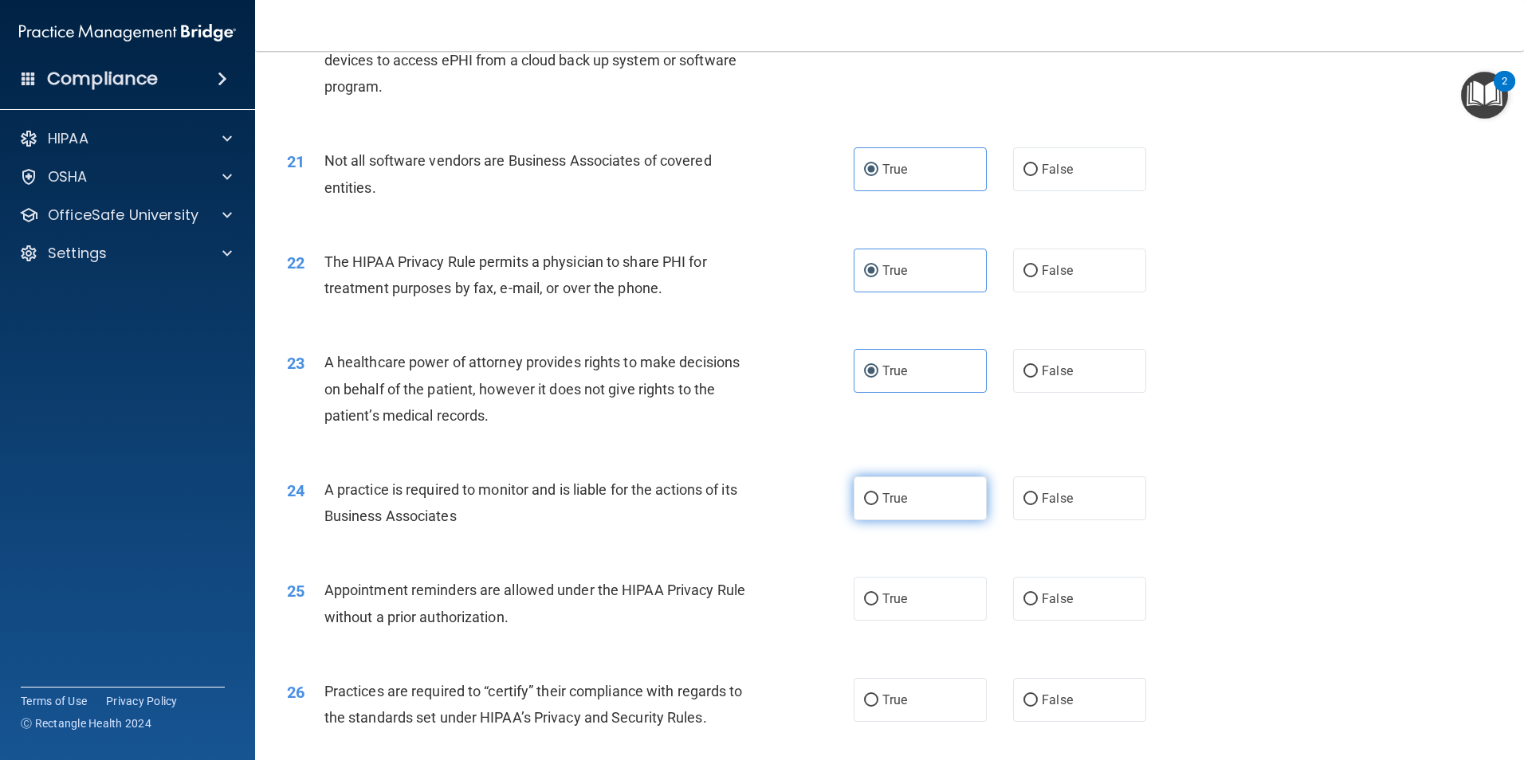
radio input "true"
click at [928, 617] on label "True" at bounding box center [920, 599] width 133 height 44
click at [878, 606] on input "True" at bounding box center [871, 600] width 14 height 12
radio input "true"
drag, startPoint x: 912, startPoint y: 688, endPoint x: 926, endPoint y: 646, distance: 44.4
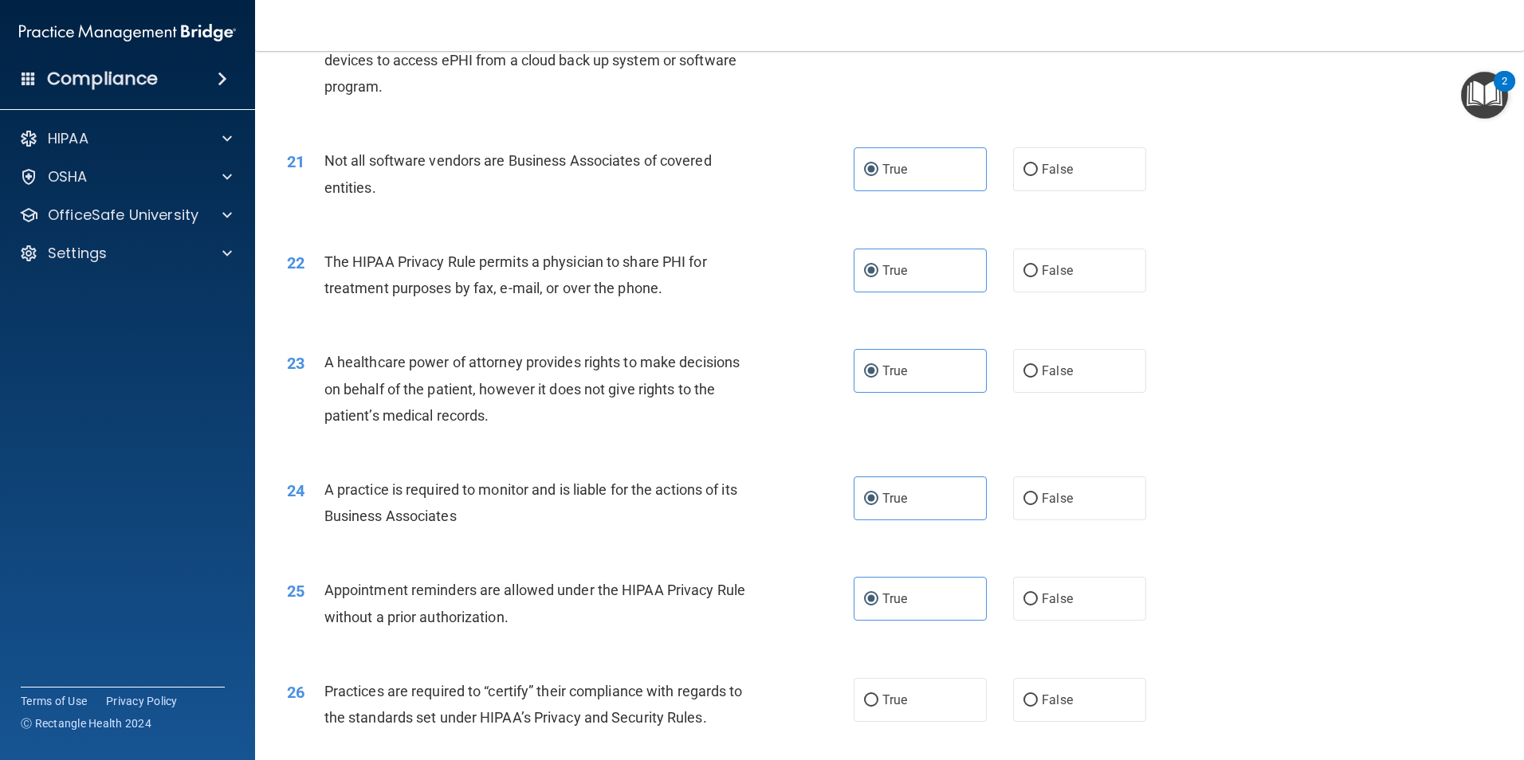
click at [912, 687] on label "True" at bounding box center [920, 700] width 133 height 44
click at [878, 695] on input "True" at bounding box center [871, 701] width 14 height 12
radio input "true"
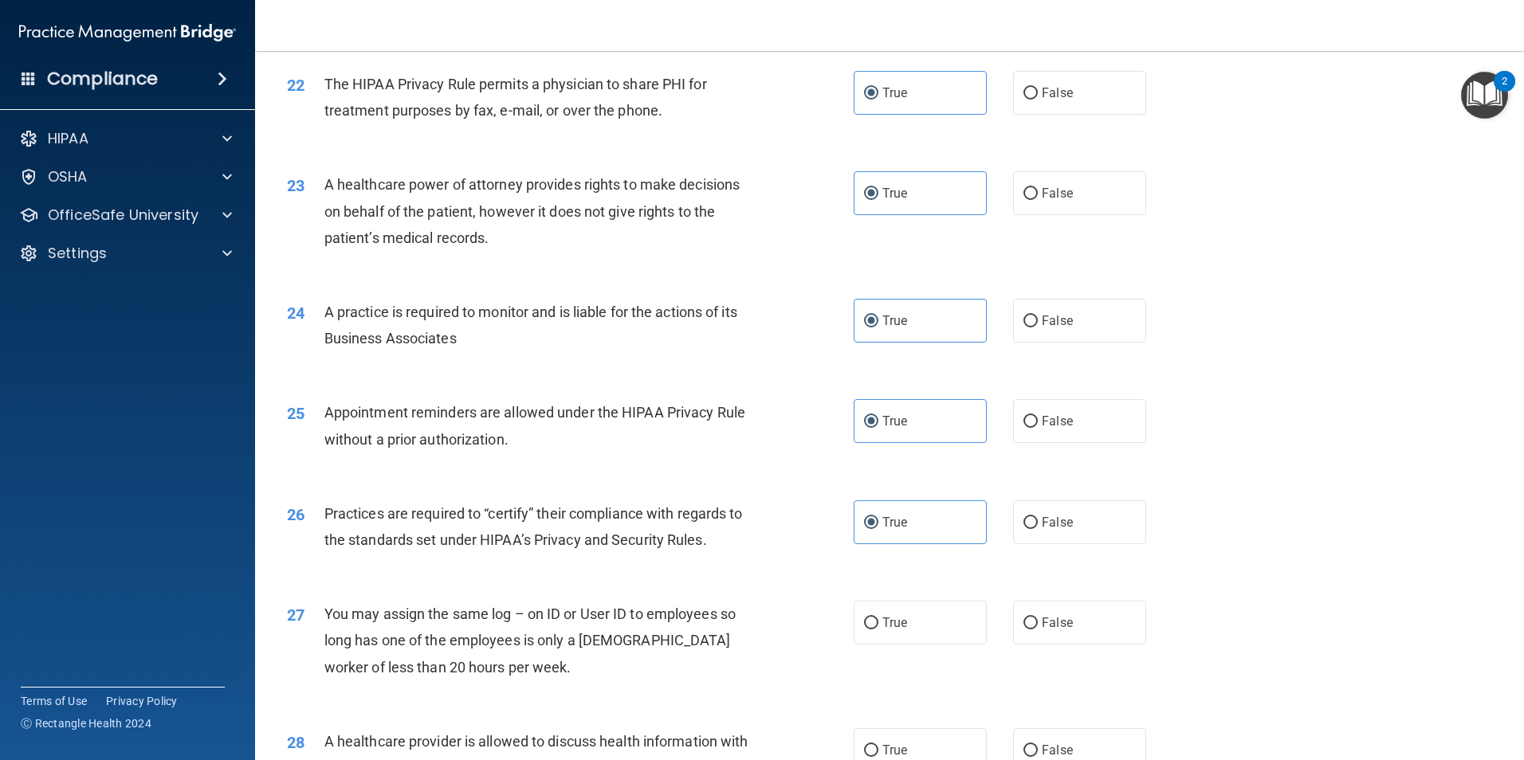
scroll to position [2790, 0]
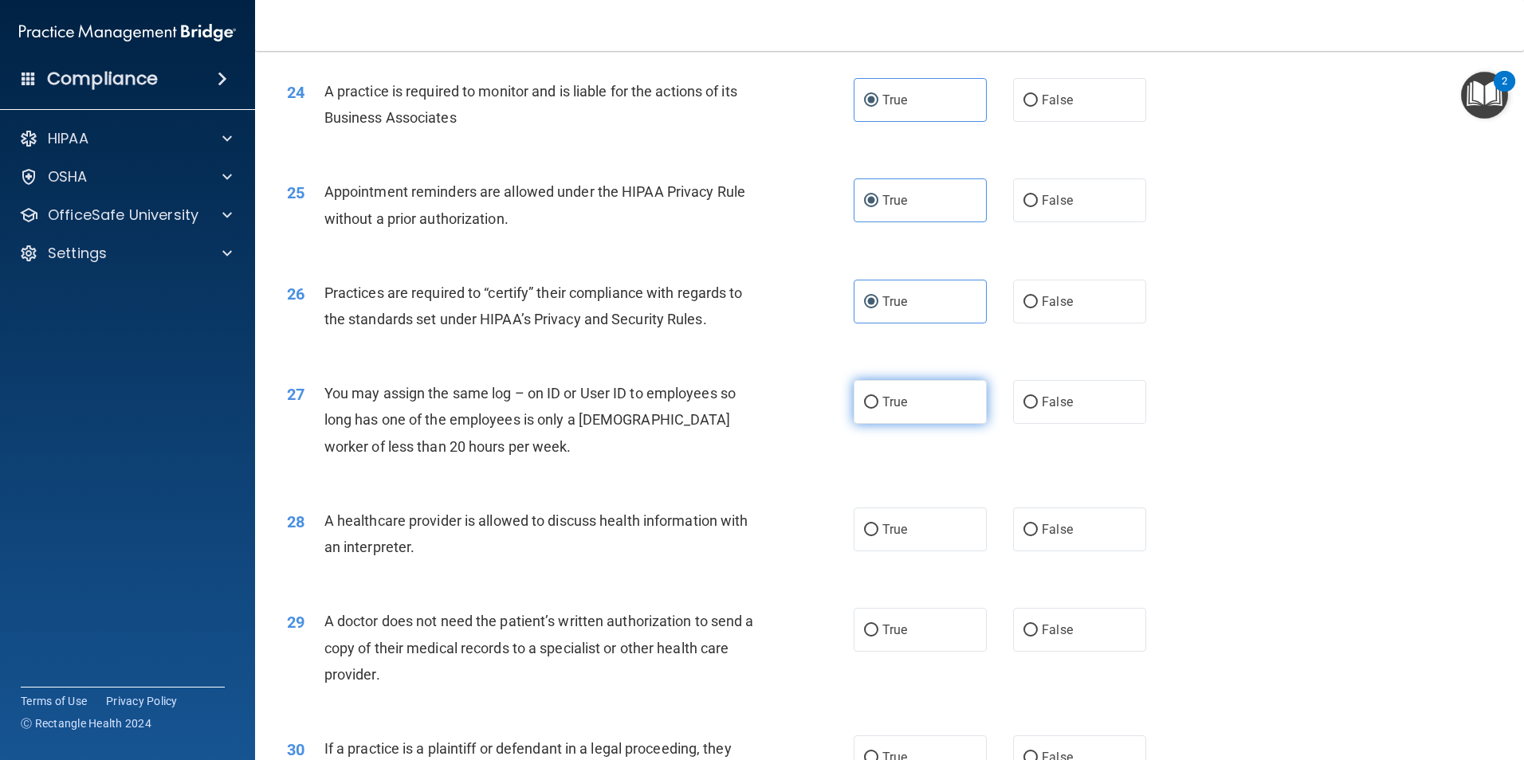
click at [912, 399] on label "True" at bounding box center [920, 402] width 133 height 44
click at [878, 399] on input "True" at bounding box center [871, 403] width 14 height 12
radio input "true"
click at [932, 522] on label "True" at bounding box center [920, 530] width 133 height 44
click at [878, 525] on input "True" at bounding box center [871, 531] width 14 height 12
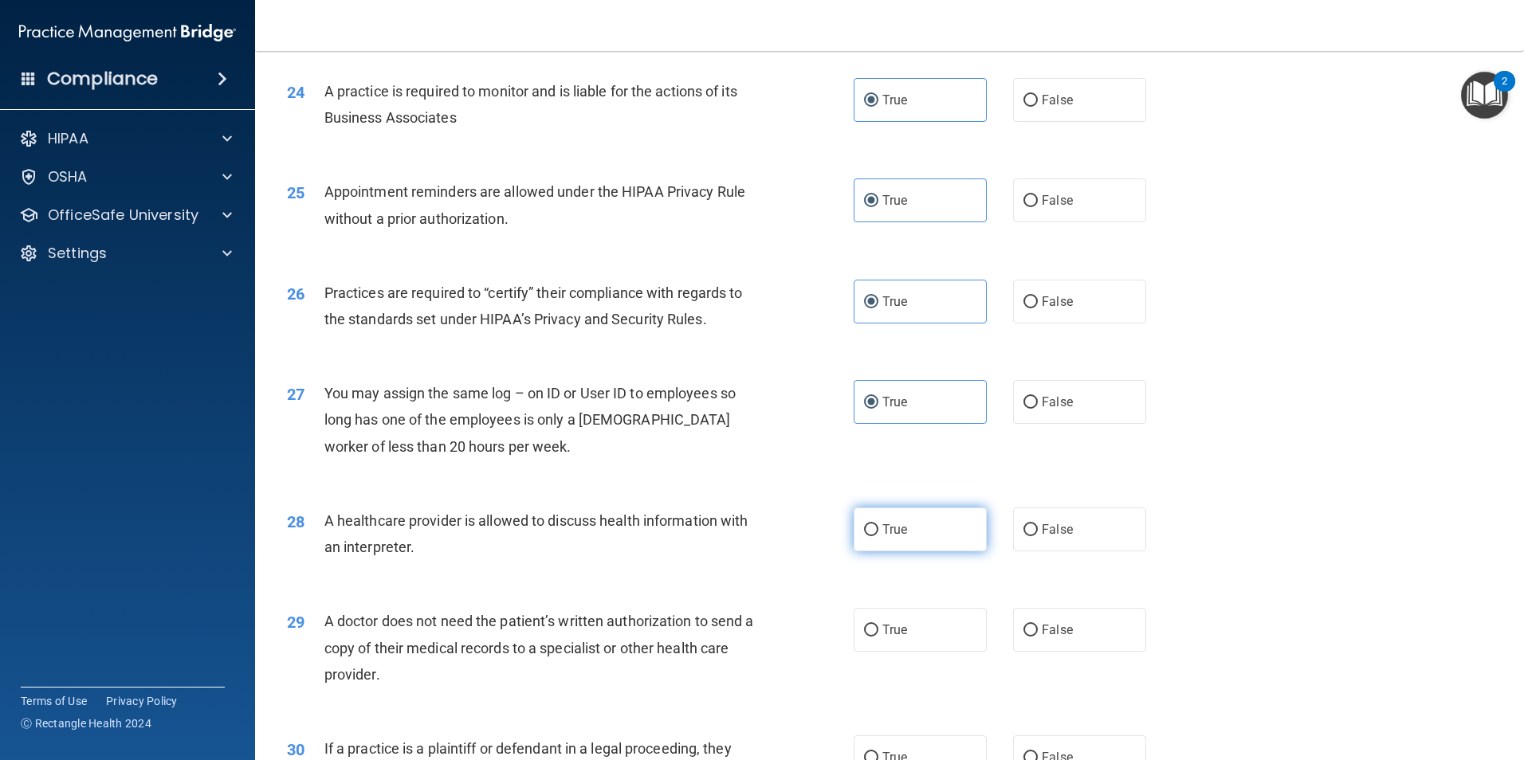
radio input "true"
click at [937, 627] on label "True" at bounding box center [920, 630] width 133 height 44
click at [878, 627] on input "True" at bounding box center [871, 631] width 14 height 12
radio input "true"
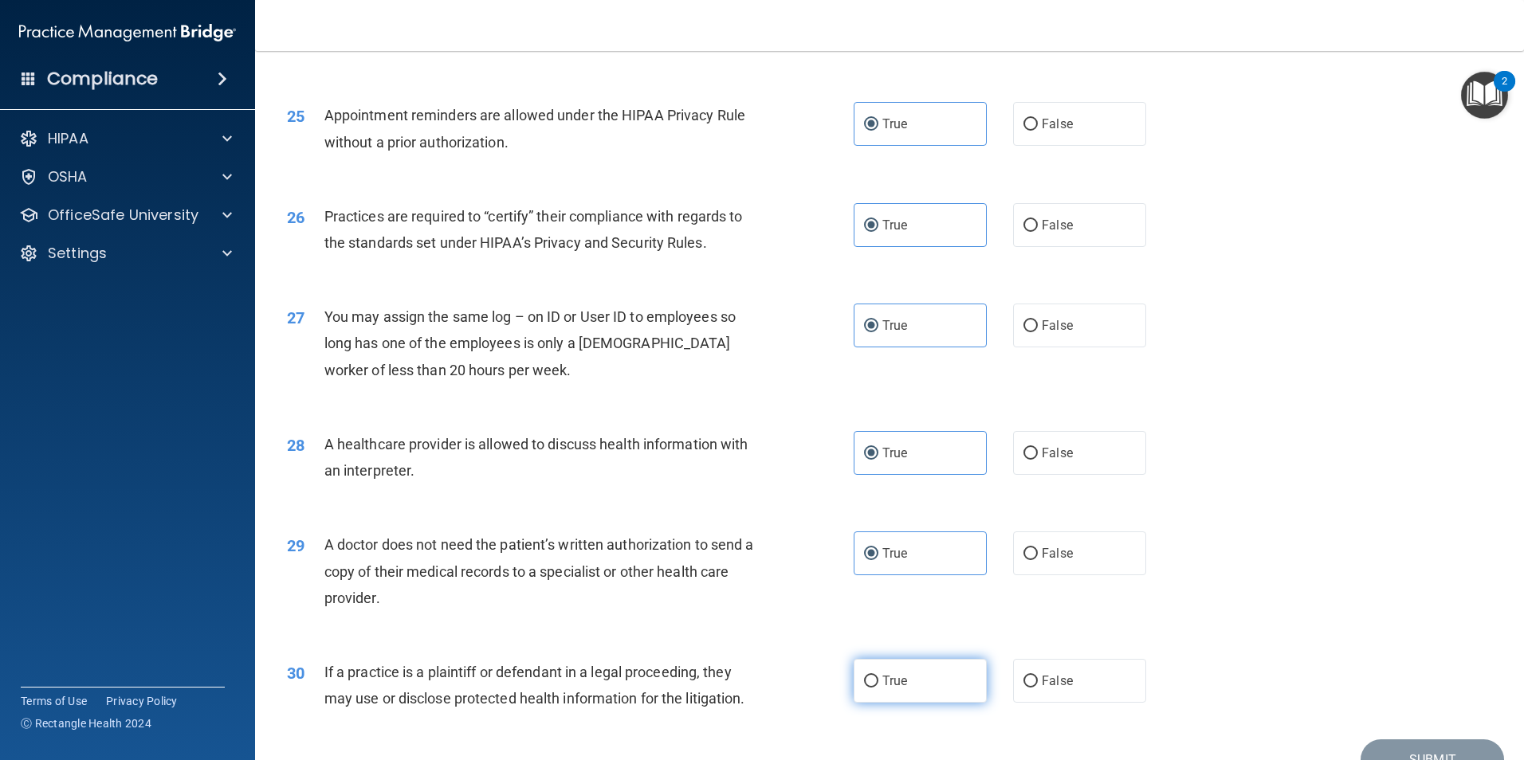
scroll to position [2950, 0]
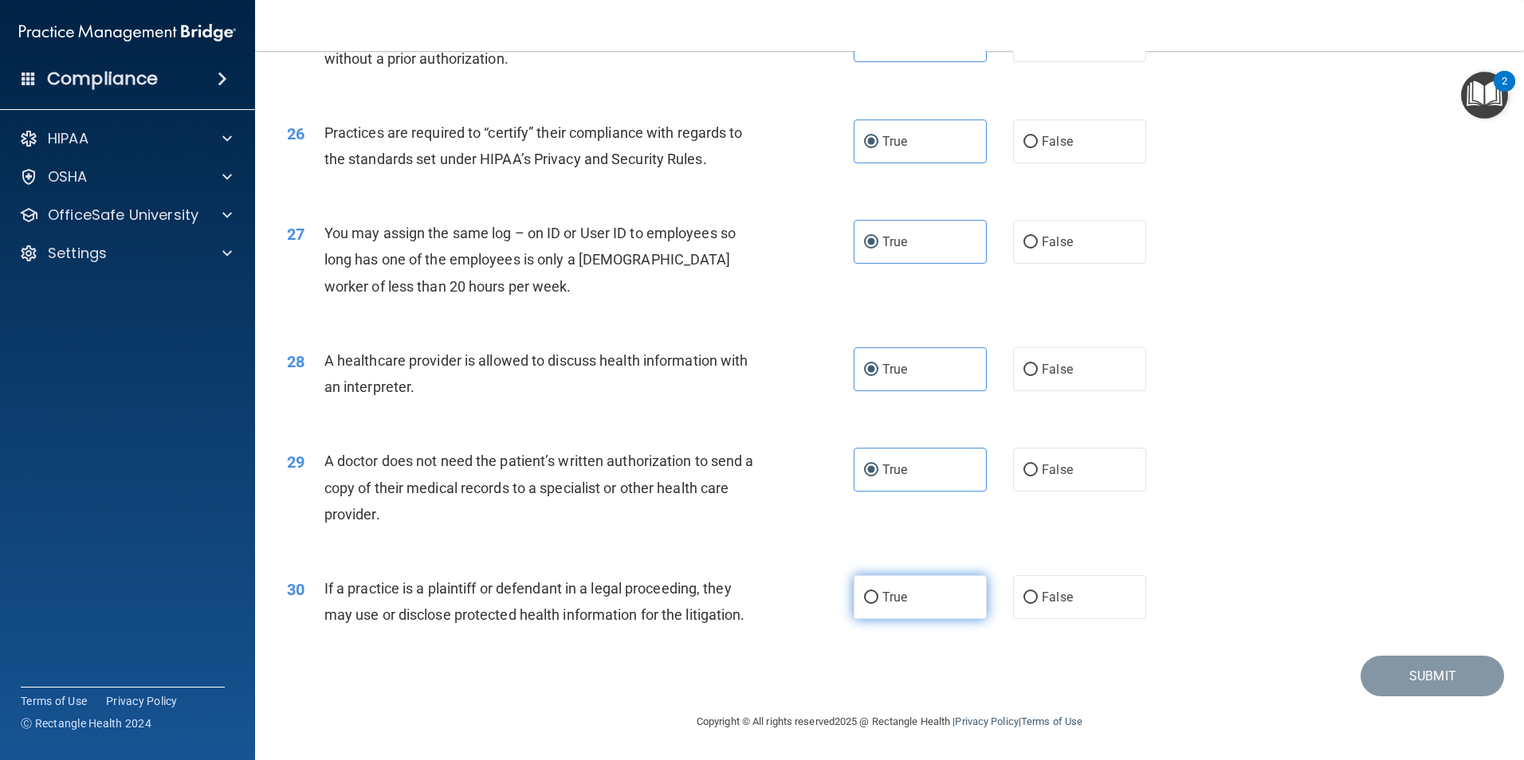
click at [930, 595] on label "True" at bounding box center [920, 598] width 133 height 44
click at [878, 595] on input "True" at bounding box center [871, 598] width 14 height 12
radio input "true"
click at [1398, 690] on button "Submit" at bounding box center [1432, 676] width 143 height 41
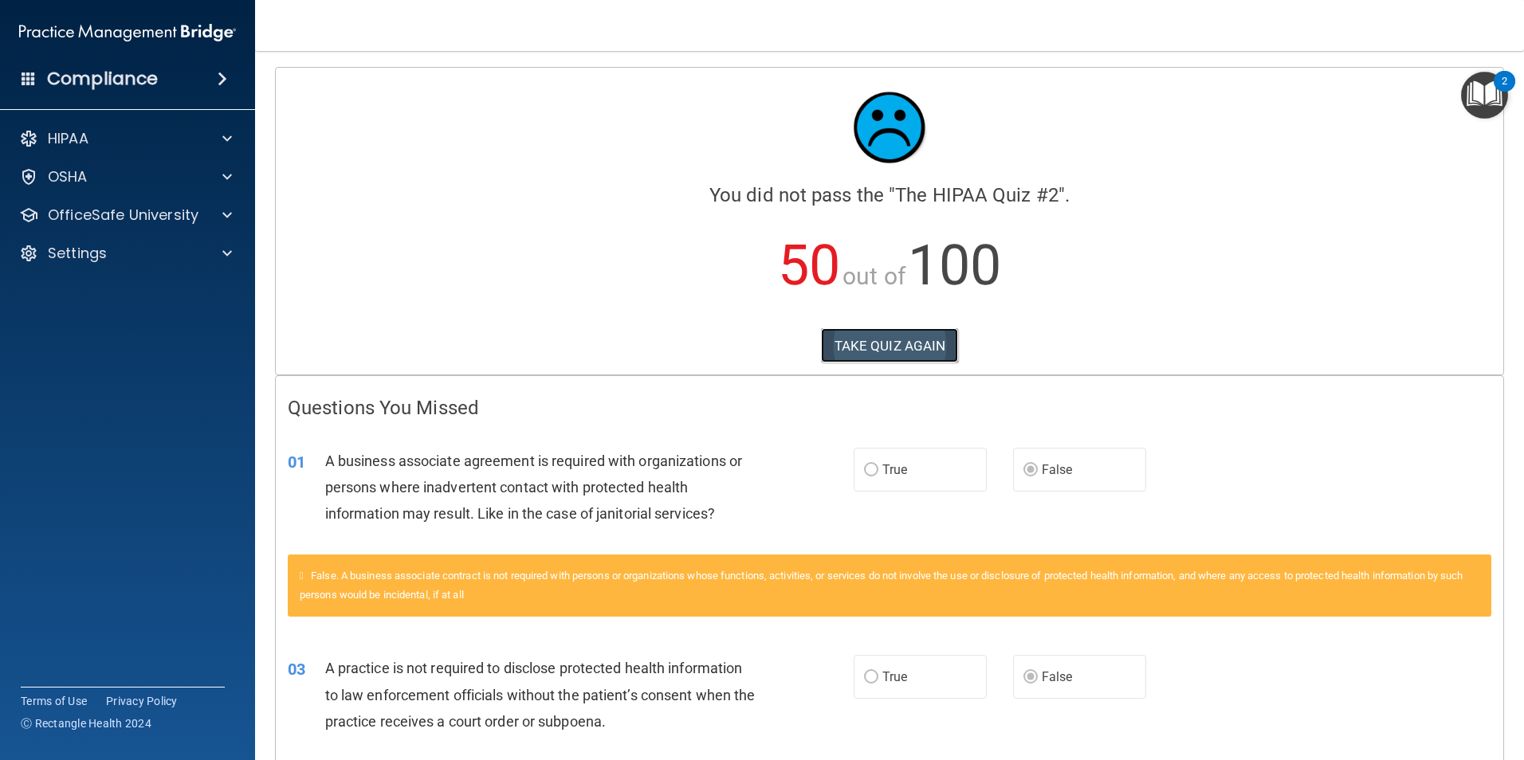
click at [905, 341] on button "TAKE QUIZ AGAIN" at bounding box center [890, 345] width 138 height 35
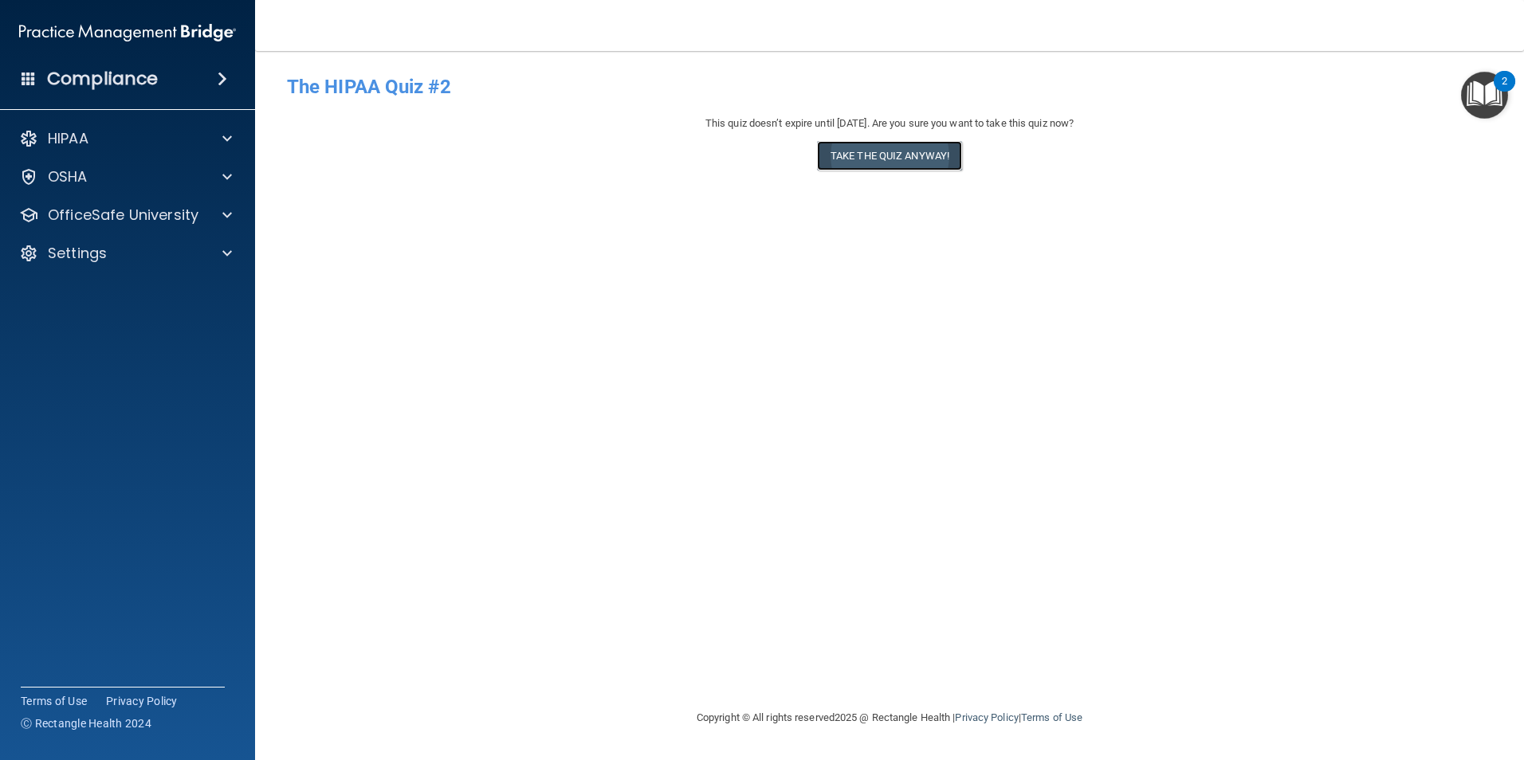
click at [905, 158] on button "Take the quiz anyway!" at bounding box center [889, 155] width 145 height 29
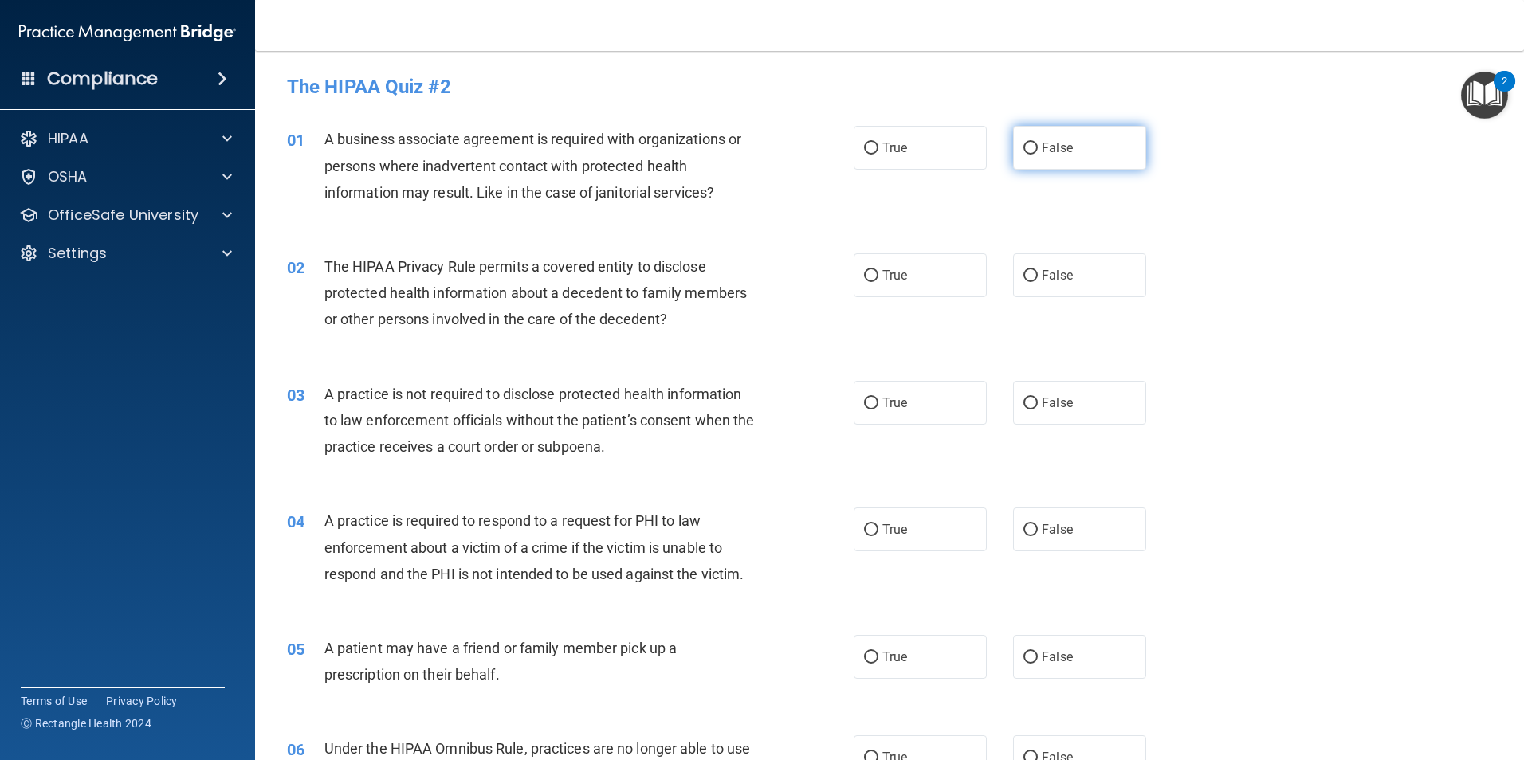
click at [1025, 143] on input "False" at bounding box center [1031, 149] width 14 height 12
radio input "true"
drag, startPoint x: 876, startPoint y: 279, endPoint x: 894, endPoint y: 315, distance: 39.9
click at [875, 279] on label "True" at bounding box center [920, 275] width 133 height 44
click at [875, 279] on input "True" at bounding box center [871, 276] width 14 height 12
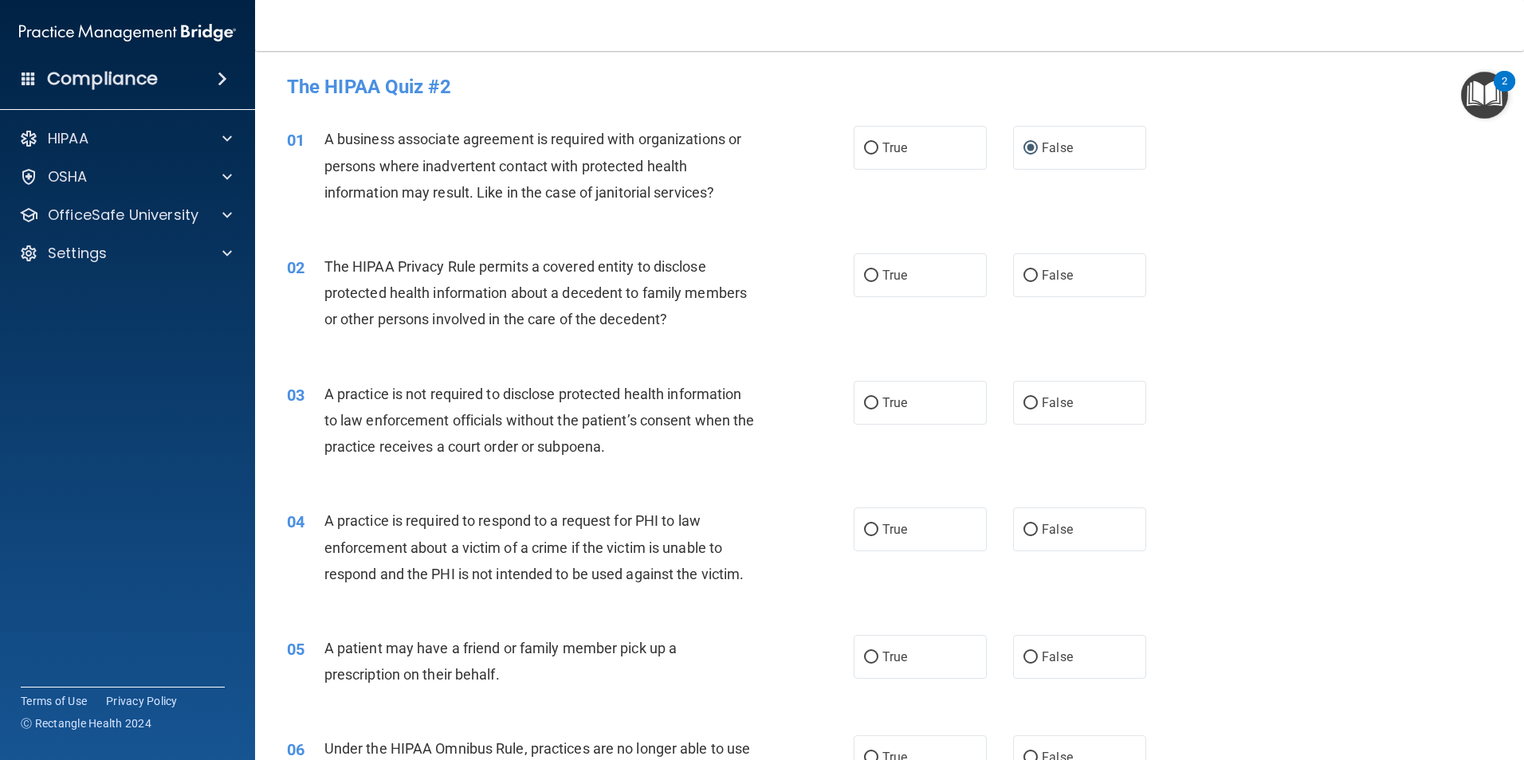
radio input "true"
drag, startPoint x: 1051, startPoint y: 395, endPoint x: 1044, endPoint y: 388, distance: 9.0
click at [1044, 388] on label "False" at bounding box center [1079, 403] width 133 height 44
click at [1029, 391] on label "False" at bounding box center [1079, 403] width 133 height 44
click at [1029, 398] on input "False" at bounding box center [1031, 404] width 14 height 12
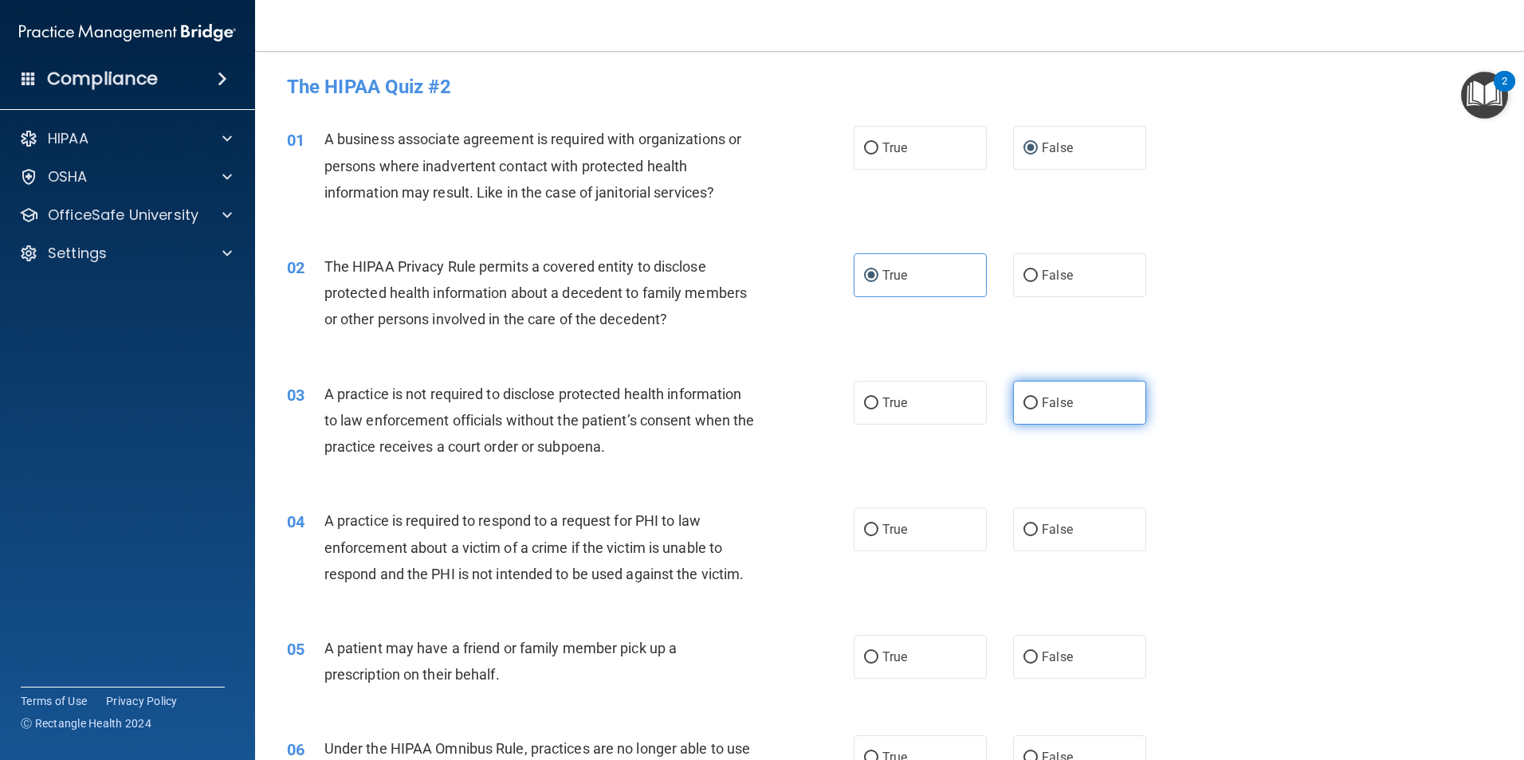
radio input "true"
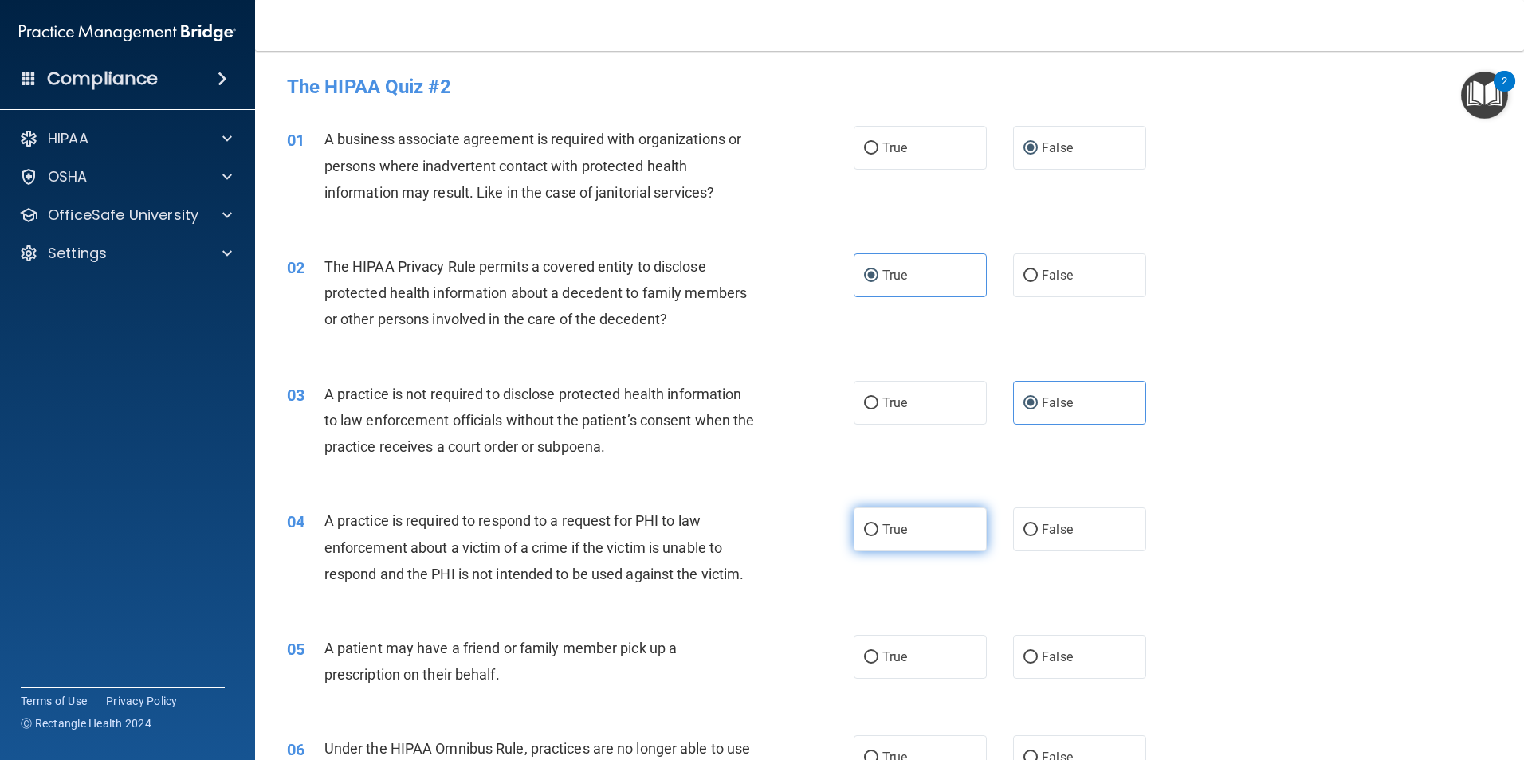
click at [910, 518] on label "True" at bounding box center [920, 530] width 133 height 44
click at [878, 525] on input "True" at bounding box center [871, 531] width 14 height 12
radio input "true"
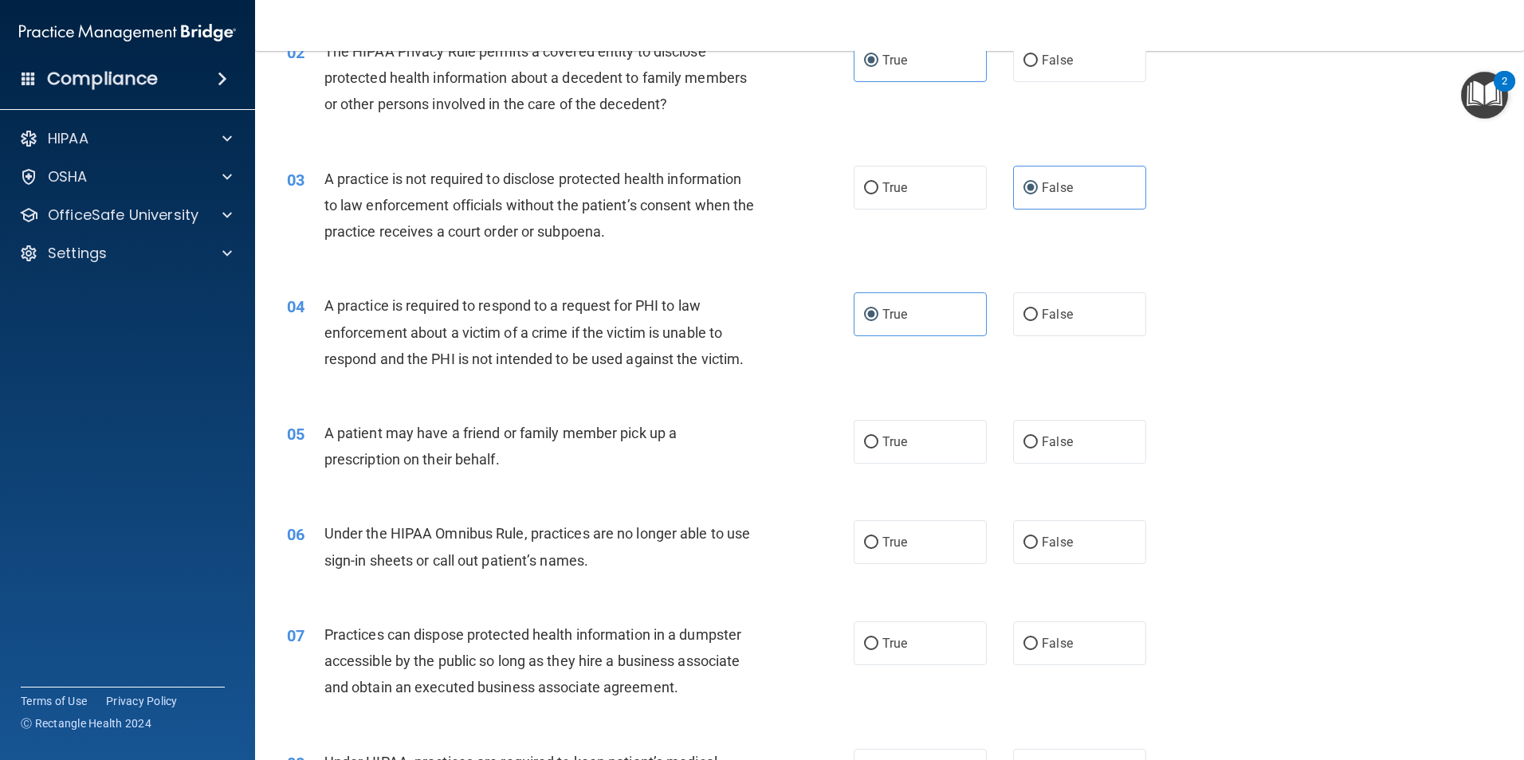
scroll to position [239, 0]
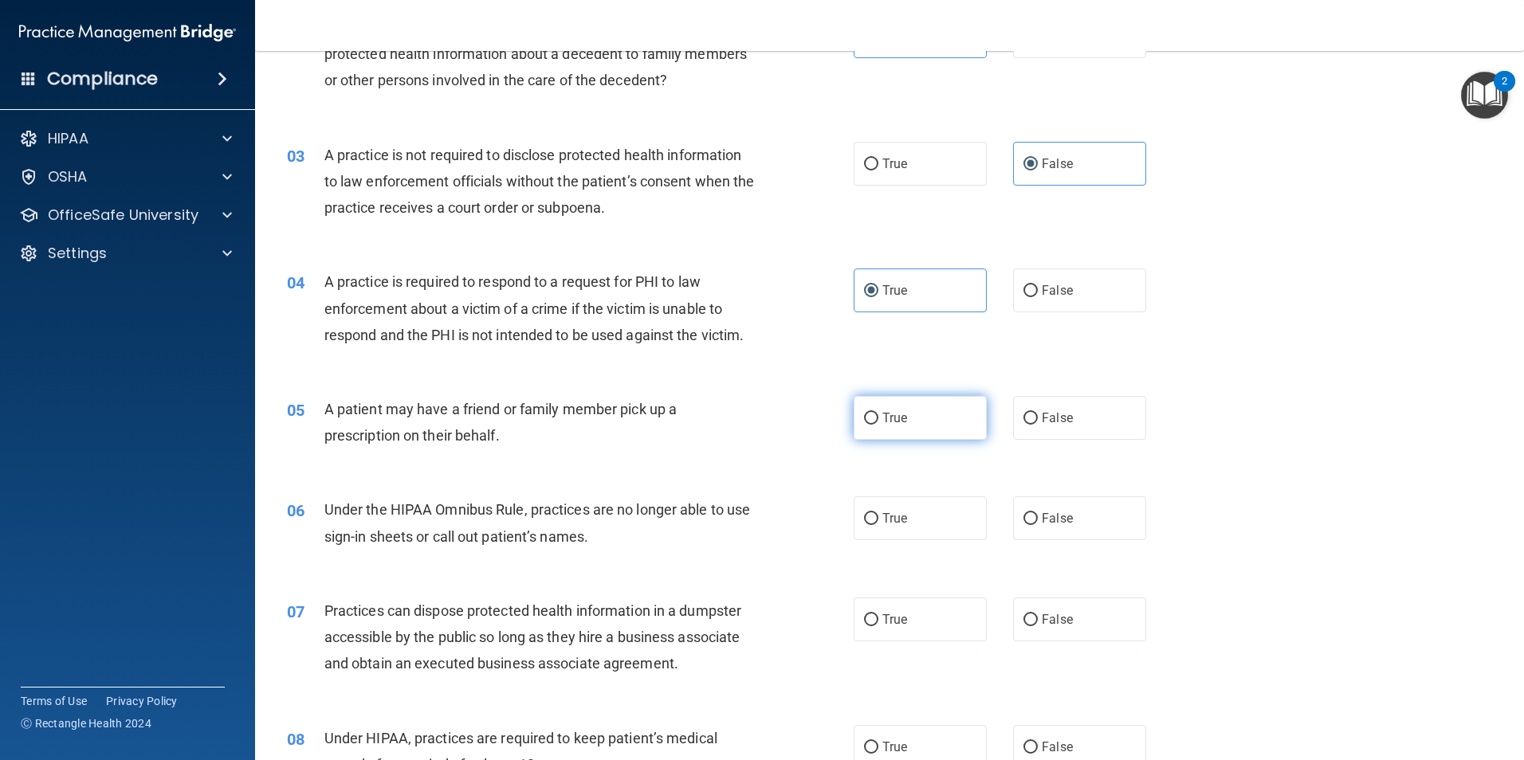
click at [912, 423] on label "True" at bounding box center [920, 418] width 133 height 44
click at [878, 423] on input "True" at bounding box center [871, 419] width 14 height 12
radio input "true"
drag, startPoint x: 1048, startPoint y: 521, endPoint x: 1048, endPoint y: 534, distance: 13.6
click at [1048, 522] on span "False" at bounding box center [1057, 518] width 31 height 15
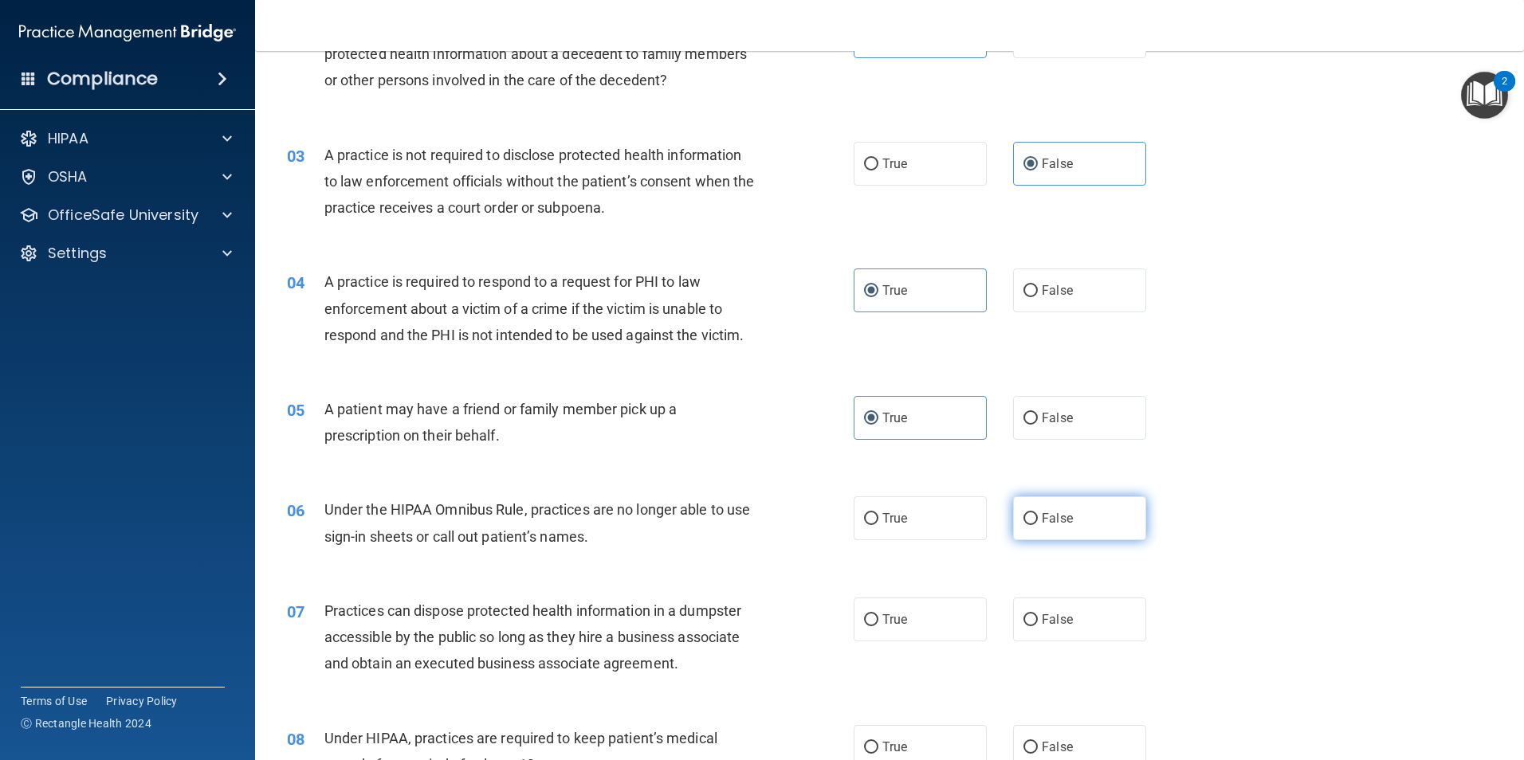
click at [1038, 522] on input "False" at bounding box center [1031, 519] width 14 height 12
radio input "true"
click at [1047, 619] on span "False" at bounding box center [1057, 619] width 31 height 15
click at [1038, 619] on input "False" at bounding box center [1031, 621] width 14 height 12
radio input "true"
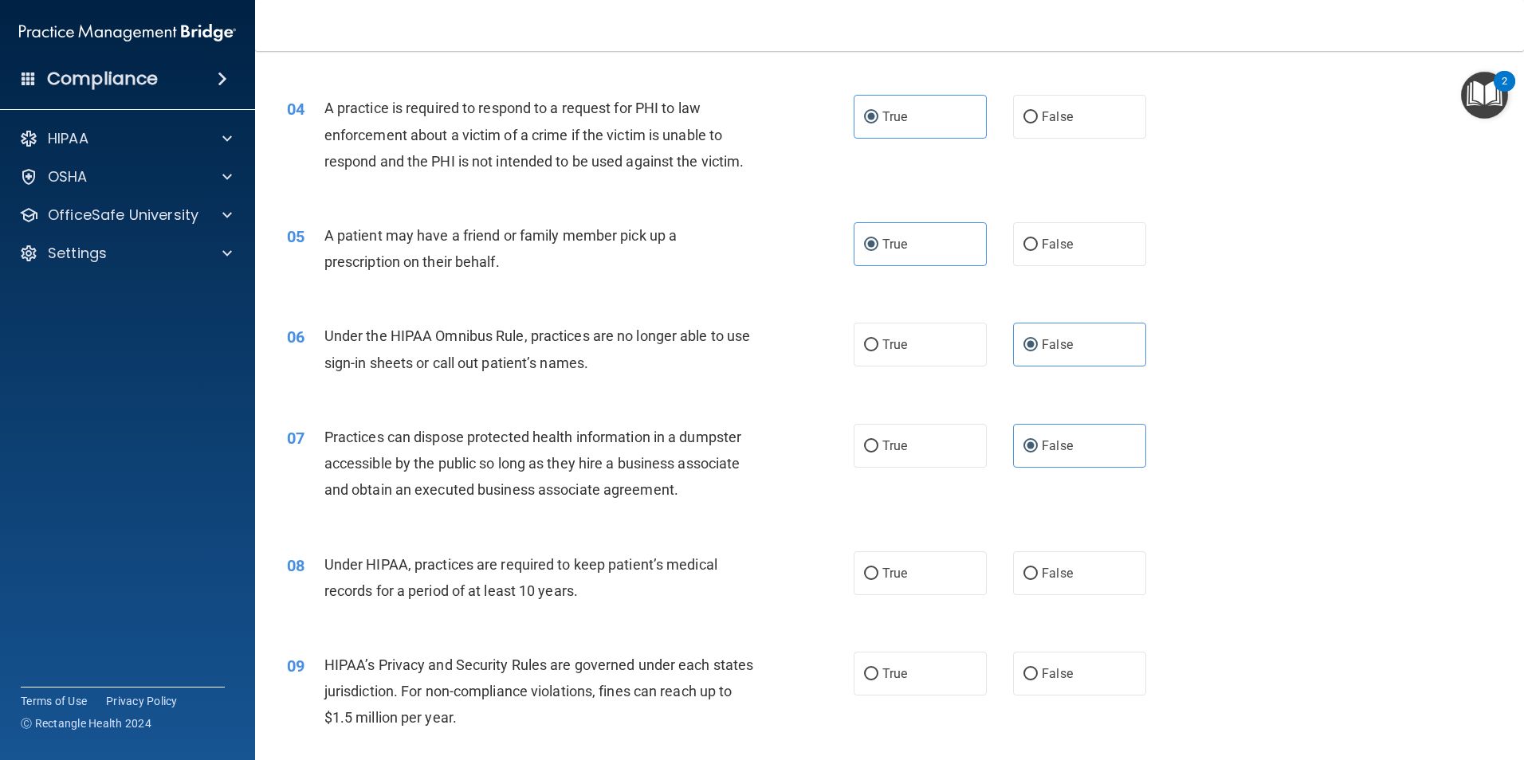
scroll to position [478, 0]
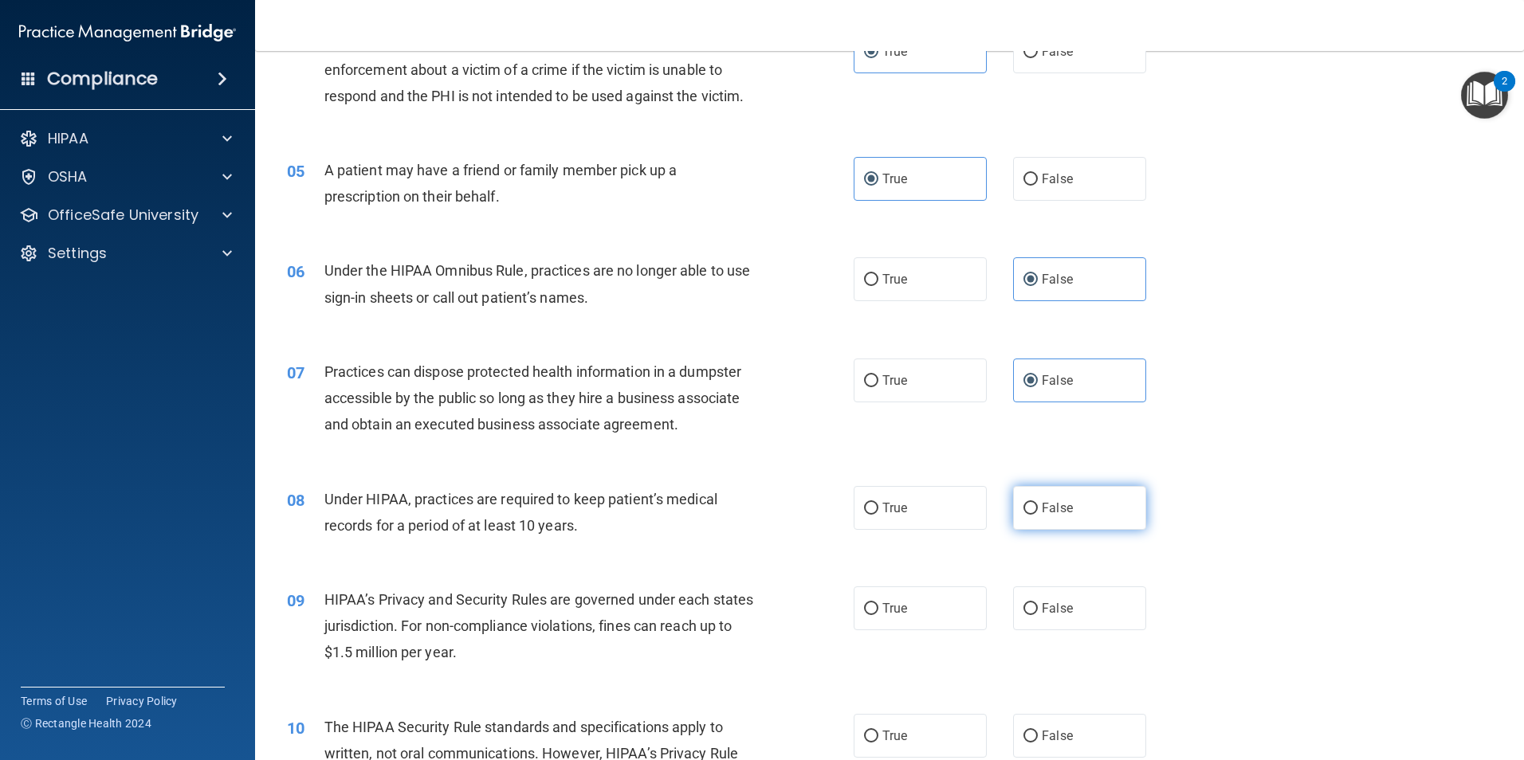
click at [1063, 525] on label "False" at bounding box center [1079, 508] width 133 height 44
click at [1038, 515] on input "False" at bounding box center [1031, 509] width 14 height 12
radio input "true"
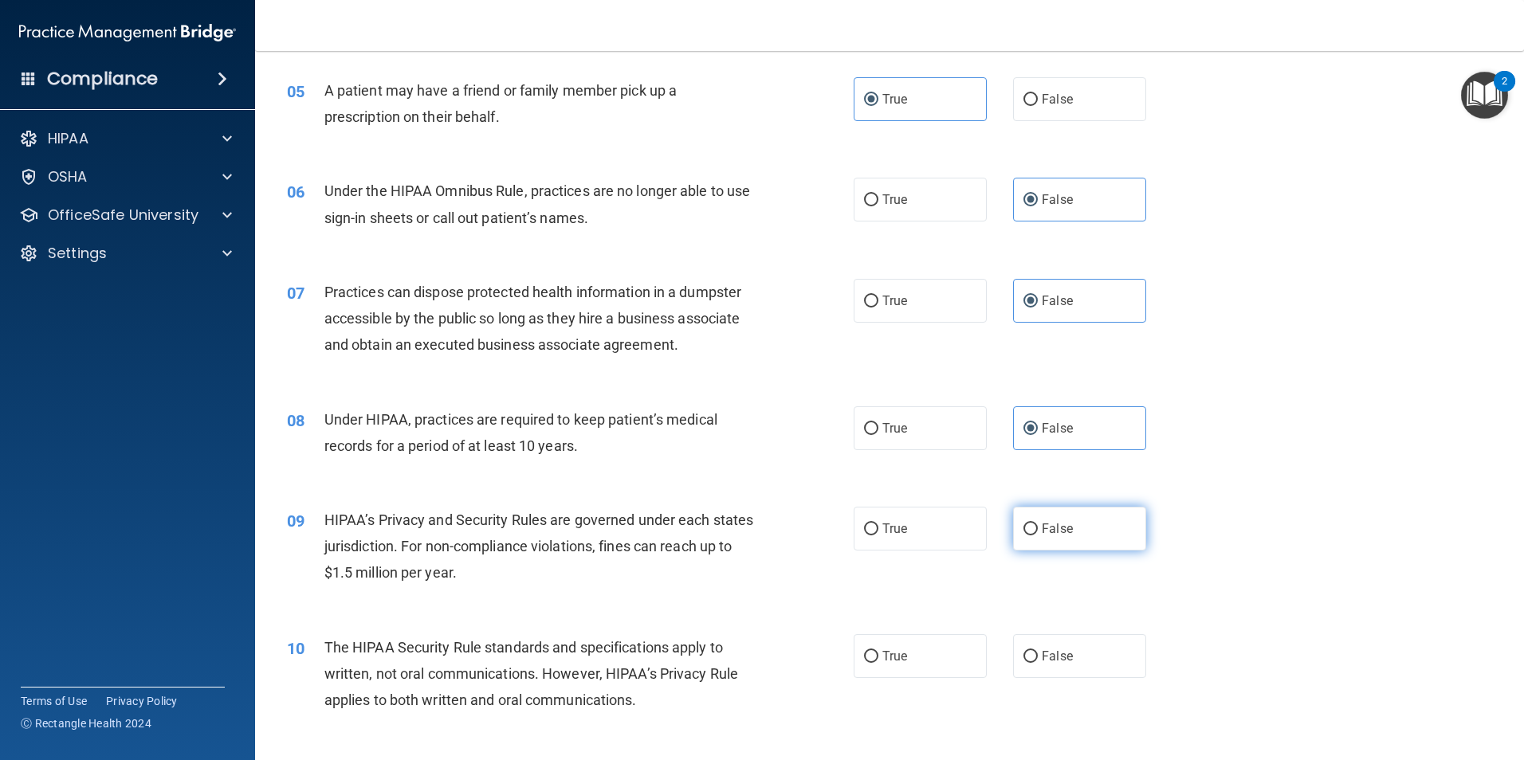
click at [1031, 523] on label "False" at bounding box center [1079, 529] width 133 height 44
click at [1031, 524] on input "False" at bounding box center [1031, 530] width 14 height 12
radio input "true"
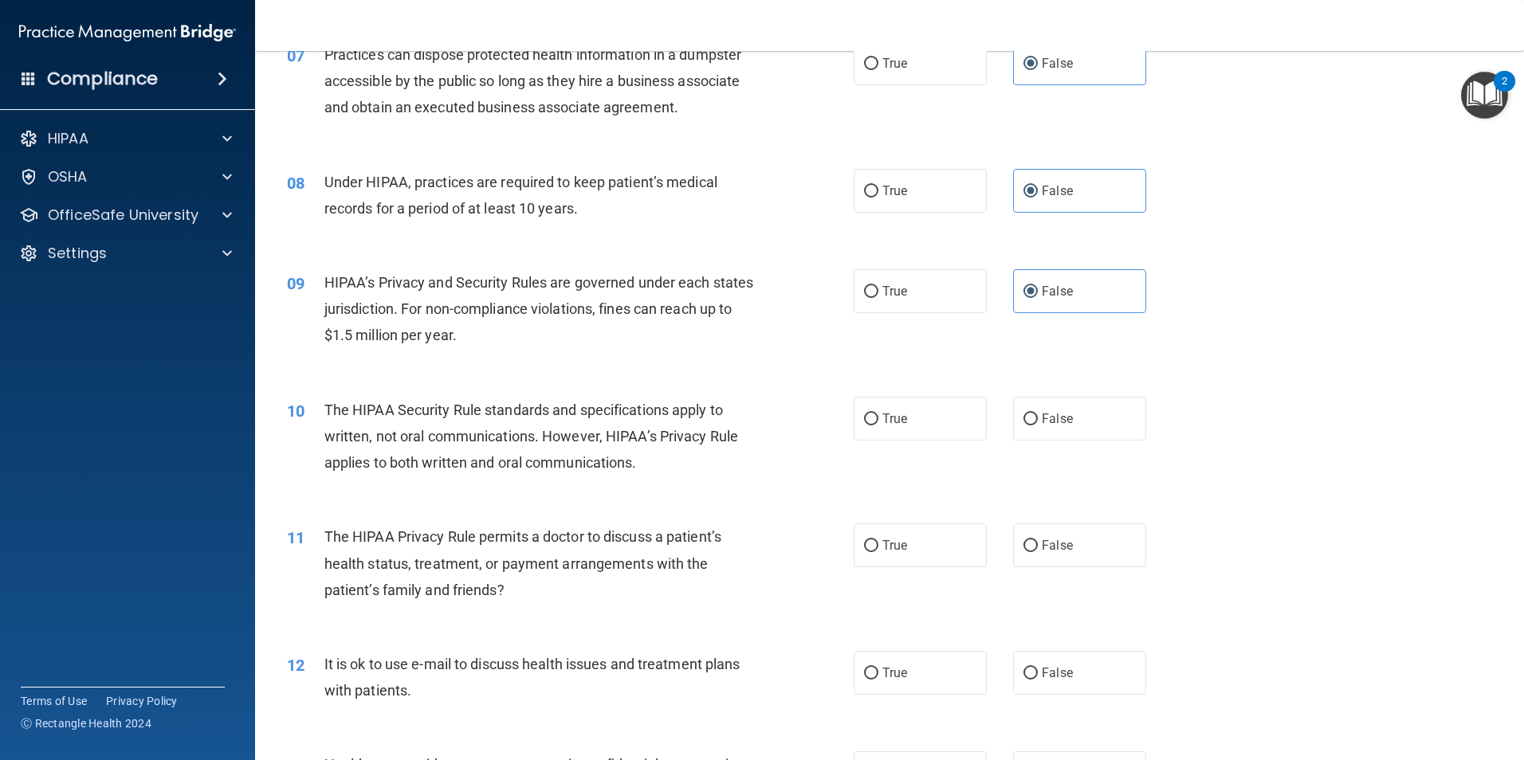
scroll to position [797, 0]
click at [914, 421] on label "True" at bounding box center [920, 417] width 133 height 44
click at [878, 421] on input "True" at bounding box center [871, 418] width 14 height 12
radio input "true"
drag, startPoint x: 895, startPoint y: 529, endPoint x: 897, endPoint y: 558, distance: 28.7
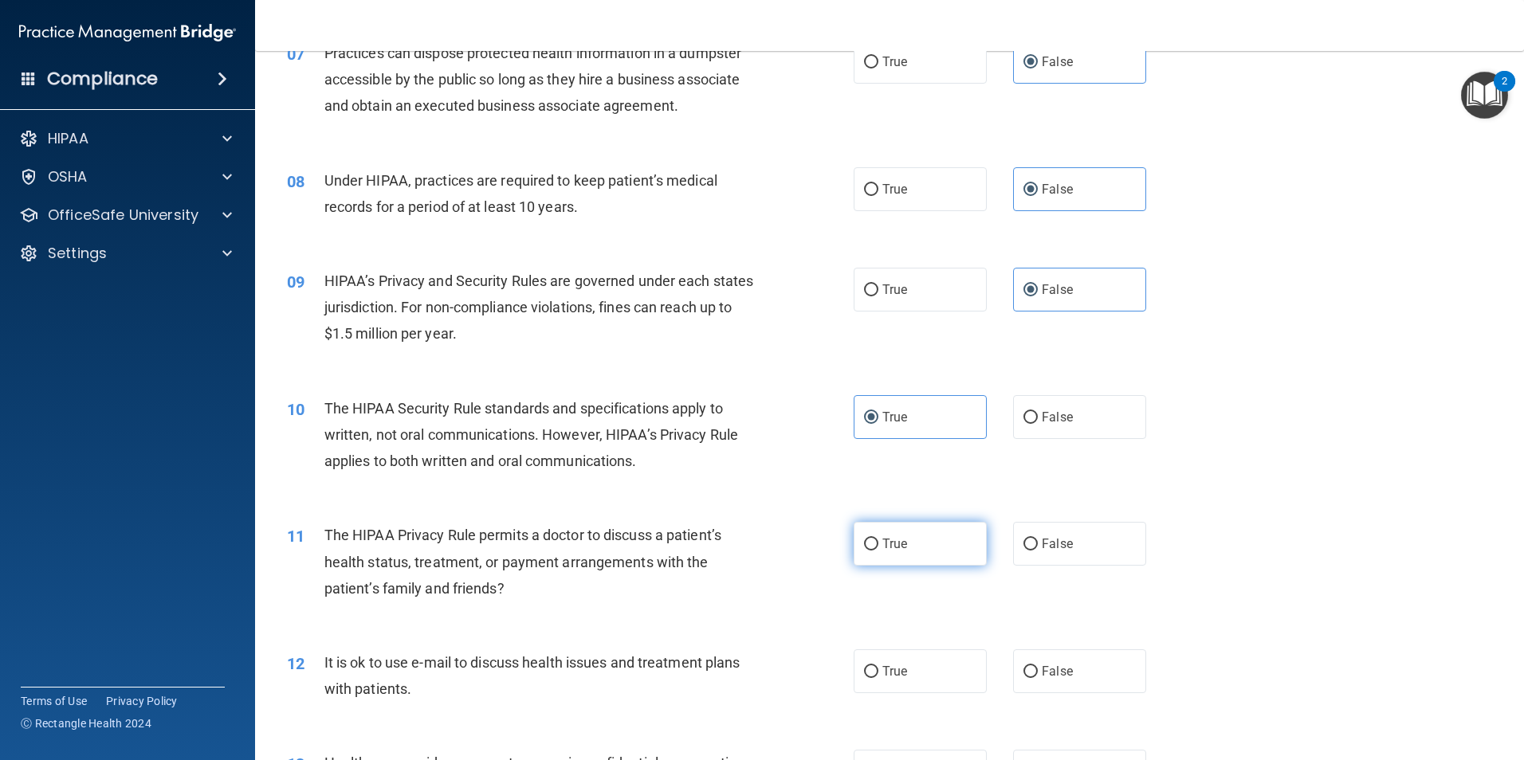
click at [895, 530] on label "True" at bounding box center [920, 544] width 133 height 44
click at [878, 539] on input "True" at bounding box center [871, 545] width 14 height 12
radio input "true"
click at [900, 664] on span "True" at bounding box center [894, 671] width 25 height 15
click at [878, 666] on input "True" at bounding box center [871, 672] width 14 height 12
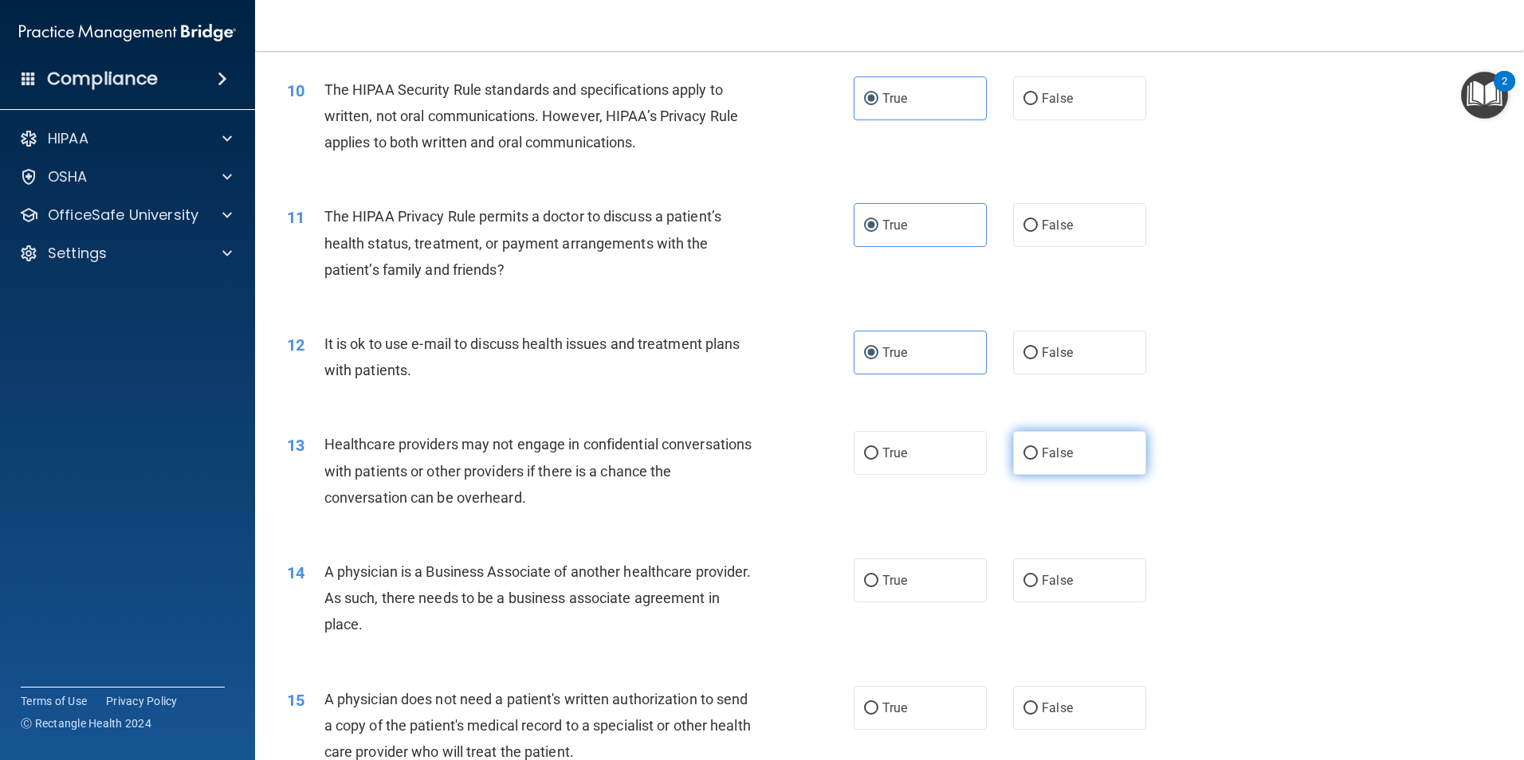
click at [1098, 443] on label "False" at bounding box center [1079, 453] width 133 height 44
click at [1038, 448] on input "False" at bounding box center [1031, 454] width 14 height 12
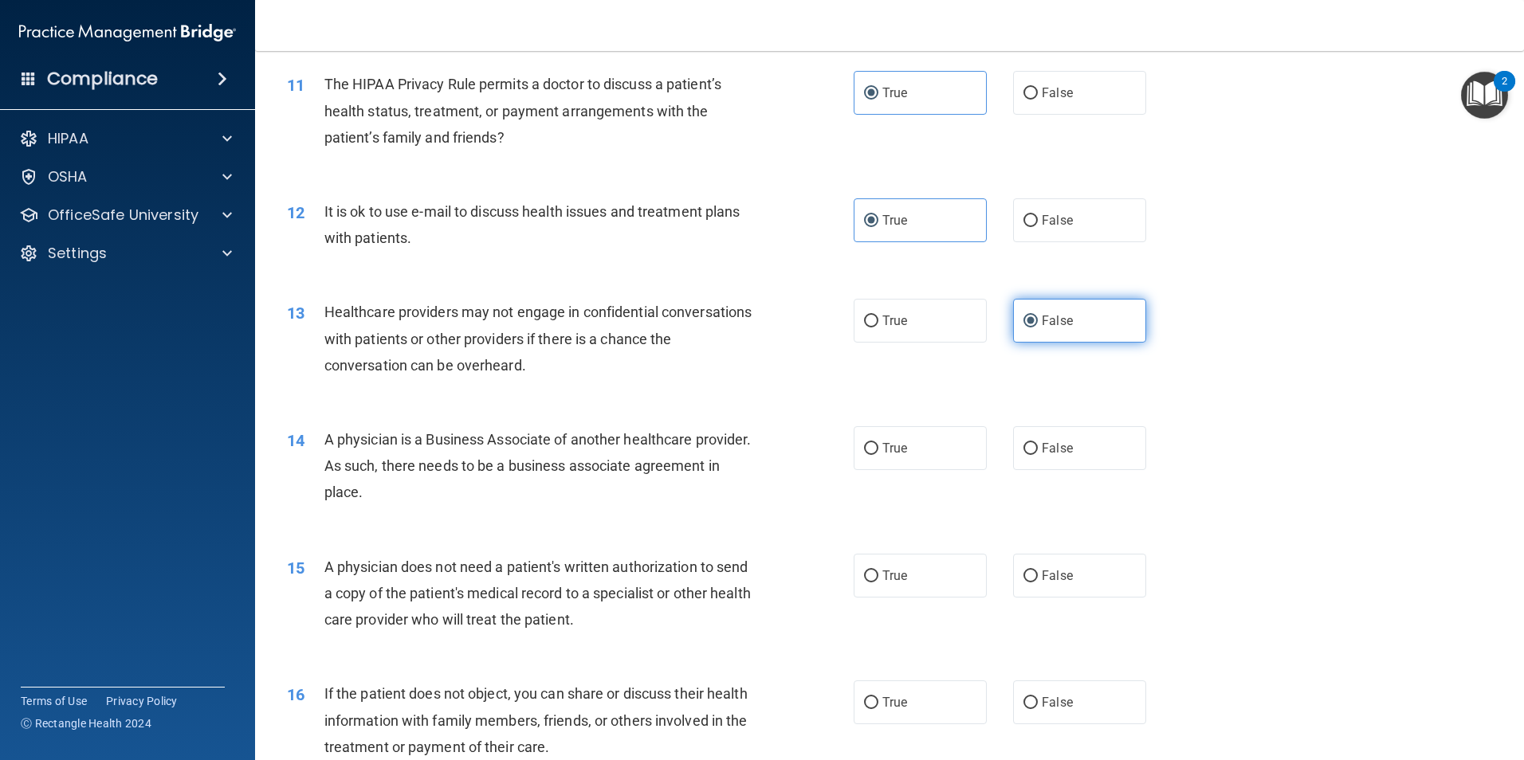
scroll to position [1275, 0]
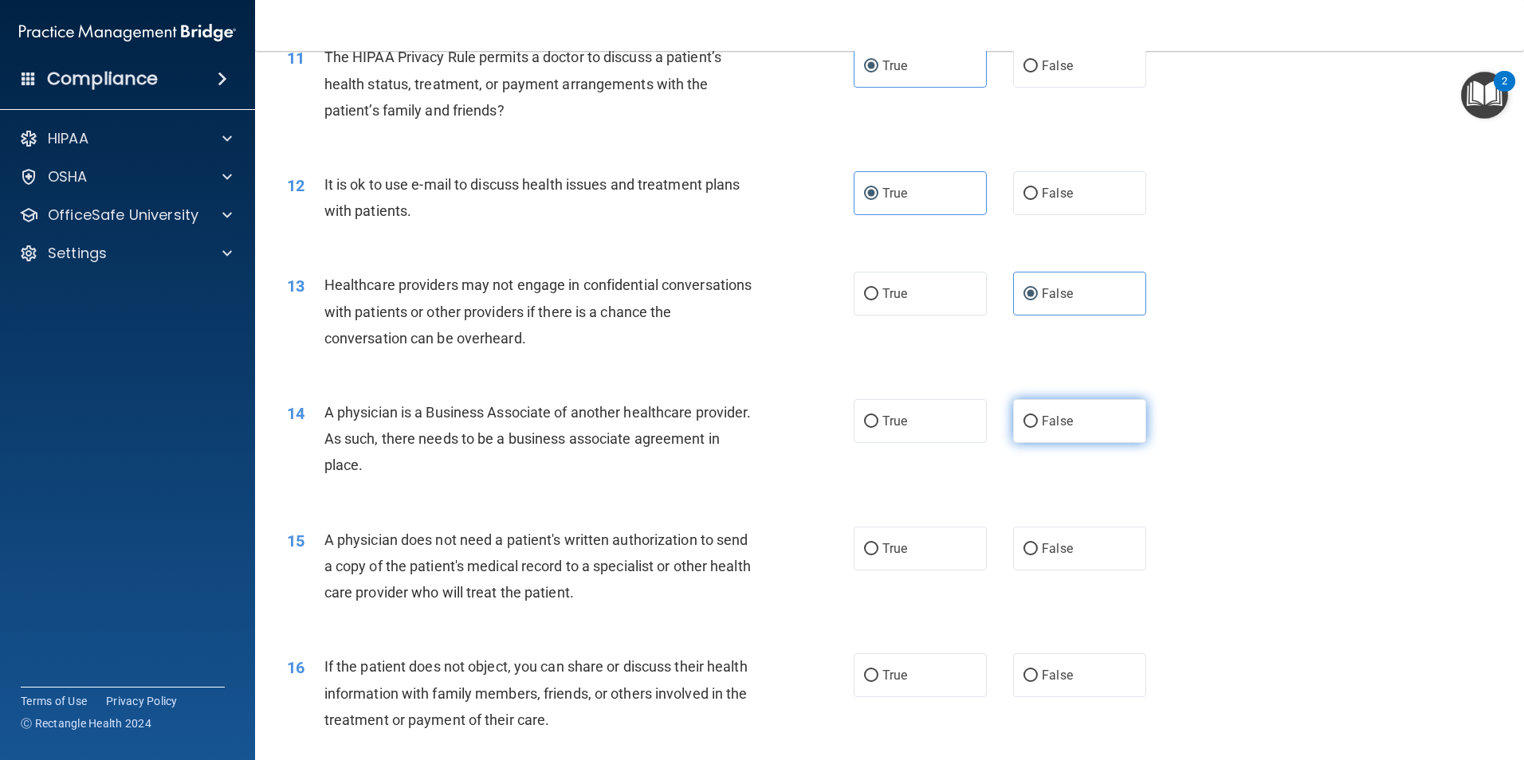
click at [1065, 427] on label "False" at bounding box center [1079, 421] width 133 height 44
click at [1038, 427] on input "False" at bounding box center [1031, 422] width 14 height 12
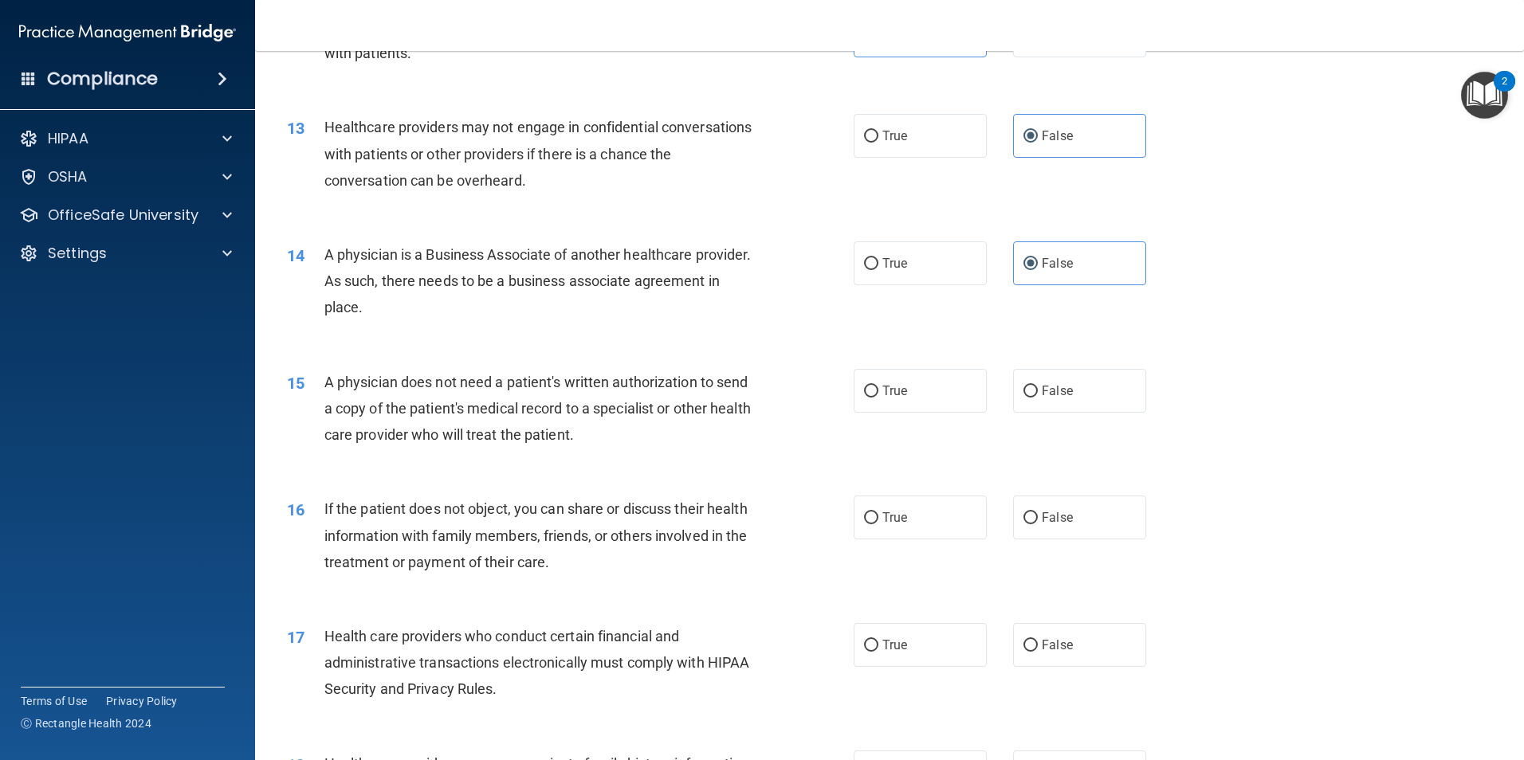
scroll to position [1435, 0]
click at [894, 403] on label "True" at bounding box center [920, 389] width 133 height 44
click at [878, 396] on input "True" at bounding box center [871, 390] width 14 height 12
drag, startPoint x: 874, startPoint y: 509, endPoint x: 884, endPoint y: 573, distance: 64.6
click at [874, 510] on label "True" at bounding box center [920, 516] width 133 height 44
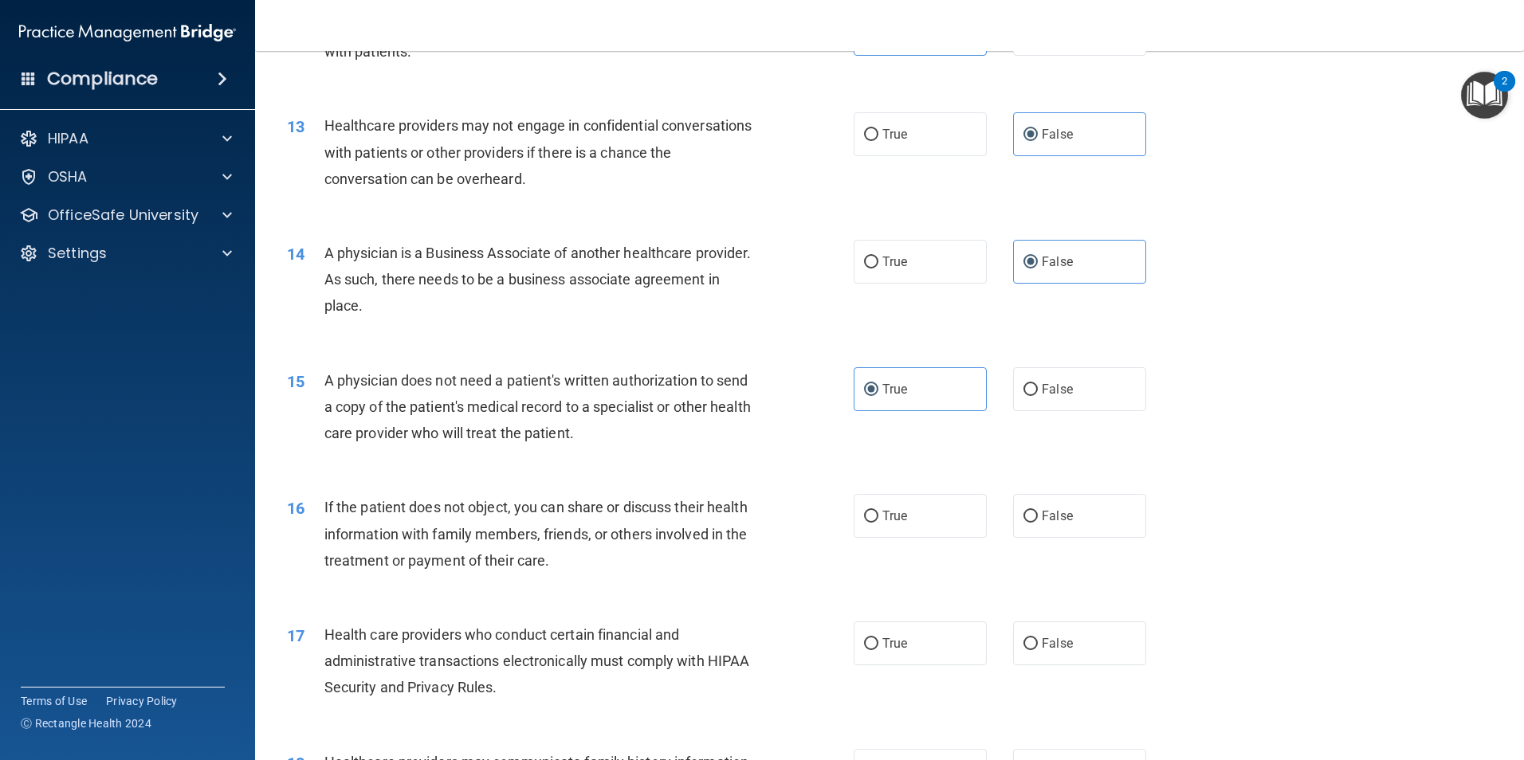
click at [874, 511] on input "True" at bounding box center [871, 517] width 14 height 12
click at [894, 628] on label "True" at bounding box center [920, 644] width 133 height 44
click at [878, 639] on input "True" at bounding box center [871, 645] width 14 height 12
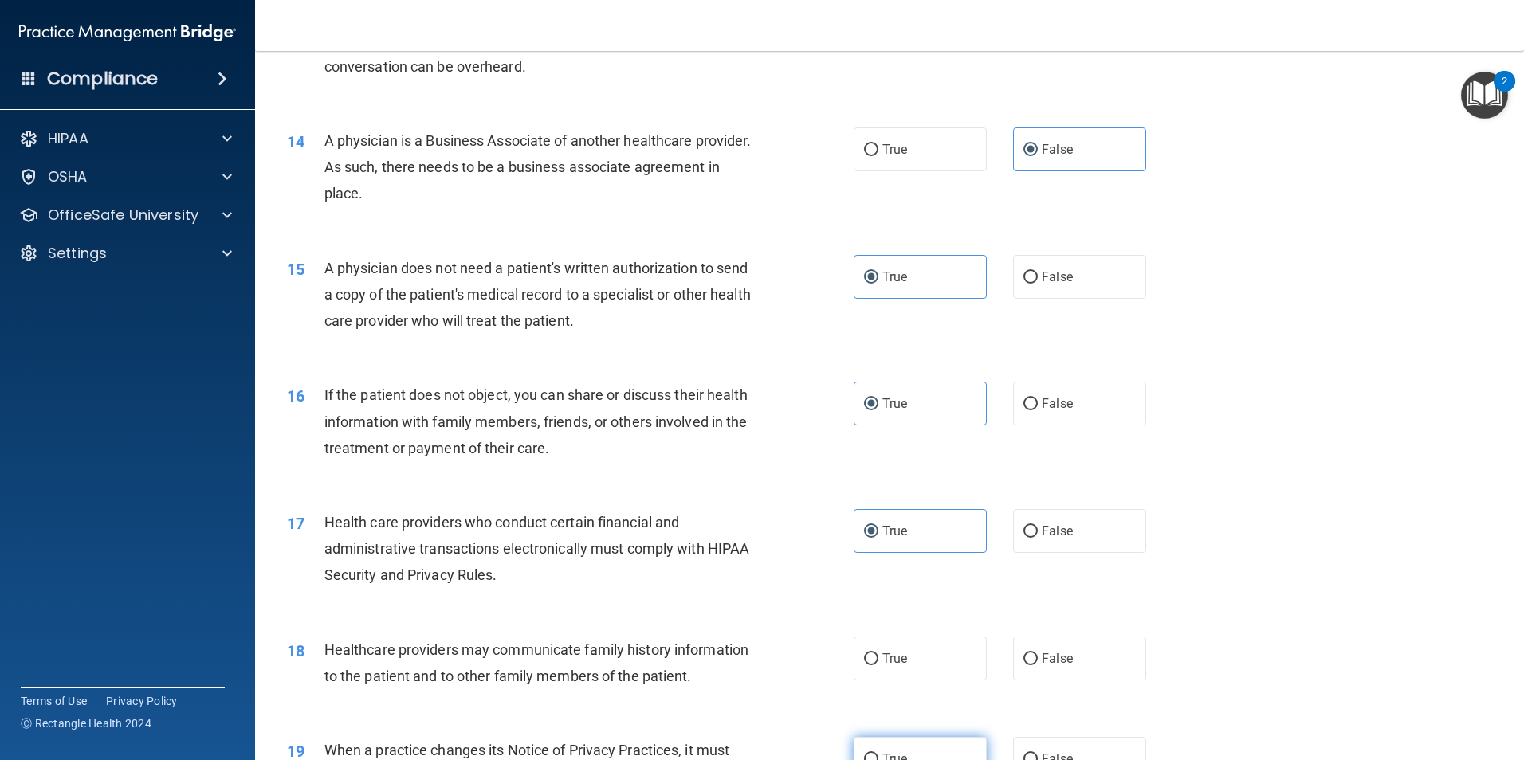
scroll to position [1754, 0]
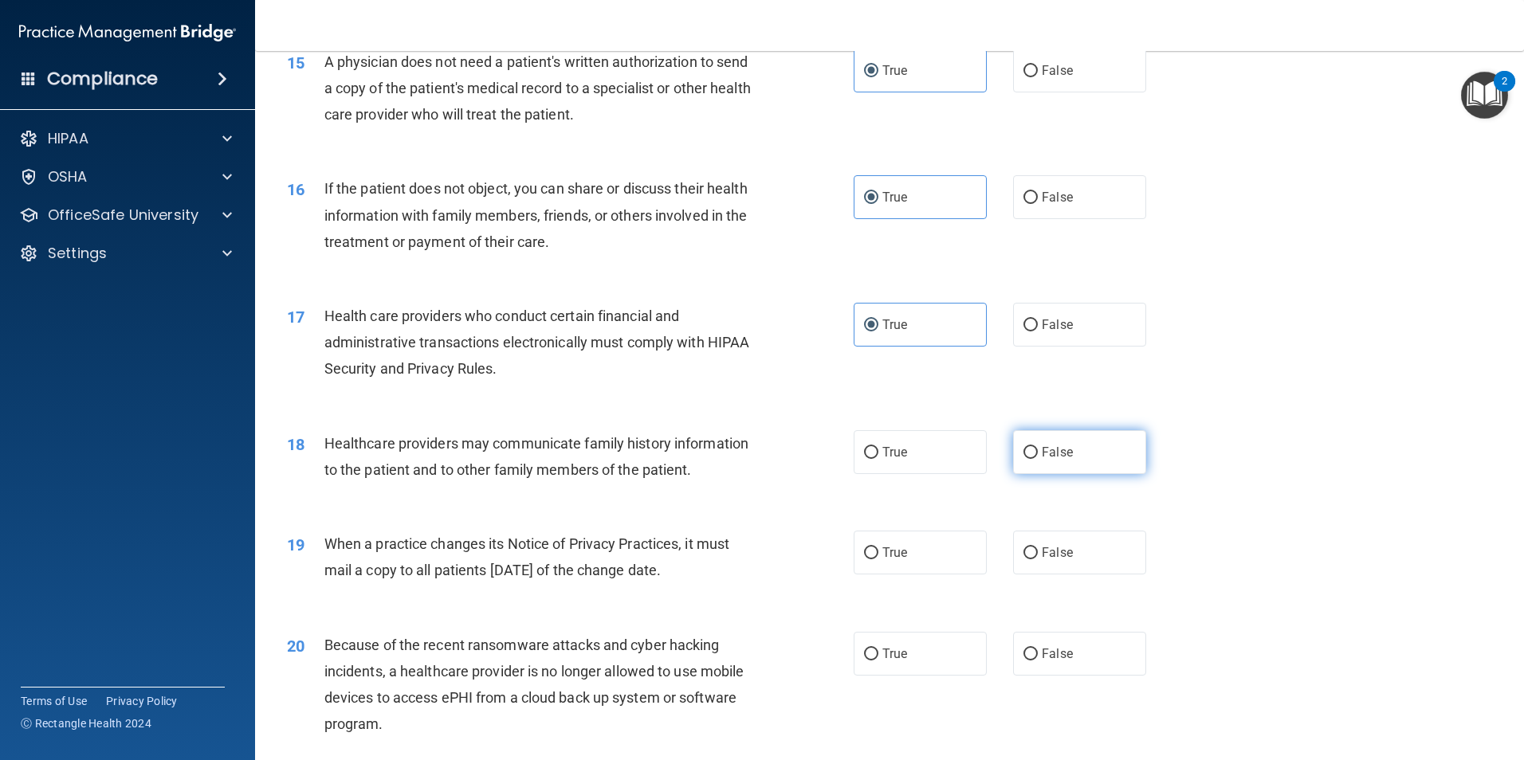
click at [1059, 446] on span "False" at bounding box center [1057, 452] width 31 height 15
click at [1038, 447] on input "False" at bounding box center [1031, 453] width 14 height 12
click at [1075, 554] on label "False" at bounding box center [1079, 553] width 133 height 44
click at [1038, 554] on input "False" at bounding box center [1031, 554] width 14 height 12
click at [1032, 648] on label "False" at bounding box center [1079, 654] width 133 height 44
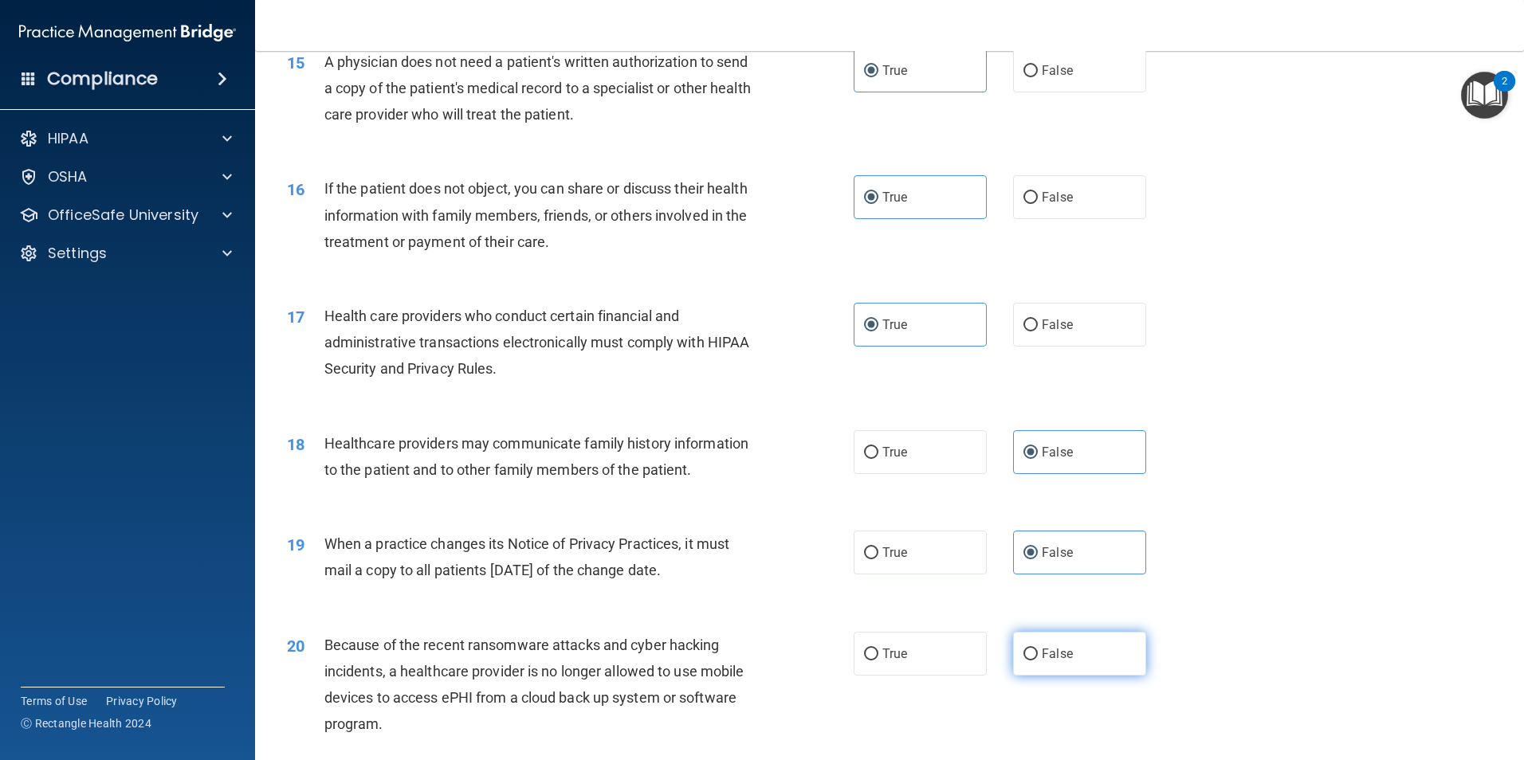
click at [1032, 649] on input "False" at bounding box center [1031, 655] width 14 height 12
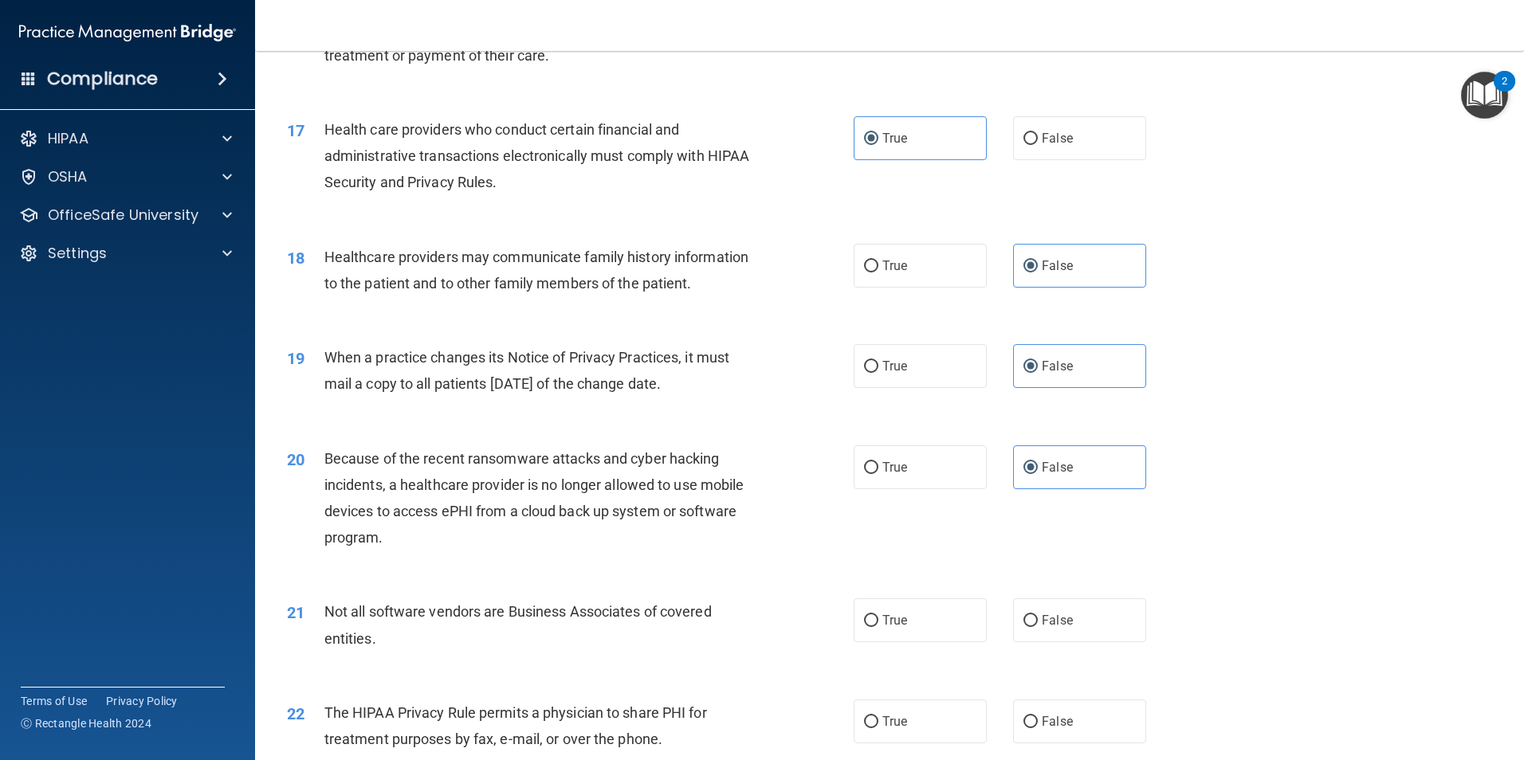
scroll to position [2152, 0]
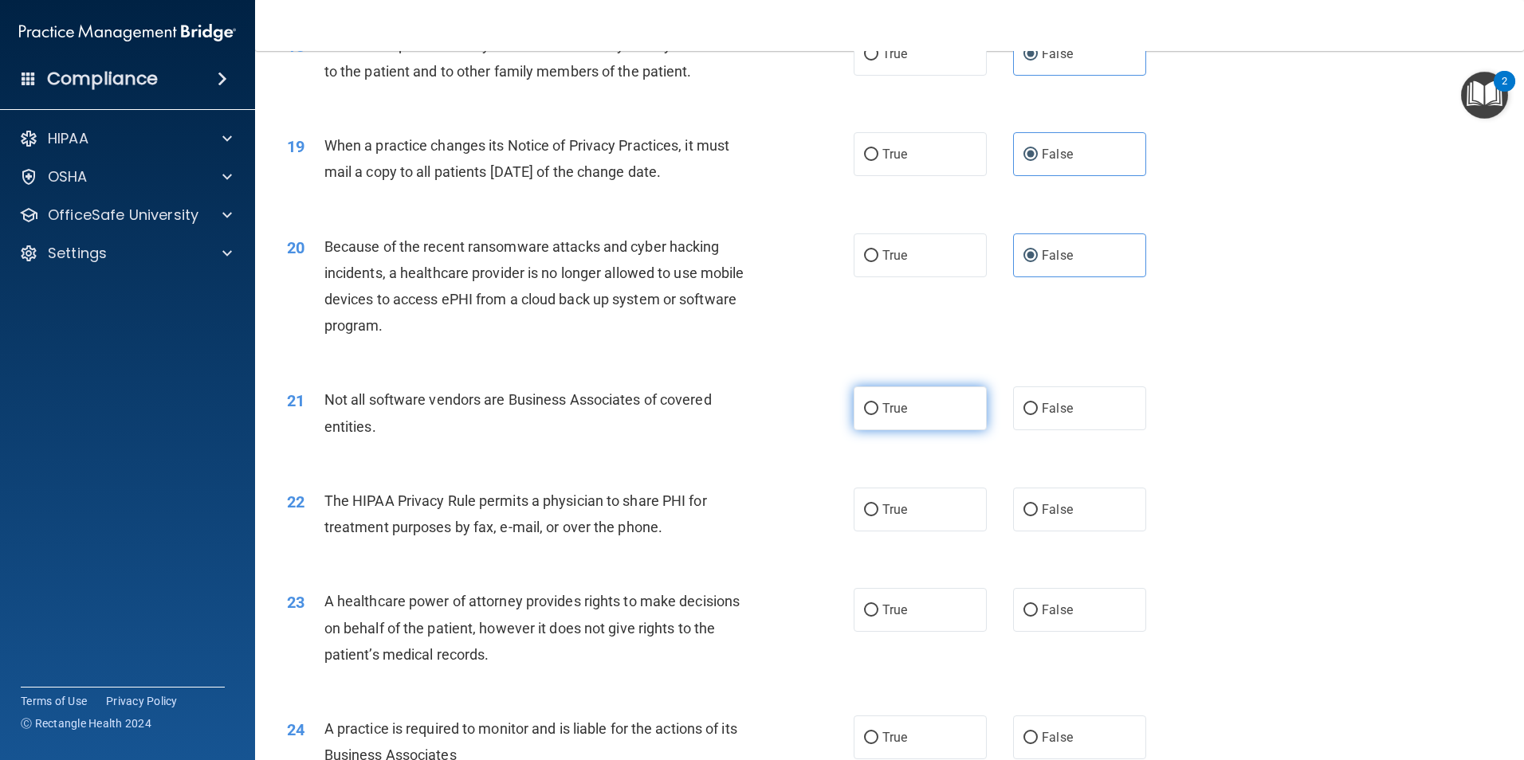
click at [906, 406] on label "True" at bounding box center [920, 409] width 133 height 44
click at [878, 406] on input "True" at bounding box center [871, 409] width 14 height 12
click at [892, 515] on span "True" at bounding box center [894, 509] width 25 height 15
click at [878, 515] on input "True" at bounding box center [871, 511] width 14 height 12
click at [1045, 603] on span "False" at bounding box center [1057, 610] width 31 height 15
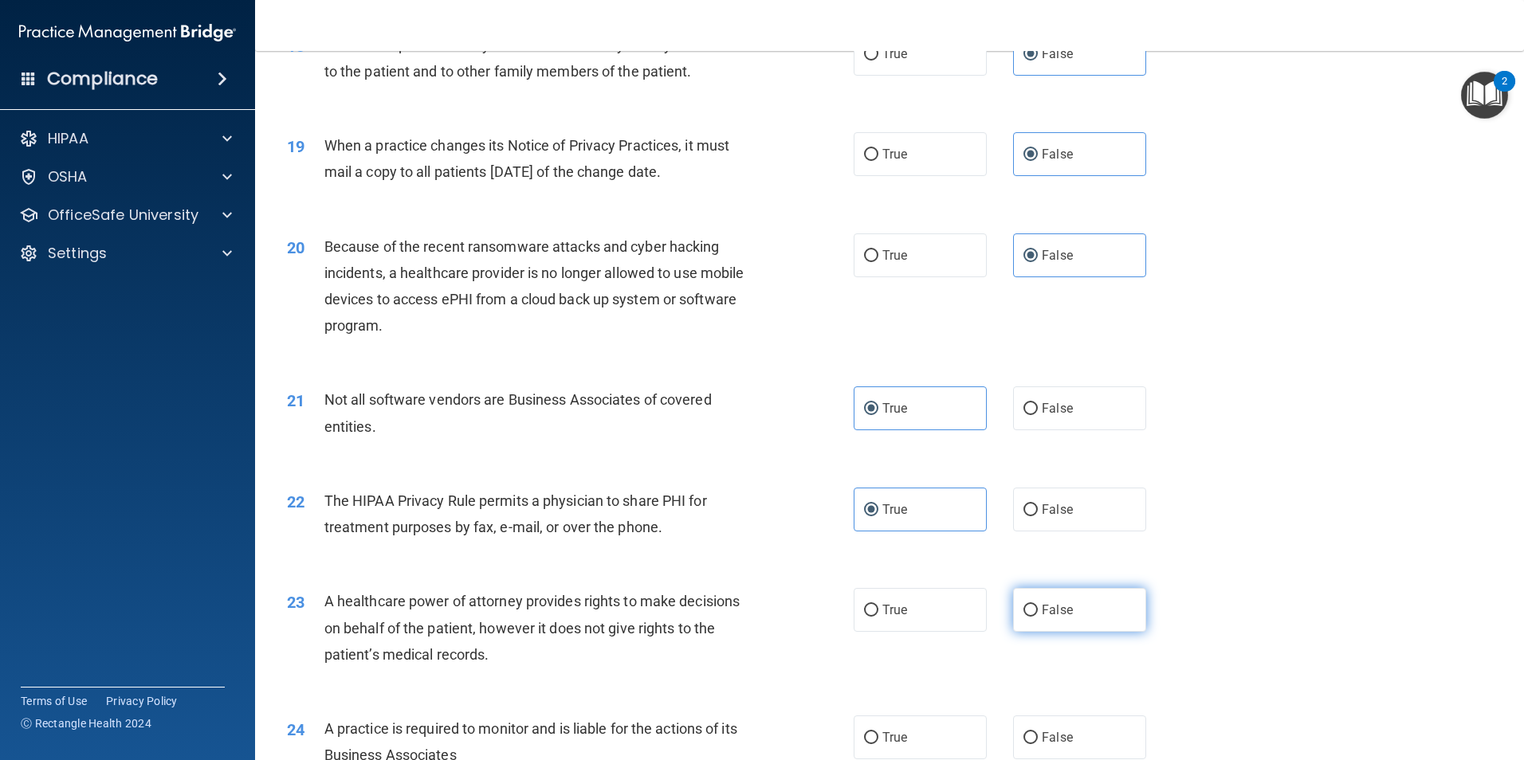
click at [1038, 605] on input "False" at bounding box center [1031, 611] width 14 height 12
click at [1076, 733] on label "False" at bounding box center [1079, 738] width 133 height 44
click at [1038, 733] on input "False" at bounding box center [1031, 739] width 14 height 12
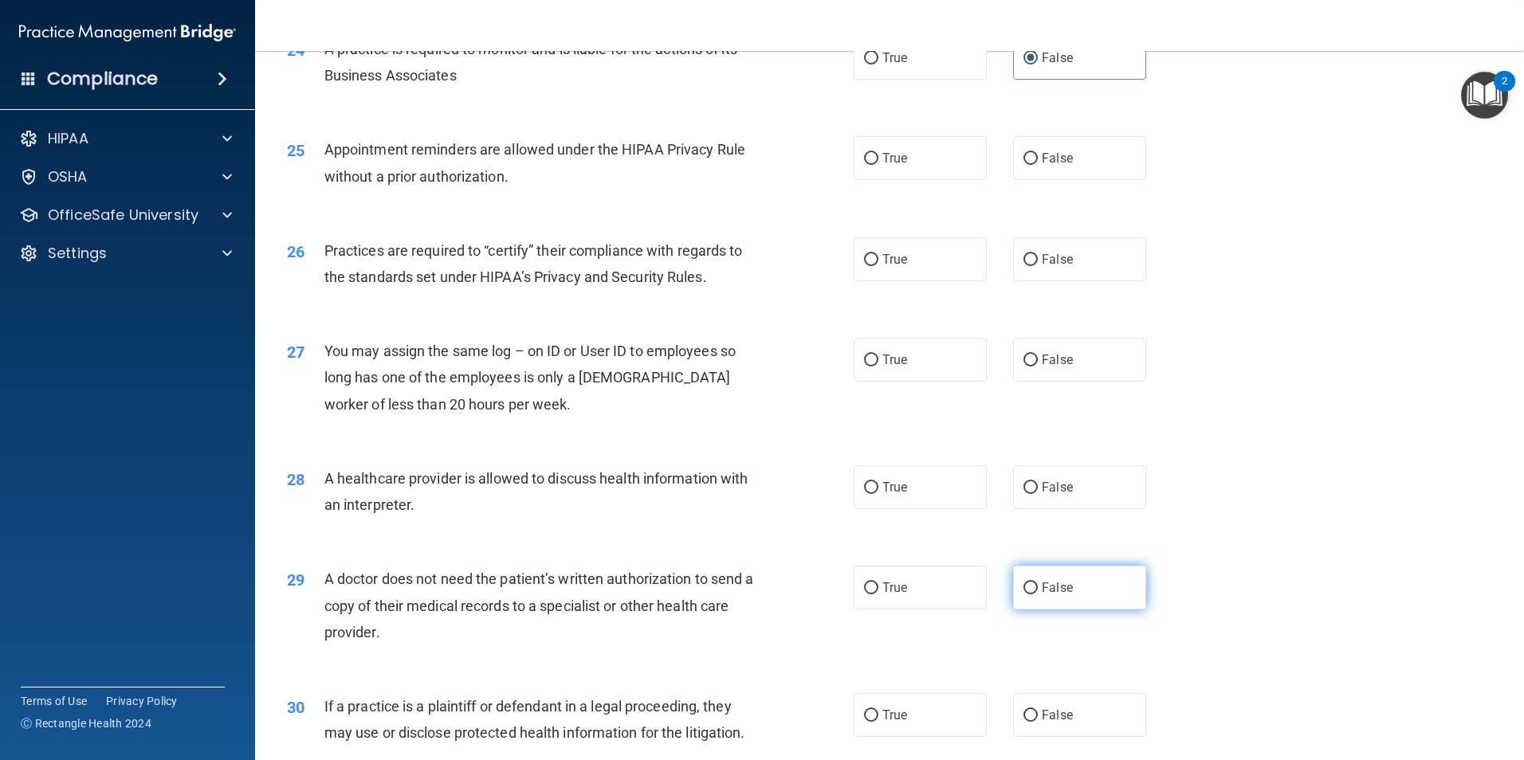
scroll to position [2870, 0]
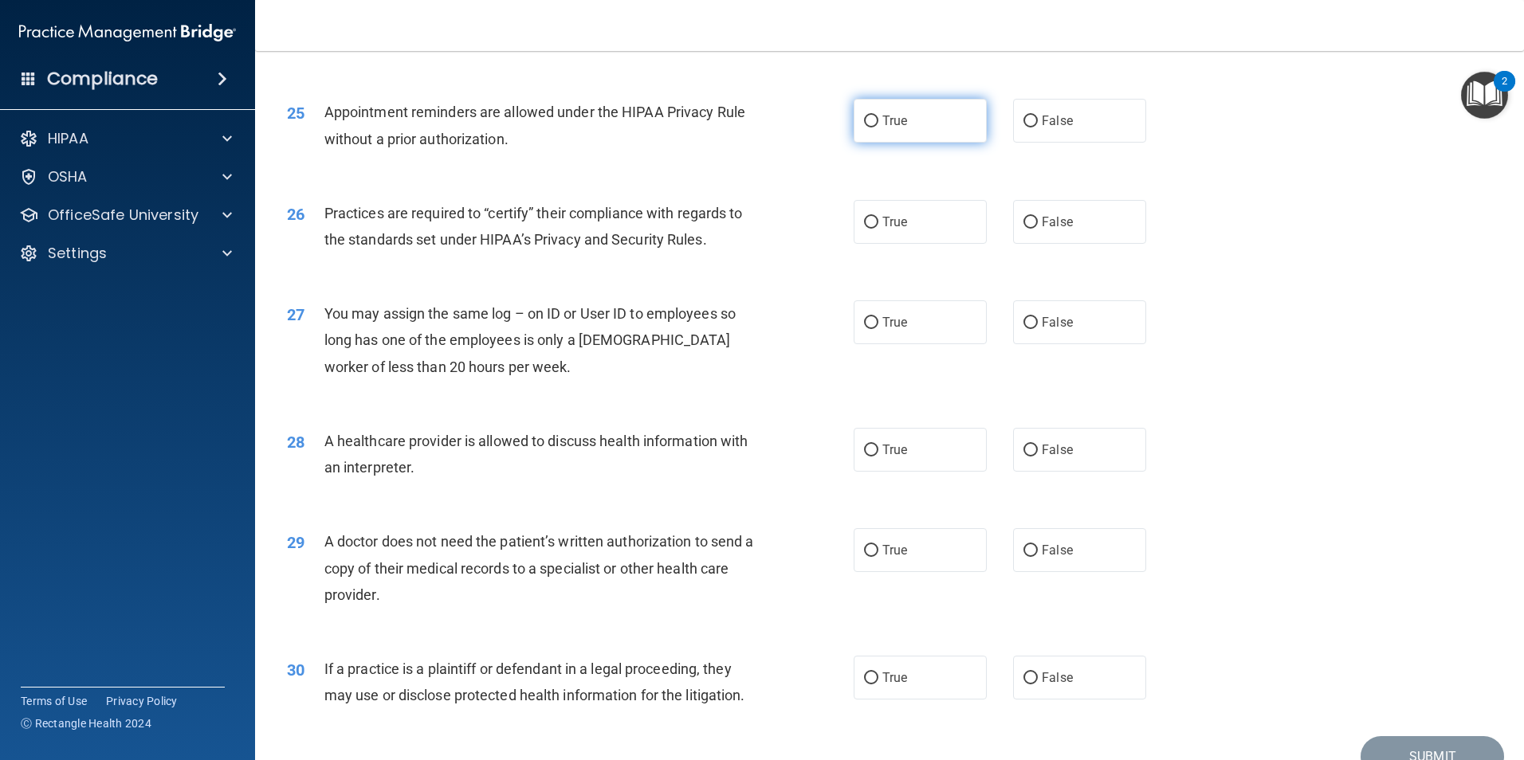
click at [888, 137] on label "True" at bounding box center [920, 121] width 133 height 44
click at [878, 128] on input "True" at bounding box center [871, 122] width 14 height 12
click at [1043, 230] on label "False" at bounding box center [1079, 222] width 133 height 44
click at [1038, 229] on input "False" at bounding box center [1031, 223] width 14 height 12
click at [1050, 314] on label "False" at bounding box center [1079, 323] width 133 height 44
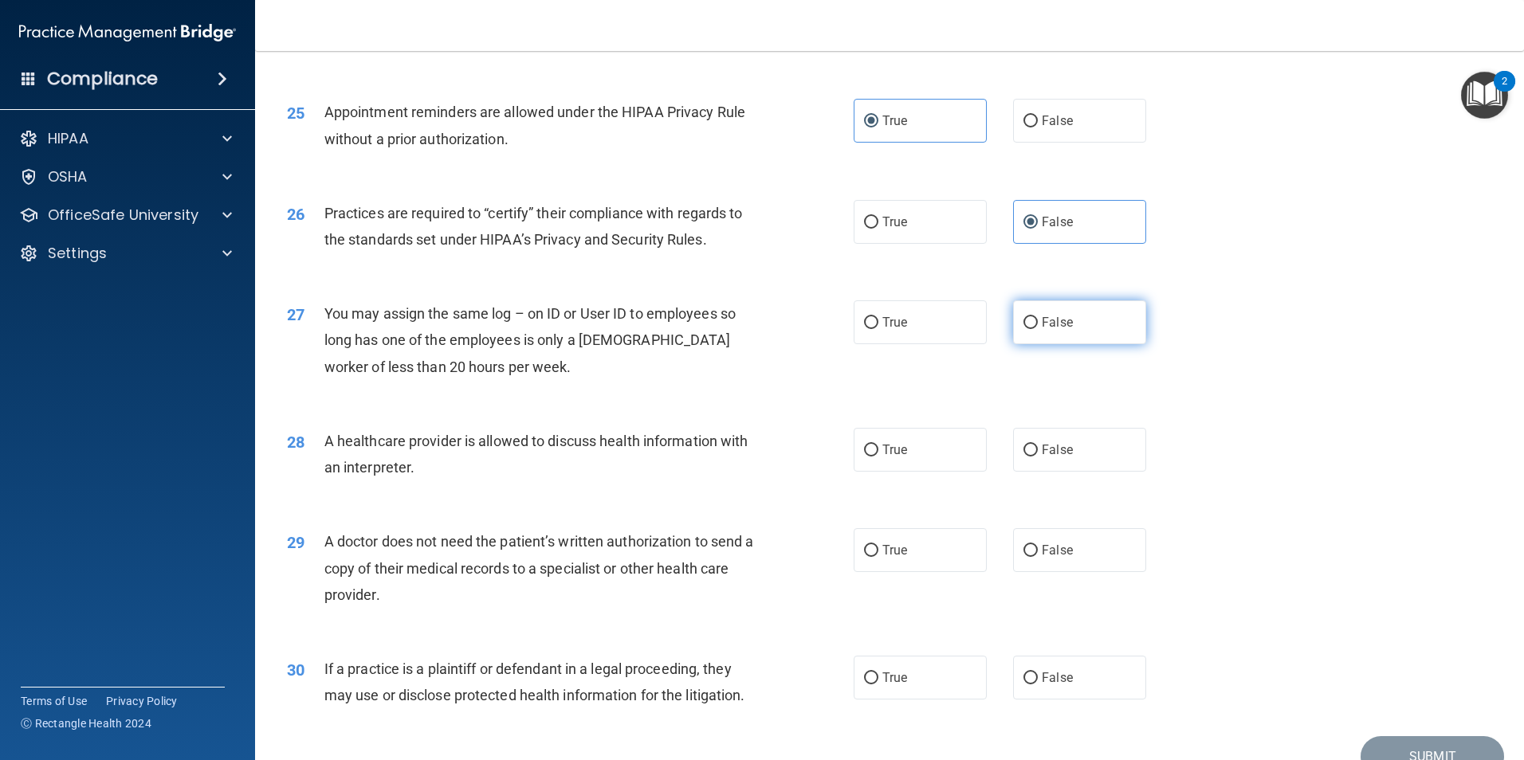
click at [1038, 317] on input "False" at bounding box center [1031, 323] width 14 height 12
click at [952, 446] on label "True" at bounding box center [920, 450] width 133 height 44
click at [878, 446] on input "True" at bounding box center [871, 451] width 14 height 12
click at [922, 546] on label "True" at bounding box center [920, 551] width 133 height 44
click at [878, 546] on input "True" at bounding box center [871, 551] width 14 height 12
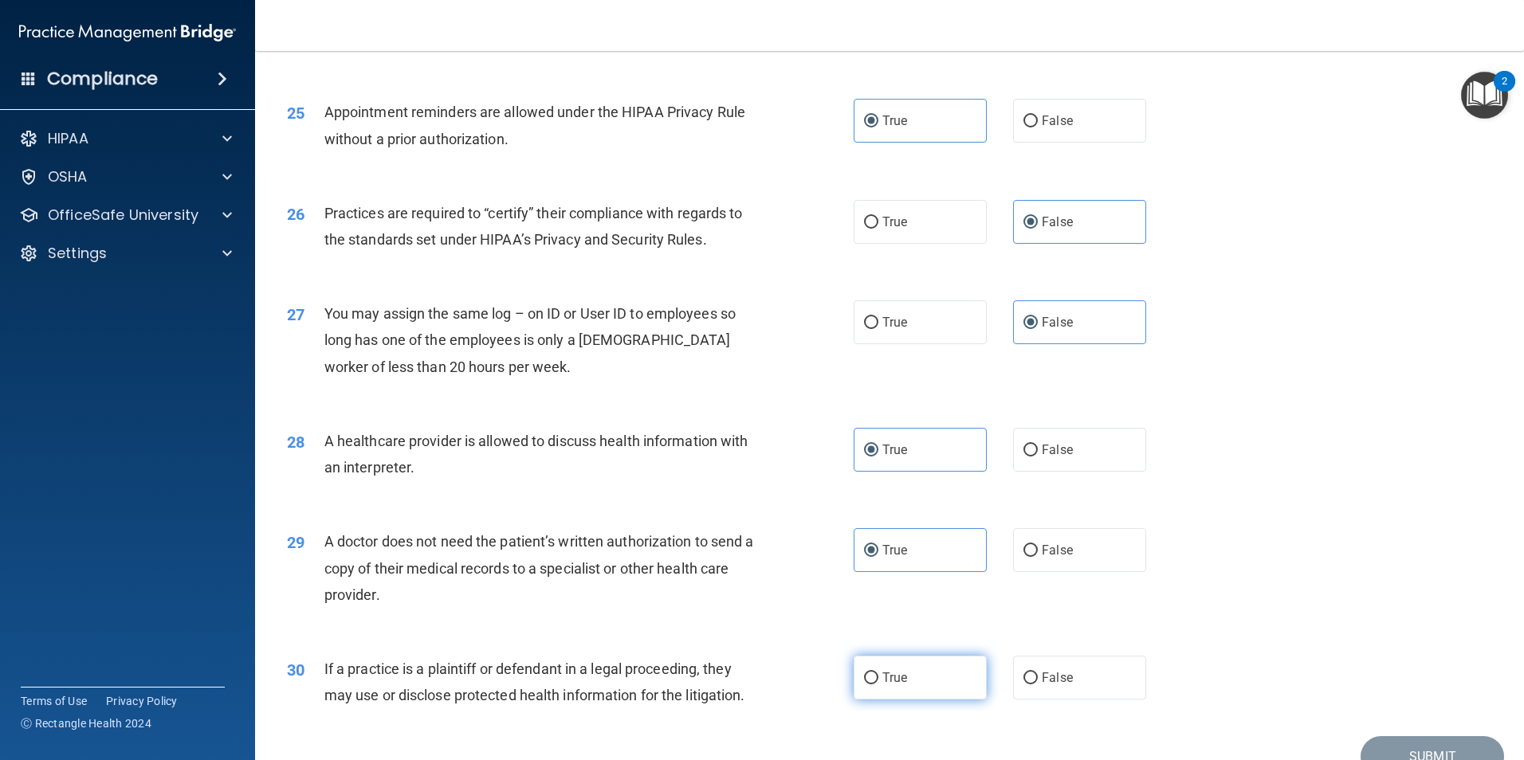
click at [904, 670] on label "True" at bounding box center [920, 678] width 133 height 44
click at [878, 673] on input "True" at bounding box center [871, 679] width 14 height 12
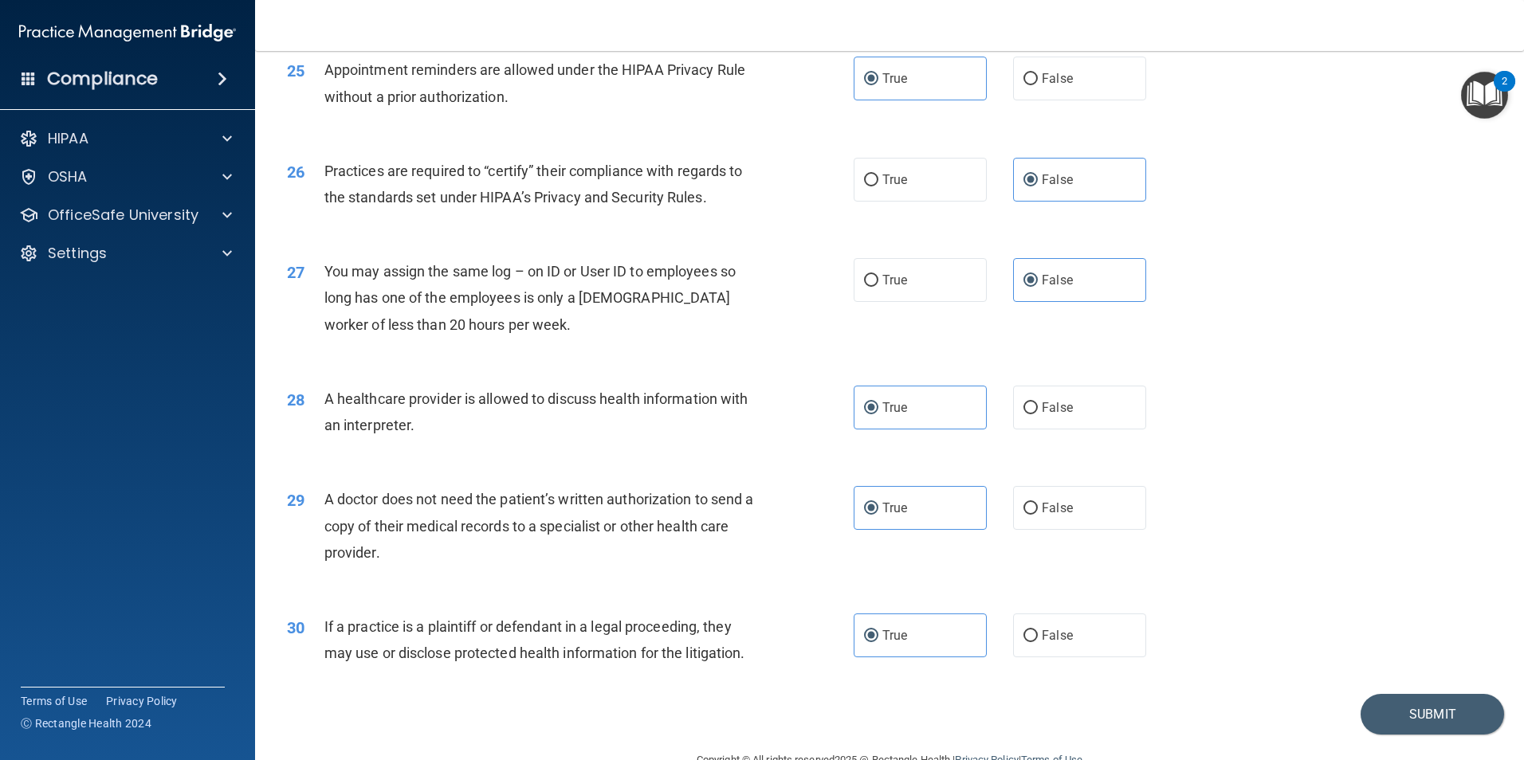
scroll to position [2950, 0]
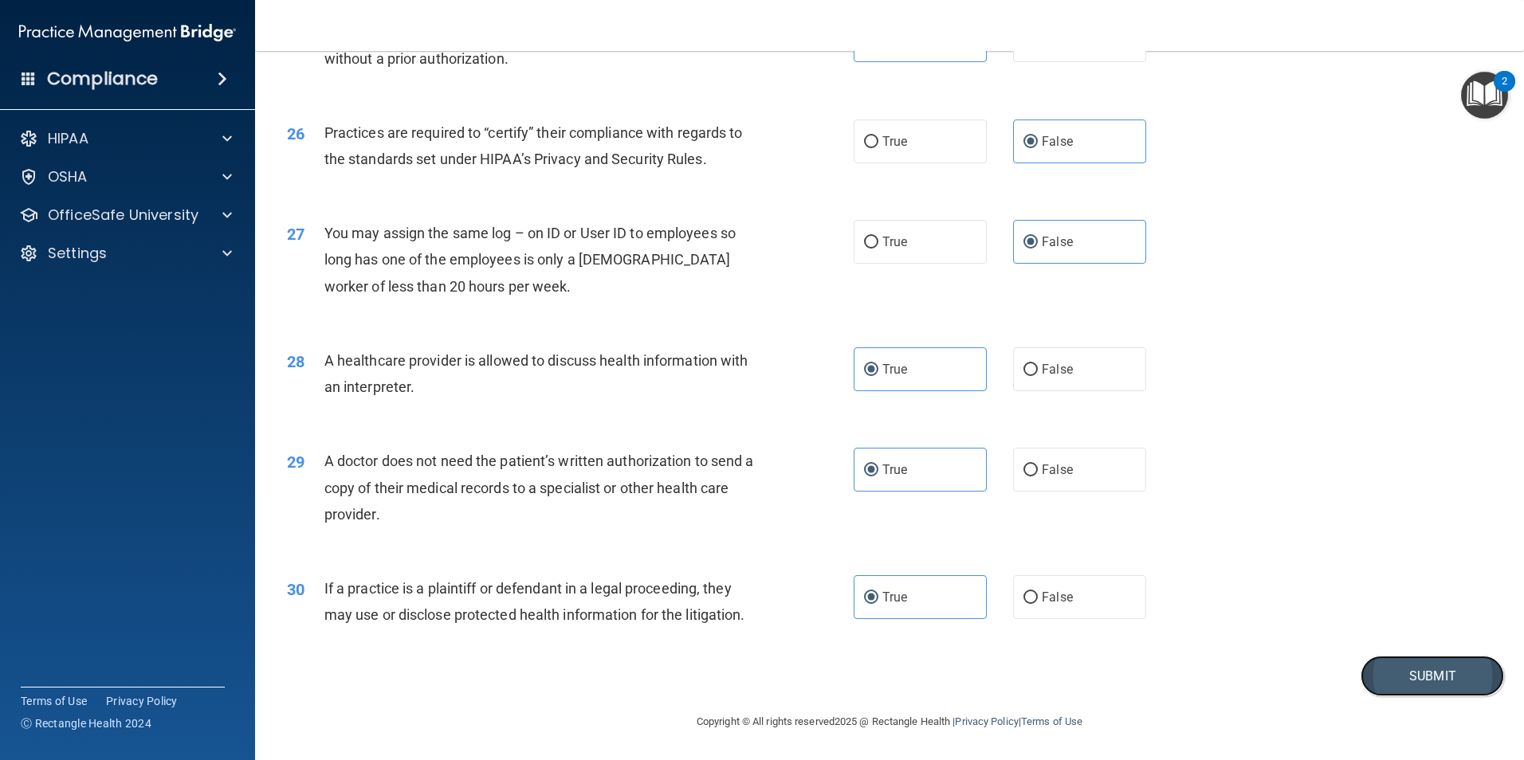
click at [1391, 670] on button "Submit" at bounding box center [1432, 676] width 143 height 41
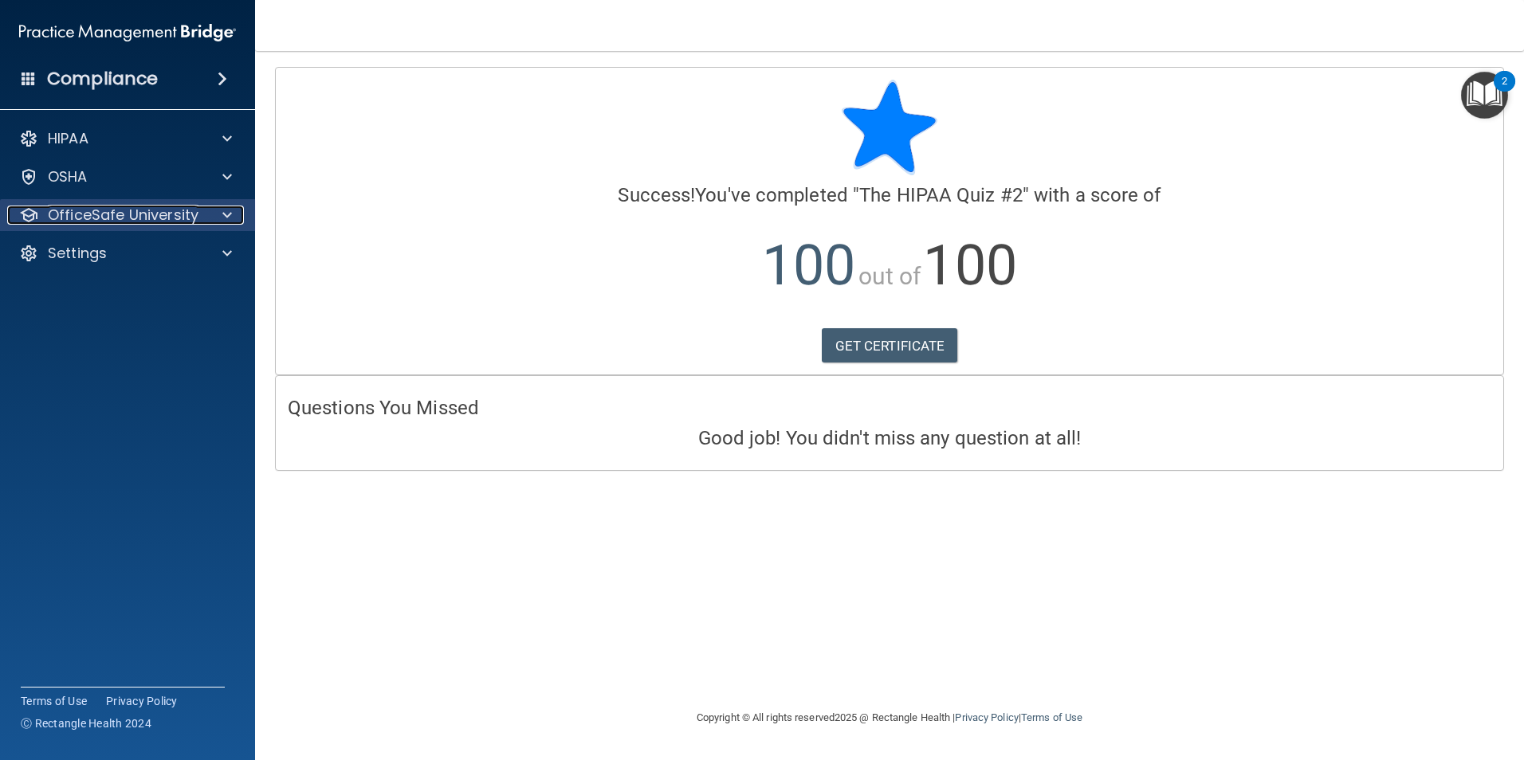
click at [113, 209] on p "OfficeSafe University" at bounding box center [123, 215] width 151 height 19
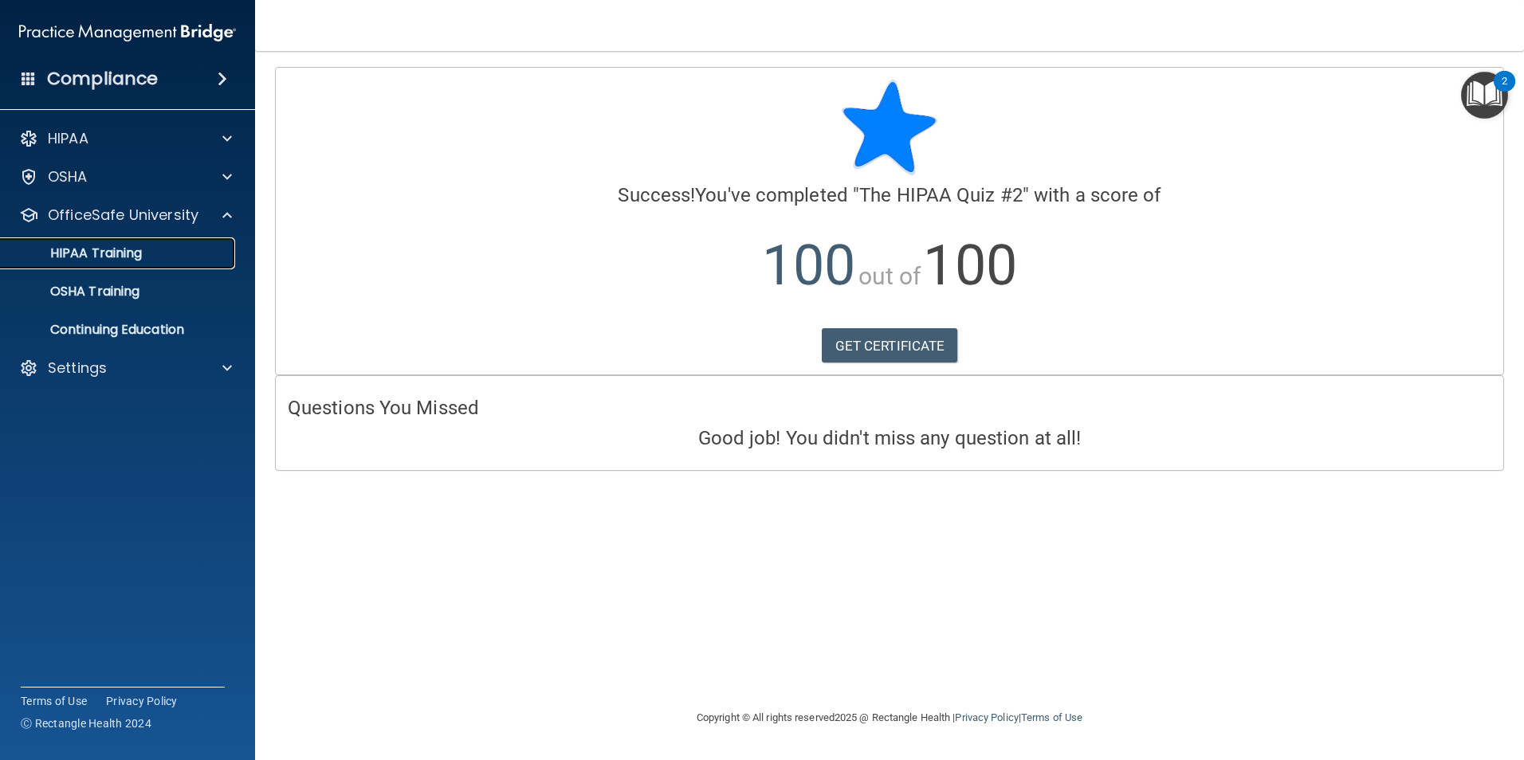
click at [126, 260] on p "HIPAA Training" at bounding box center [76, 254] width 132 height 16
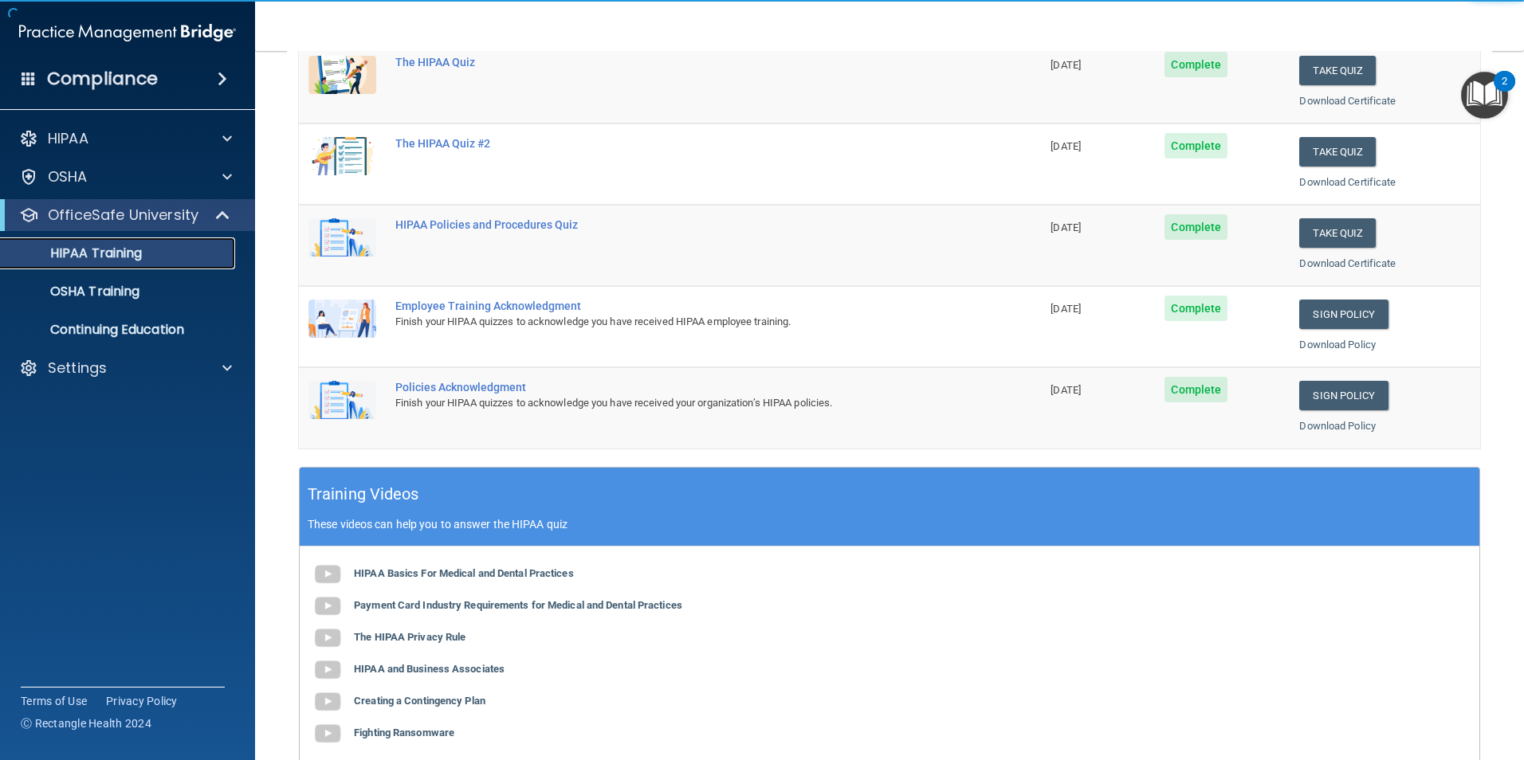
scroll to position [239, 0]
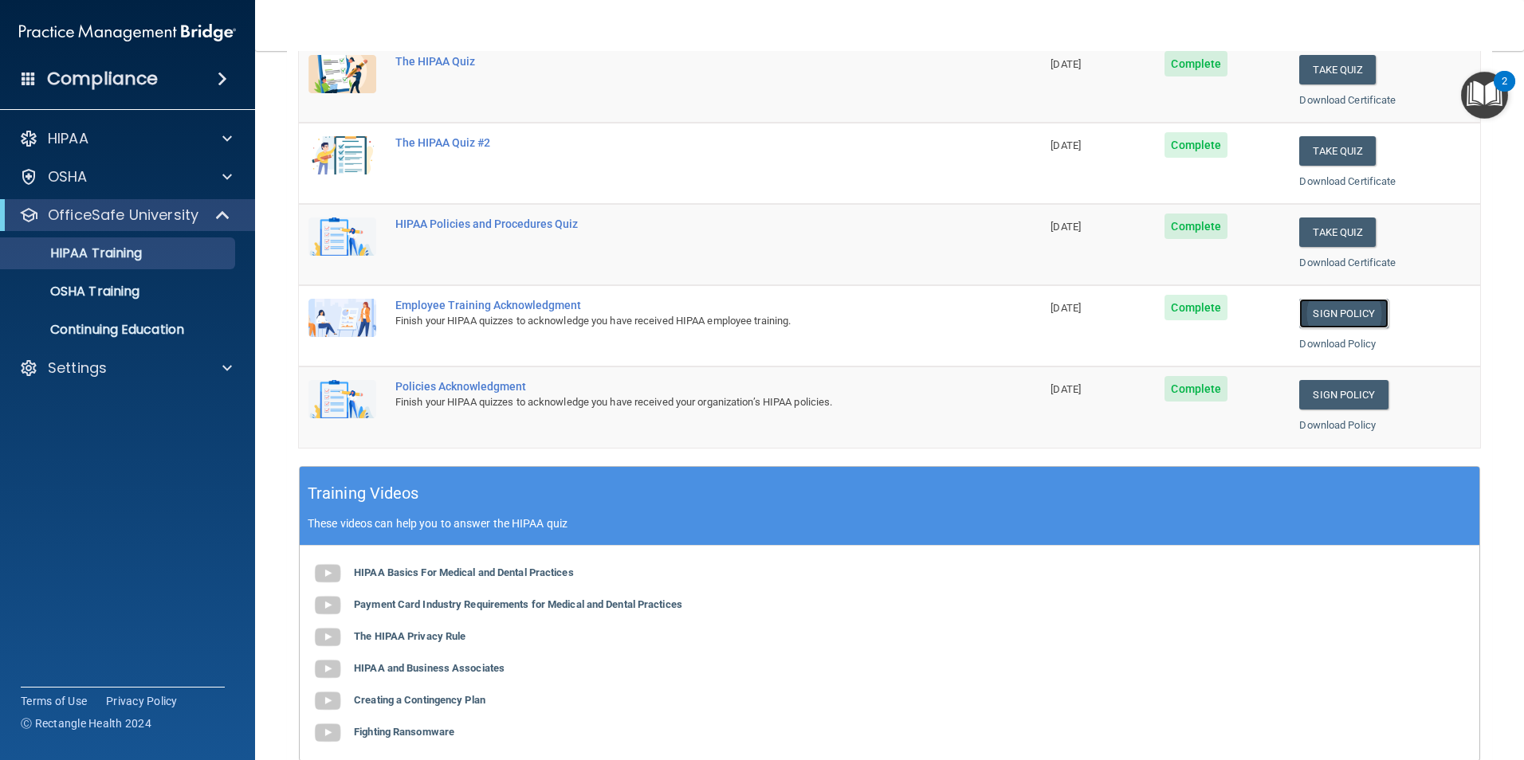
click at [1338, 309] on link "Sign Policy" at bounding box center [1343, 313] width 88 height 29
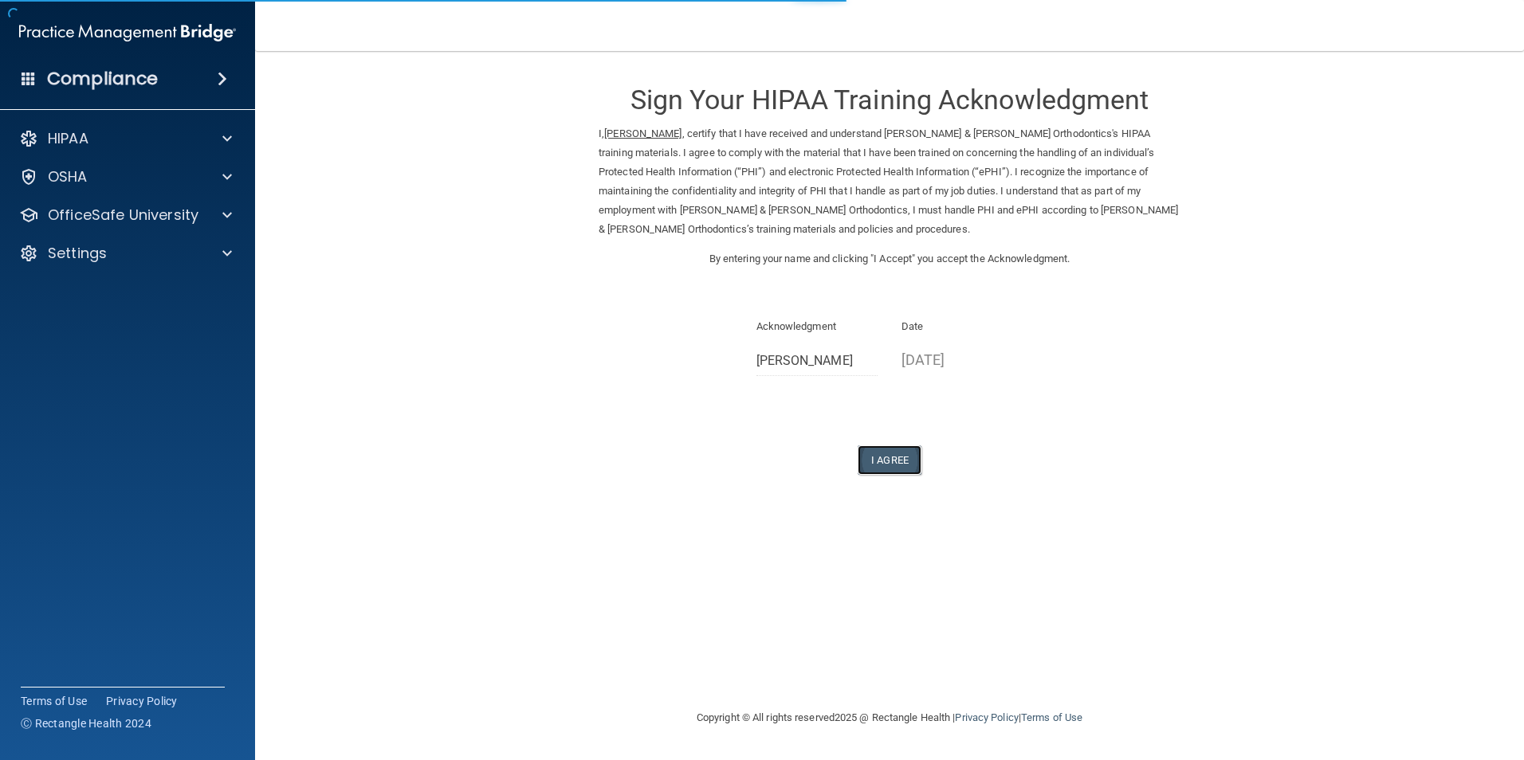
click at [885, 451] on button "I Agree" at bounding box center [890, 460] width 64 height 29
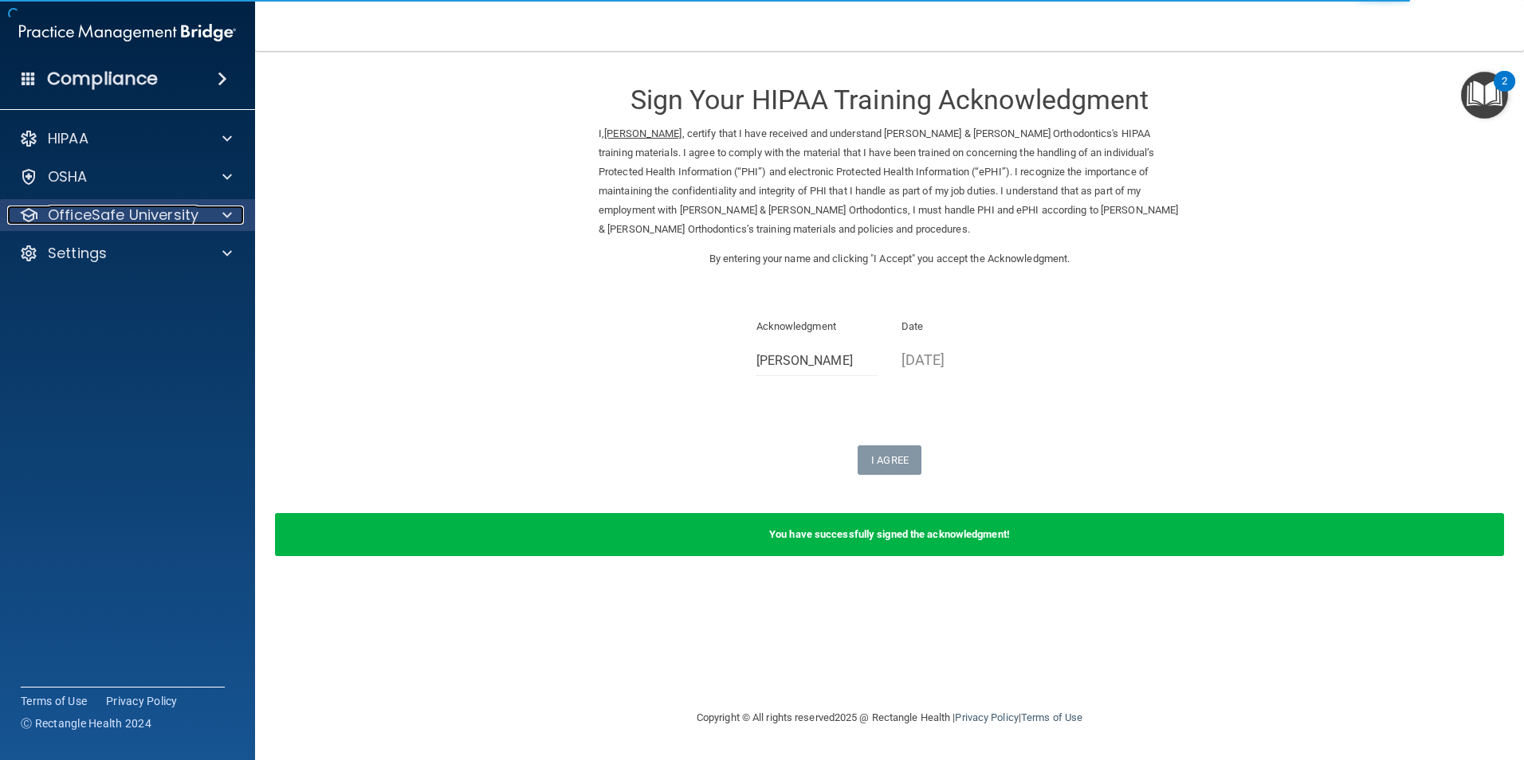
click at [140, 220] on p "OfficeSafe University" at bounding box center [123, 215] width 151 height 19
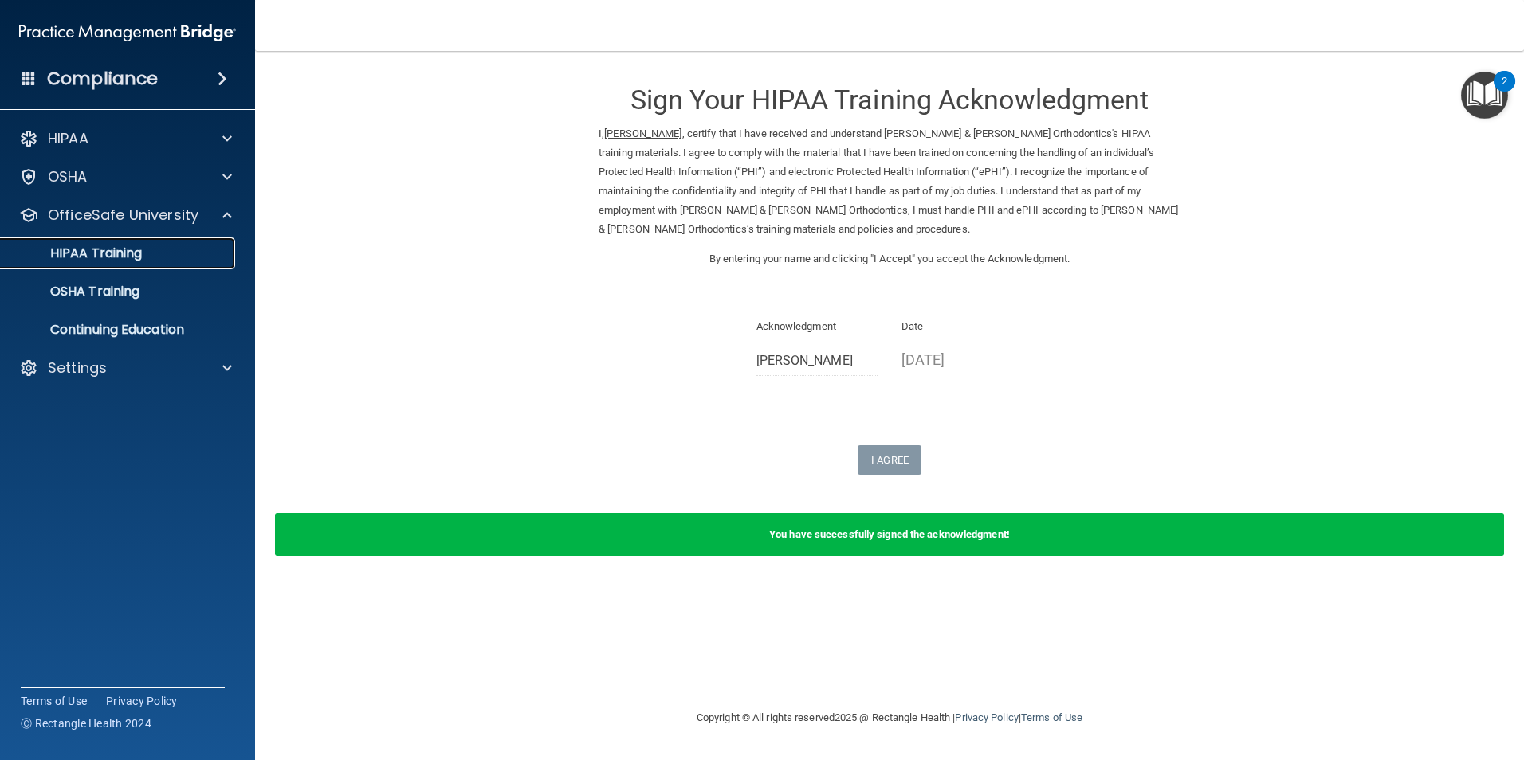
click at [148, 261] on link "HIPAA Training" at bounding box center [109, 254] width 251 height 32
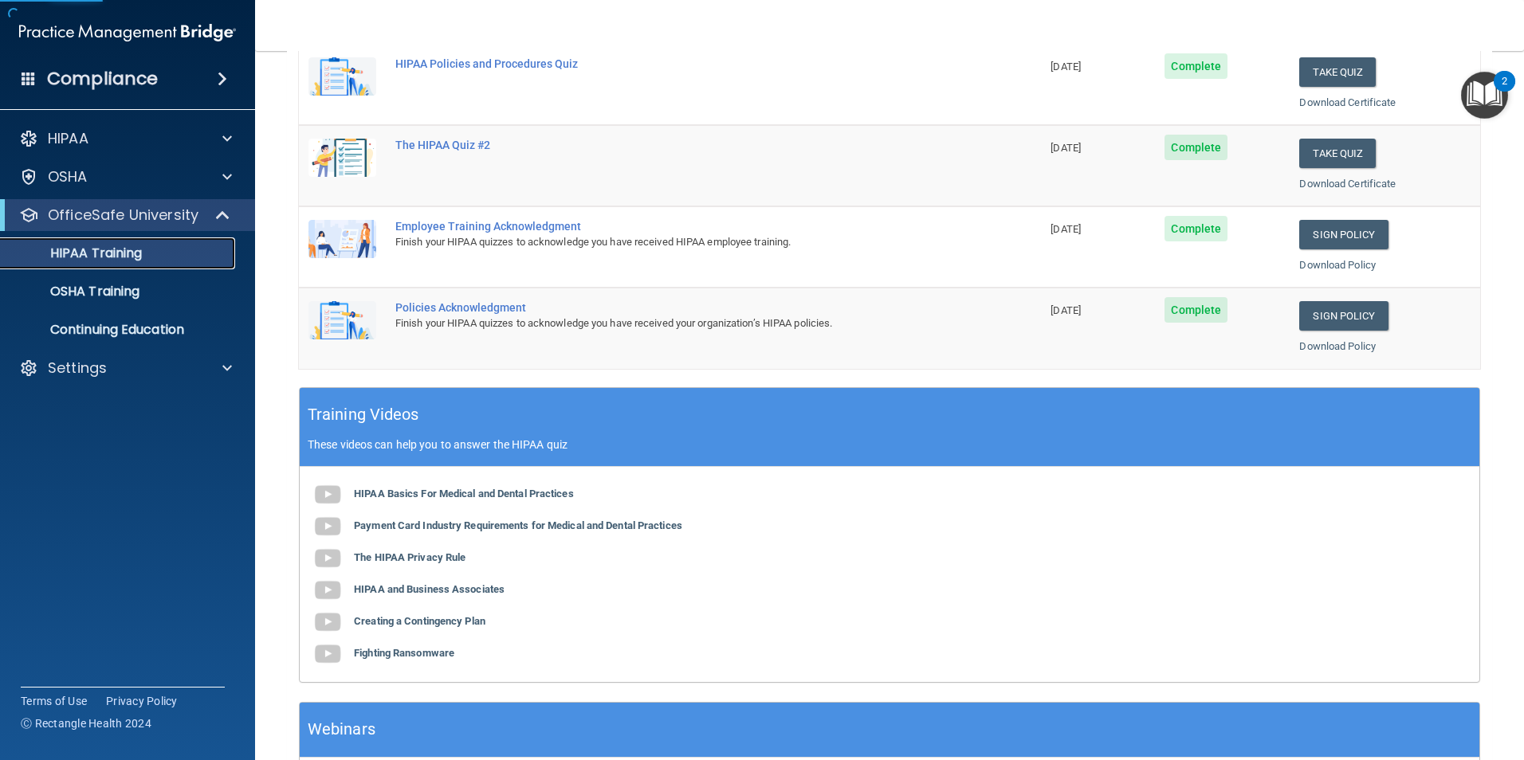
scroll to position [319, 0]
click at [1344, 311] on link "Sign Policy" at bounding box center [1343, 315] width 88 height 29
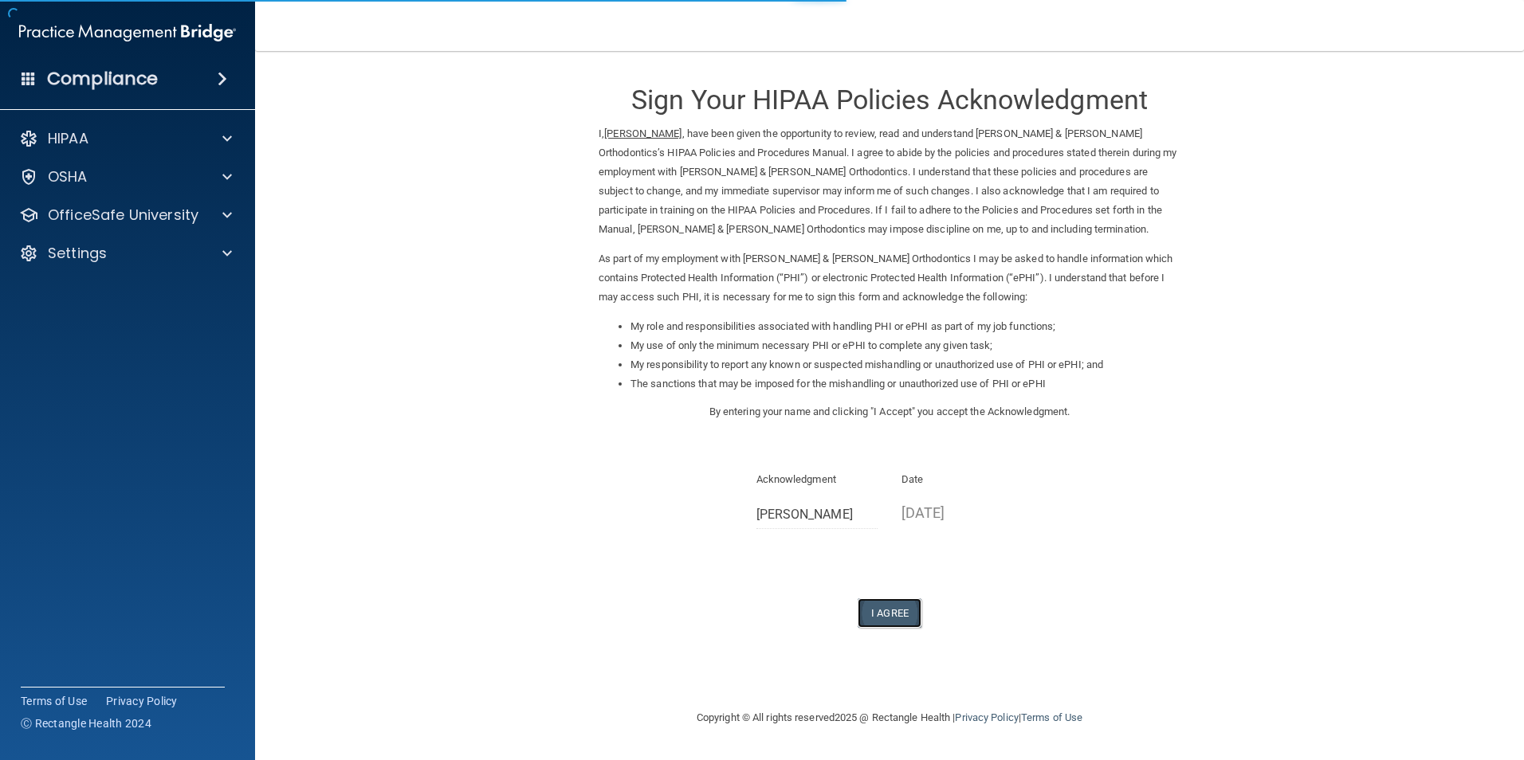
click at [897, 606] on button "I Agree" at bounding box center [890, 613] width 64 height 29
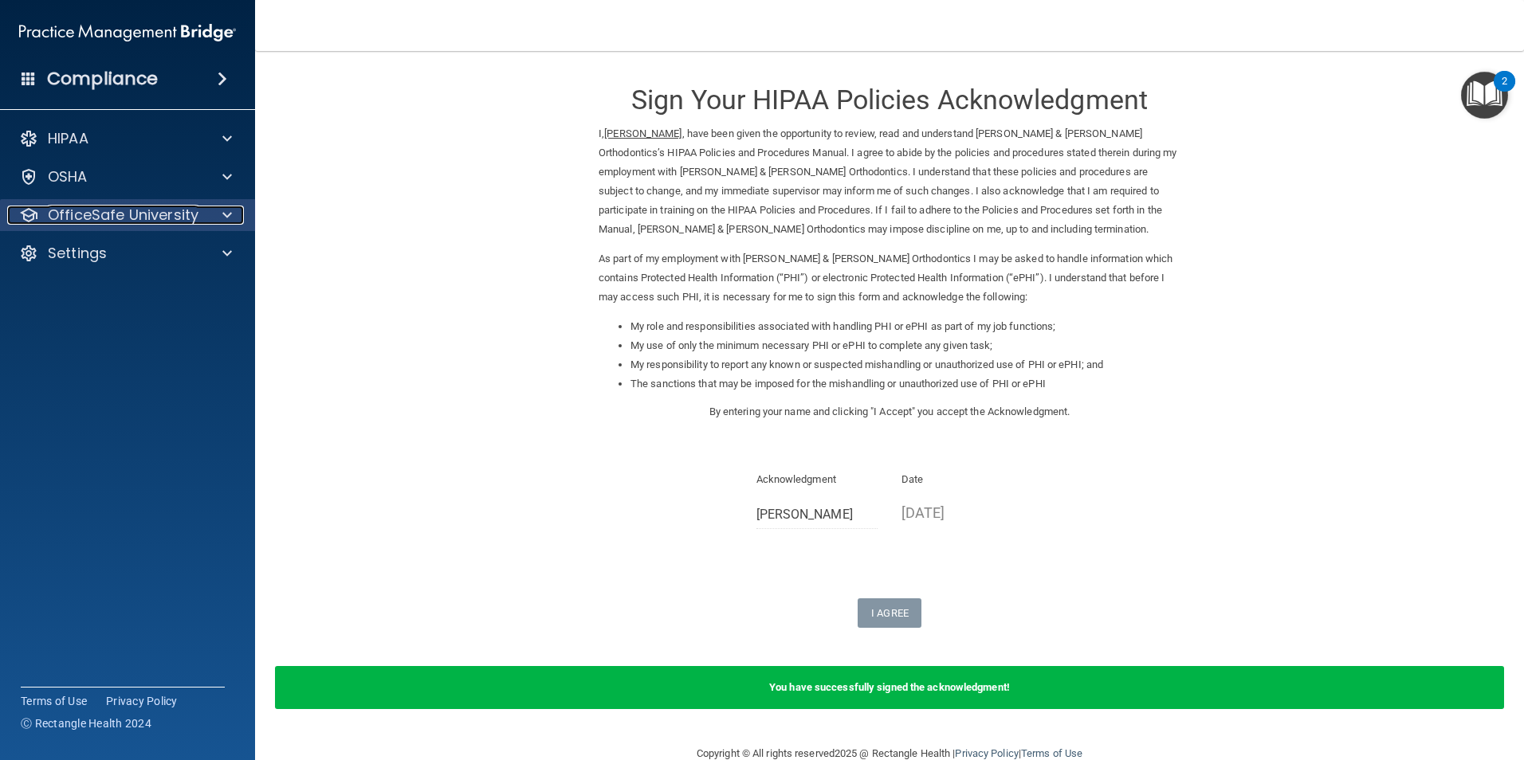
click at [85, 216] on p "OfficeSafe University" at bounding box center [123, 215] width 151 height 19
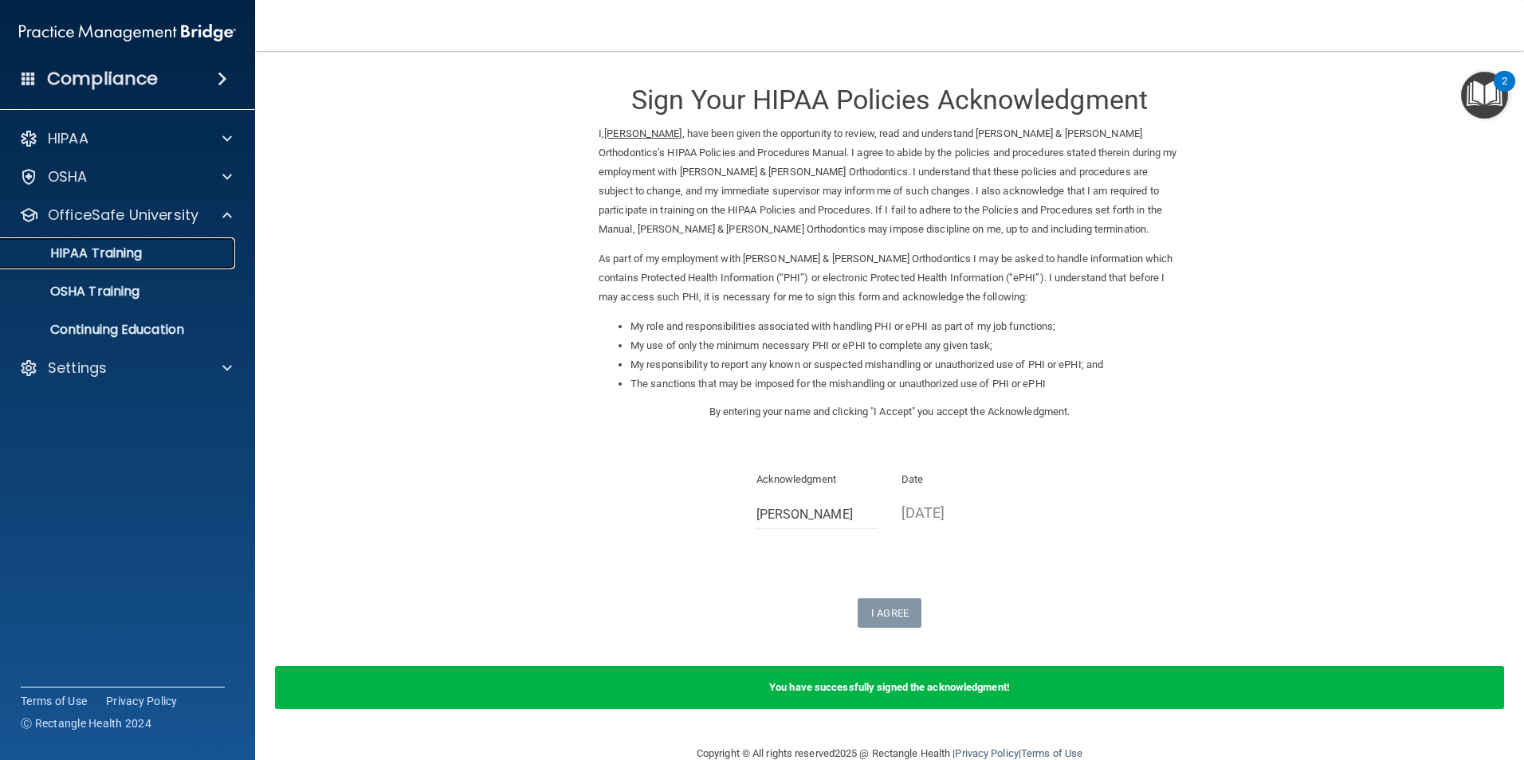
click at [116, 246] on p "HIPAA Training" at bounding box center [76, 254] width 132 height 16
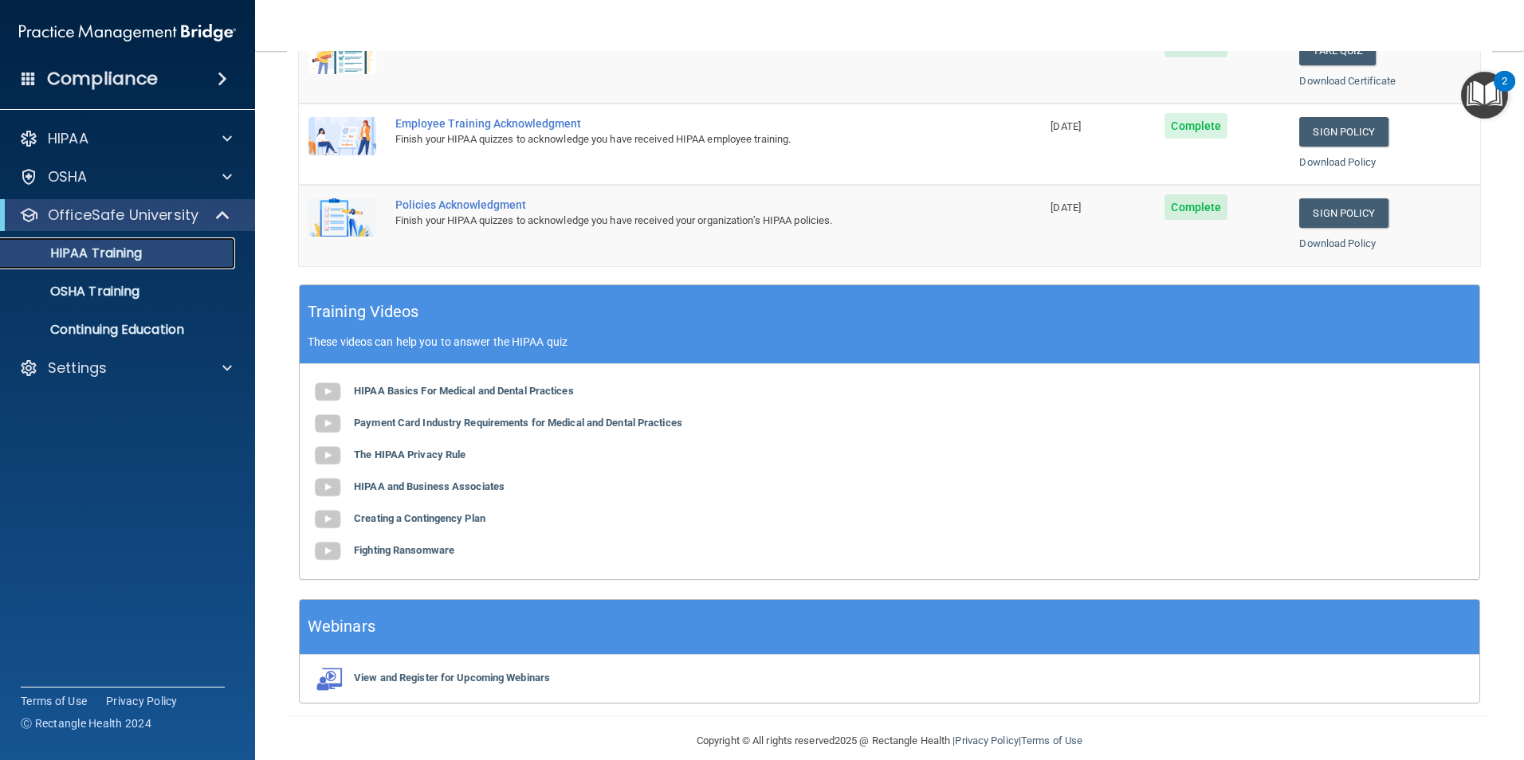
scroll to position [440, 0]
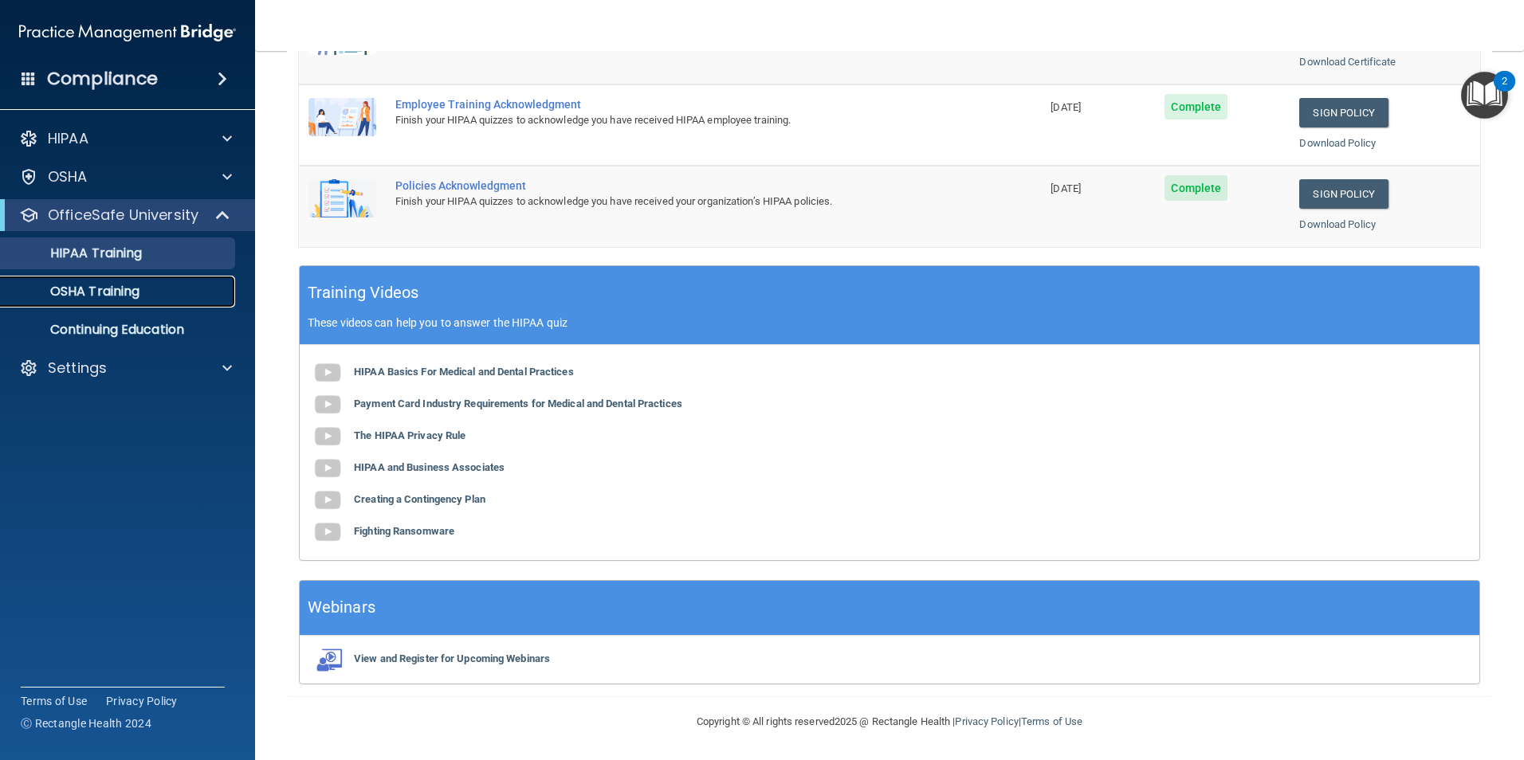
click at [81, 291] on p "OSHA Training" at bounding box center [74, 292] width 129 height 16
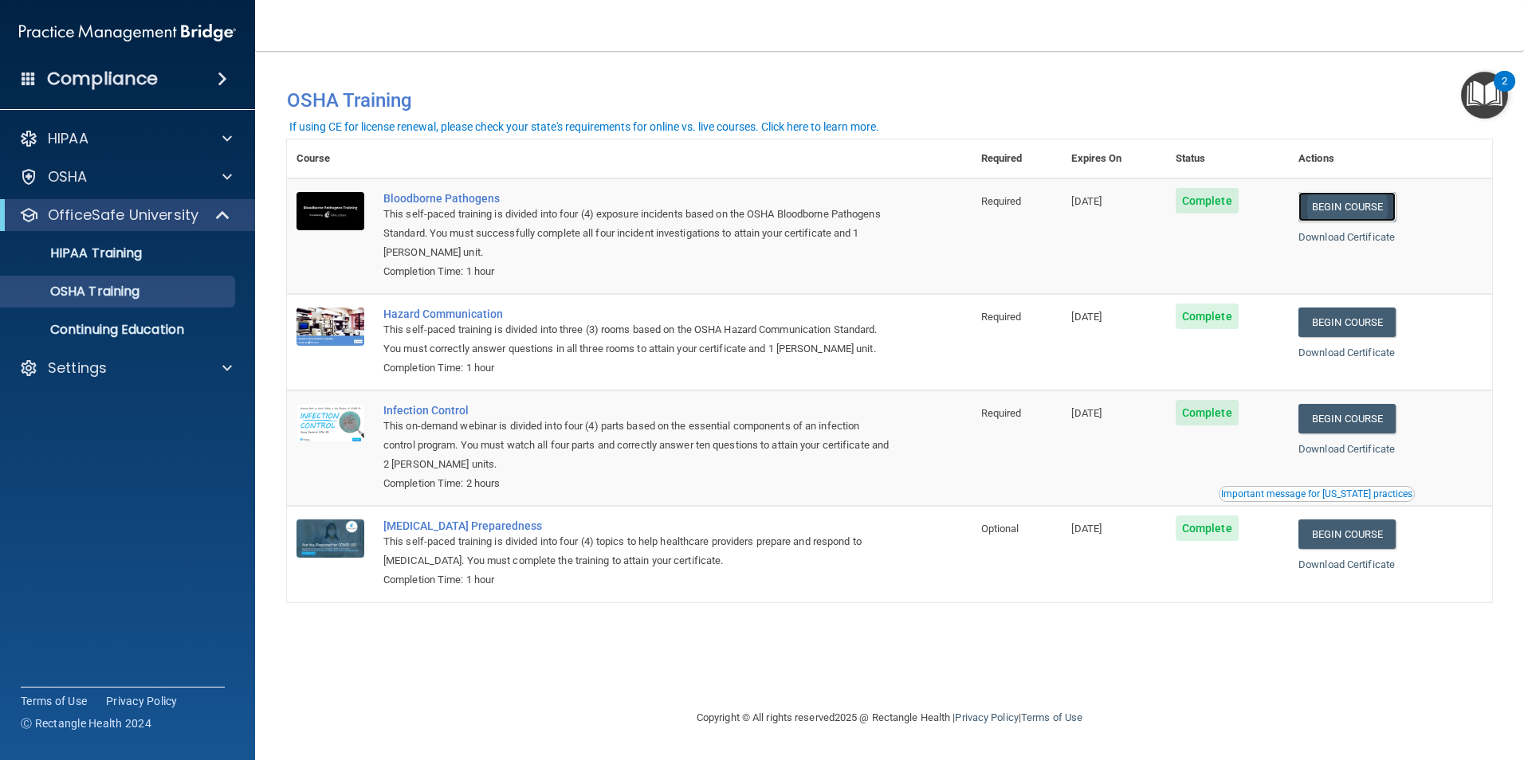
click at [1366, 207] on link "Begin Course" at bounding box center [1347, 206] width 97 height 29
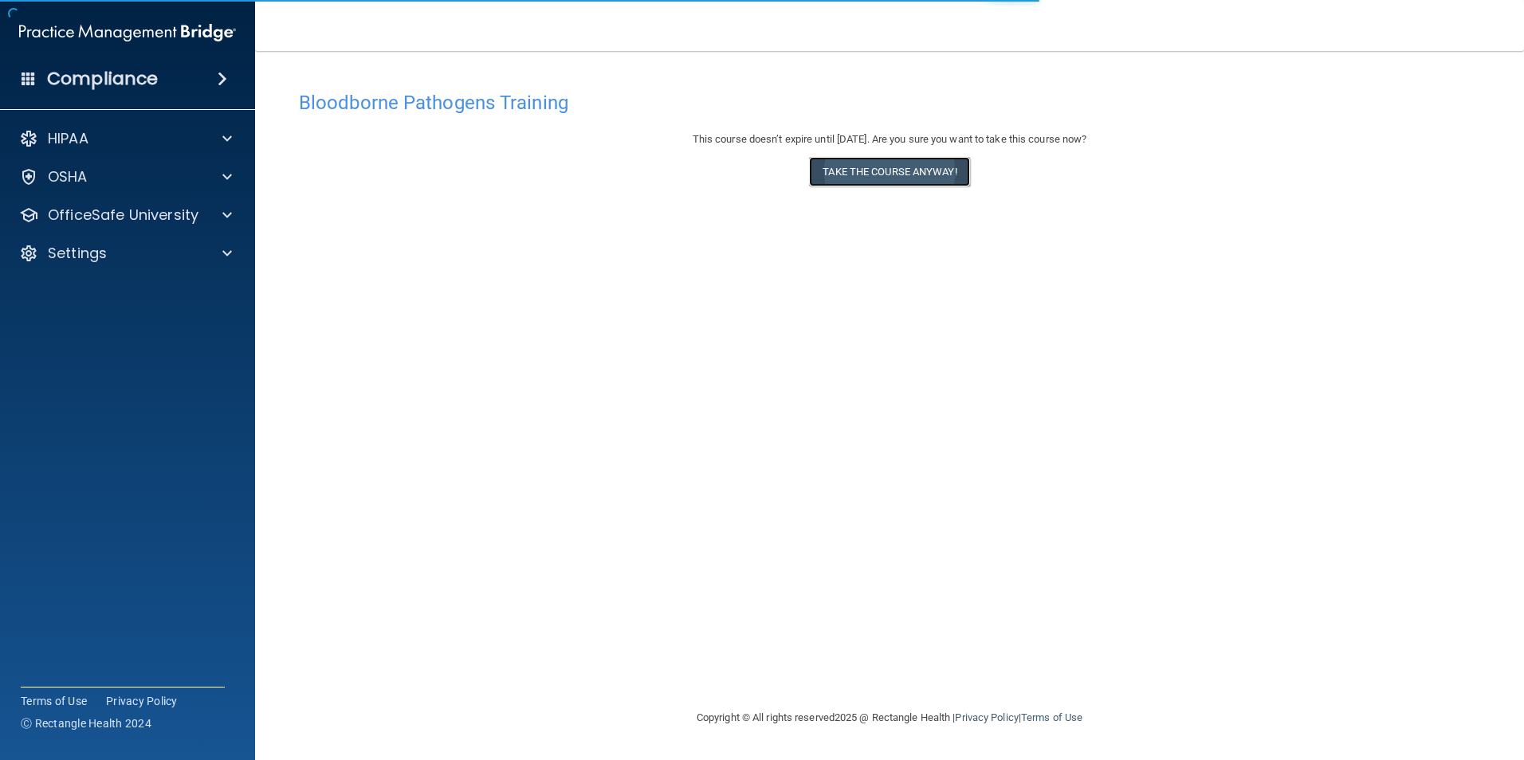
click at [913, 164] on button "Take the course anyway!" at bounding box center [889, 171] width 160 height 29
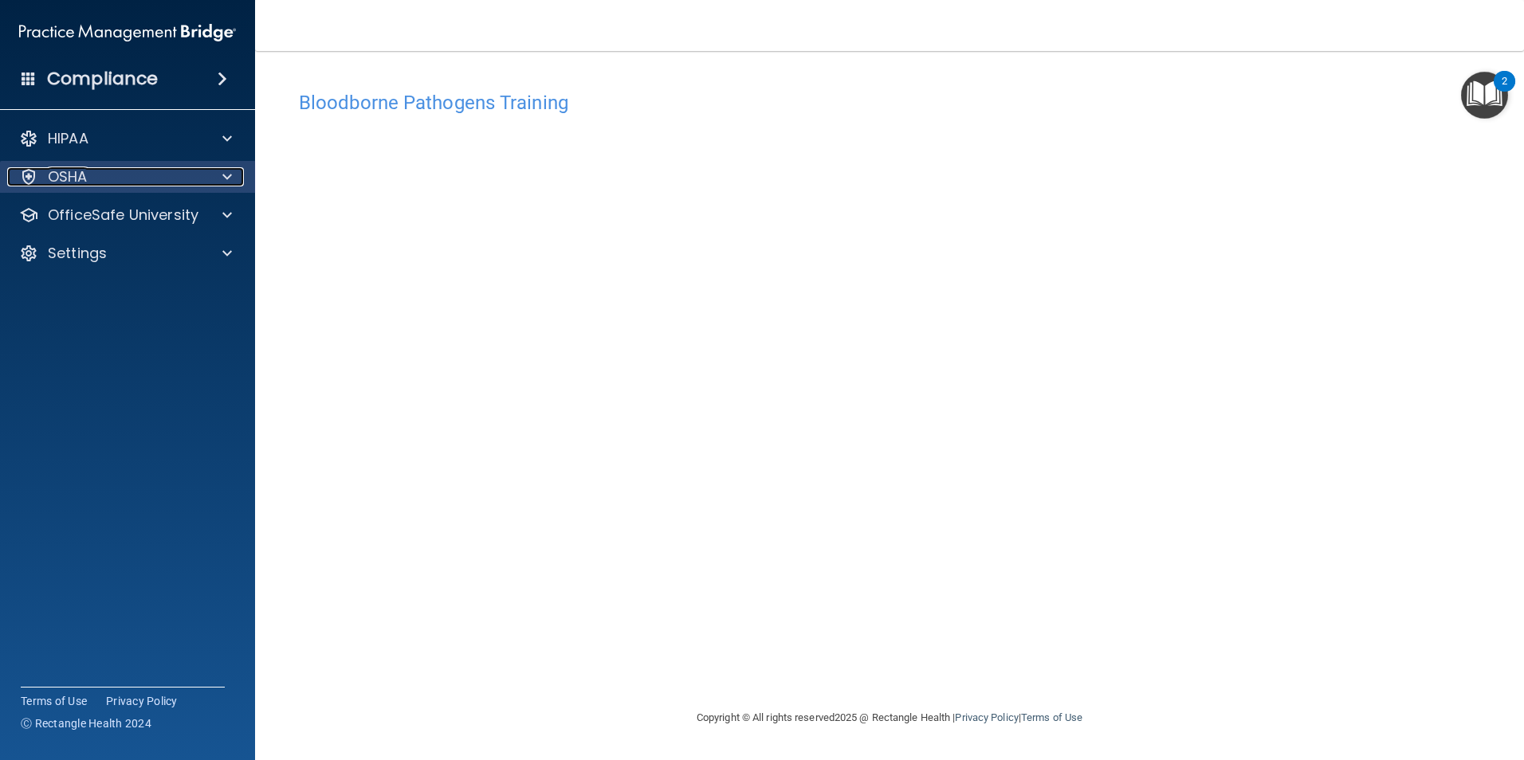
click at [201, 181] on div "OSHA" at bounding box center [106, 176] width 198 height 19
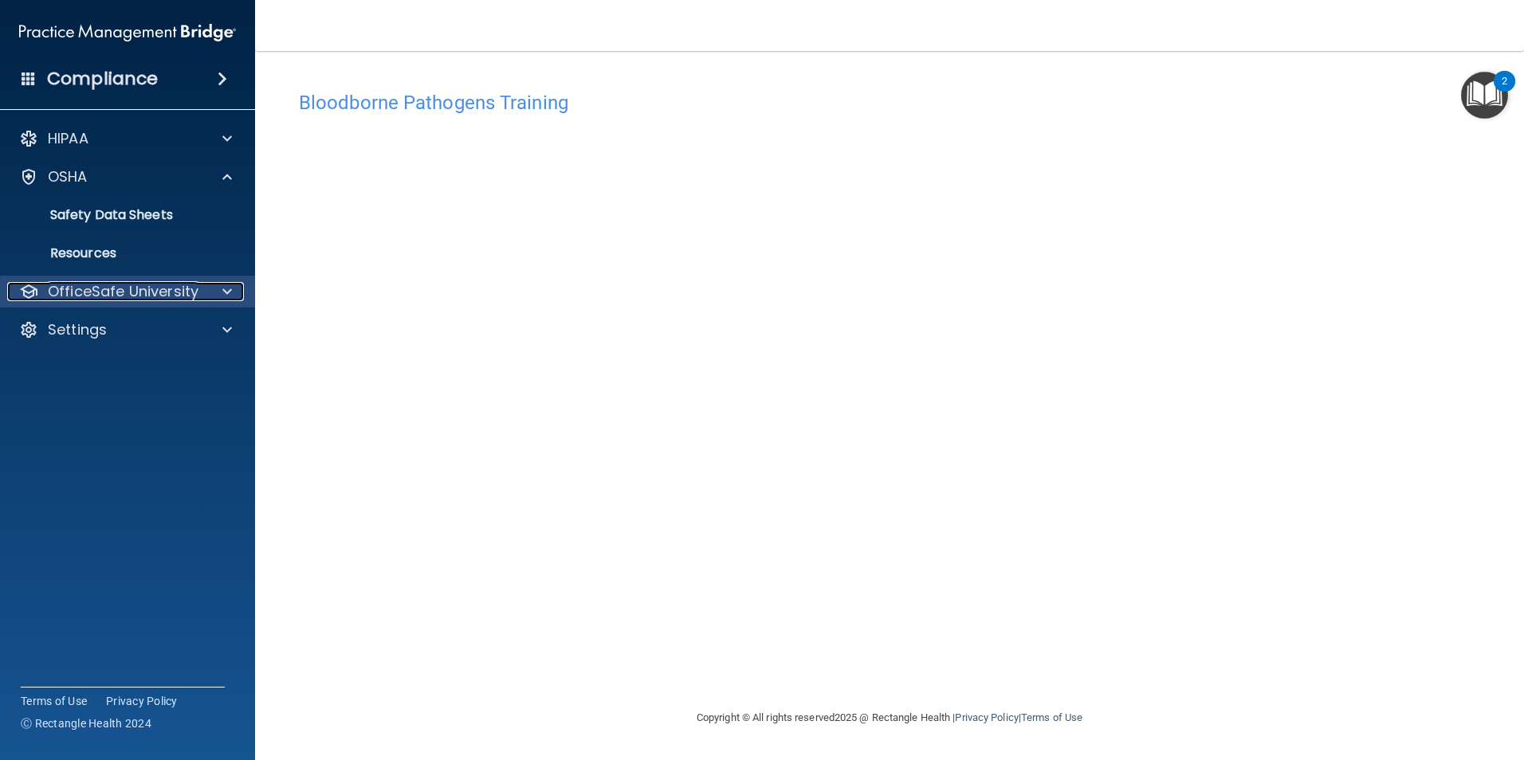
click at [169, 285] on p "OfficeSafe University" at bounding box center [123, 291] width 151 height 19
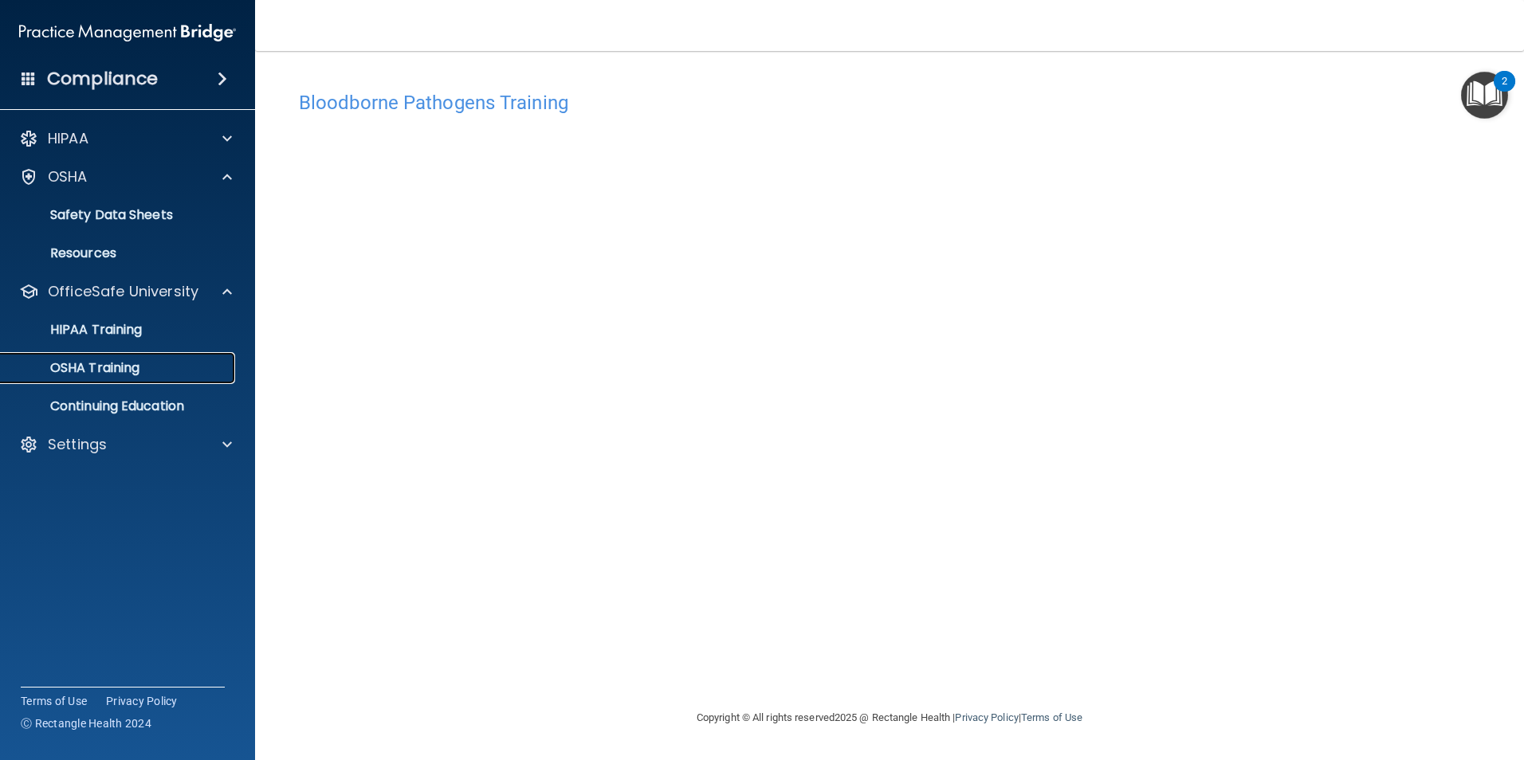
click at [129, 367] on p "OSHA Training" at bounding box center [74, 368] width 129 height 16
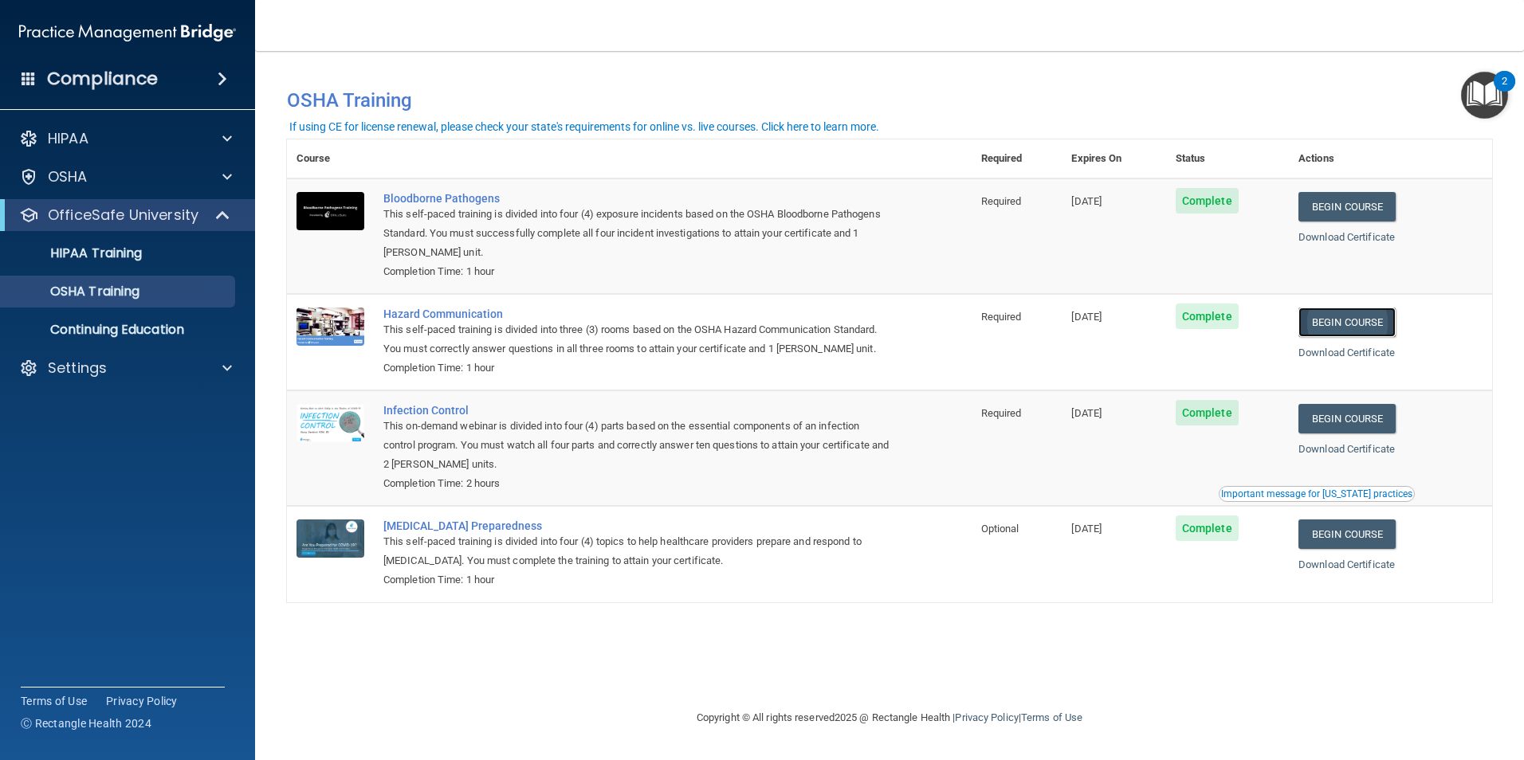
click at [1396, 318] on link "Begin Course" at bounding box center [1347, 322] width 97 height 29
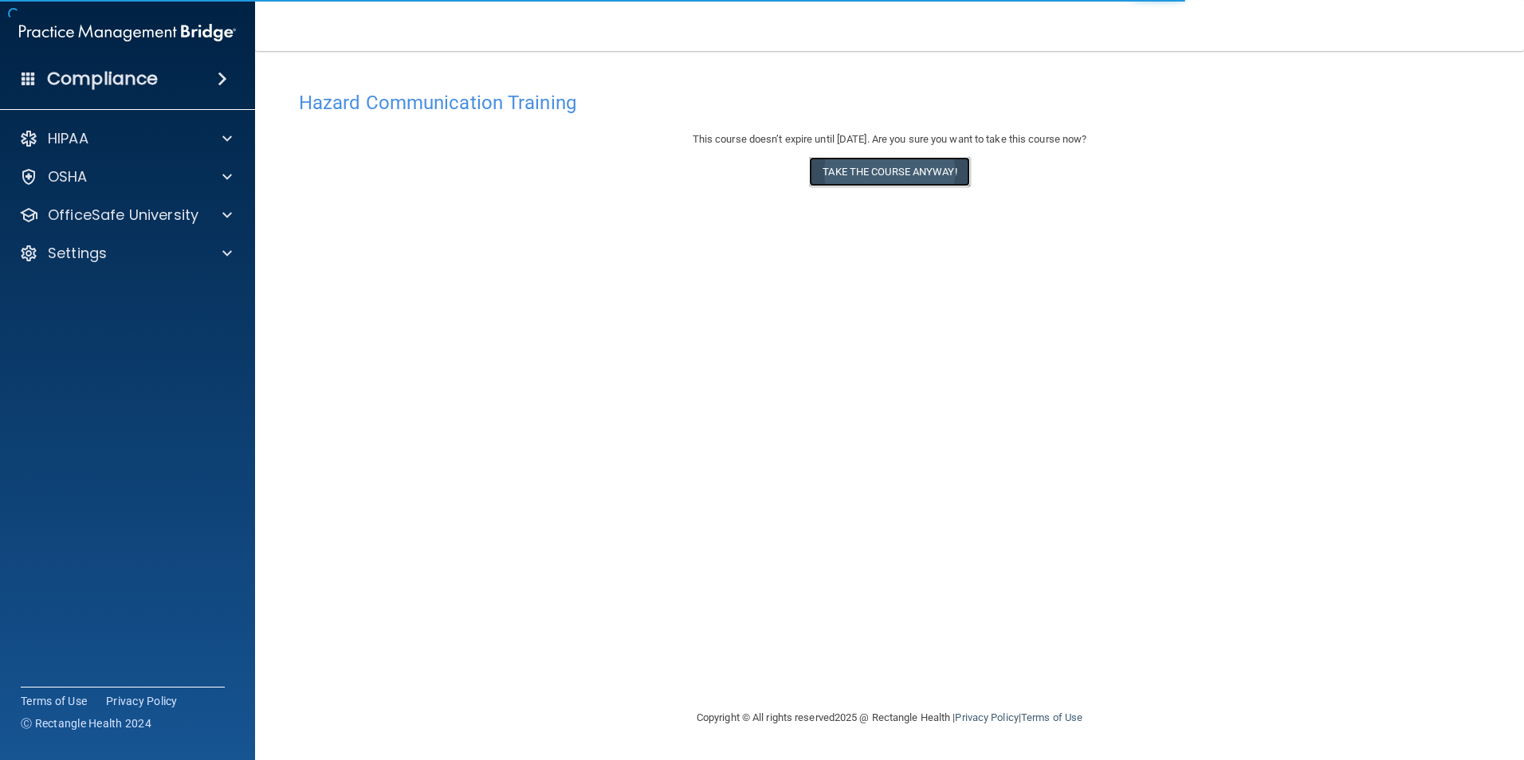
click at [898, 182] on button "Take the course anyway!" at bounding box center [889, 171] width 160 height 29
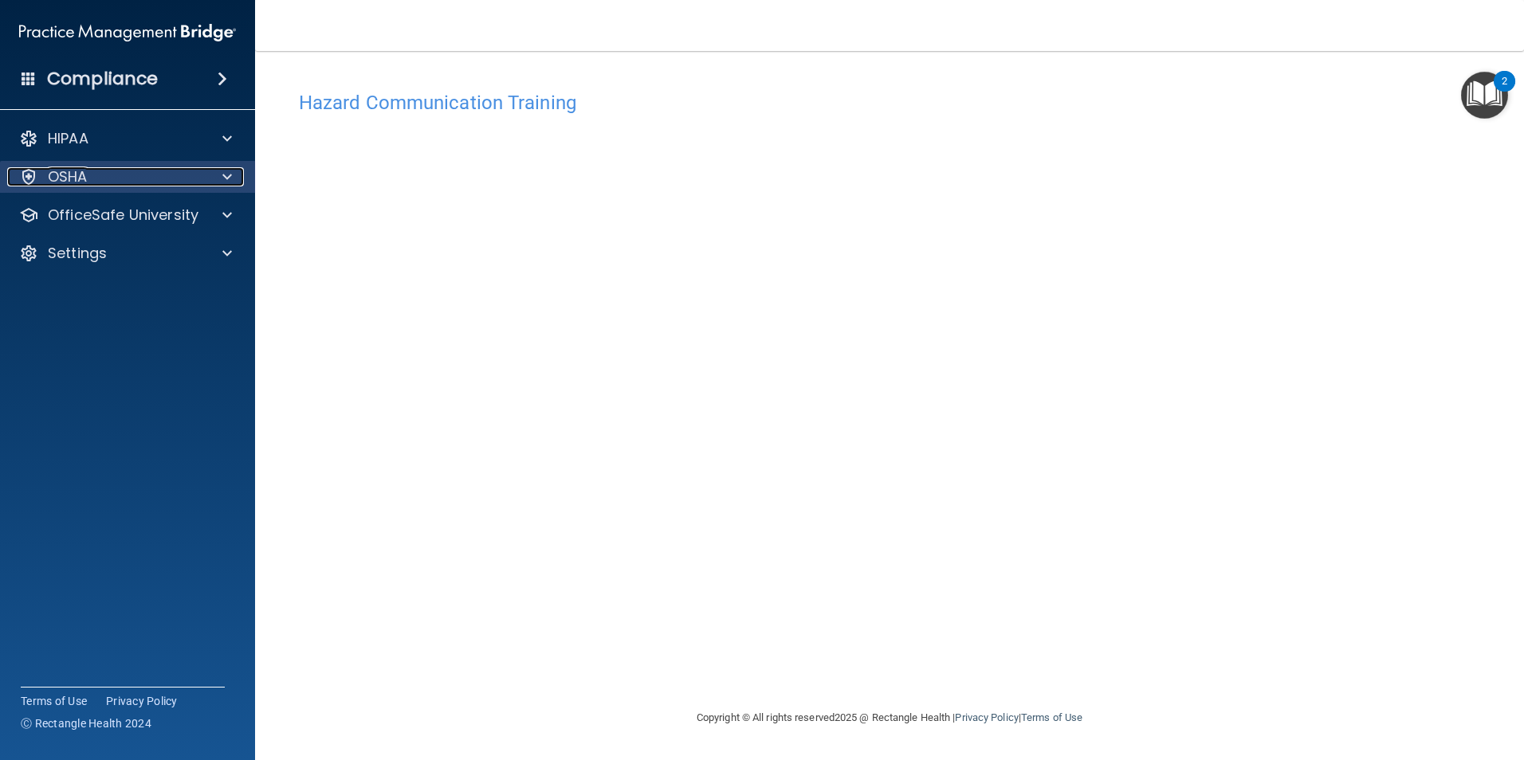
click at [221, 177] on div at bounding box center [225, 176] width 40 height 19
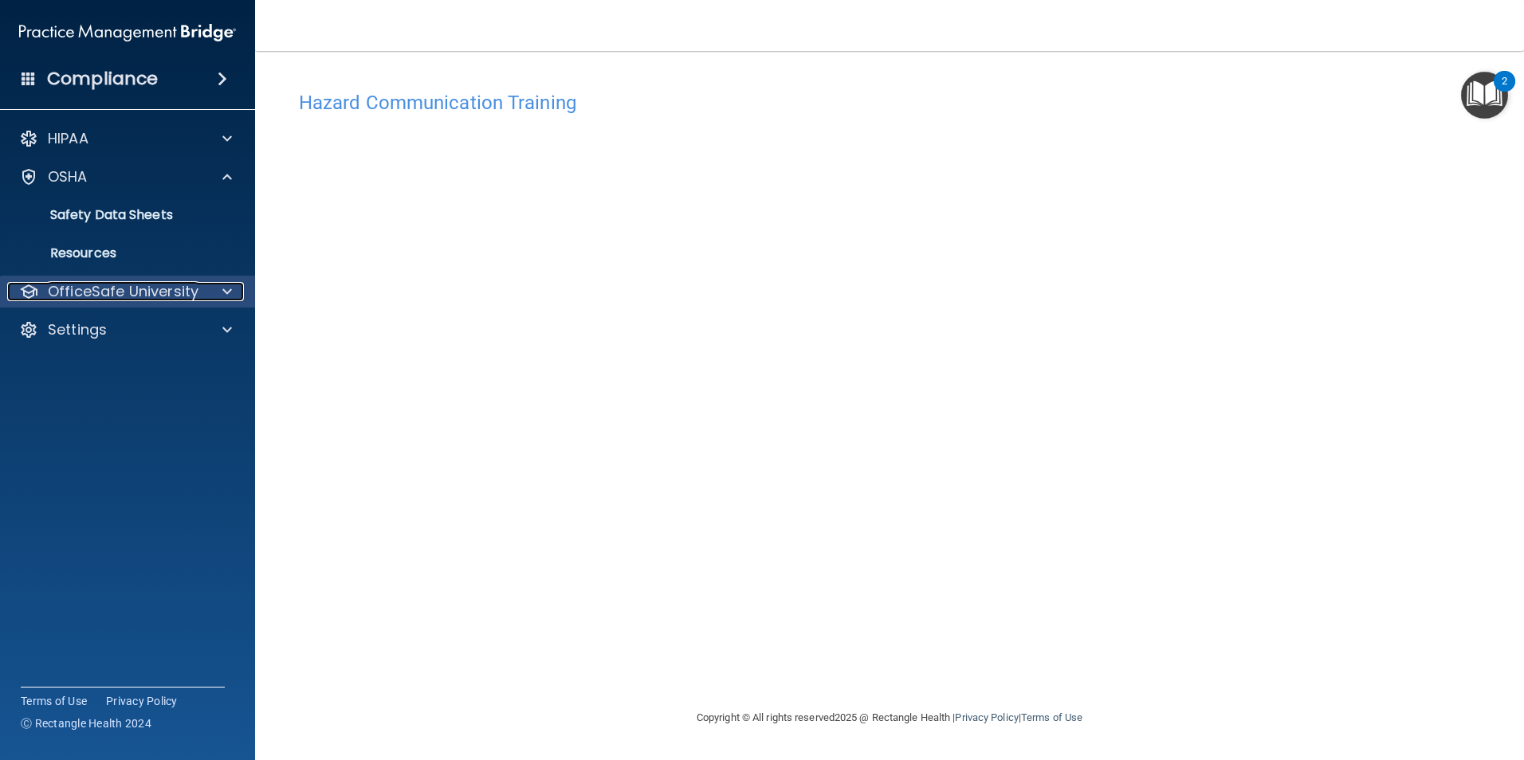
click at [191, 287] on p "OfficeSafe University" at bounding box center [123, 291] width 151 height 19
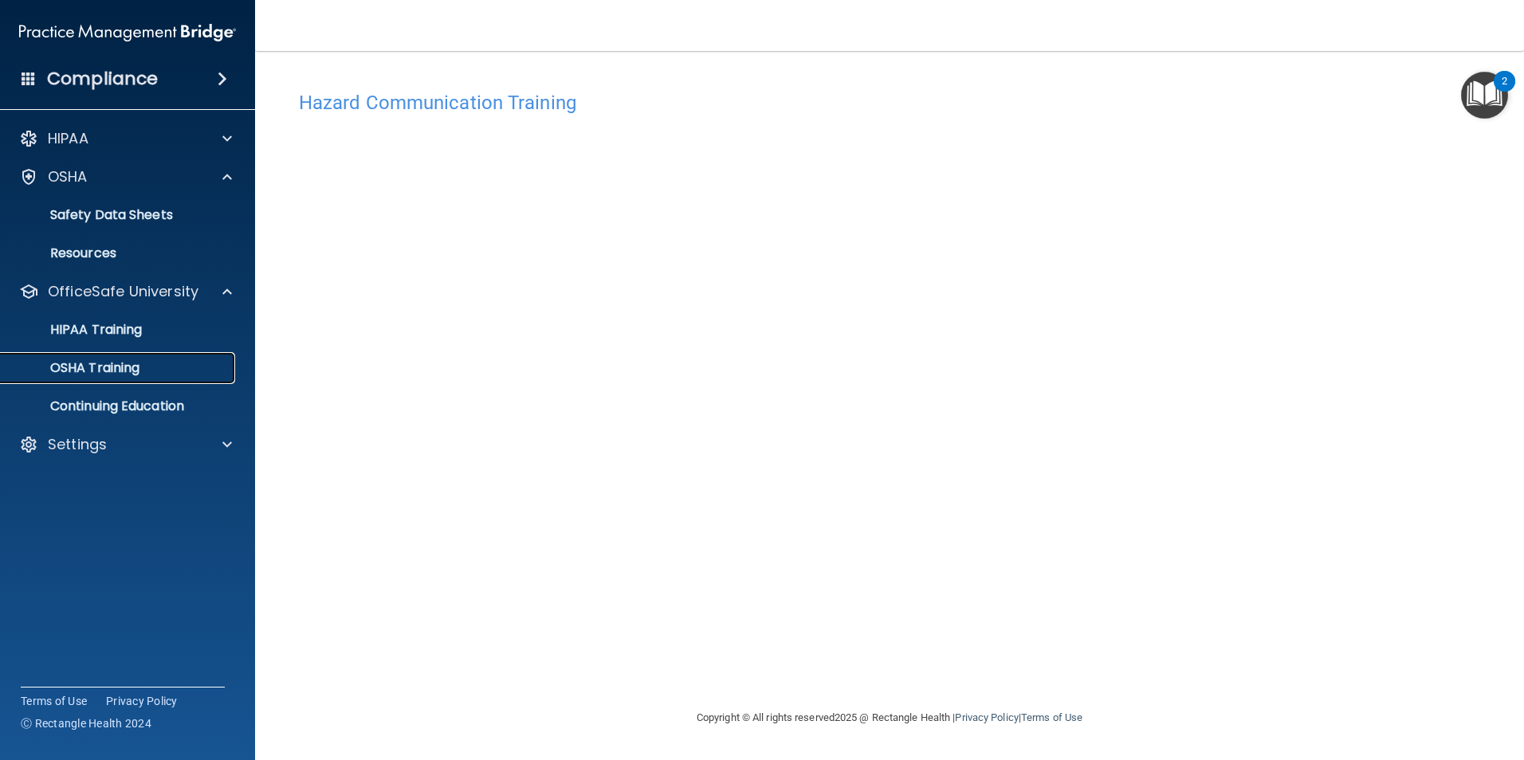
click at [138, 372] on p "OSHA Training" at bounding box center [74, 368] width 129 height 16
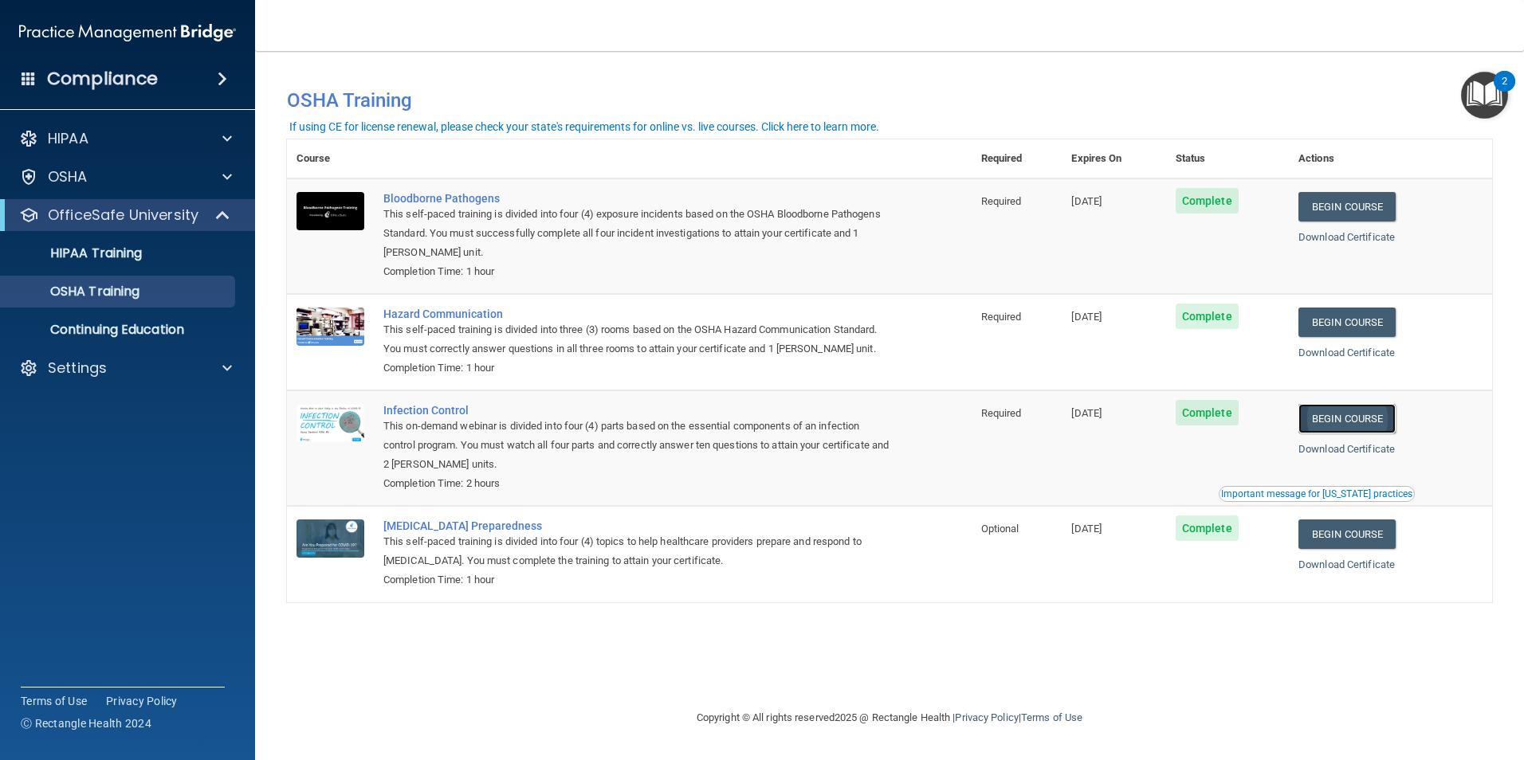
click at [1338, 415] on link "Begin Course" at bounding box center [1347, 418] width 97 height 29
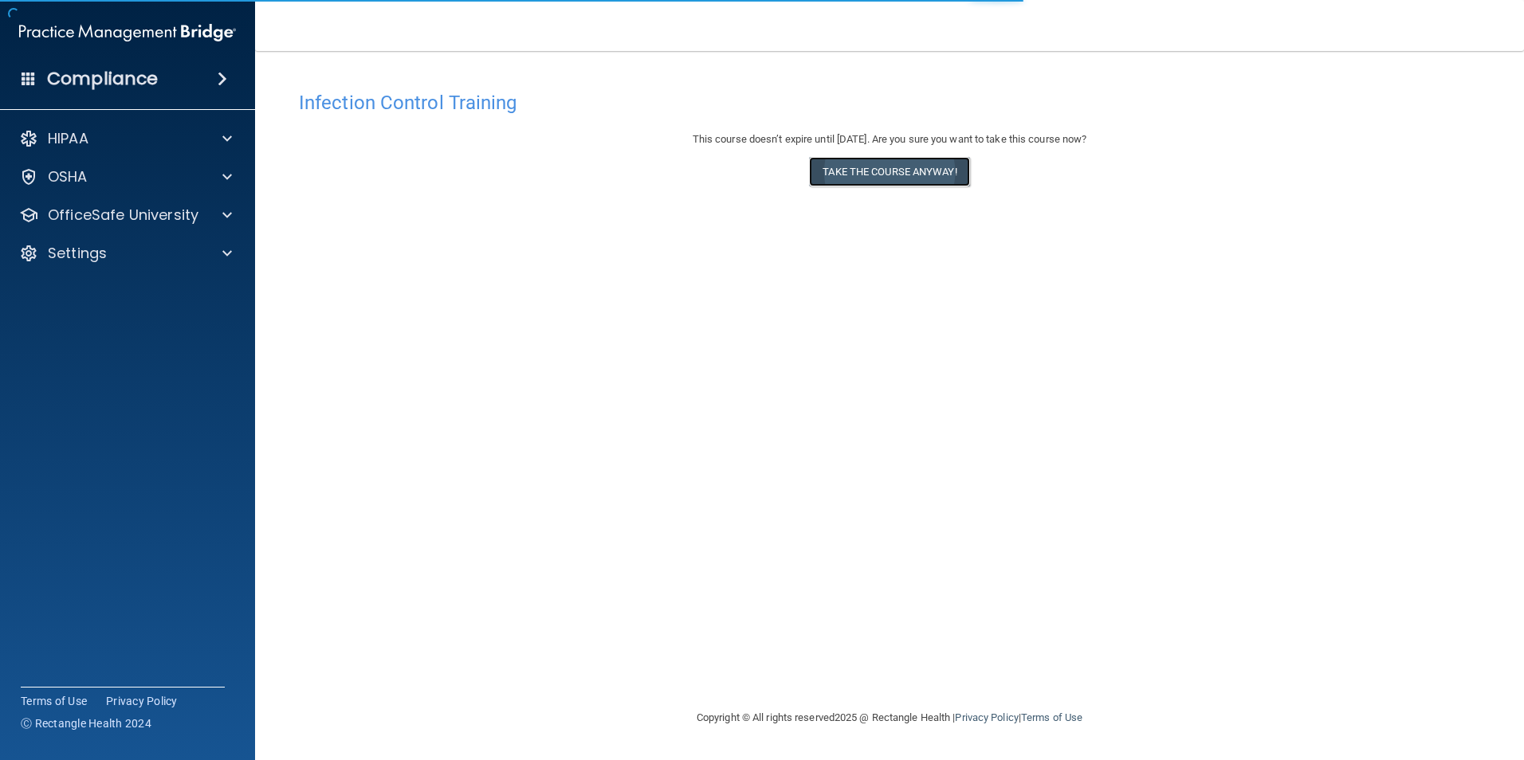
click at [874, 167] on button "Take the course anyway!" at bounding box center [889, 171] width 160 height 29
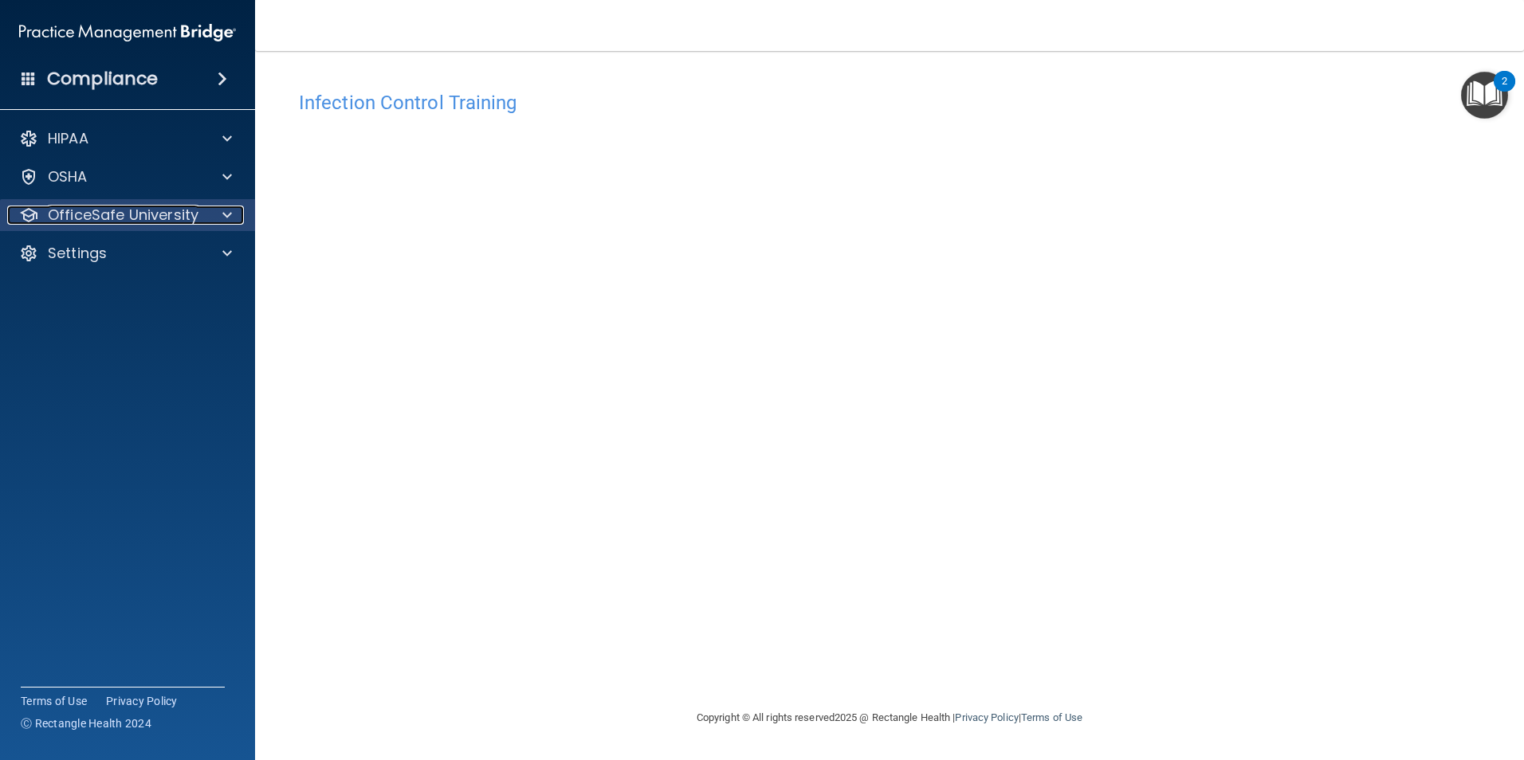
click at [186, 213] on p "OfficeSafe University" at bounding box center [123, 215] width 151 height 19
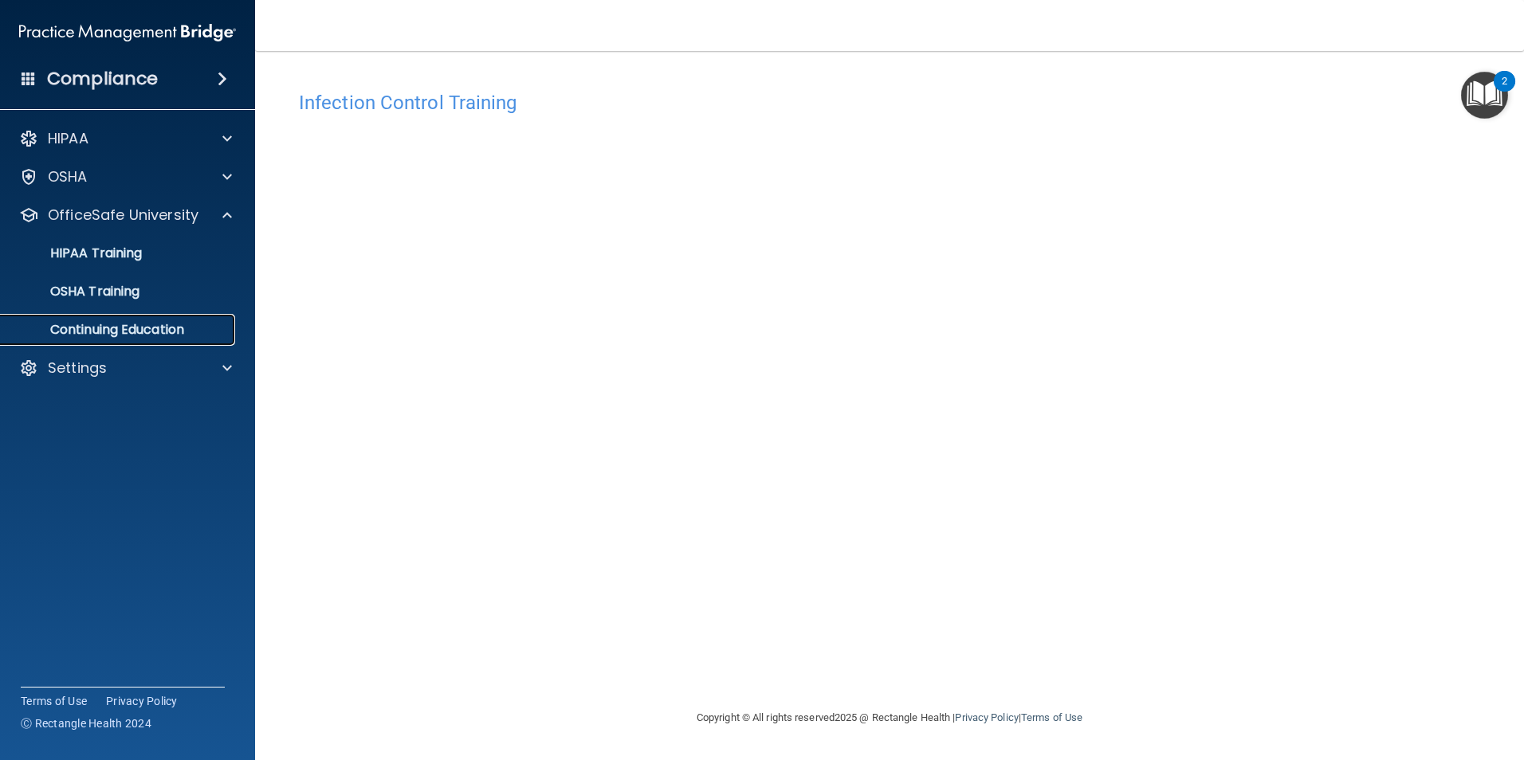
click at [158, 330] on p "Continuing Education" at bounding box center [119, 330] width 218 height 16
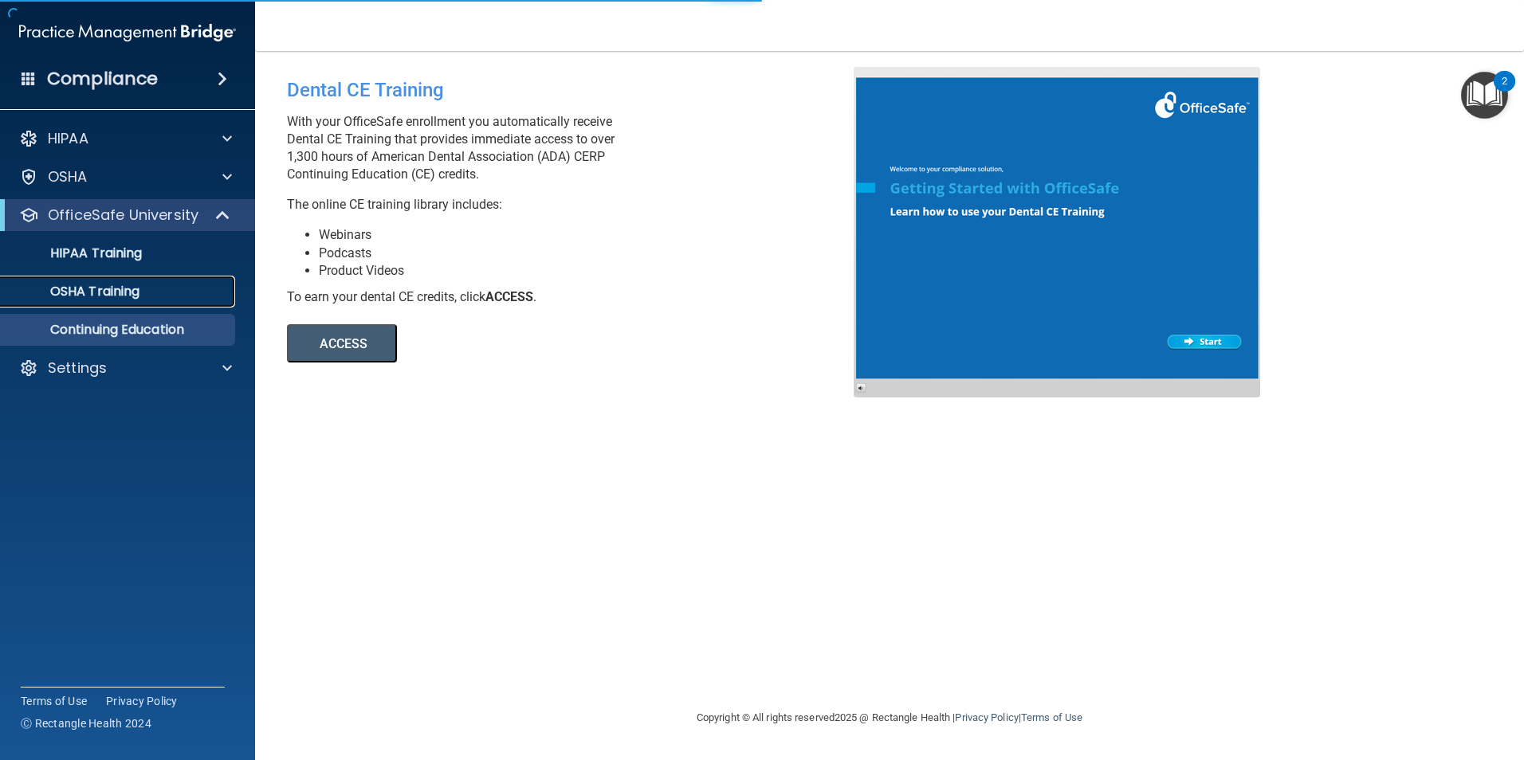
click at [94, 303] on link "OSHA Training" at bounding box center [109, 292] width 251 height 32
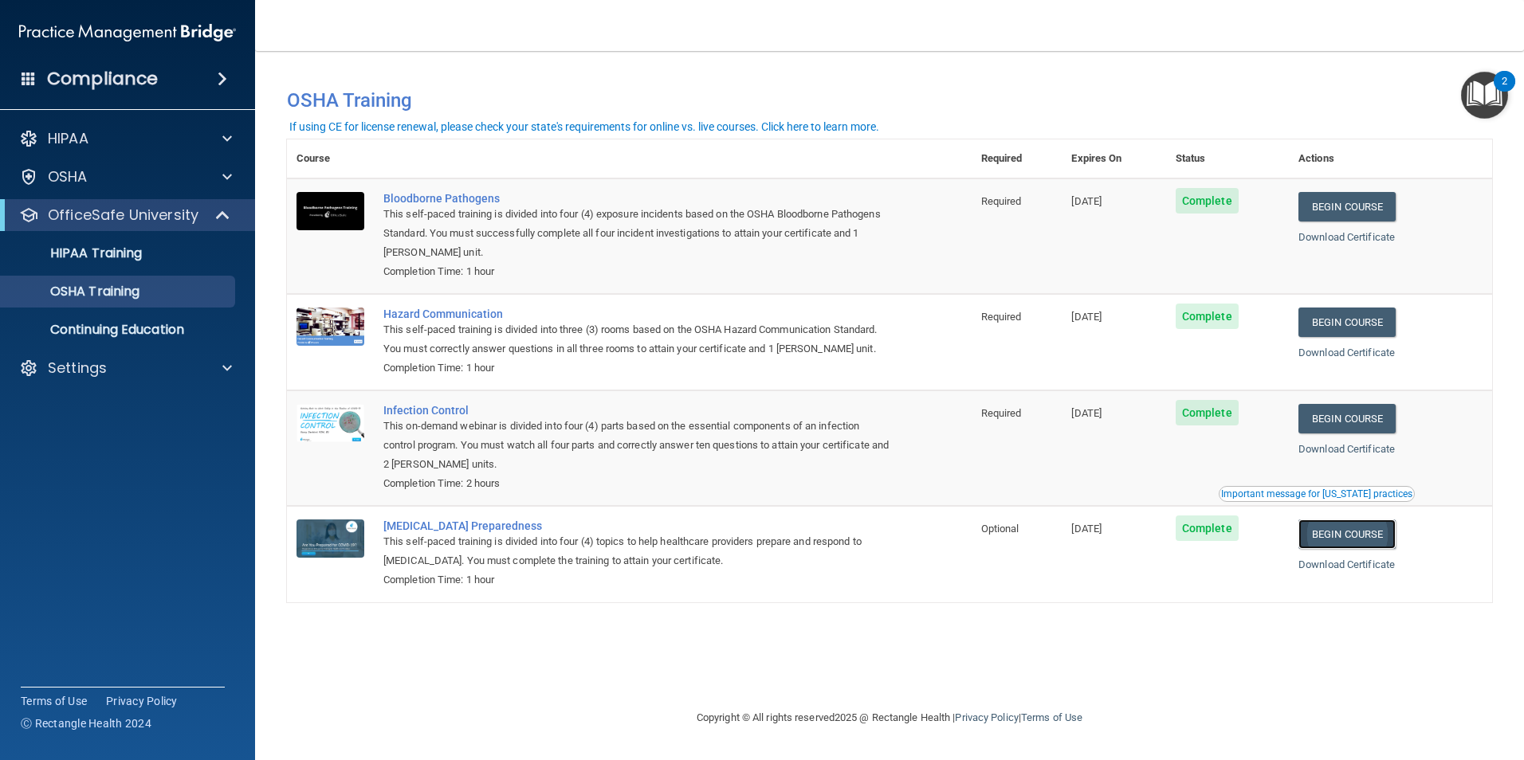
click at [1365, 542] on link "Begin Course" at bounding box center [1347, 534] width 97 height 29
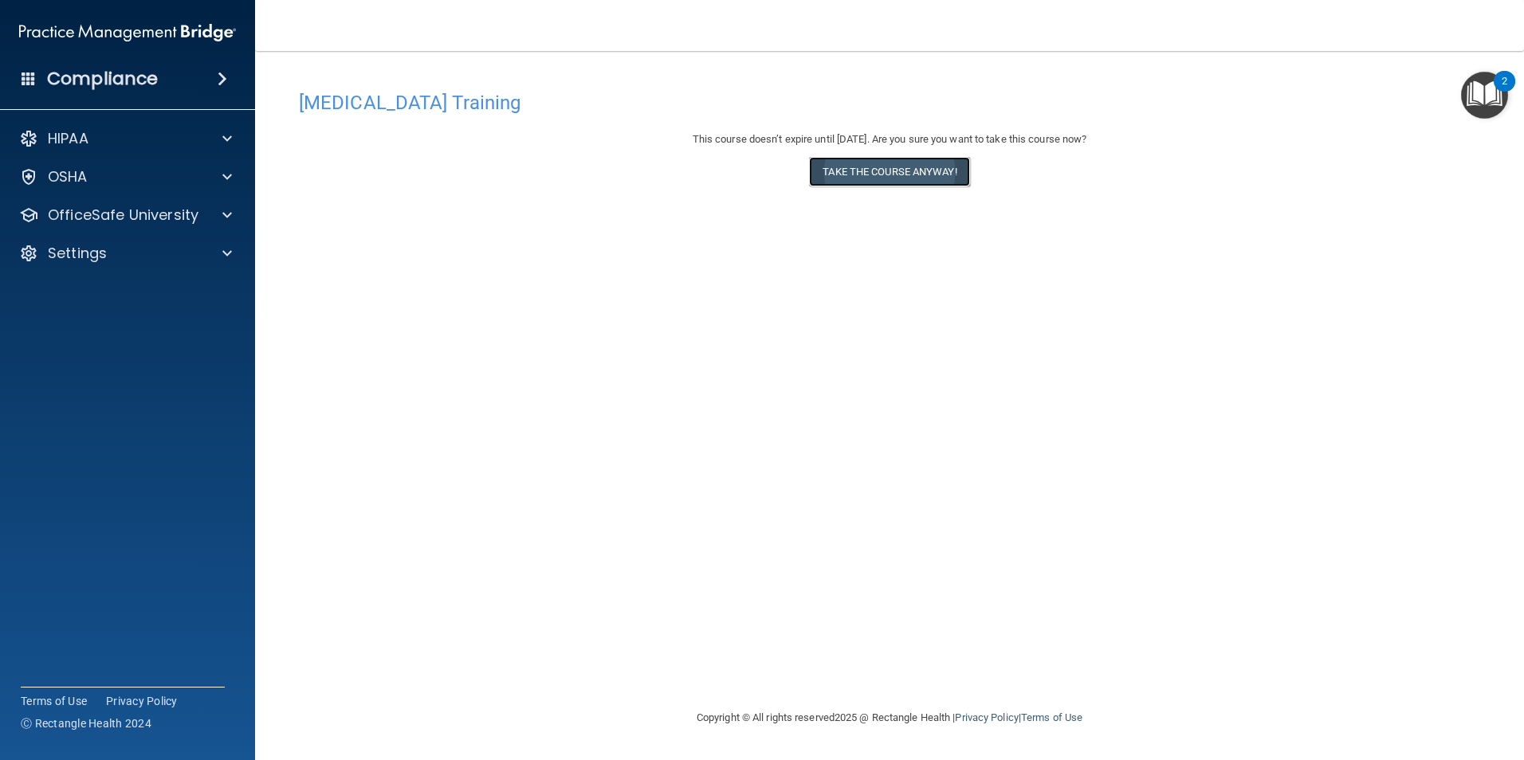
click at [856, 169] on button "Take the course anyway!" at bounding box center [889, 171] width 160 height 29
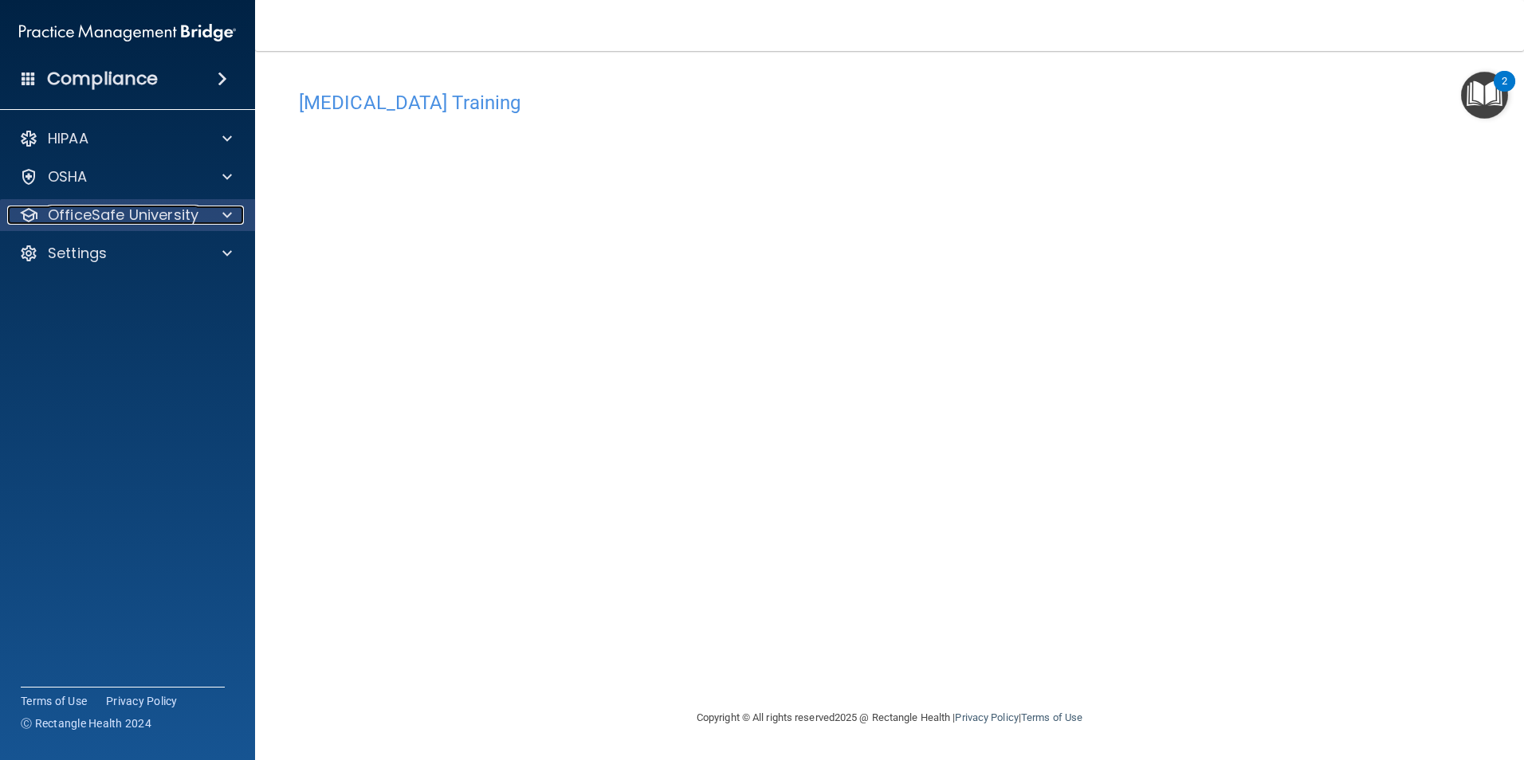
click at [108, 224] on p "OfficeSafe University" at bounding box center [123, 215] width 151 height 19
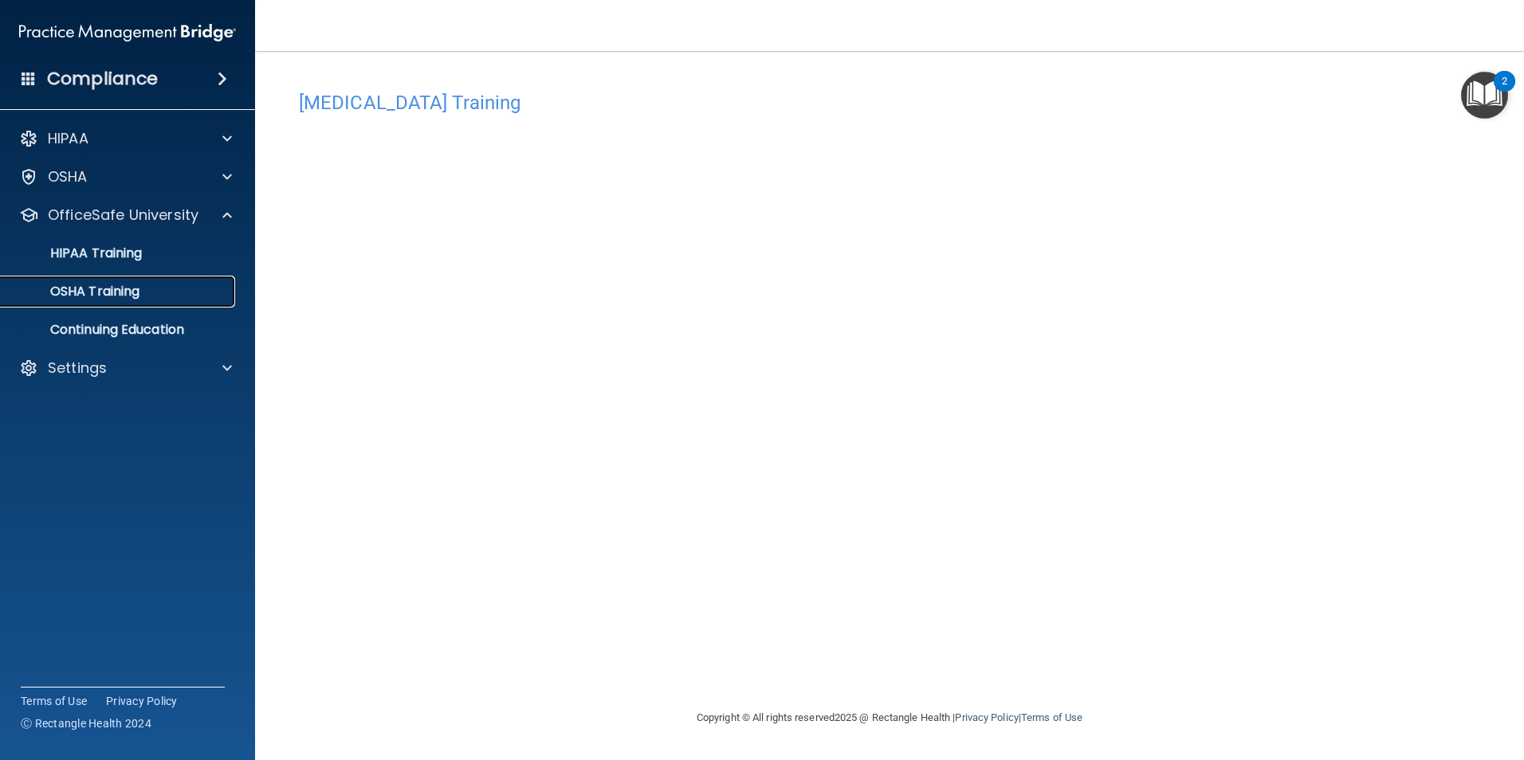
click at [124, 293] on p "OSHA Training" at bounding box center [74, 292] width 129 height 16
